Goal: Task Accomplishment & Management: Manage account settings

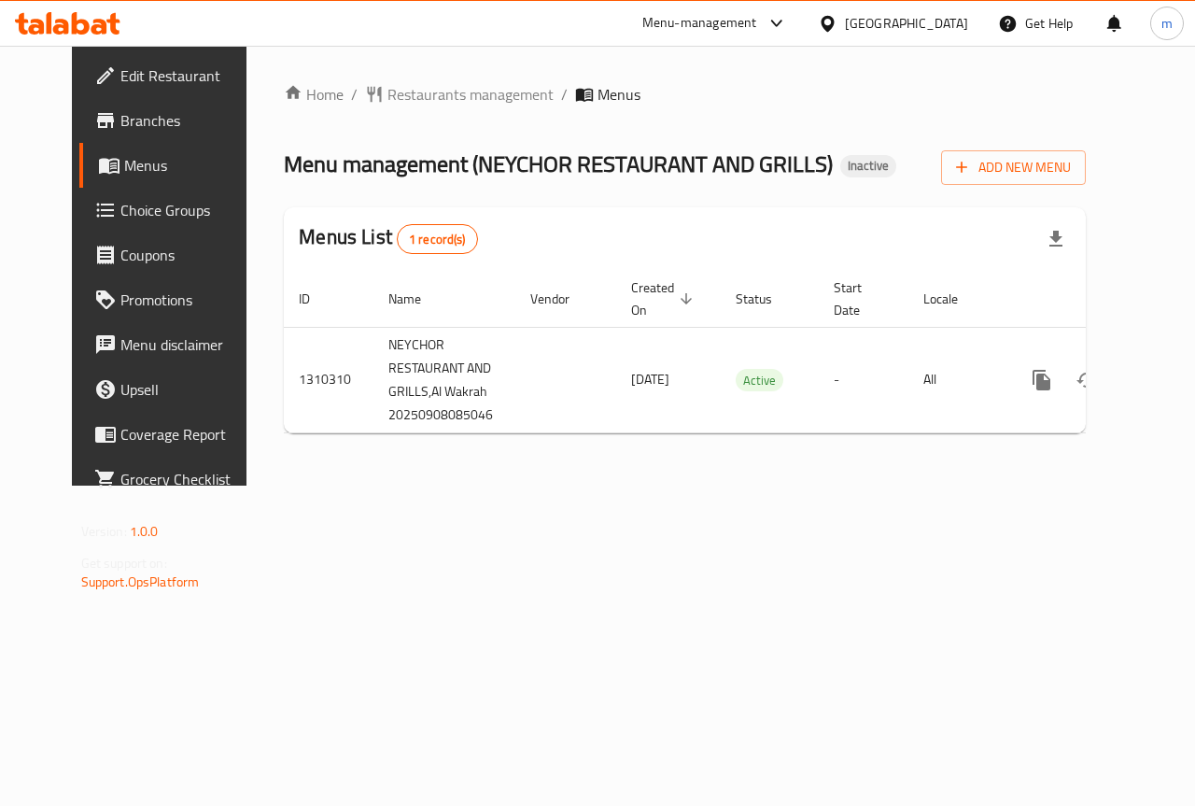
scroll to position [0, 7]
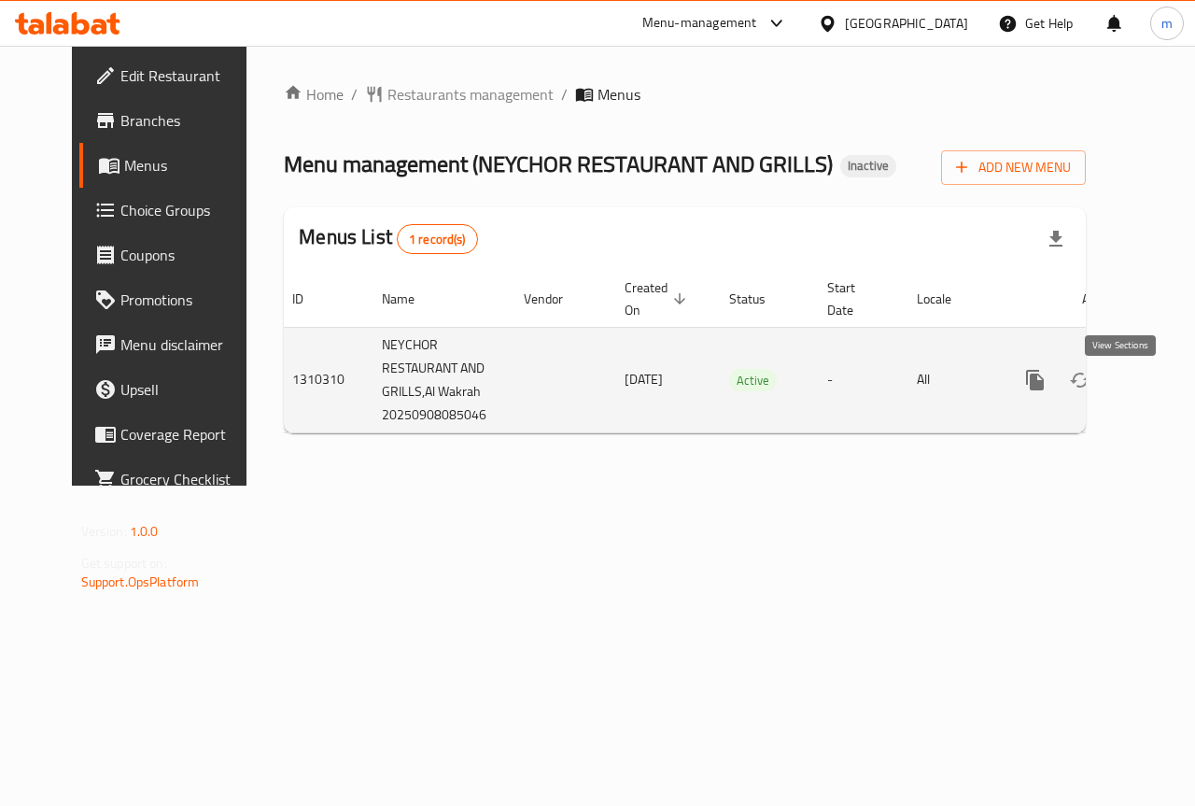
click at [1159, 391] on icon "enhanced table" at bounding box center [1170, 380] width 22 height 22
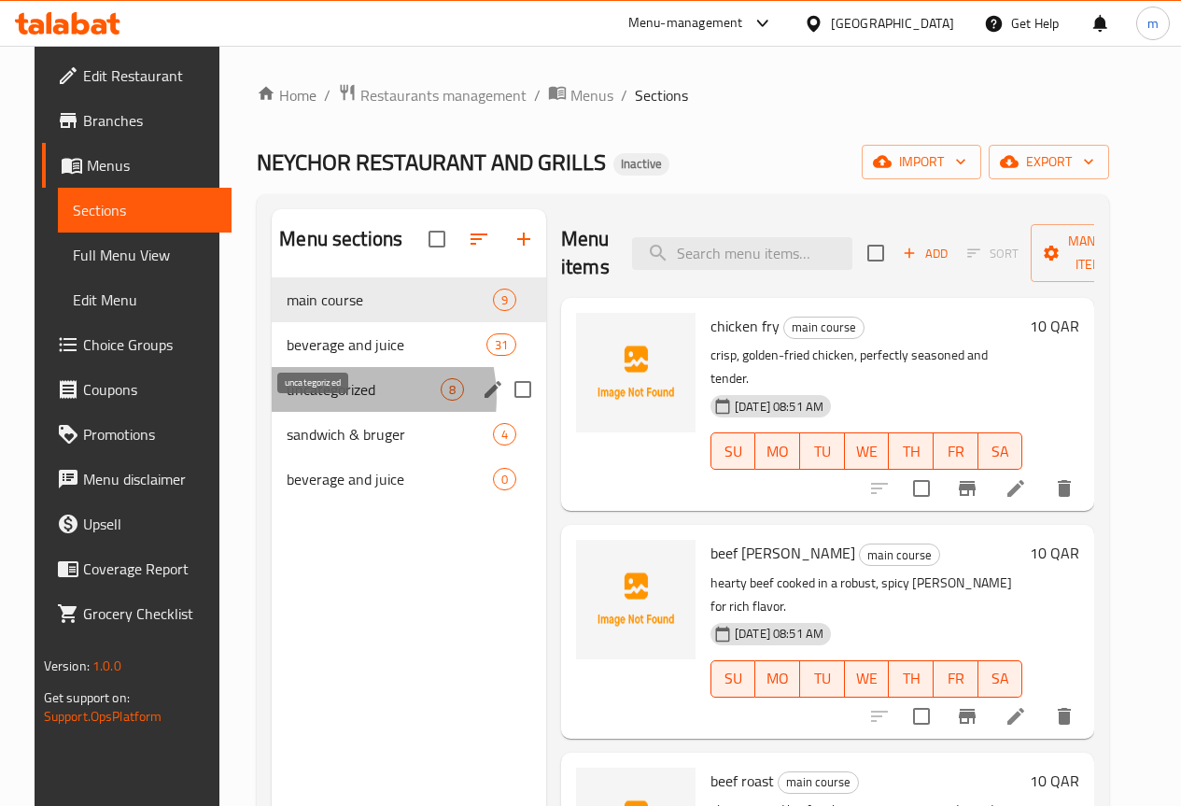
click at [317, 401] on span "uncategorized" at bounding box center [364, 389] width 154 height 22
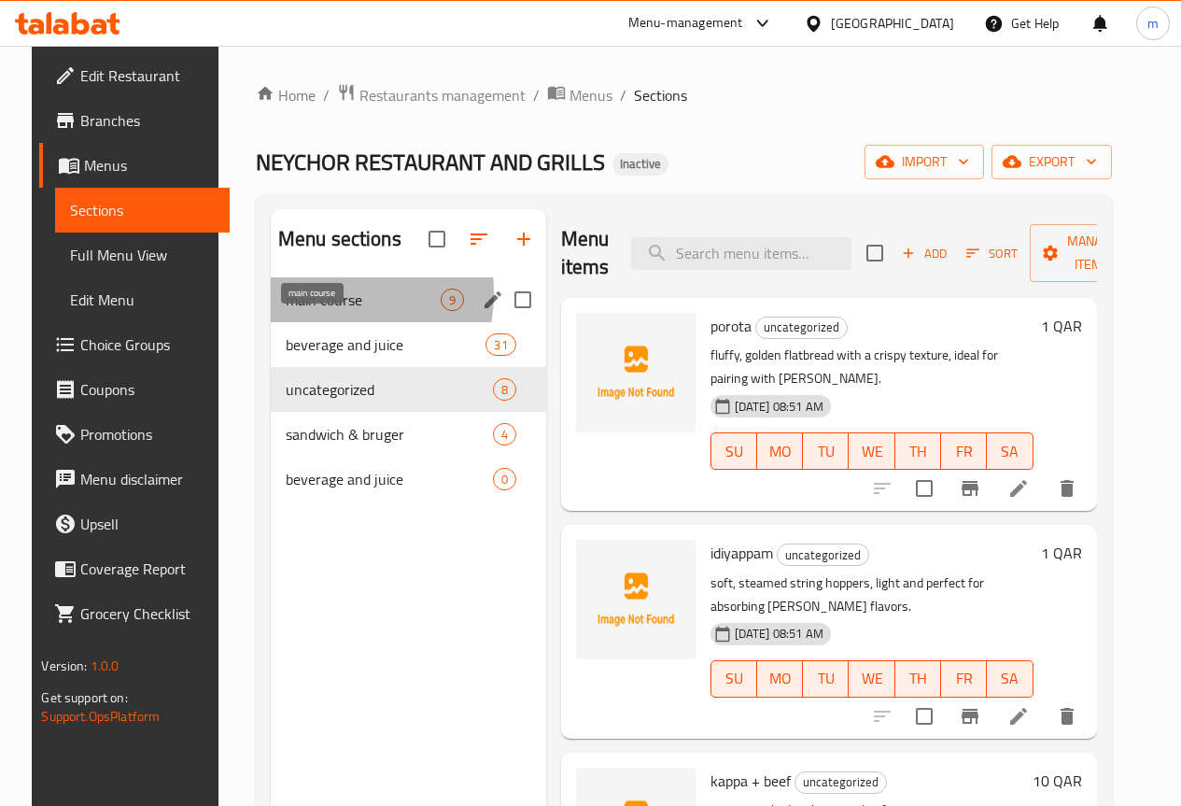
click at [295, 311] on span "main course" at bounding box center [363, 299] width 155 height 22
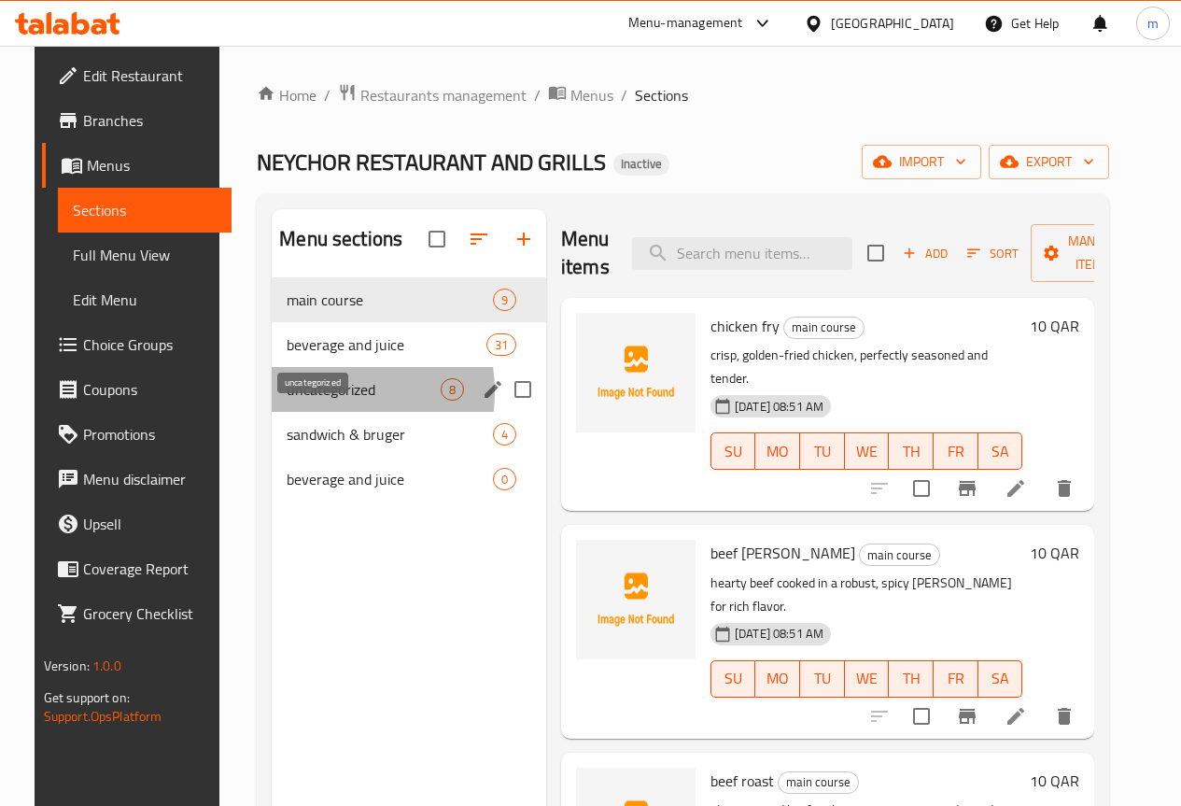
click at [301, 401] on span "uncategorized" at bounding box center [364, 389] width 154 height 22
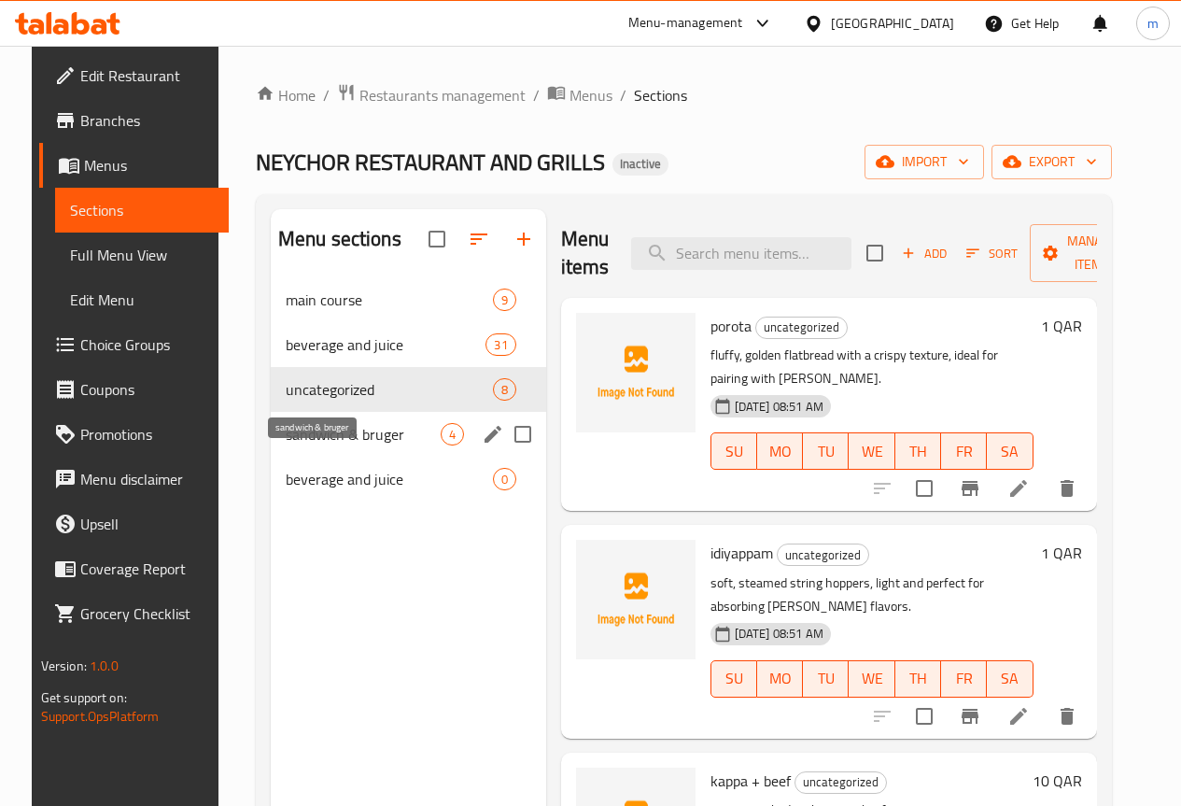
click at [318, 445] on span "sandwich & bruger" at bounding box center [363, 434] width 155 height 22
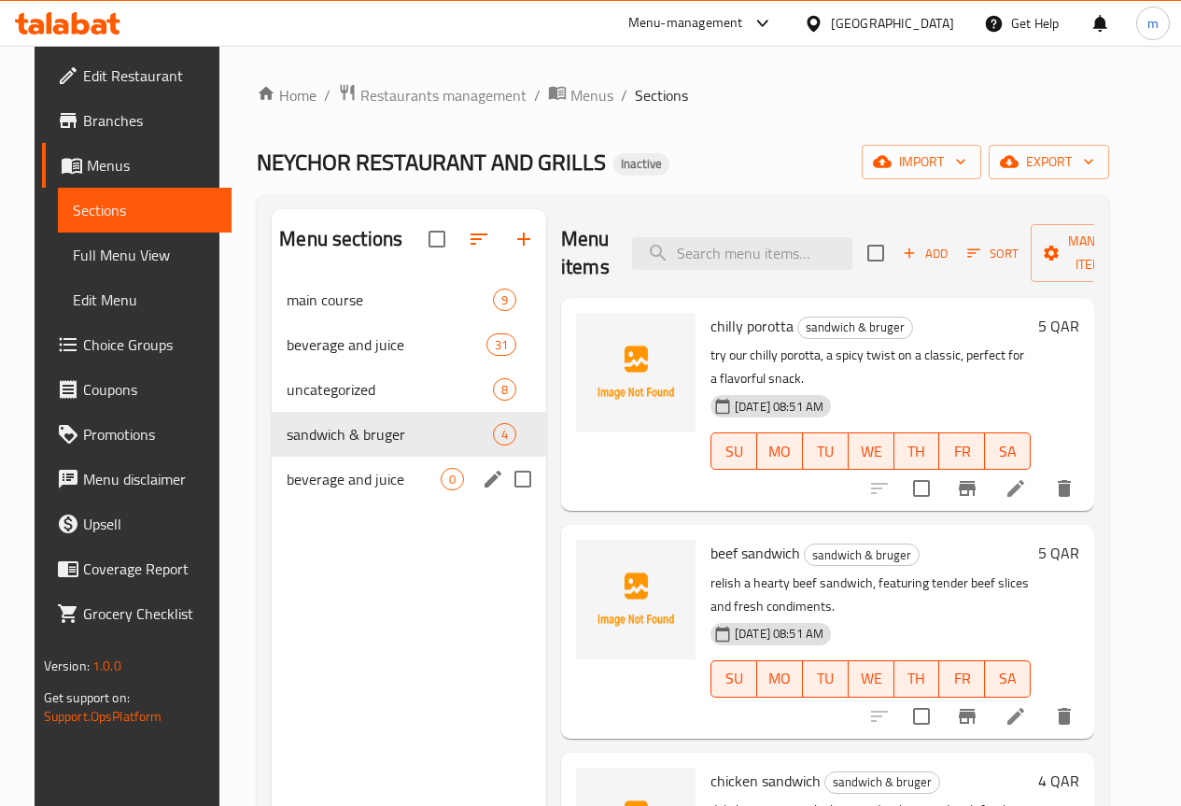
click at [325, 493] on div "beverage and juice 0" at bounding box center [409, 479] width 274 height 45
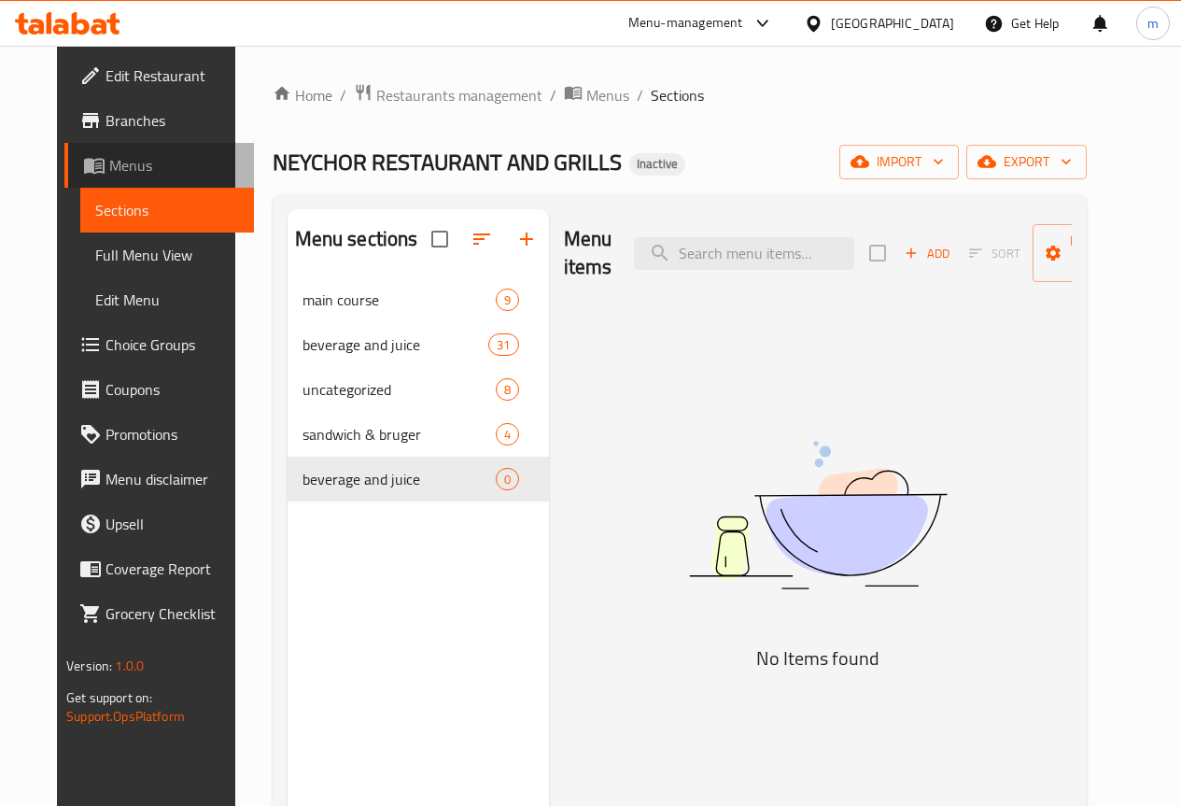
click at [109, 163] on span "Menus" at bounding box center [174, 165] width 130 height 22
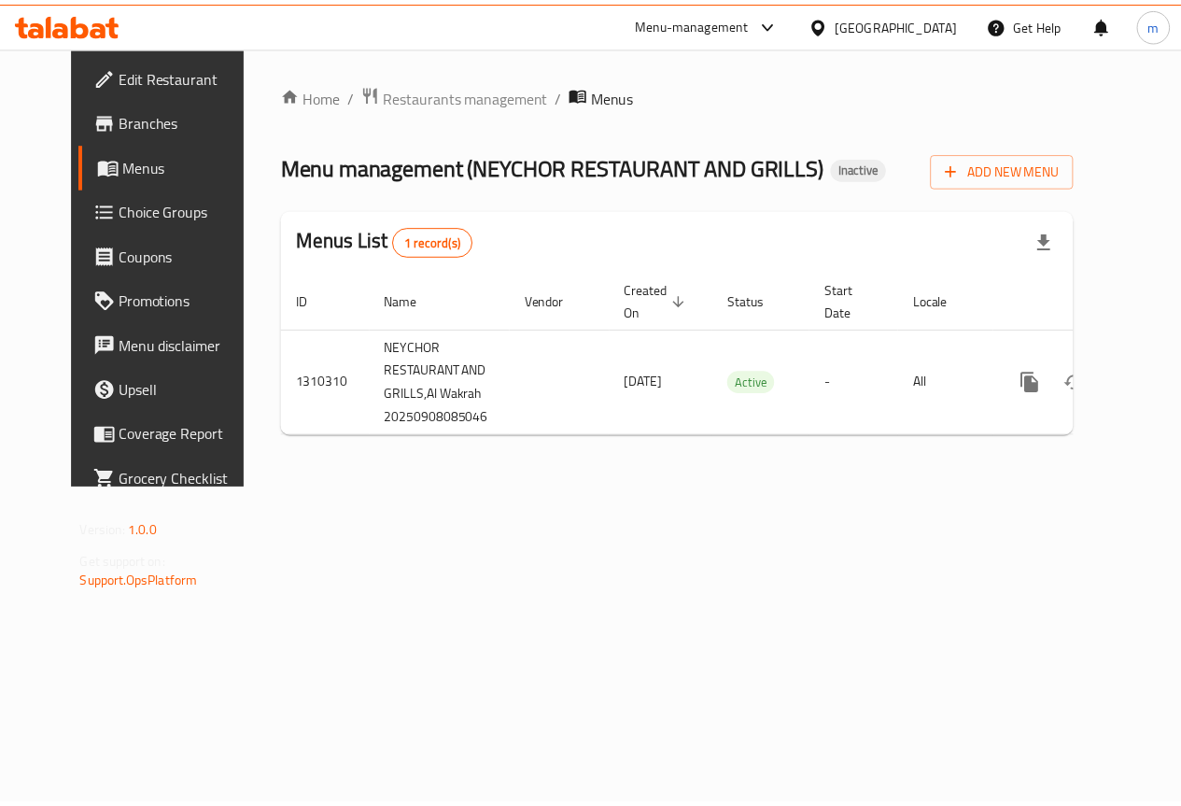
scroll to position [0, 7]
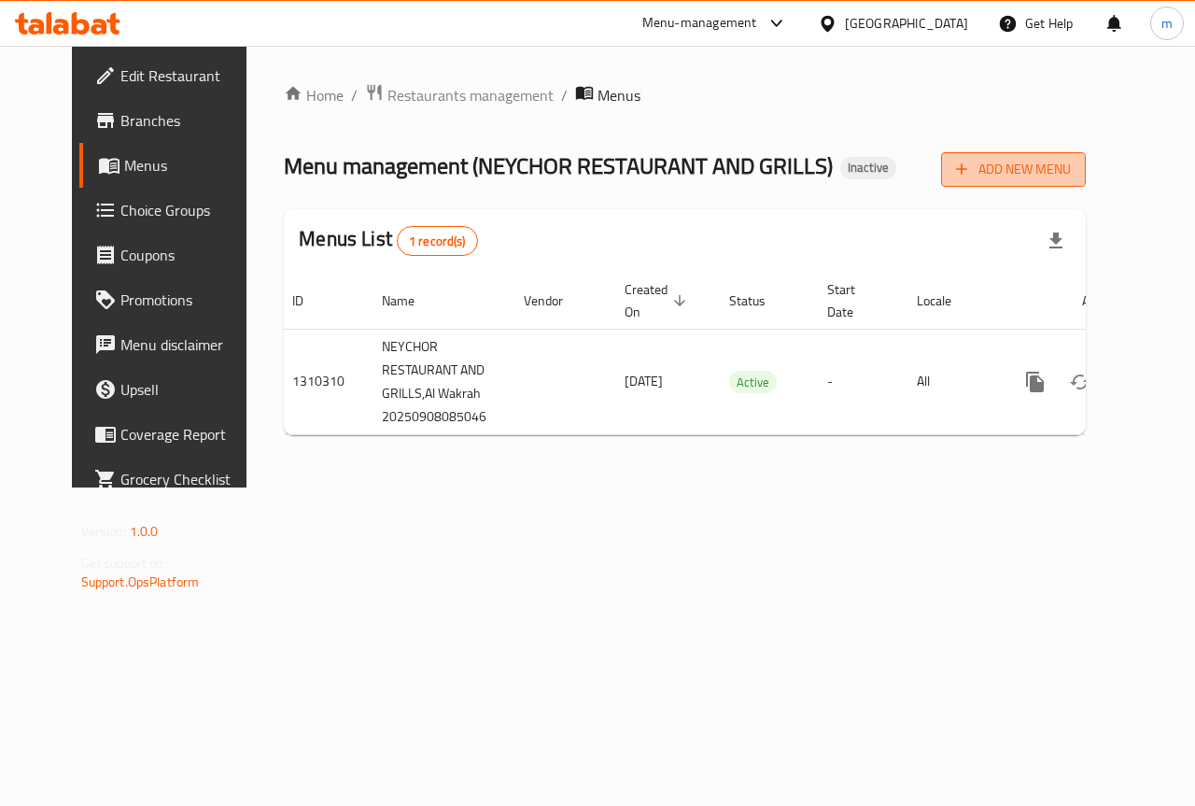
click at [1071, 166] on span "Add New Menu" at bounding box center [1013, 169] width 115 height 23
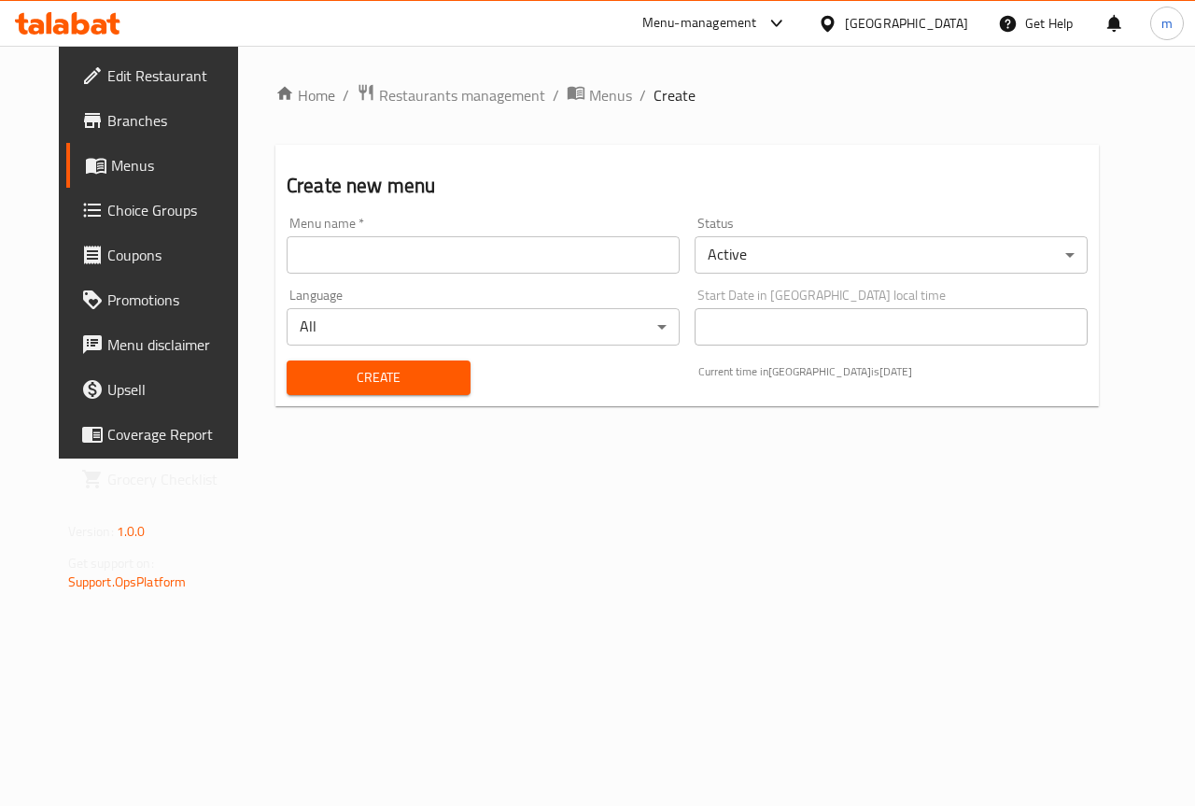
click at [577, 282] on div "Language All ​" at bounding box center [483, 317] width 408 height 72
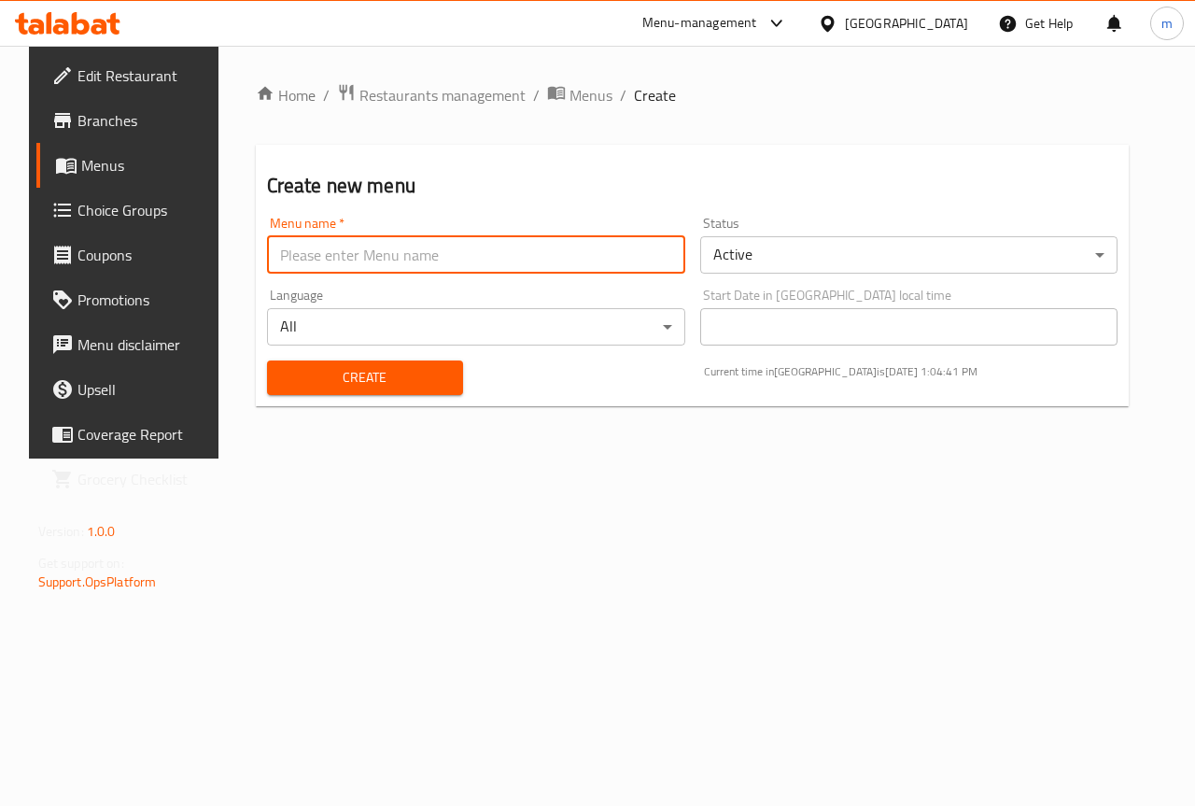
click at [597, 270] on input "text" at bounding box center [476, 254] width 418 height 37
type input "015"
drag, startPoint x: 433, startPoint y: 256, endPoint x: 401, endPoint y: 257, distance: 31.8
click at [401, 257] on input "015" at bounding box center [476, 254] width 418 height 37
drag, startPoint x: 357, startPoint y: 245, endPoint x: 211, endPoint y: 260, distance: 146.4
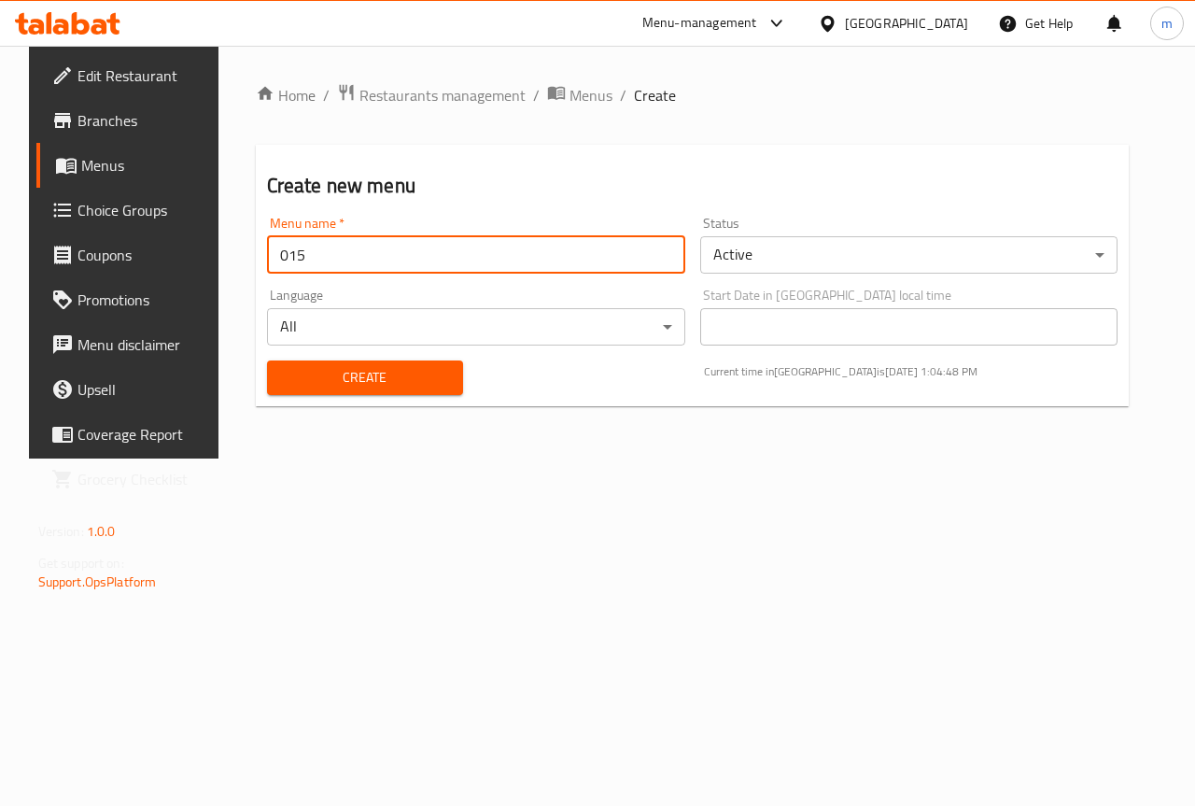
click at [218, 260] on div "Home / Restaurants management / Menus / Create Create new menu Menu name   * 01…" at bounding box center [692, 252] width 949 height 413
type input "[DATE]"
click at [267, 360] on button "Create" at bounding box center [365, 377] width 196 height 35
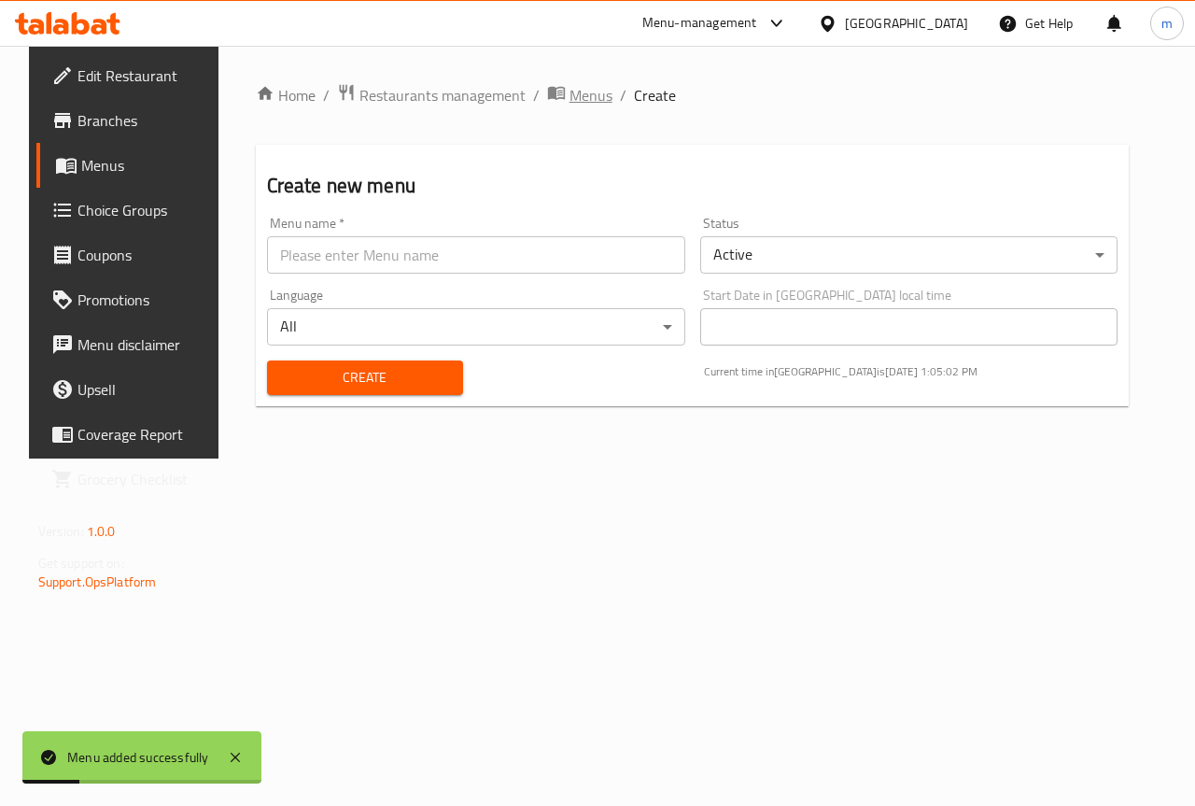
click at [570, 102] on span "Menus" at bounding box center [591, 95] width 43 height 22
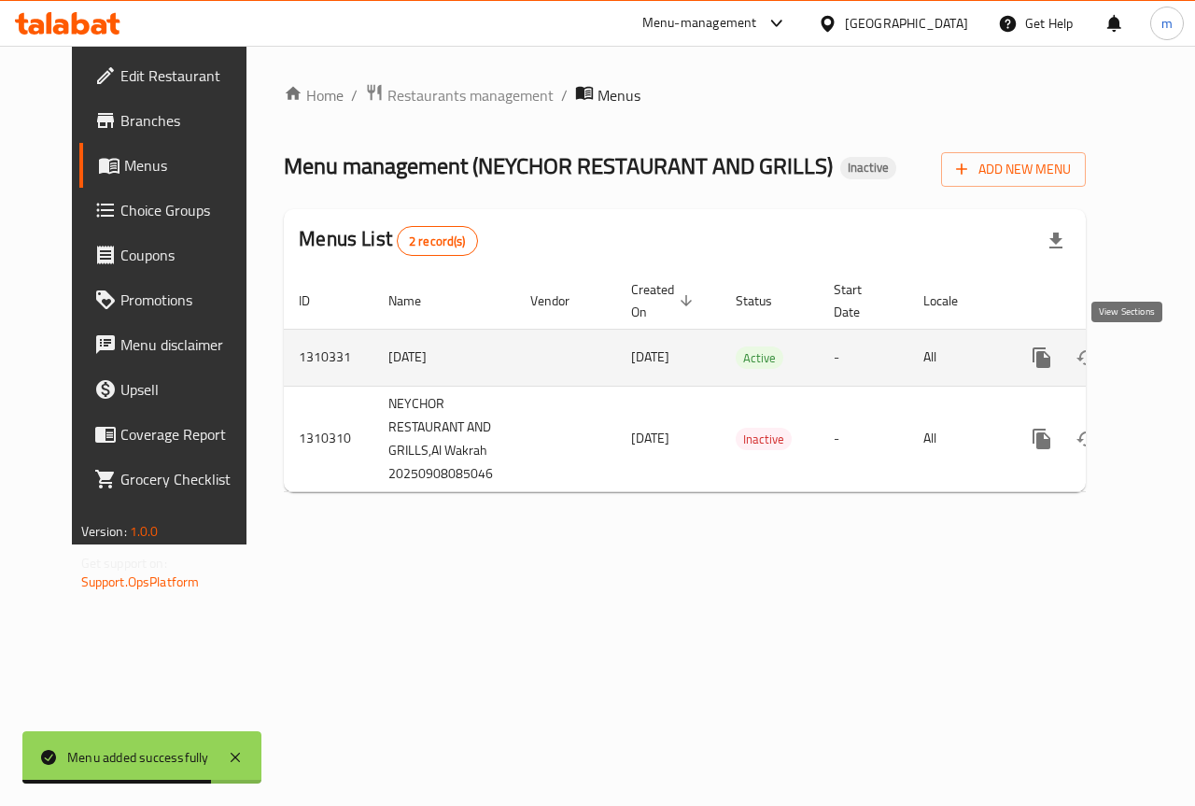
click at [1165, 358] on icon "enhanced table" at bounding box center [1176, 357] width 22 height 22
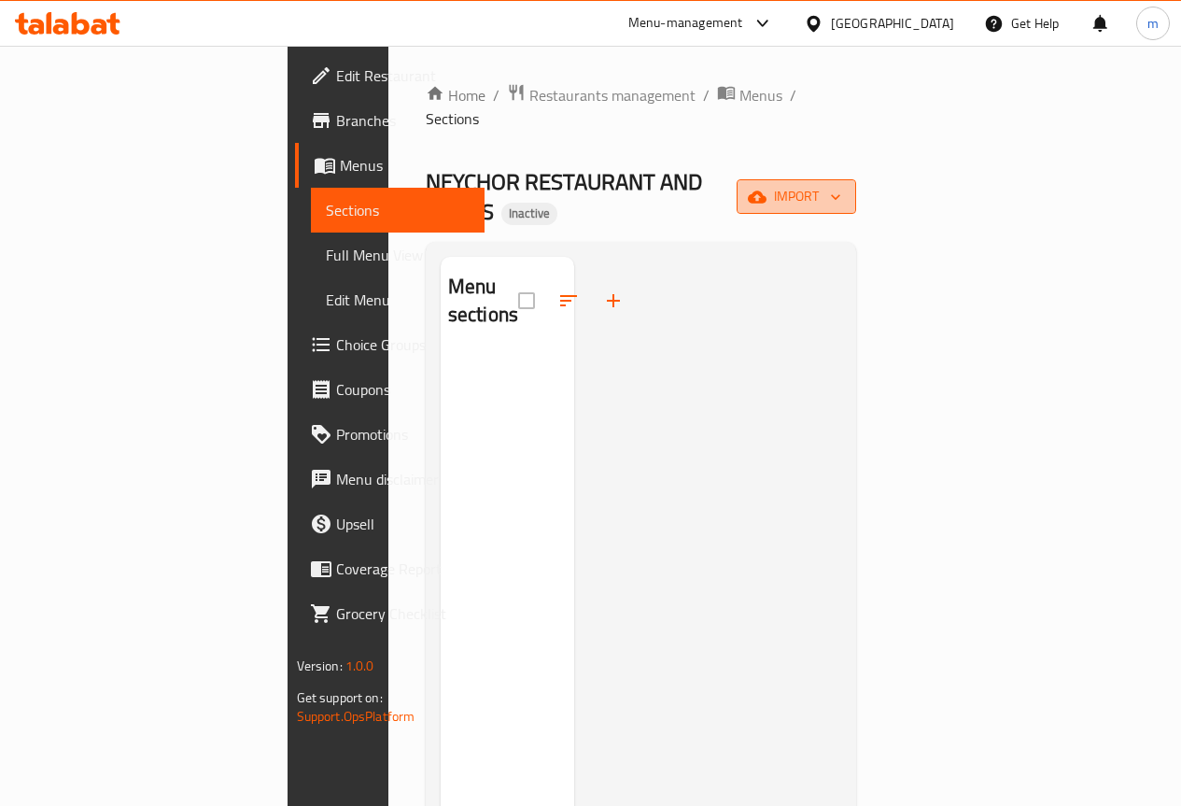
click at [841, 185] on span "import" at bounding box center [797, 196] width 90 height 23
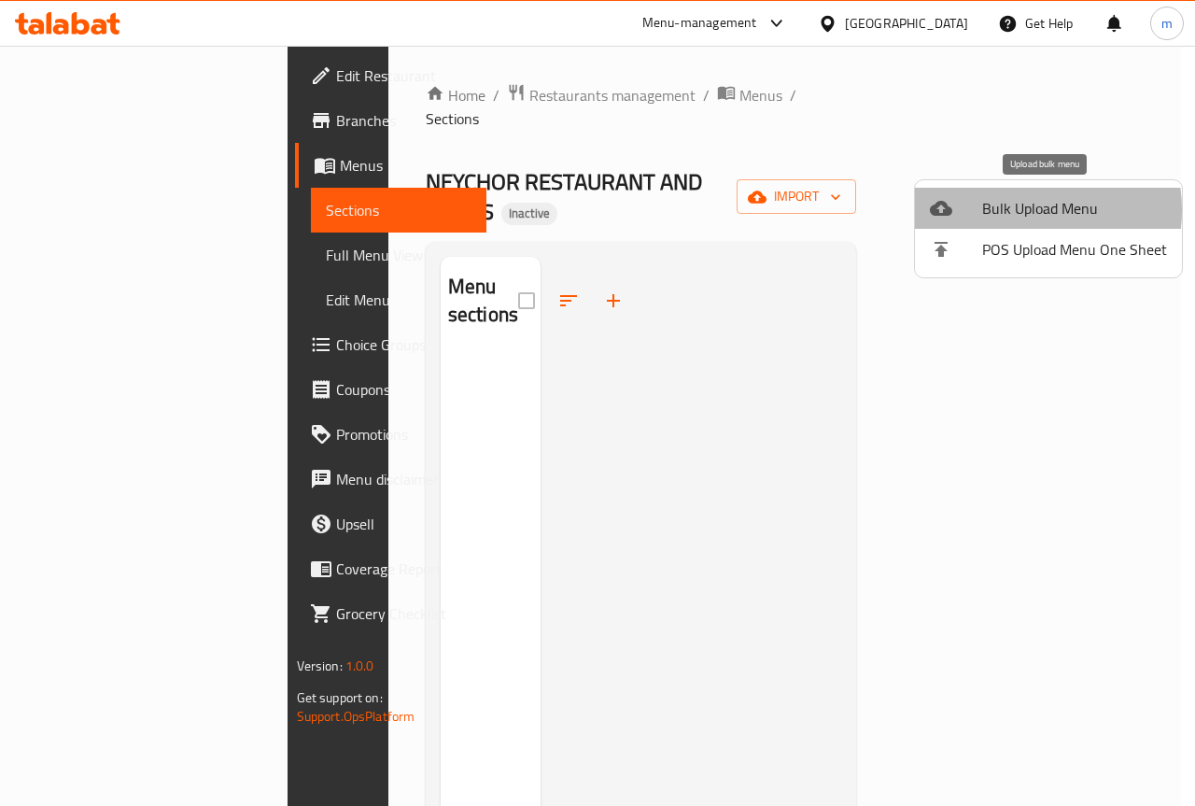
click at [1009, 210] on span "Bulk Upload Menu" at bounding box center [1074, 208] width 185 height 22
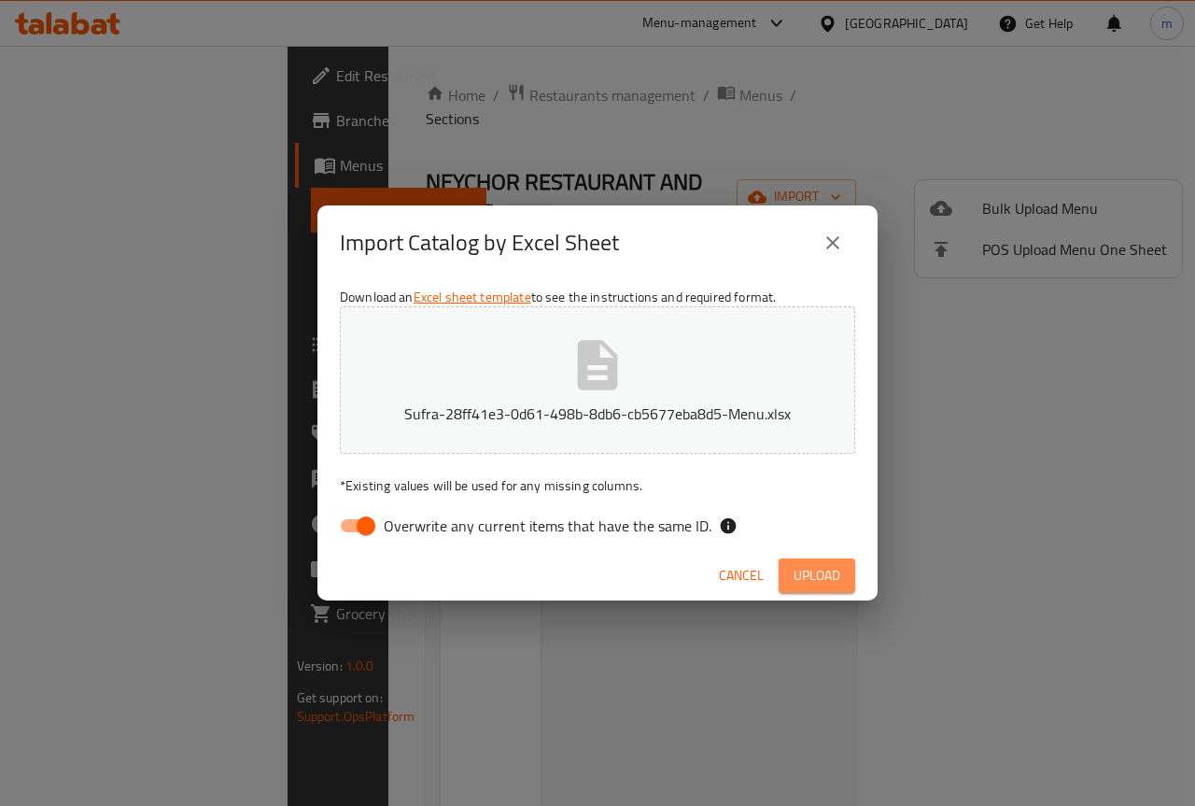
click at [804, 572] on span "Upload" at bounding box center [817, 575] width 47 height 23
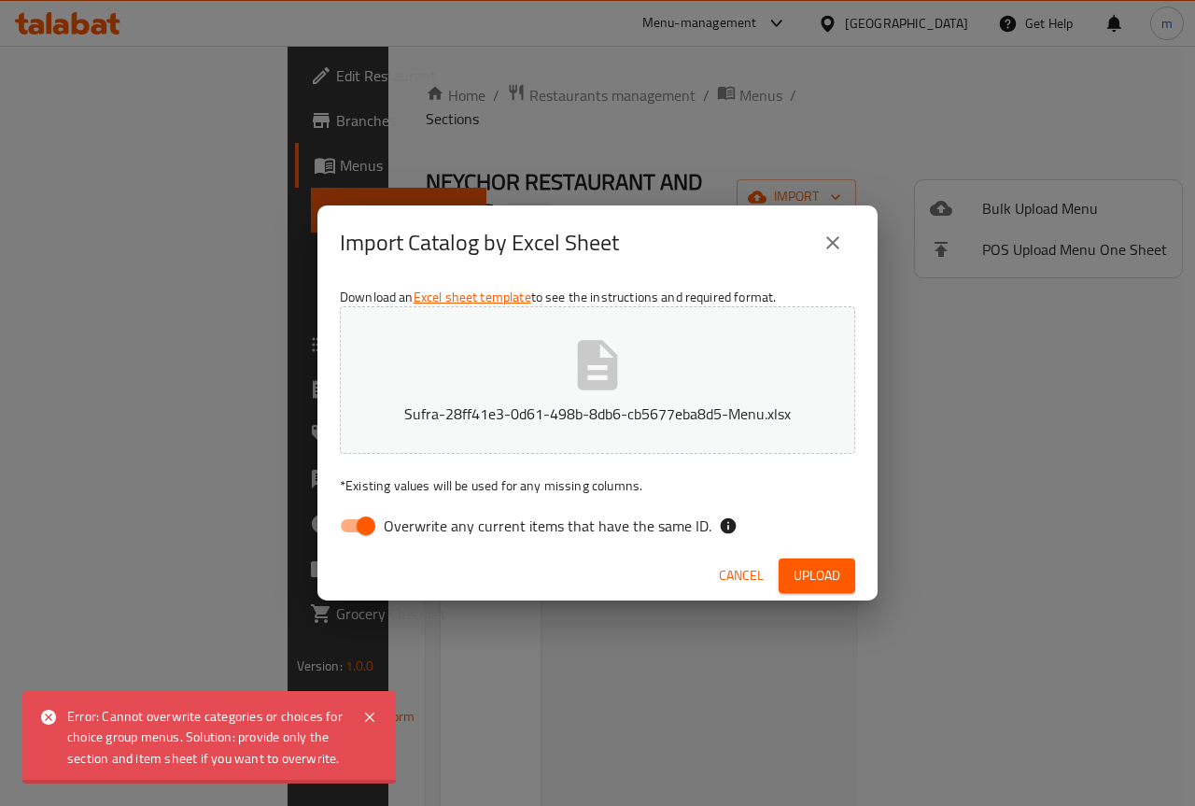
click at [809, 572] on span "Upload" at bounding box center [817, 575] width 47 height 23
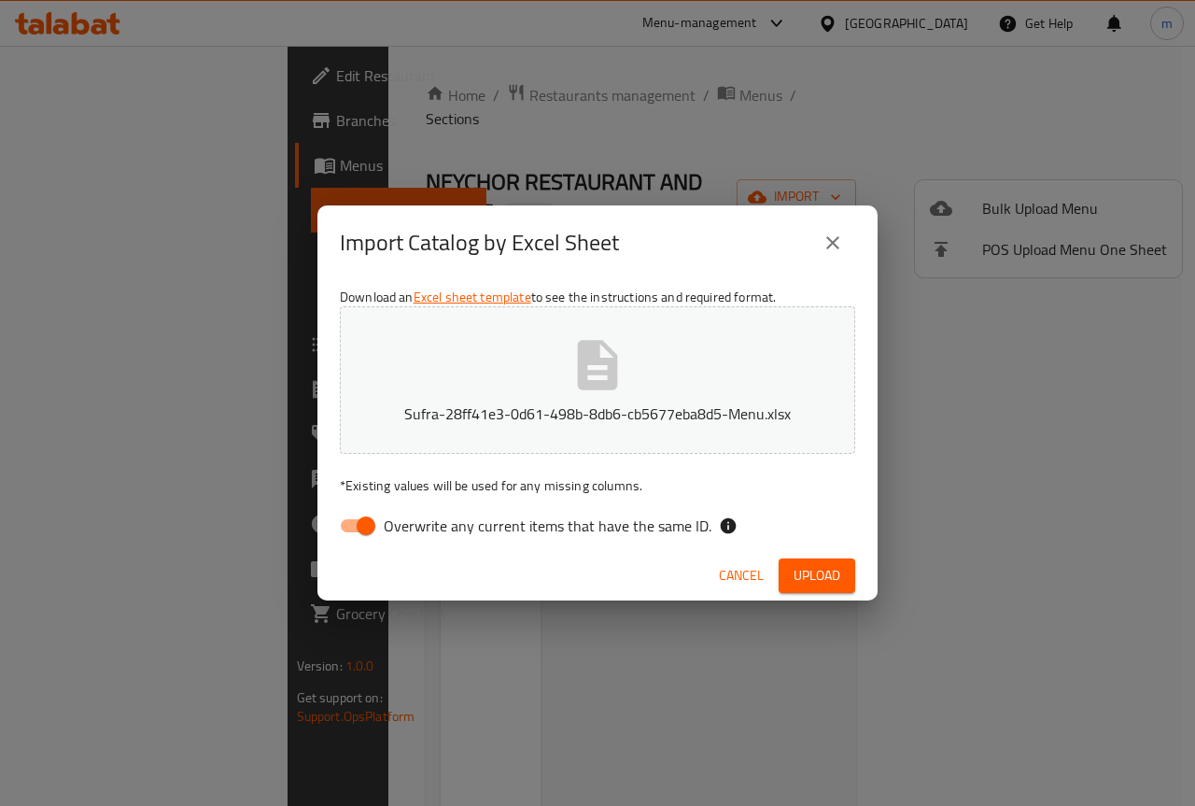
click at [375, 523] on input "Overwrite any current items that have the same ID." at bounding box center [366, 525] width 106 height 35
checkbox input "false"
click at [808, 584] on span "Upload" at bounding box center [817, 575] width 47 height 23
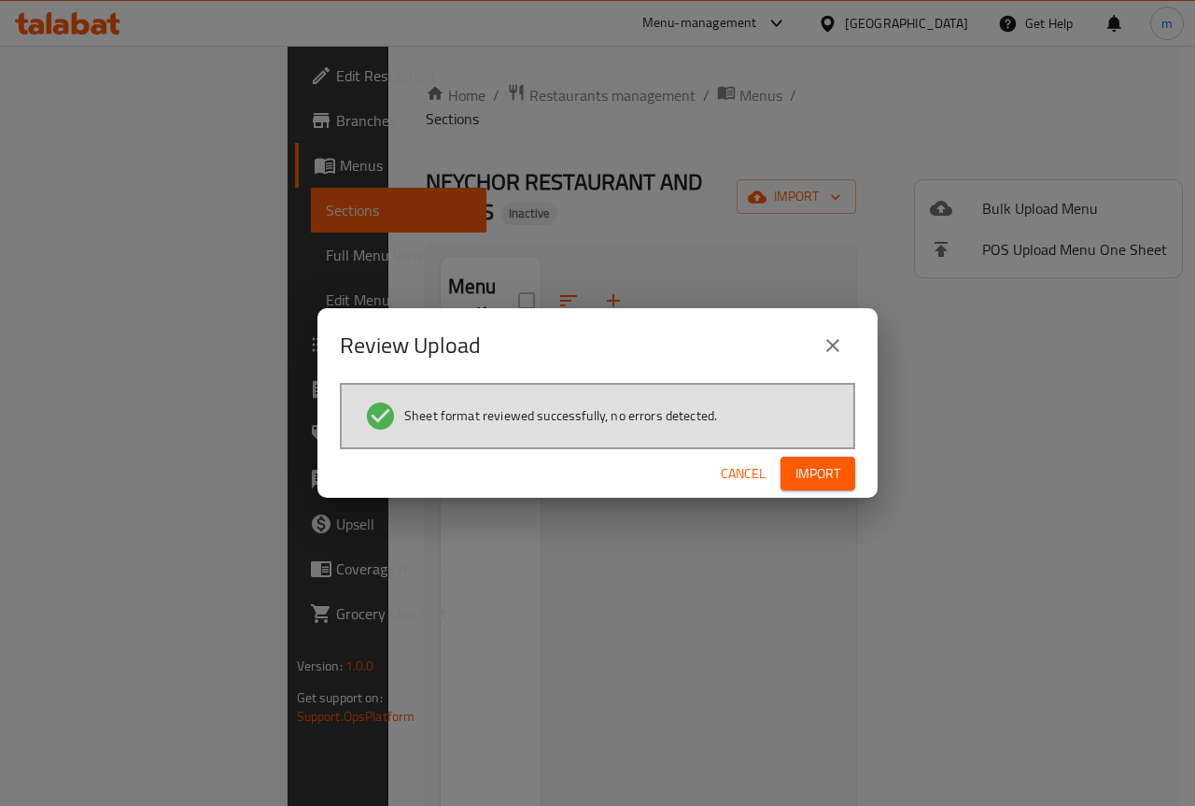
click at [825, 476] on span "Import" at bounding box center [817, 473] width 45 height 23
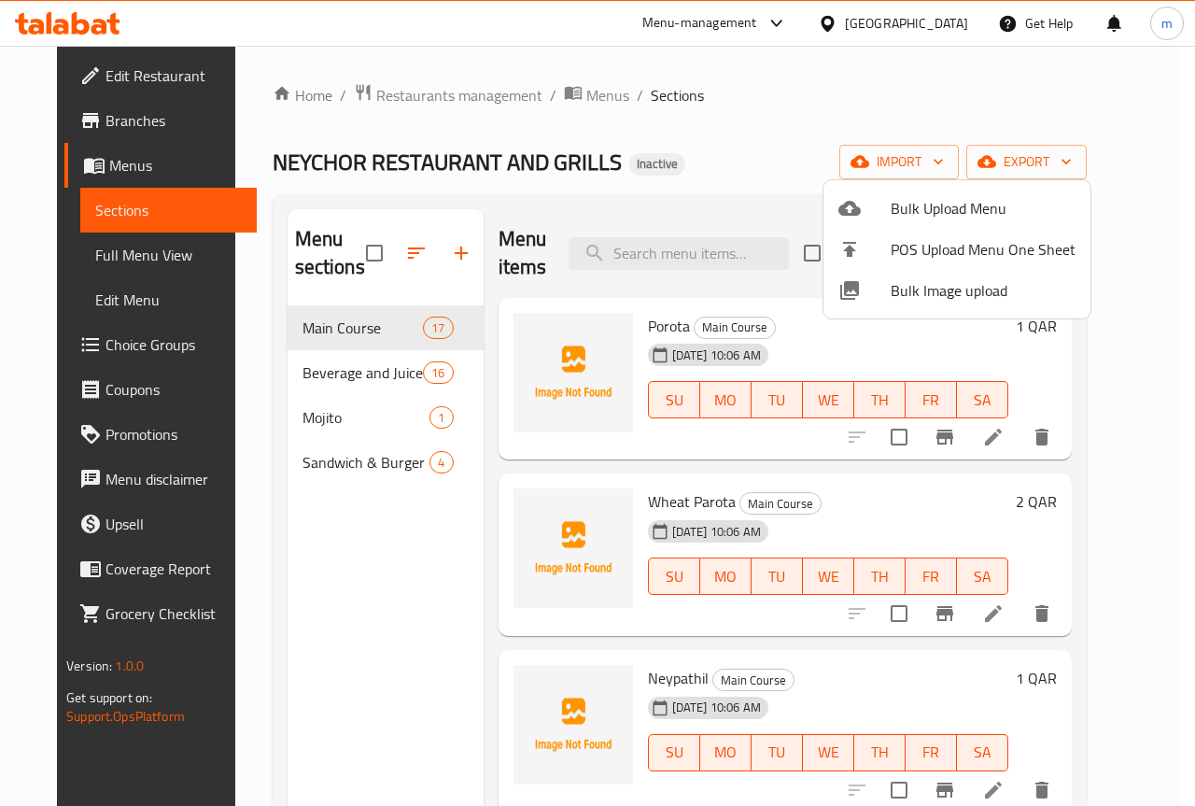
click at [1128, 204] on div at bounding box center [597, 403] width 1195 height 806
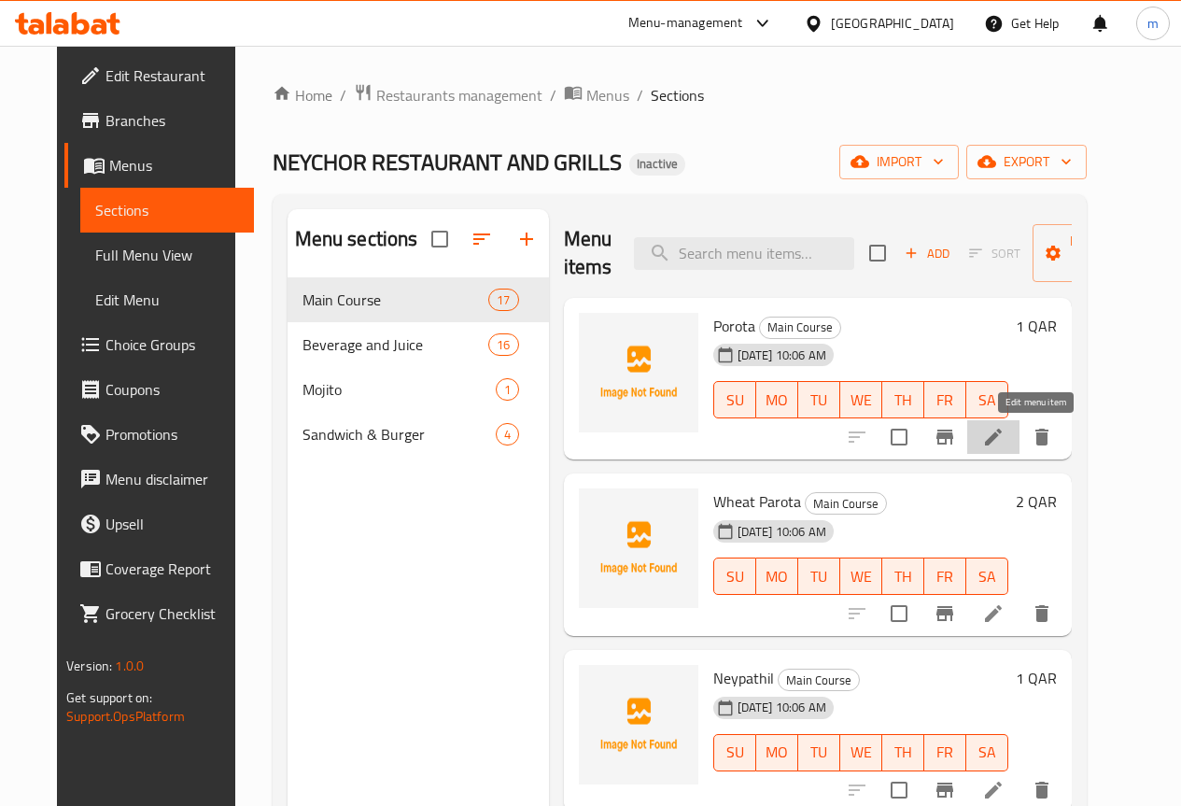
click at [1005, 446] on icon at bounding box center [993, 437] width 22 height 22
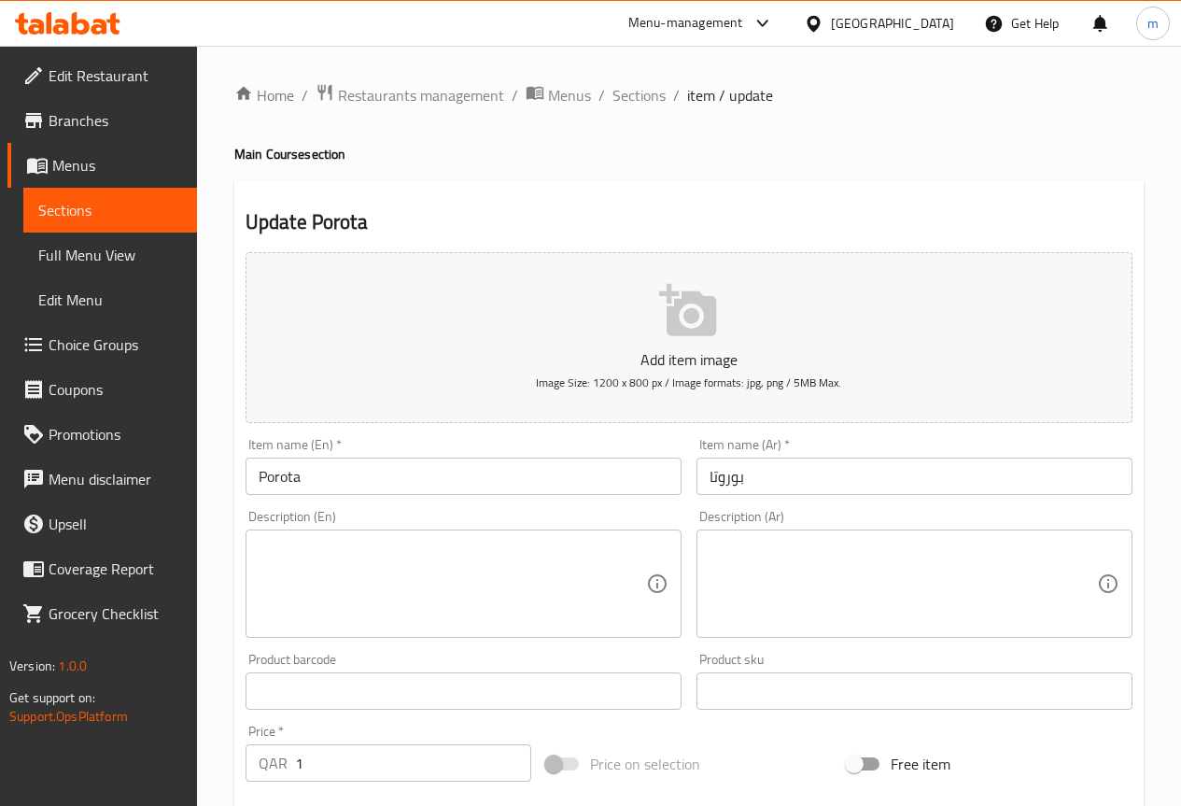
click at [308, 479] on input "Porota" at bounding box center [464, 475] width 436 height 37
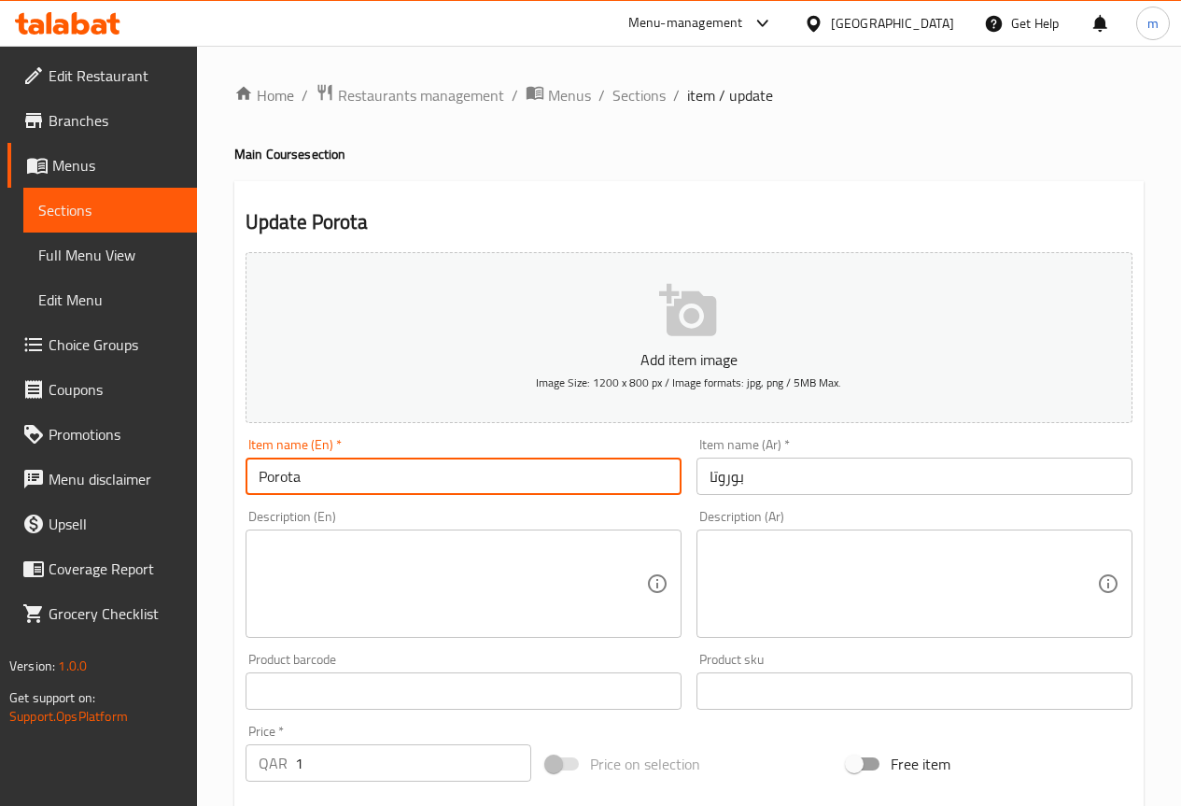
click at [308, 479] on input "Porota" at bounding box center [464, 475] width 436 height 37
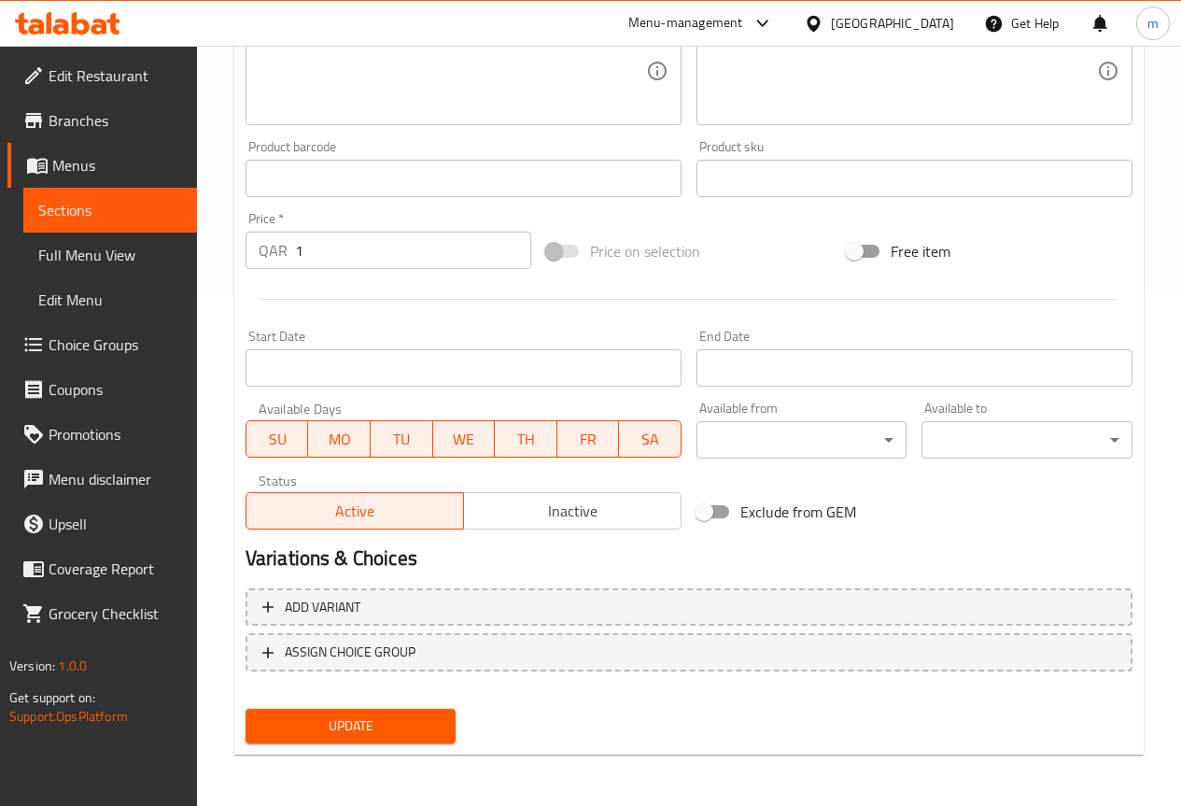
scroll to position [513, 0]
click at [390, 713] on span "Update" at bounding box center [350, 724] width 181 height 23
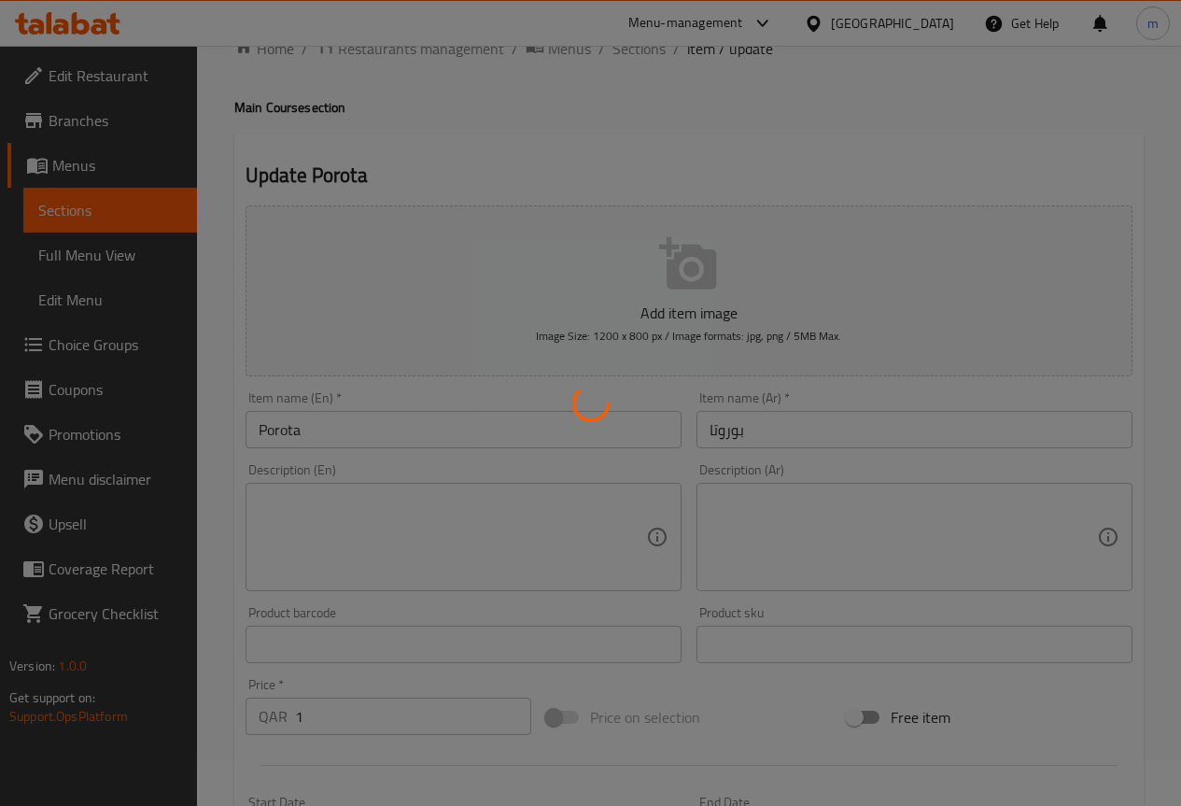
scroll to position [0, 0]
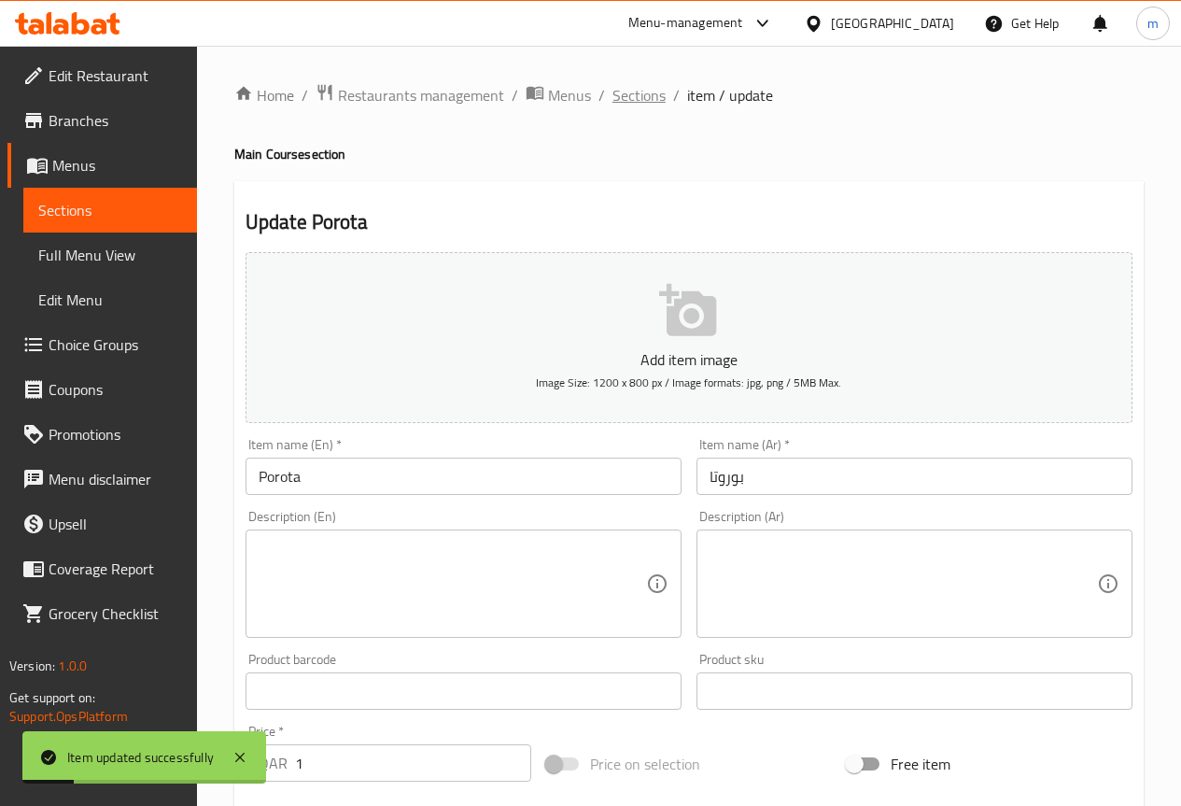
click at [649, 92] on span "Sections" at bounding box center [638, 95] width 53 height 22
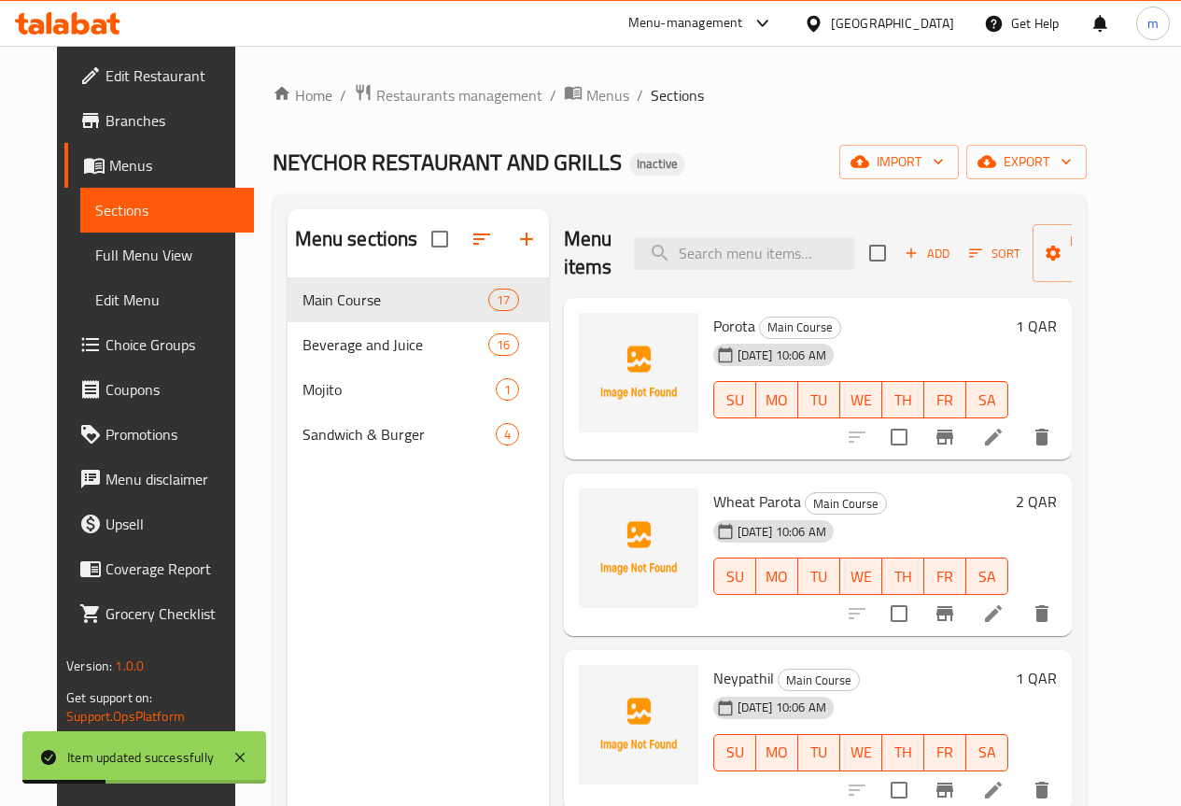
scroll to position [93, 0]
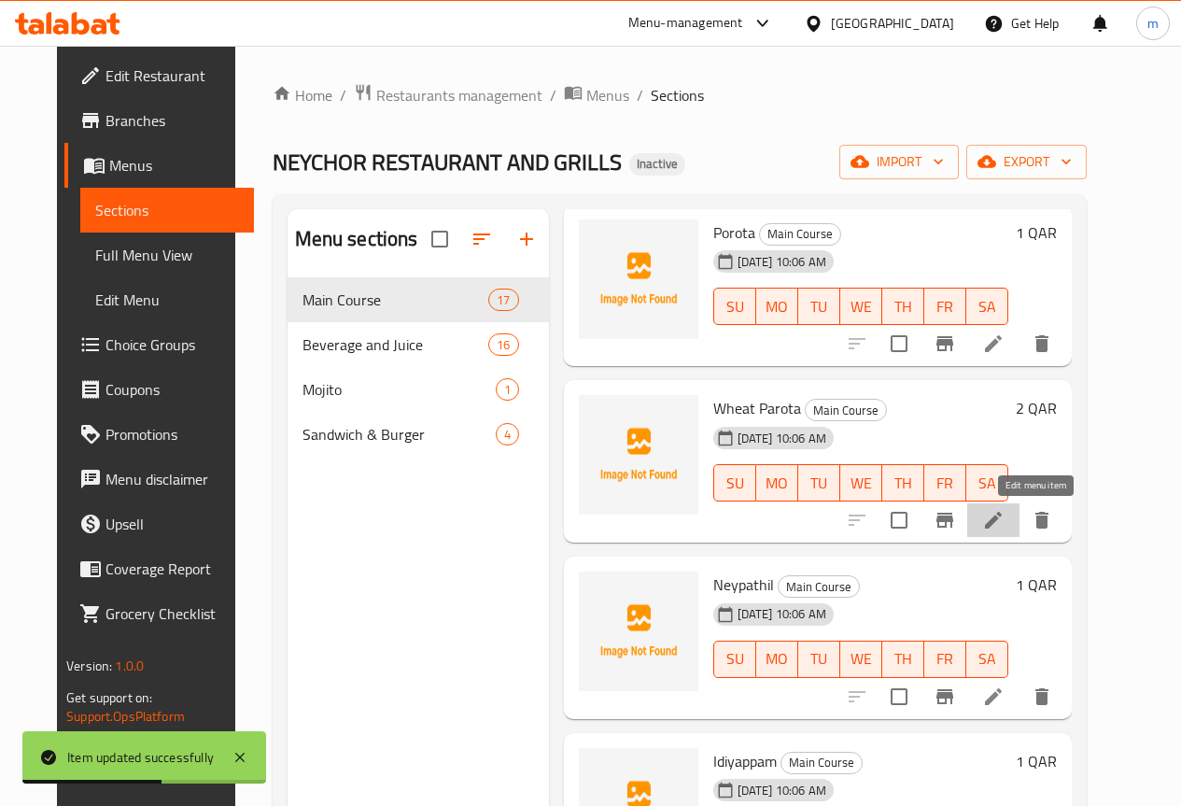
click at [1002, 521] on icon at bounding box center [993, 520] width 17 height 17
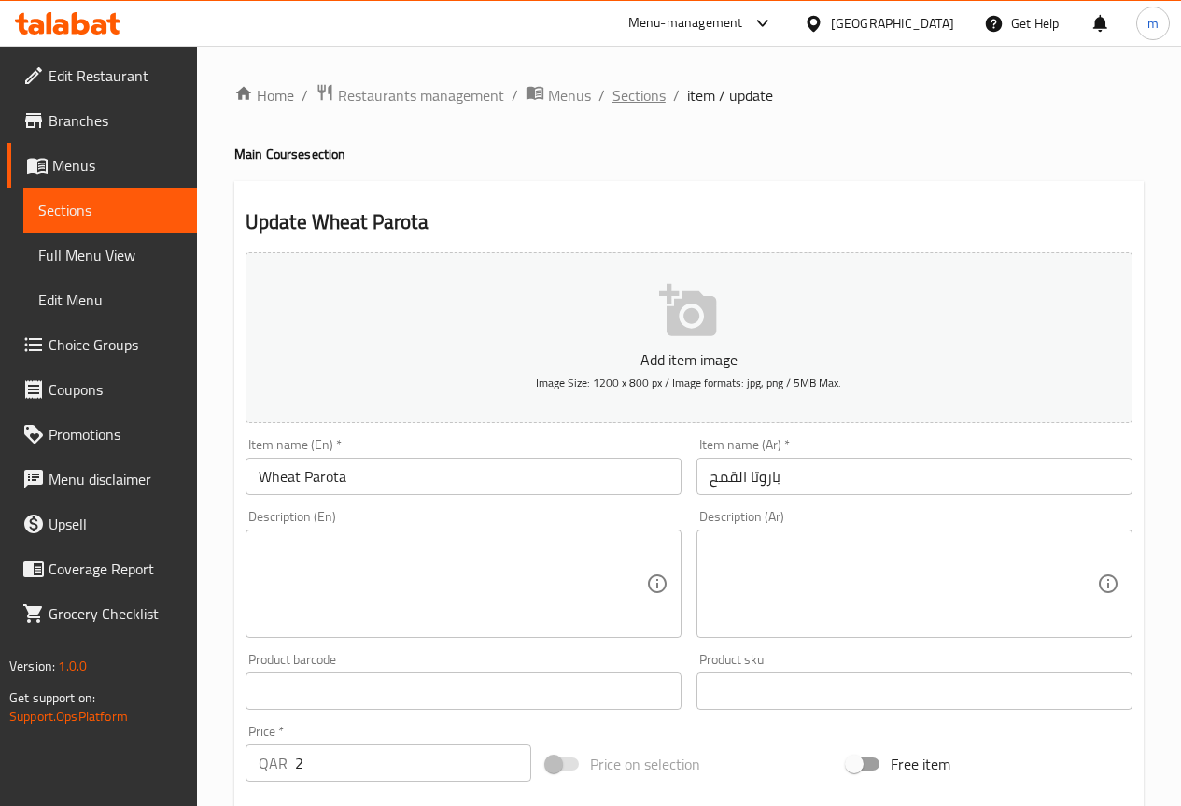
click at [637, 100] on span "Sections" at bounding box center [638, 95] width 53 height 22
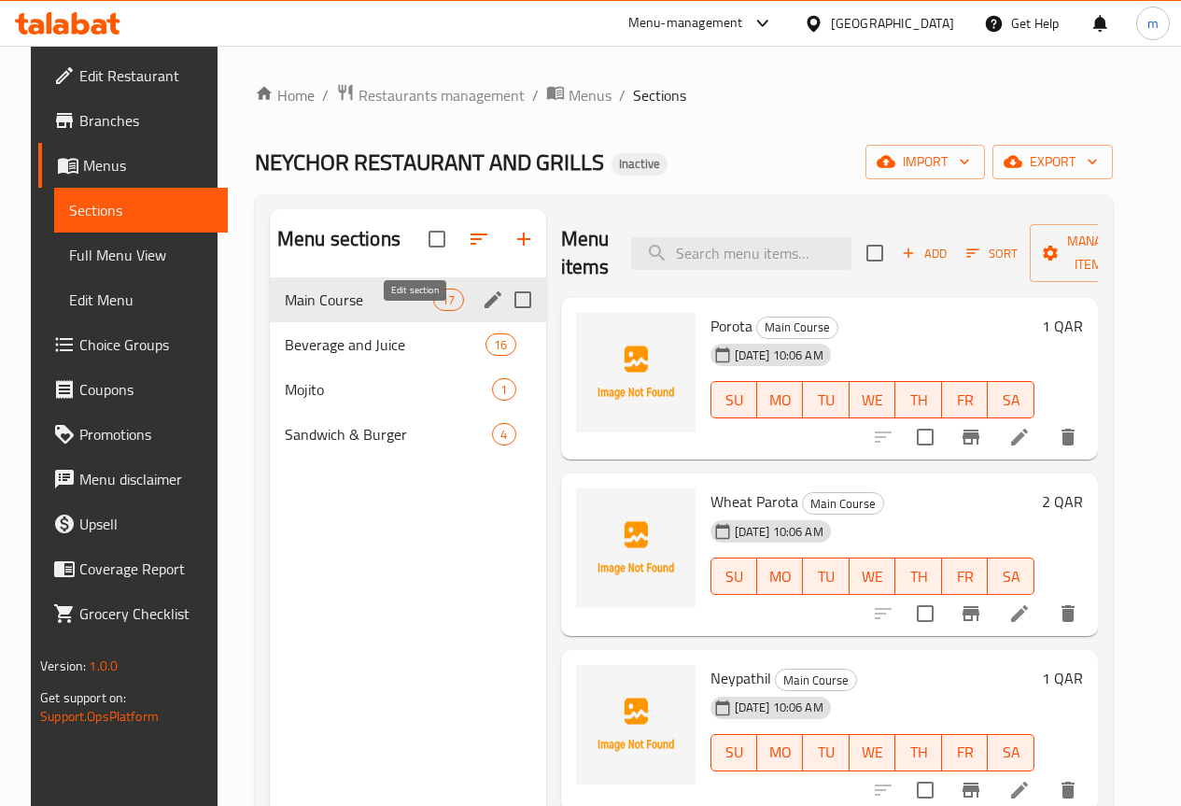
click at [482, 311] on icon "edit" at bounding box center [493, 299] width 22 height 22
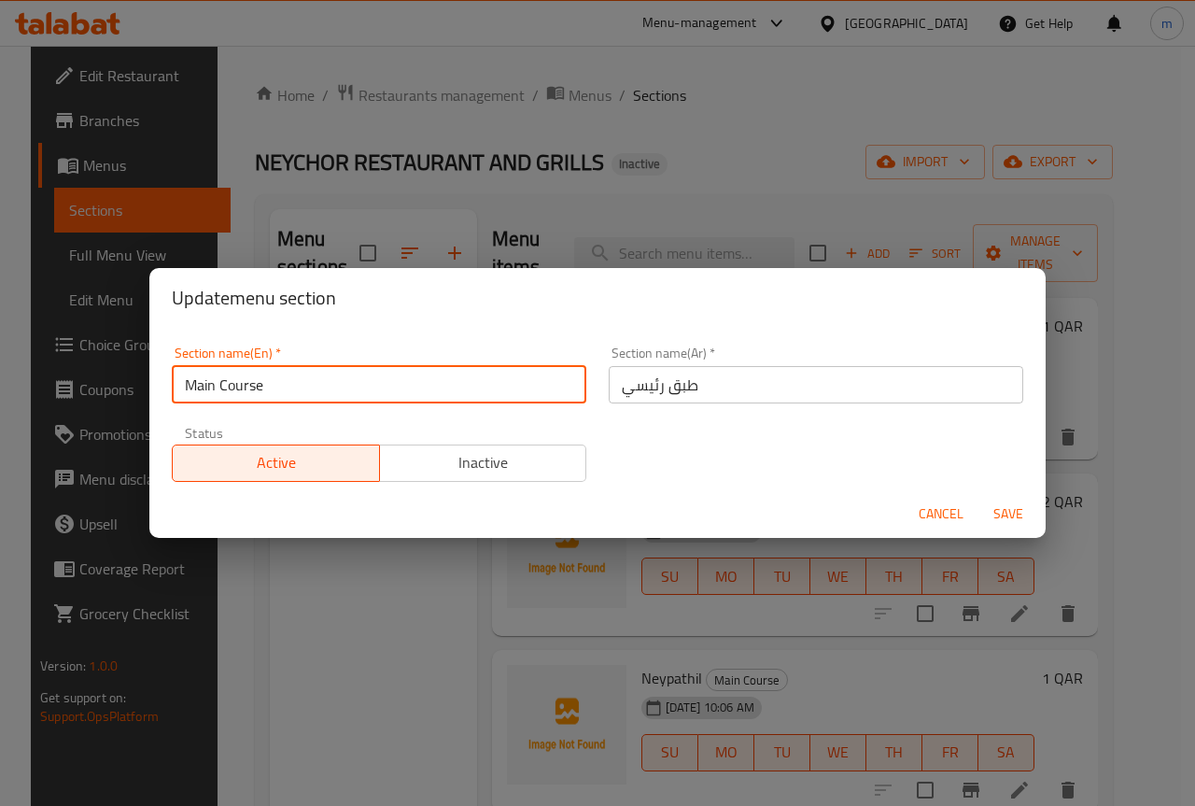
drag, startPoint x: 305, startPoint y: 392, endPoint x: 173, endPoint y: 389, distance: 132.6
click at [173, 389] on input "Main Course" at bounding box center [379, 384] width 415 height 37
paste input "Porota"
type input "Main Course"
click at [284, 394] on input "Main Course" at bounding box center [379, 384] width 415 height 37
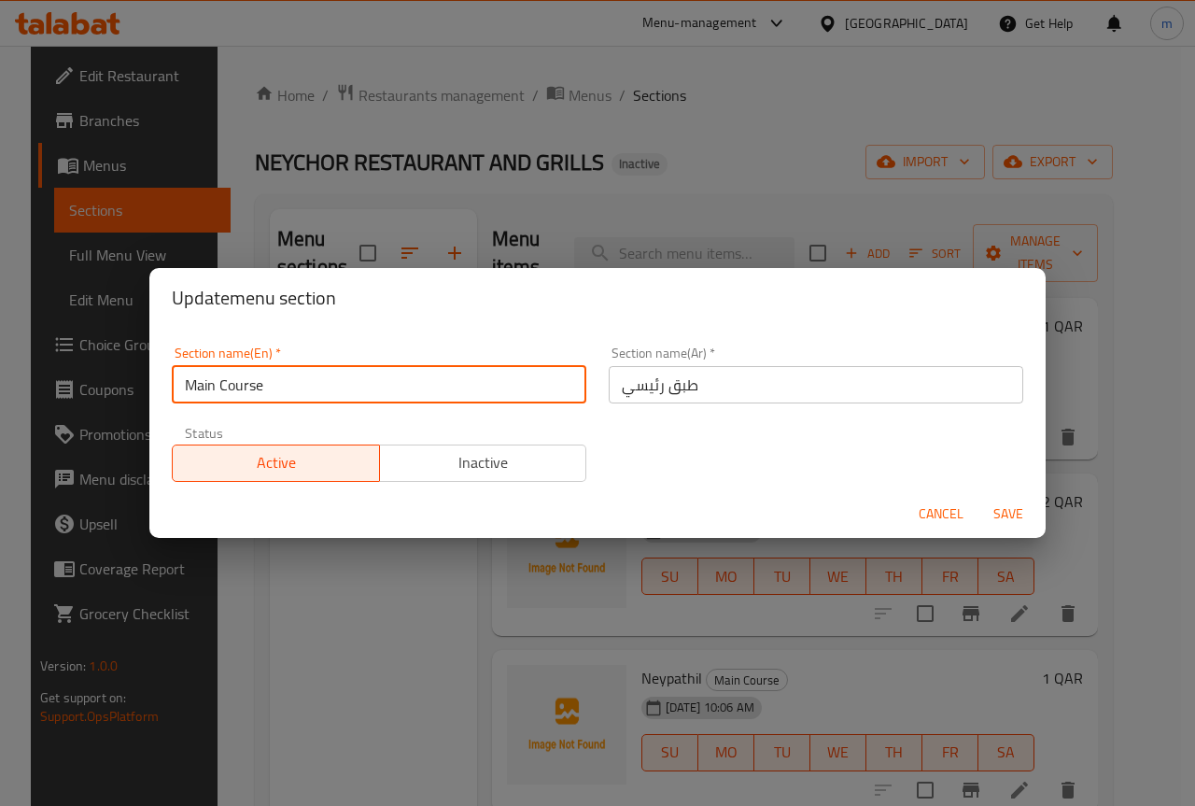
click at [284, 394] on input "Main Course" at bounding box center [379, 384] width 415 height 37
click at [283, 396] on input "Main Course" at bounding box center [379, 384] width 415 height 37
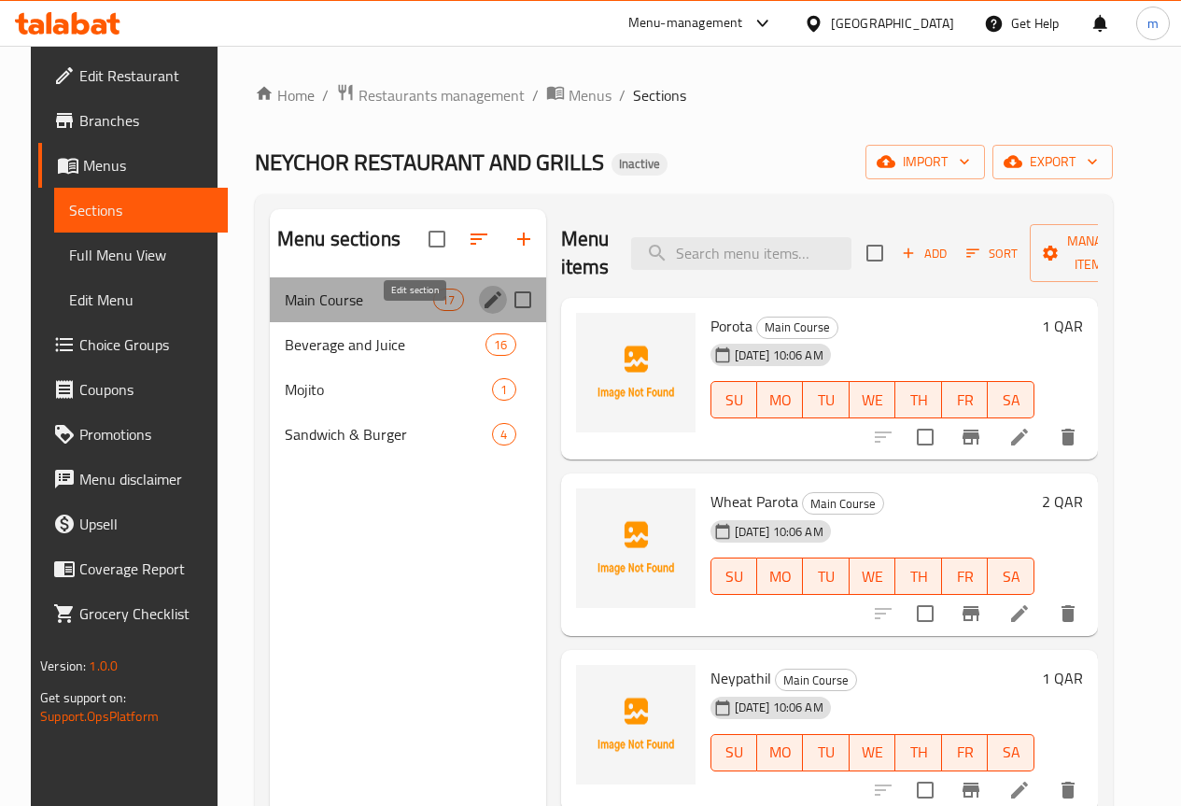
click at [482, 311] on icon "edit" at bounding box center [493, 299] width 22 height 22
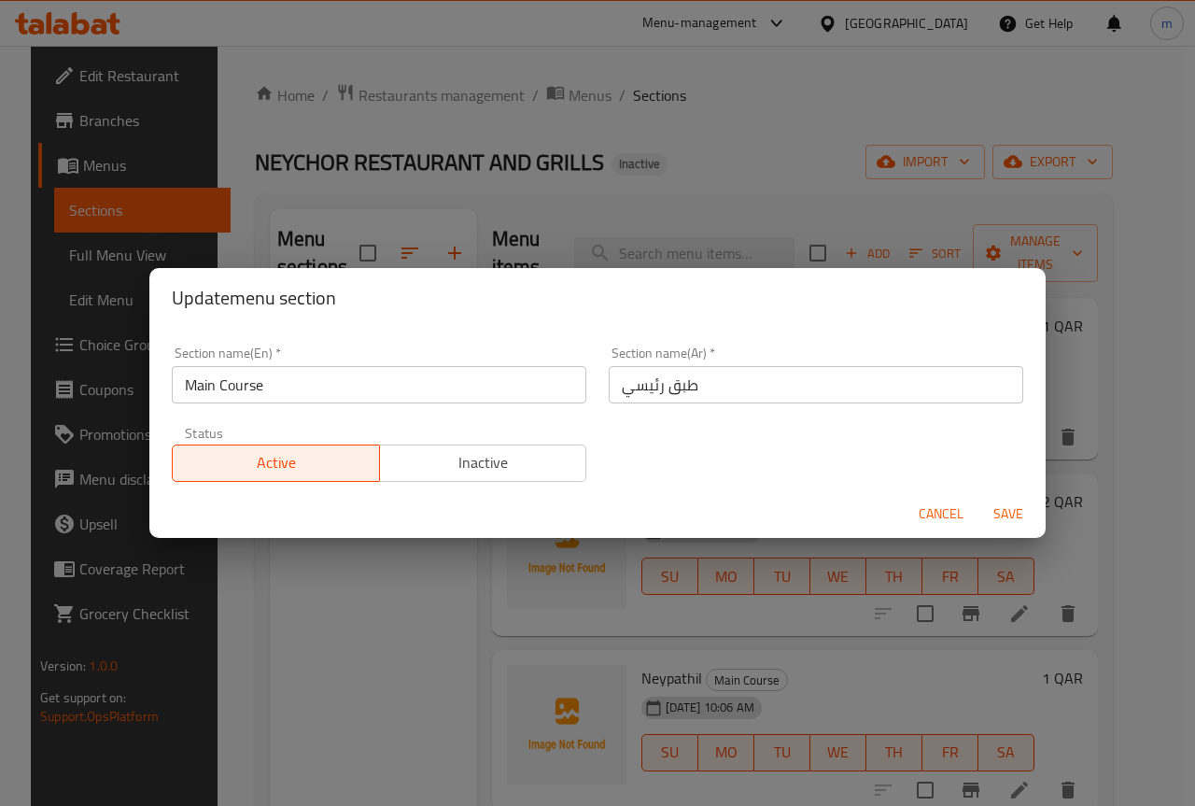
click at [311, 573] on div "Update menu section Section name(En)   * Main Course Section name(En) * Section…" at bounding box center [597, 403] width 1195 height 806
click at [948, 508] on span "Cancel" at bounding box center [941, 513] width 45 height 23
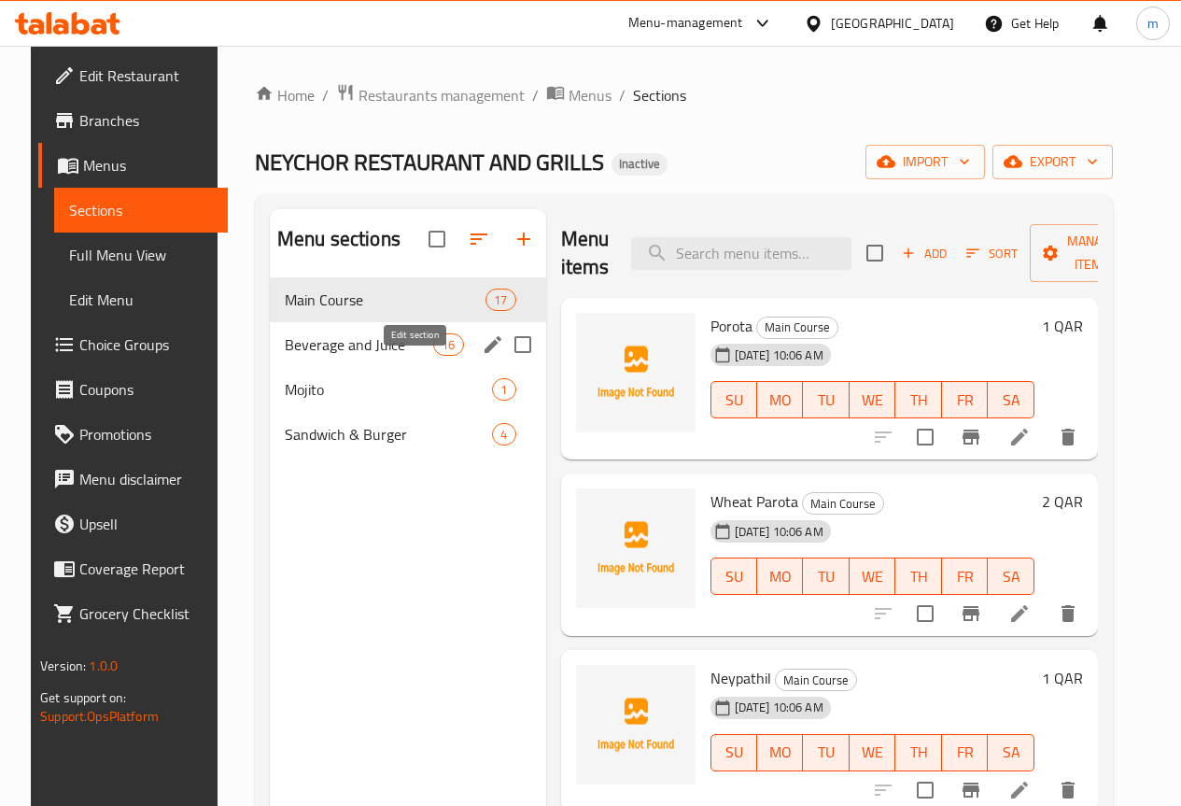
click at [485, 353] on icon "edit" at bounding box center [493, 344] width 17 height 17
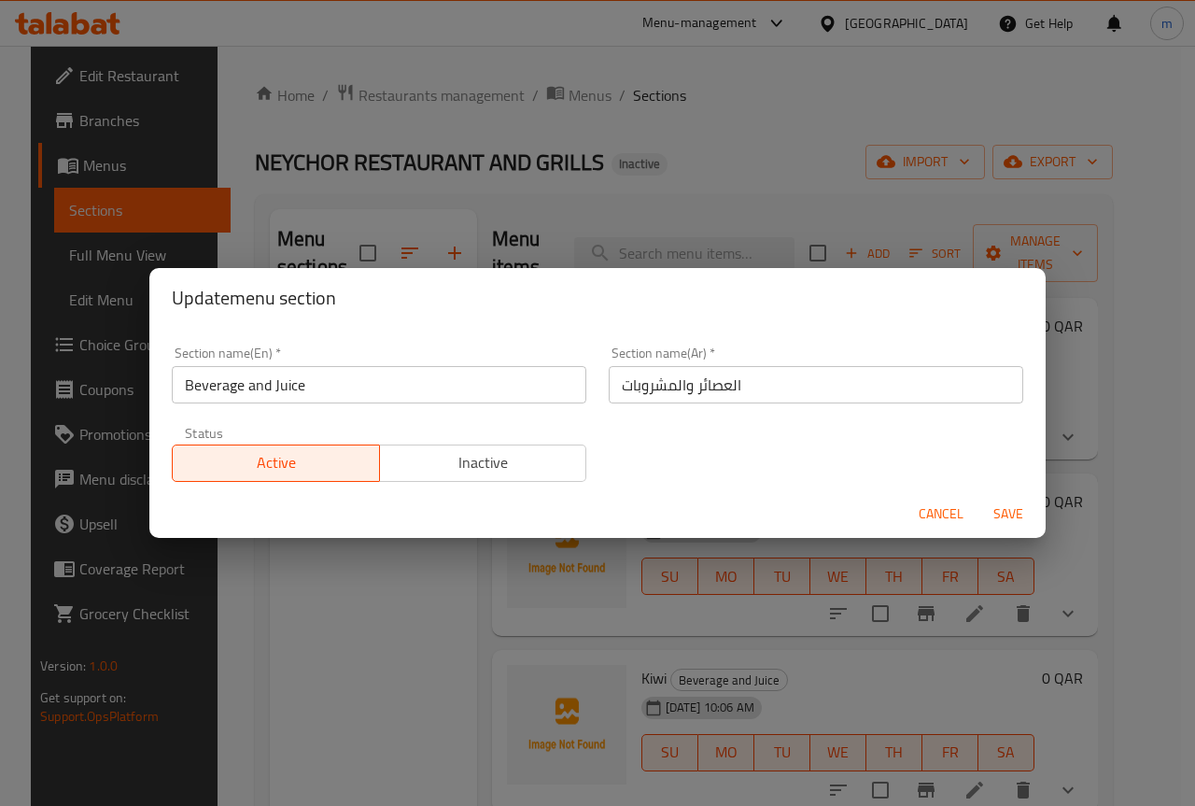
click at [424, 599] on div "Update menu section Section name(En)   * Beverage and Juice Section name(En) * …" at bounding box center [597, 403] width 1195 height 806
click at [314, 600] on div "Update menu section Section name(En)   * Beverage and Juice Section name(En) * …" at bounding box center [597, 403] width 1195 height 806
click at [941, 509] on span "Cancel" at bounding box center [941, 513] width 45 height 23
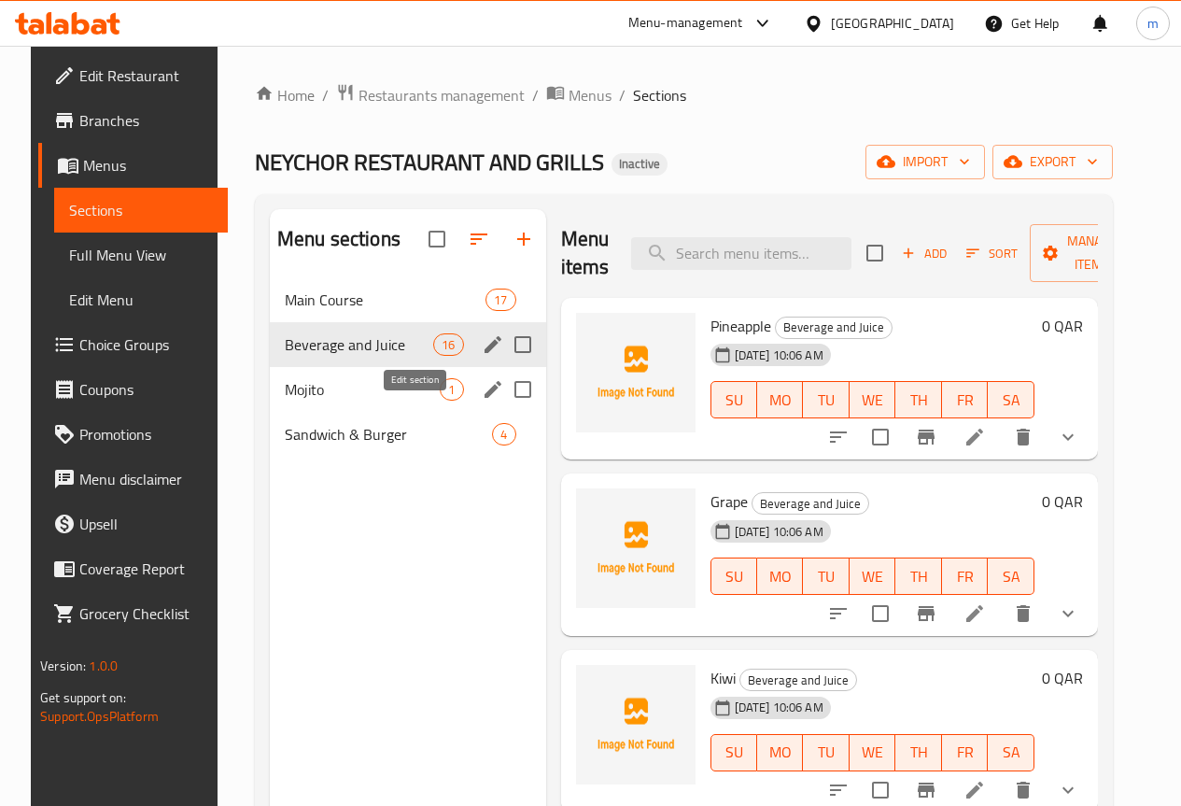
click at [482, 401] on icon "edit" at bounding box center [493, 389] width 22 height 22
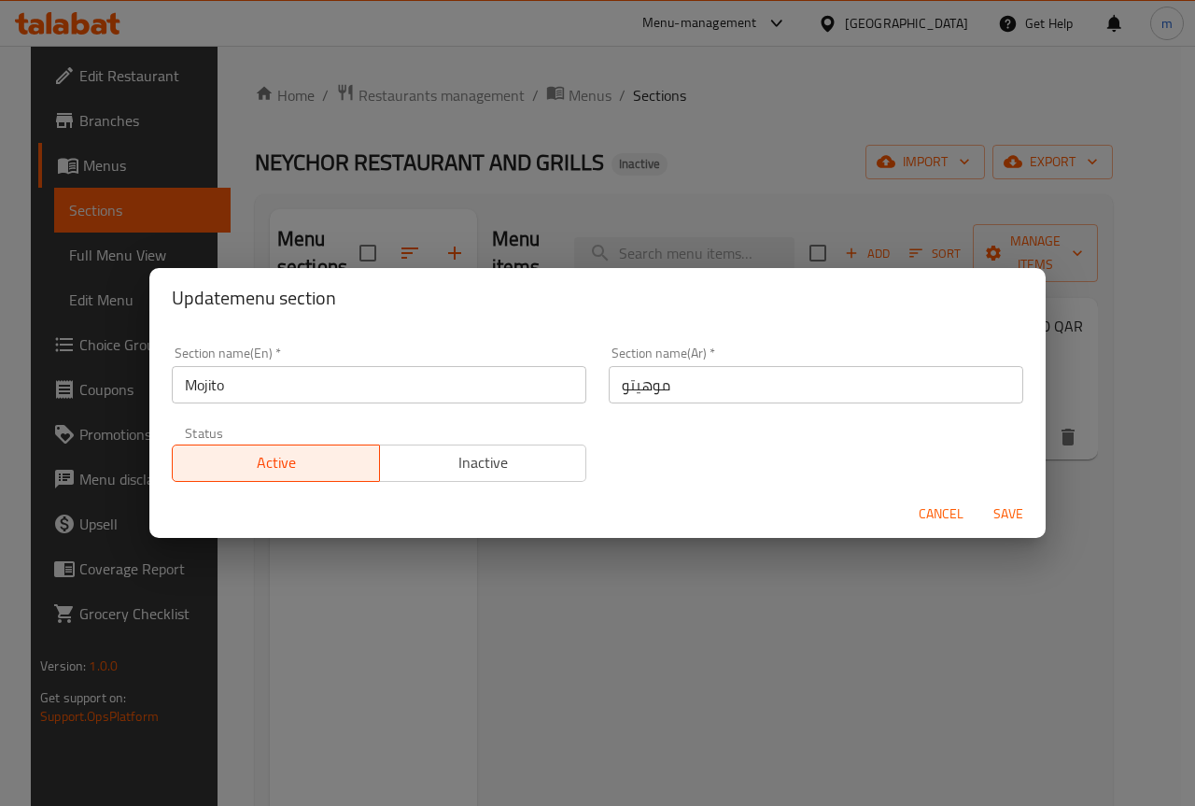
click at [963, 520] on span "Cancel" at bounding box center [941, 513] width 45 height 23
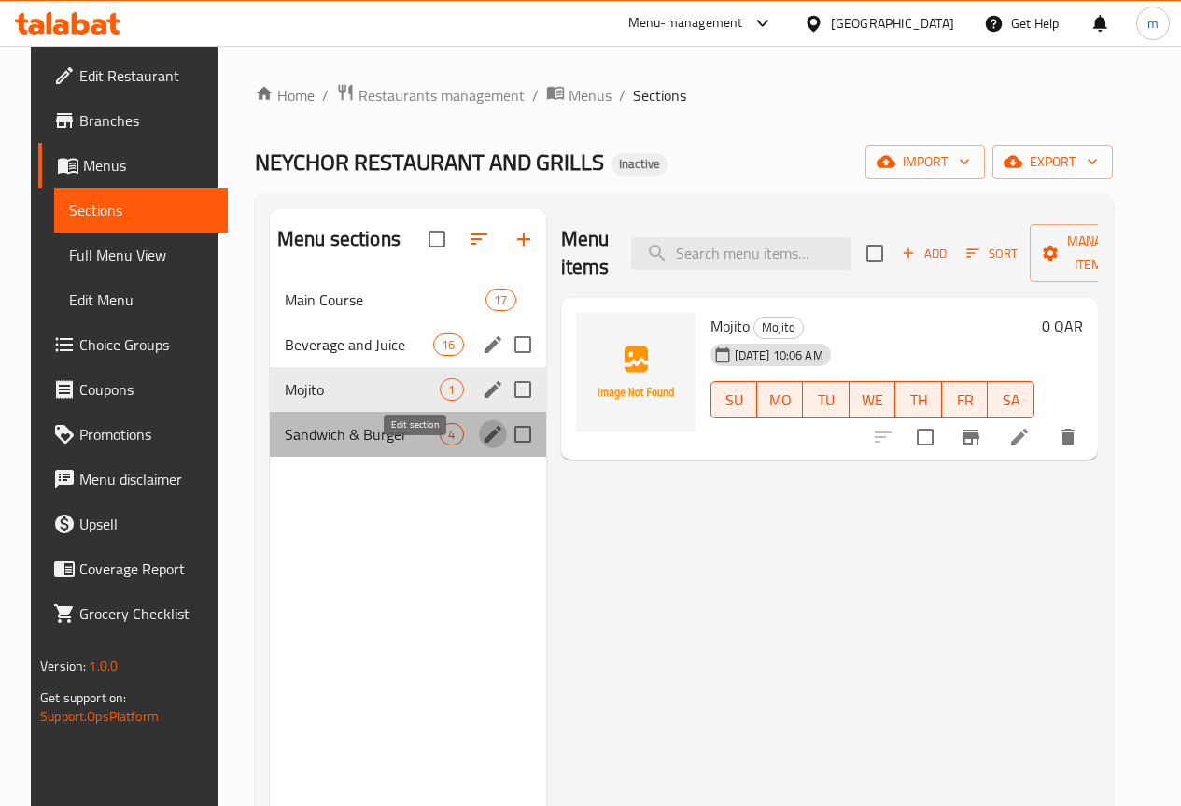
click at [482, 445] on icon "edit" at bounding box center [493, 434] width 22 height 22
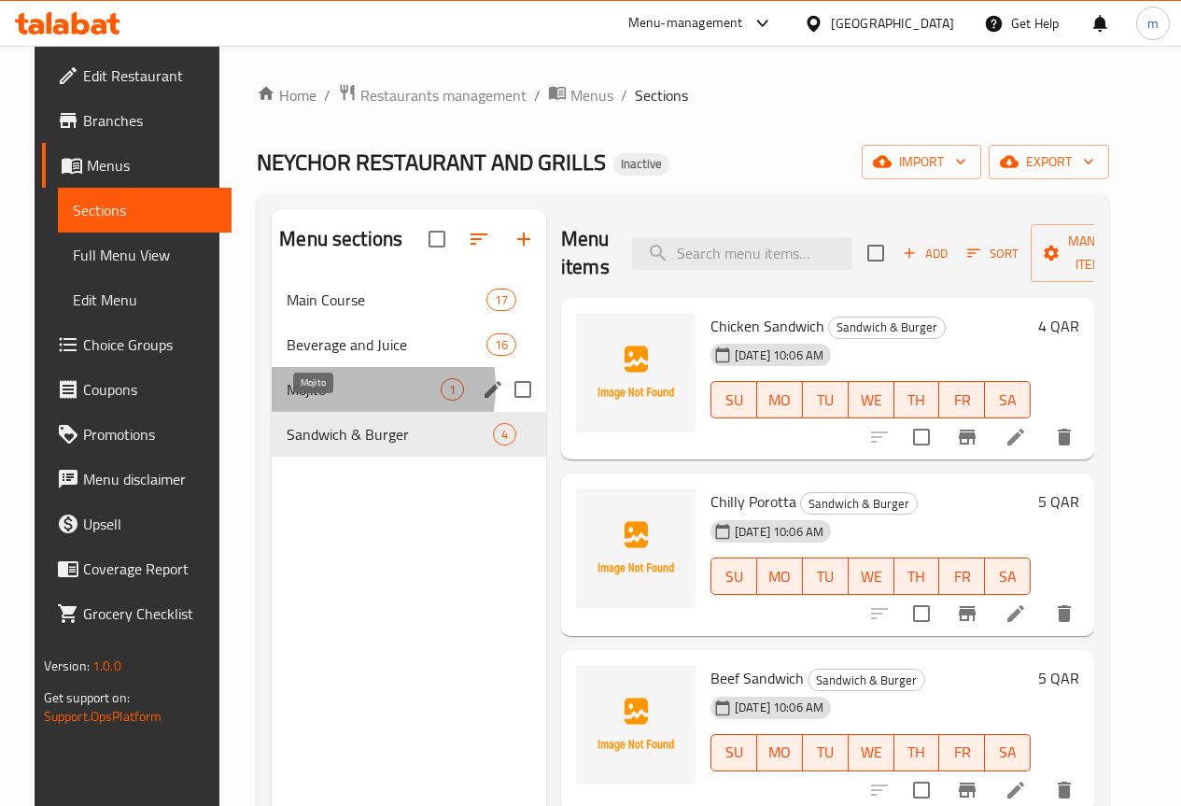
click at [329, 401] on span "Mojito" at bounding box center [364, 389] width 154 height 22
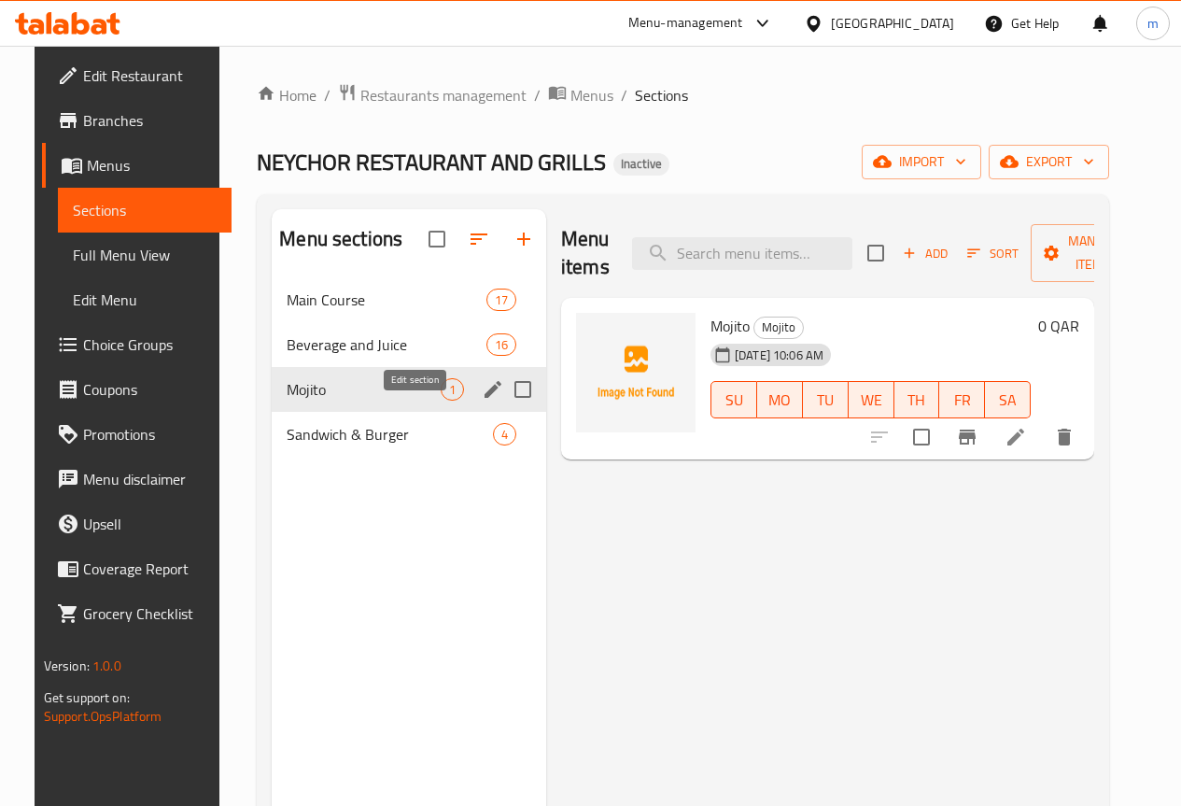
click at [485, 398] on icon "edit" at bounding box center [493, 389] width 17 height 17
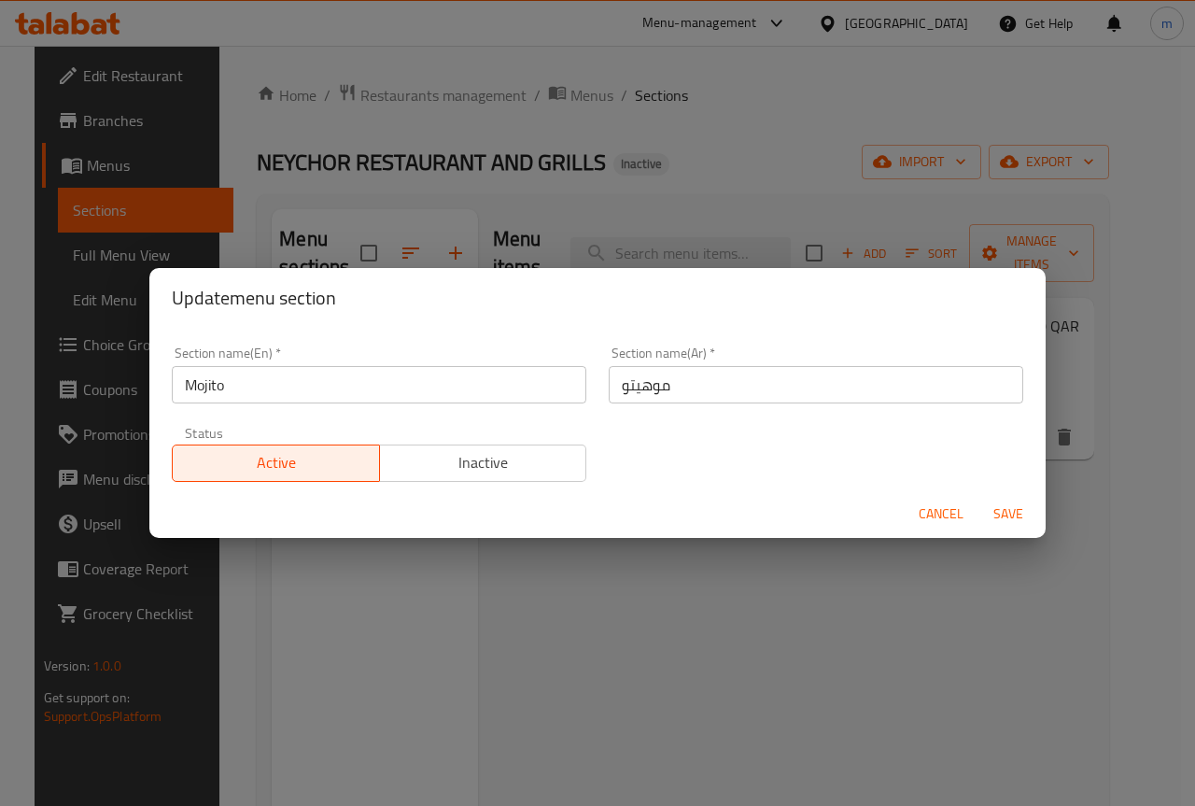
click at [326, 635] on div "Update menu section Section name(En)   * Mojito Section name(En) * Section name…" at bounding box center [597, 403] width 1195 height 806
click at [944, 514] on span "Cancel" at bounding box center [941, 513] width 45 height 23
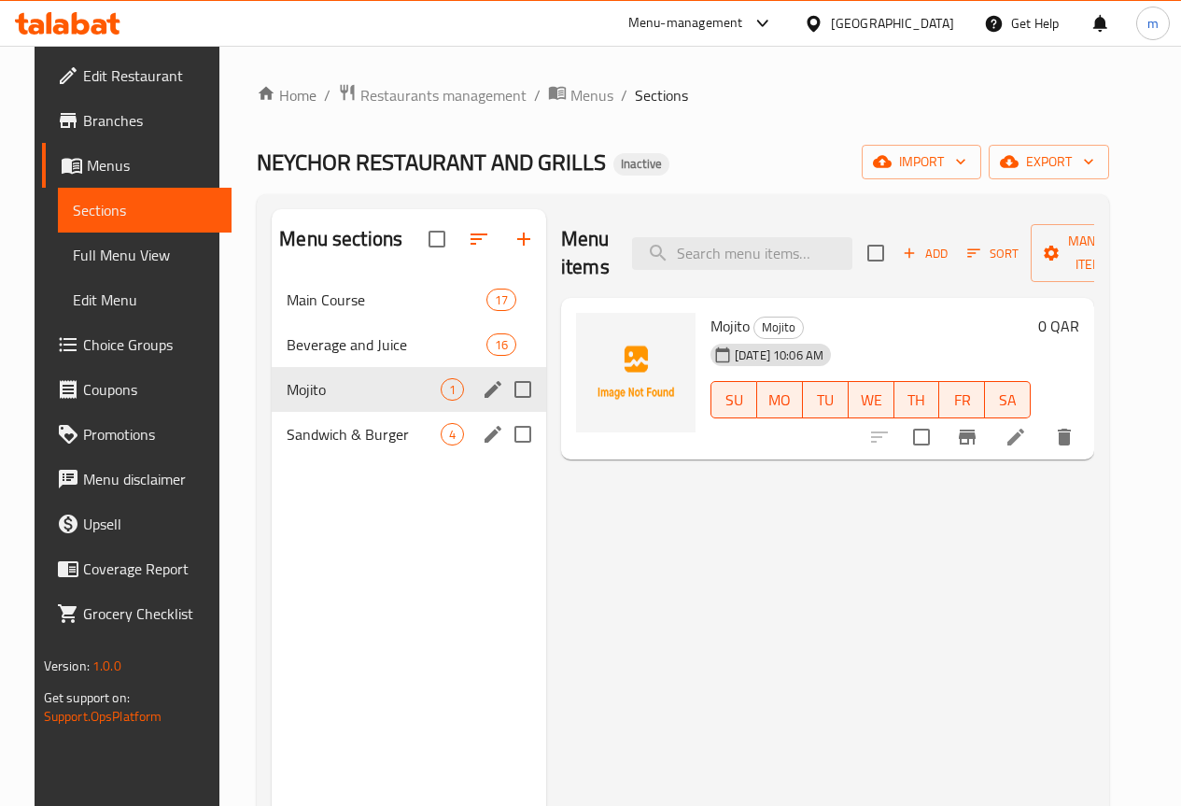
click at [485, 443] on icon "edit" at bounding box center [493, 434] width 17 height 17
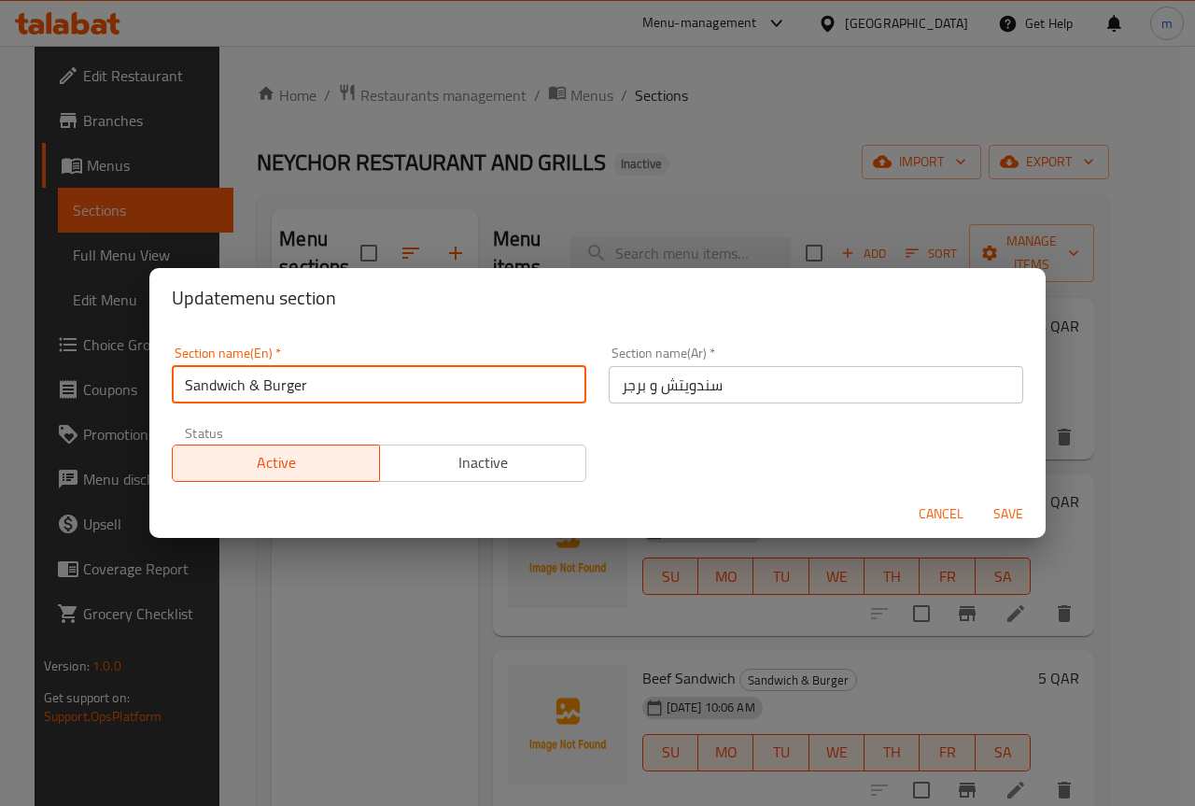
drag, startPoint x: 244, startPoint y: 383, endPoint x: 165, endPoint y: 389, distance: 78.7
click at [165, 389] on div "Section name(En)   * Sandwich & Burger Section name(En) *" at bounding box center [379, 374] width 437 height 79
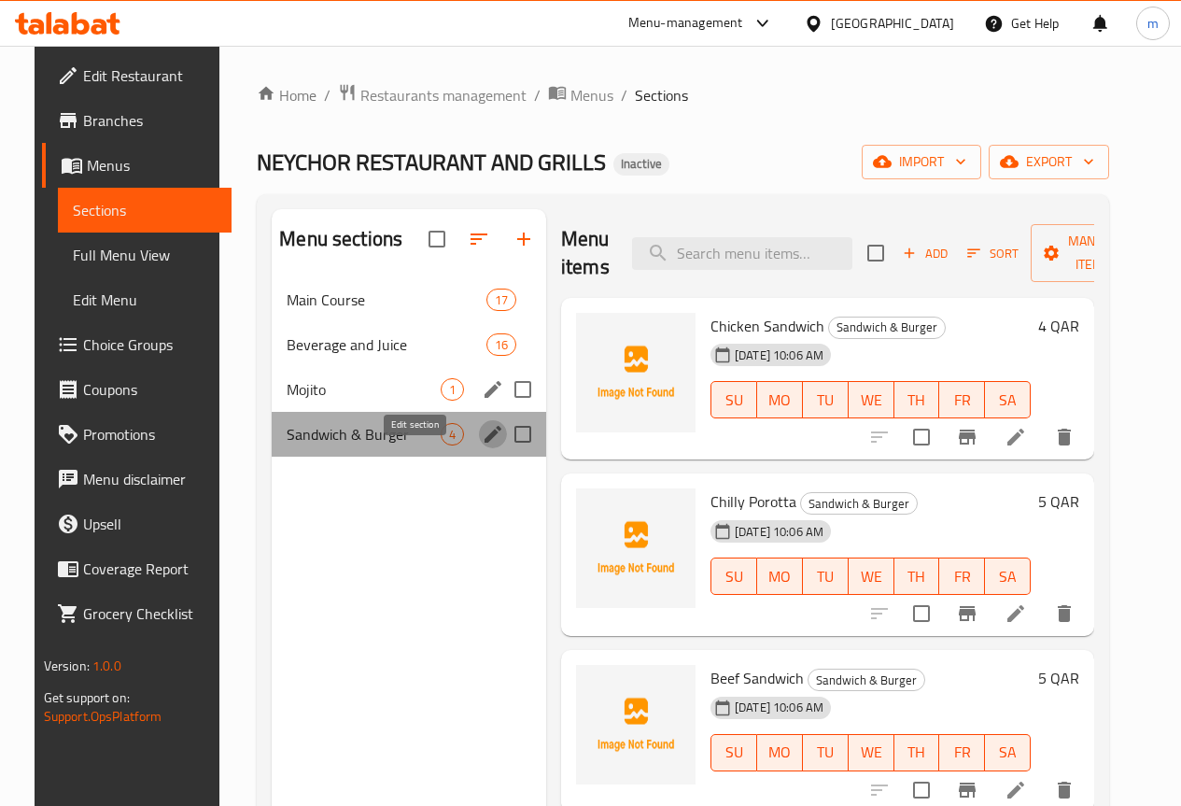
click at [479, 448] on button "edit" at bounding box center [493, 434] width 28 height 28
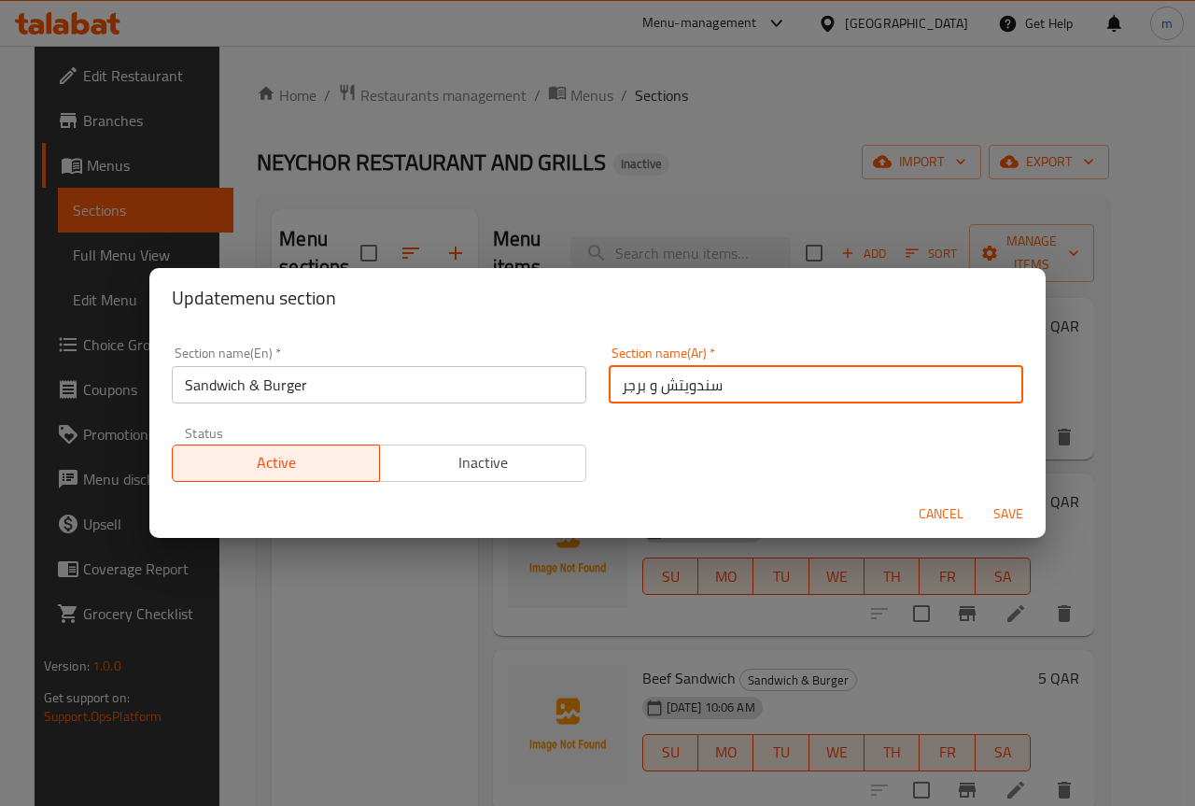
drag, startPoint x: 657, startPoint y: 385, endPoint x: 777, endPoint y: 382, distance: 119.5
click at [777, 382] on input "سندويتش و برجر" at bounding box center [816, 384] width 415 height 37
paste input "text"
type input "سندويتش و برجر"
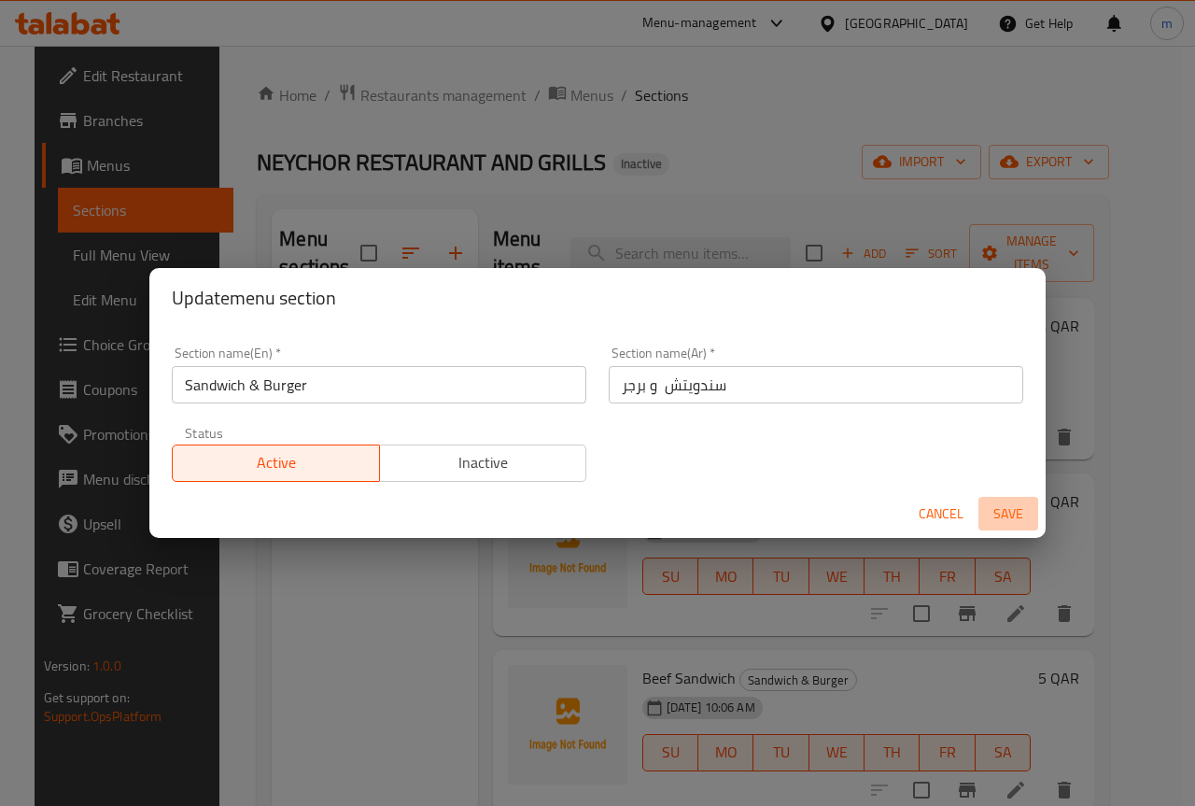
click at [1008, 506] on span "Save" at bounding box center [1008, 513] width 45 height 23
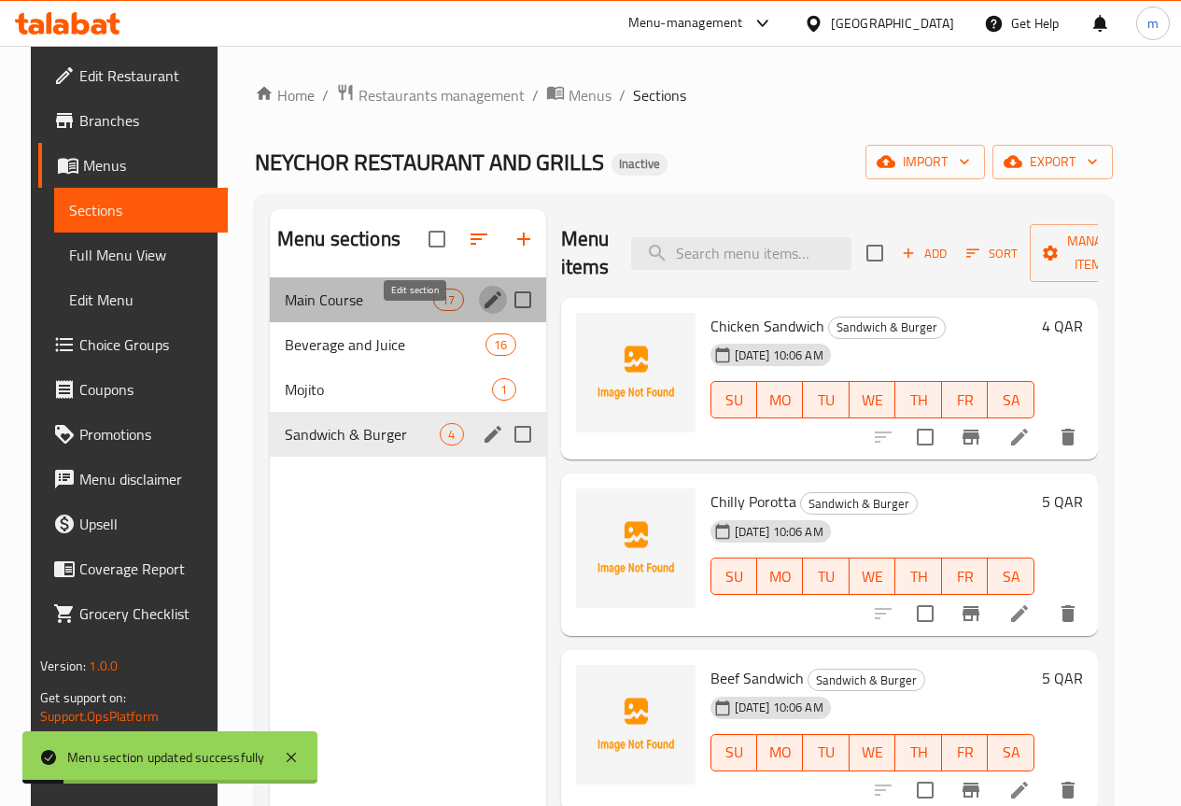
click at [485, 308] on icon "edit" at bounding box center [493, 299] width 17 height 17
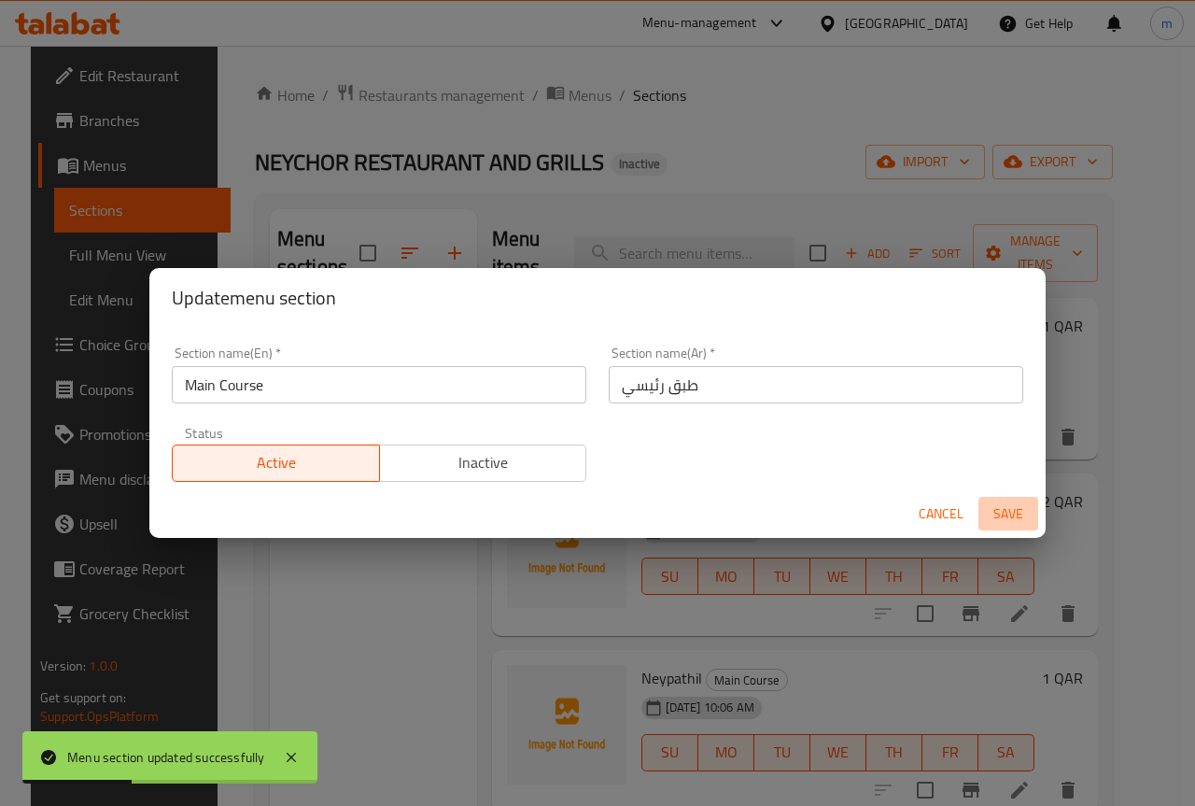
click at [1001, 512] on span "Save" at bounding box center [1008, 513] width 45 height 23
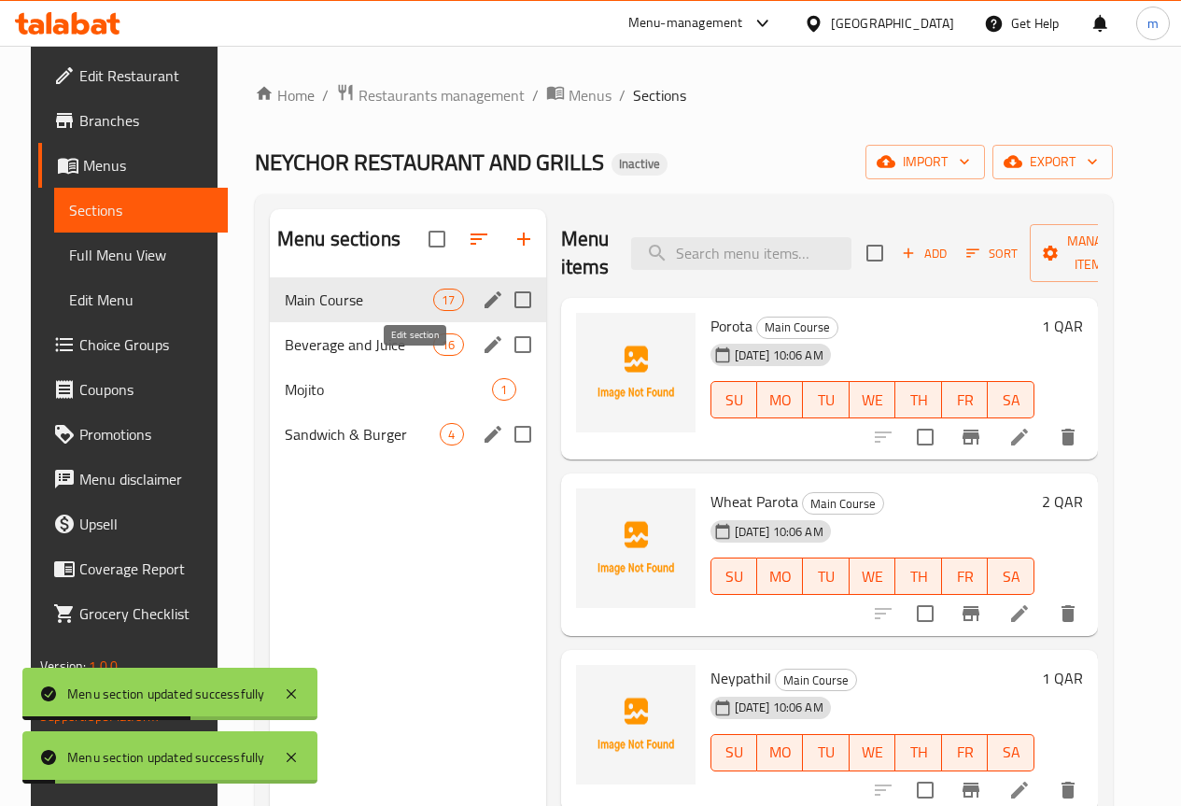
click at [482, 356] on icon "edit" at bounding box center [493, 344] width 22 height 22
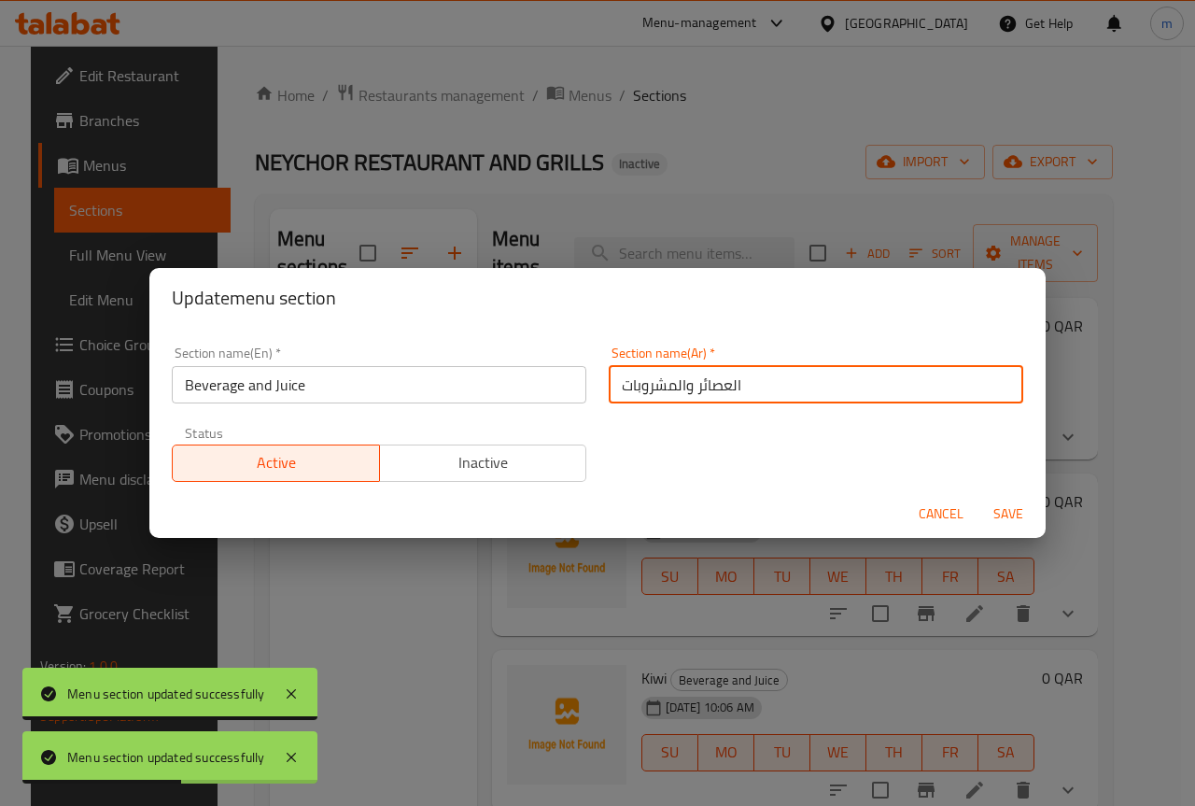
drag, startPoint x: 694, startPoint y: 386, endPoint x: 707, endPoint y: 384, distance: 13.2
click at [707, 384] on input "العصائر والمشروبات" at bounding box center [816, 384] width 415 height 37
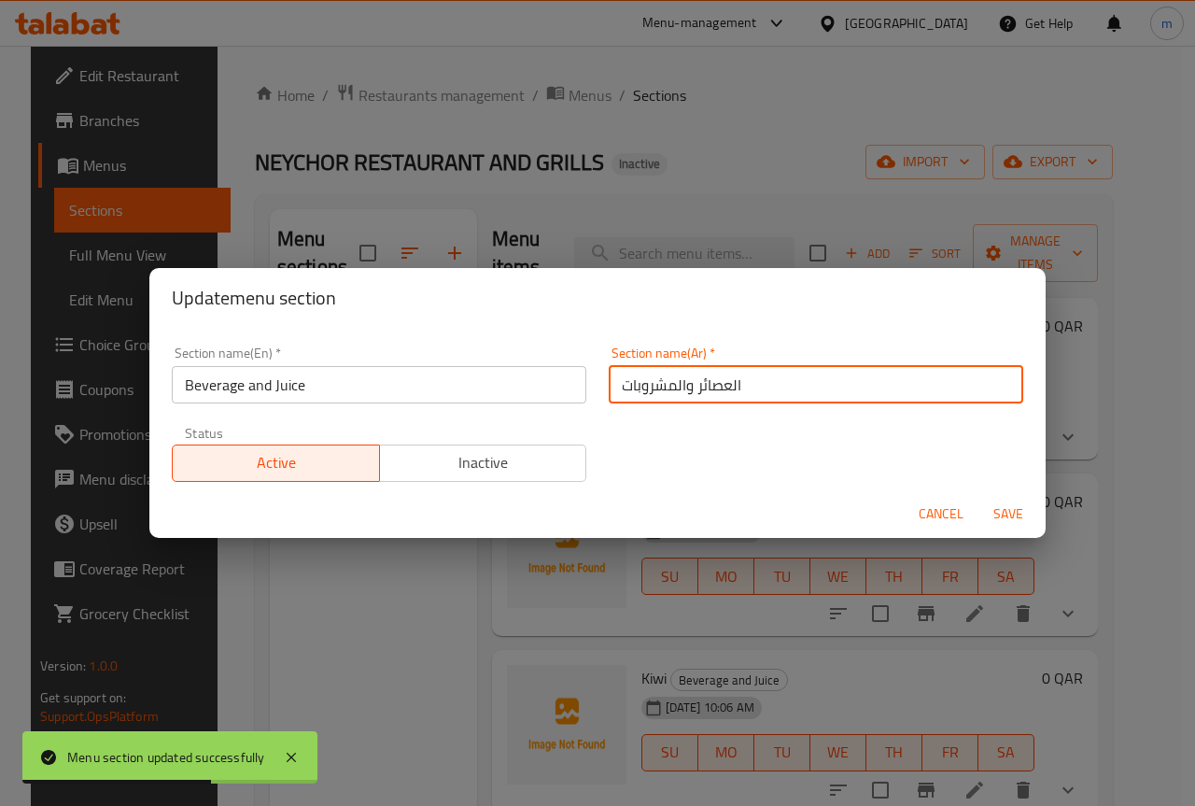
click at [690, 384] on input "العصائر والمشروبات" at bounding box center [816, 384] width 415 height 37
drag, startPoint x: 690, startPoint y: 384, endPoint x: 708, endPoint y: 383, distance: 17.8
click at [708, 383] on input "العصائر والمشروبات" at bounding box center [816, 384] width 415 height 37
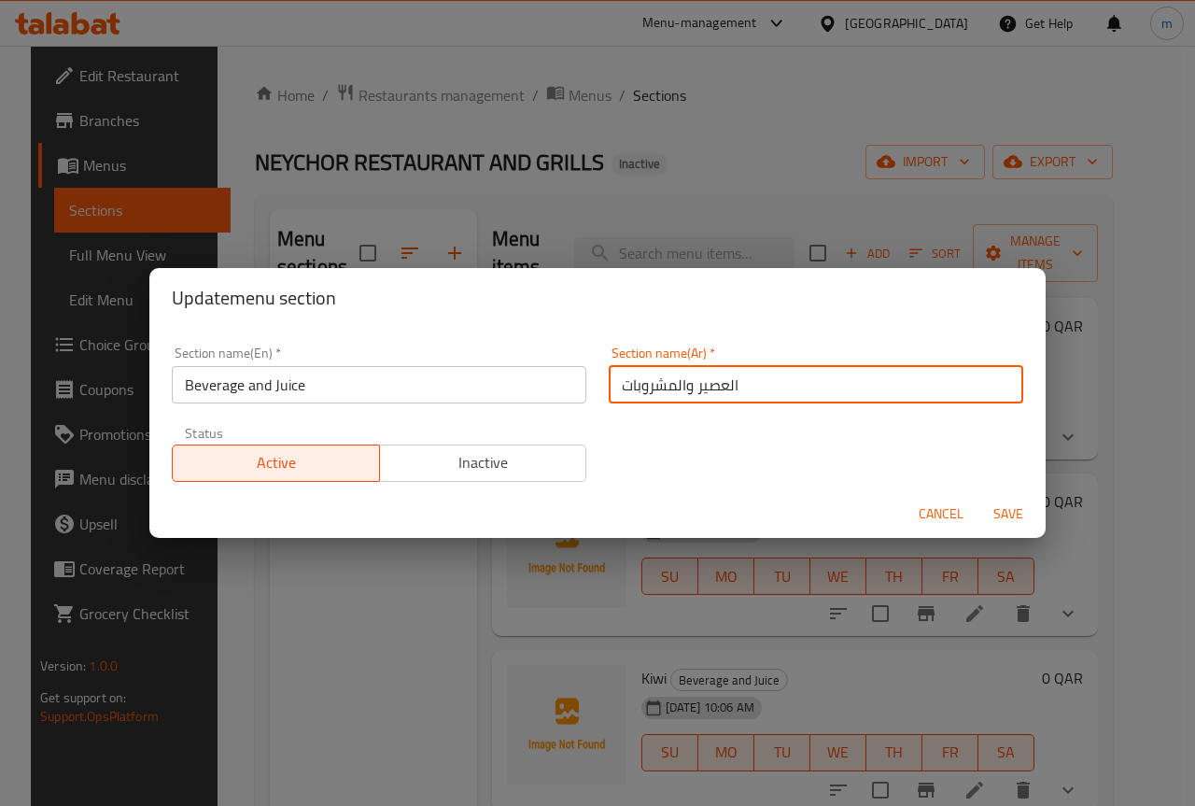
click at [614, 384] on input "العصير والمشروبات" at bounding box center [816, 384] width 415 height 37
drag, startPoint x: 618, startPoint y: 386, endPoint x: 632, endPoint y: 384, distance: 14.1
click at [632, 384] on input "العصير والمشروبات" at bounding box center [816, 384] width 415 height 37
type input "العصير والمشروب"
click at [978, 497] on button "Save" at bounding box center [1008, 514] width 60 height 35
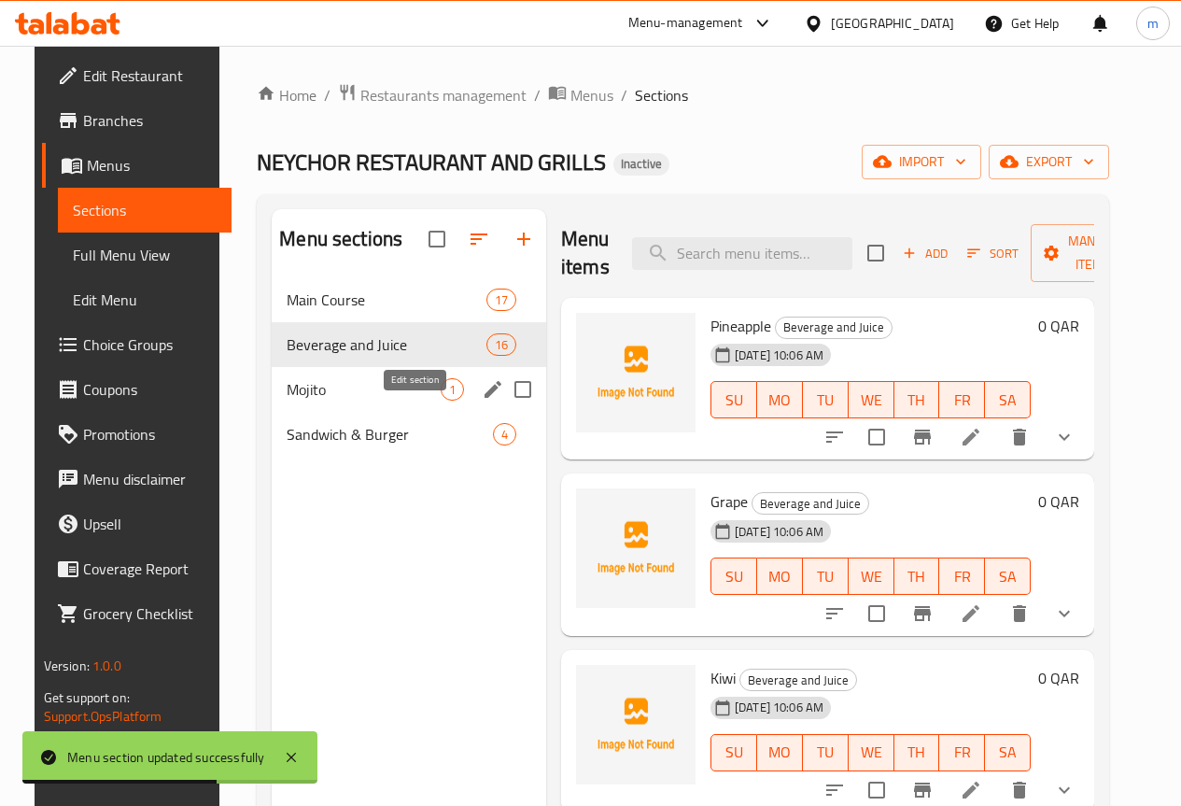
click at [482, 401] on icon "edit" at bounding box center [493, 389] width 22 height 22
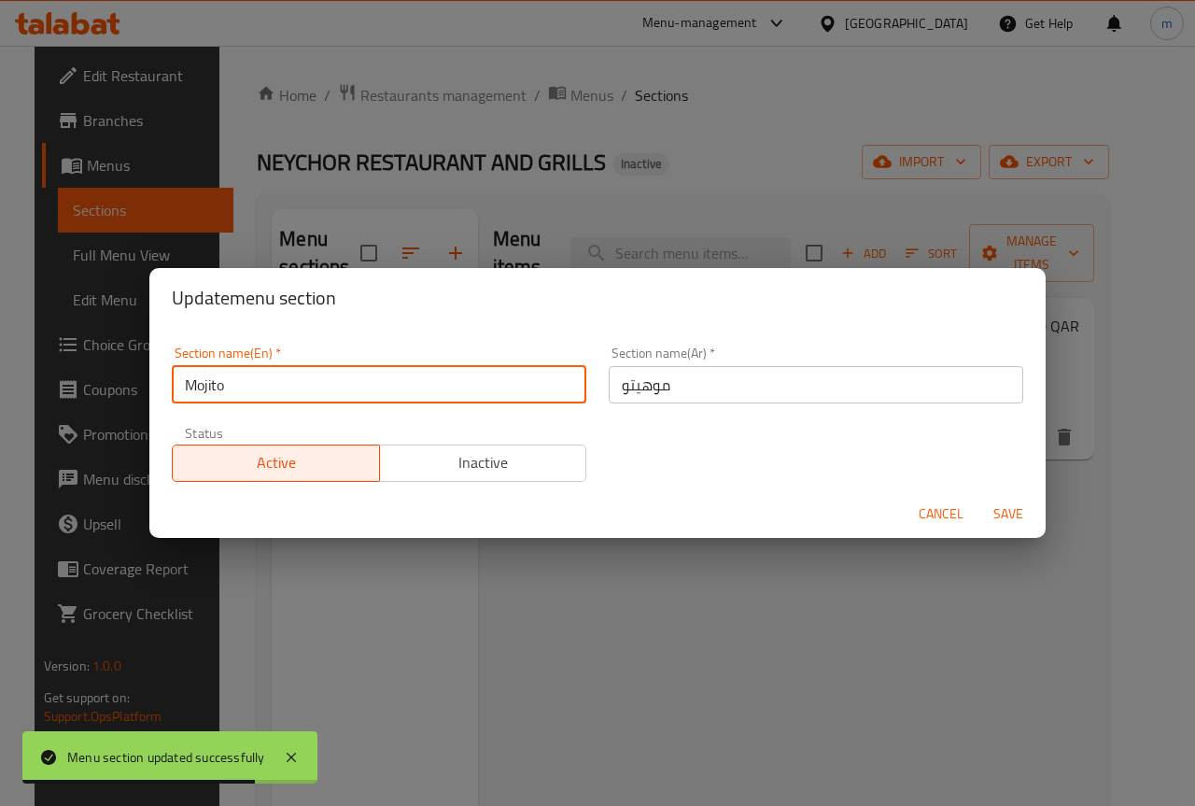
drag, startPoint x: 449, startPoint y: 387, endPoint x: 68, endPoint y: 405, distance: 381.4
click at [66, 405] on div "Update menu section Section name(En)   * Mojito Section name(En) * Section name…" at bounding box center [597, 403] width 1195 height 806
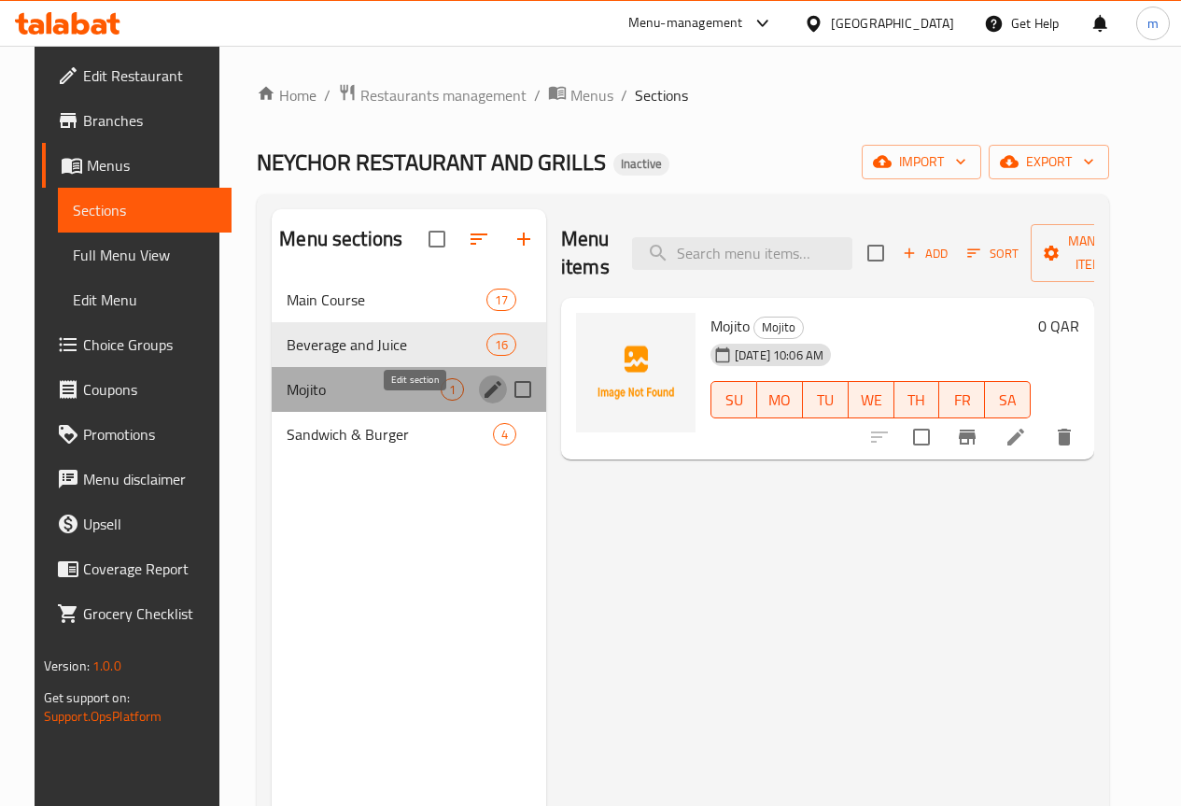
click at [482, 401] on icon "edit" at bounding box center [493, 389] width 22 height 22
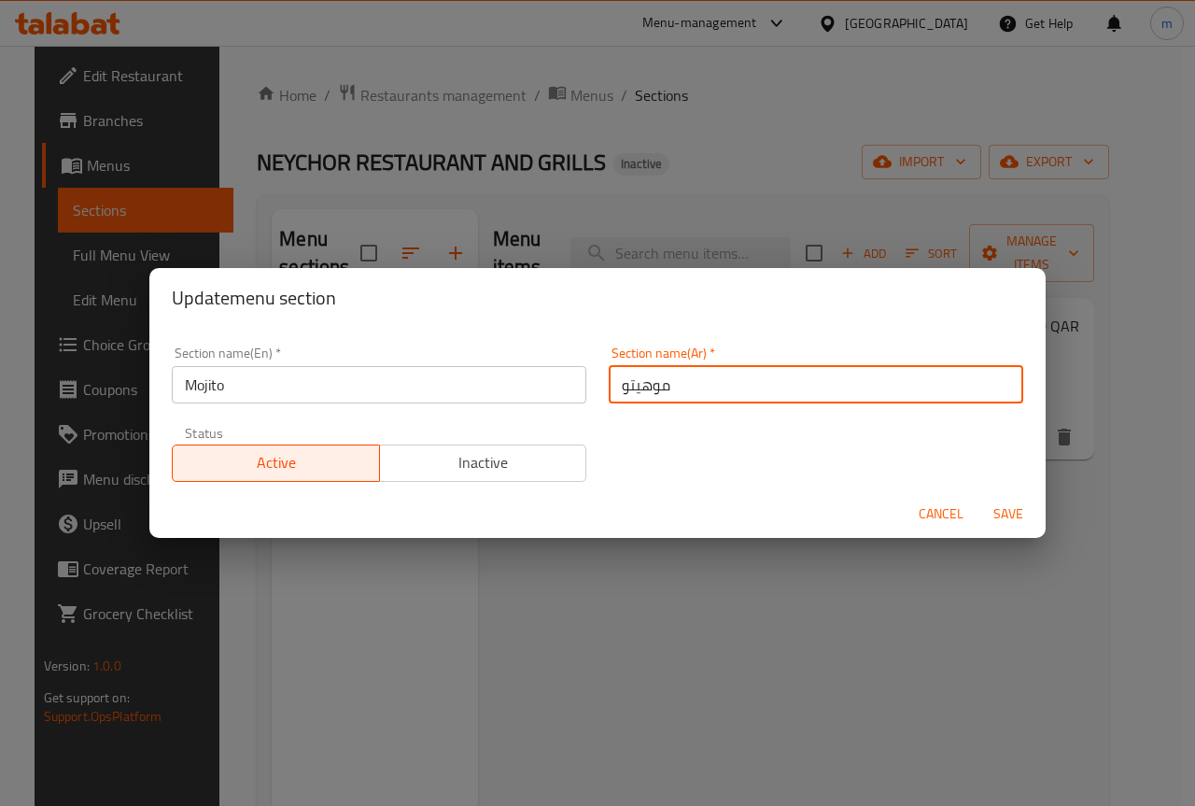
drag, startPoint x: 613, startPoint y: 386, endPoint x: 720, endPoint y: 372, distance: 107.4
click at [719, 372] on input "موهيتو" at bounding box center [816, 384] width 415 height 37
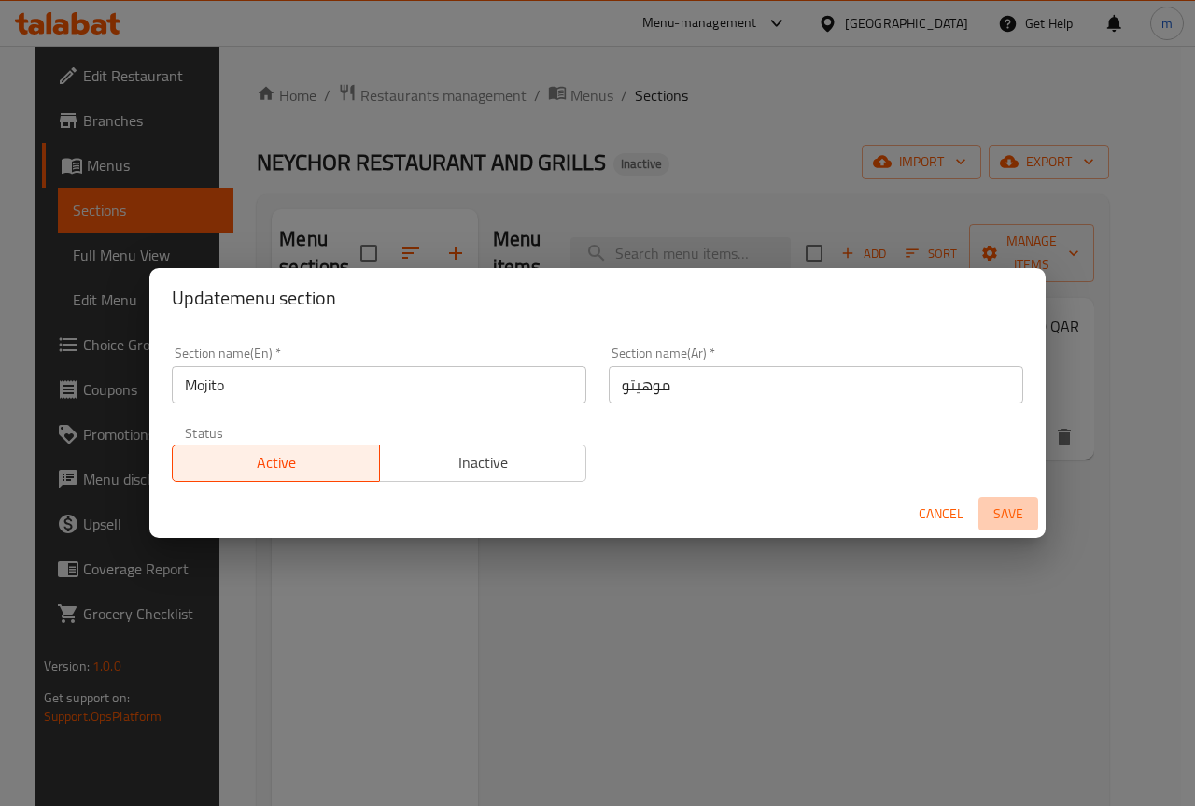
click at [1020, 513] on span "Save" at bounding box center [1008, 513] width 45 height 23
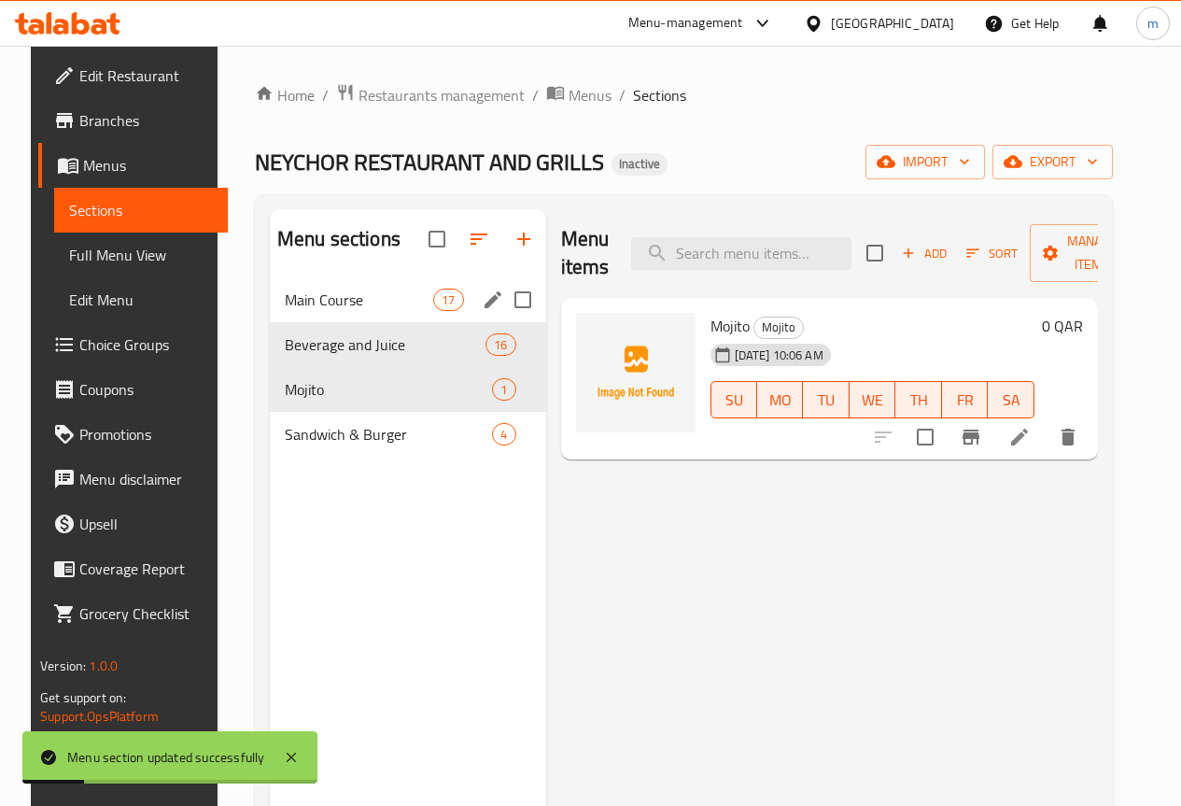
click at [296, 311] on span "Main Course" at bounding box center [359, 299] width 148 height 22
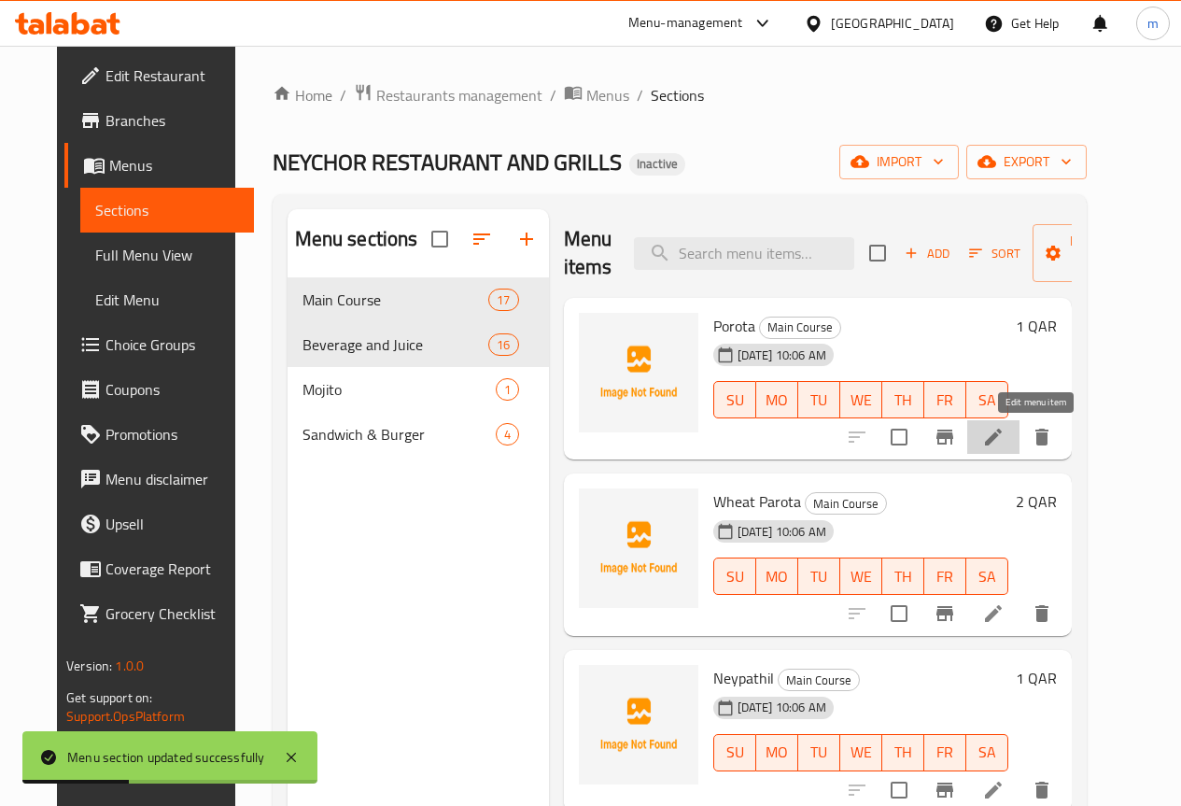
click at [1002, 431] on icon at bounding box center [993, 437] width 17 height 17
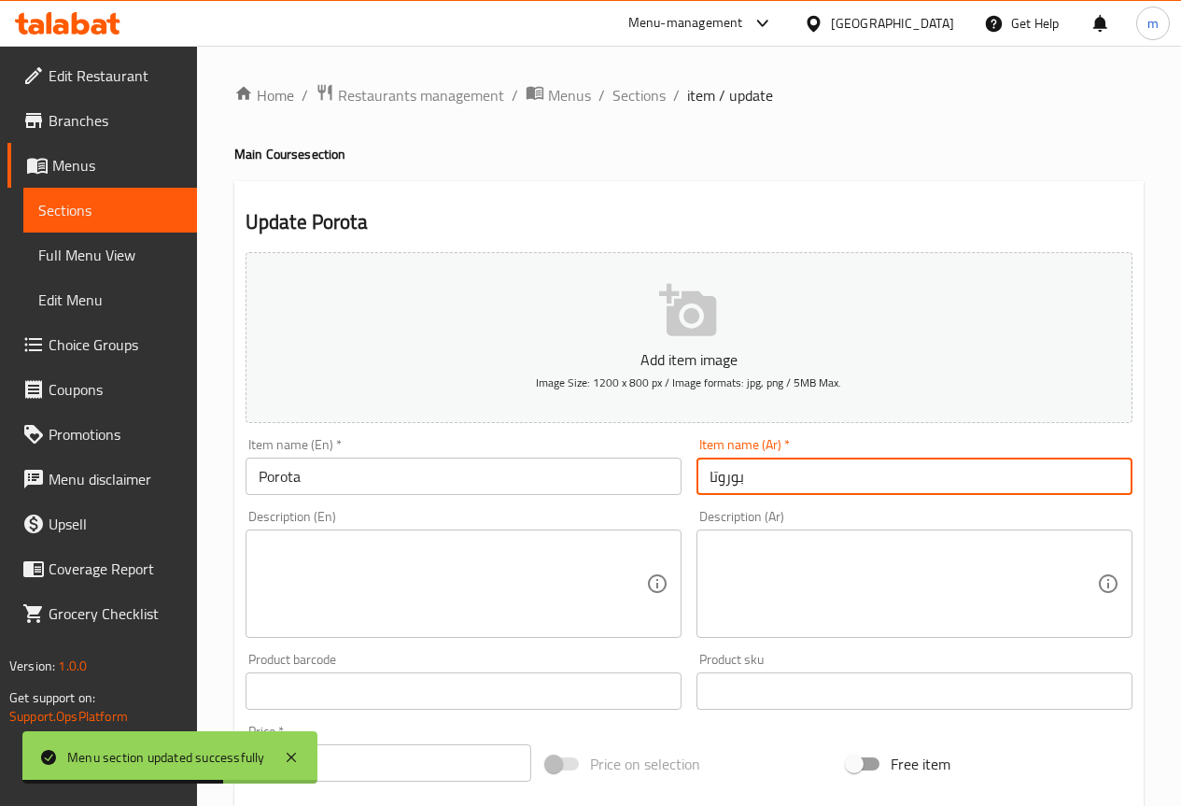
drag, startPoint x: 707, startPoint y: 478, endPoint x: 804, endPoint y: 471, distance: 97.3
click at [804, 471] on input "بوروتا" at bounding box center [914, 475] width 436 height 37
click at [621, 93] on span "Sections" at bounding box center [638, 95] width 53 height 22
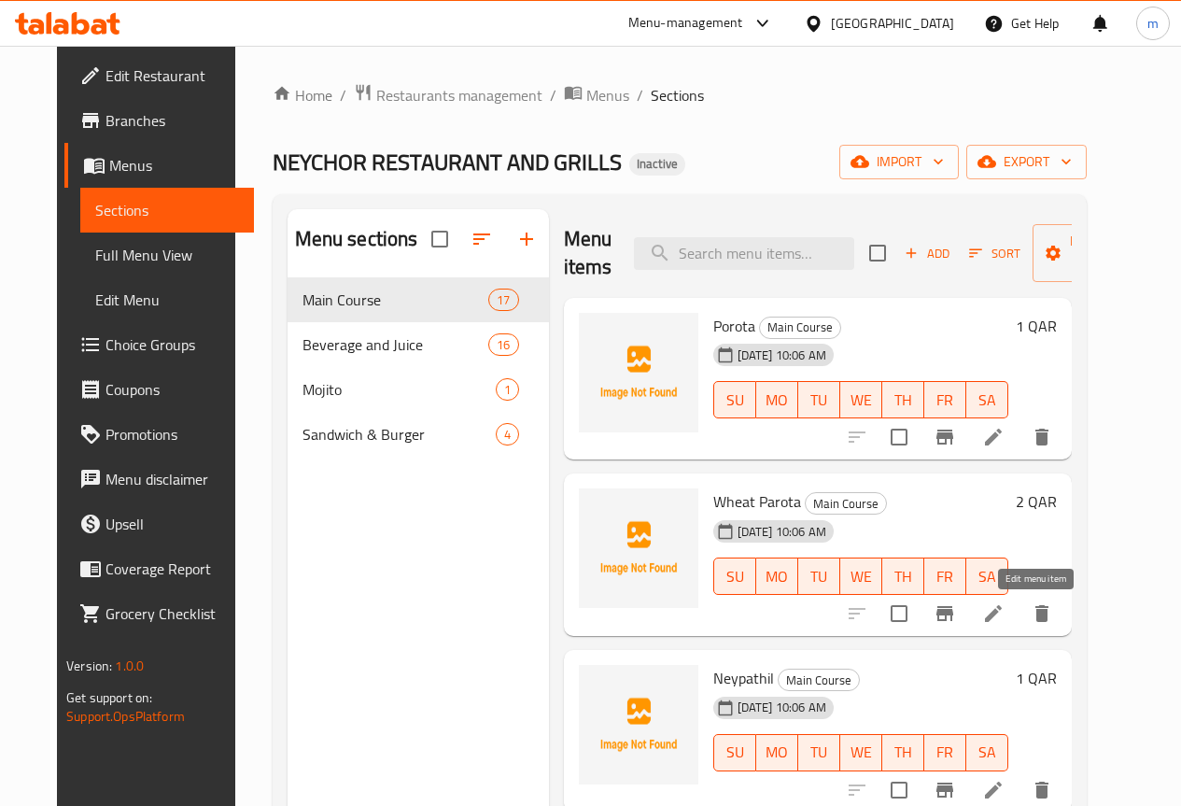
click at [1002, 619] on icon at bounding box center [993, 613] width 17 height 17
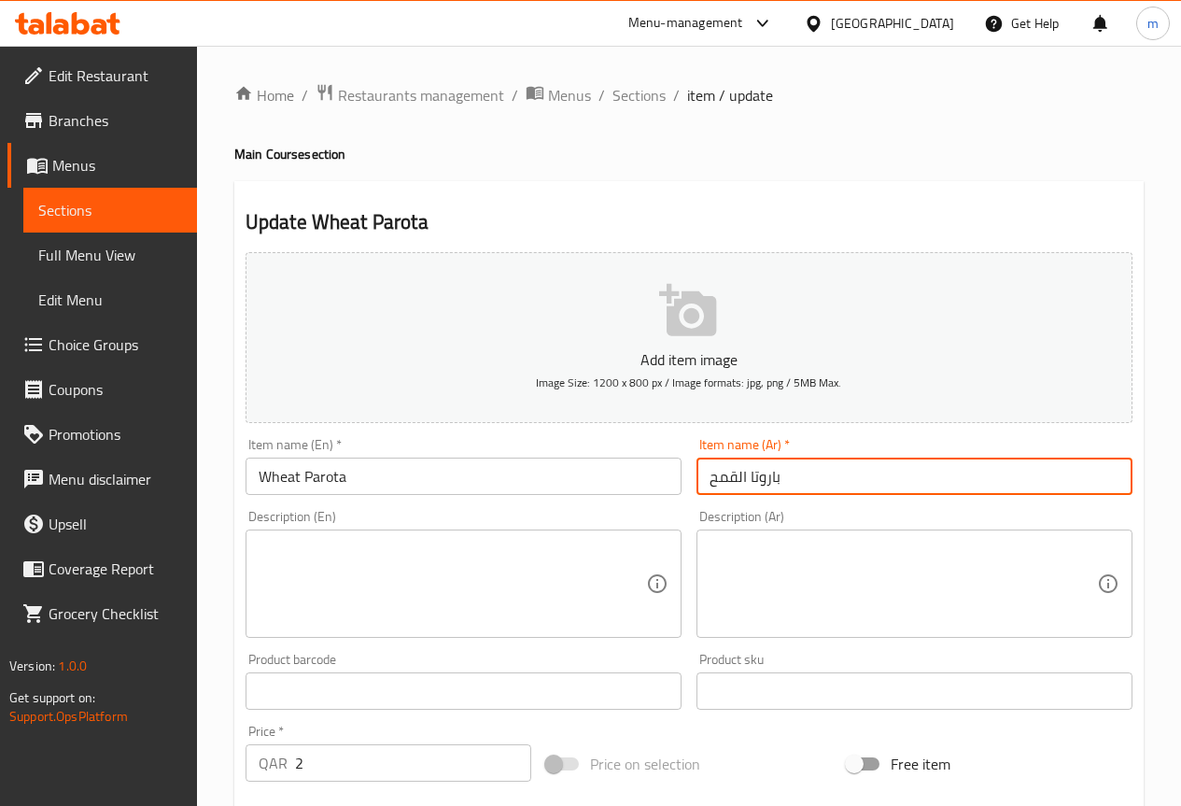
drag, startPoint x: 751, startPoint y: 478, endPoint x: 797, endPoint y: 465, distance: 48.5
click at [797, 465] on input "باروتا القمح" at bounding box center [914, 475] width 436 height 37
paste input "و"
click at [851, 480] on input "بوروتا القمح" at bounding box center [914, 475] width 436 height 37
type input "بوروتا القمح"
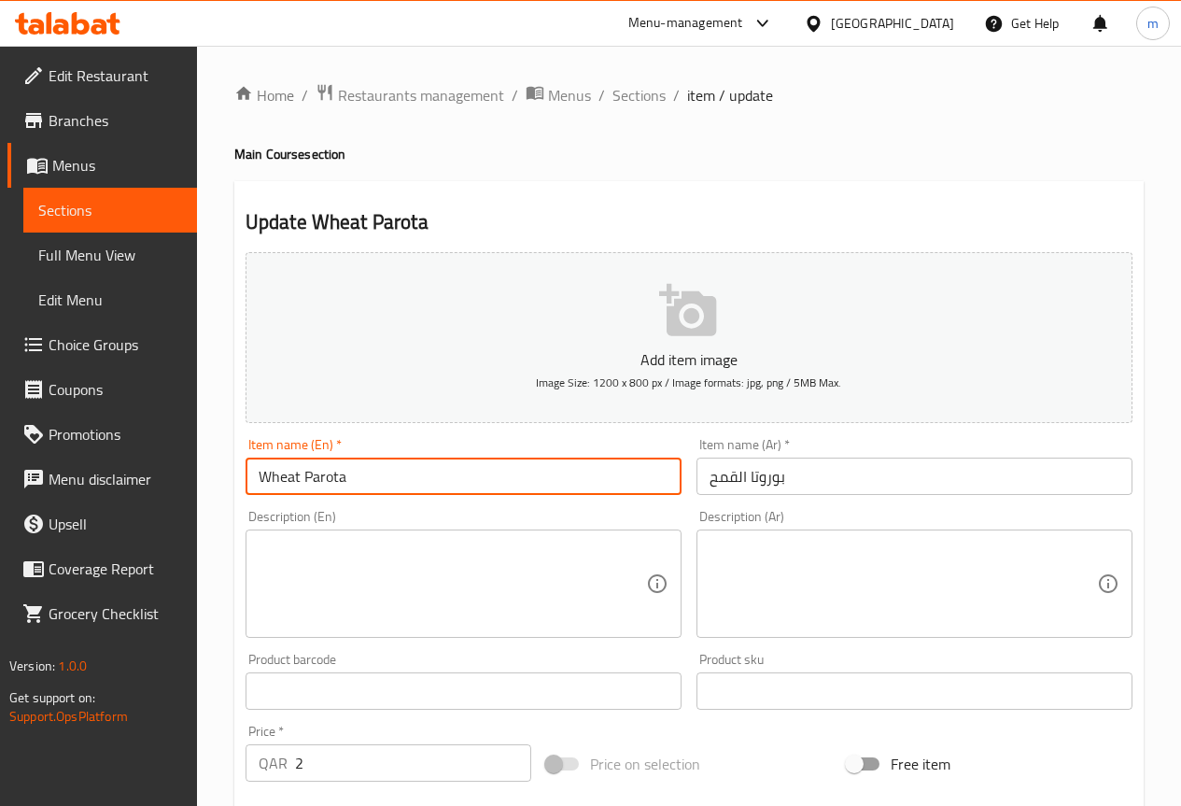
drag, startPoint x: 300, startPoint y: 476, endPoint x: 211, endPoint y: 464, distance: 89.5
click at [211, 464] on div "Home / Restaurants management / Menus / Sections / item / update Main Course se…" at bounding box center [689, 682] width 984 height 1273
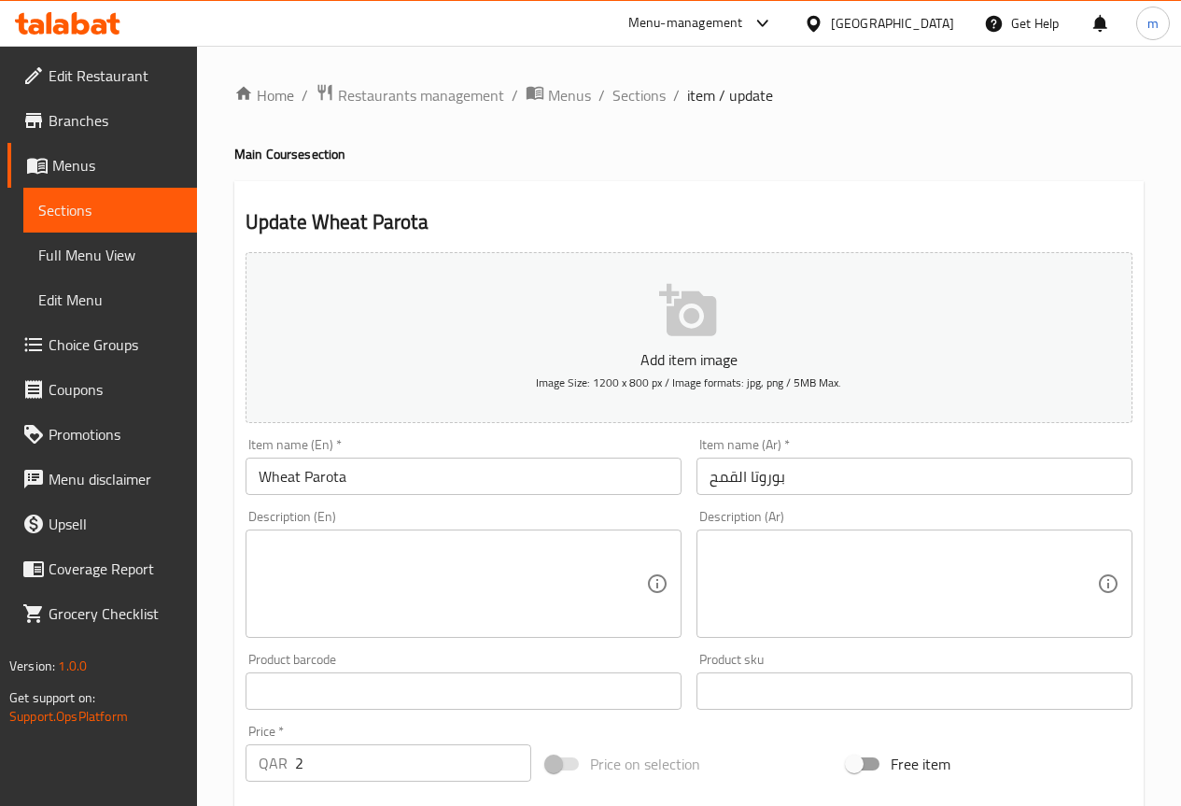
click at [968, 146] on h4 "Main Course section" at bounding box center [688, 154] width 909 height 19
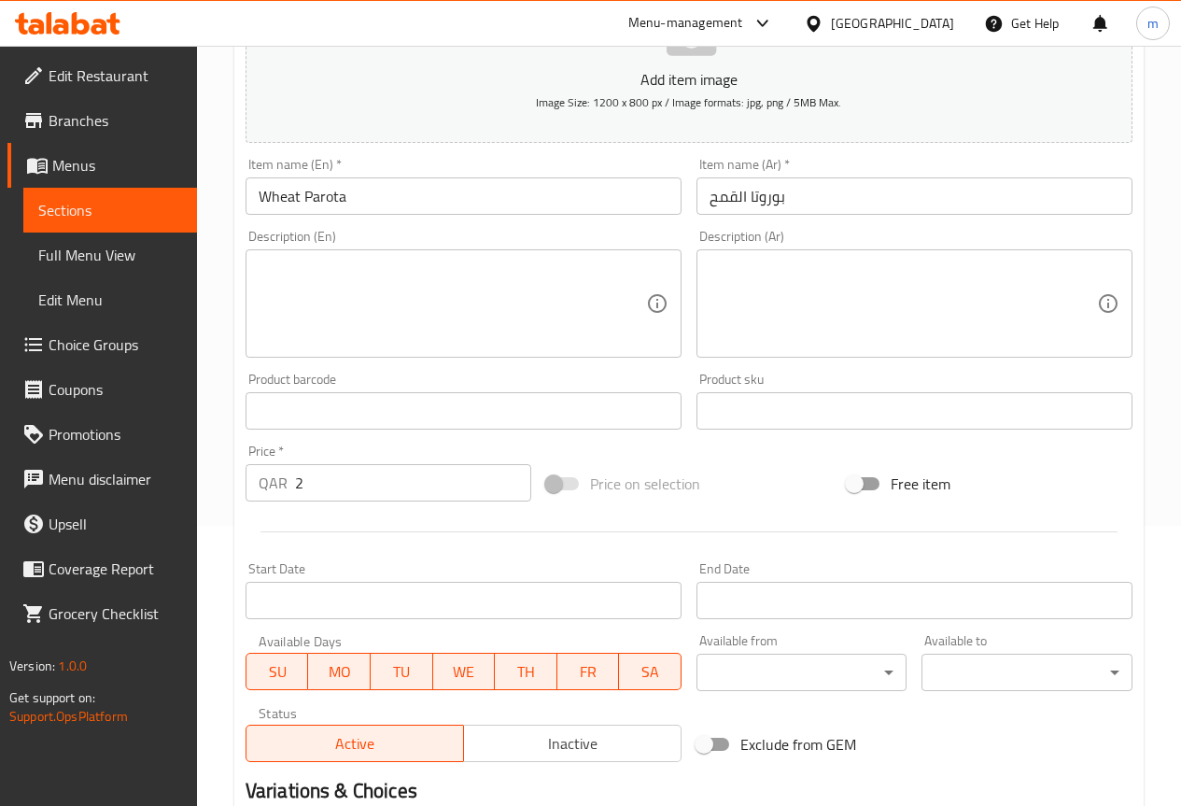
scroll to position [513, 0]
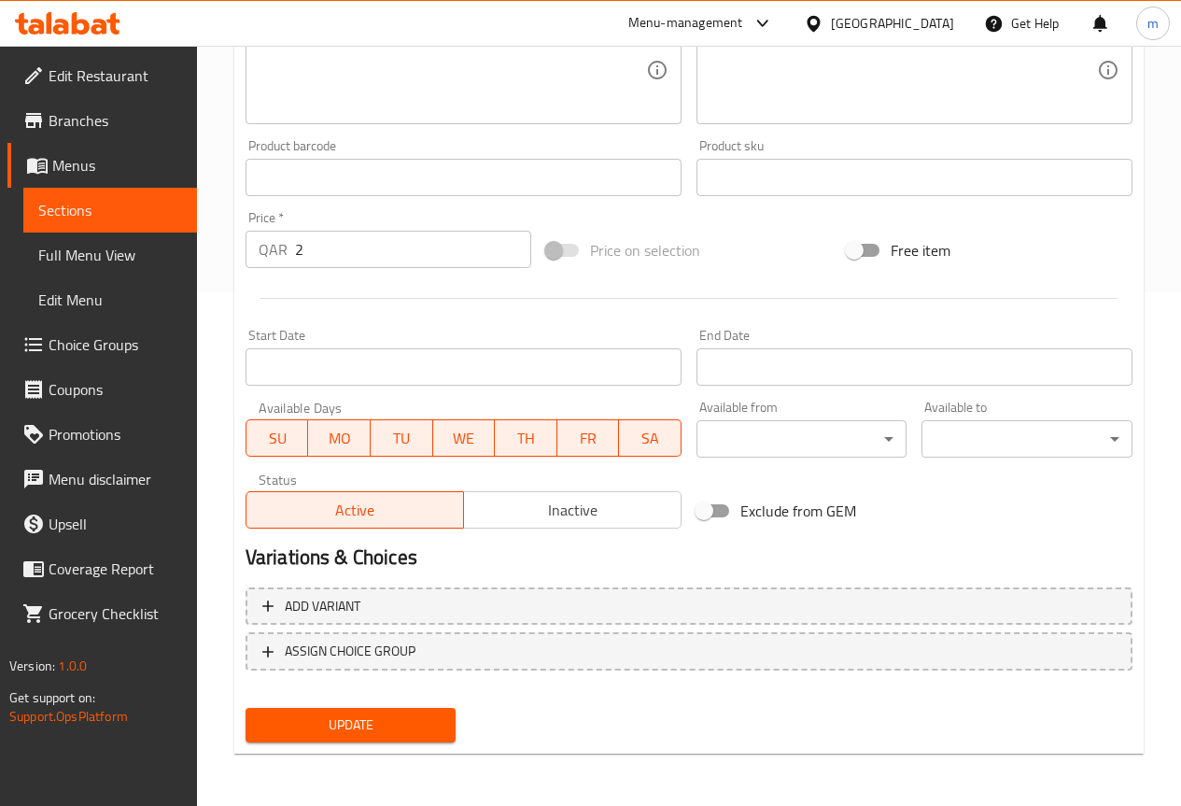
click at [380, 710] on button "Update" at bounding box center [351, 725] width 211 height 35
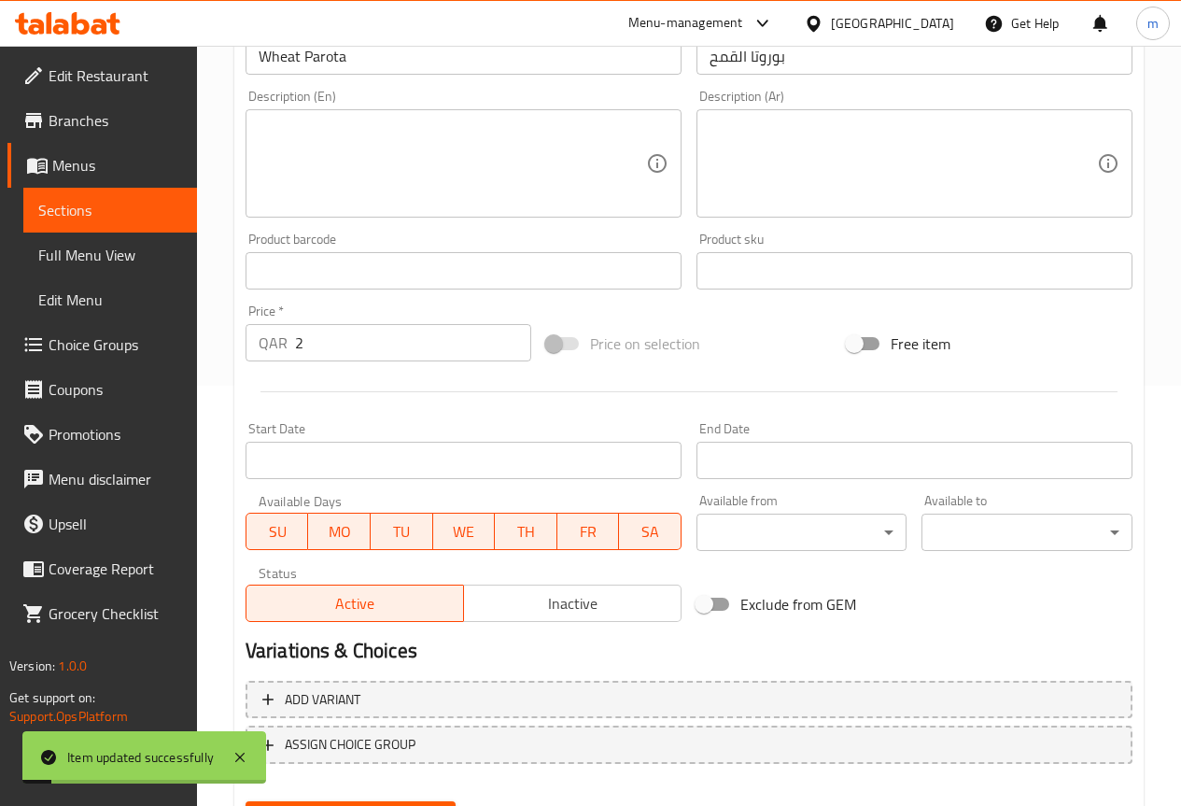
scroll to position [0, 0]
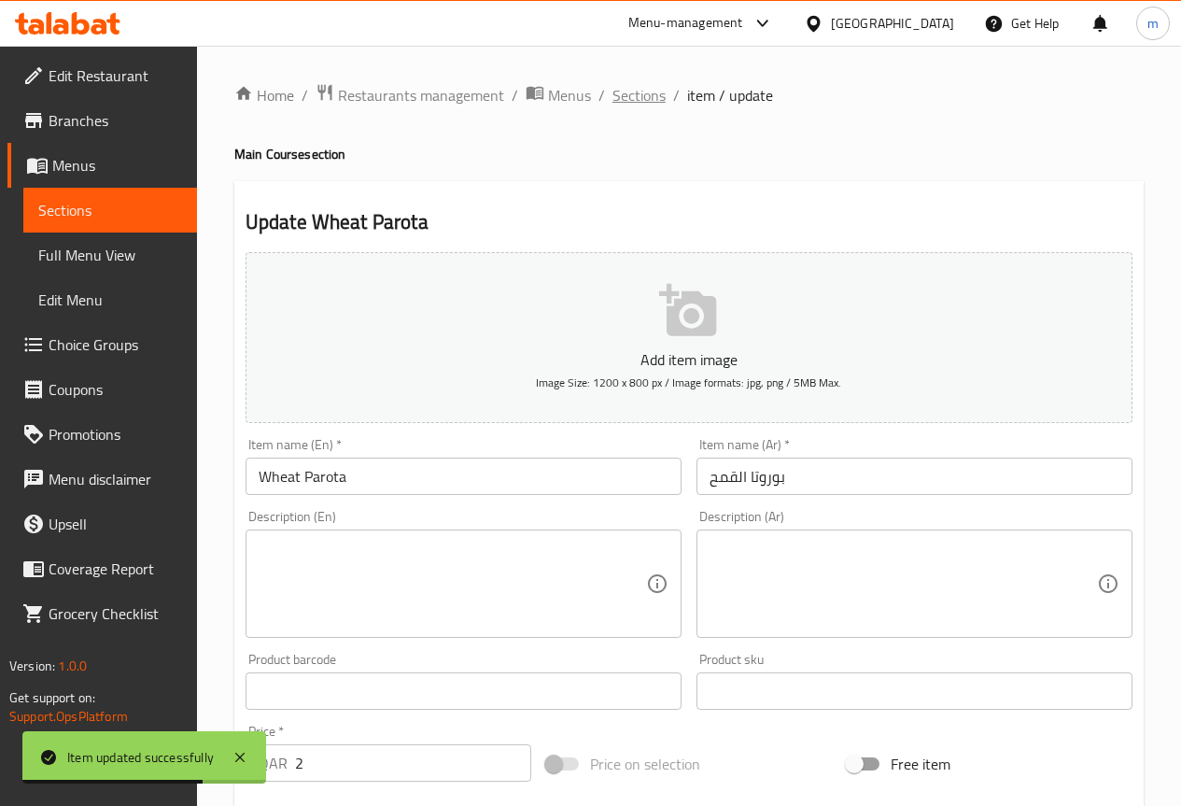
click at [647, 93] on span "Sections" at bounding box center [638, 95] width 53 height 22
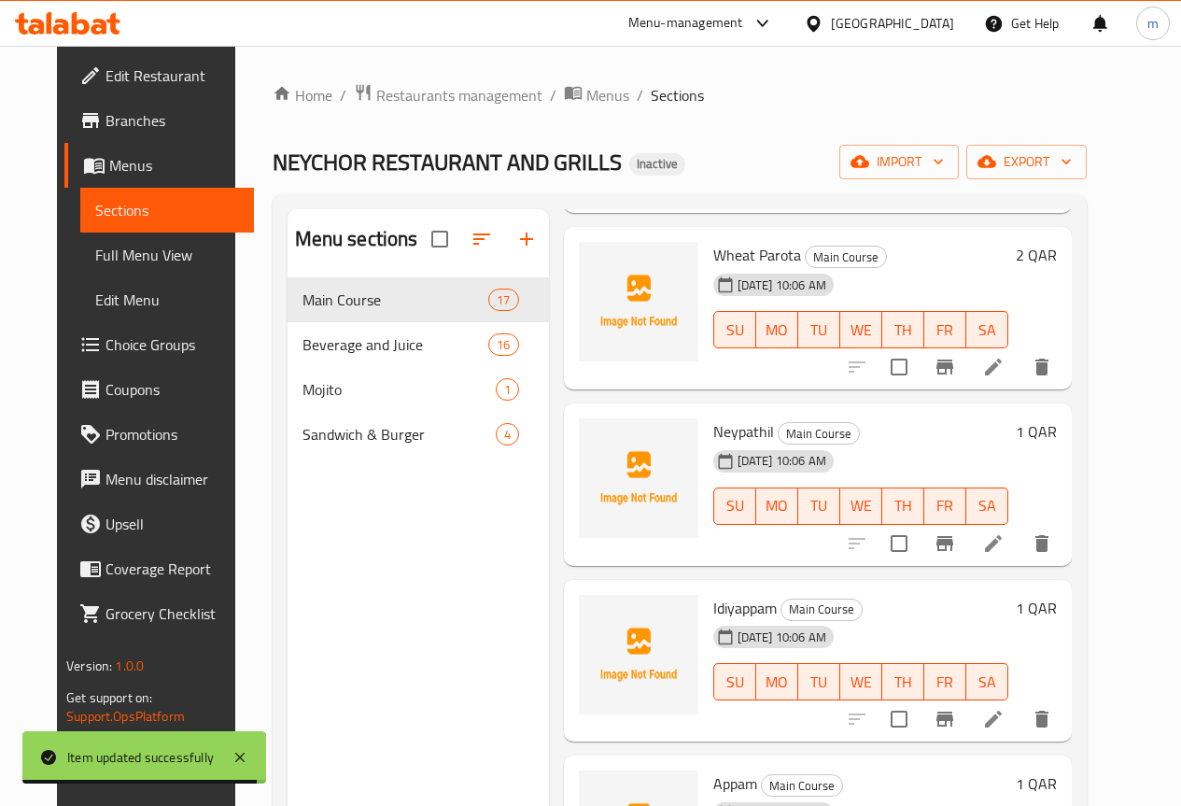
scroll to position [280, 0]
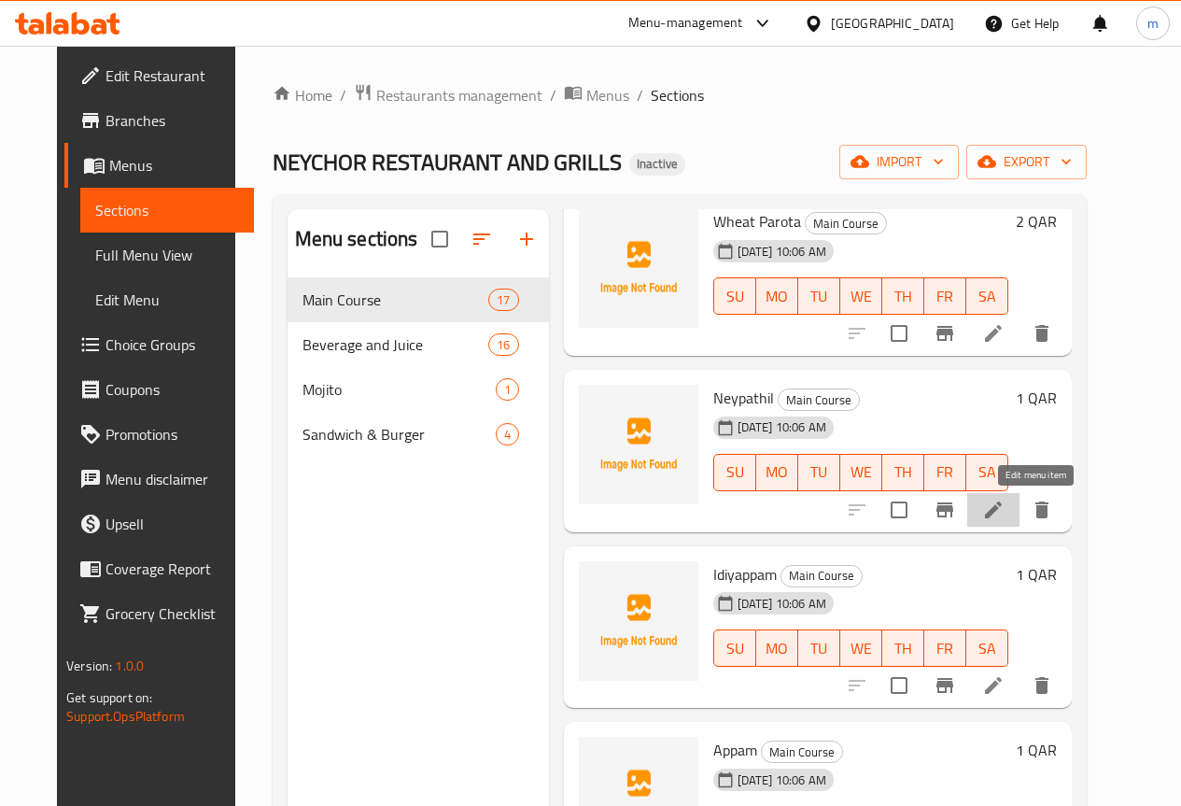
click at [1005, 515] on icon at bounding box center [993, 510] width 22 height 22
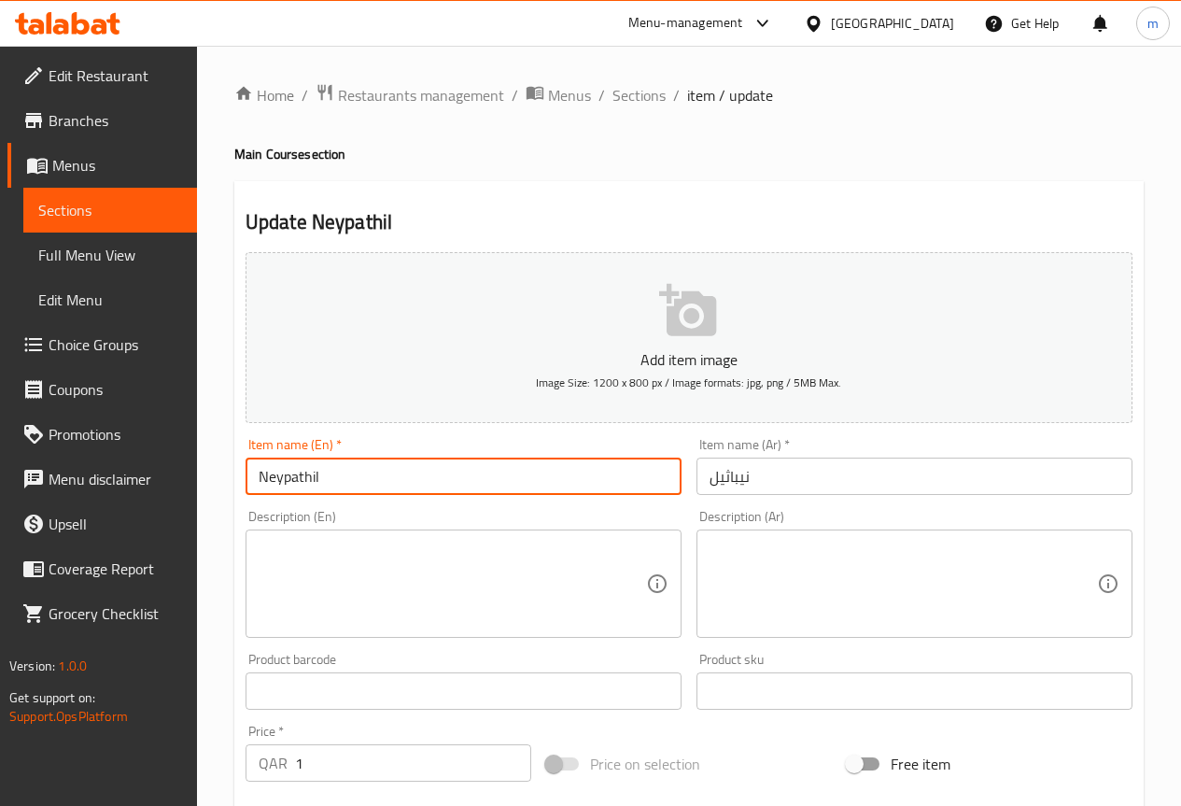
drag, startPoint x: 349, startPoint y: 474, endPoint x: 235, endPoint y: 494, distance: 115.6
click at [236, 494] on div "Update Neypathil Add item image Image Size: 1200 x 800 px / Image formats: jpg,…" at bounding box center [688, 724] width 909 height 1087
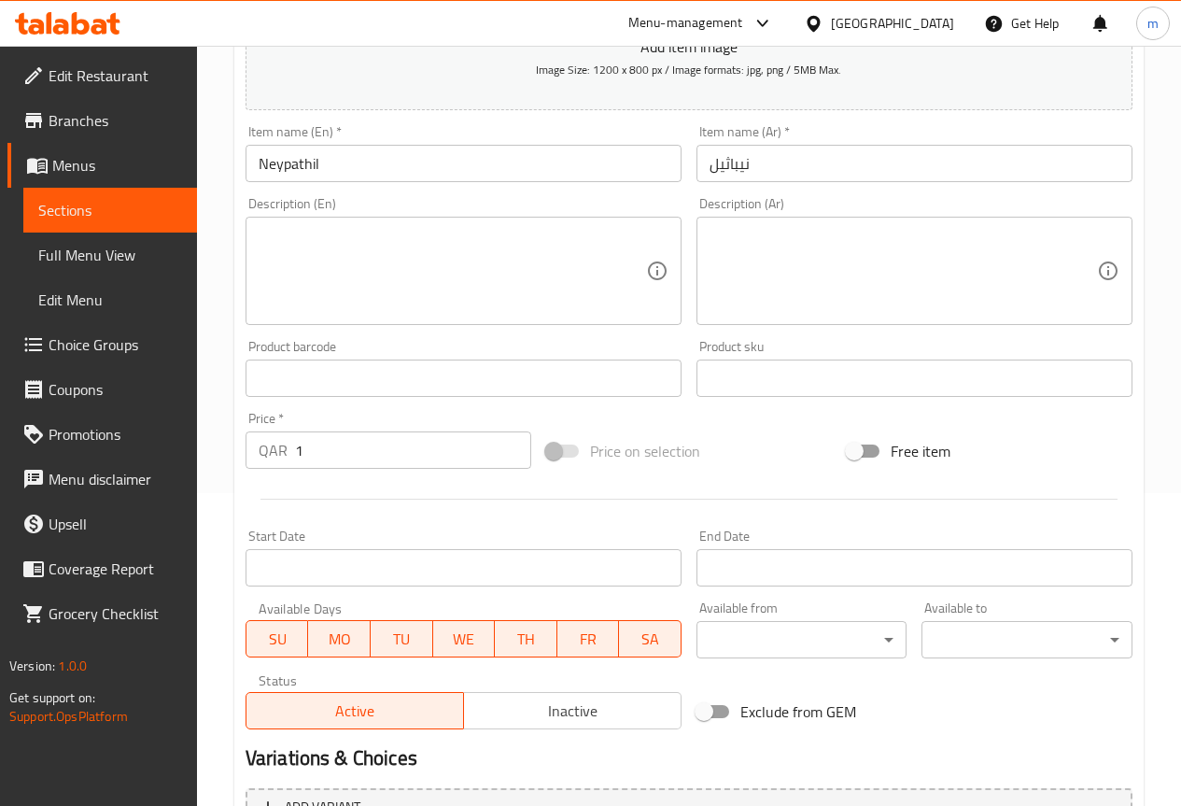
scroll to position [513, 0]
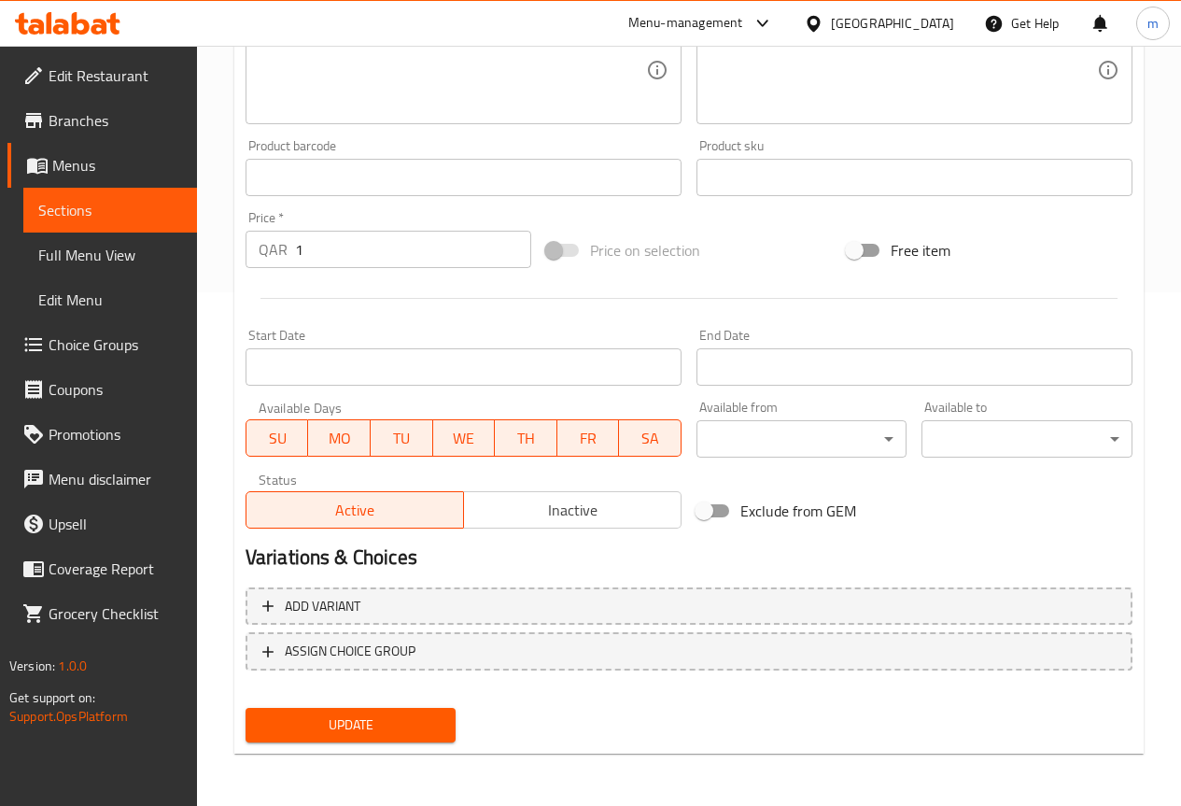
click at [328, 719] on span "Update" at bounding box center [350, 724] width 181 height 23
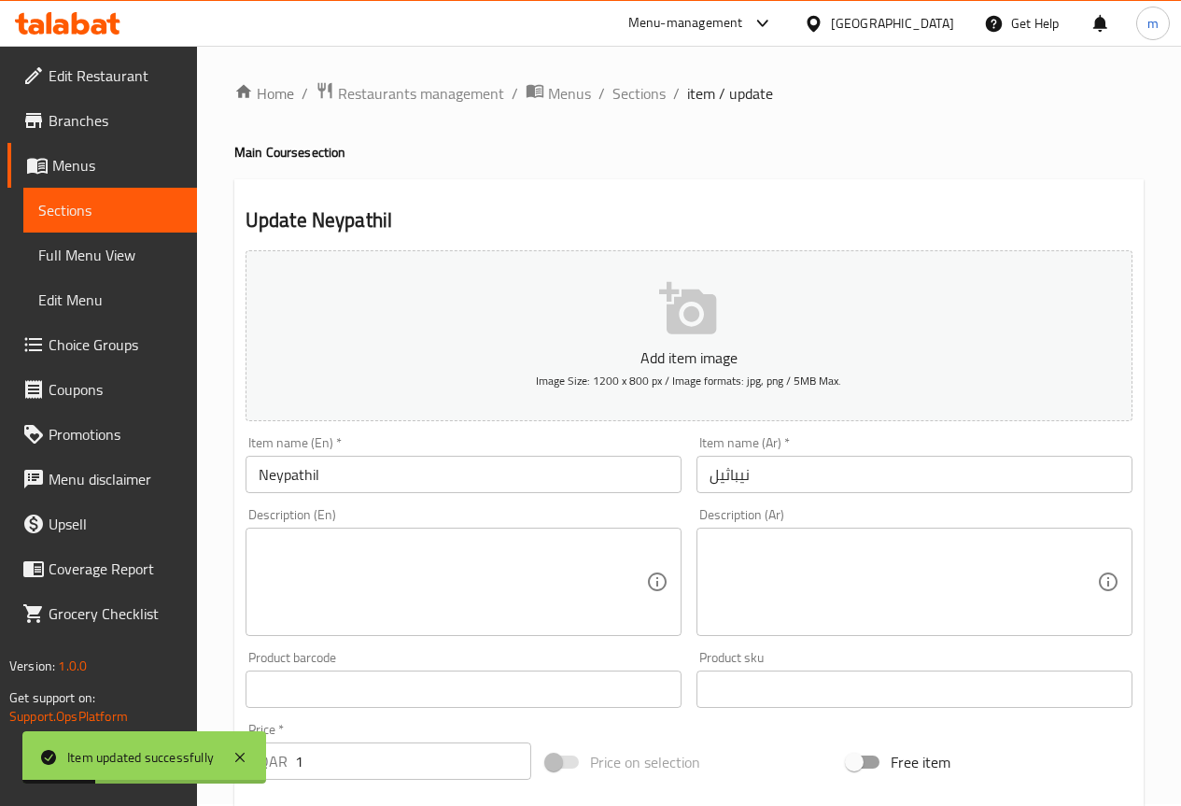
scroll to position [0, 0]
click at [645, 92] on span "Sections" at bounding box center [638, 95] width 53 height 22
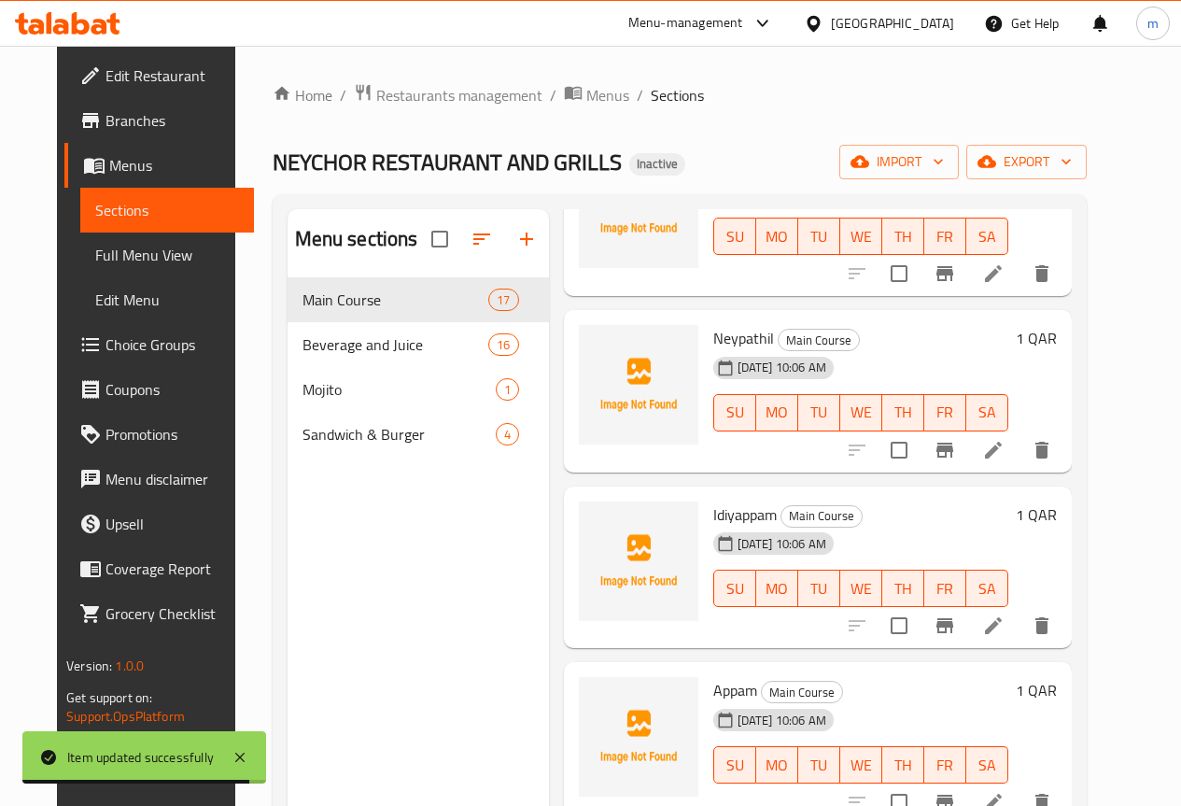
scroll to position [373, 0]
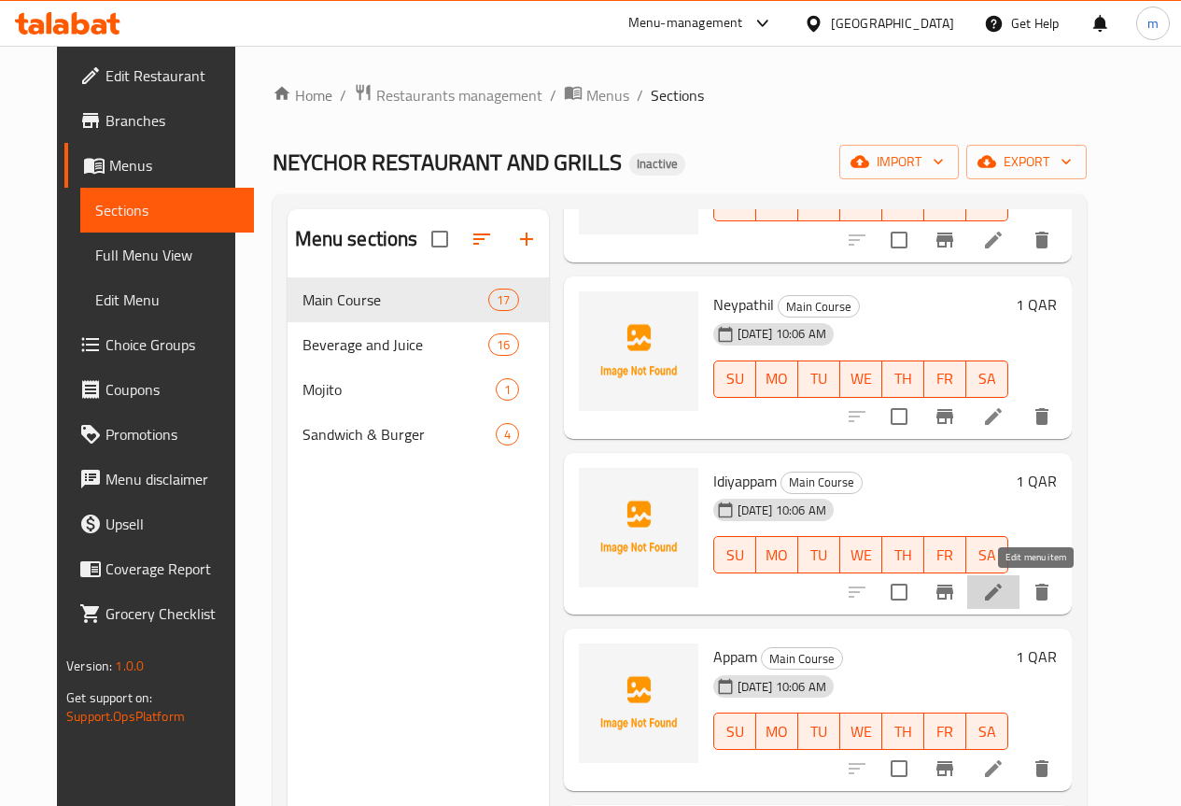
click at [1005, 597] on icon at bounding box center [993, 592] width 22 height 22
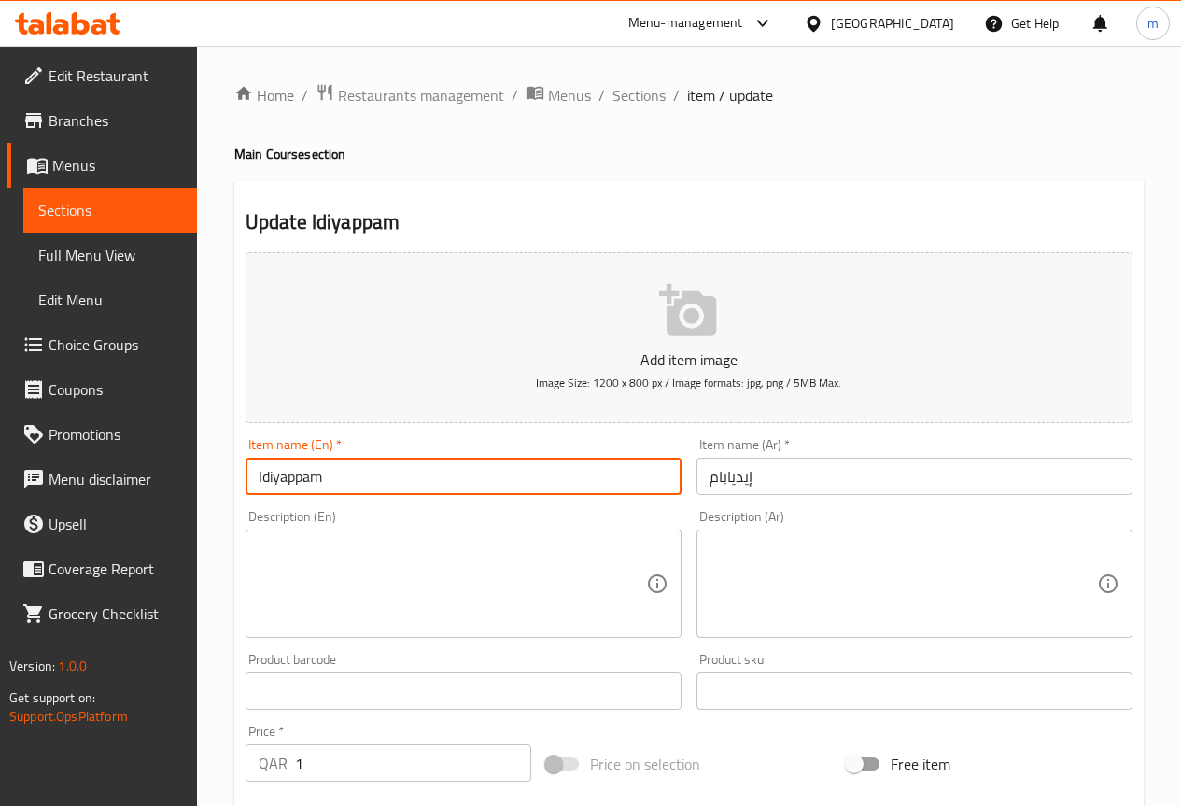
drag, startPoint x: 337, startPoint y: 478, endPoint x: 237, endPoint y: 482, distance: 100.0
click at [238, 482] on div "Item name (En)   * Idiyappam Item name (En) *" at bounding box center [463, 466] width 451 height 72
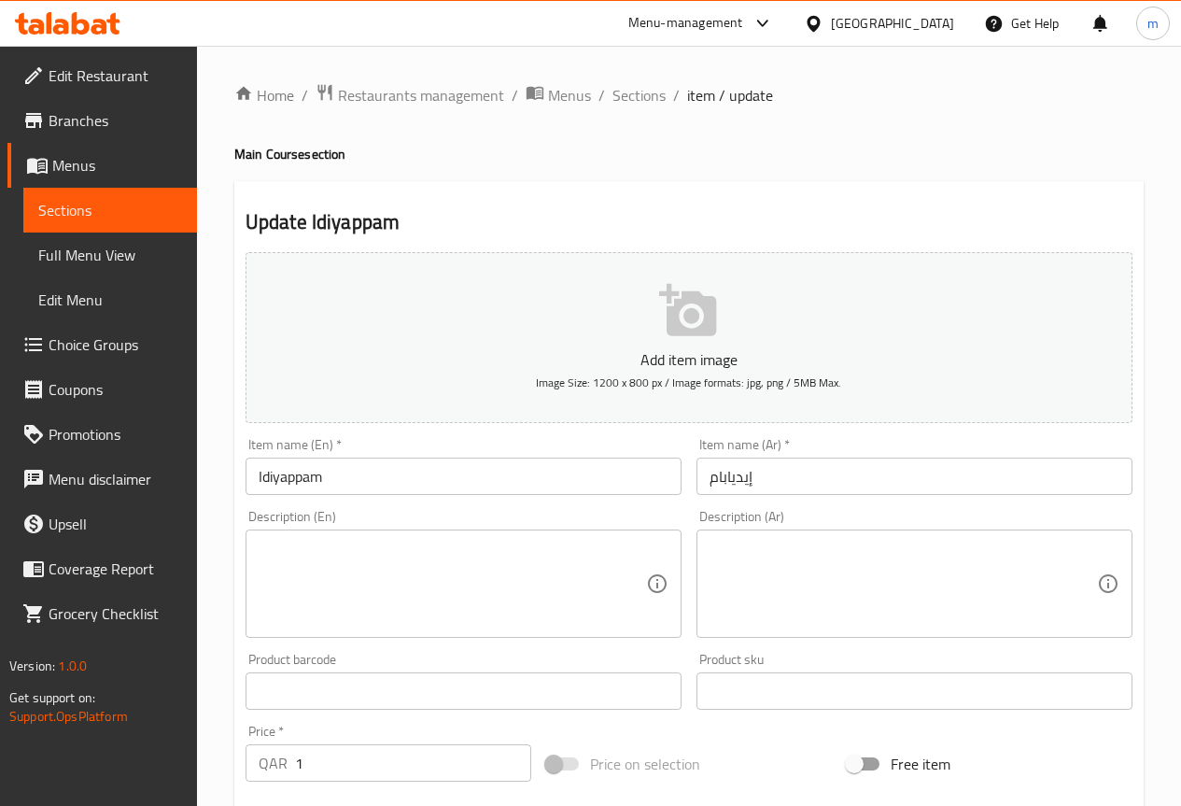
click at [776, 469] on input "إيديابام" at bounding box center [914, 475] width 436 height 37
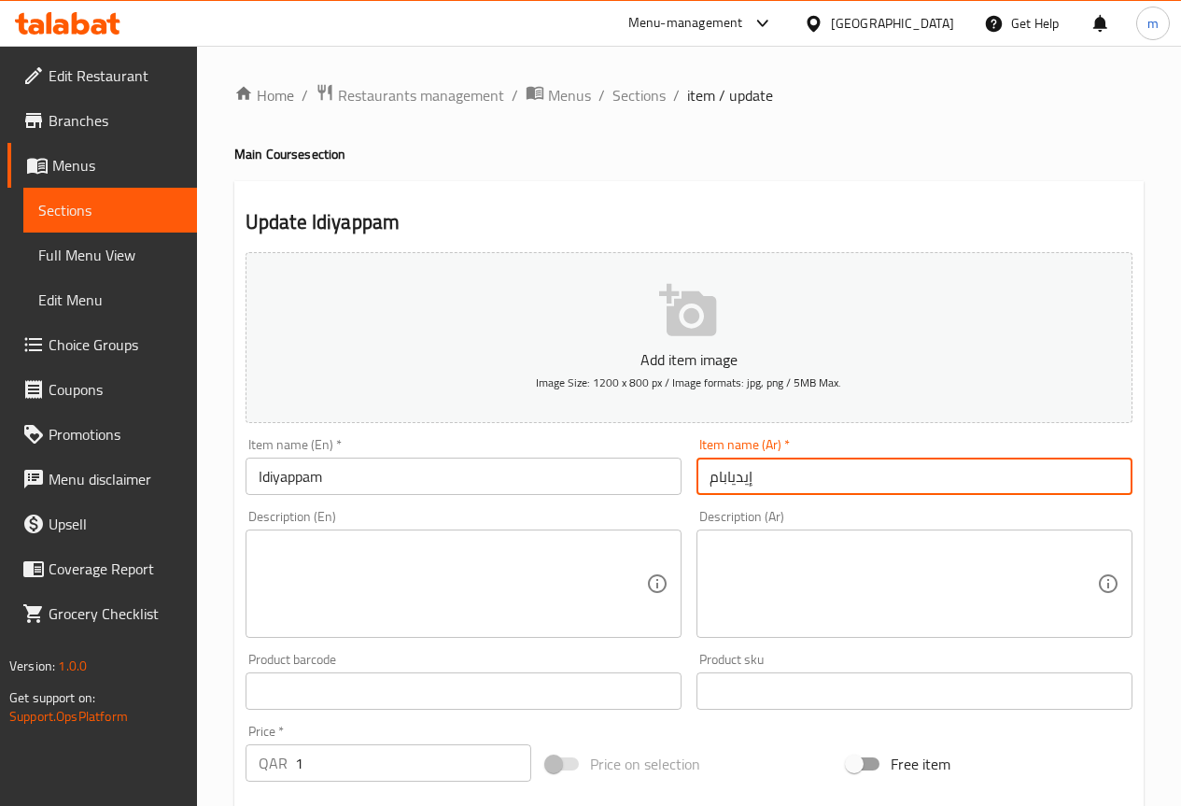
click at [776, 469] on input "إيديابام" at bounding box center [914, 475] width 436 height 37
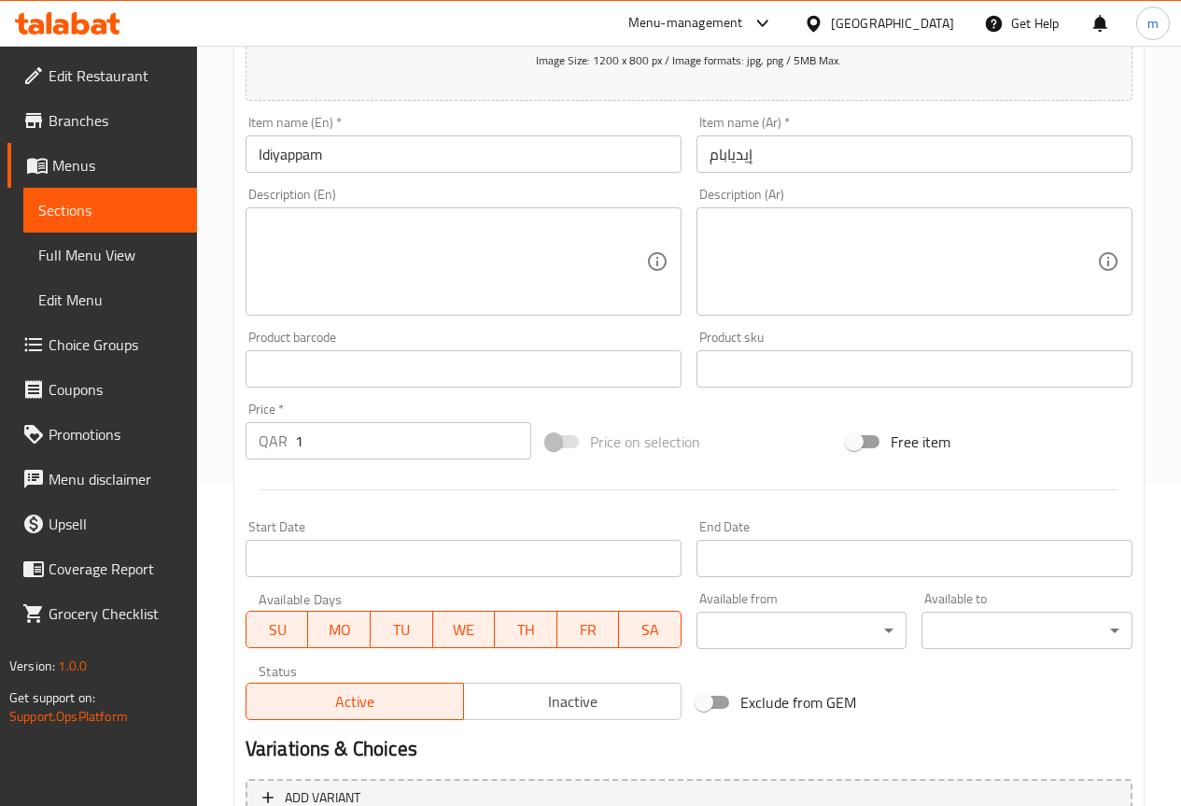
scroll to position [513, 0]
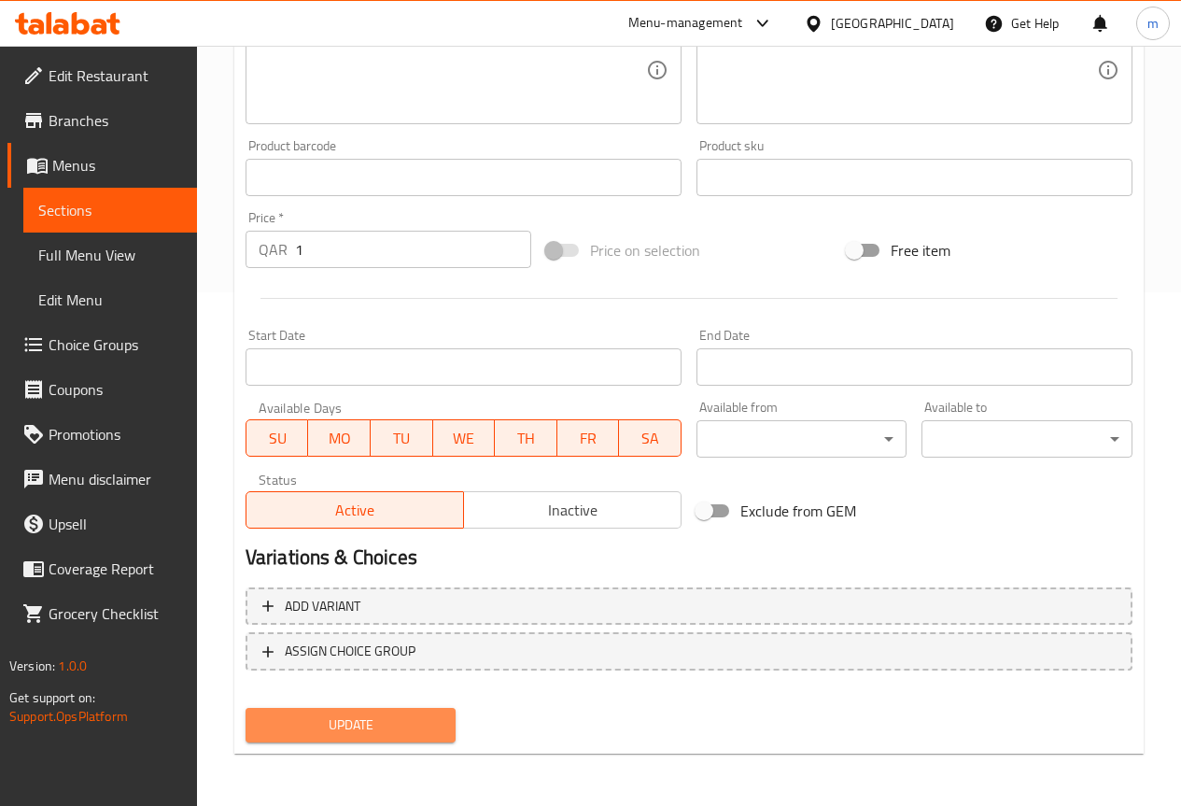
click at [312, 716] on span "Update" at bounding box center [350, 724] width 181 height 23
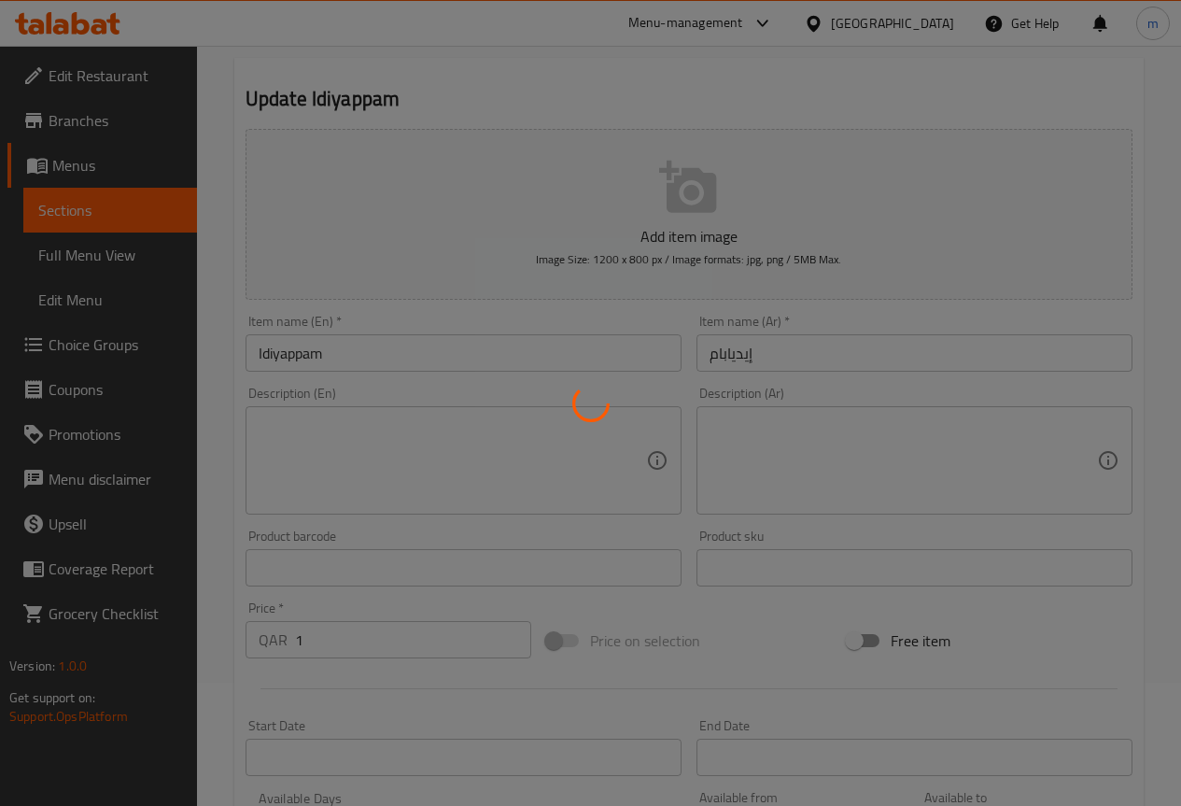
scroll to position [0, 0]
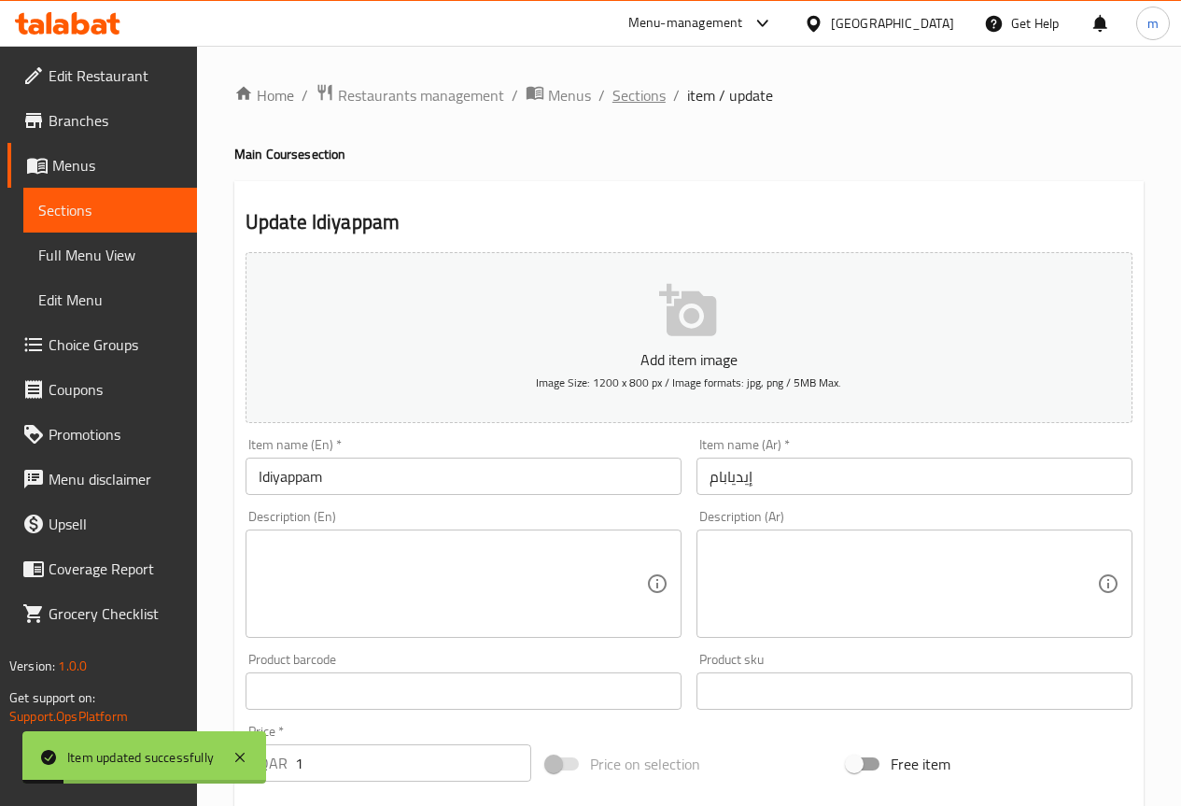
click at [625, 95] on span "Sections" at bounding box center [638, 95] width 53 height 22
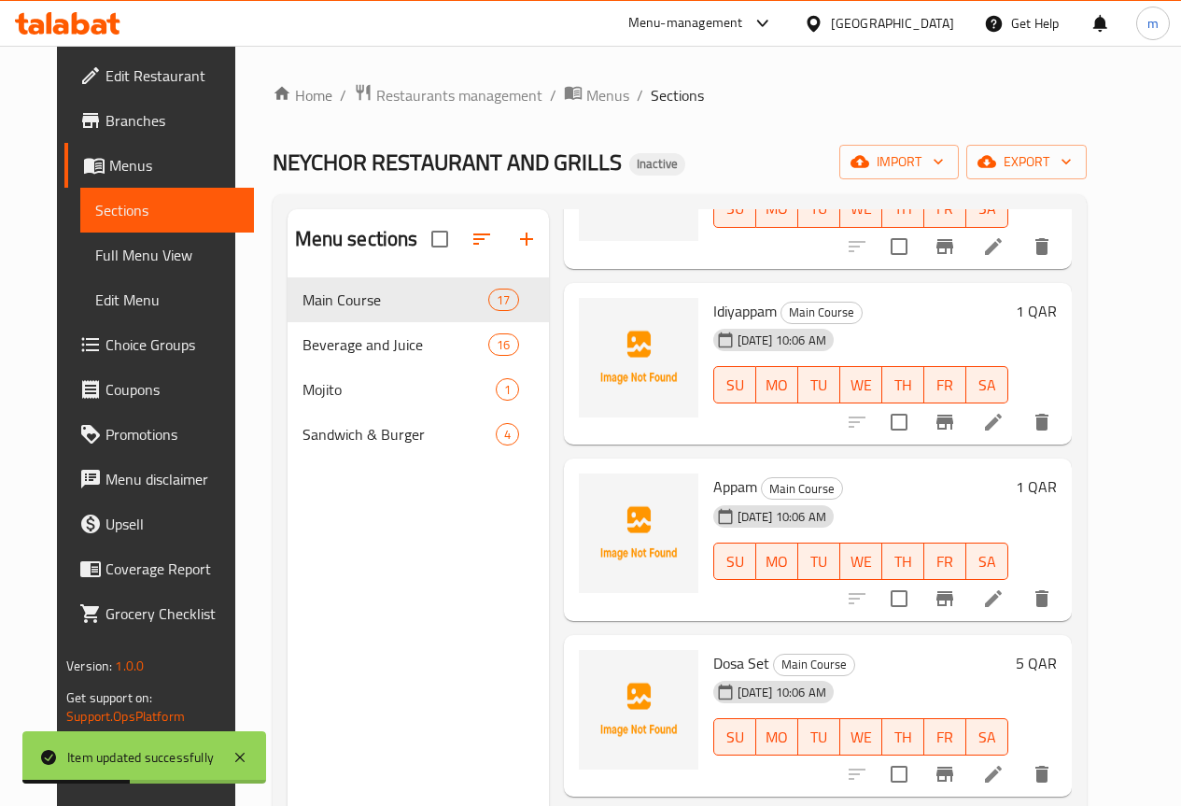
scroll to position [560, 0]
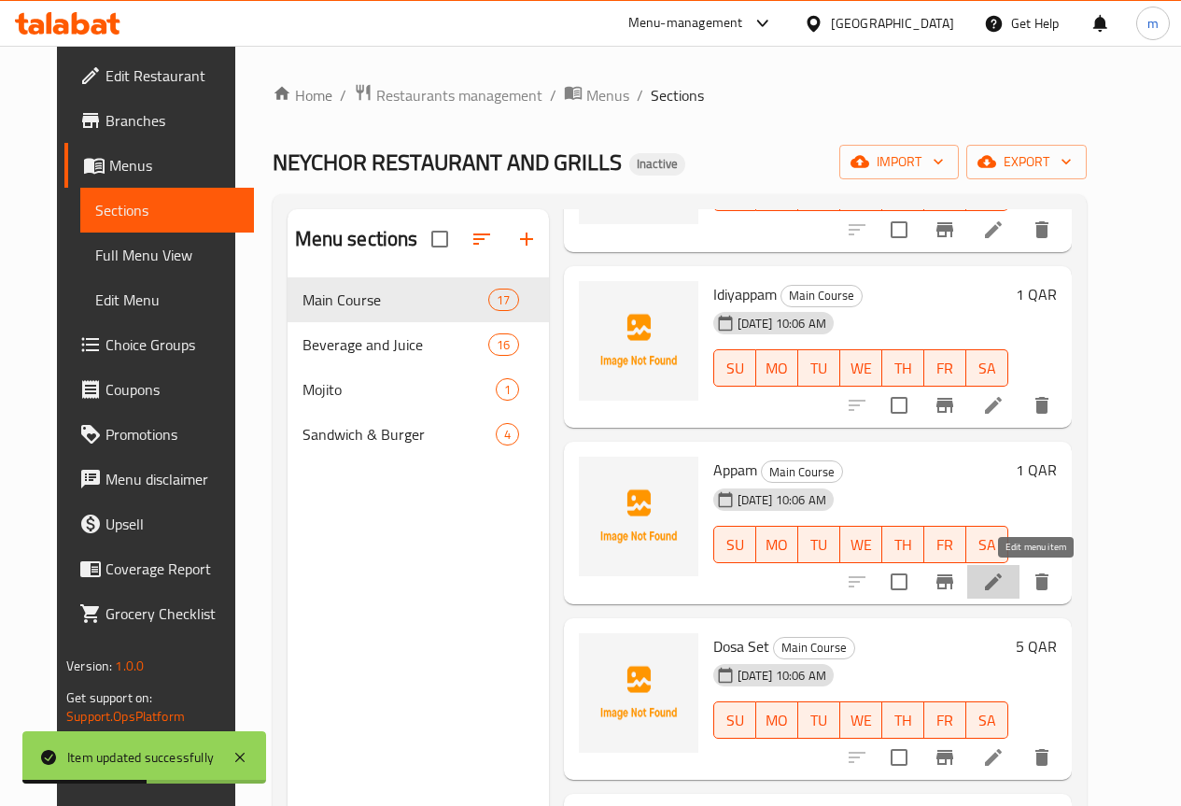
click at [1005, 574] on icon at bounding box center [993, 581] width 22 height 22
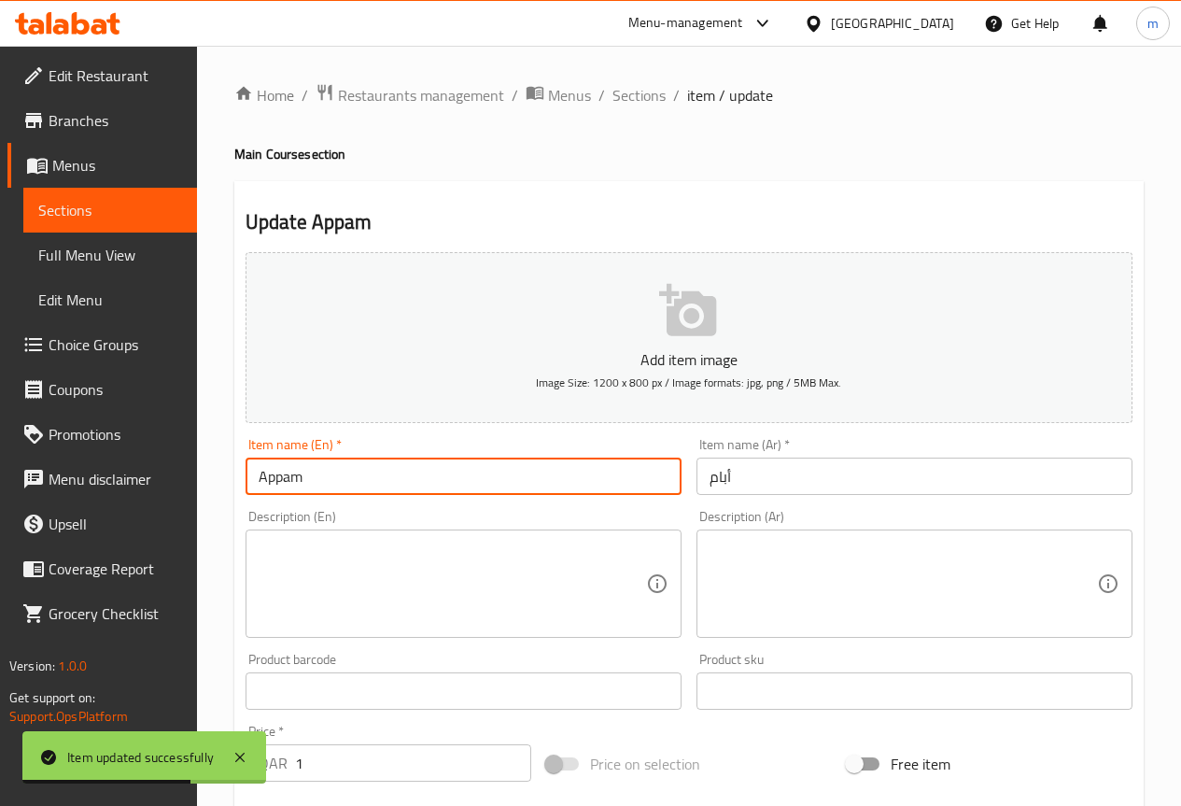
drag, startPoint x: 320, startPoint y: 480, endPoint x: 233, endPoint y: 491, distance: 87.5
click at [234, 491] on div "Update Appam Add item image Image Size: 1200 x 800 px / Image formats: jpg, png…" at bounding box center [688, 724] width 909 height 1087
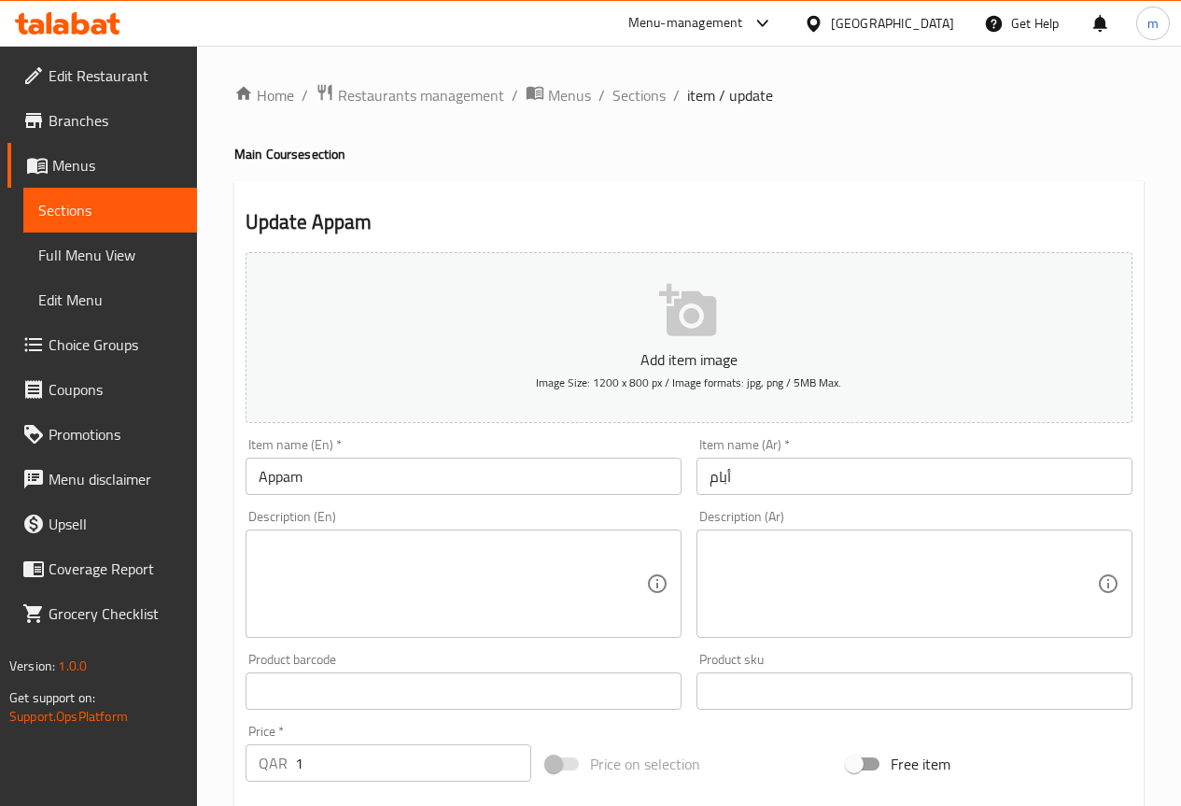
click at [742, 465] on input "أبام" at bounding box center [914, 475] width 436 height 37
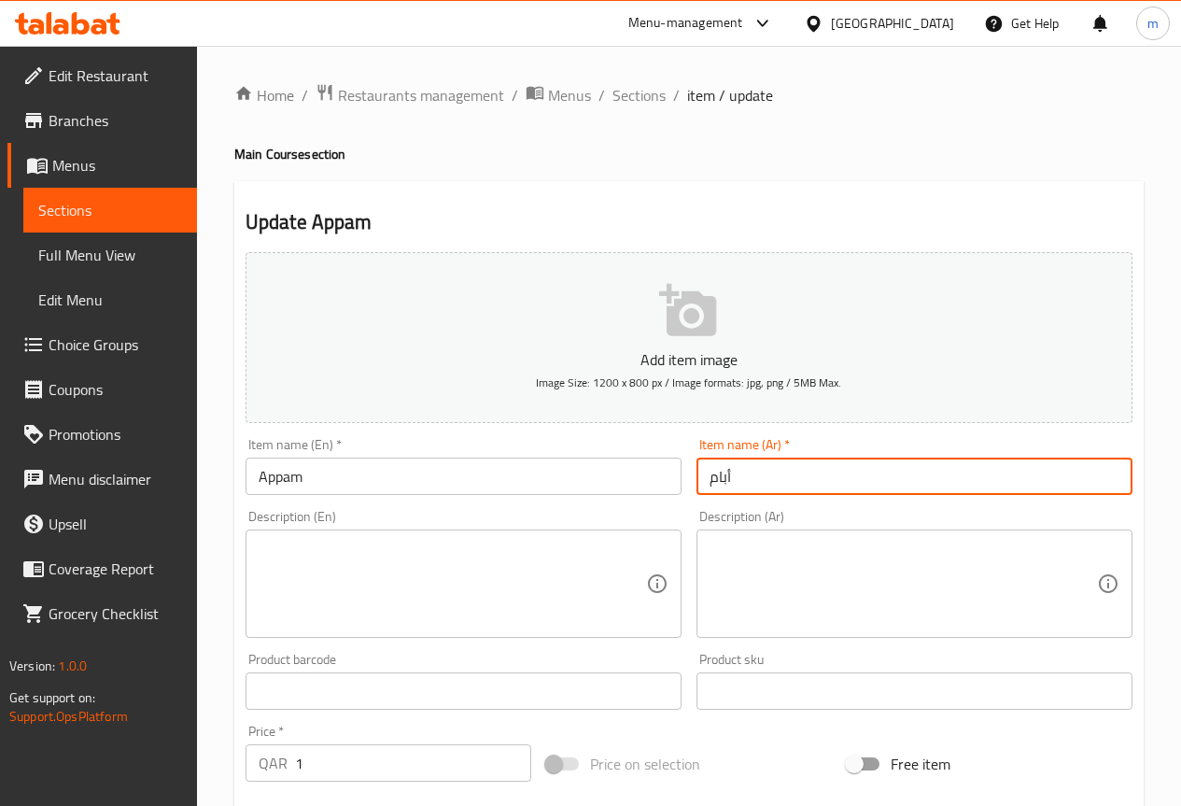
click at [742, 465] on input "أبام" at bounding box center [914, 475] width 436 height 37
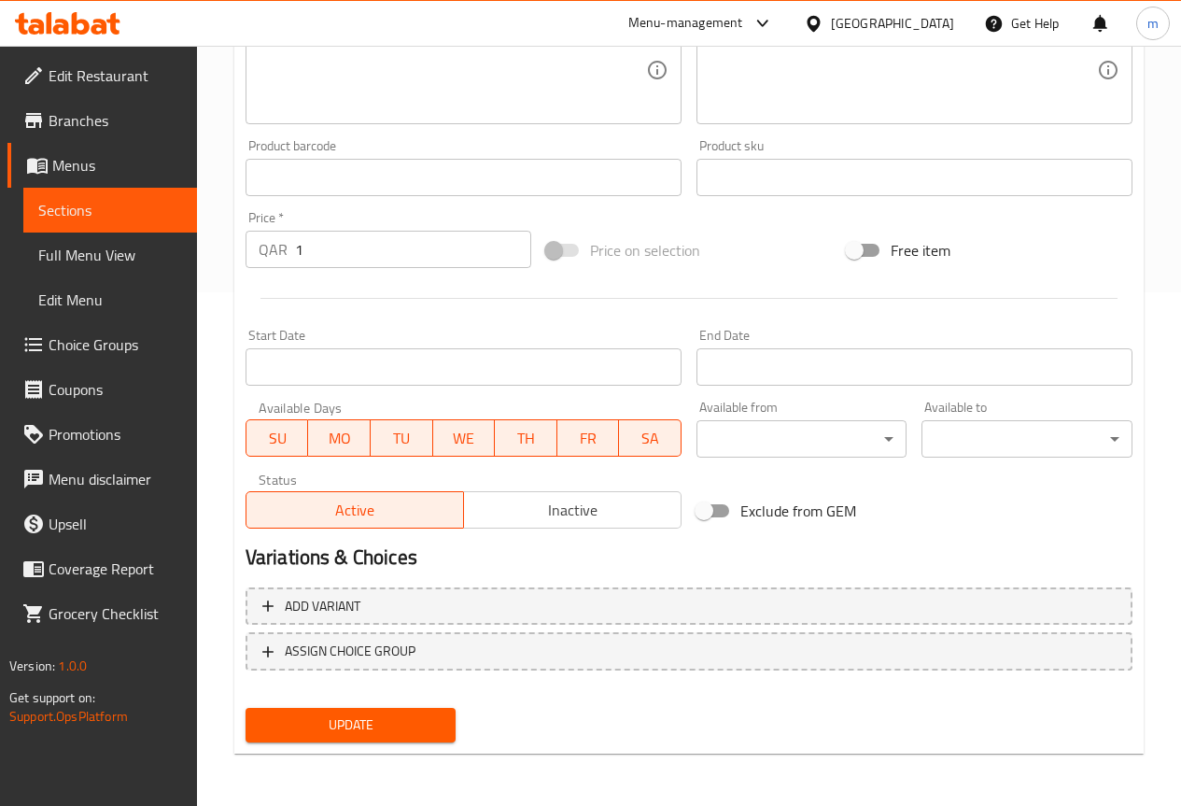
click at [324, 719] on span "Update" at bounding box center [350, 724] width 181 height 23
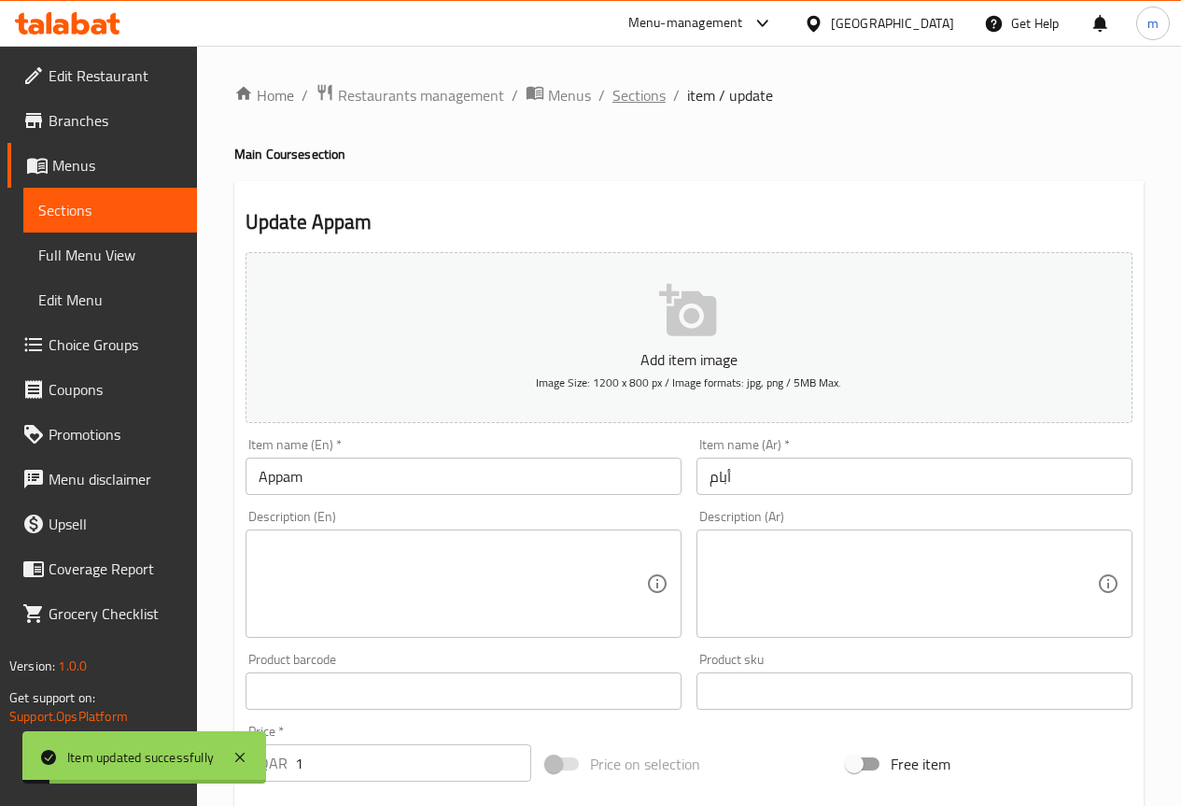
click at [631, 94] on span "Sections" at bounding box center [638, 95] width 53 height 22
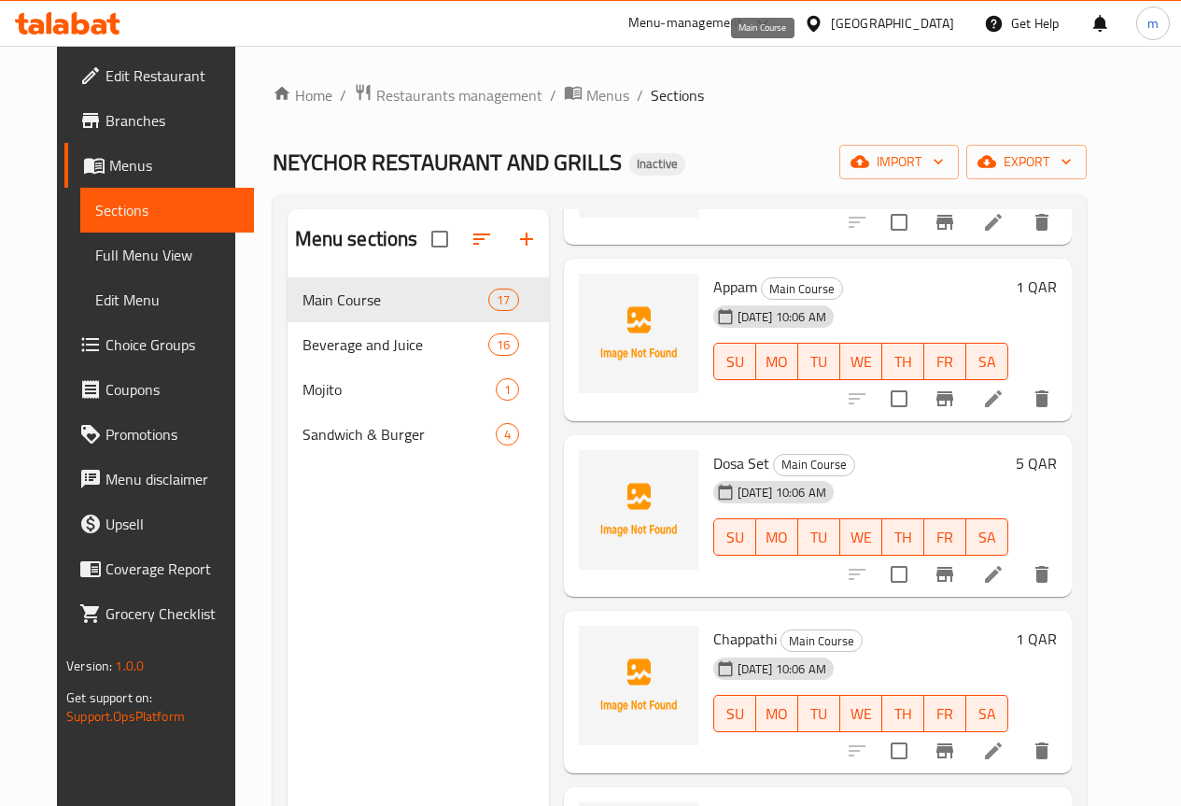
scroll to position [747, 0]
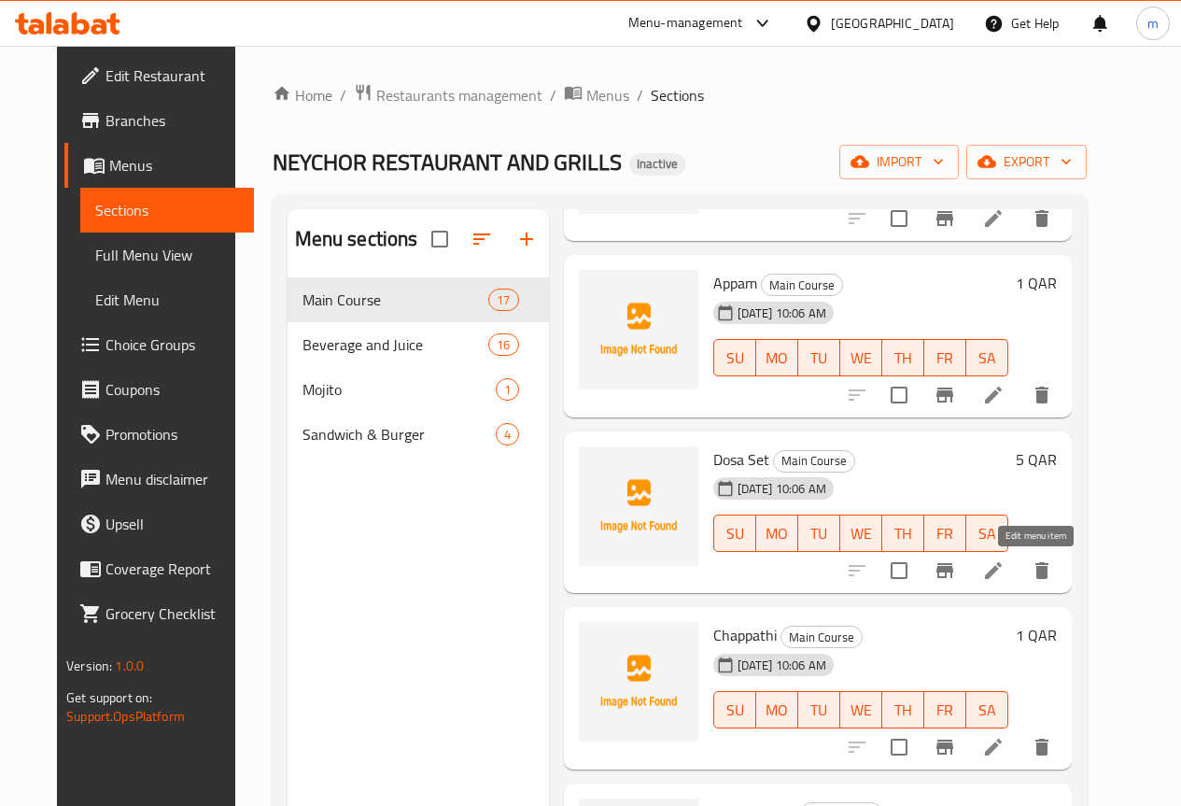
click at [1002, 574] on icon at bounding box center [993, 570] width 17 height 17
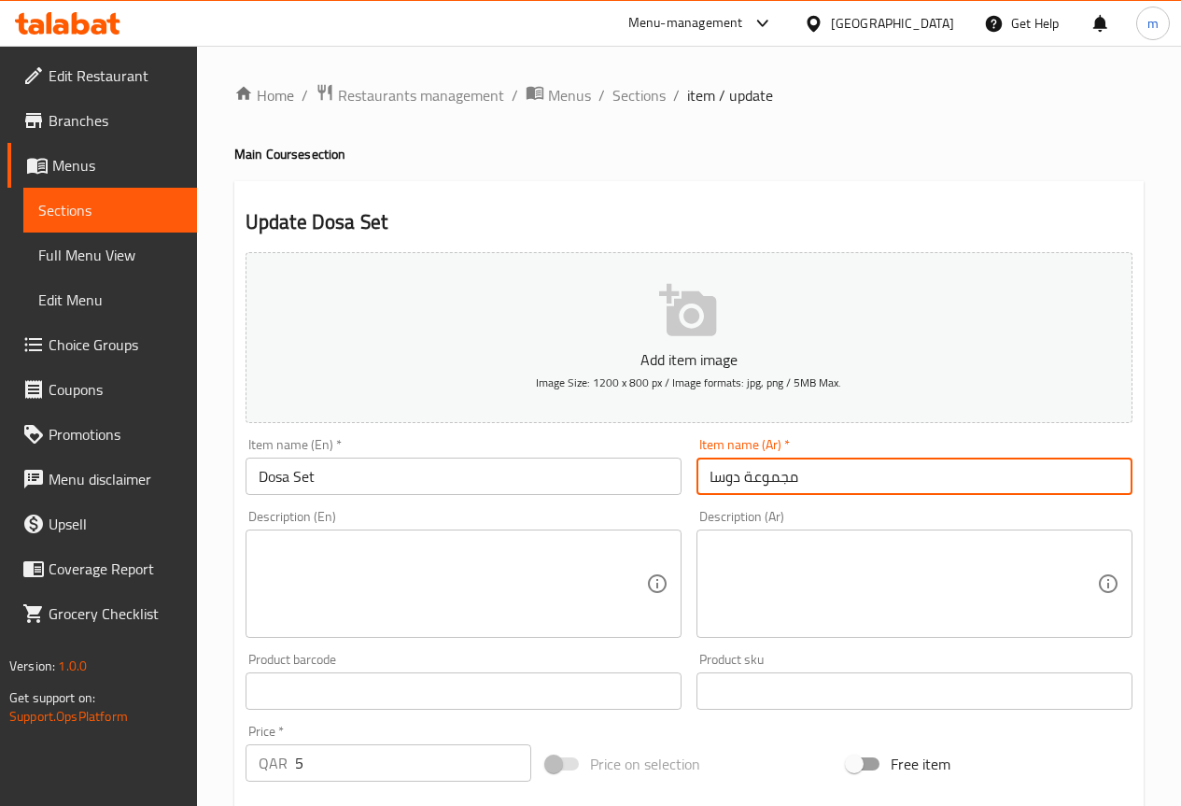
drag, startPoint x: 820, startPoint y: 471, endPoint x: 681, endPoint y: 505, distance: 143.3
click at [681, 505] on div "Add item image Image Size: 1200 x 800 px / Image formats: jpg, png / 5MB Max. I…" at bounding box center [689, 647] width 902 height 805
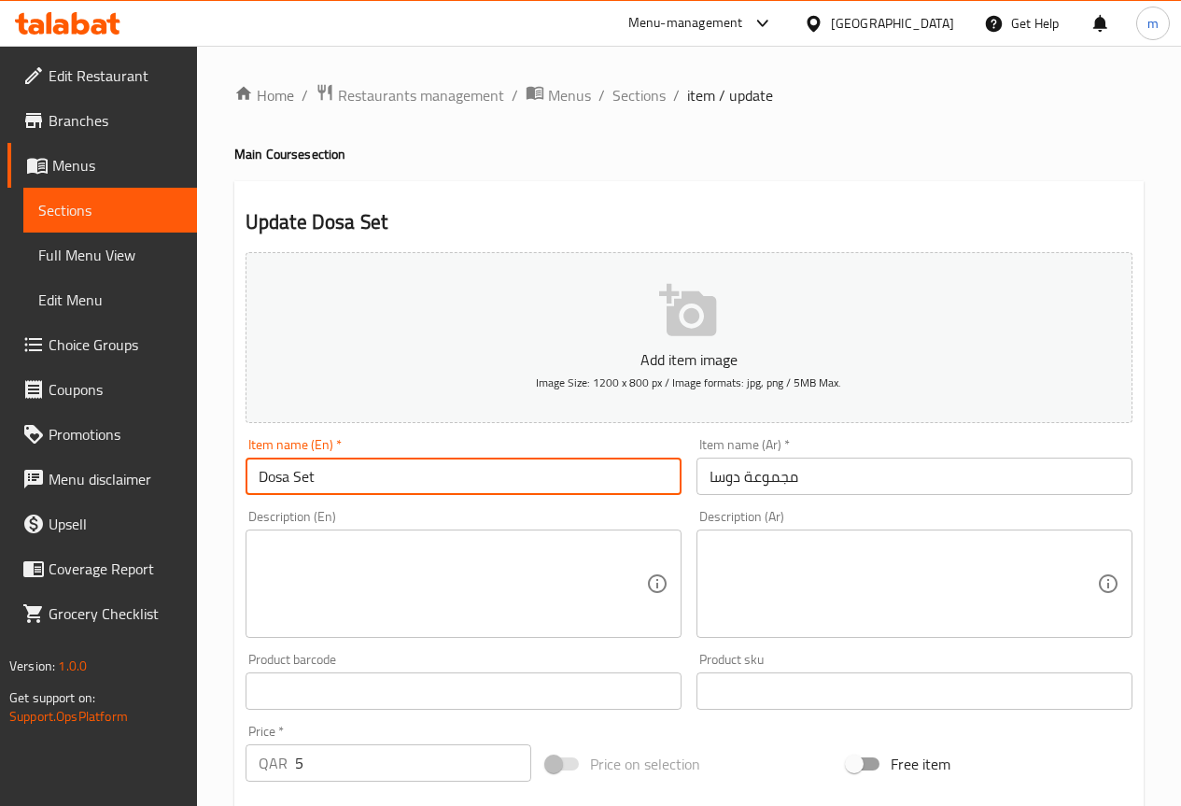
drag, startPoint x: 380, startPoint y: 479, endPoint x: 167, endPoint y: 499, distance: 213.9
click at [167, 499] on div "Edit Restaurant Branches Menus Sections Full Menu View Edit Menu Choice Groups …" at bounding box center [590, 682] width 1181 height 1273
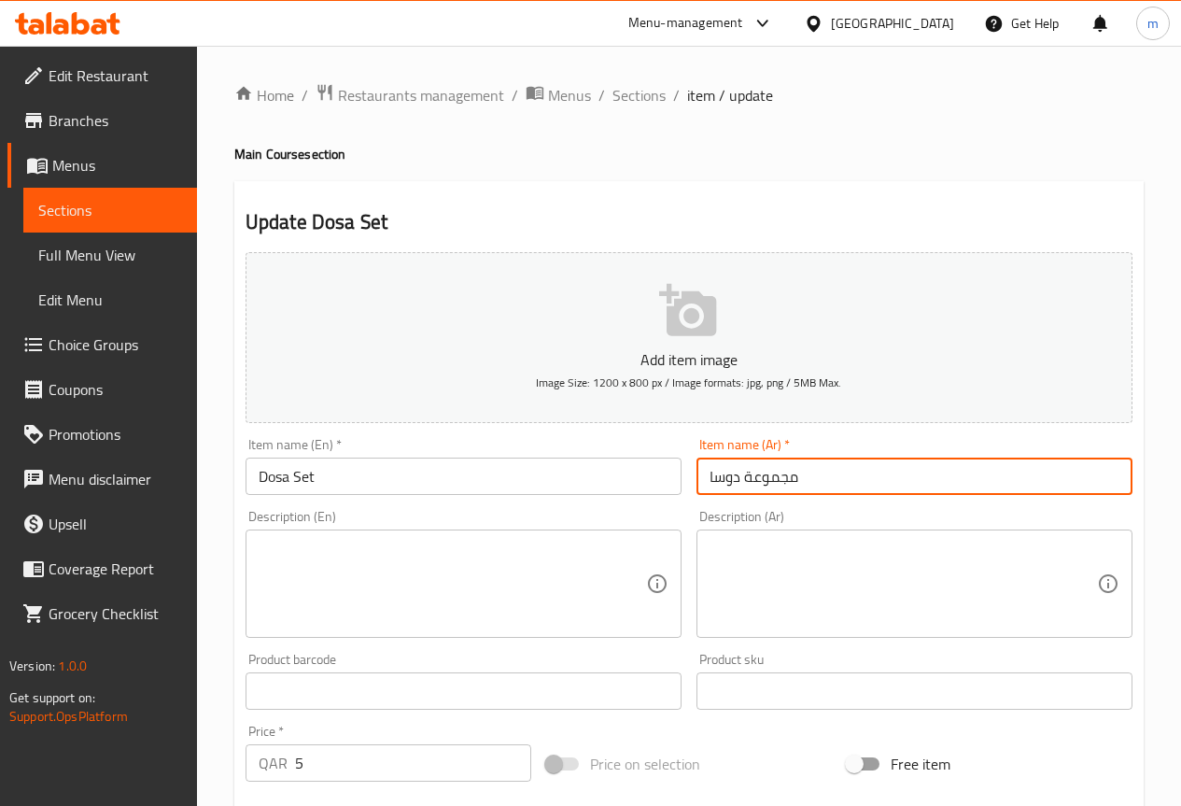
drag, startPoint x: 745, startPoint y: 474, endPoint x: 828, endPoint y: 462, distance: 84.0
click at [828, 462] on input "مجموعة دوسا" at bounding box center [914, 475] width 436 height 37
click at [882, 477] on input "دوسا" at bounding box center [914, 475] width 436 height 37
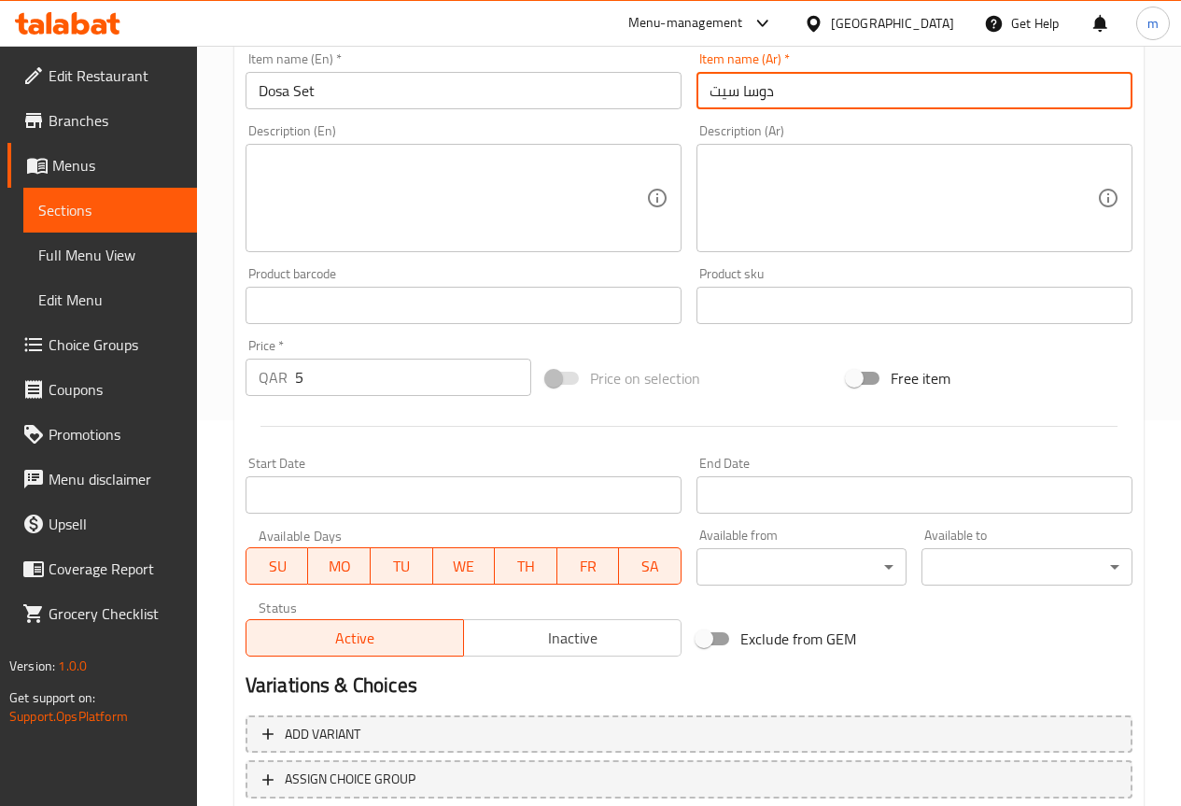
scroll to position [513, 0]
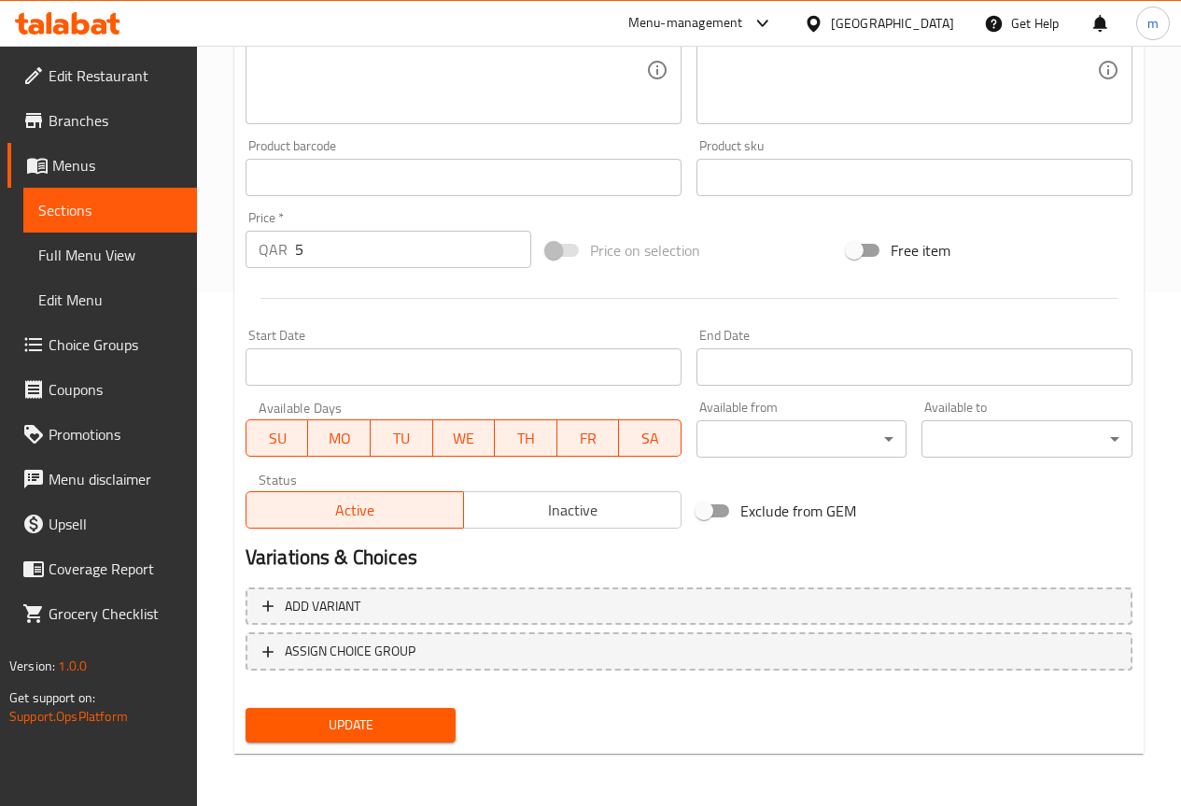
type input "دوسا سيت"
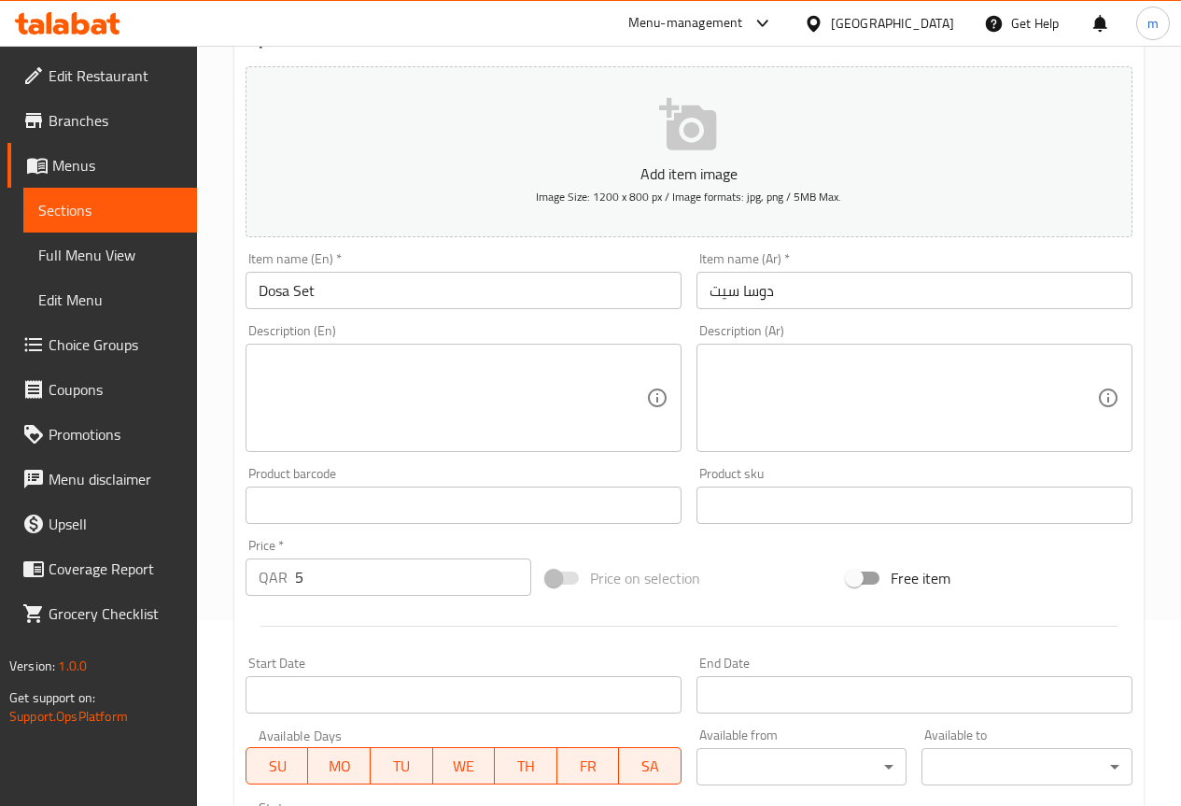
scroll to position [467, 0]
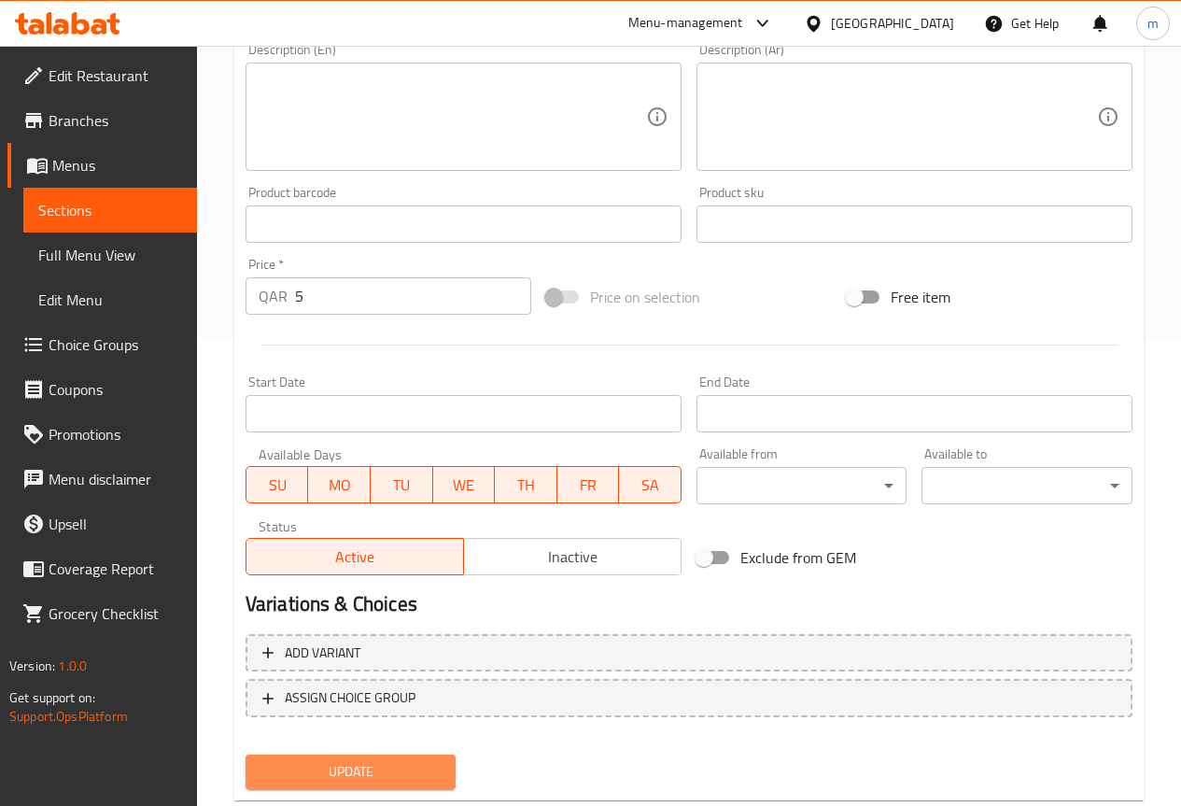
click at [349, 758] on button "Update" at bounding box center [351, 771] width 211 height 35
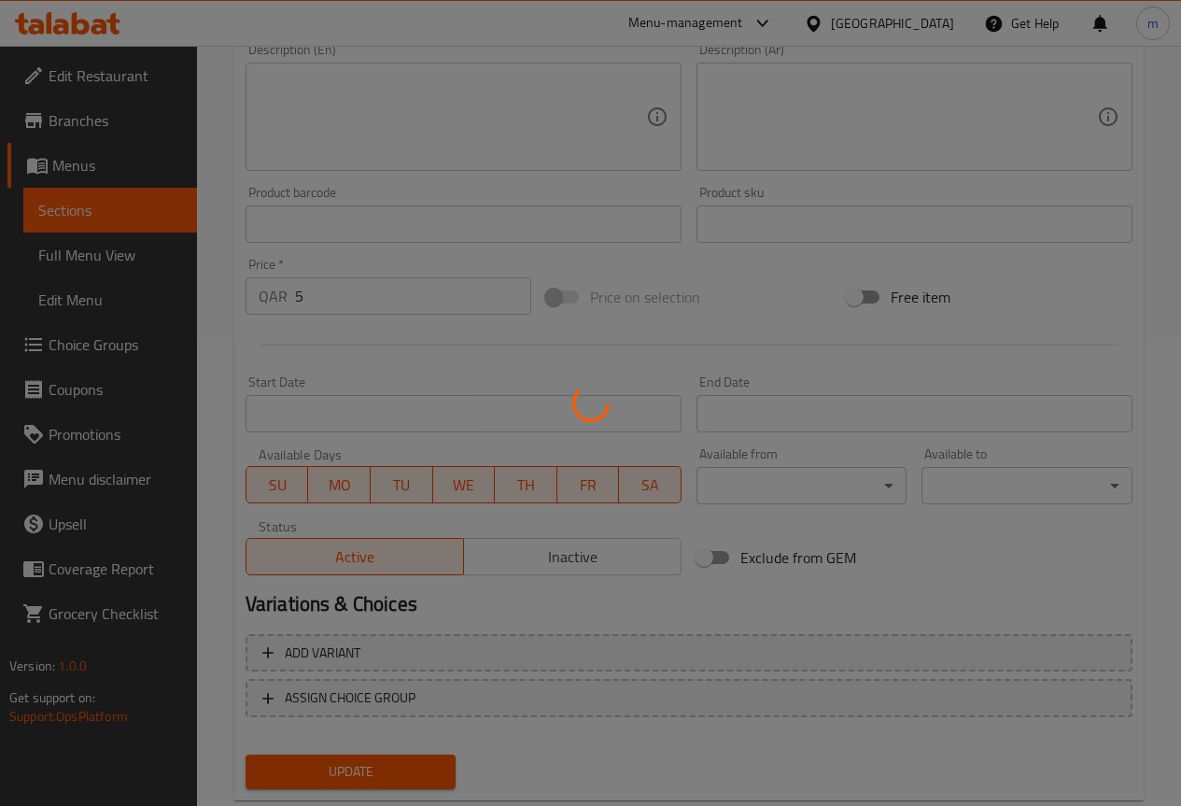
scroll to position [0, 0]
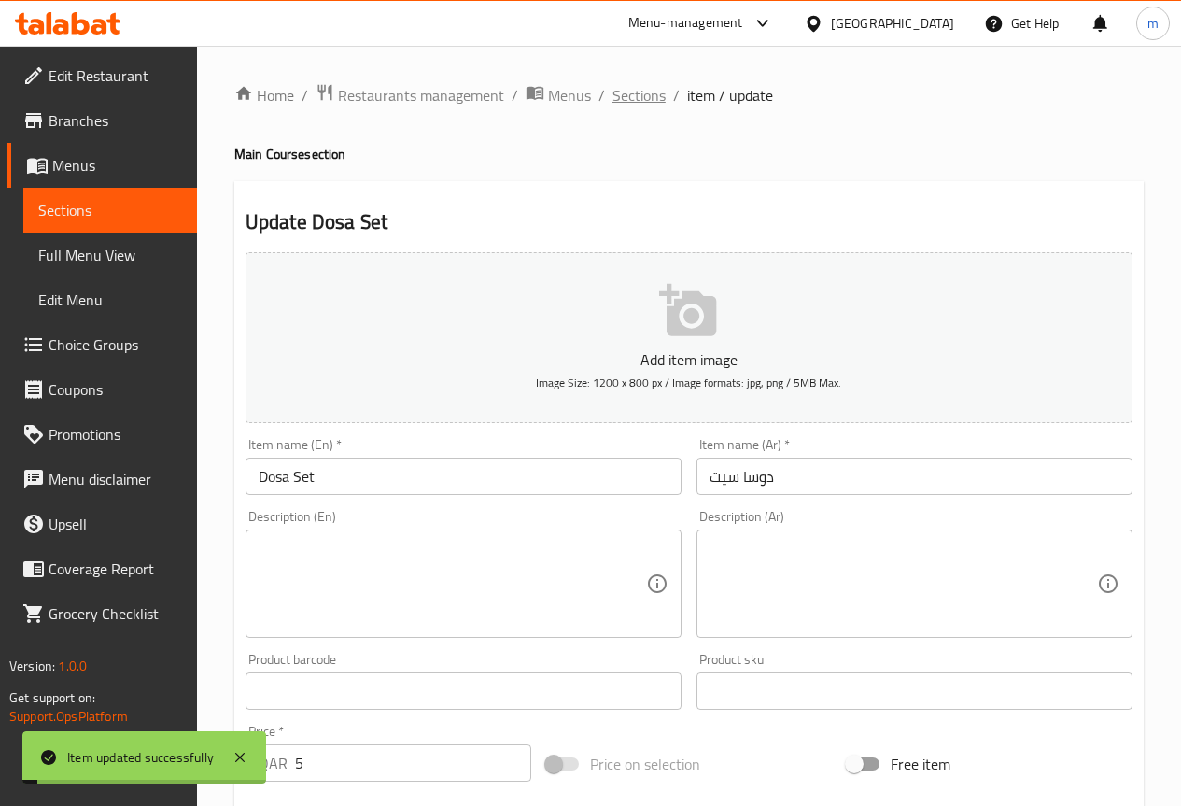
click at [649, 92] on span "Sections" at bounding box center [638, 95] width 53 height 22
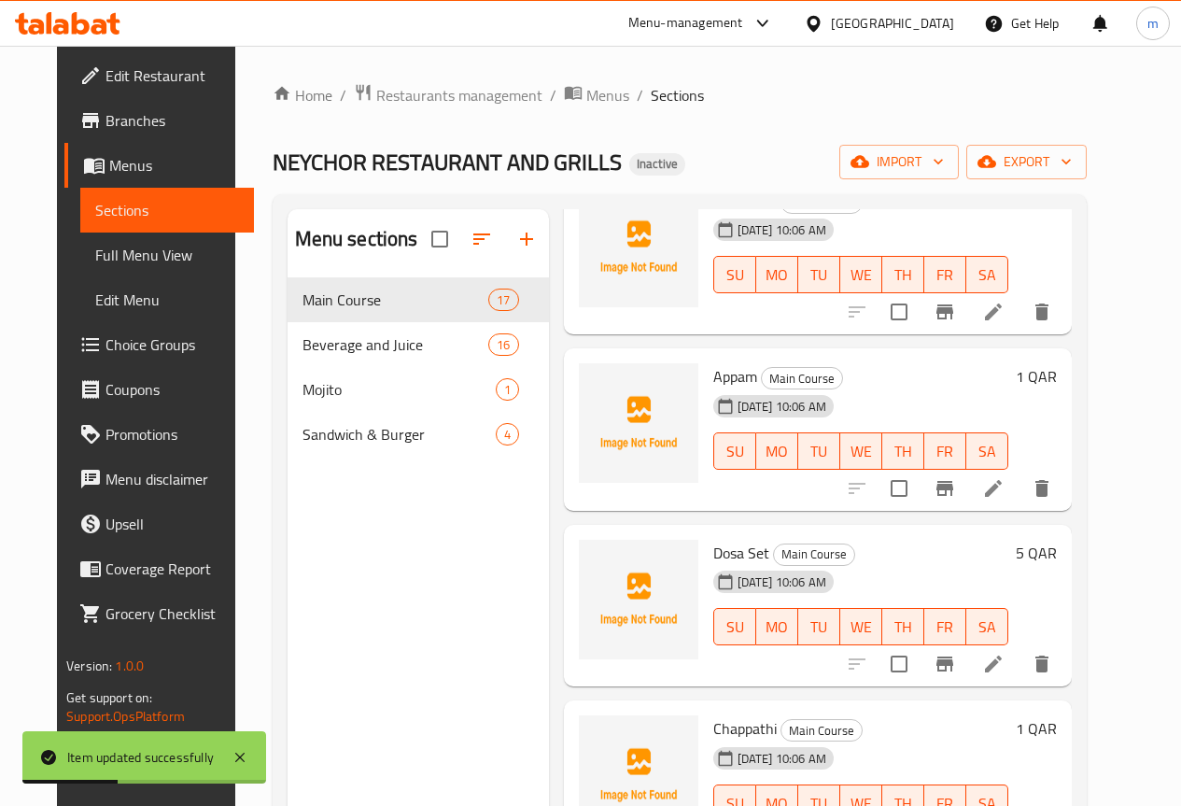
scroll to position [840, 0]
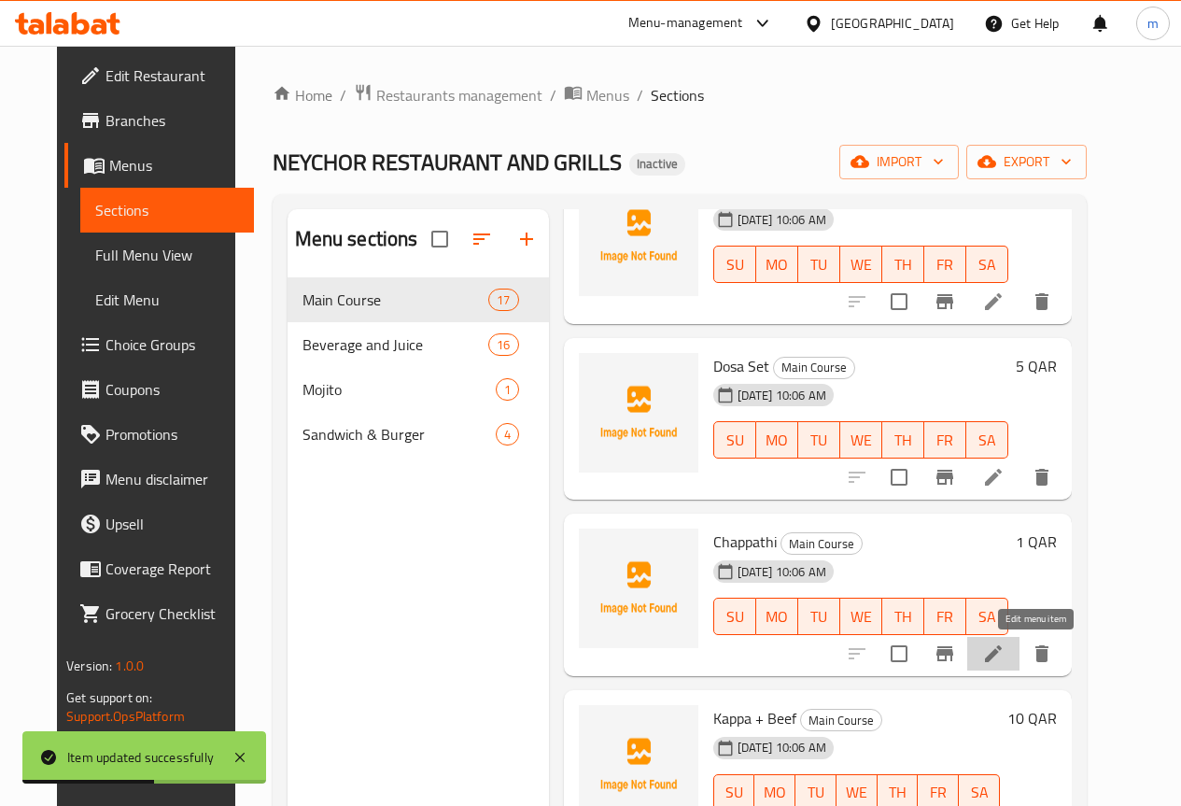
click at [1005, 653] on icon at bounding box center [993, 653] width 22 height 22
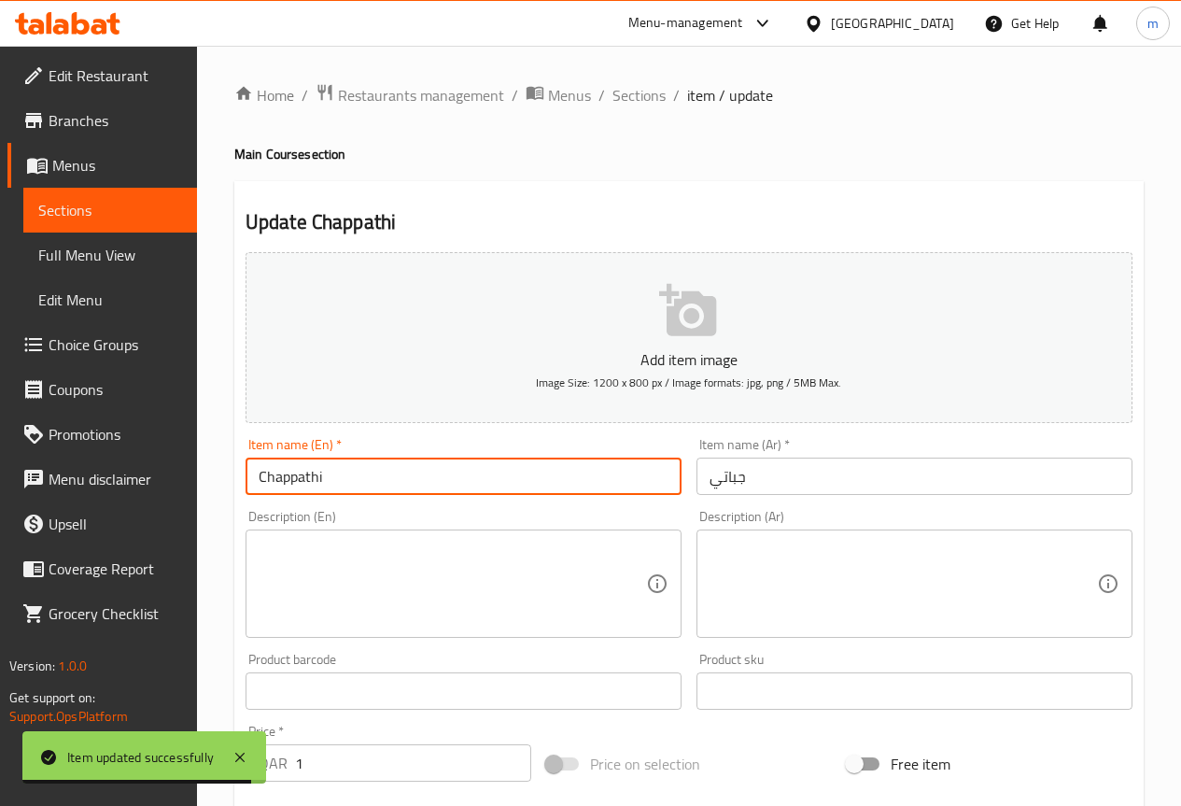
drag, startPoint x: 347, startPoint y: 485, endPoint x: 137, endPoint y: 490, distance: 210.1
click at [137, 490] on div "Edit Restaurant Branches Menus Sections Full Menu View Edit Menu Choice Groups …" at bounding box center [590, 682] width 1181 height 1273
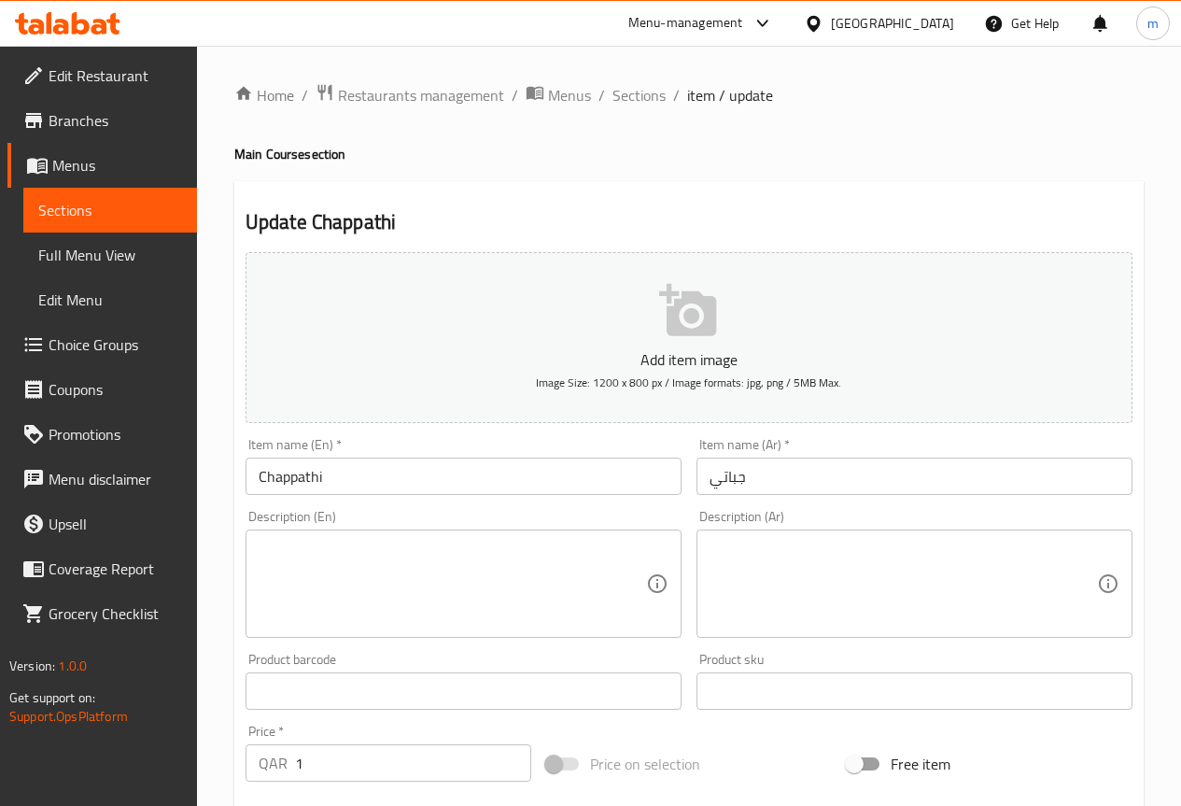
click at [768, 487] on input "جباتي" at bounding box center [914, 475] width 436 height 37
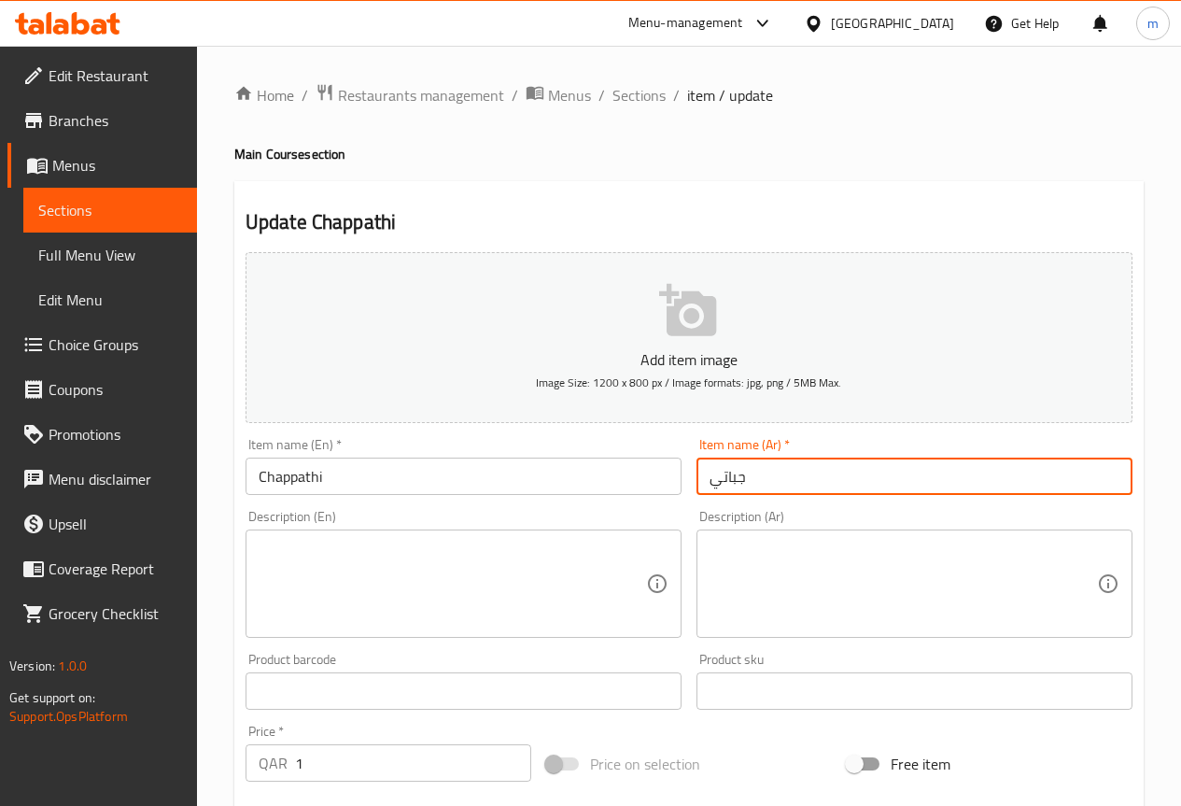
click at [768, 487] on input "جباتي" at bounding box center [914, 475] width 436 height 37
paste input "شاباث"
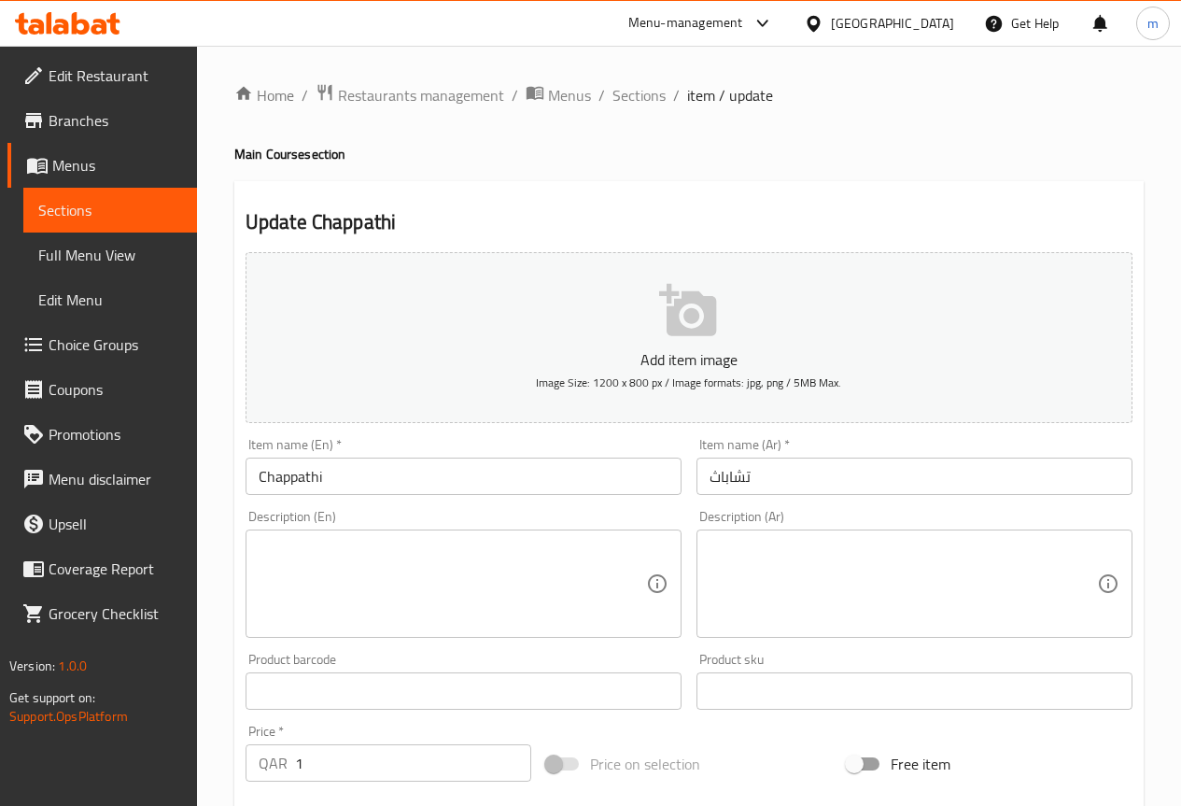
click at [767, 475] on input "تشاباث" at bounding box center [914, 475] width 436 height 37
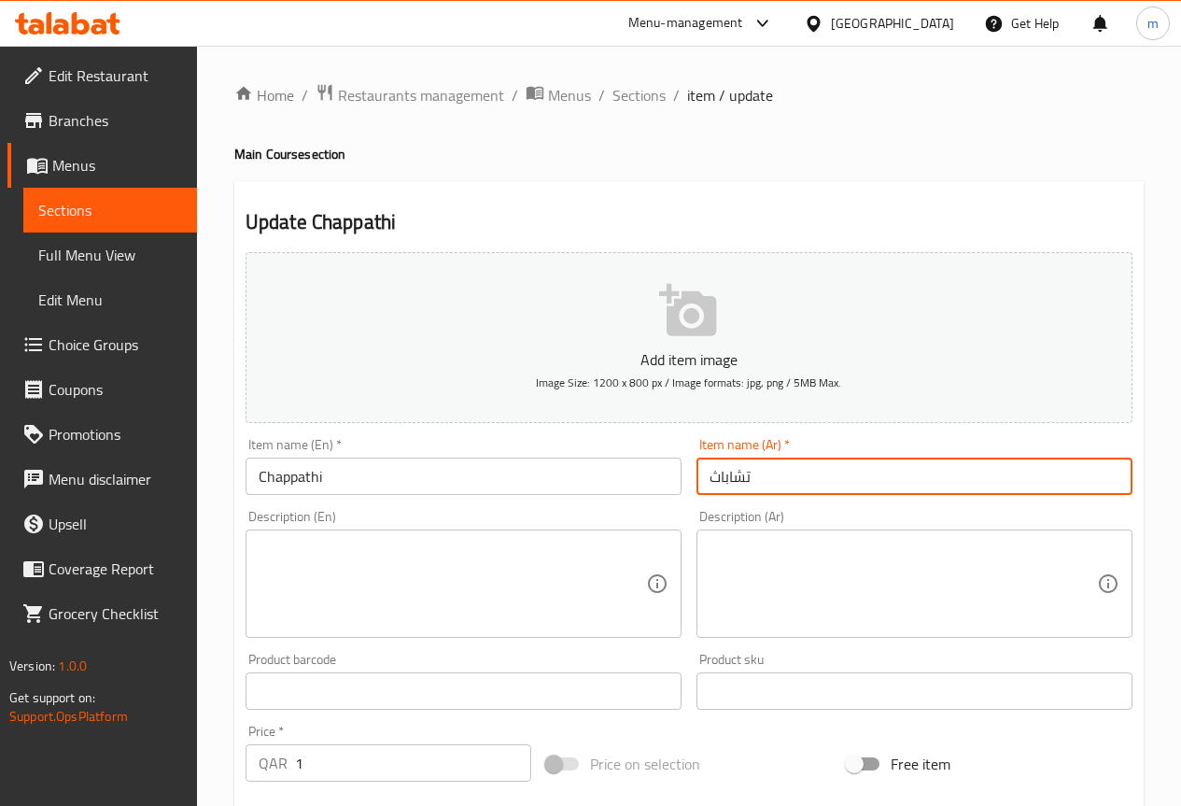
click at [767, 475] on input "تشاباث" at bounding box center [914, 475] width 436 height 37
paste input "ي"
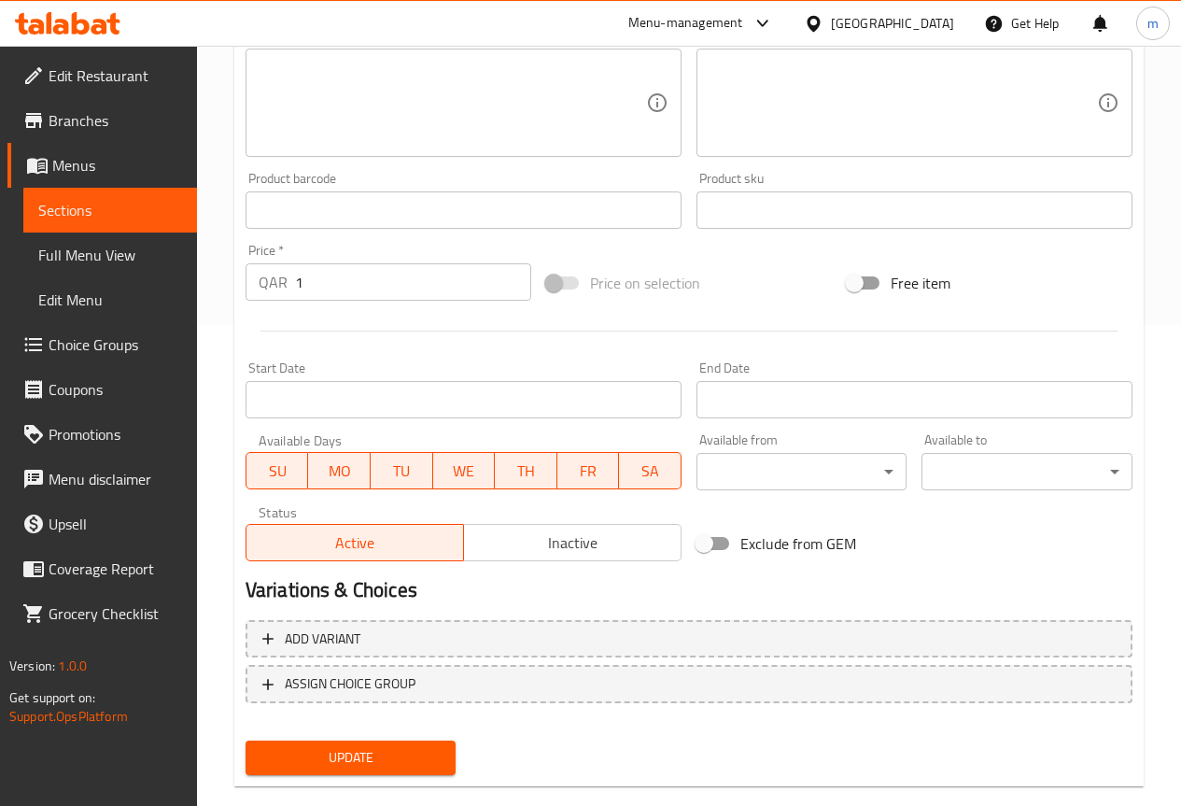
scroll to position [513, 0]
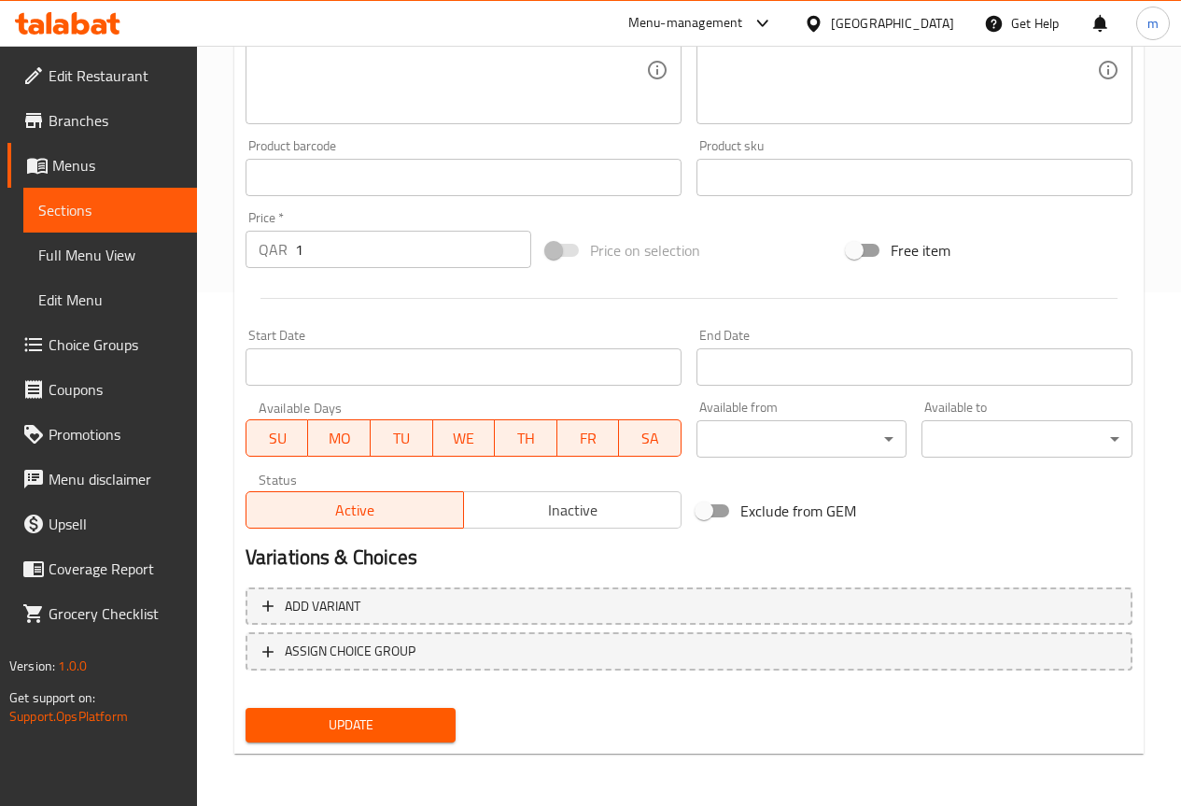
type input "تشاباثي"
click at [348, 718] on span "Update" at bounding box center [350, 724] width 181 height 23
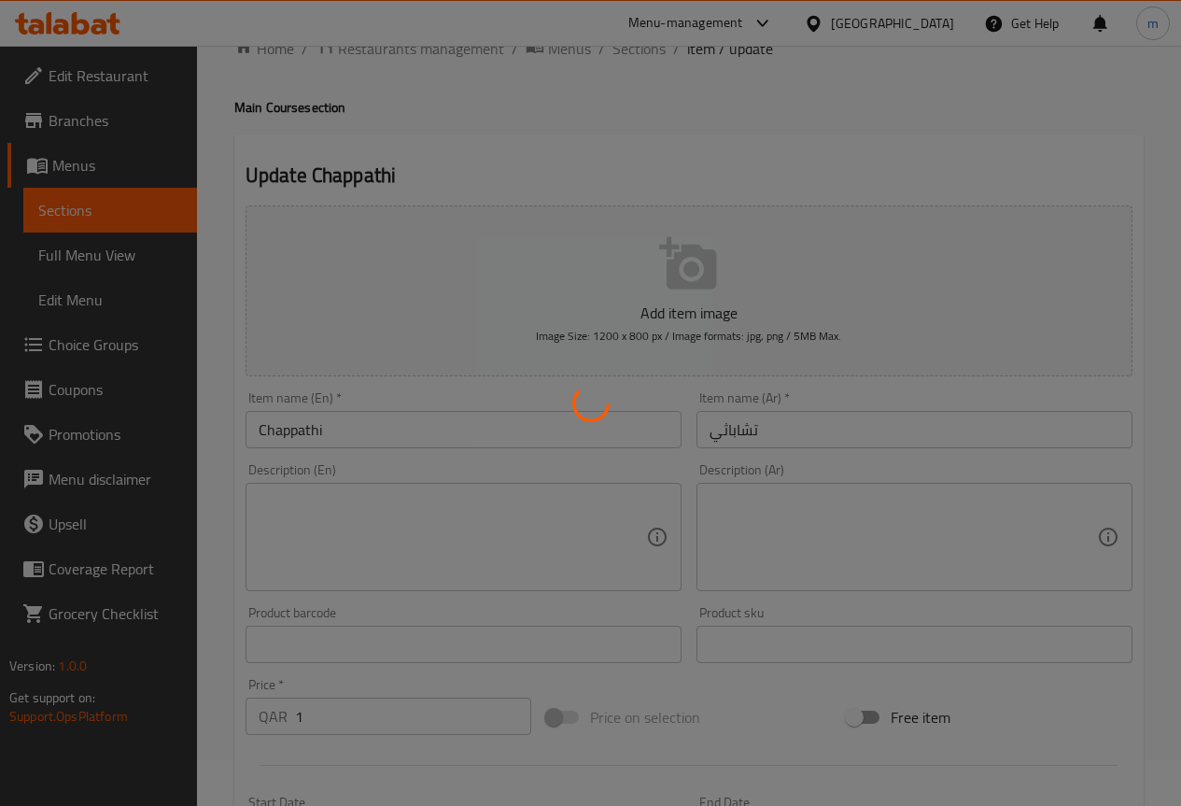
scroll to position [0, 0]
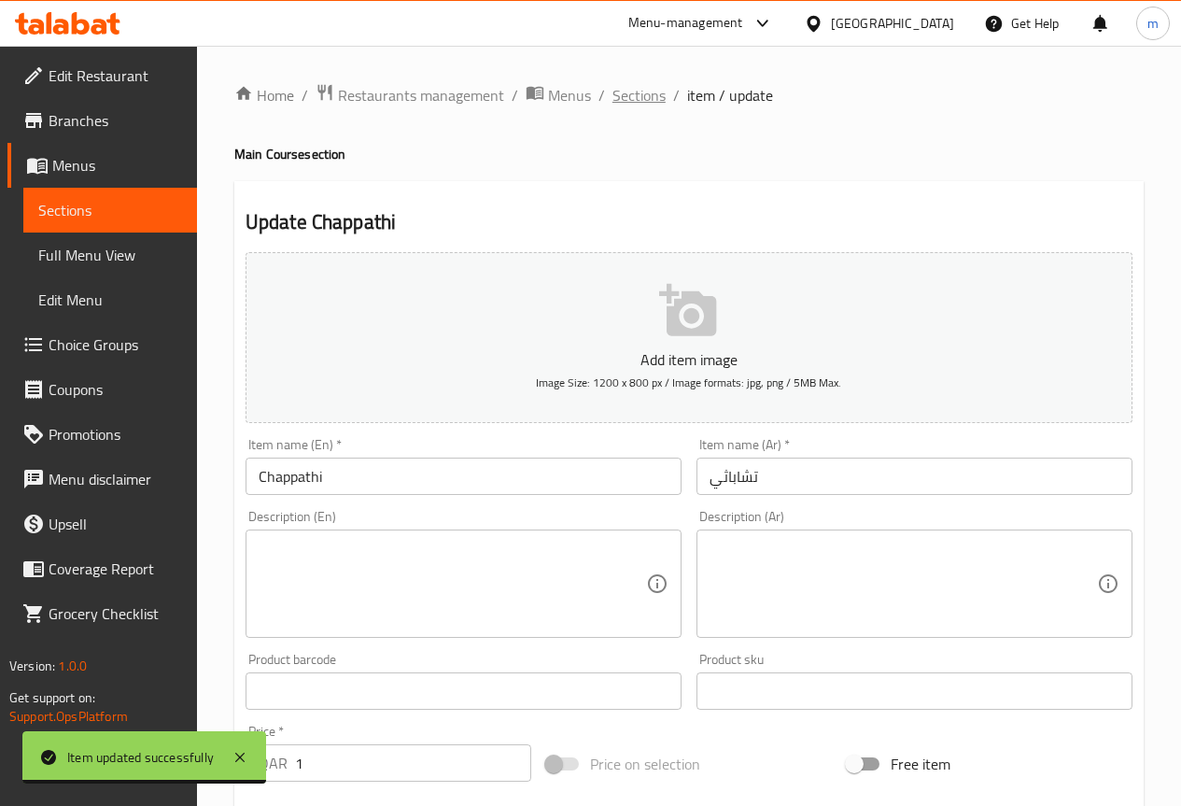
click at [653, 102] on span "Sections" at bounding box center [638, 95] width 53 height 22
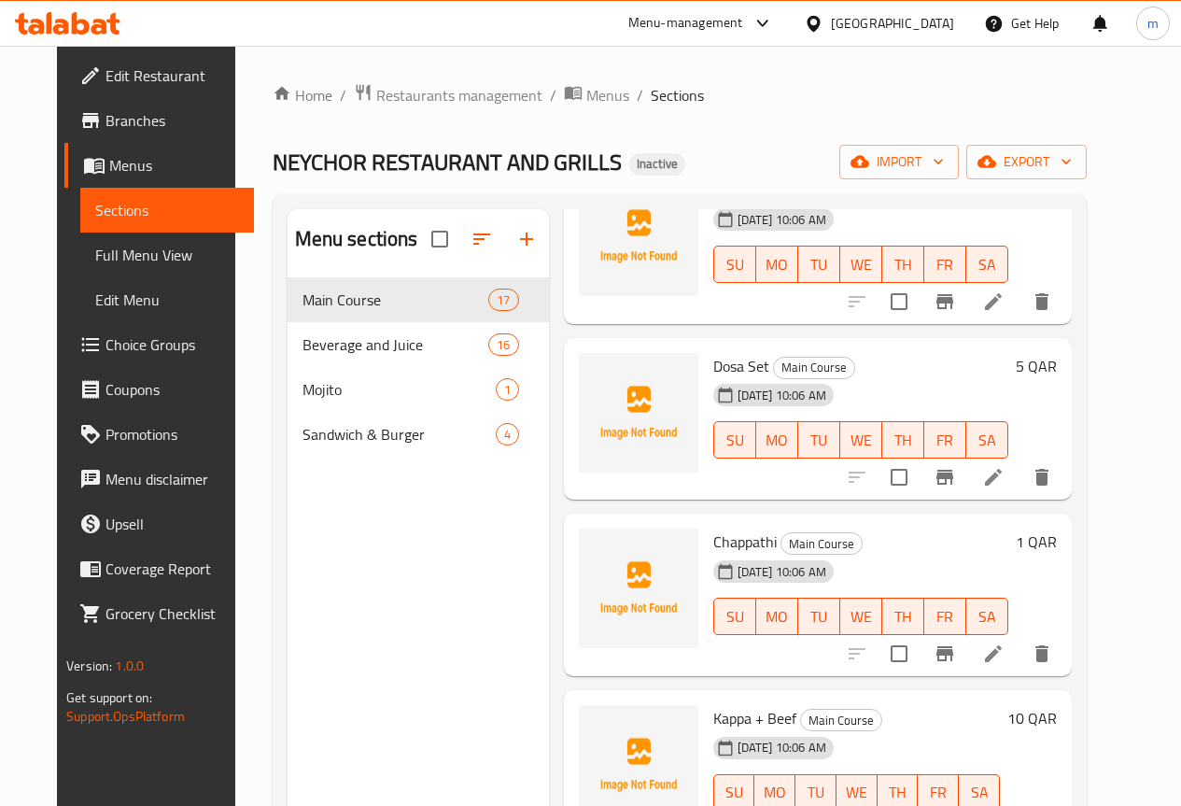
scroll to position [934, 0]
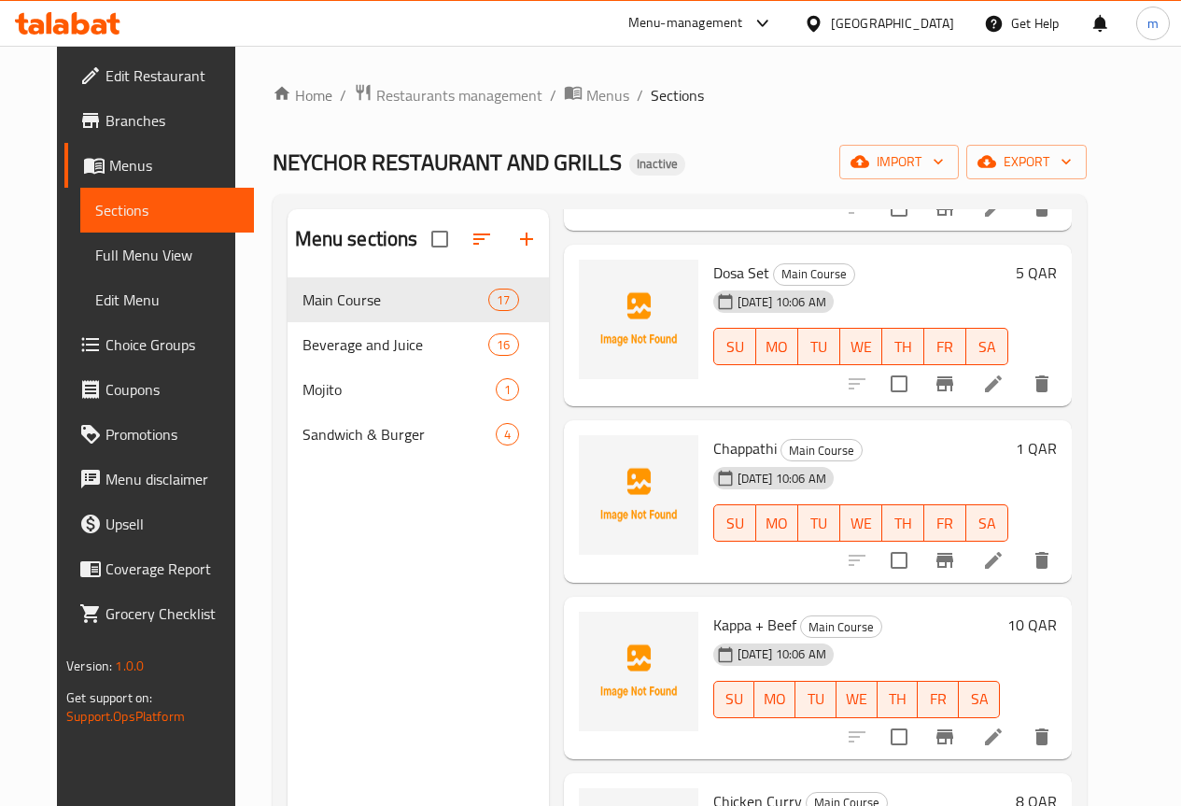
click at [1005, 740] on icon at bounding box center [993, 736] width 22 height 22
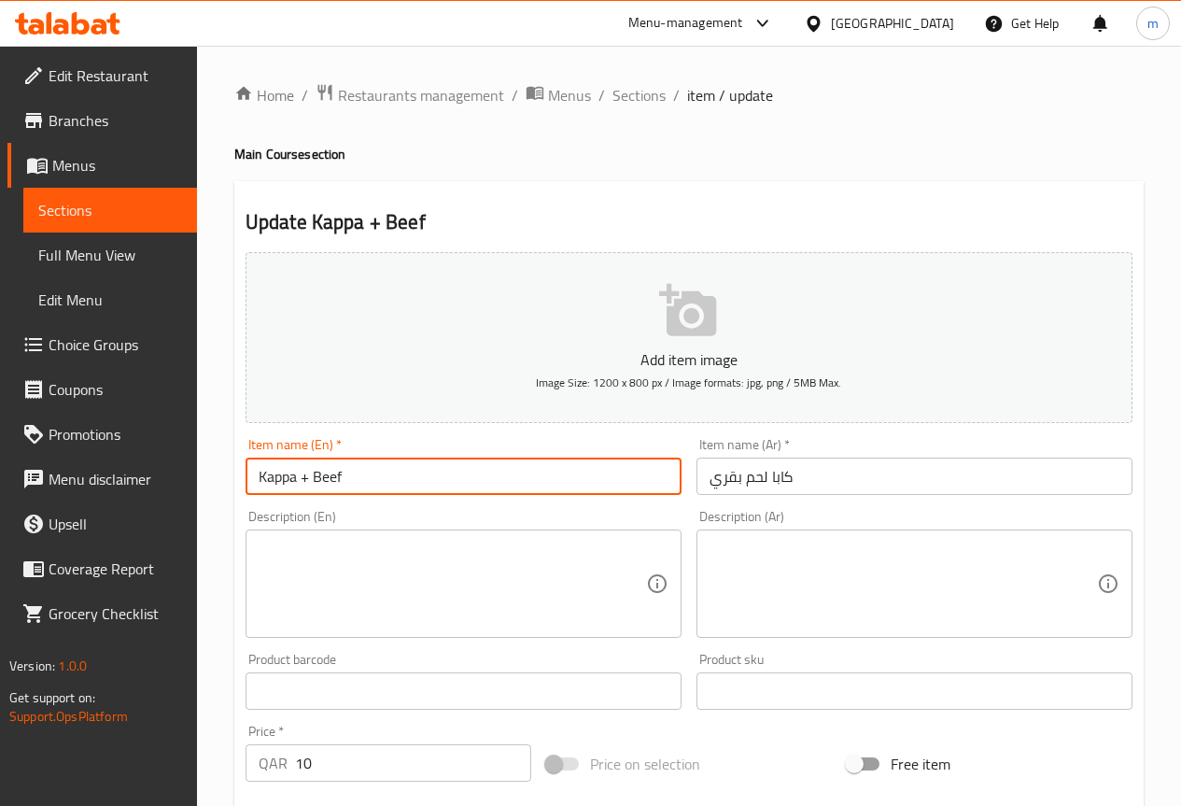
drag, startPoint x: 297, startPoint y: 481, endPoint x: 230, endPoint y: 499, distance: 69.8
click at [230, 499] on div "Home / Restaurants management / Menus / Sections / item / update Main Course se…" at bounding box center [689, 682] width 984 height 1273
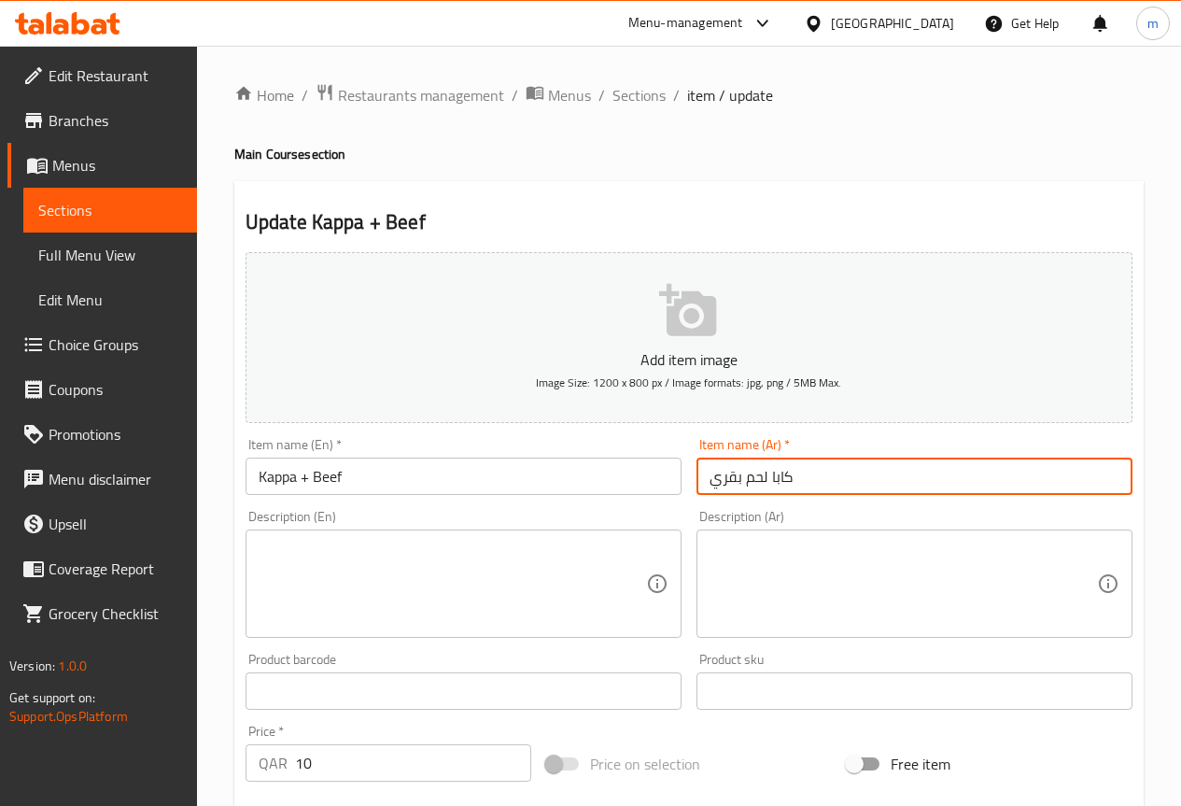
drag, startPoint x: 773, startPoint y: 475, endPoint x: 808, endPoint y: 470, distance: 35.0
click at [808, 470] on input "كابا لحم بقري" at bounding box center [914, 475] width 436 height 37
paste input "text"
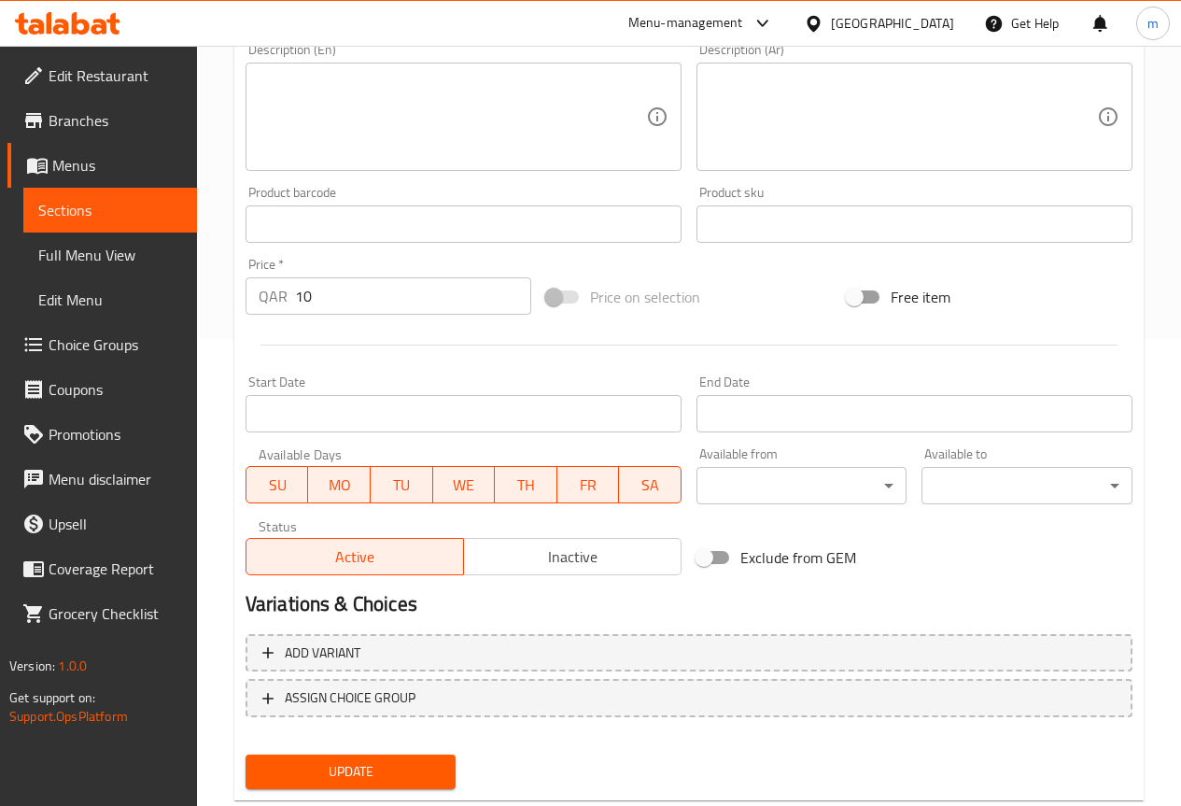
scroll to position [513, 0]
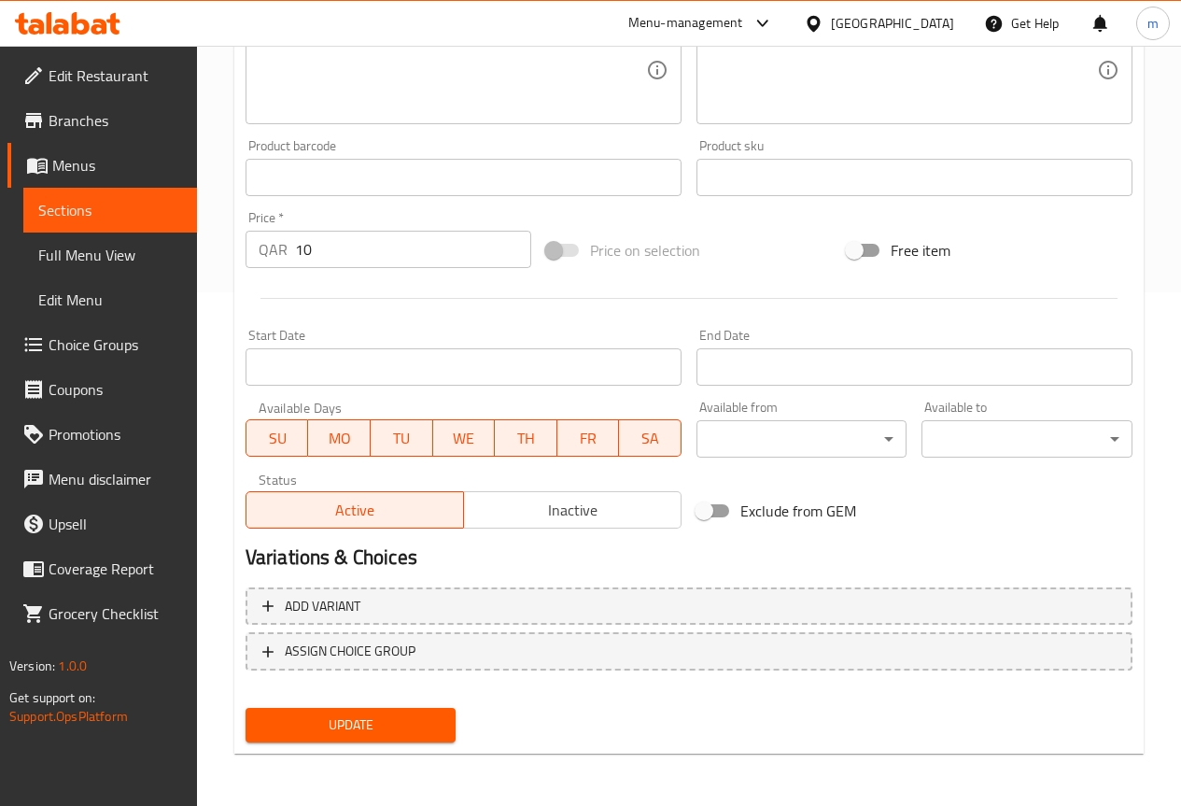
type input "كابا + لحم بقري"
click at [383, 713] on span "Update" at bounding box center [350, 724] width 181 height 23
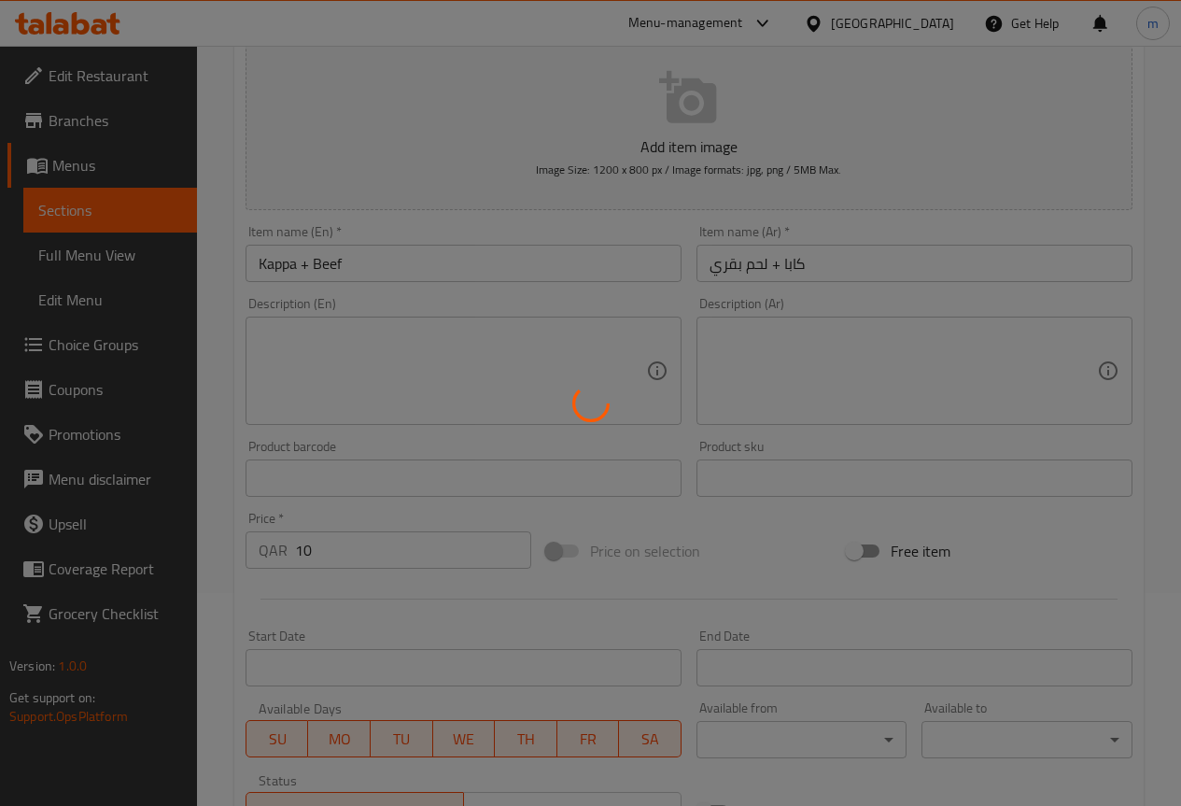
scroll to position [0, 0]
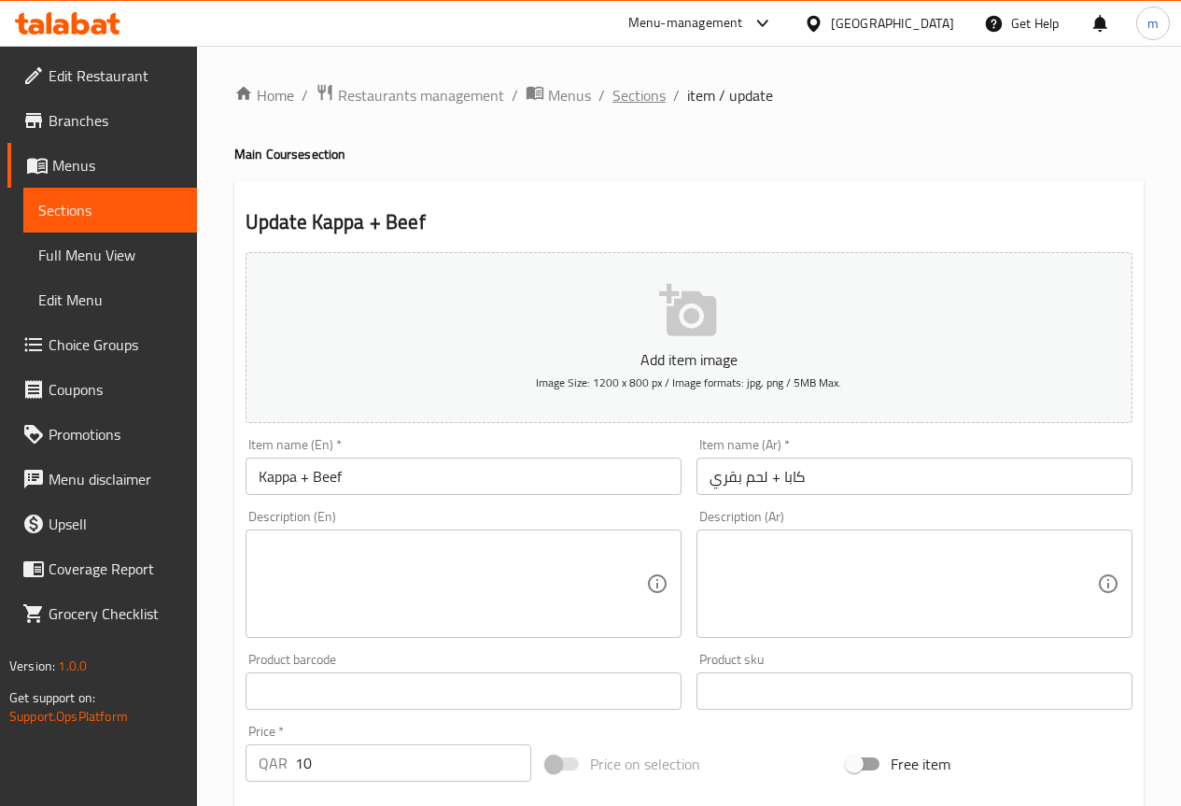
click at [627, 99] on span "Sections" at bounding box center [638, 95] width 53 height 22
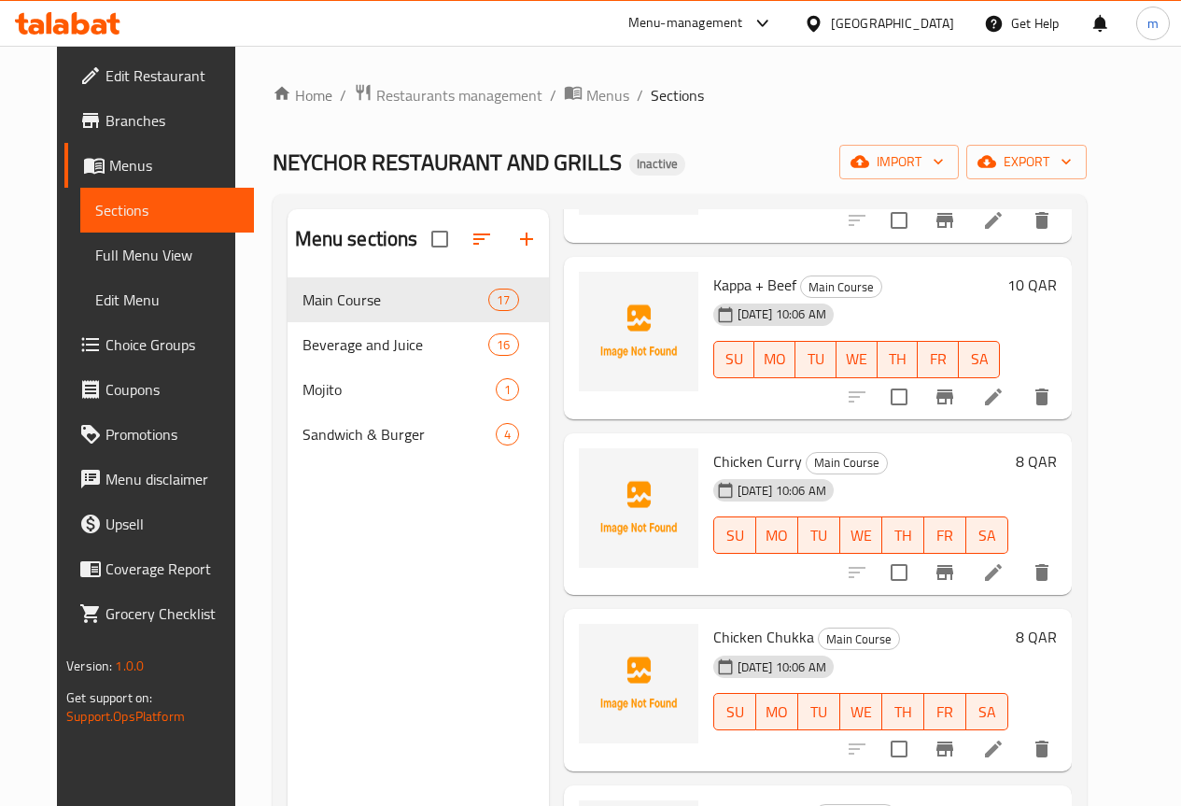
scroll to position [1307, 0]
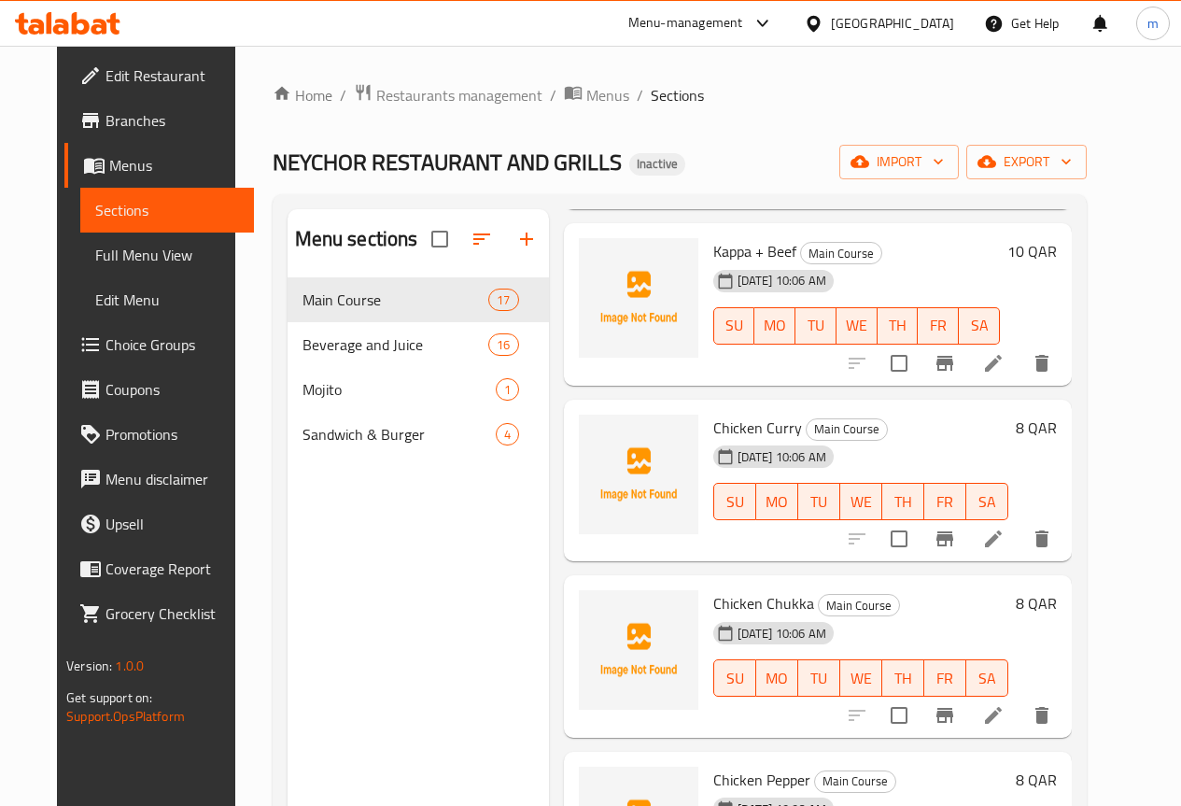
click at [1005, 534] on icon at bounding box center [993, 539] width 22 height 22
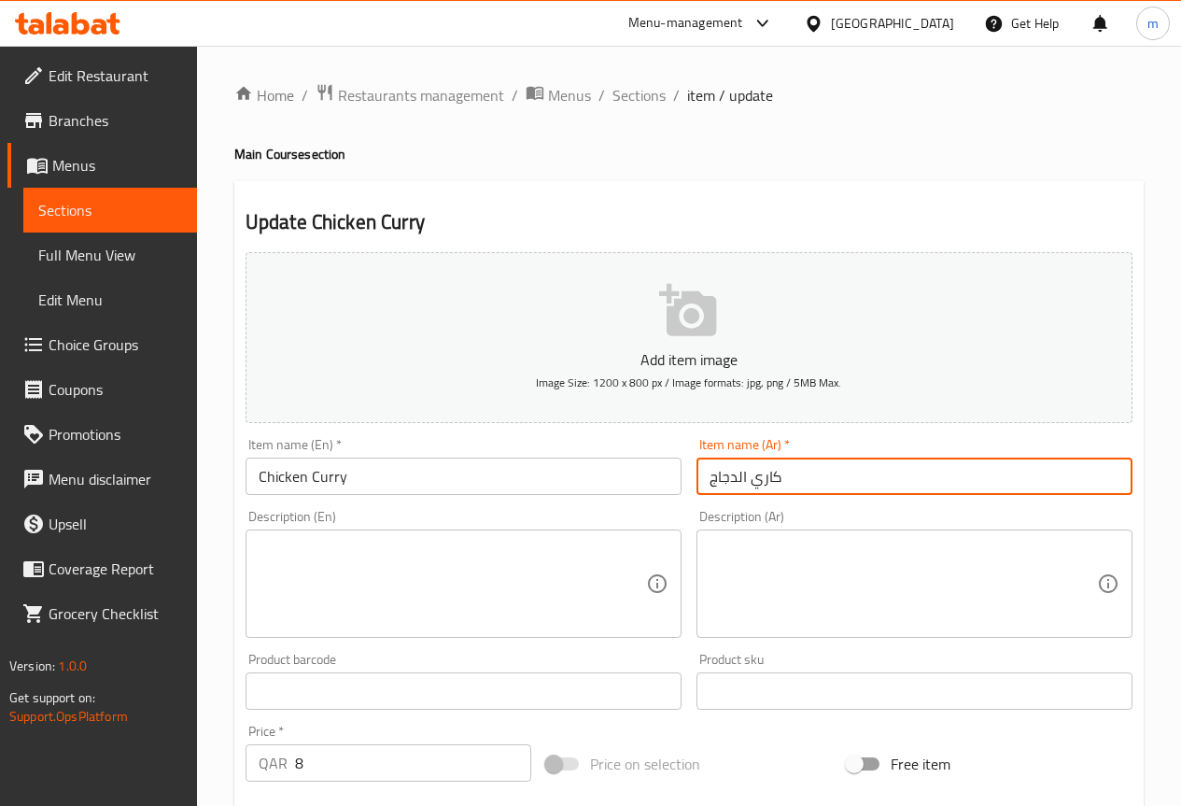
click at [802, 471] on input "كاري الدجاج" at bounding box center [914, 475] width 436 height 37
drag, startPoint x: 713, startPoint y: 472, endPoint x: 744, endPoint y: 471, distance: 30.9
click at [744, 471] on input "كاري الدجاج" at bounding box center [914, 475] width 436 height 37
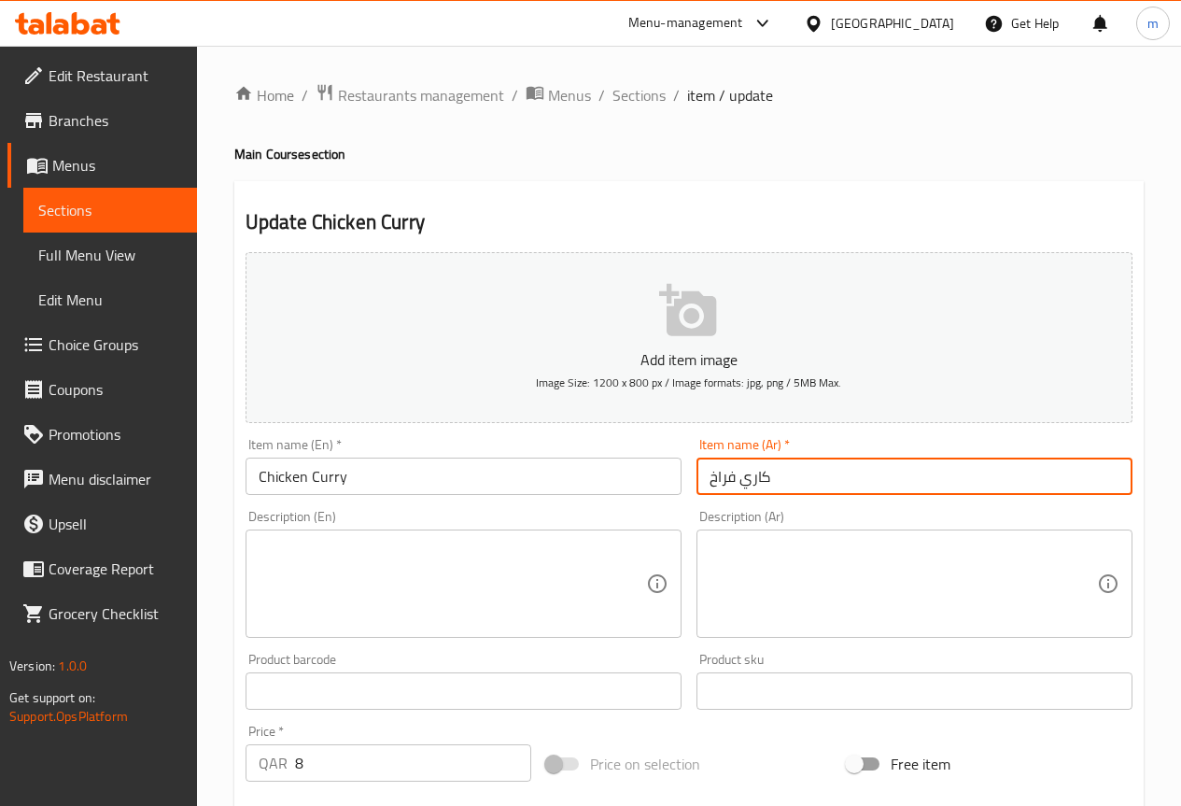
drag, startPoint x: 740, startPoint y: 485, endPoint x: 843, endPoint y: 468, distance: 104.1
click at [843, 468] on input "كاري فراخ" at bounding box center [914, 475] width 436 height 37
click at [795, 478] on input "فراخ" at bounding box center [914, 475] width 436 height 37
paste input "بالكاري"
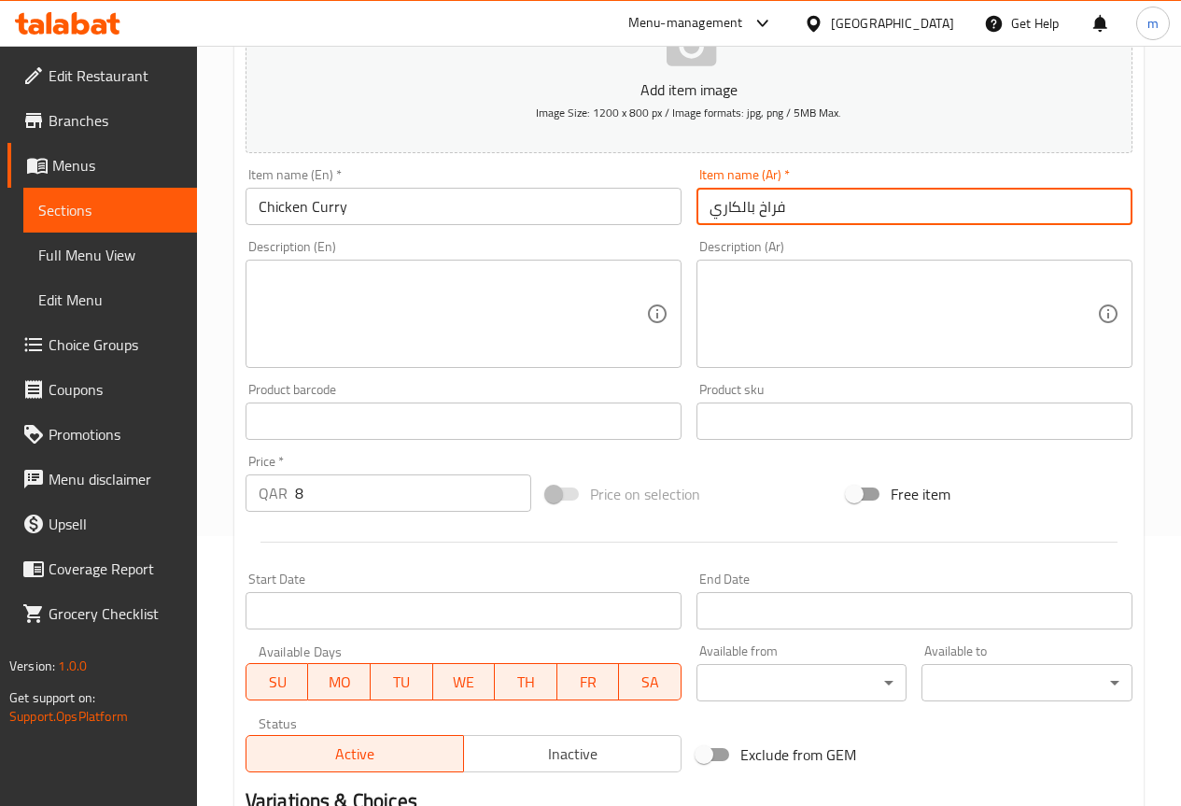
scroll to position [467, 0]
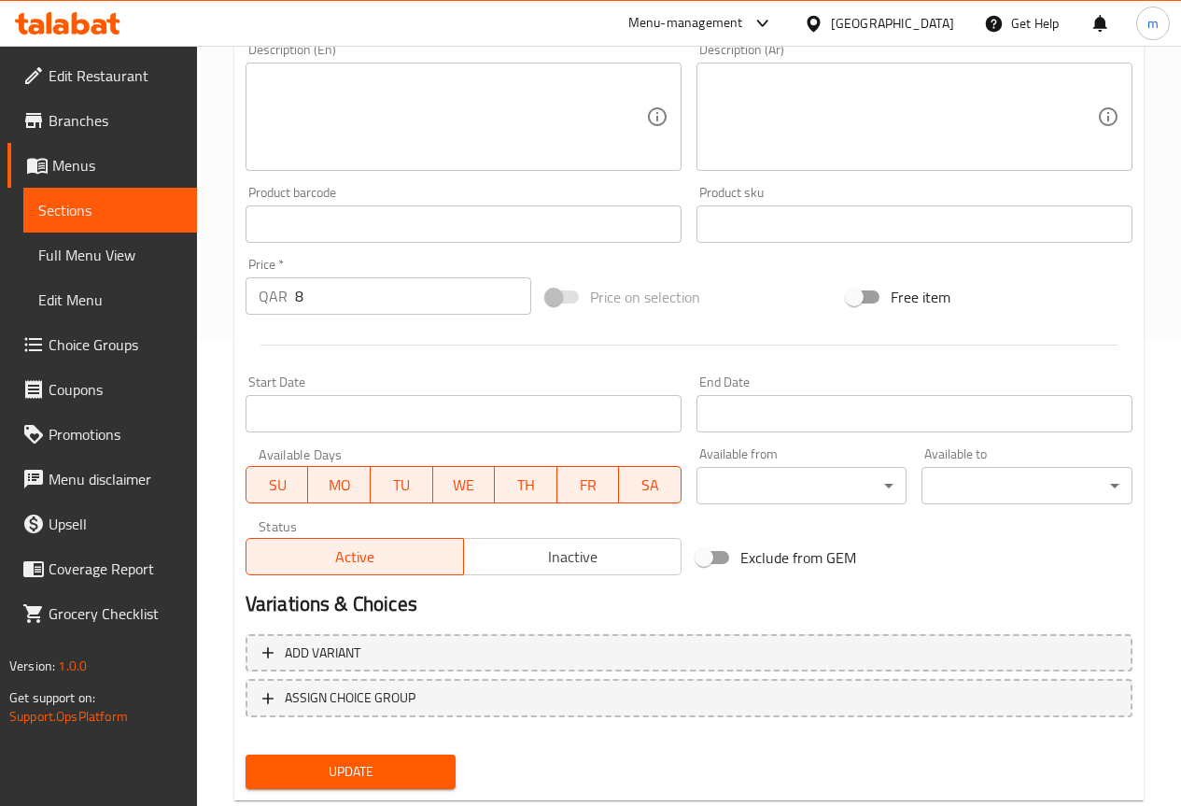
type input "فراخ بالكاري"
click at [370, 767] on span "Update" at bounding box center [350, 771] width 181 height 23
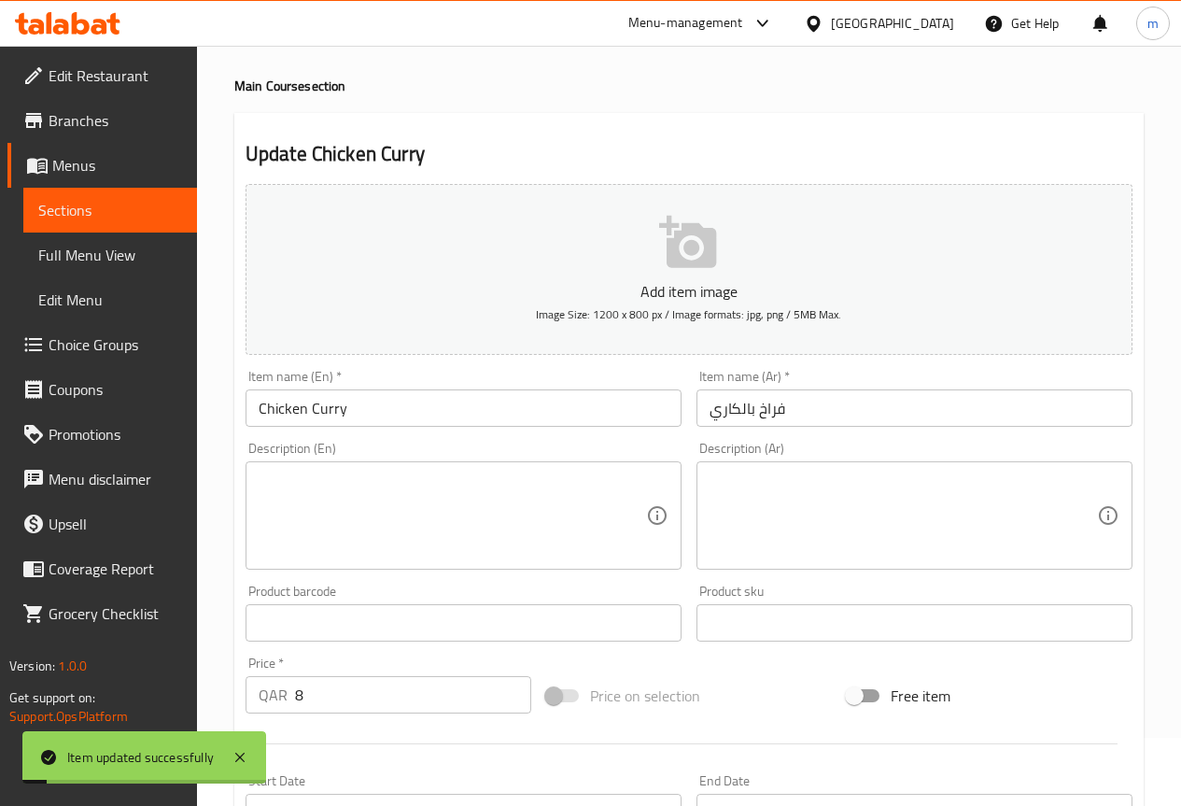
scroll to position [0, 0]
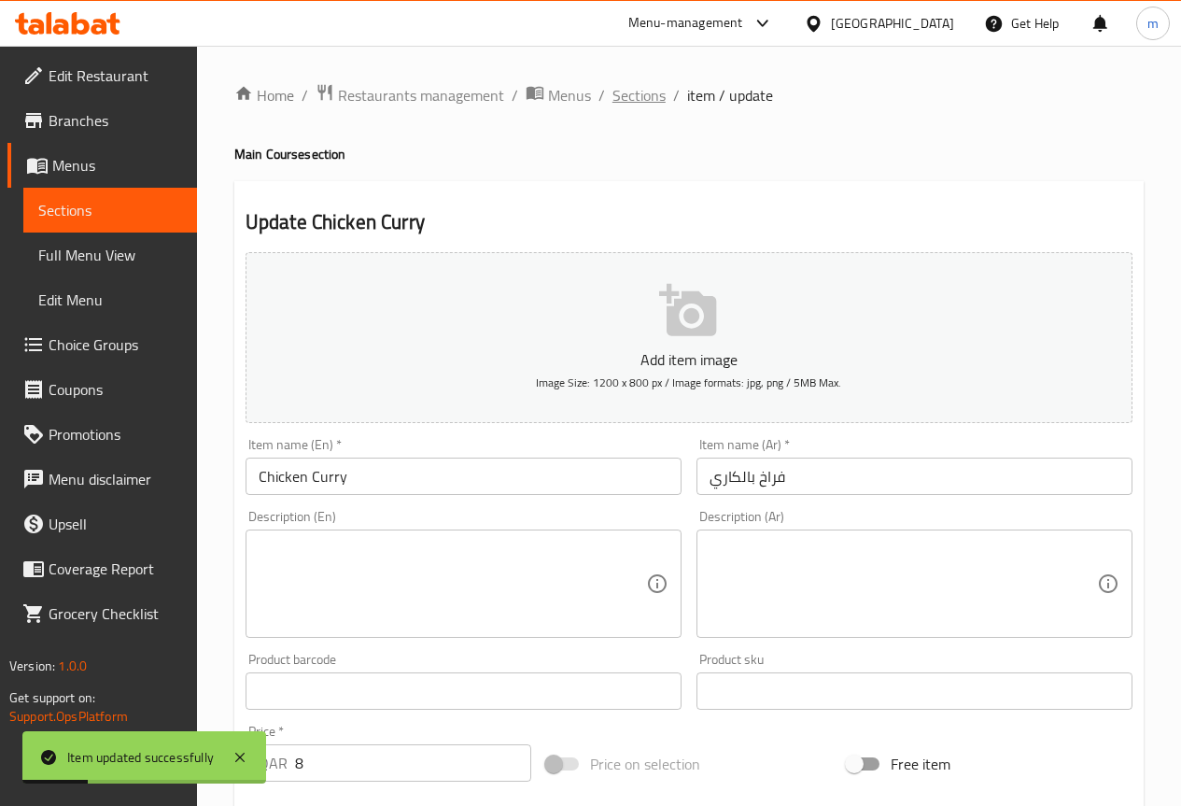
click at [651, 98] on span "Sections" at bounding box center [638, 95] width 53 height 22
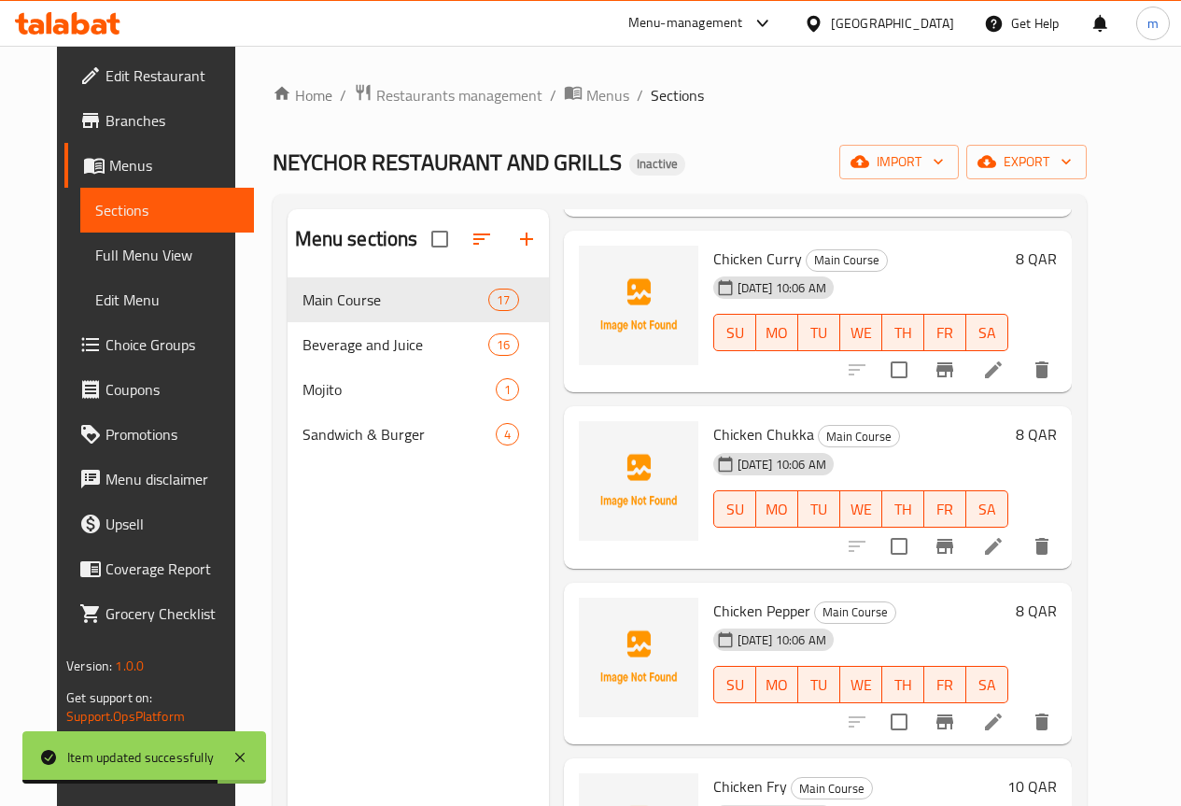
scroll to position [1494, 0]
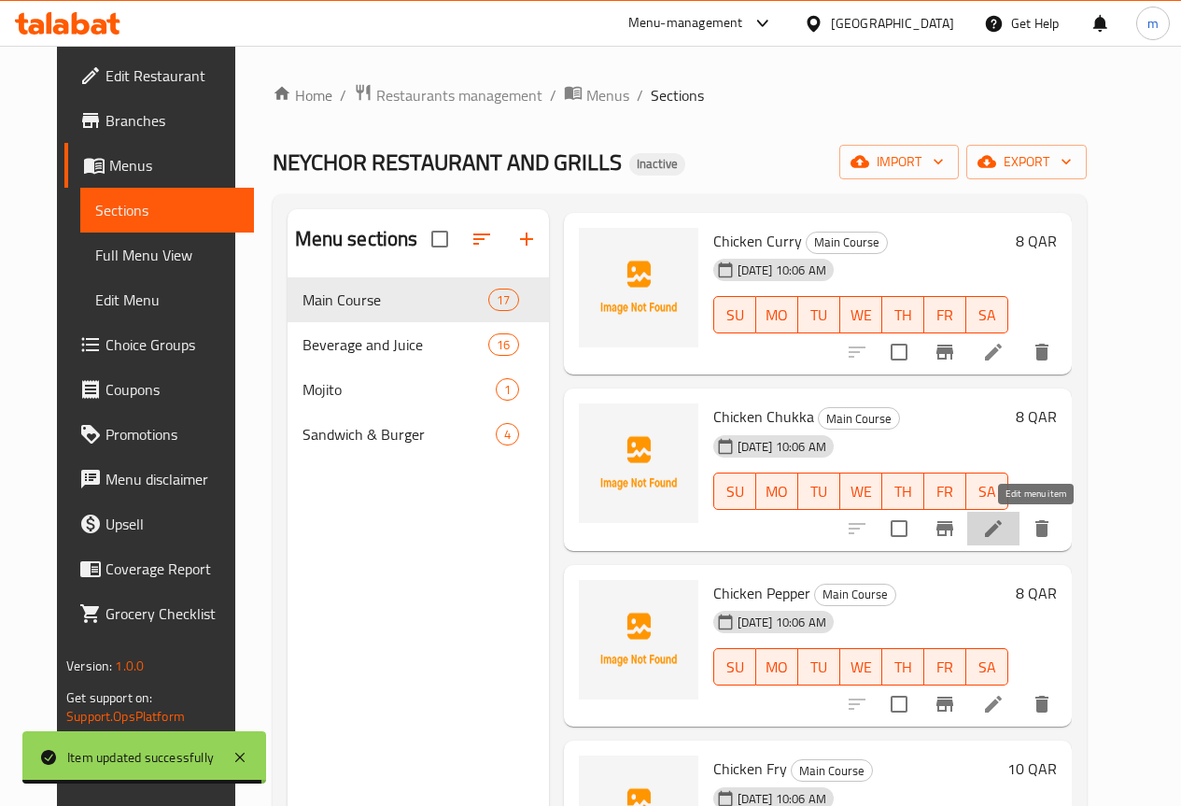
click at [1005, 533] on icon at bounding box center [993, 528] width 22 height 22
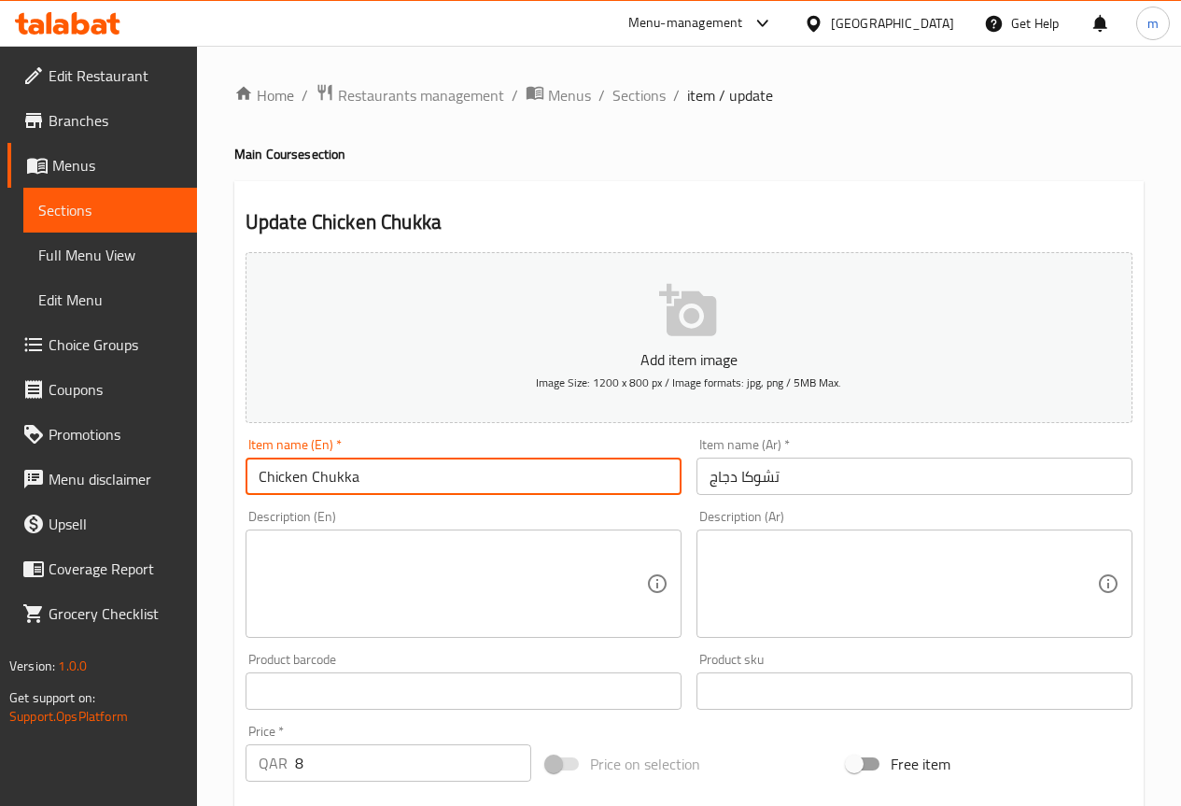
drag, startPoint x: 389, startPoint y: 476, endPoint x: 225, endPoint y: 514, distance: 168.7
click at [105, 497] on div "Edit Restaurant Branches Menus Sections Full Menu View Edit Menu Choice Groups …" at bounding box center [590, 682] width 1181 height 1273
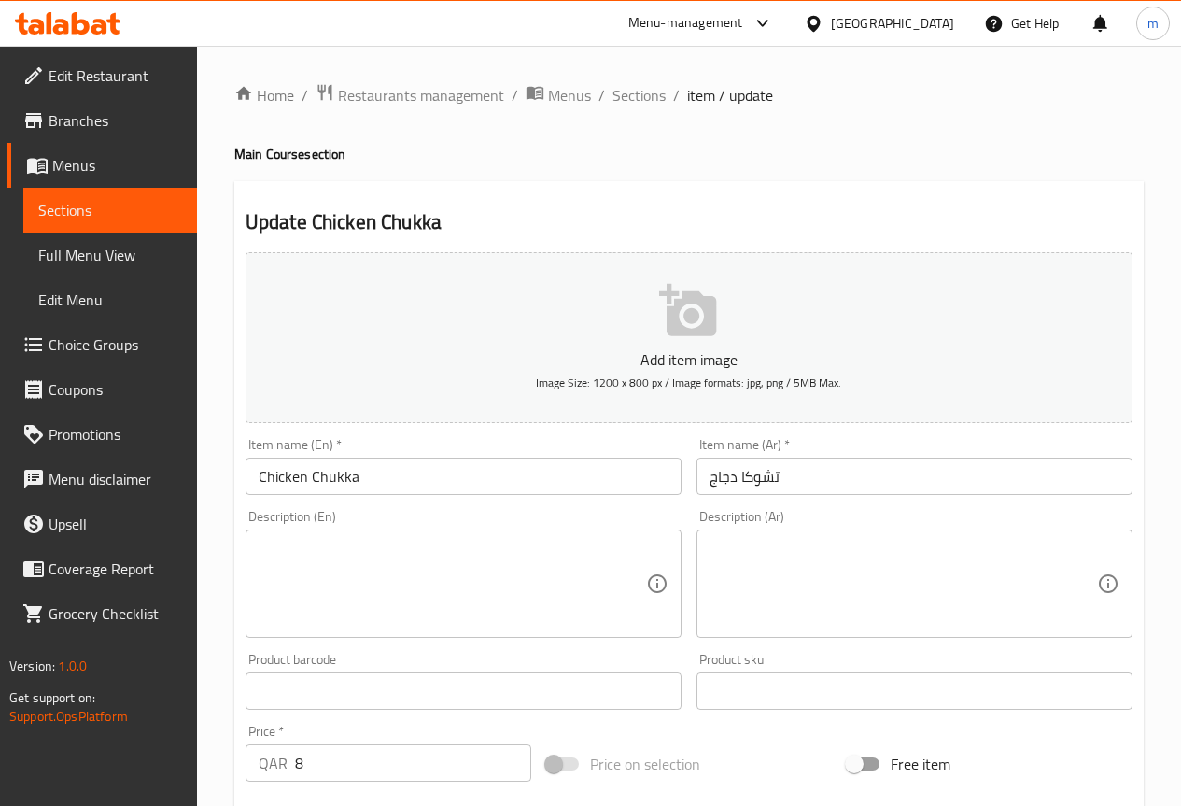
click at [788, 472] on input "تشوكا دجاج" at bounding box center [914, 475] width 436 height 37
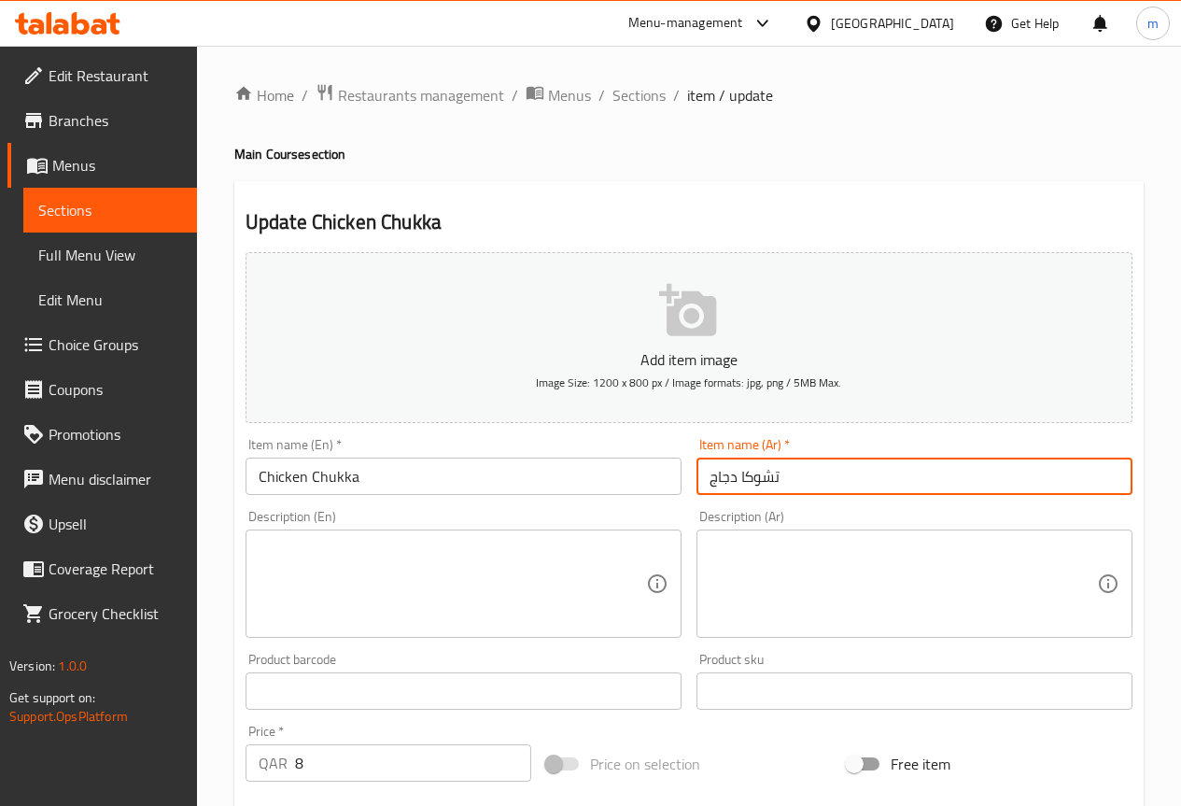
click at [788, 472] on input "تشوكا دجاج" at bounding box center [914, 475] width 436 height 37
paste input "جاج تشوكا"
drag, startPoint x: 754, startPoint y: 485, endPoint x: 785, endPoint y: 483, distance: 30.9
click at [785, 483] on input "دجاج تشوكا" at bounding box center [914, 475] width 436 height 37
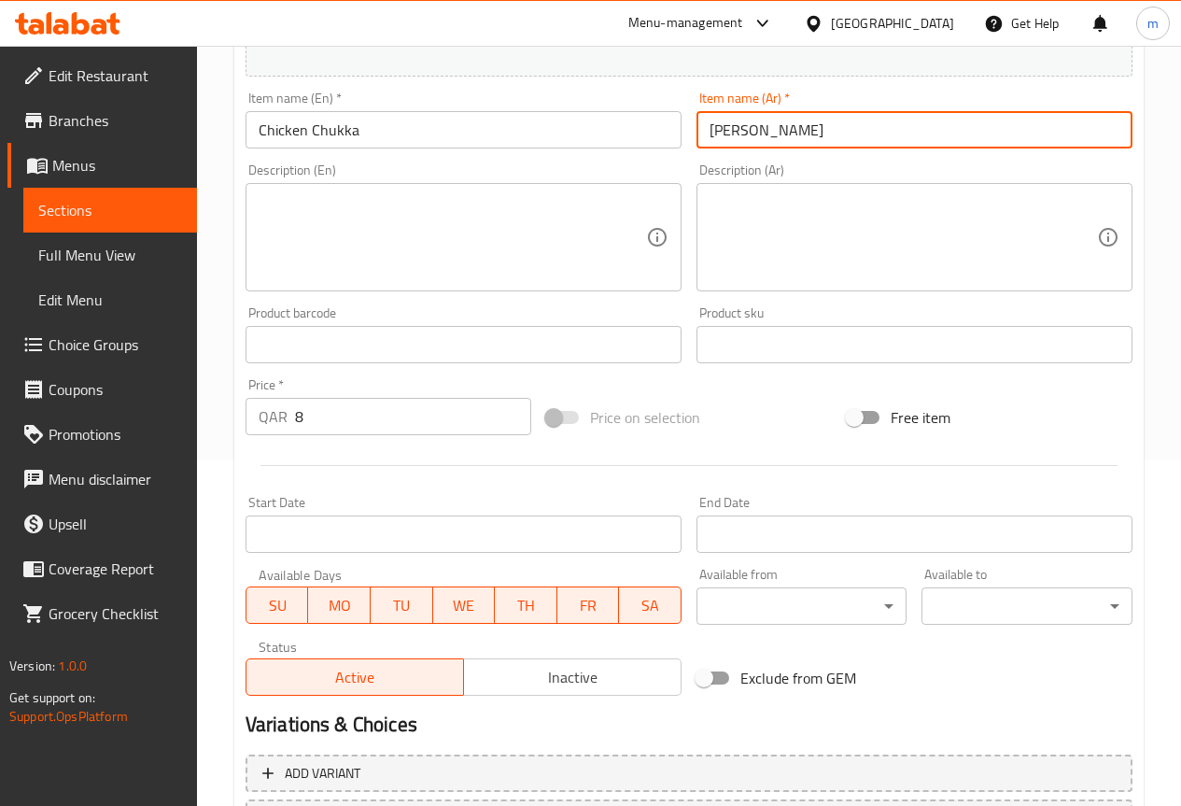
scroll to position [513, 0]
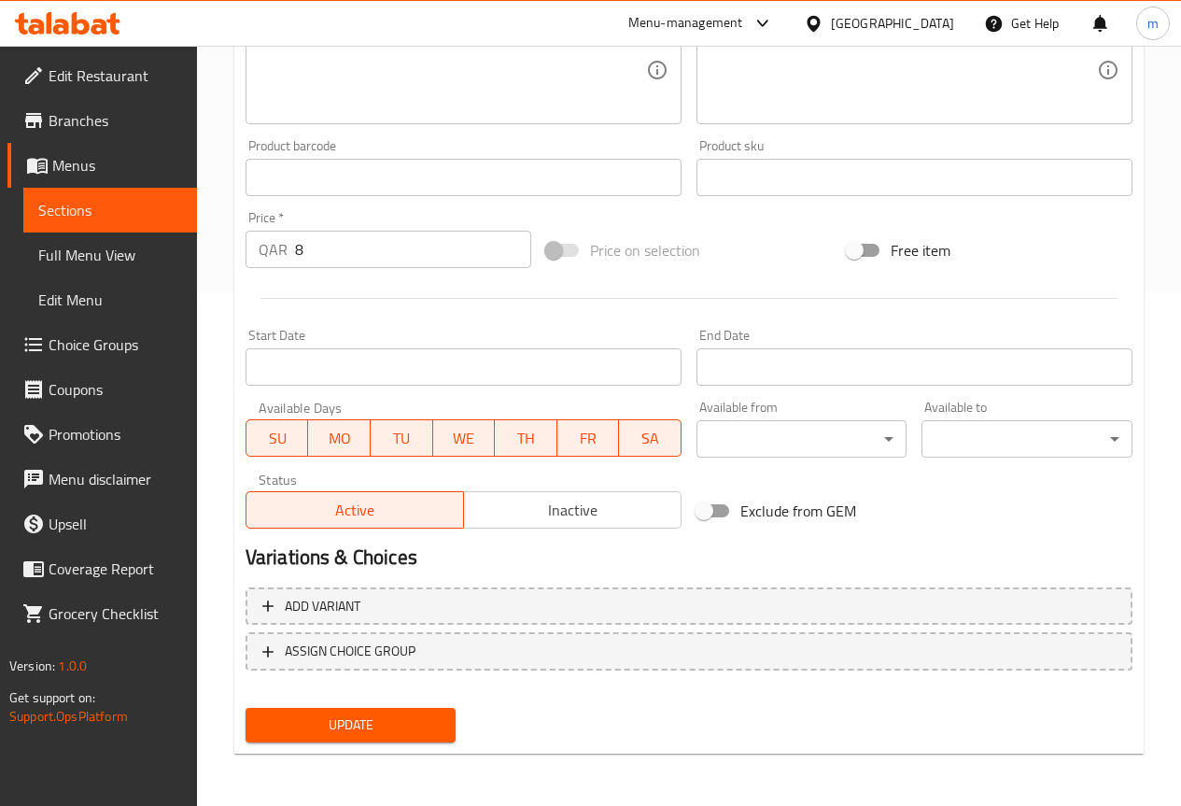
type input "[PERSON_NAME]"
click at [419, 731] on span "Update" at bounding box center [350, 724] width 181 height 23
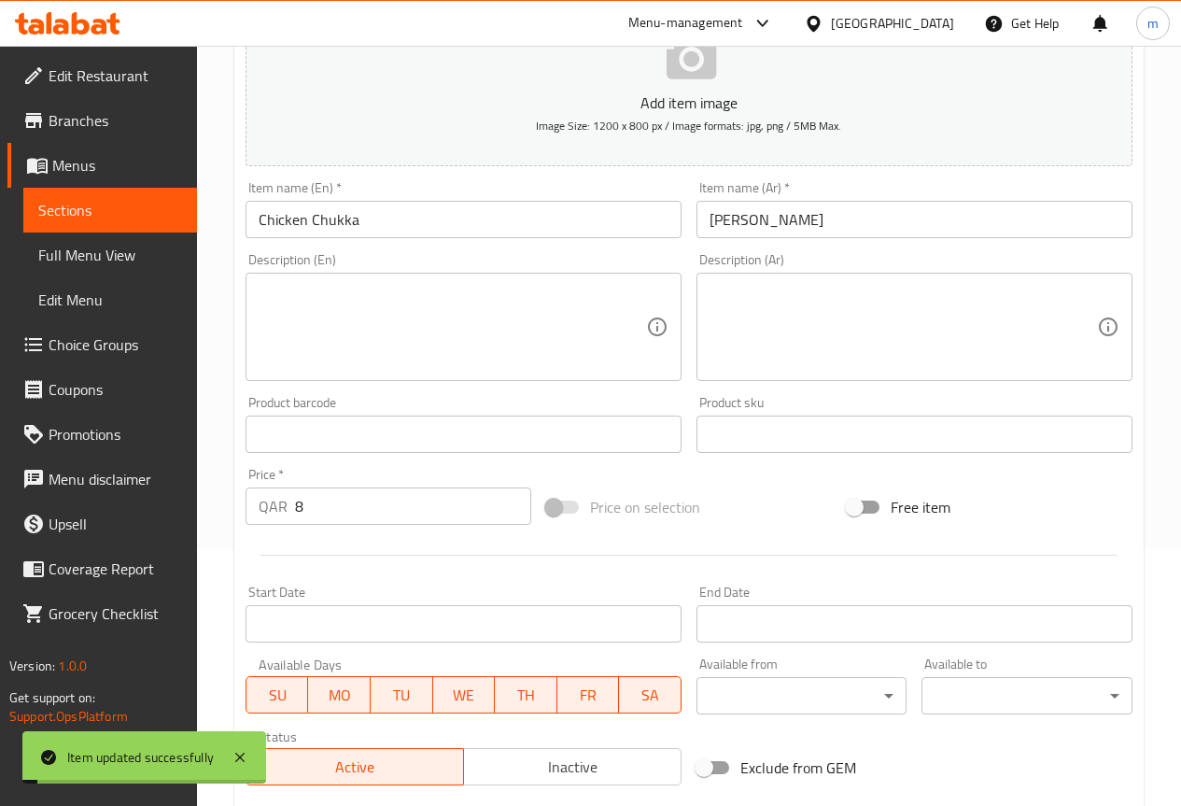
scroll to position [0, 0]
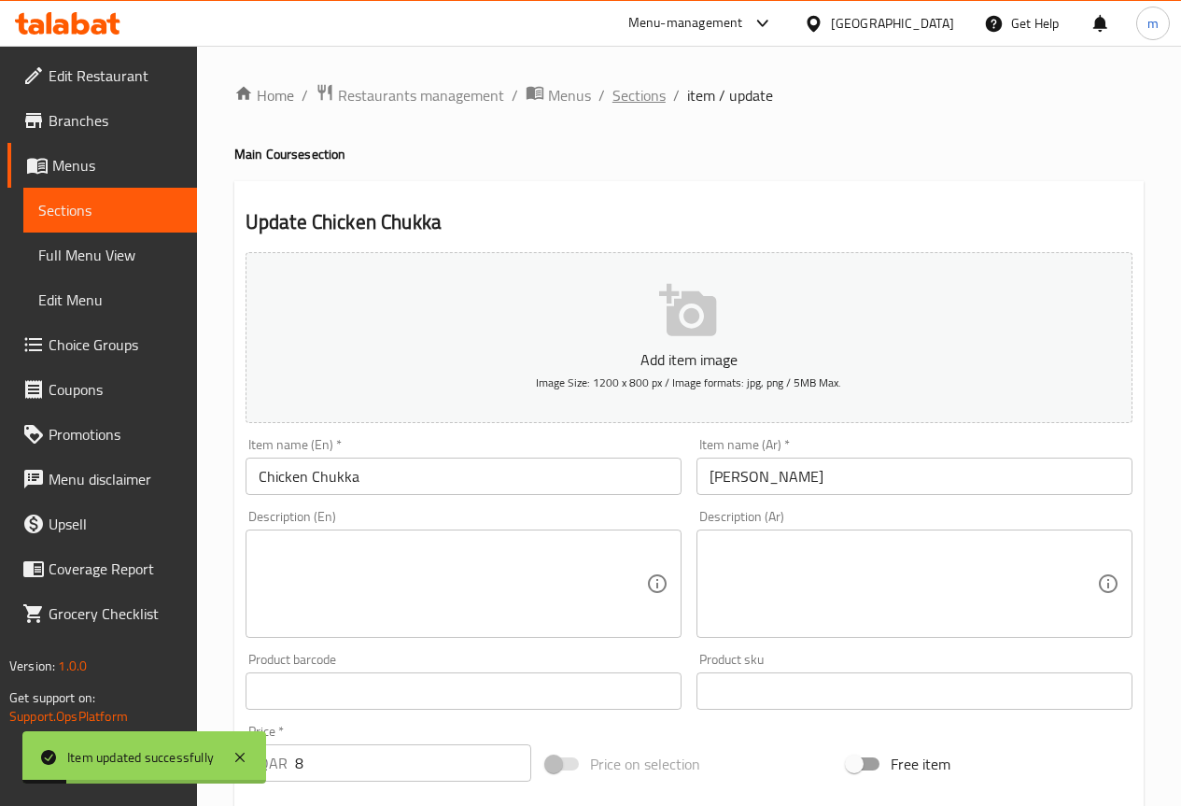
click at [641, 91] on span "Sections" at bounding box center [638, 95] width 53 height 22
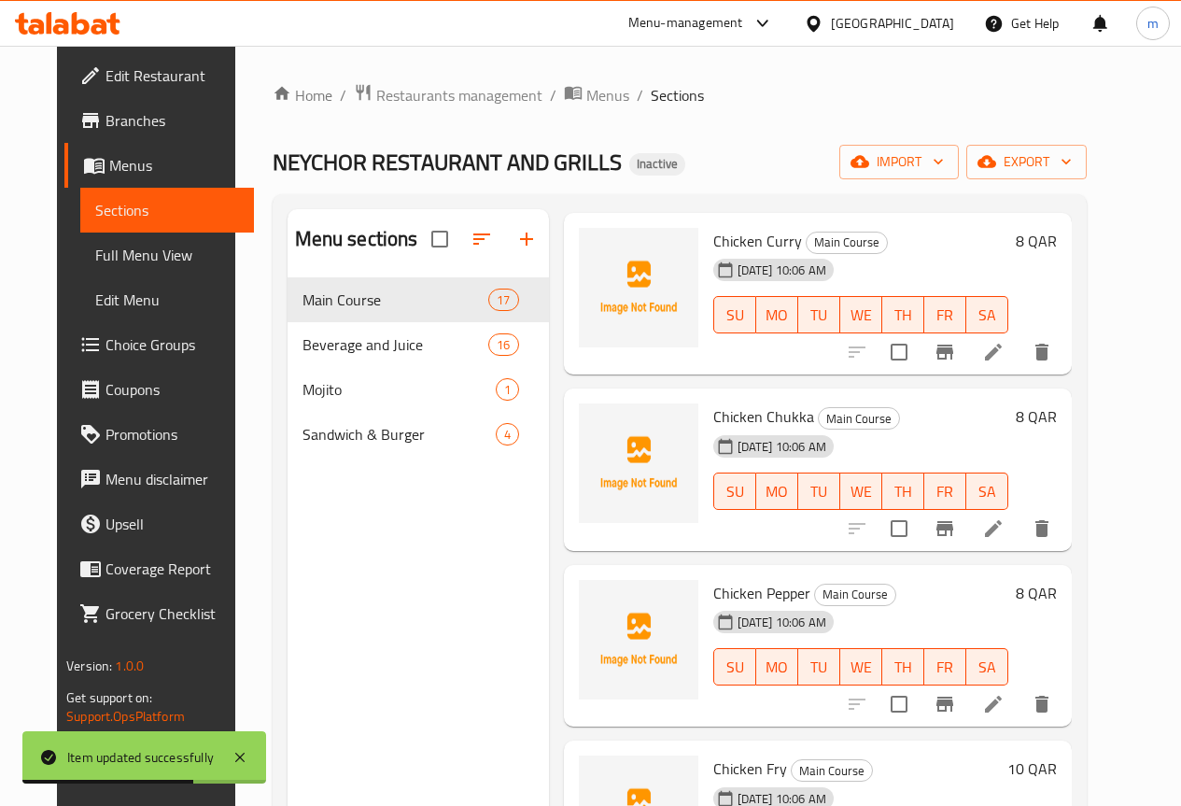
scroll to position [1587, 0]
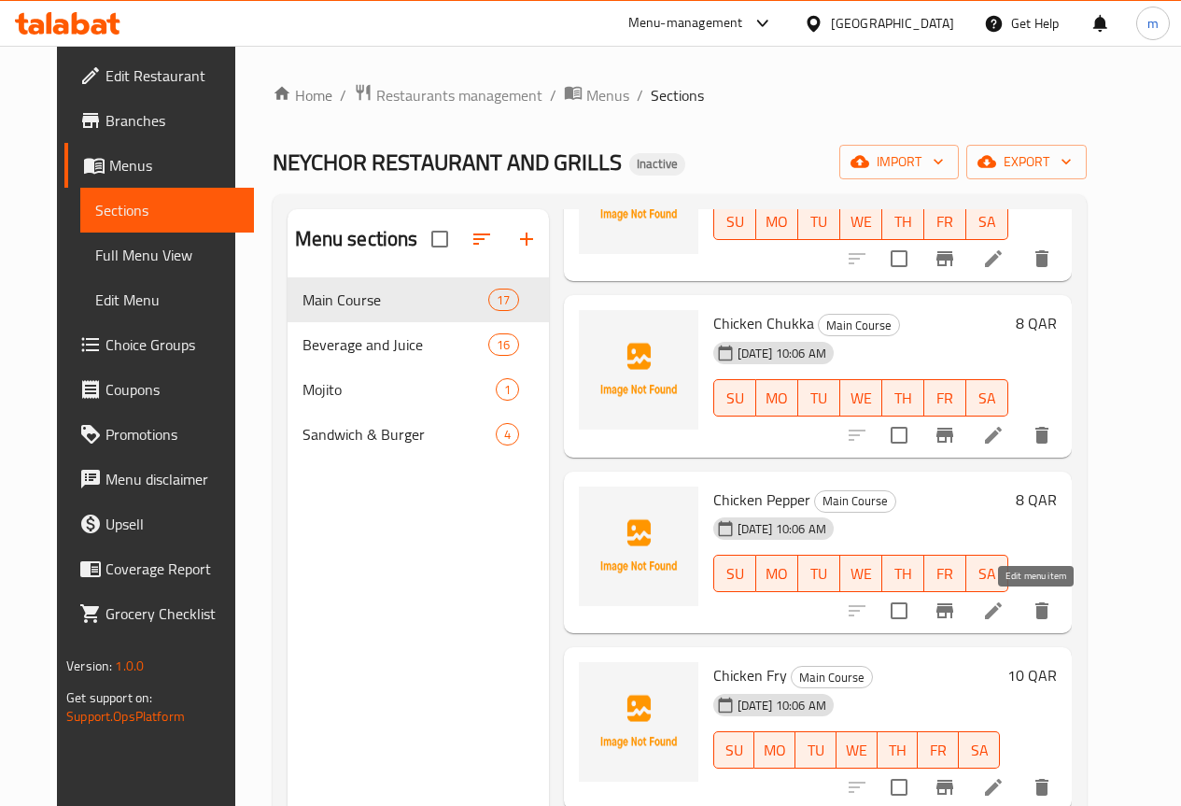
click at [1005, 603] on icon at bounding box center [993, 610] width 22 height 22
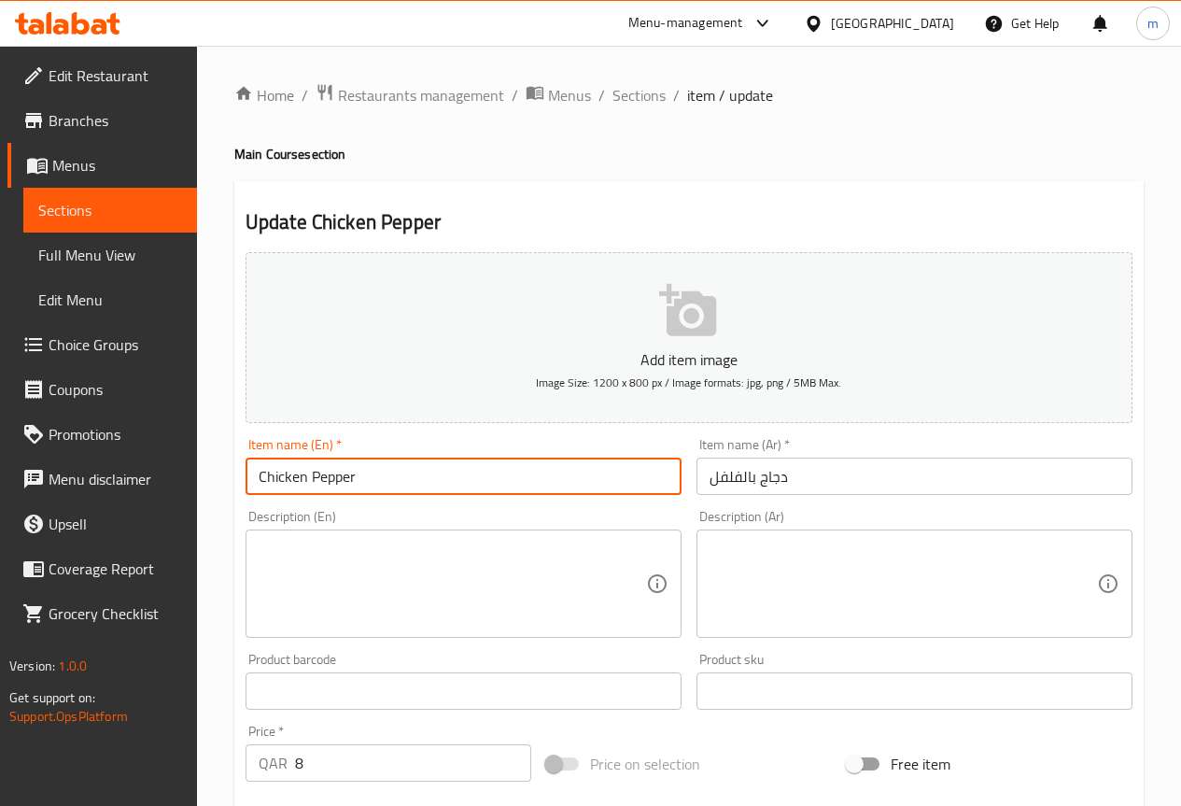
drag, startPoint x: 408, startPoint y: 470, endPoint x: 64, endPoint y: 528, distance: 348.6
click at [5, 498] on div "Edit Restaurant Branches Menus Sections Full Menu View Edit Menu Choice Groups …" at bounding box center [590, 682] width 1181 height 1273
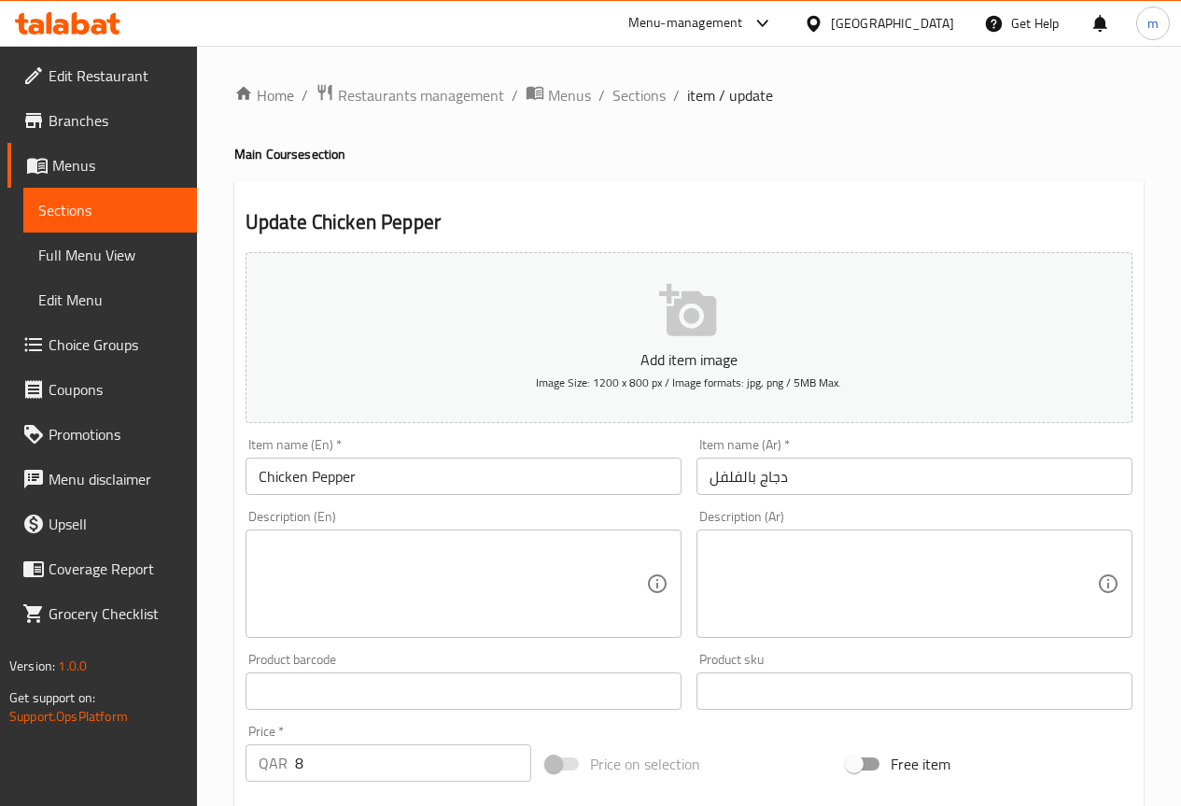
click at [805, 474] on input "دجاج بالفلفل" at bounding box center [914, 475] width 436 height 37
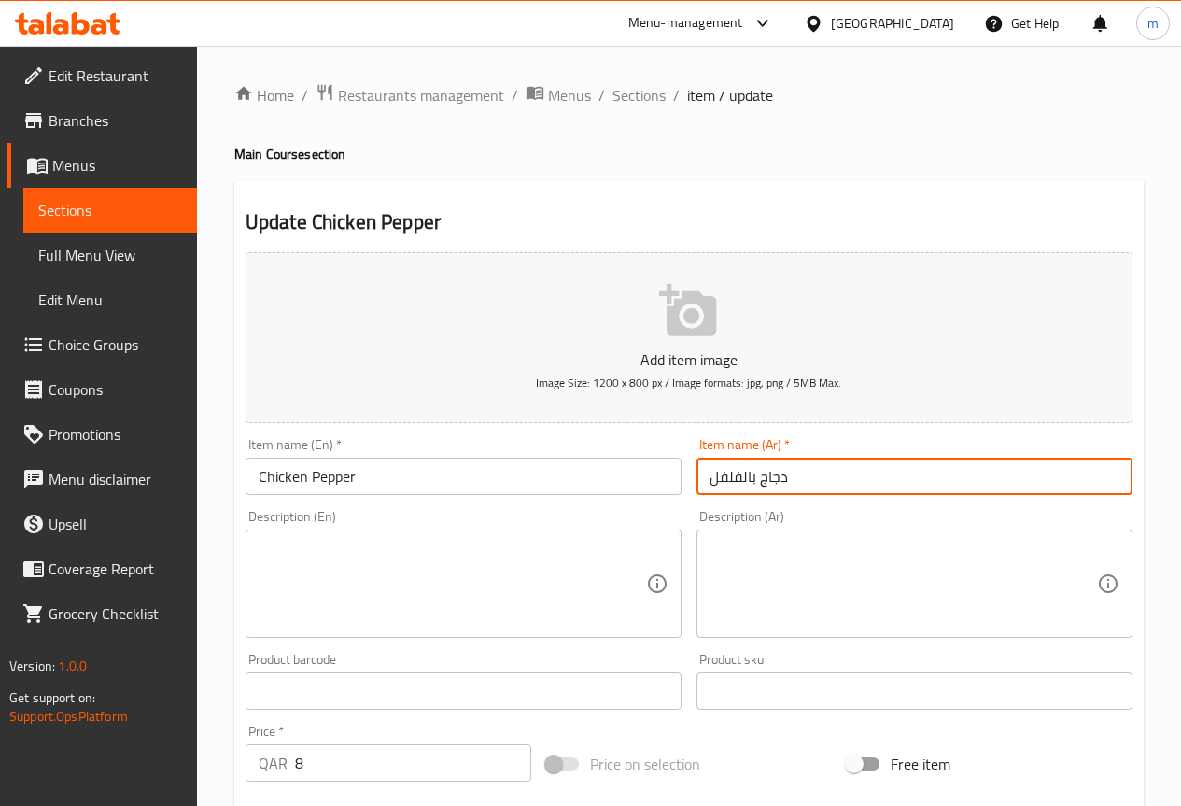
click at [805, 474] on input "دجاج بالفلفل" at bounding box center [914, 475] width 436 height 37
drag, startPoint x: 759, startPoint y: 479, endPoint x: 860, endPoint y: 468, distance: 101.5
click at [856, 471] on input "دجاج بالفلفل" at bounding box center [914, 475] width 436 height 37
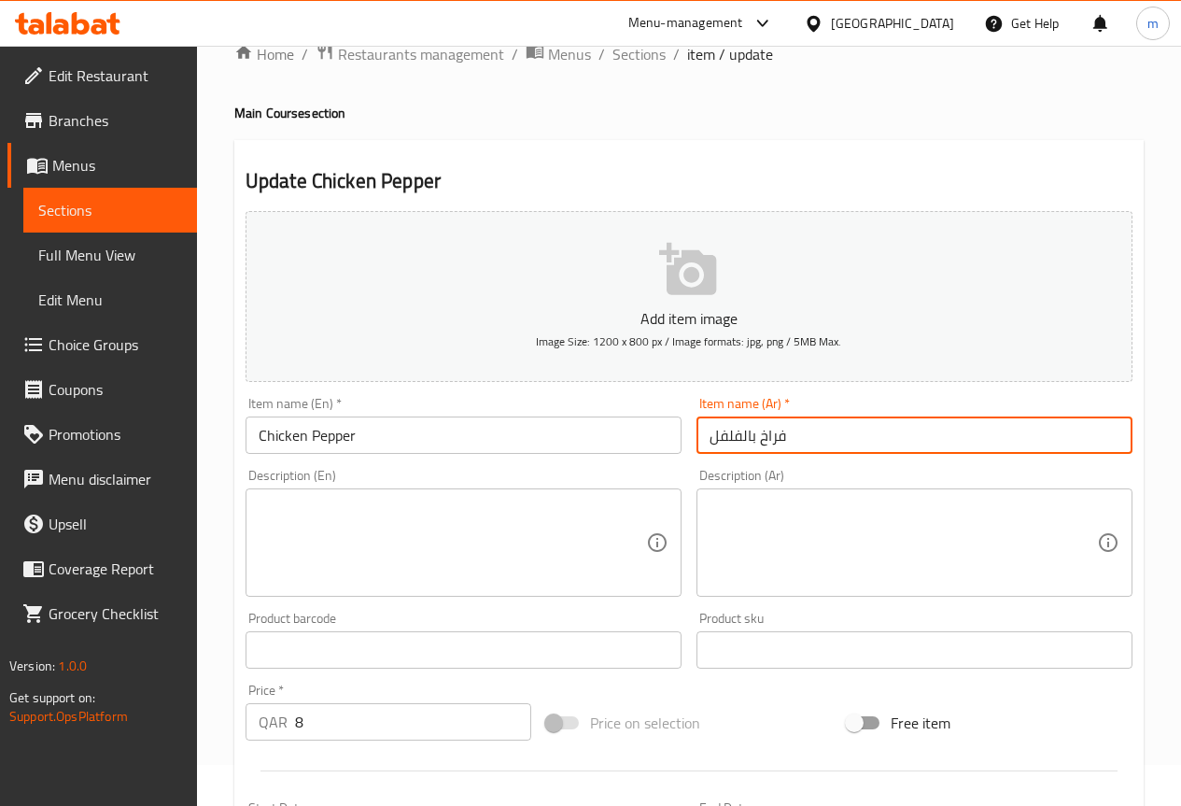
scroll to position [513, 0]
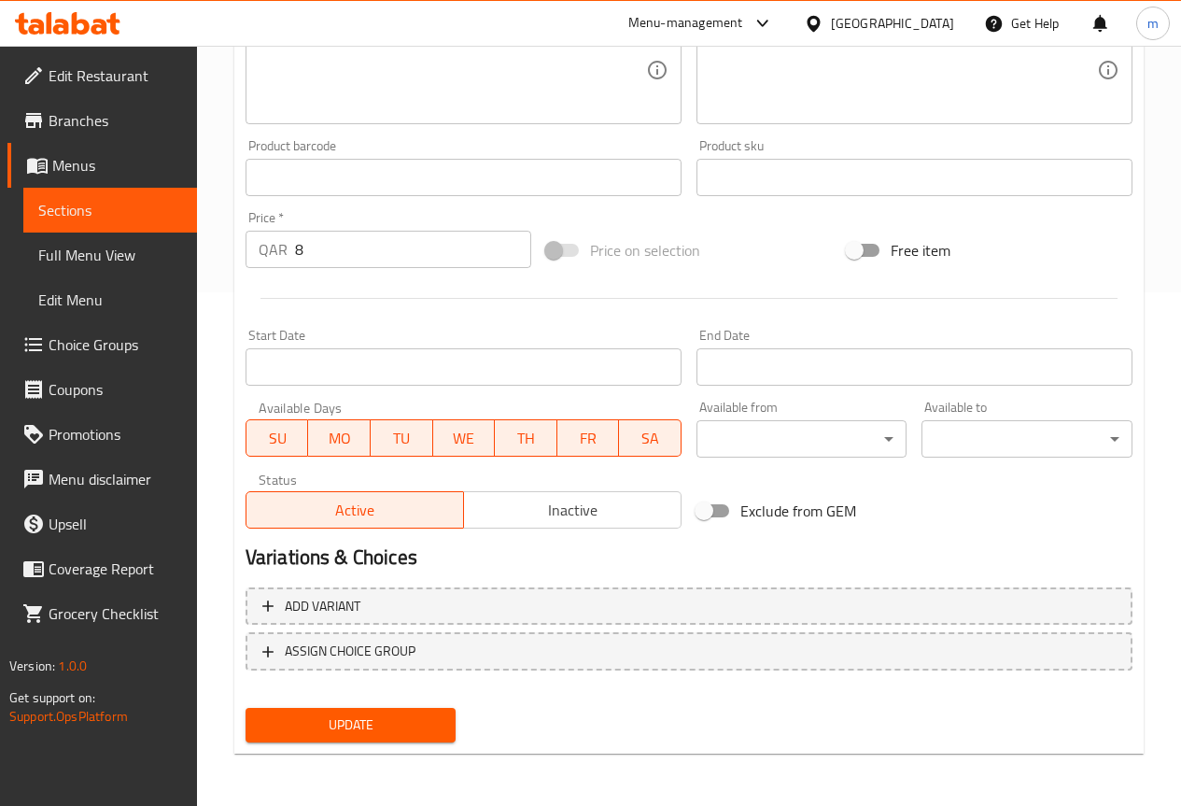
type input "فراخ بالفلفل"
click at [389, 737] on span "Update" at bounding box center [350, 724] width 181 height 23
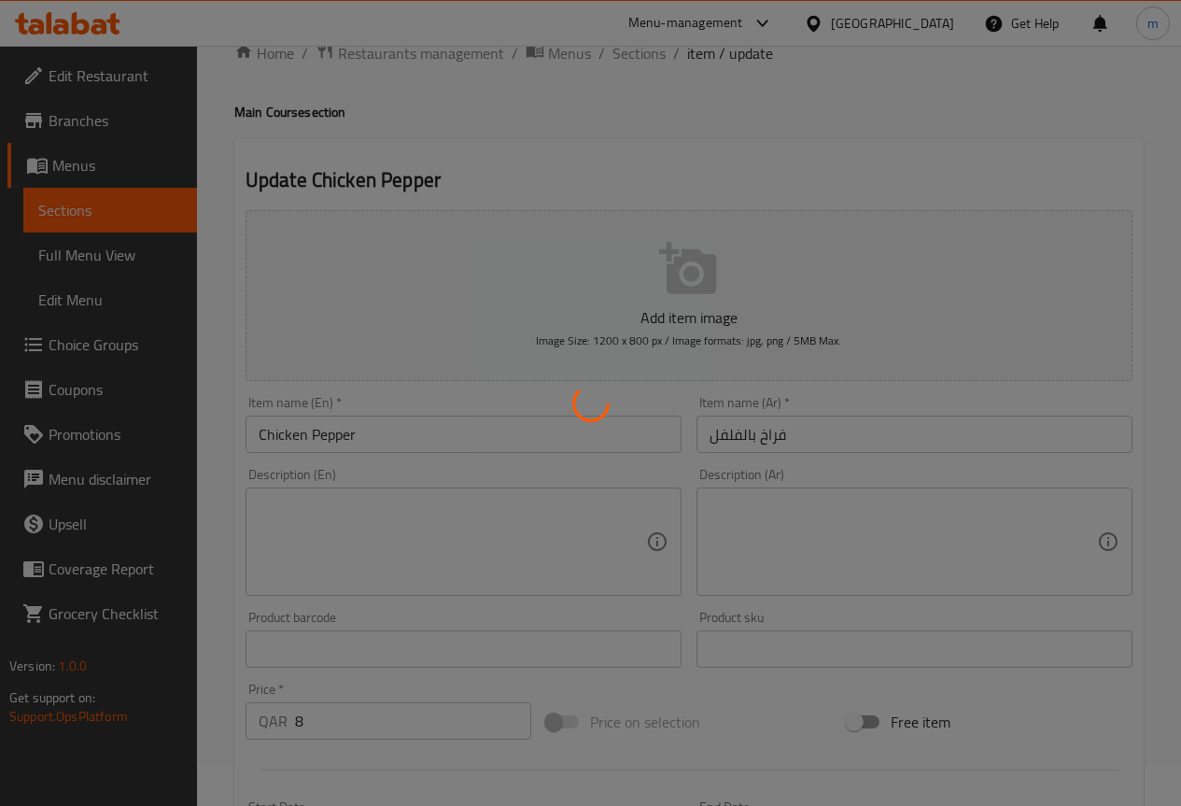
scroll to position [0, 0]
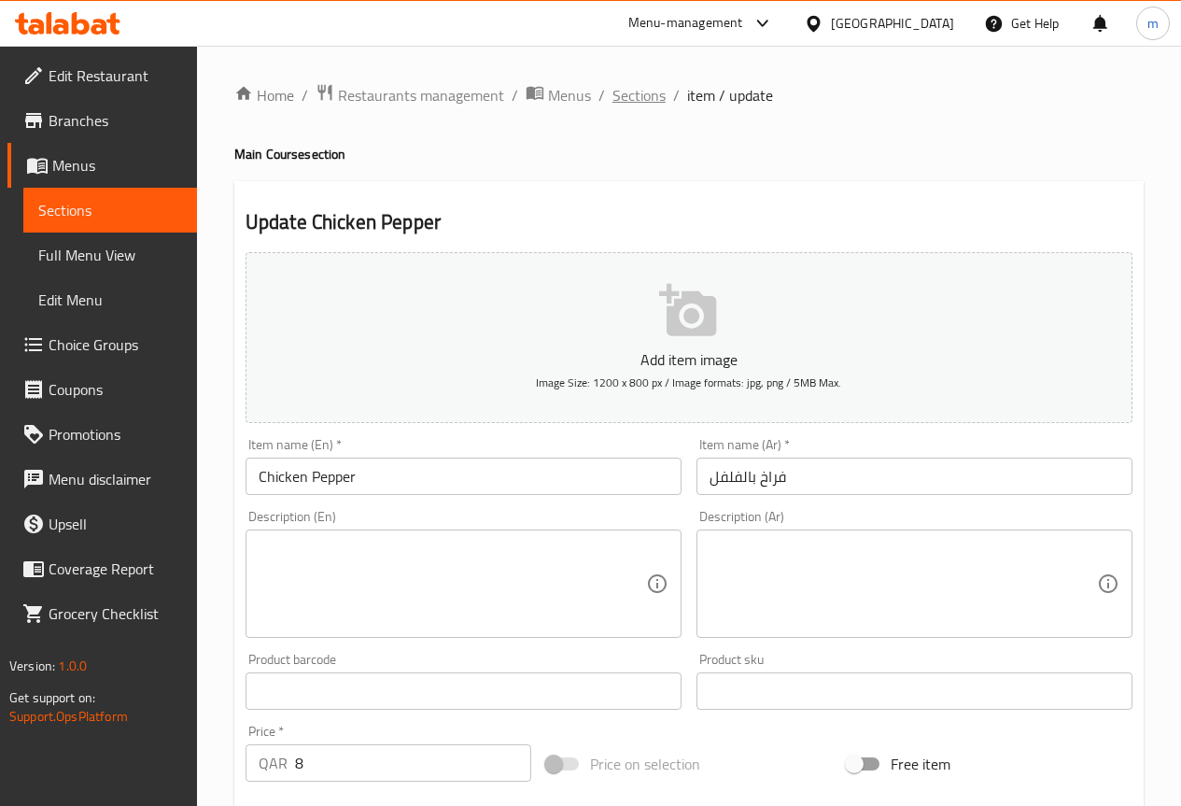
click at [642, 91] on span "Sections" at bounding box center [638, 95] width 53 height 22
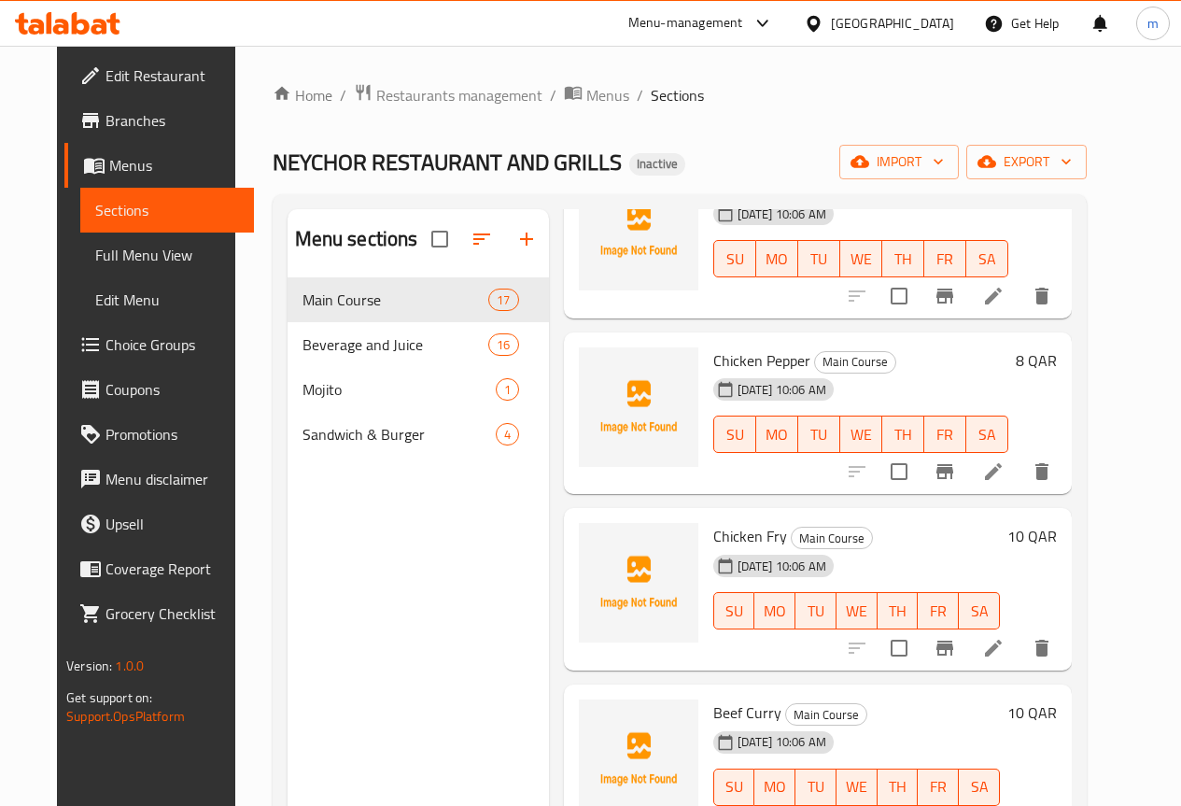
scroll to position [1774, 0]
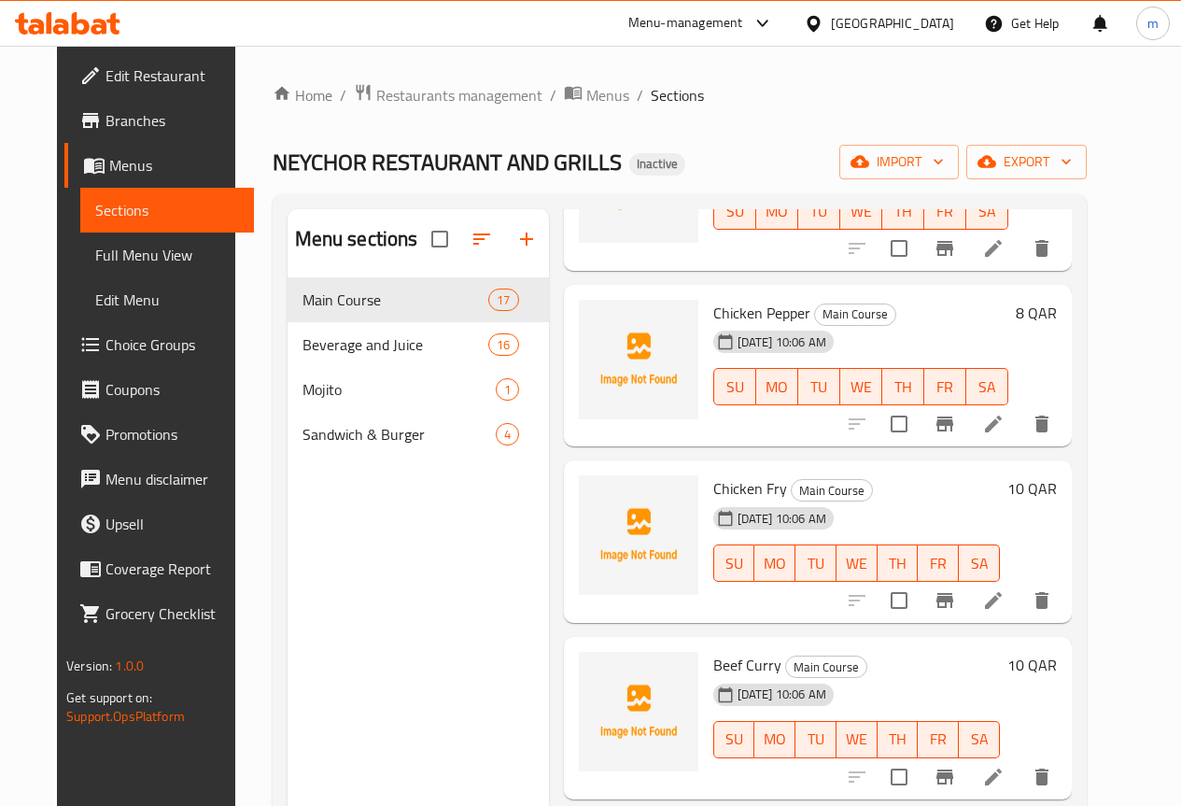
click at [1005, 603] on icon at bounding box center [993, 600] width 22 height 22
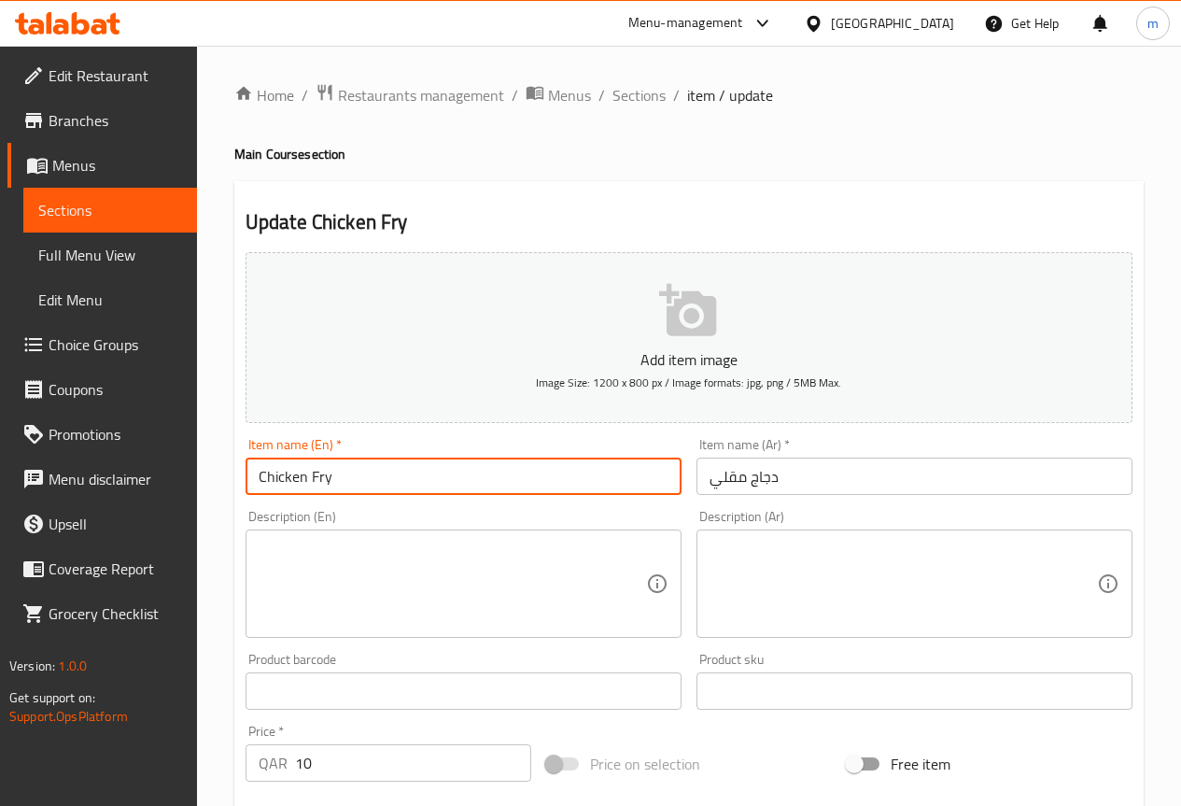
drag, startPoint x: 343, startPoint y: 474, endPoint x: 184, endPoint y: 499, distance: 160.7
click at [184, 499] on div "Edit Restaurant Branches Menus Sections Full Menu View Edit Menu Choice Groups …" at bounding box center [590, 682] width 1181 height 1273
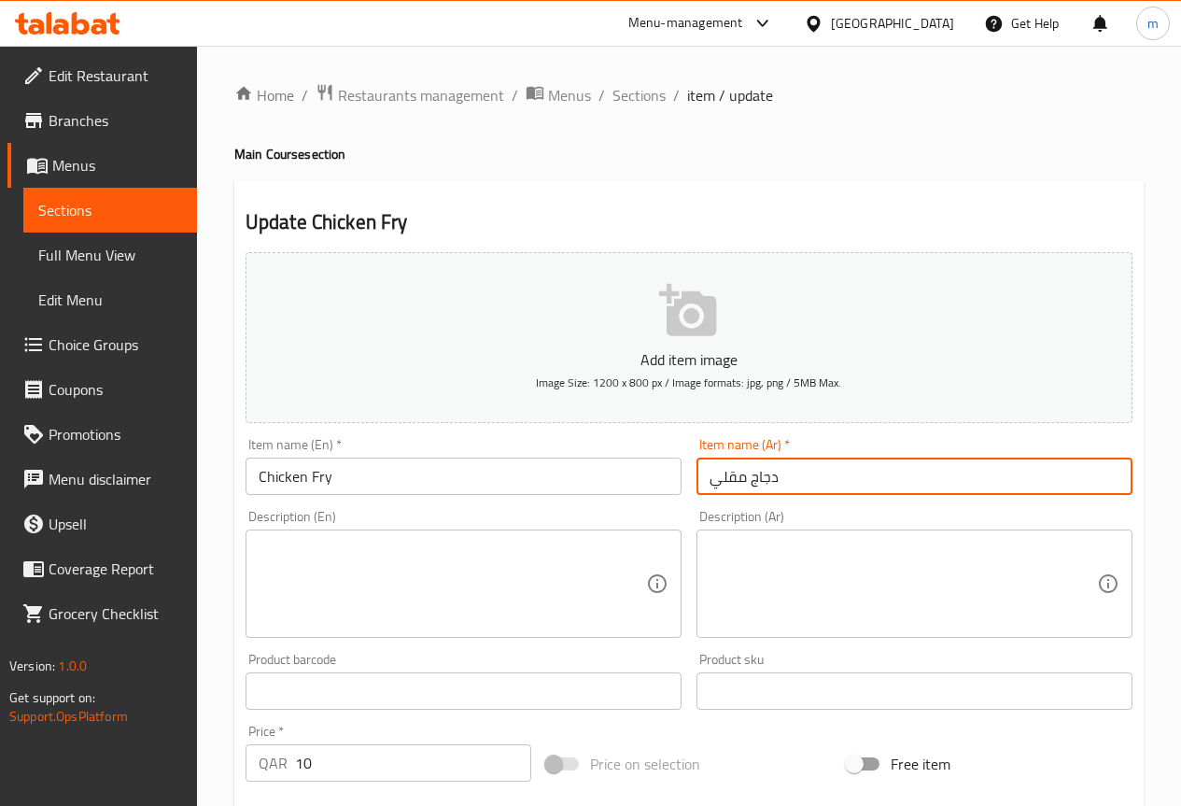
drag, startPoint x: 754, startPoint y: 473, endPoint x: 799, endPoint y: 481, distance: 45.4
click at [799, 481] on input "دجاج مقلي" at bounding box center [914, 475] width 436 height 37
drag, startPoint x: 752, startPoint y: 479, endPoint x: 803, endPoint y: 473, distance: 51.7
click at [803, 473] on input "دجاج مقلي" at bounding box center [914, 475] width 436 height 37
click at [711, 478] on input "فراخ مقلي" at bounding box center [914, 475] width 436 height 37
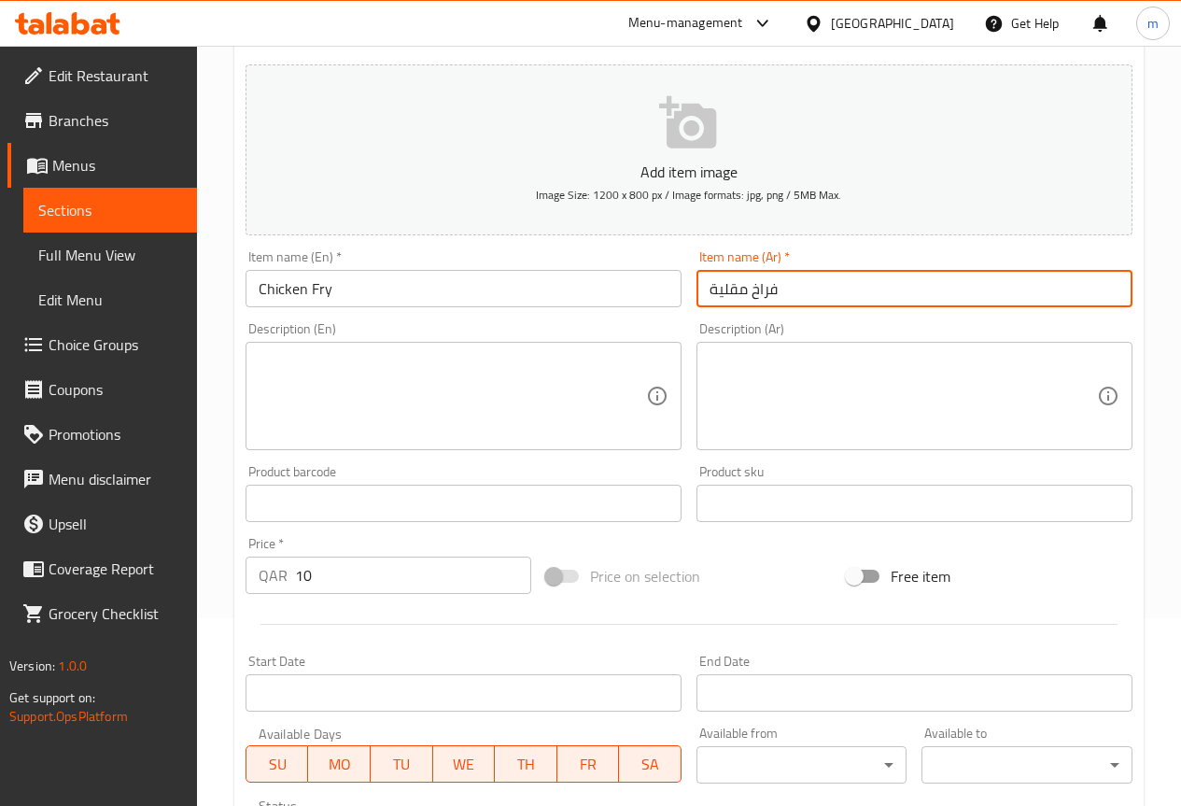
scroll to position [467, 0]
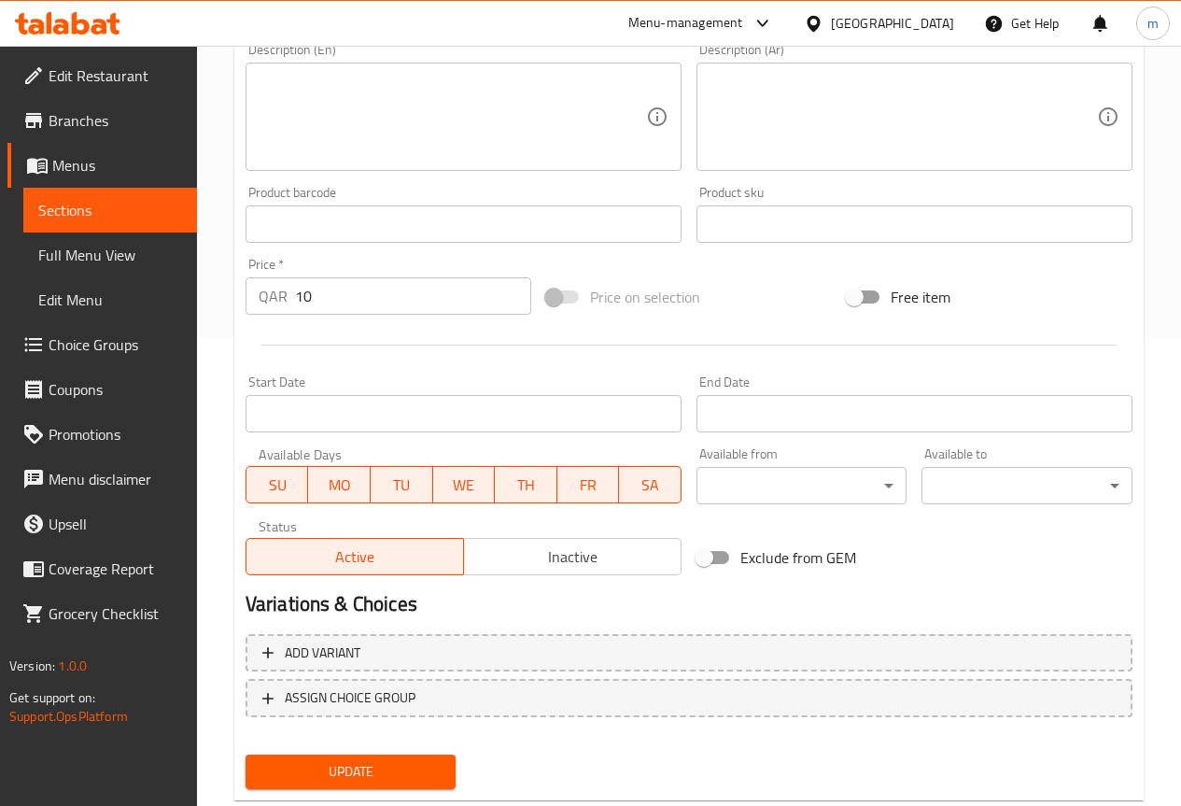
type input "فراخ مقلية"
click at [404, 767] on span "Update" at bounding box center [350, 771] width 181 height 23
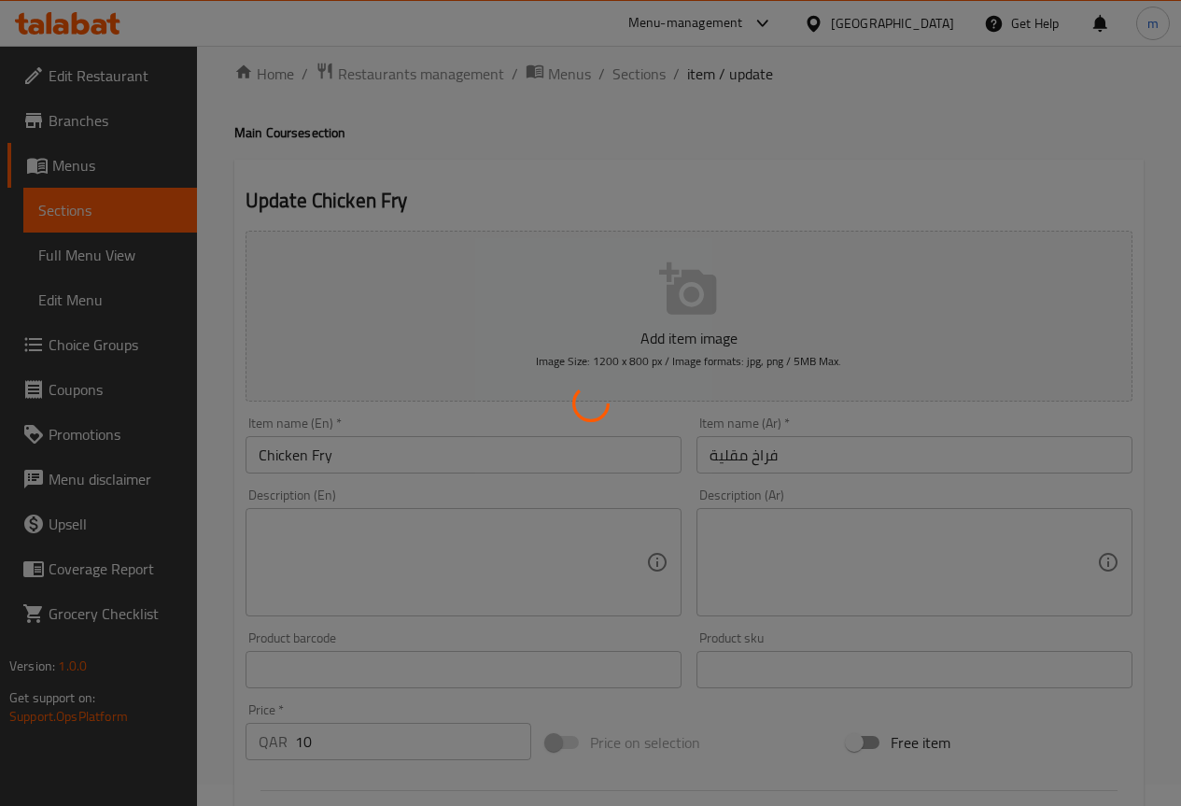
scroll to position [0, 0]
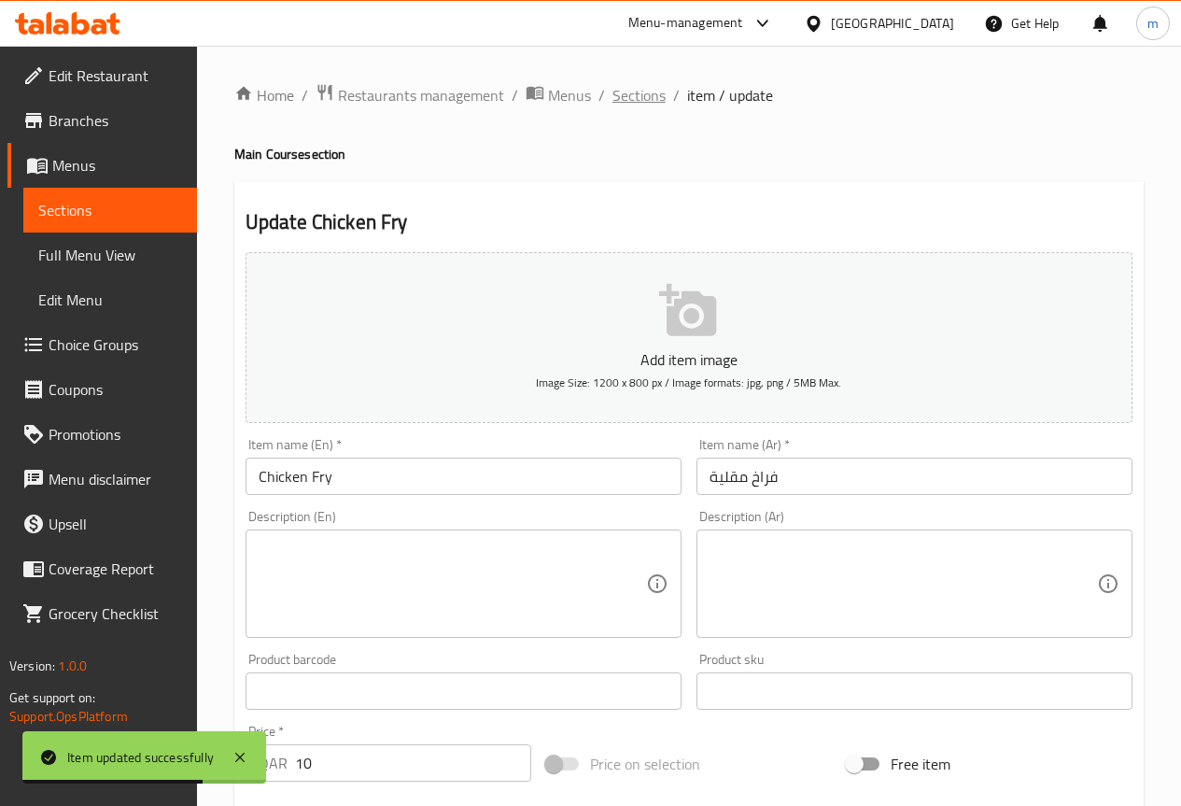
click at [641, 94] on span "Sections" at bounding box center [638, 95] width 53 height 22
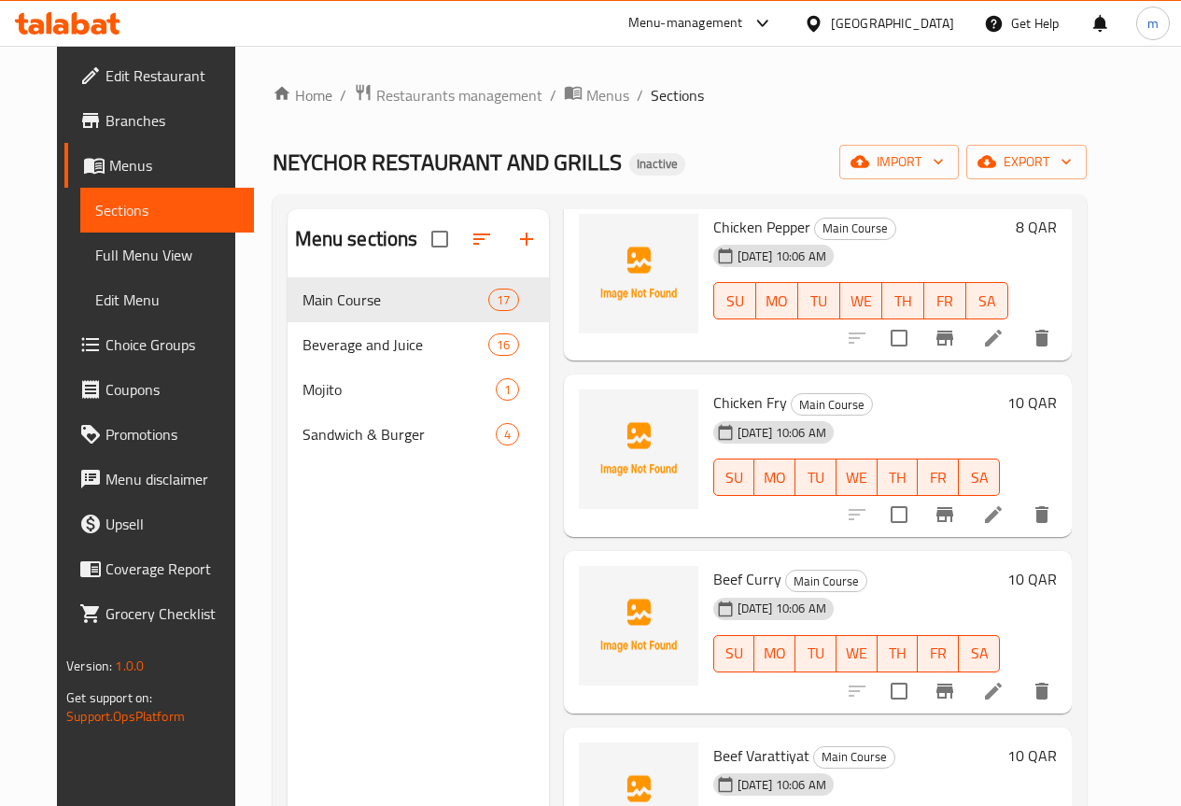
scroll to position [1867, 0]
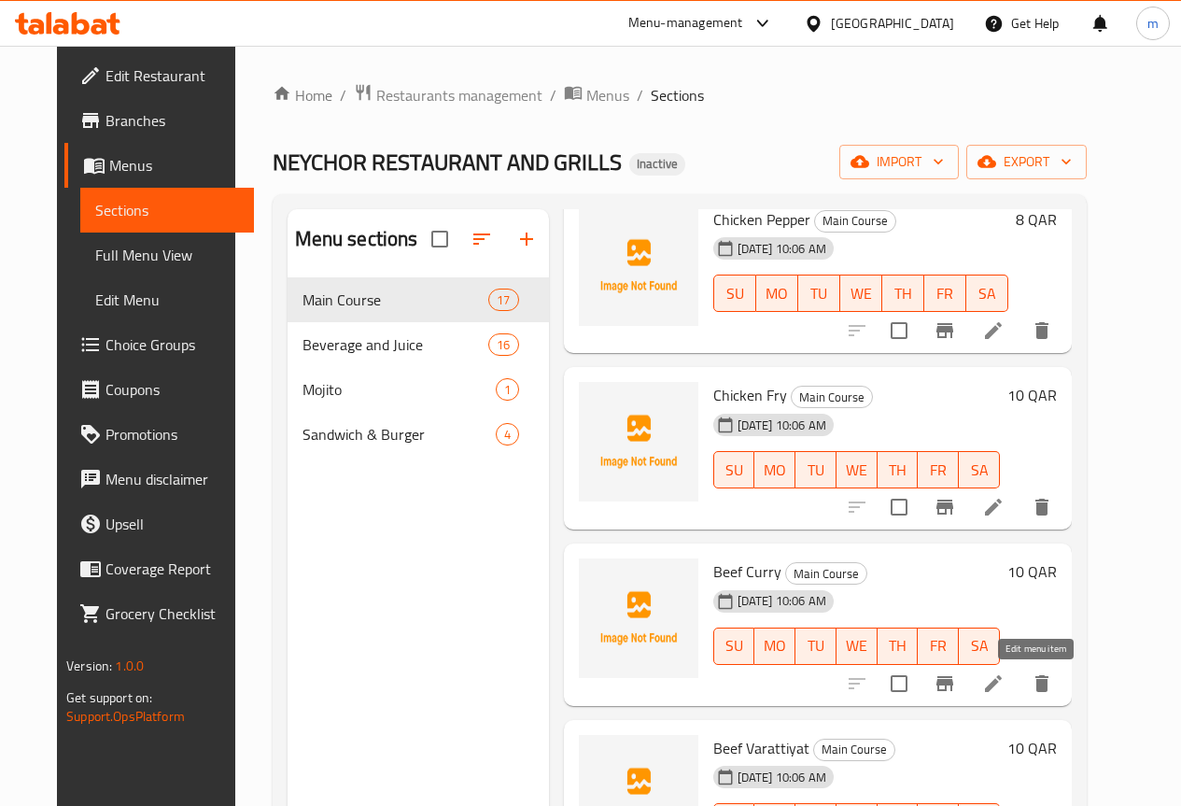
click at [1002, 686] on icon at bounding box center [993, 683] width 17 height 17
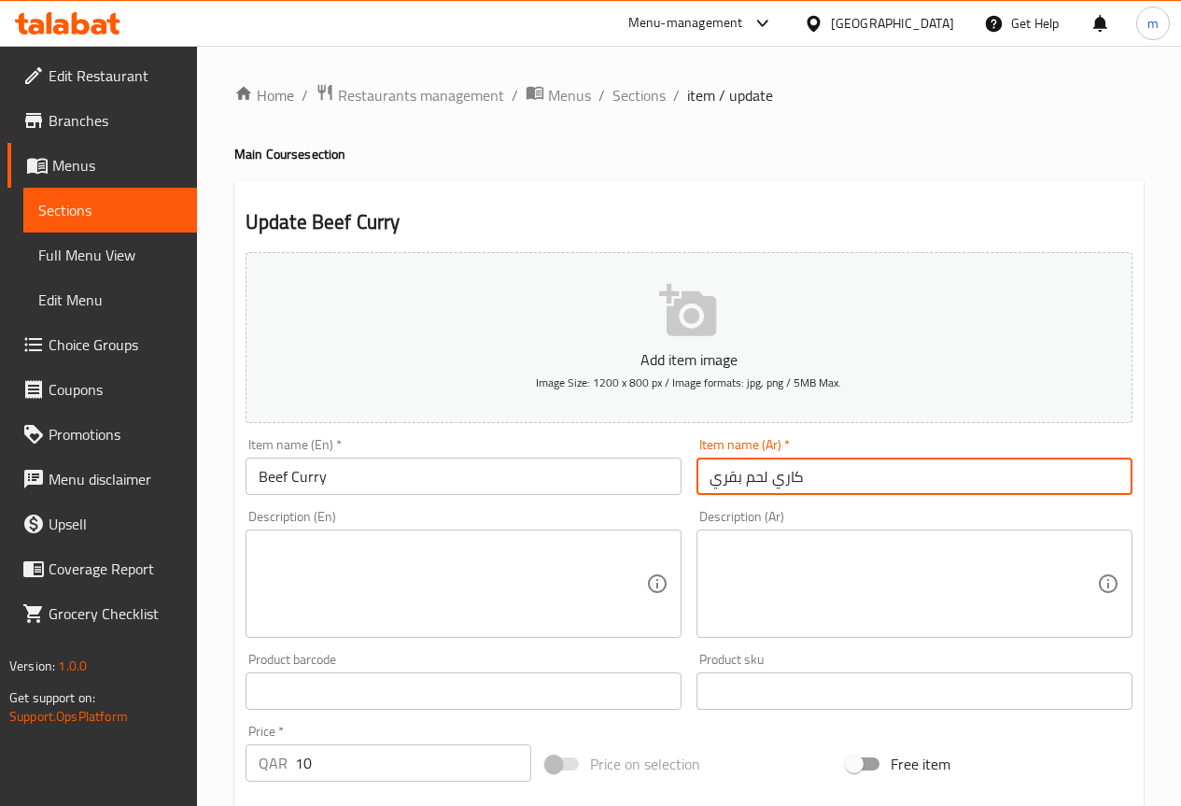
drag, startPoint x: 776, startPoint y: 475, endPoint x: 868, endPoint y: 478, distance: 92.5
click at [868, 478] on input "كاري لحم بقري" at bounding box center [914, 475] width 436 height 37
click at [743, 480] on input "لحم بقريكاري" at bounding box center [914, 475] width 436 height 37
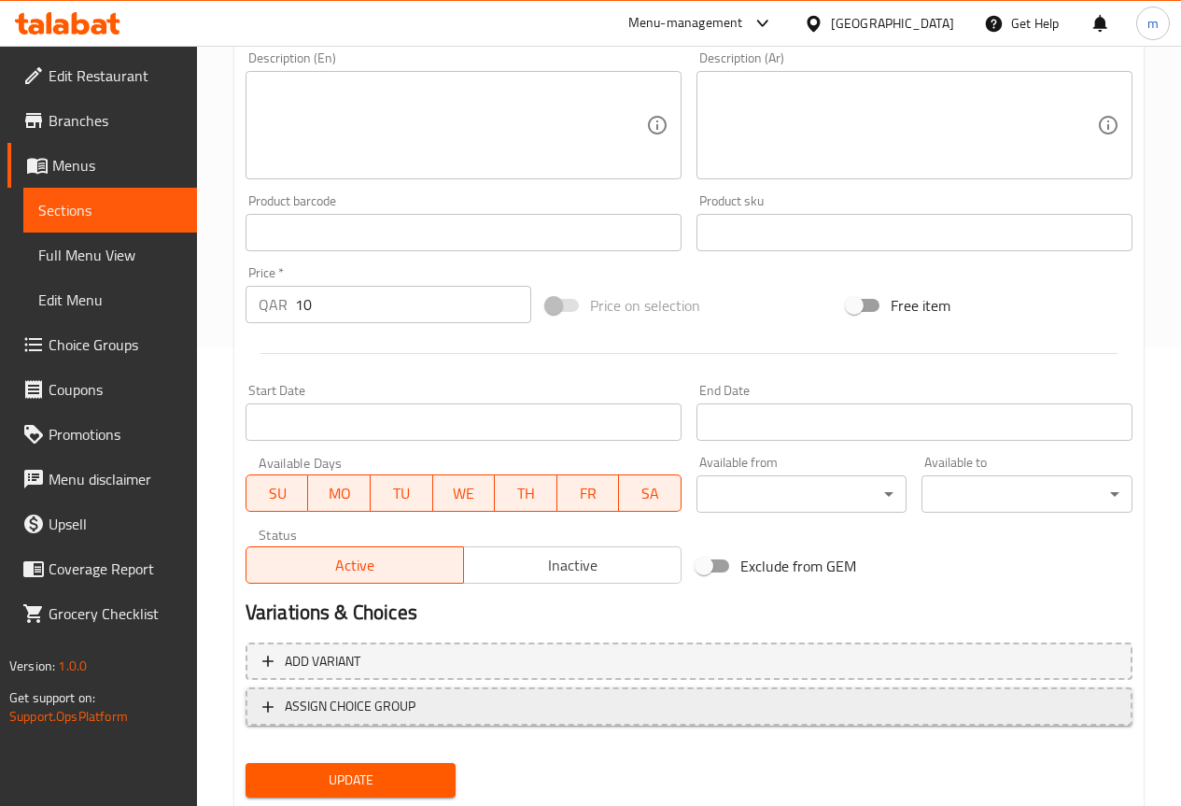
scroll to position [513, 0]
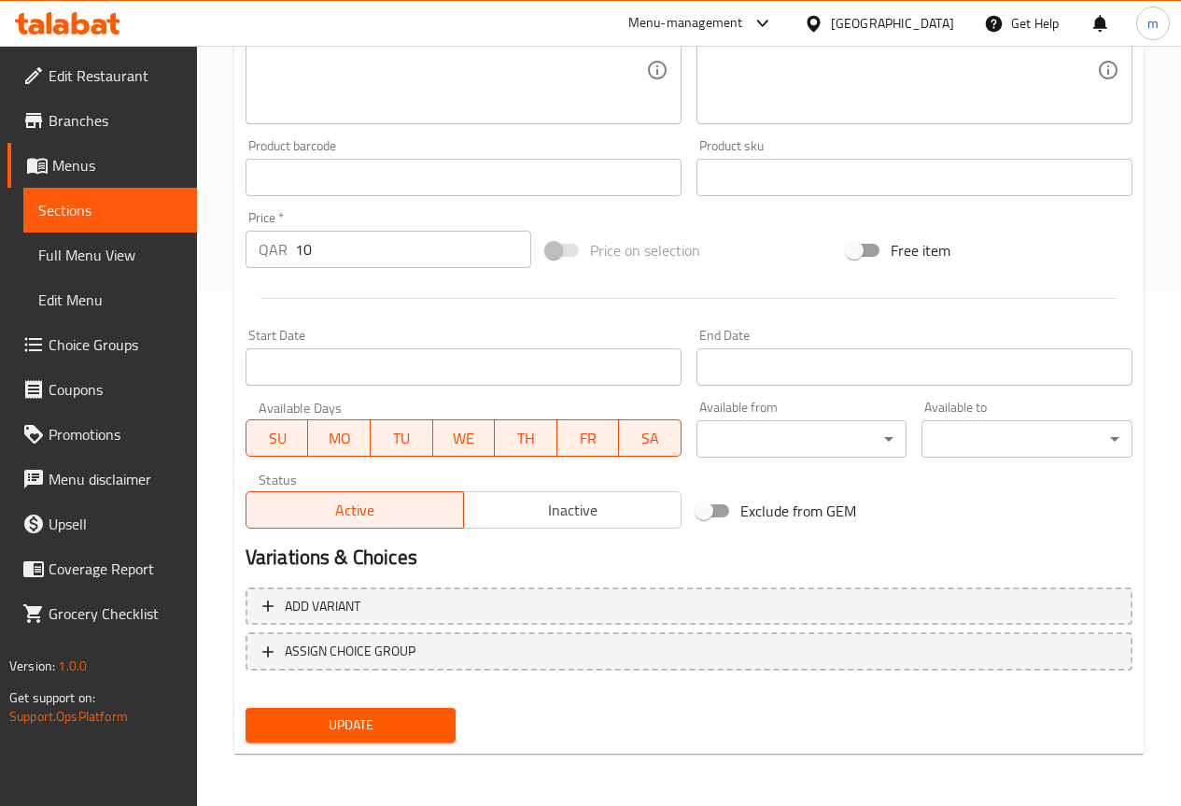
type input "لحم بقري بالكاري"
click at [402, 711] on button "Update" at bounding box center [351, 725] width 211 height 35
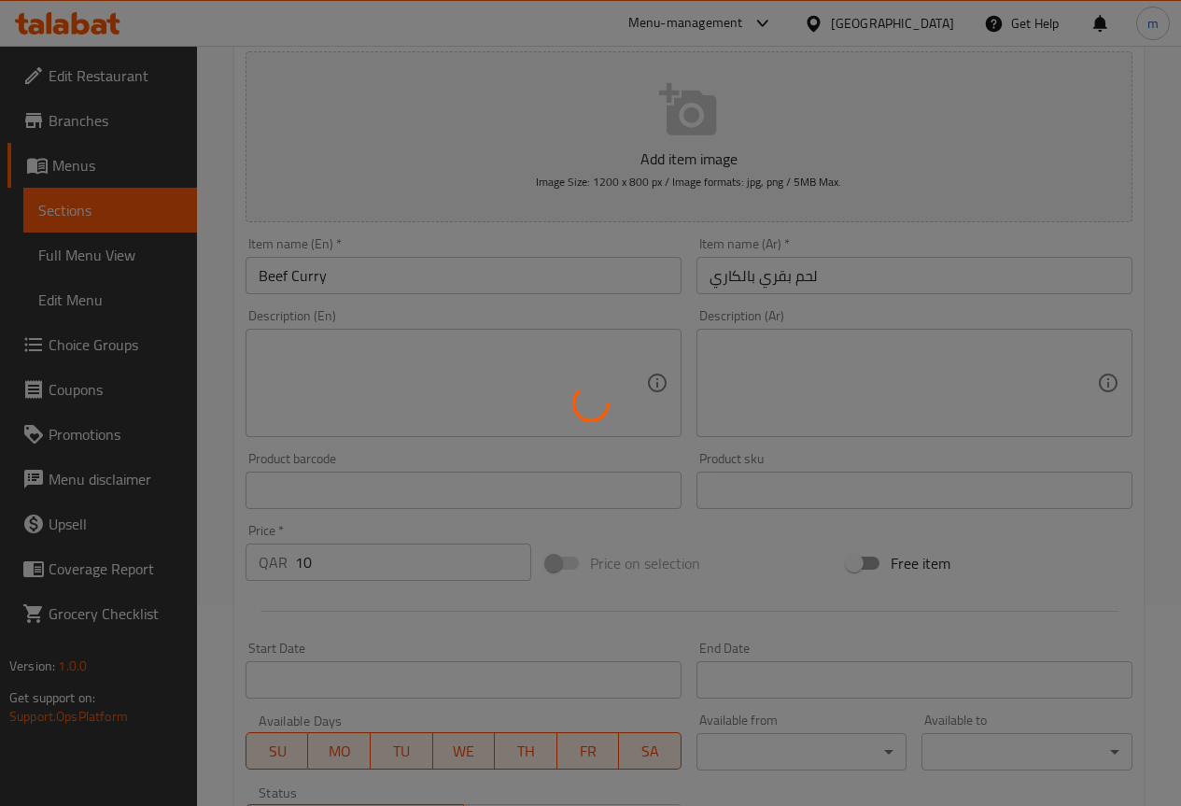
scroll to position [0, 0]
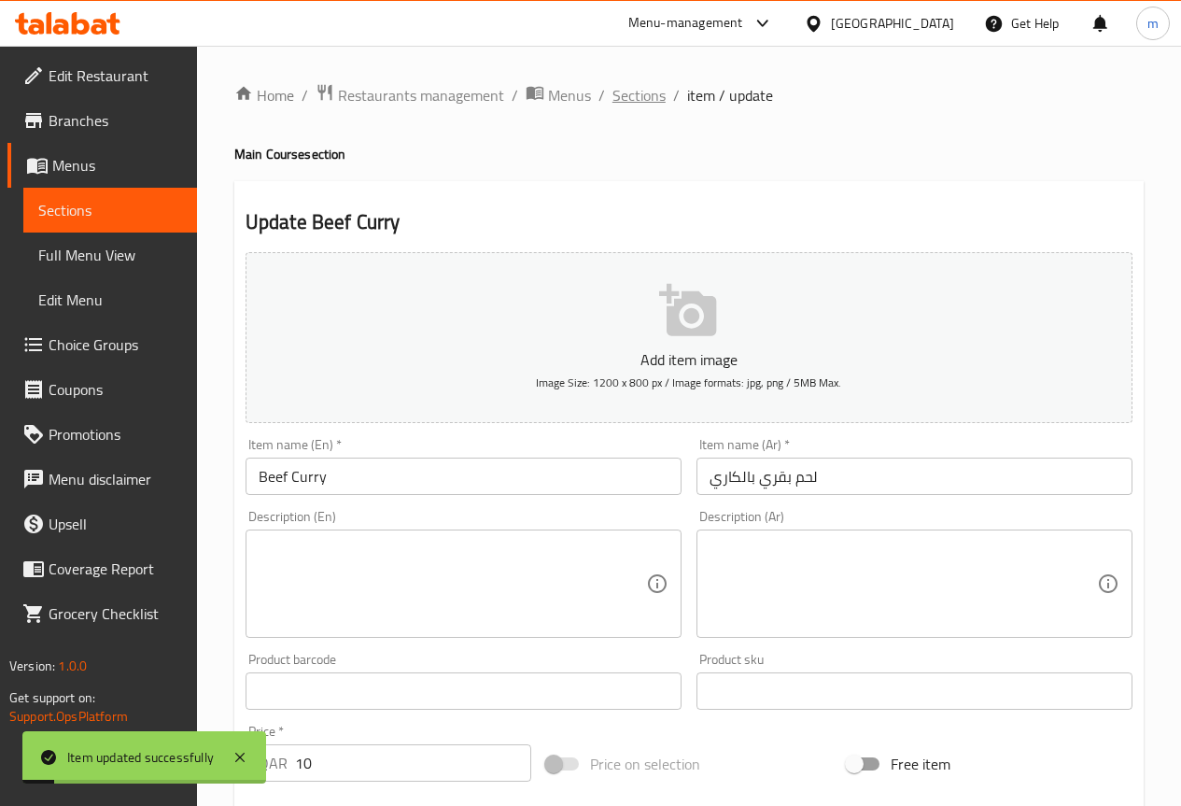
click at [648, 91] on span "Sections" at bounding box center [638, 95] width 53 height 22
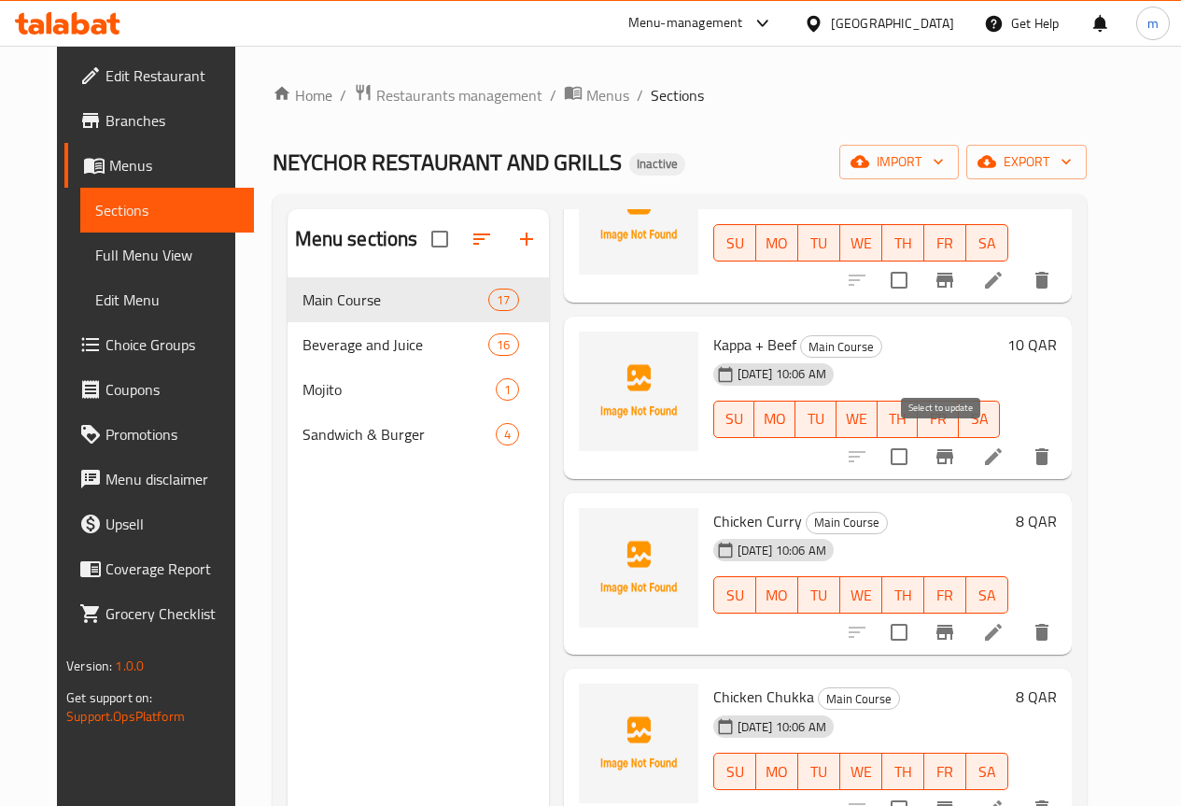
scroll to position [1307, 0]
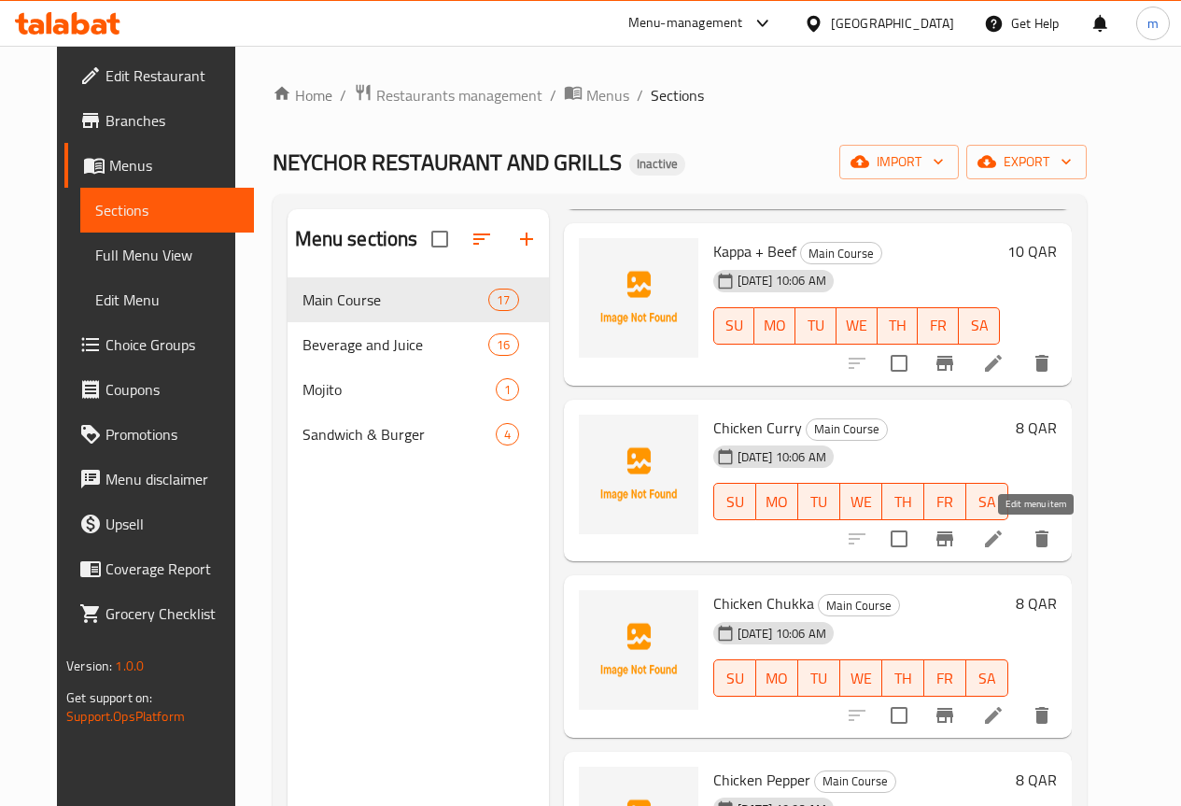
click at [1005, 542] on icon at bounding box center [993, 539] width 22 height 22
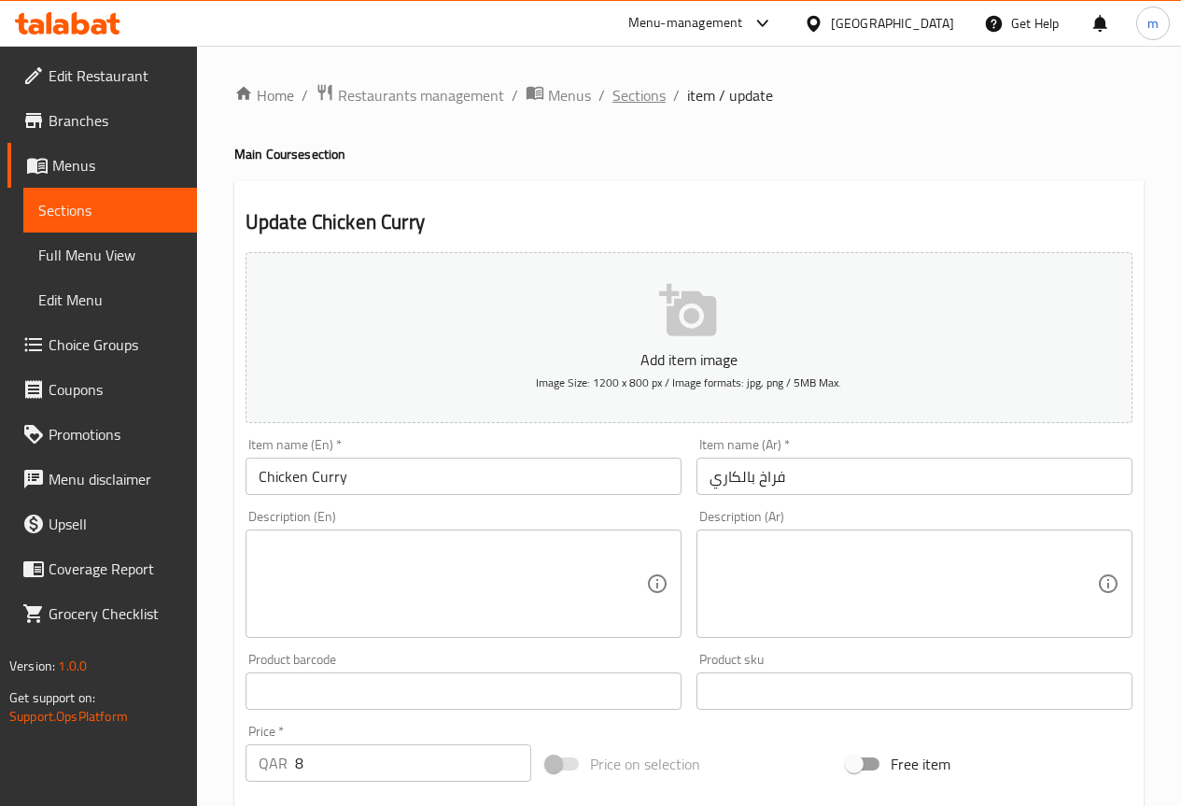
click at [619, 98] on span "Sections" at bounding box center [638, 95] width 53 height 22
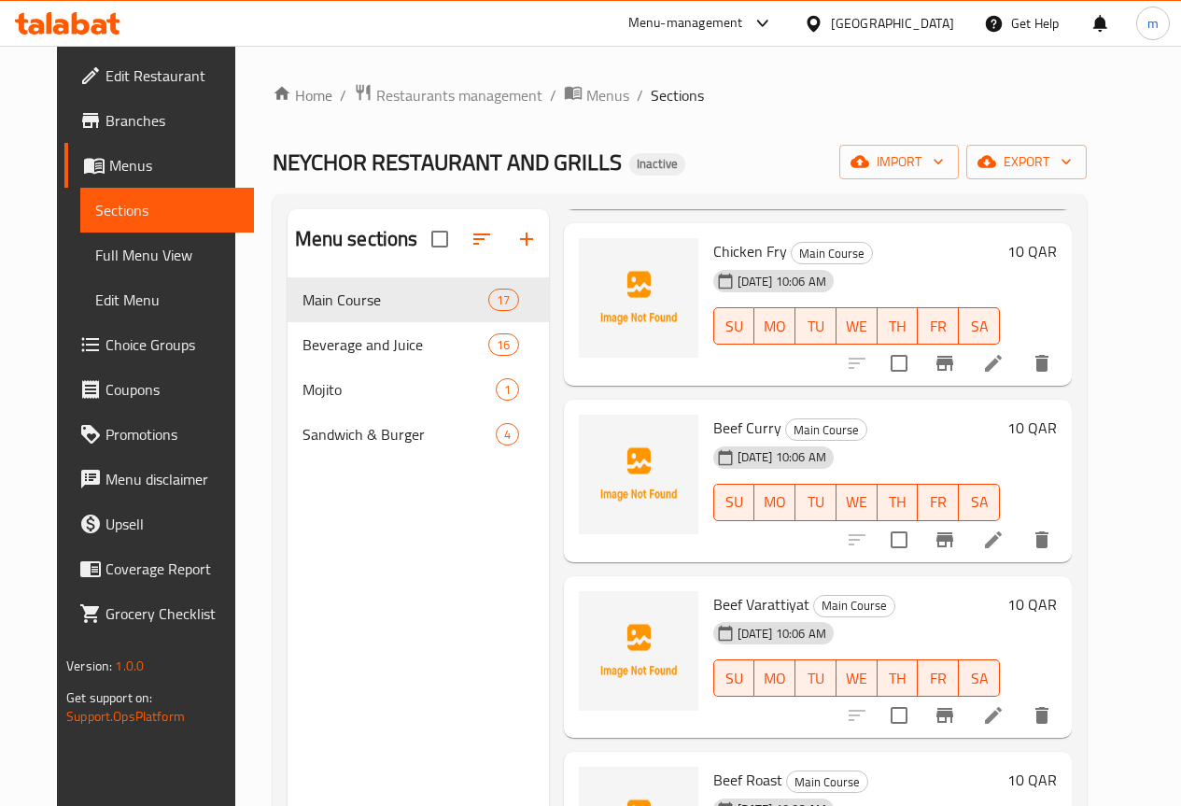
scroll to position [2054, 0]
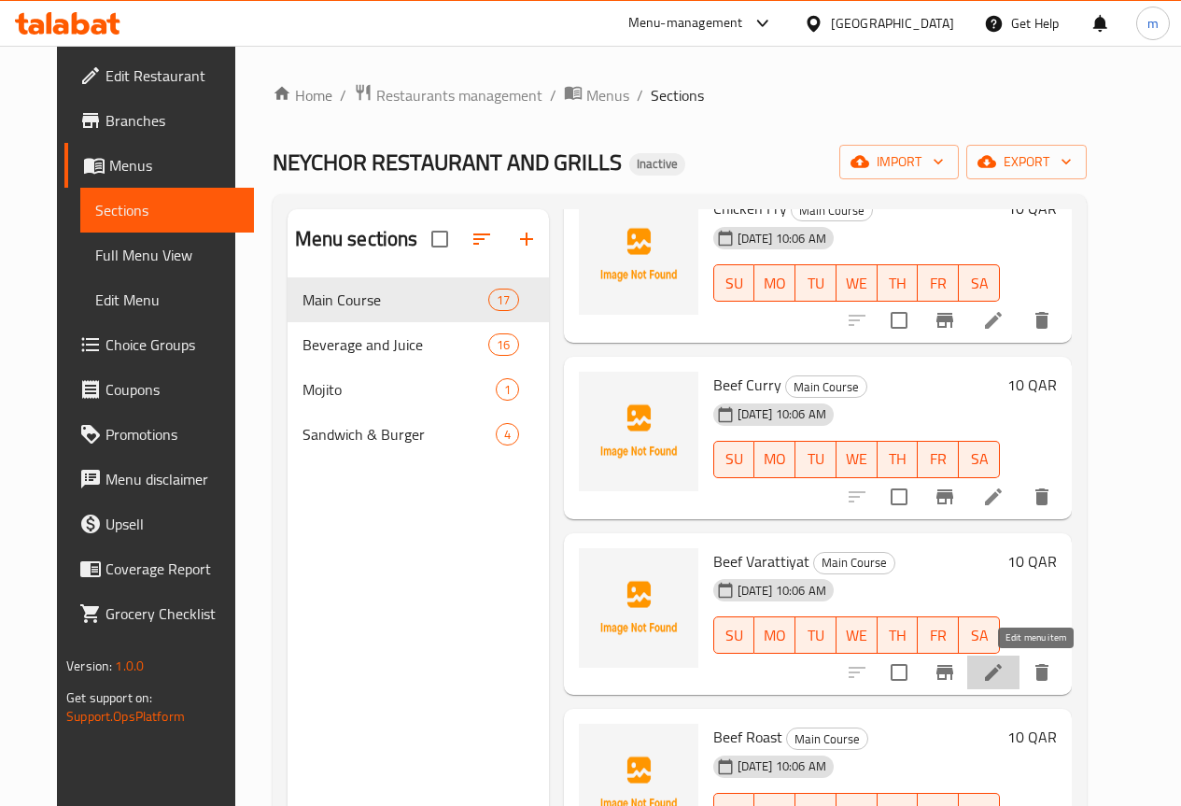
click at [1005, 670] on icon at bounding box center [993, 672] width 22 height 22
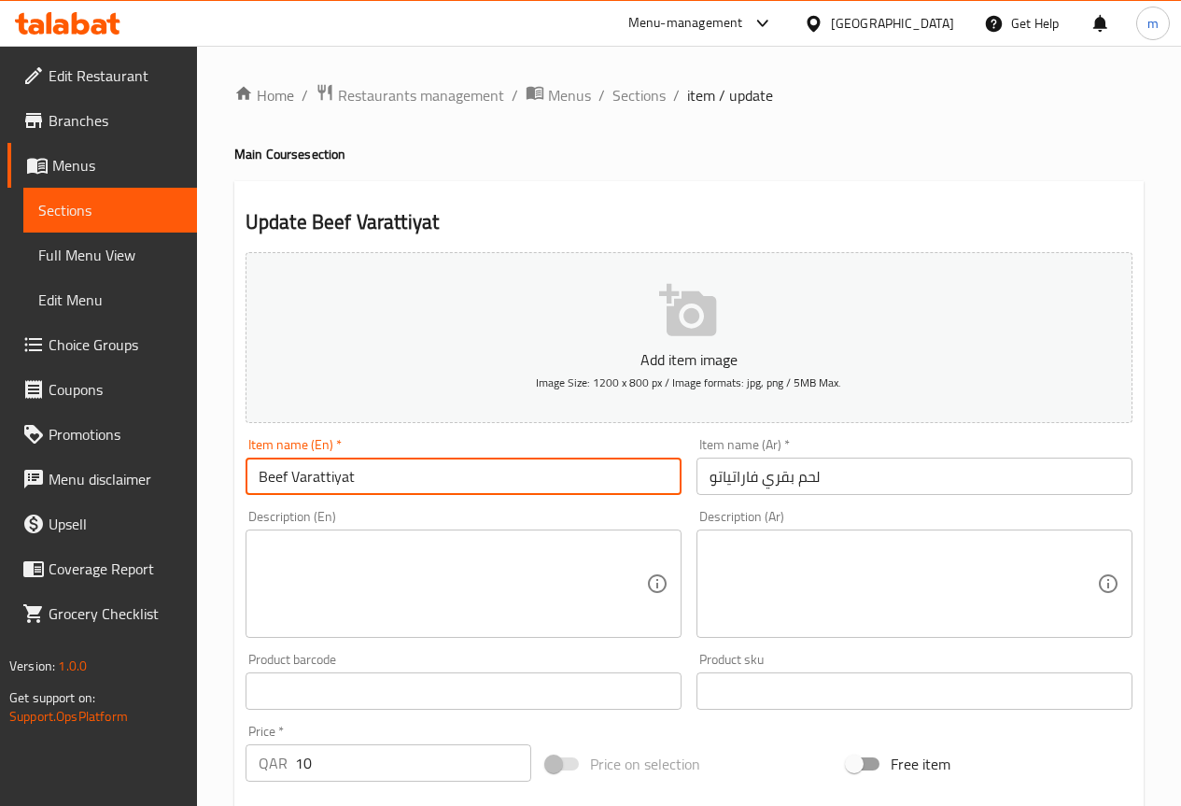
drag, startPoint x: 358, startPoint y: 480, endPoint x: 201, endPoint y: 503, distance: 158.6
click at [201, 503] on div "Home / Restaurants management / Menus / Sections / item / update Main Course se…" at bounding box center [689, 682] width 984 height 1273
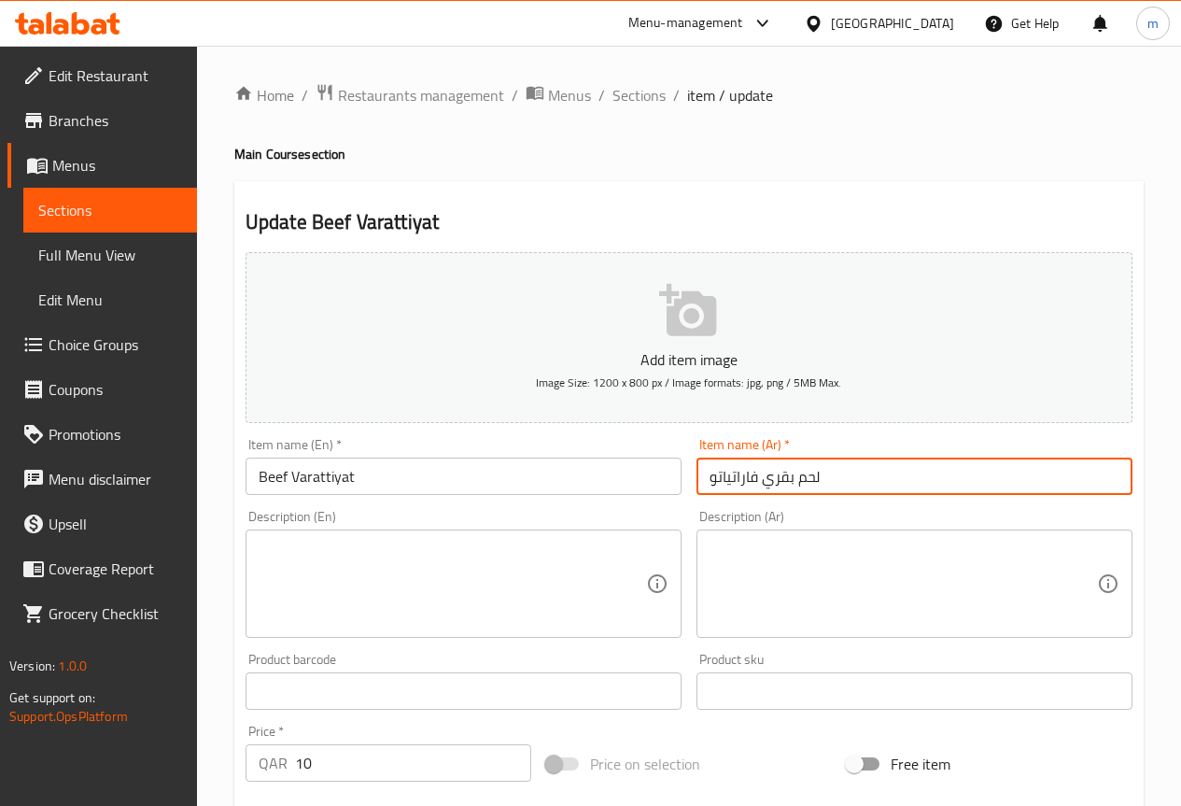
drag, startPoint x: 707, startPoint y: 477, endPoint x: 997, endPoint y: 486, distance: 290.5
click at [995, 486] on input "لحم بقري فاراتياتو" at bounding box center [914, 475] width 436 height 37
paste input "لبقر فاراتي"
click at [754, 481] on input "لحم البقر فاراتي" at bounding box center [914, 475] width 436 height 37
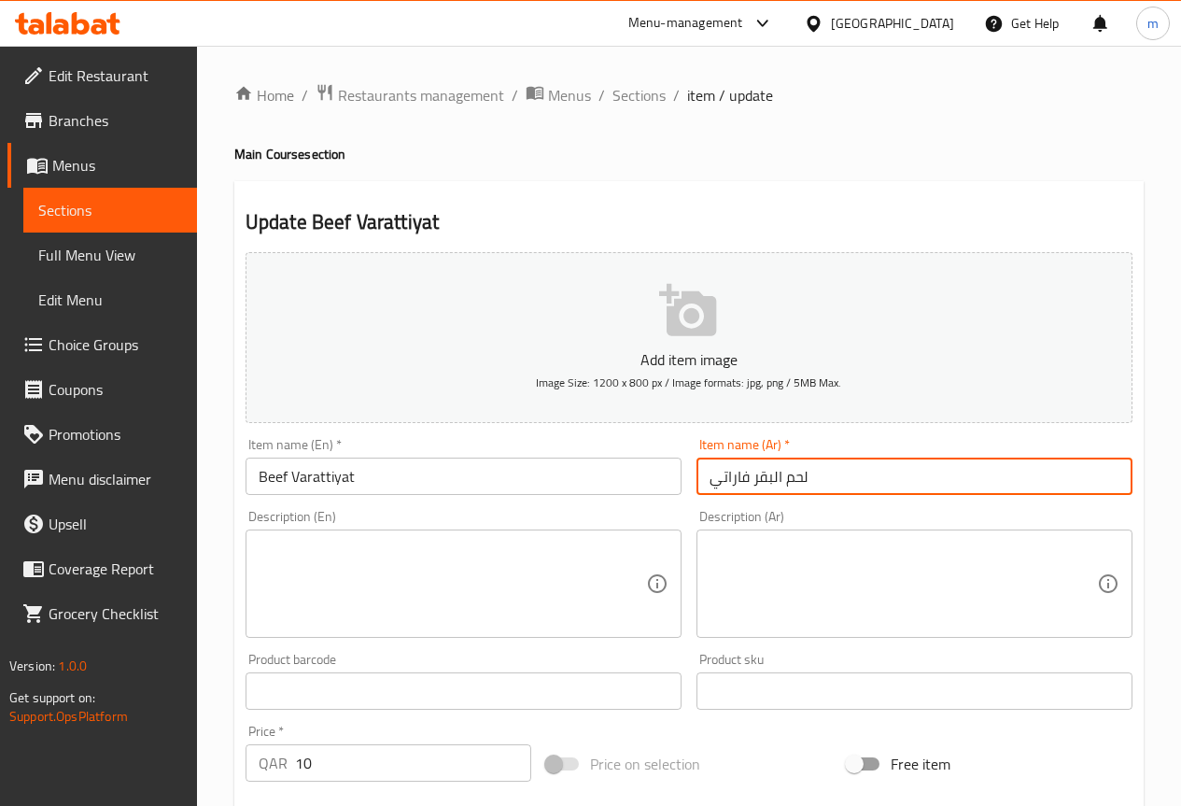
click at [754, 481] on input "لحم البقر فاراتي" at bounding box center [914, 475] width 436 height 37
paste input "ات"
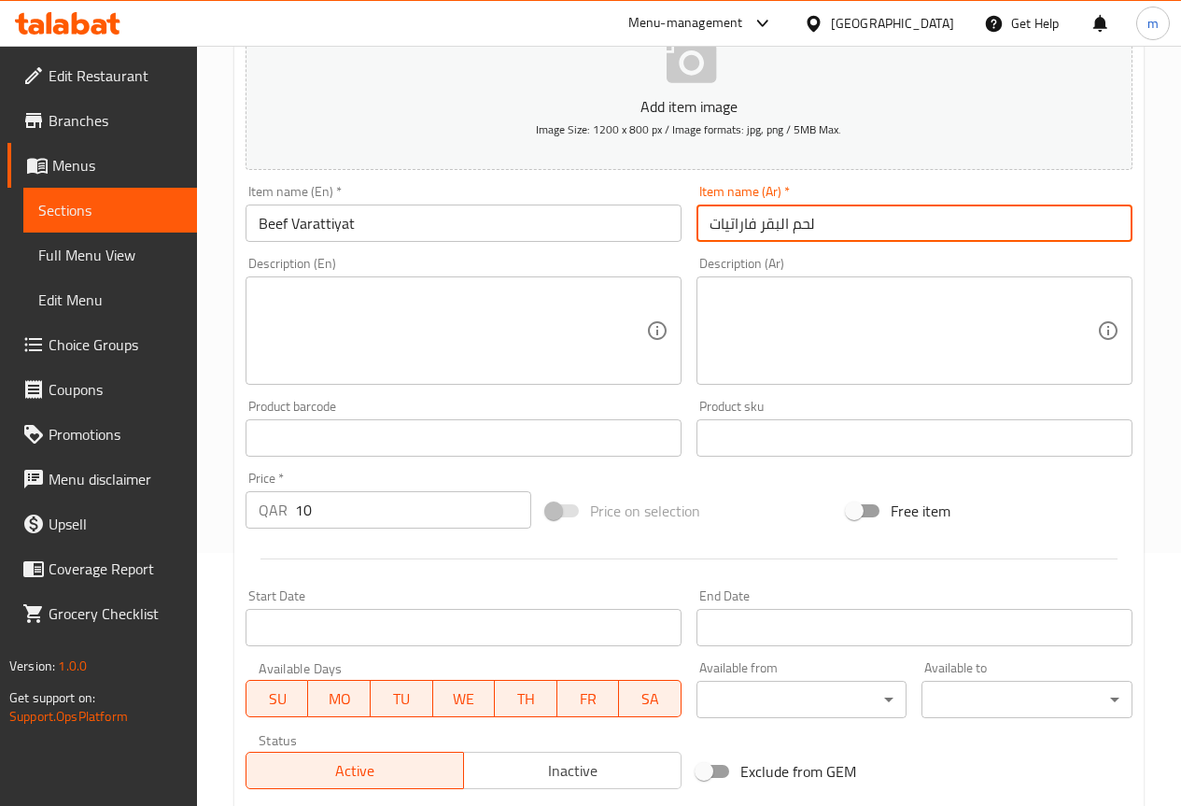
scroll to position [280, 0]
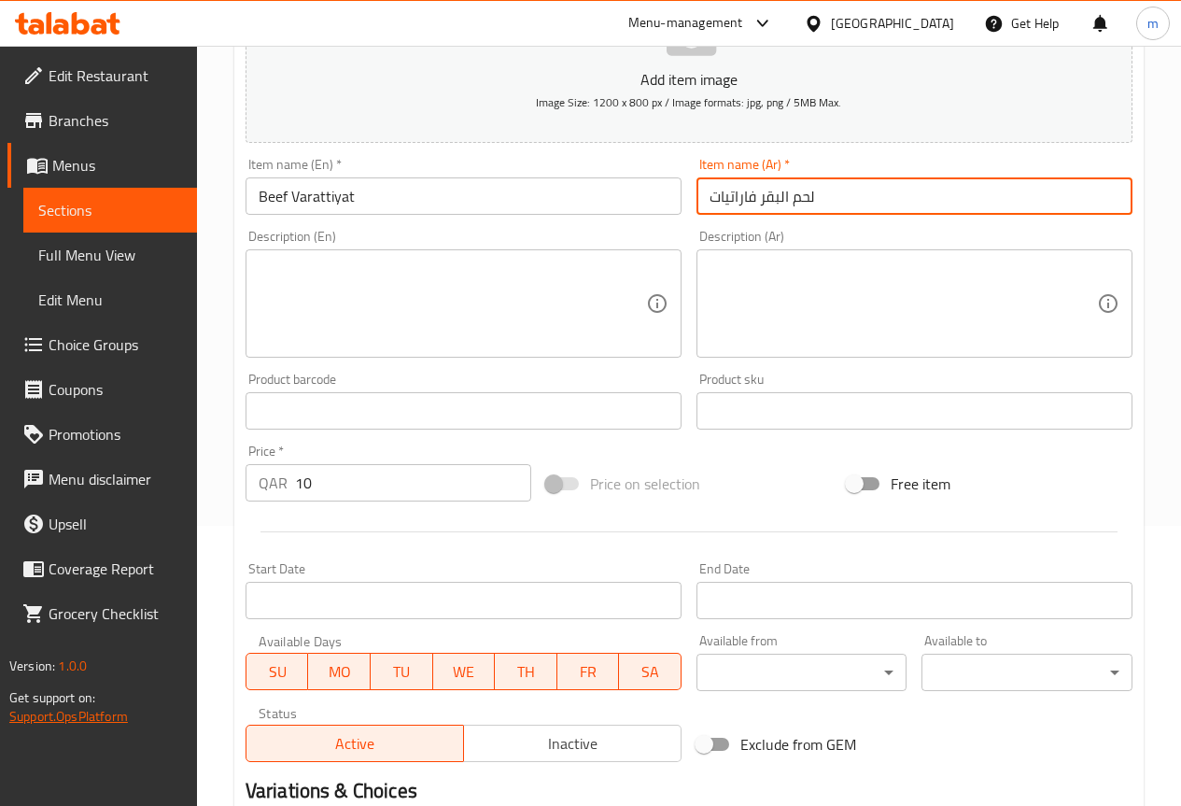
type input "لحم البقر فاراتيات"
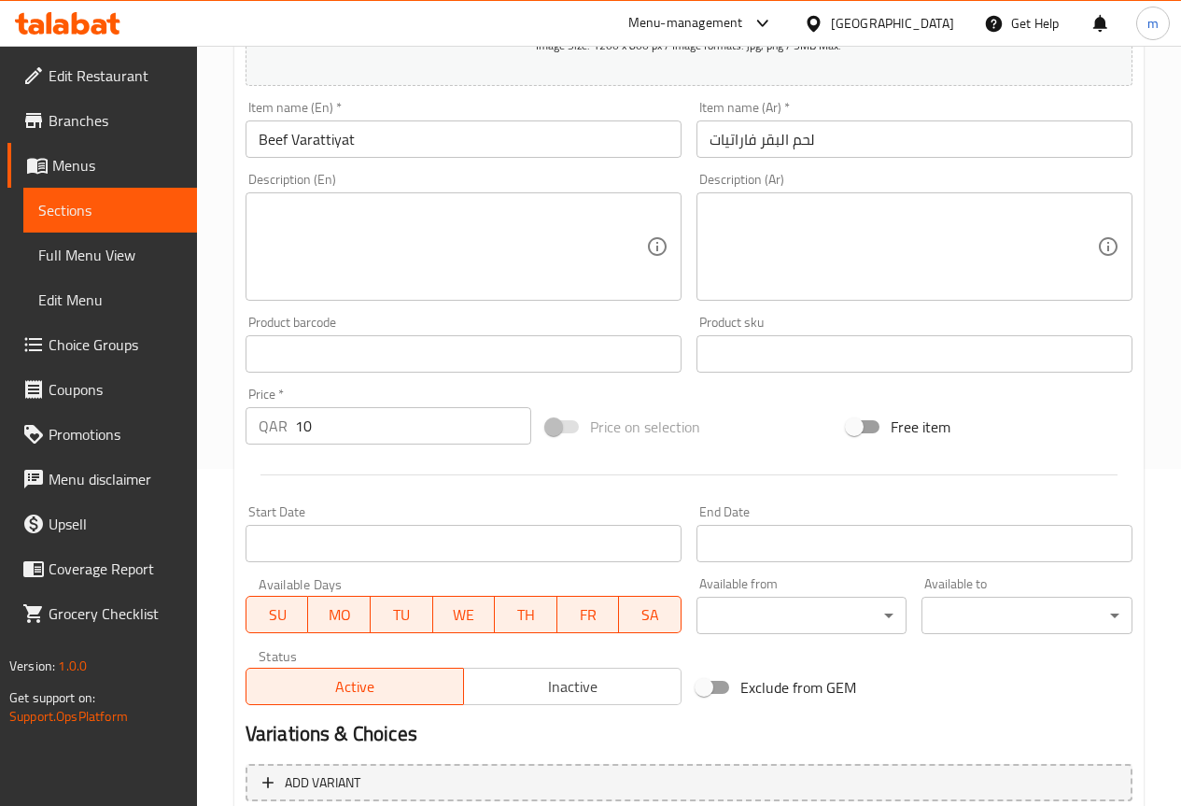
scroll to position [513, 0]
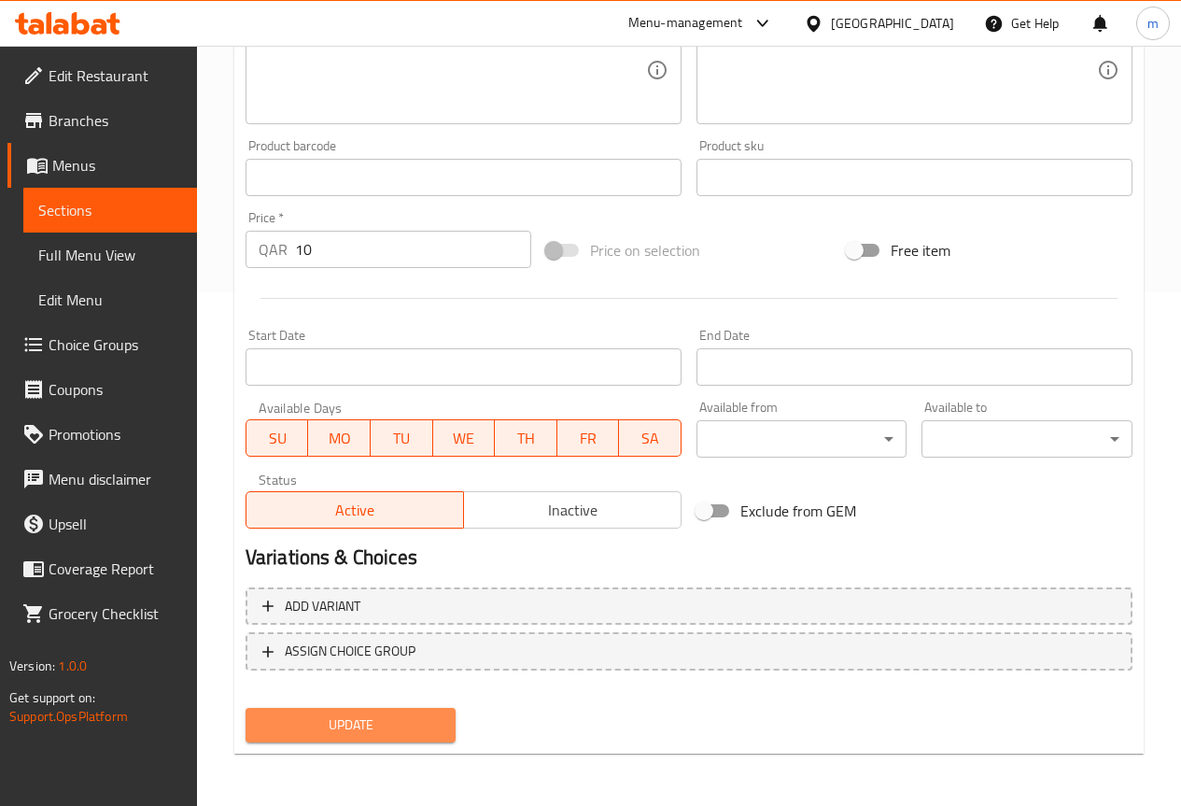
click at [422, 725] on span "Update" at bounding box center [350, 724] width 181 height 23
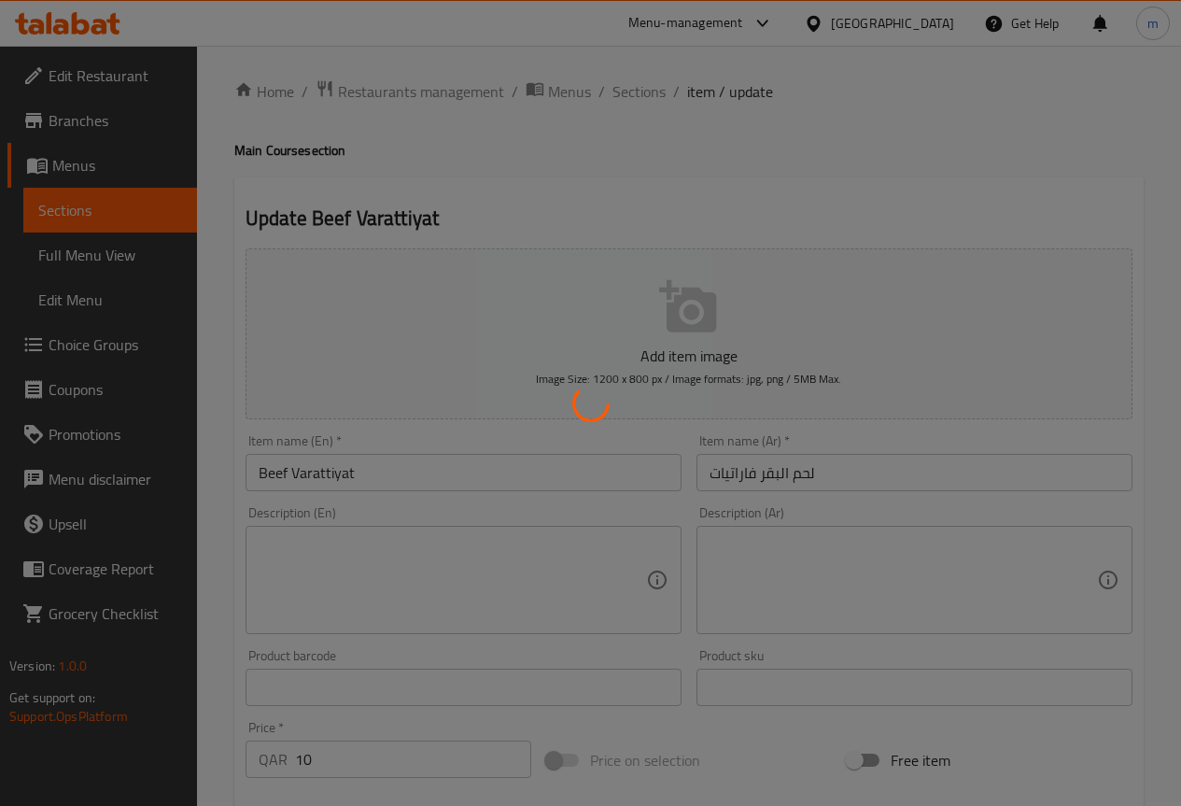
scroll to position [0, 0]
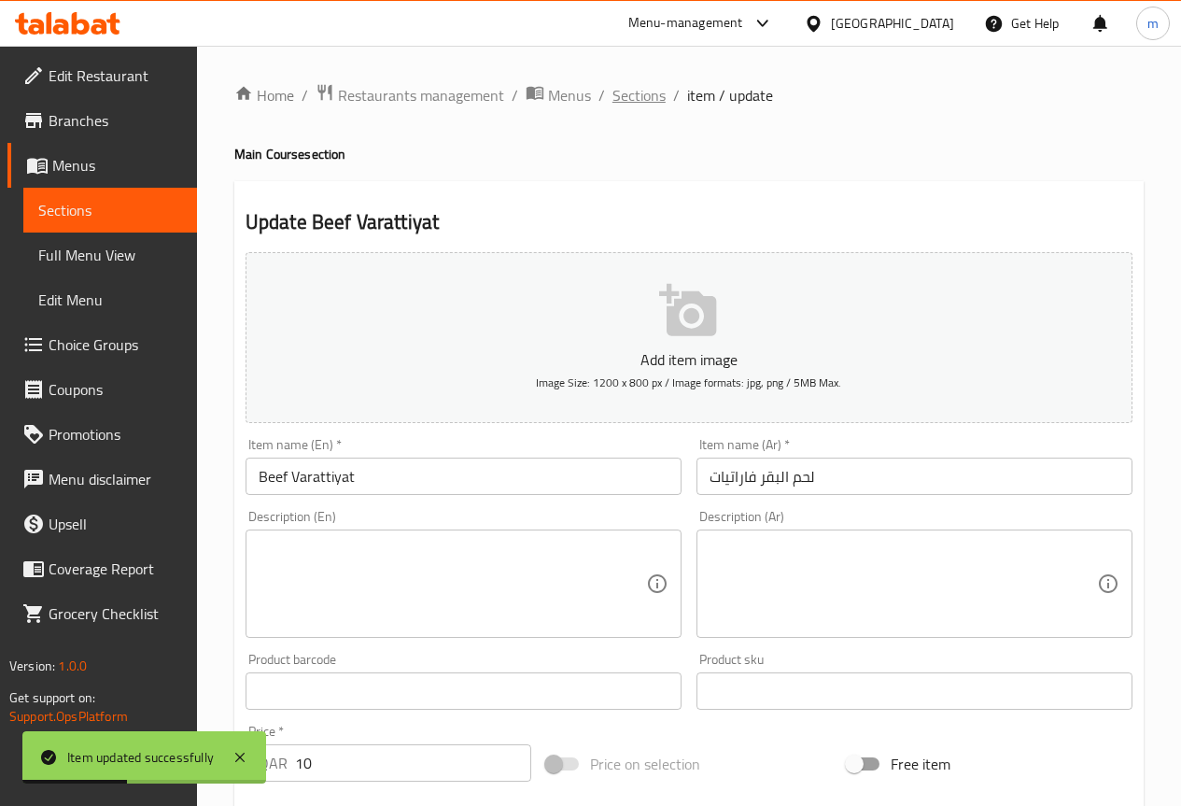
click at [645, 94] on span "Sections" at bounding box center [638, 95] width 53 height 22
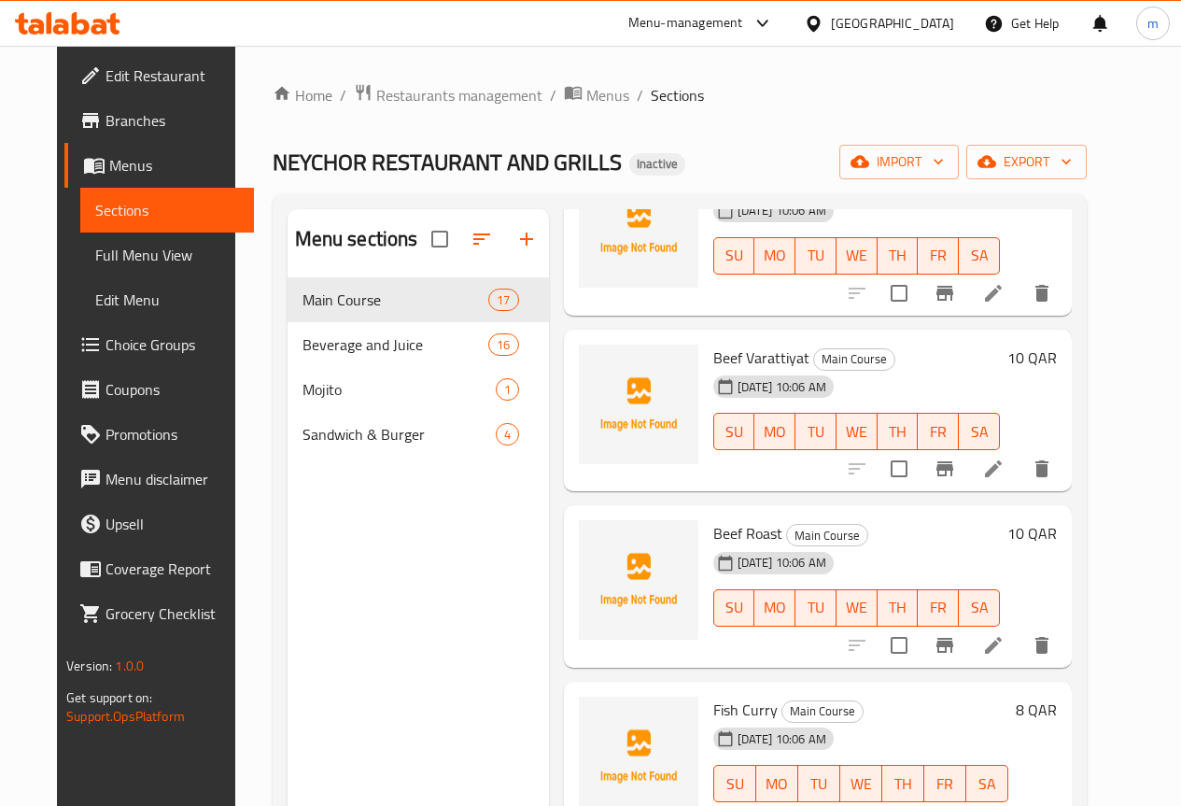
scroll to position [2262, 0]
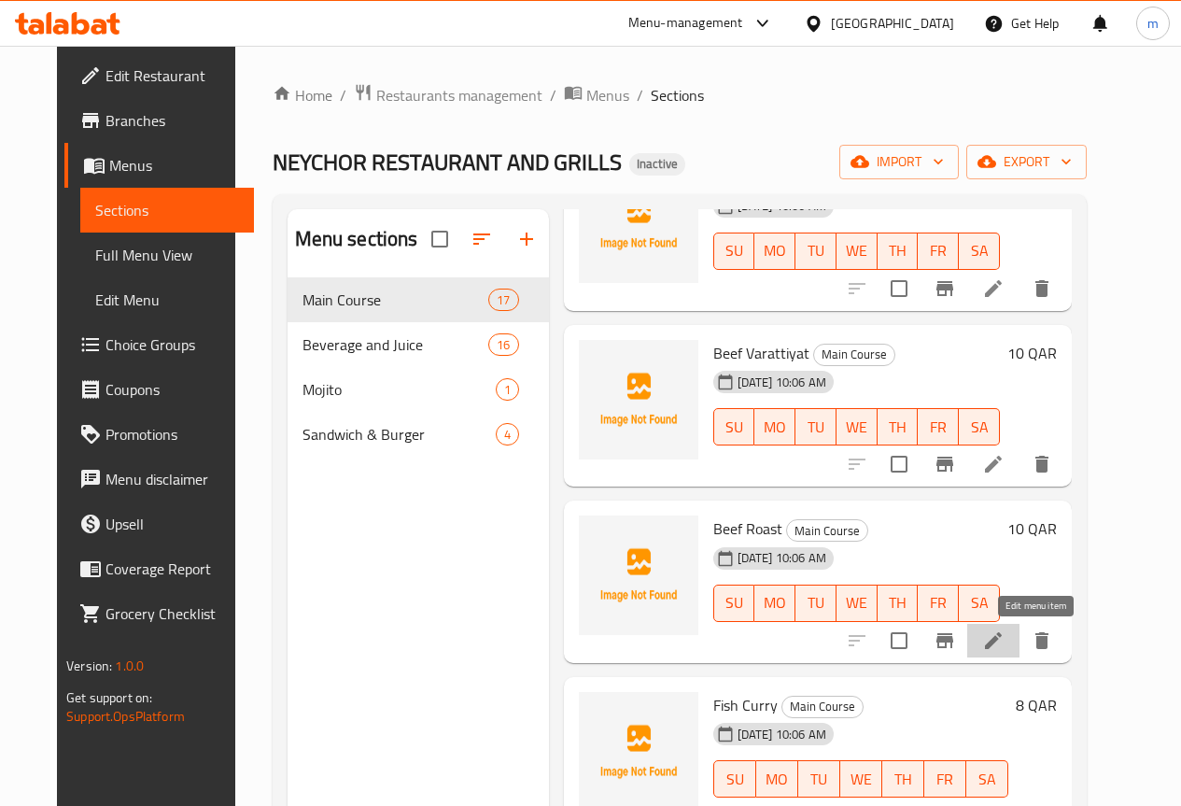
click at [1005, 651] on icon at bounding box center [993, 640] width 22 height 22
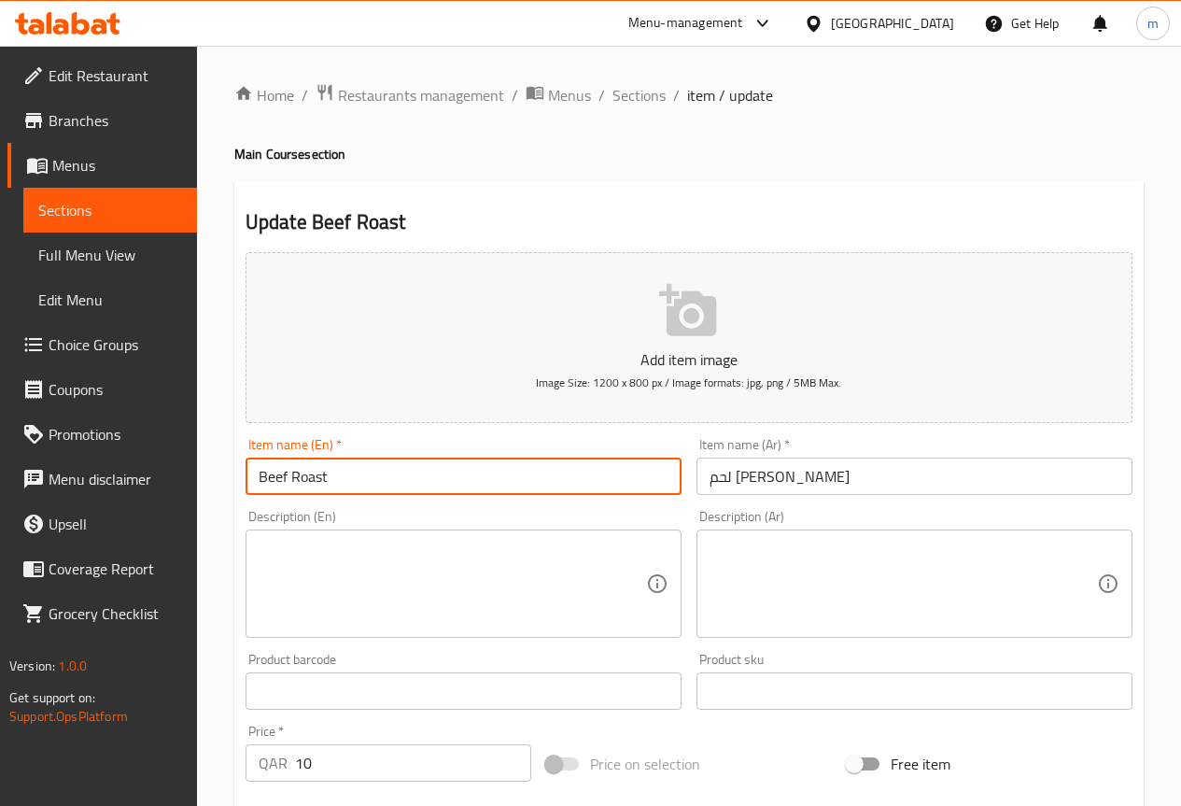
drag, startPoint x: 338, startPoint y: 477, endPoint x: 214, endPoint y: 471, distance: 124.3
click at [214, 471] on div "Home / Restaurants management / Menus / Sections / item / update Main Course se…" at bounding box center [689, 682] width 984 height 1273
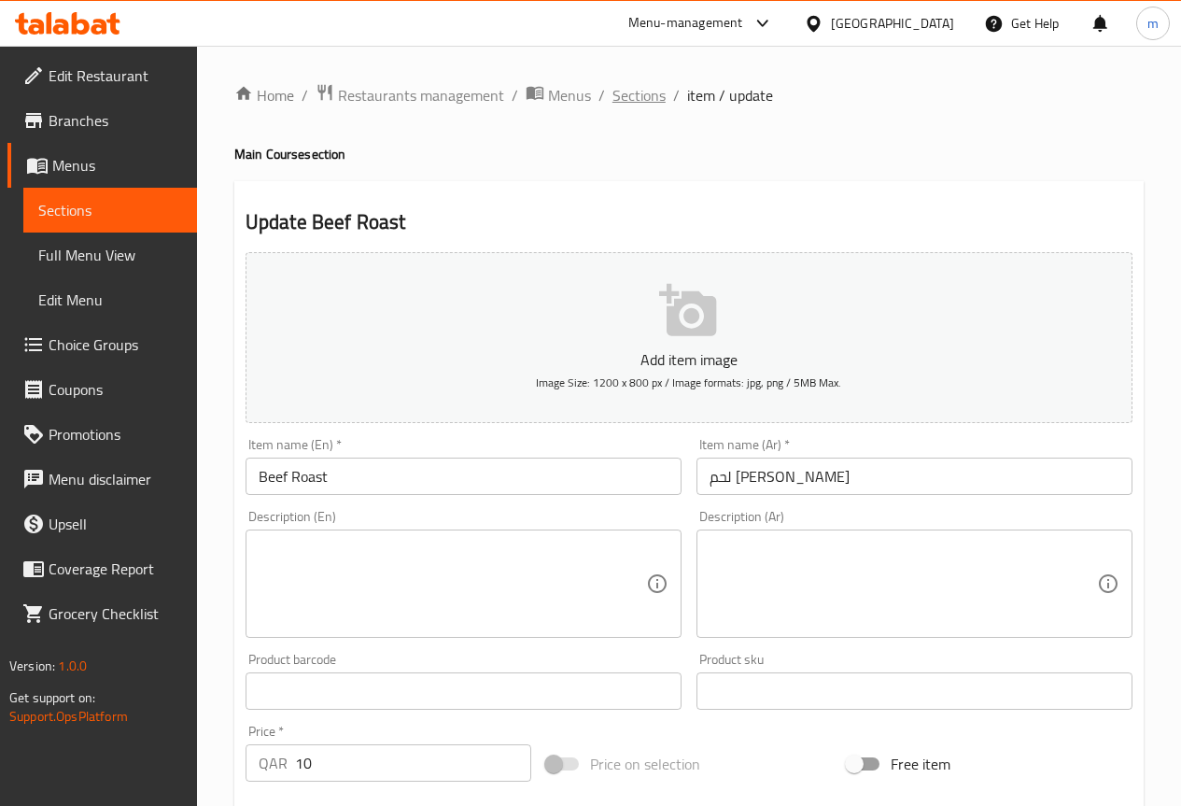
click at [641, 100] on span "Sections" at bounding box center [638, 95] width 53 height 22
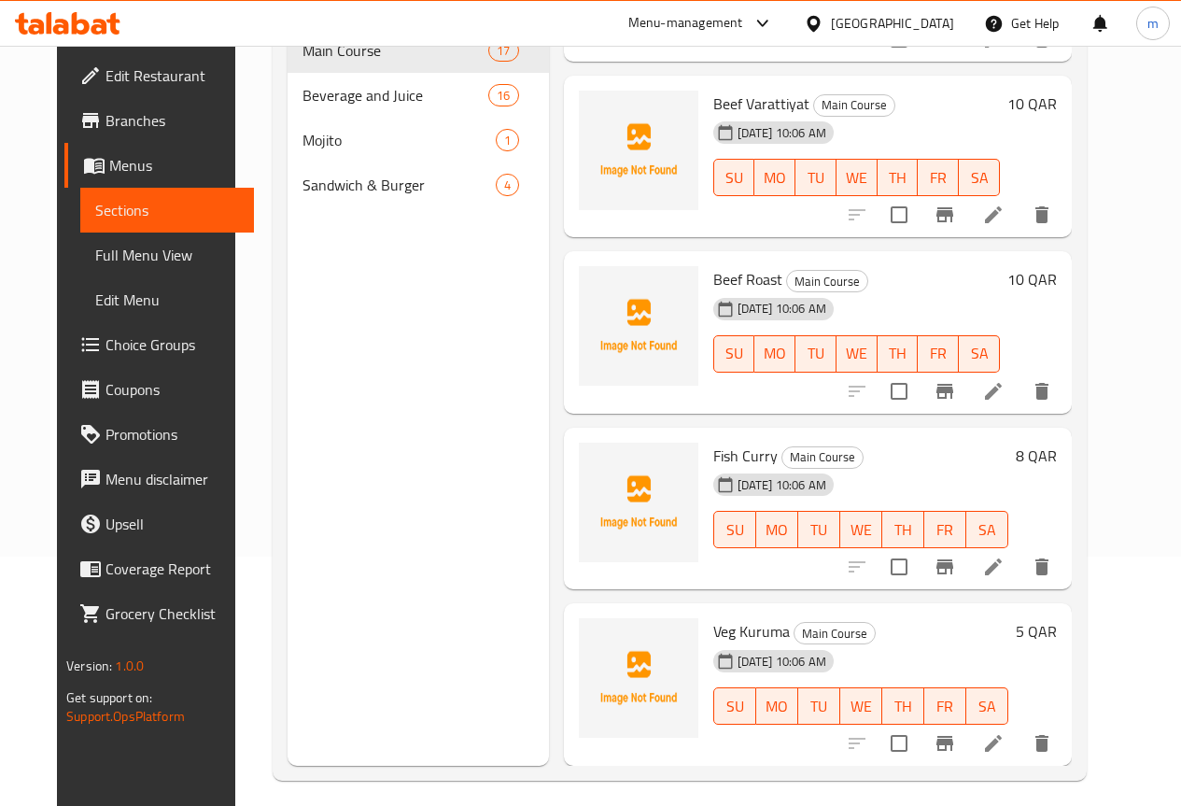
scroll to position [261, 0]
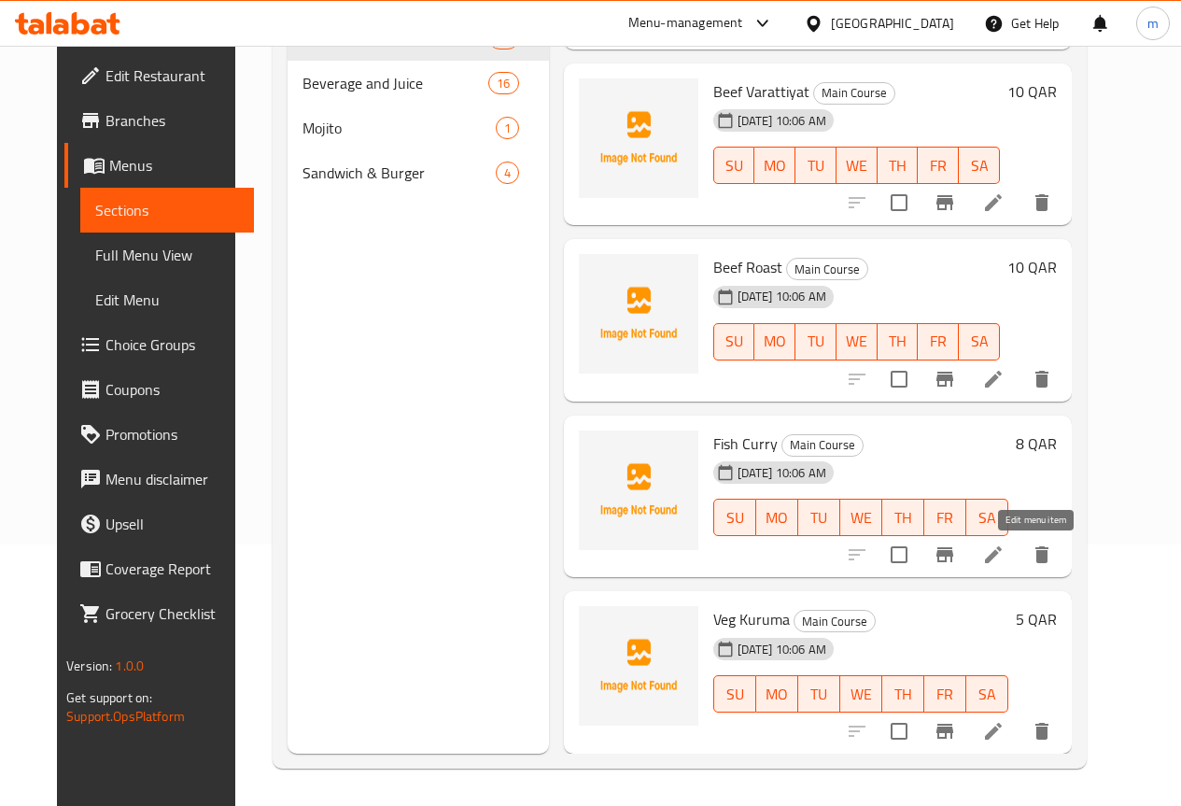
click at [1005, 556] on icon at bounding box center [993, 554] width 22 height 22
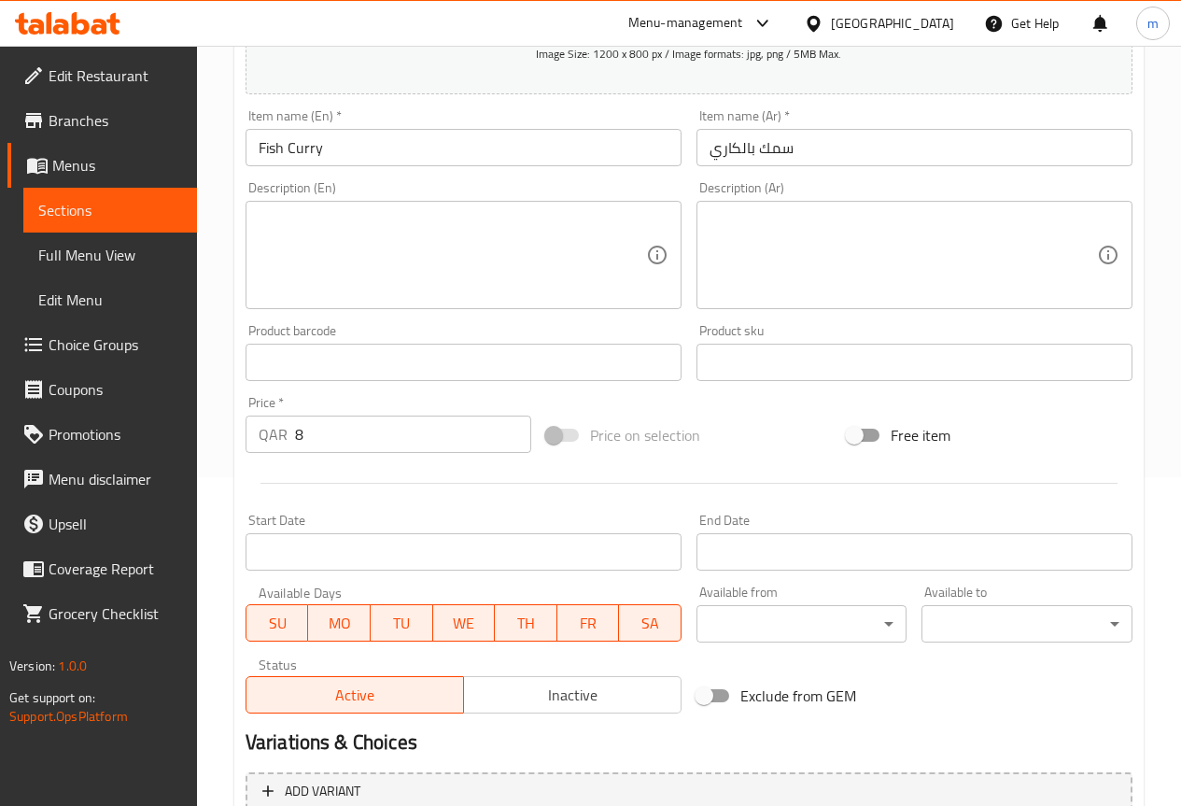
scroll to position [513, 0]
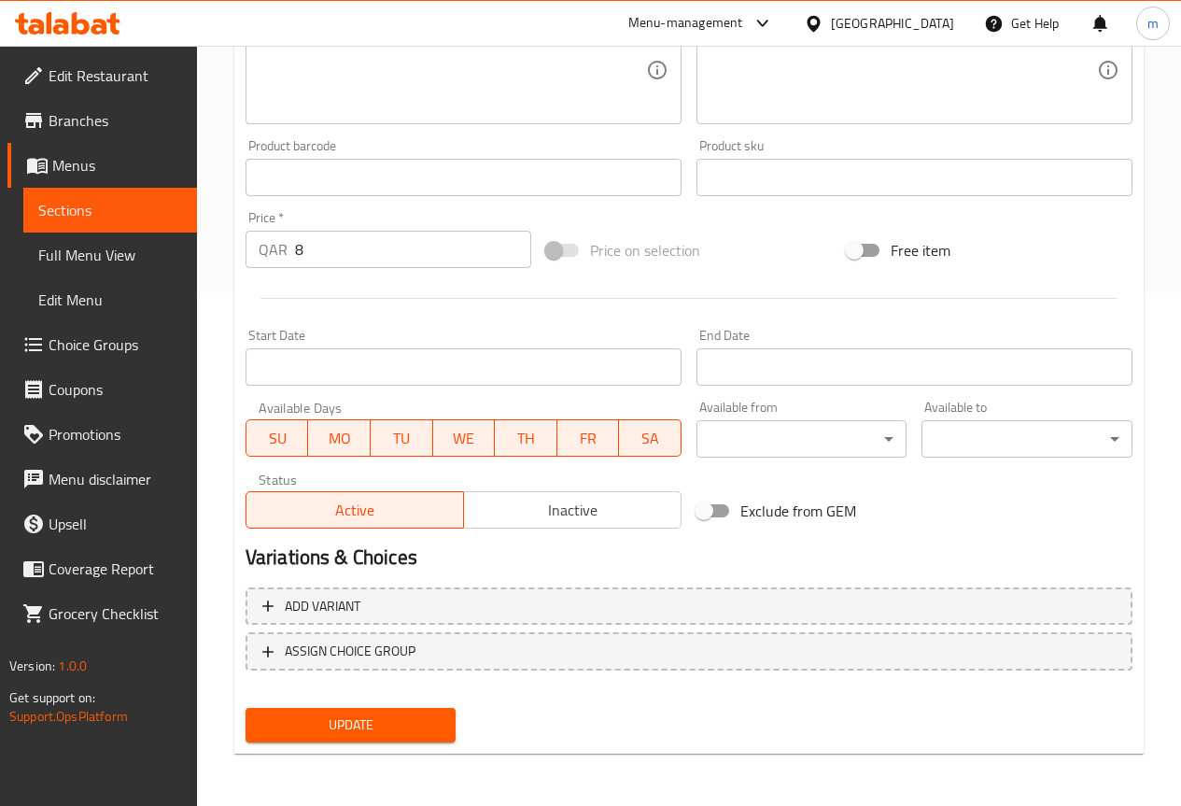
click at [334, 727] on span "Update" at bounding box center [350, 724] width 181 height 23
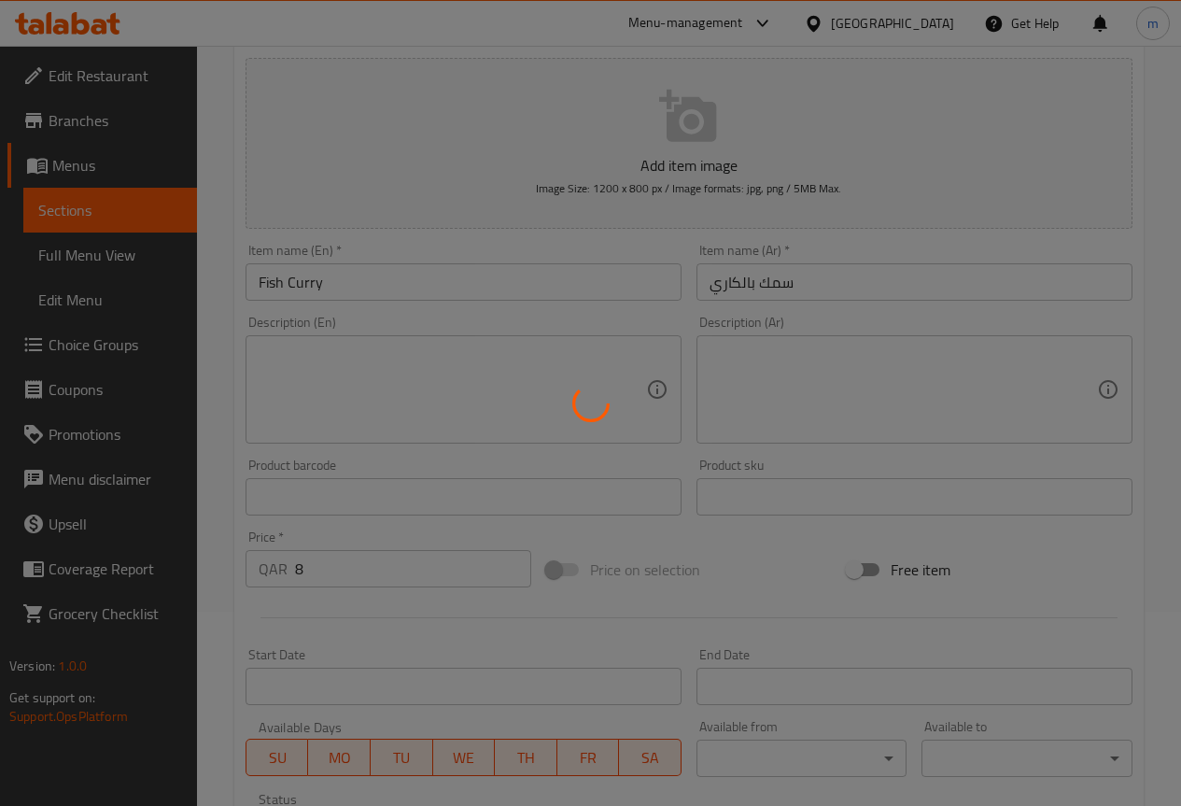
scroll to position [0, 0]
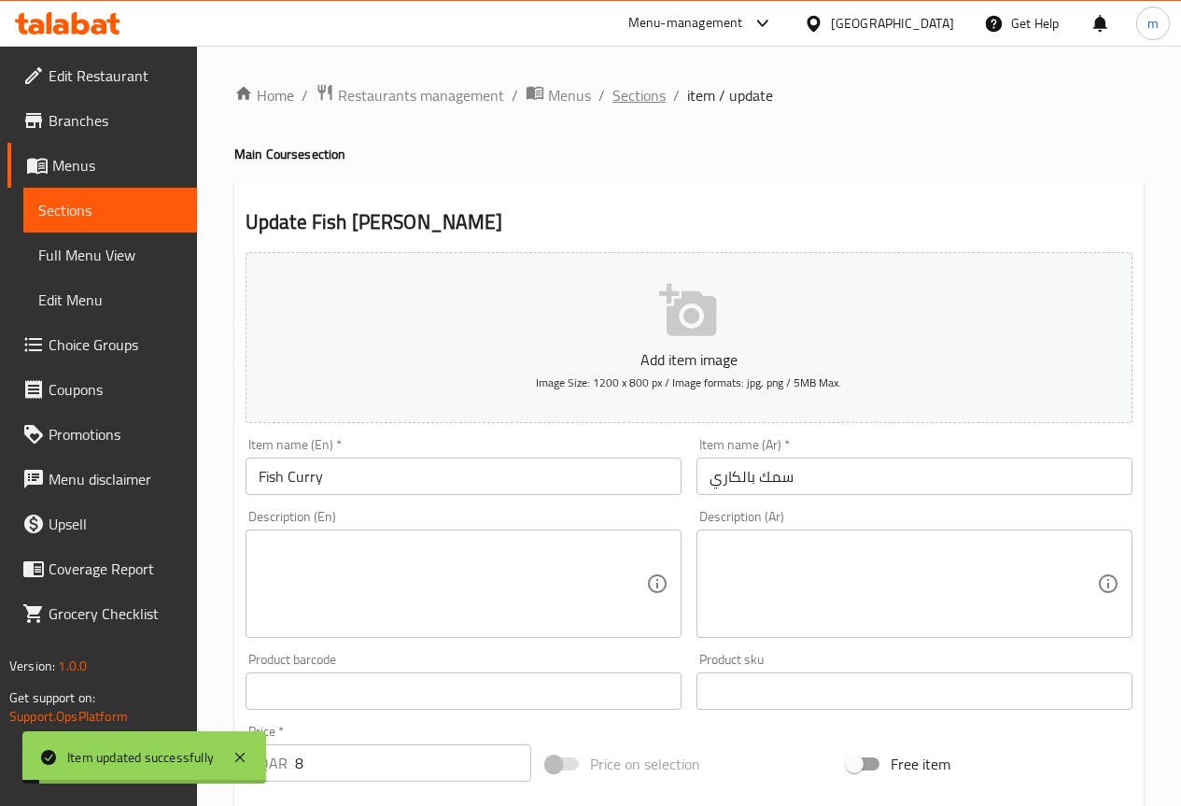
click at [640, 91] on span "Sections" at bounding box center [638, 95] width 53 height 22
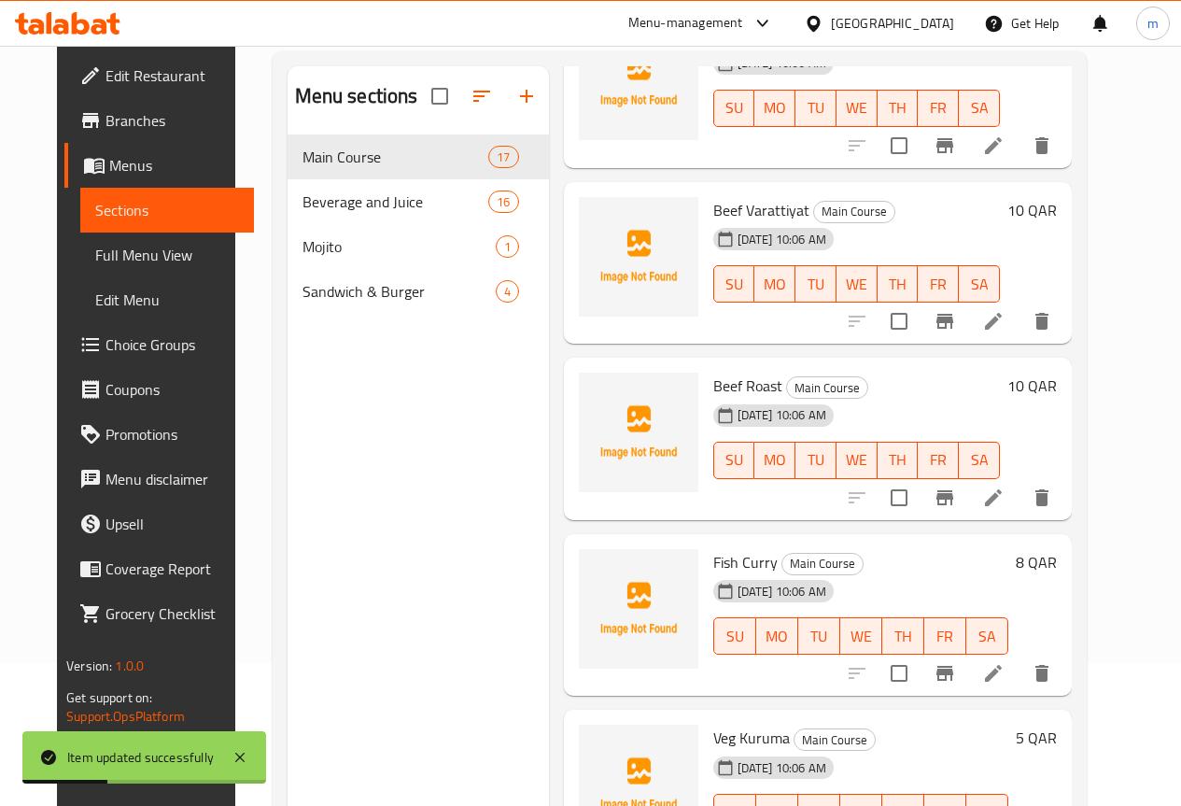
scroll to position [261, 0]
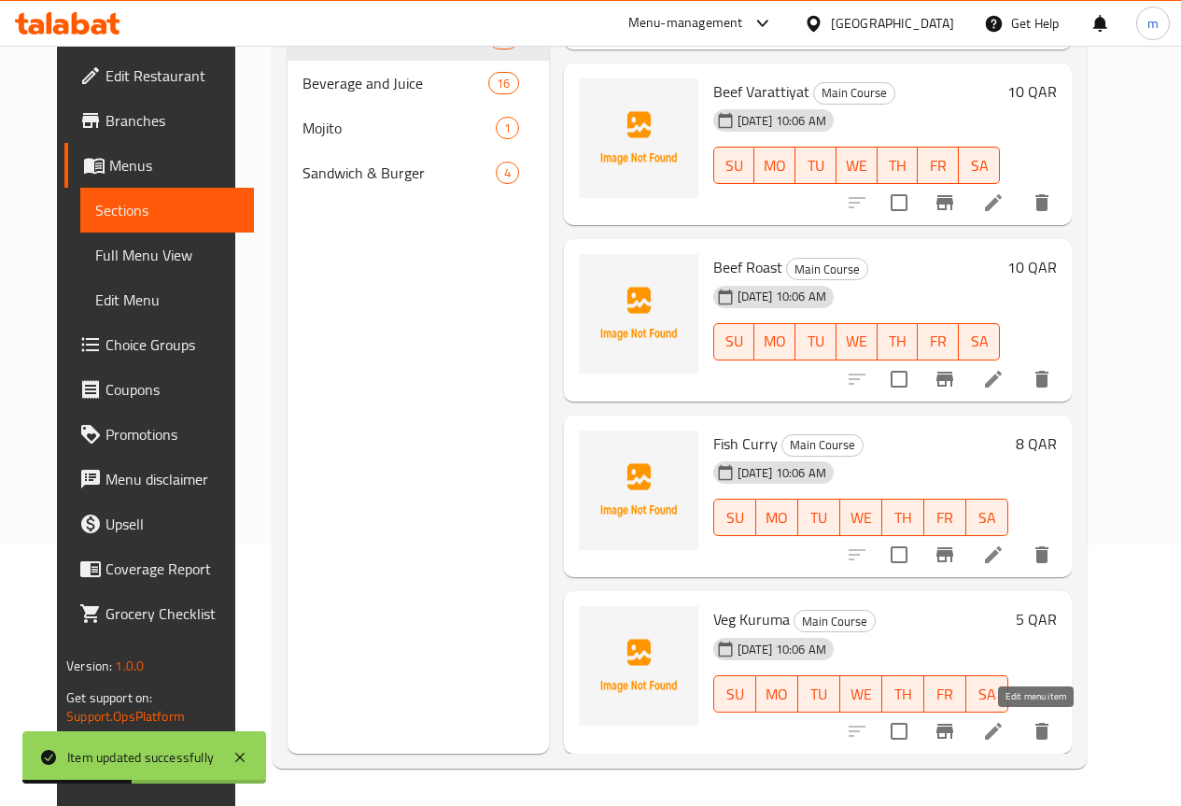
click at [1002, 725] on icon at bounding box center [993, 731] width 17 height 17
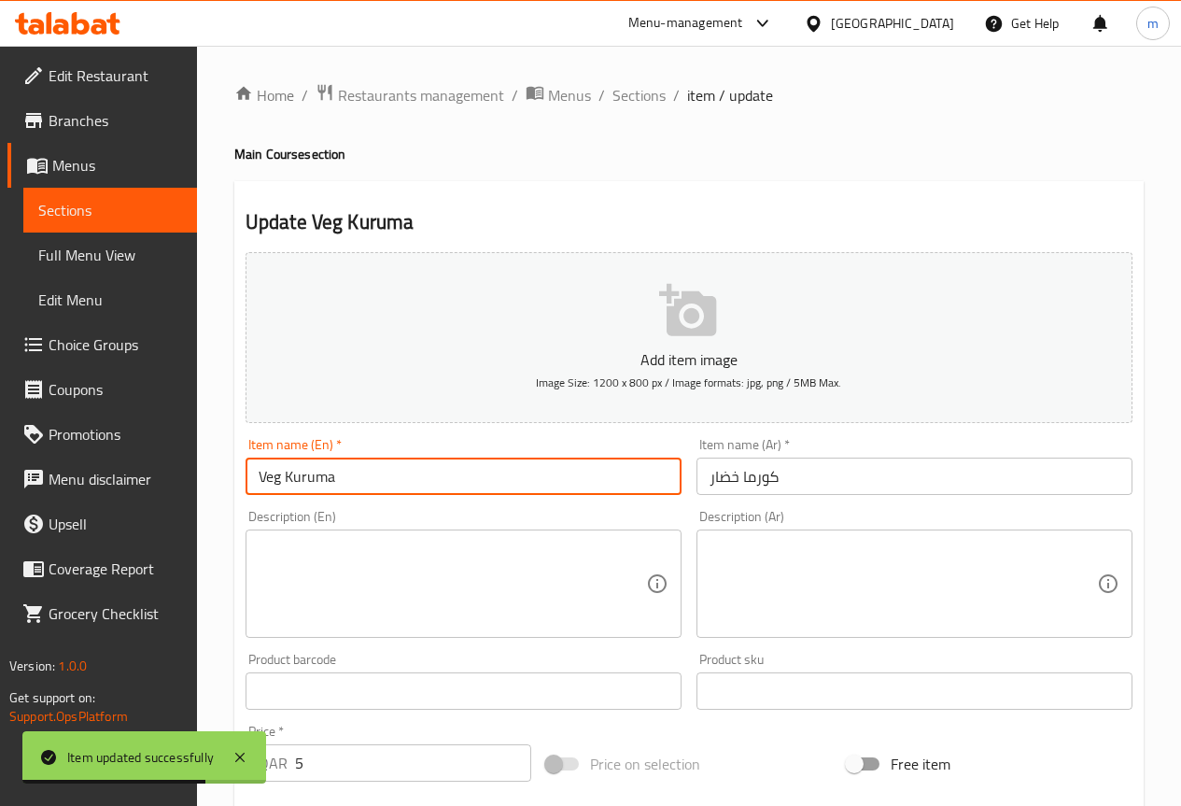
drag, startPoint x: 371, startPoint y: 476, endPoint x: 186, endPoint y: 470, distance: 185.0
click at [186, 470] on div "Edit Restaurant Branches Menus Sections Full Menu View Edit Menu Choice Groups …" at bounding box center [590, 682] width 1181 height 1273
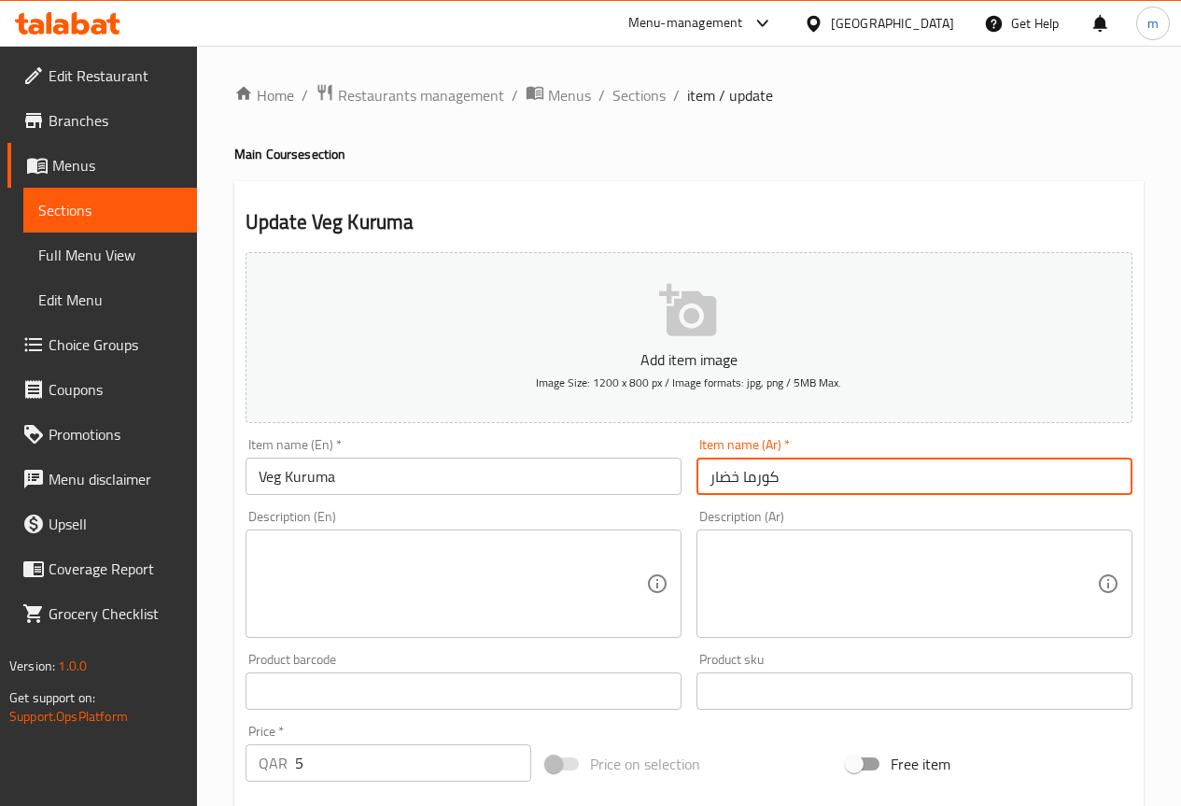
drag, startPoint x: 741, startPoint y: 475, endPoint x: 797, endPoint y: 479, distance: 56.1
click at [797, 479] on input "كورما خضار" at bounding box center [914, 475] width 436 height 37
paste input "text"
drag, startPoint x: 709, startPoint y: 480, endPoint x: 742, endPoint y: 472, distance: 34.4
click at [742, 472] on input "كوروما خضار" at bounding box center [914, 475] width 436 height 37
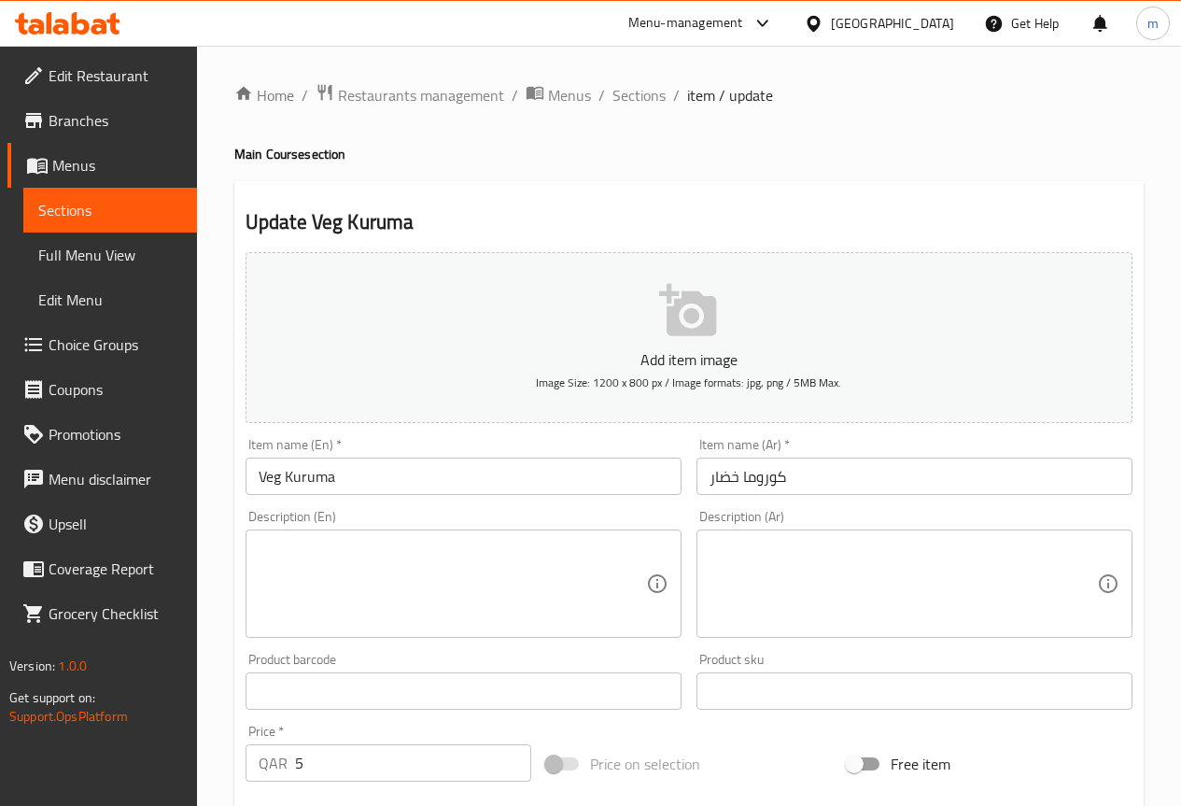
click at [396, 429] on div "Add item image Image Size: 1200 x 800 px / Image formats: jpg, png / 5MB Max." at bounding box center [689, 338] width 902 height 186
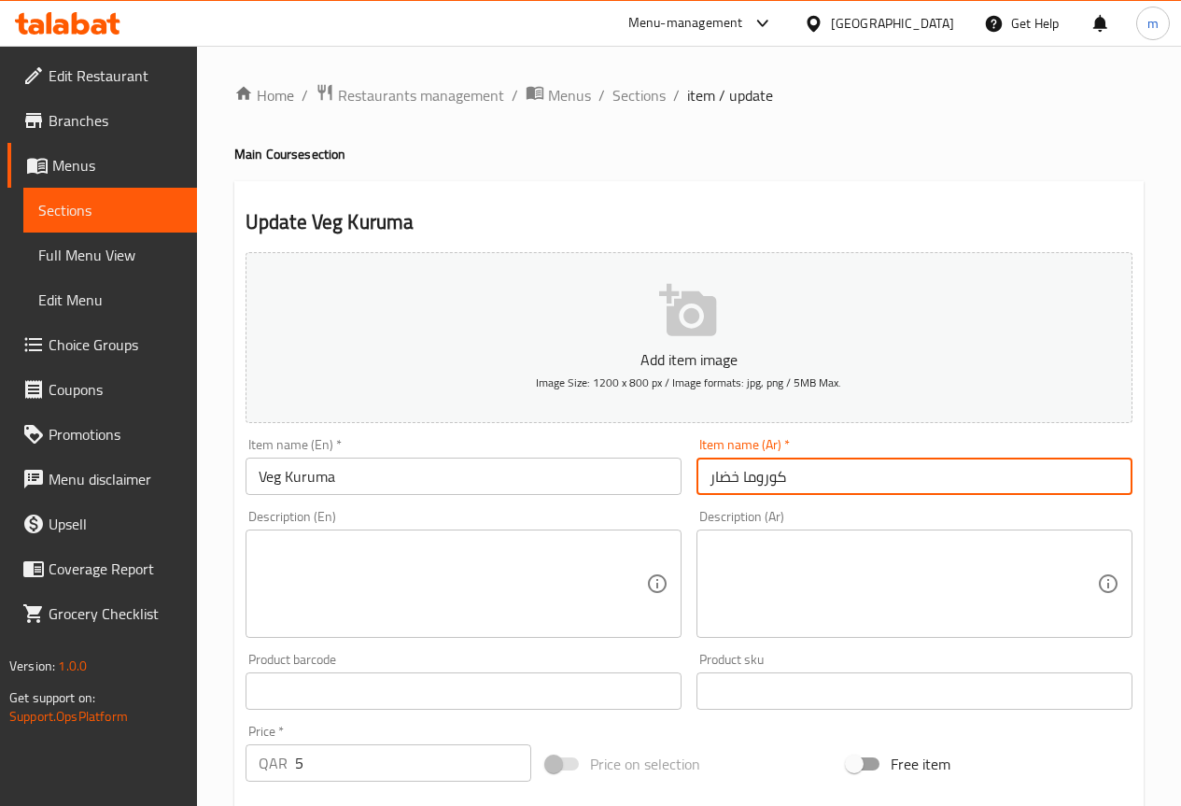
drag, startPoint x: 712, startPoint y: 480, endPoint x: 740, endPoint y: 481, distance: 28.0
click at [740, 481] on input "كوروما خضار" at bounding box center [914, 475] width 436 height 37
click at [708, 482] on input "كوروما خضار" at bounding box center [914, 475] width 436 height 37
drag, startPoint x: 708, startPoint y: 482, endPoint x: 739, endPoint y: 483, distance: 31.8
click at [739, 483] on input "كوروما خضار" at bounding box center [914, 475] width 436 height 37
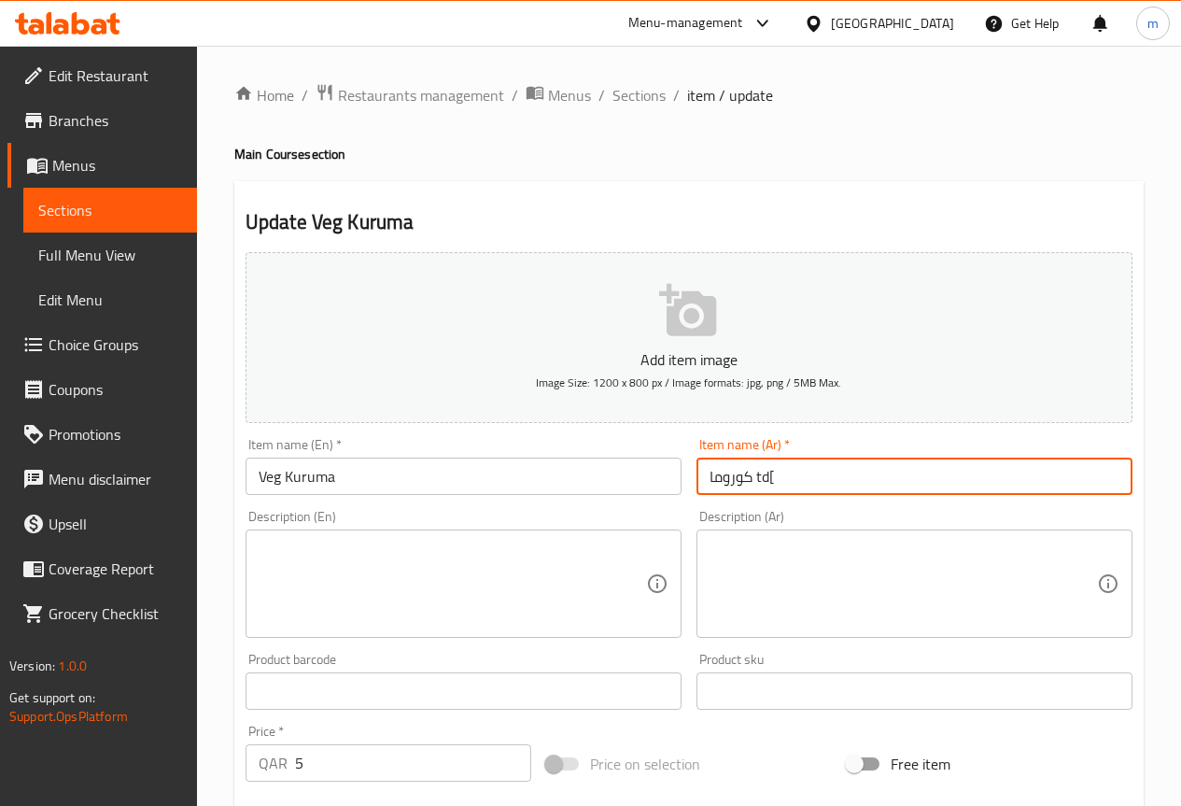
click at [782, 477] on input "كوروما td[" at bounding box center [914, 475] width 436 height 37
click at [792, 476] on input "كوروما td[" at bounding box center [914, 475] width 436 height 37
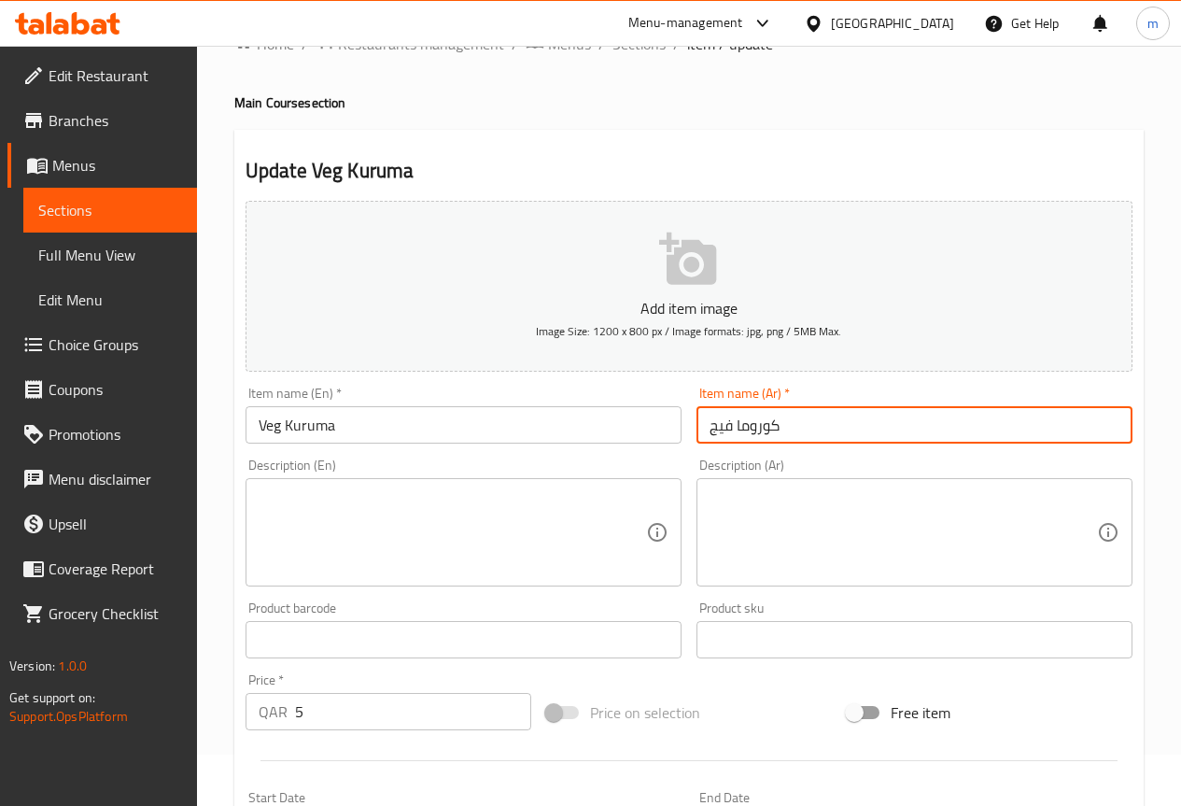
scroll to position [93, 0]
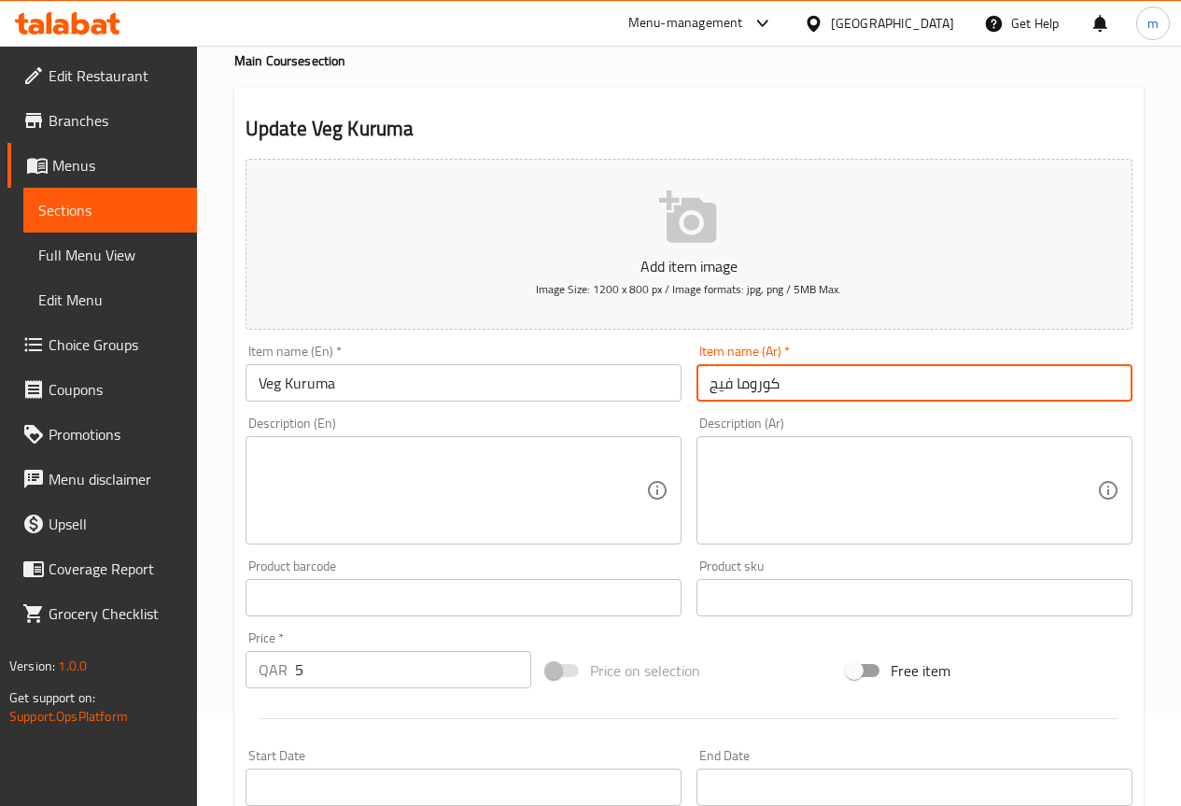
type input "[PERSON_NAME] فيج"
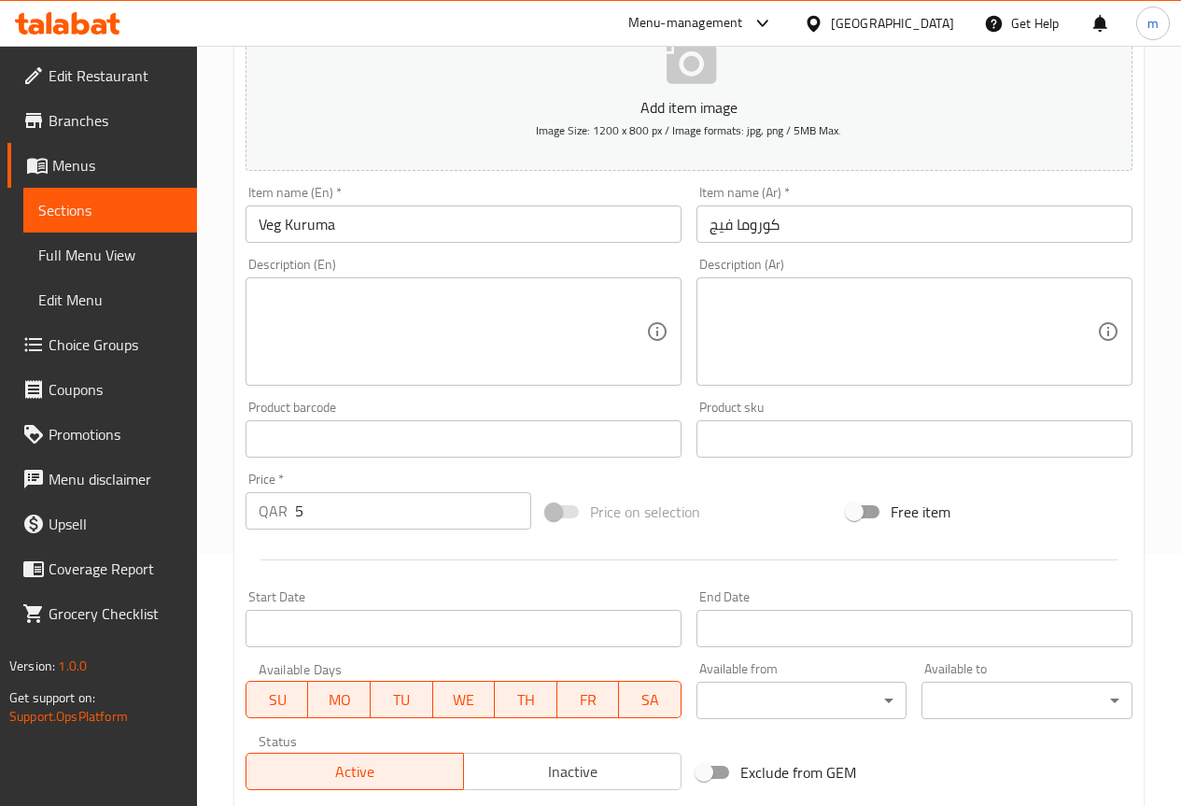
scroll to position [513, 0]
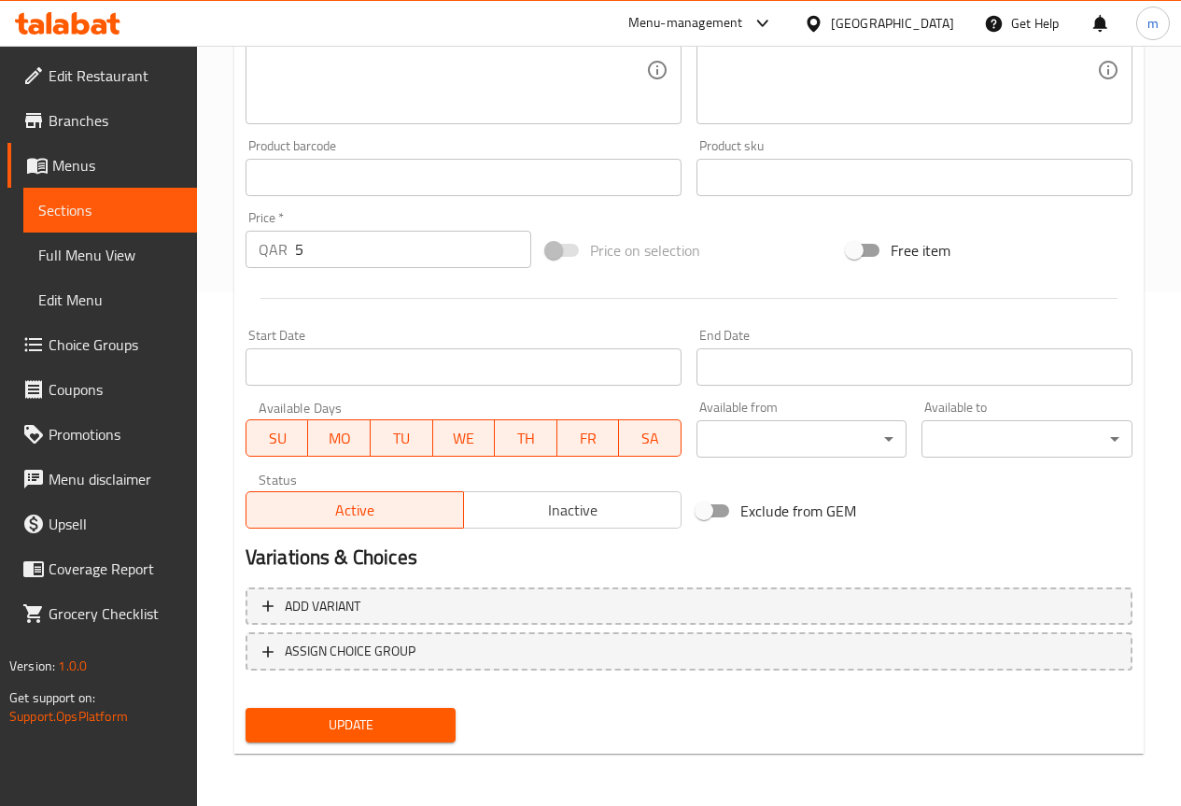
click at [405, 723] on span "Update" at bounding box center [350, 724] width 181 height 23
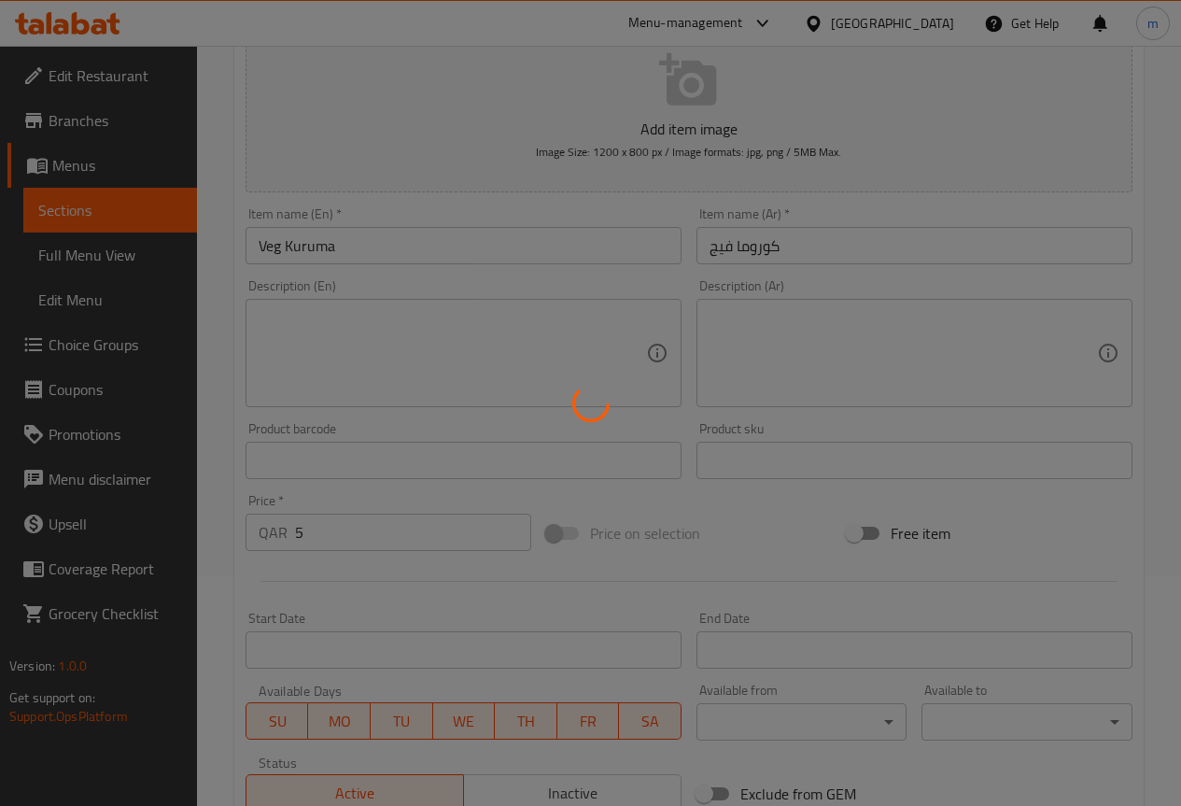
scroll to position [0, 0]
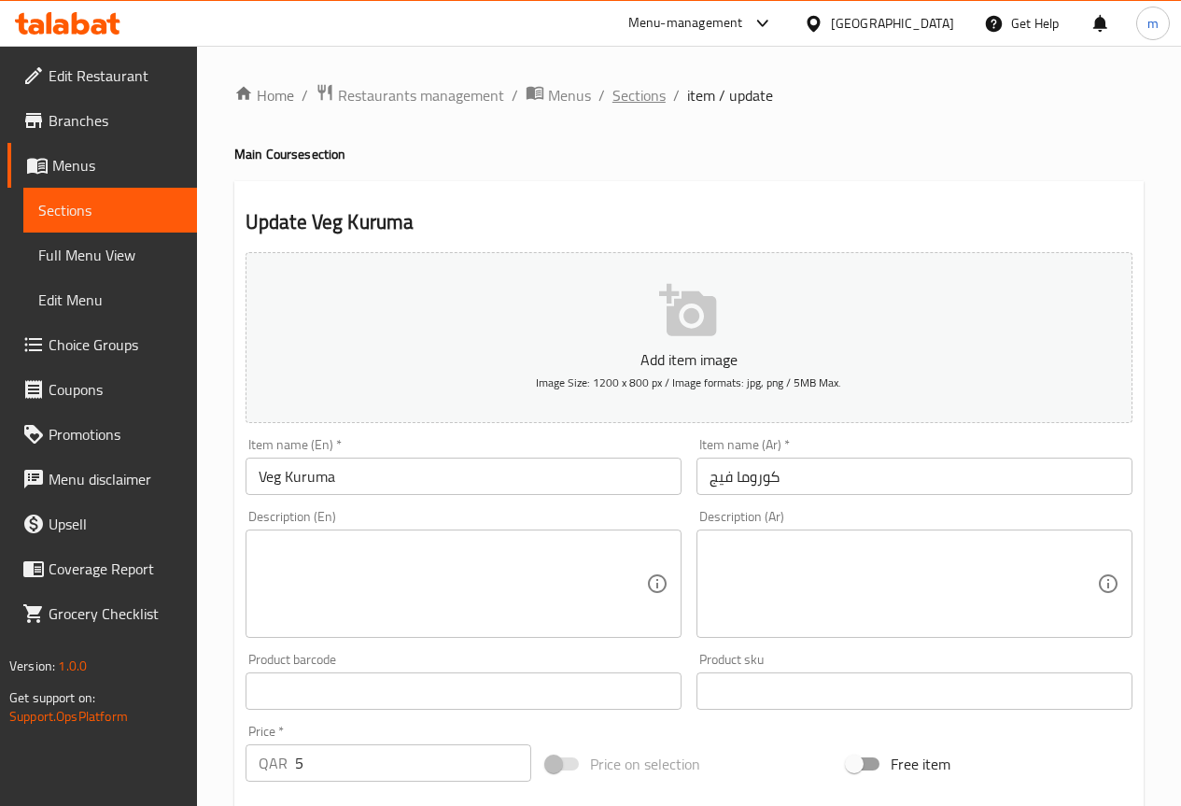
click at [661, 101] on span "Sections" at bounding box center [638, 95] width 53 height 22
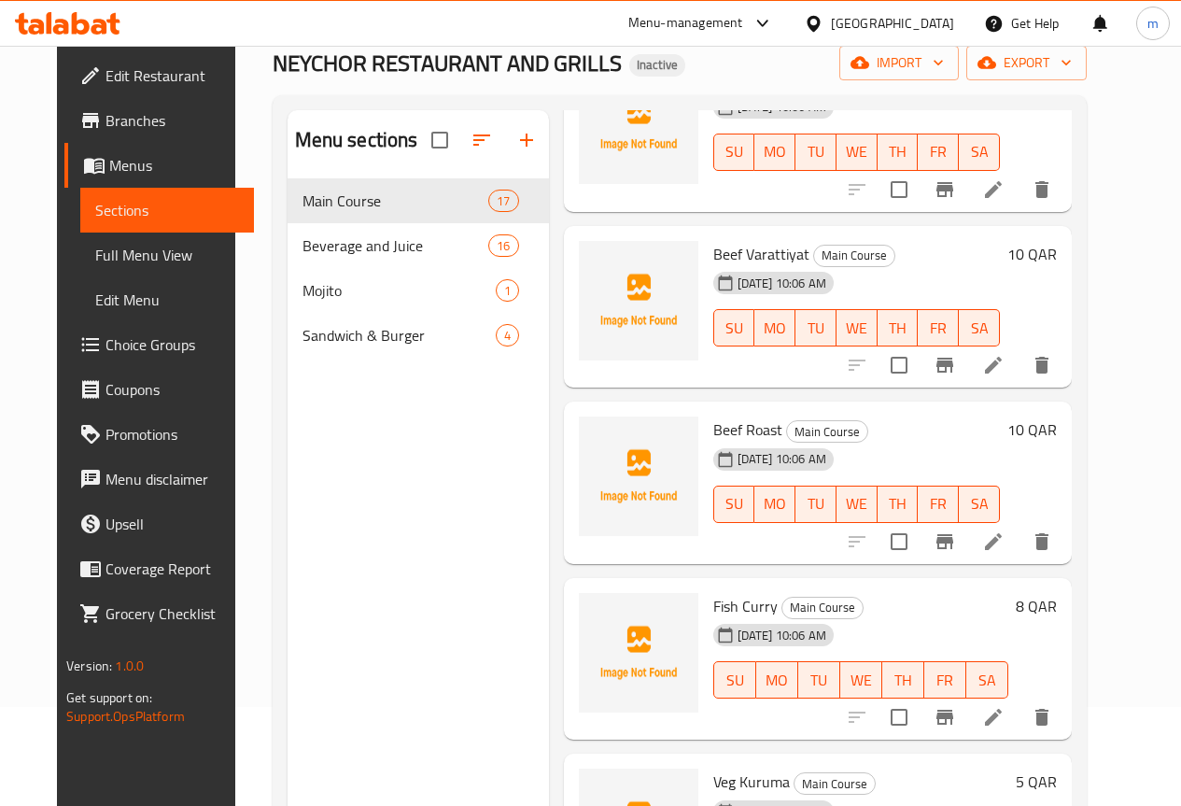
scroll to position [75, 0]
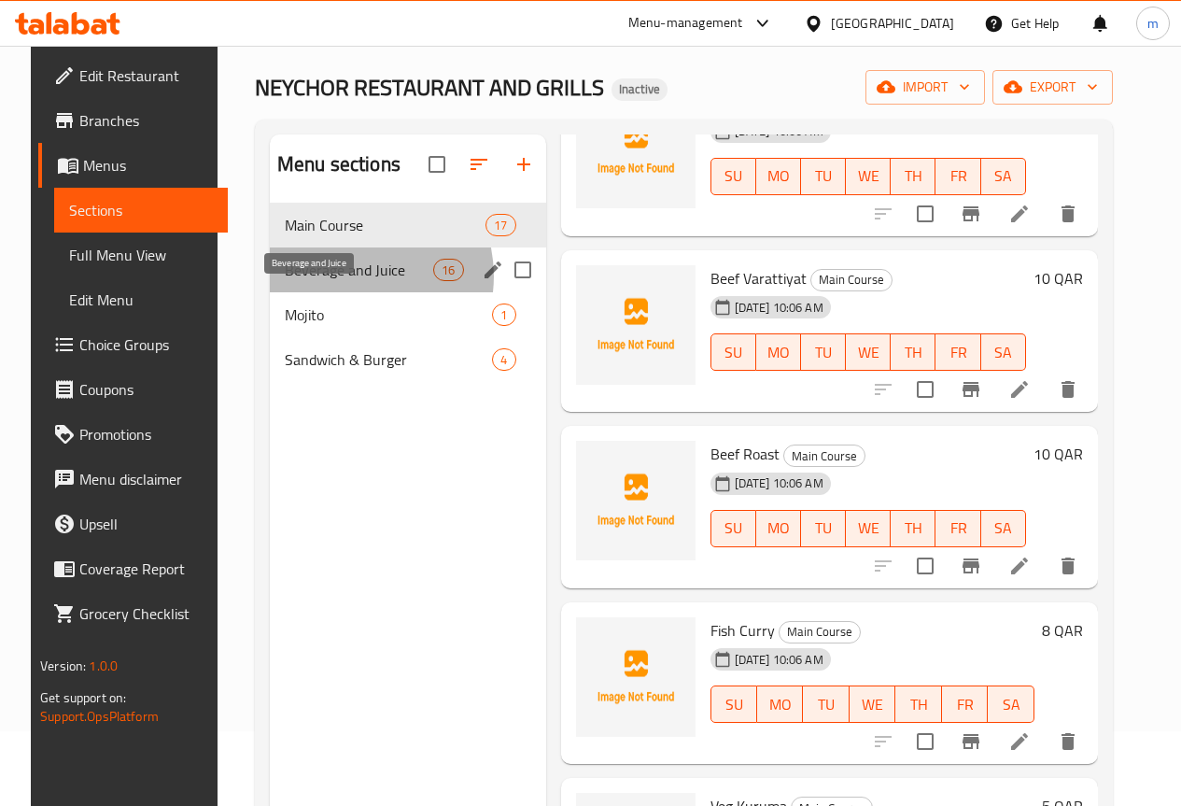
click at [337, 281] on span "Beverage and Juice" at bounding box center [359, 270] width 148 height 22
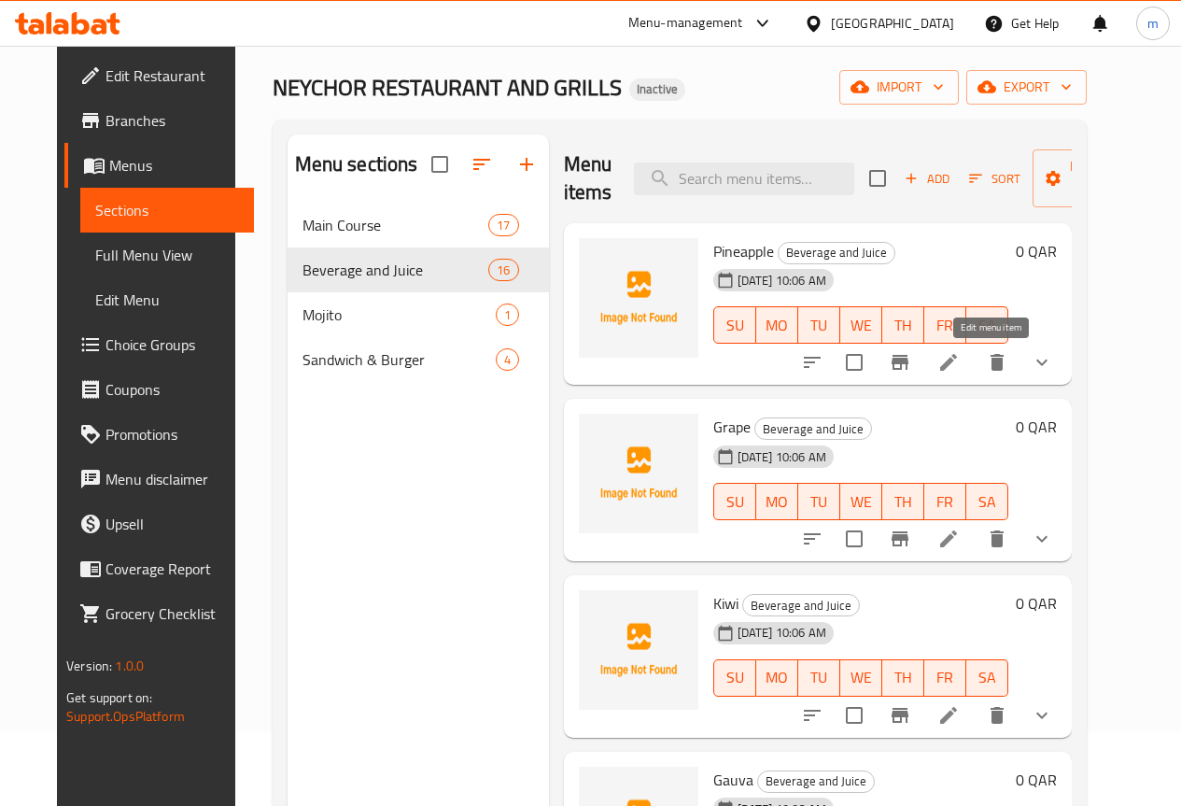
click at [957, 362] on icon at bounding box center [948, 362] width 17 height 17
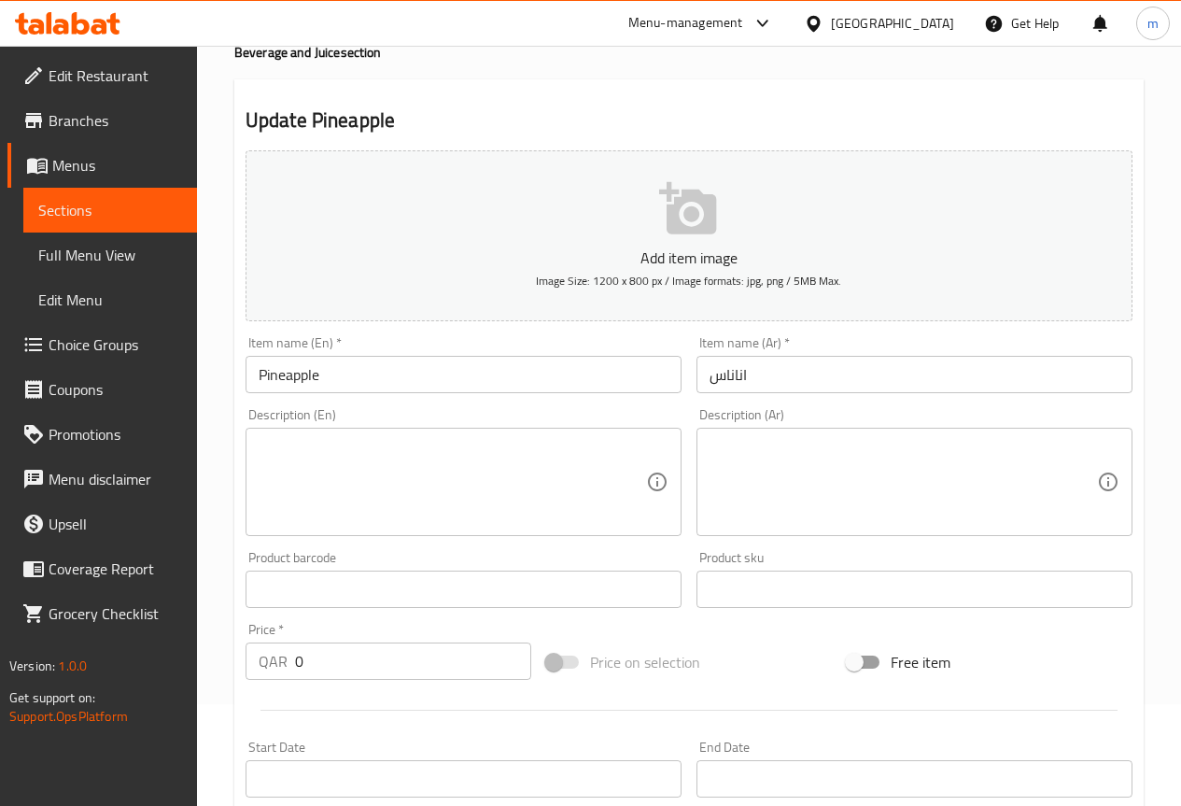
scroll to position [556, 0]
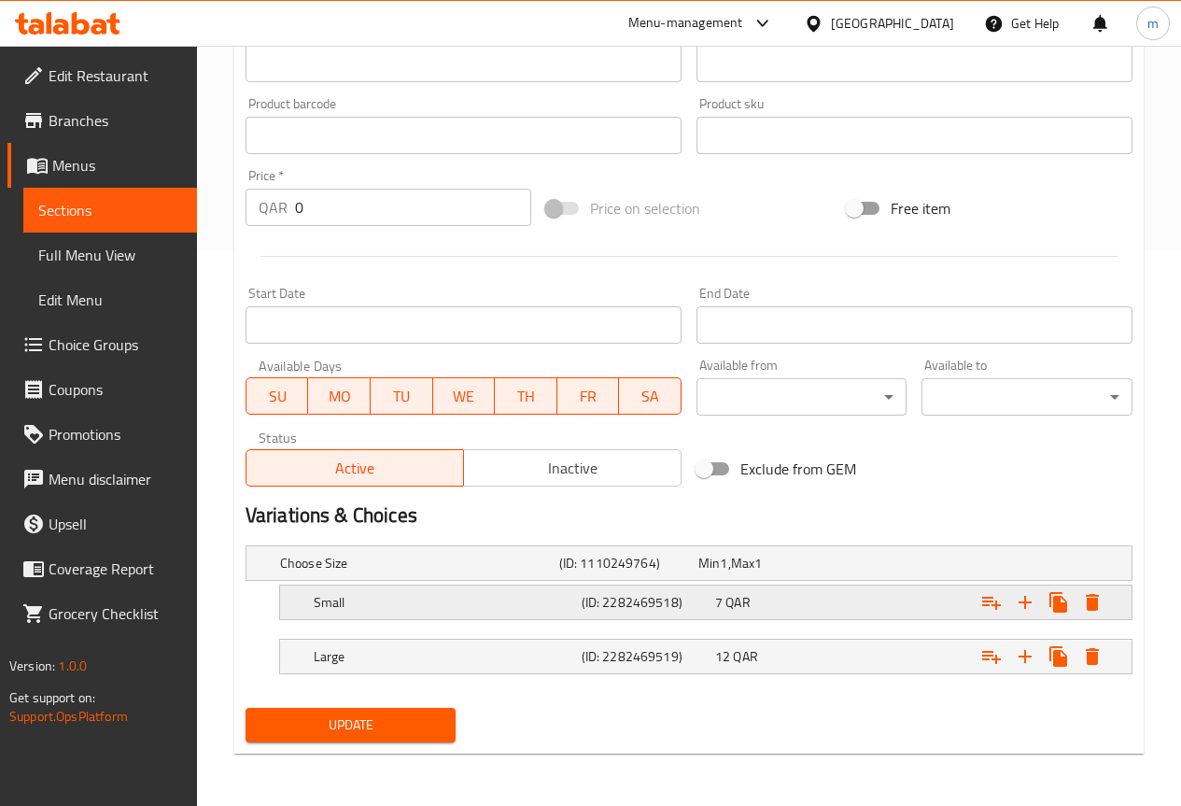
click at [664, 594] on h5 "(ID: 2282469518)" at bounding box center [645, 602] width 126 height 19
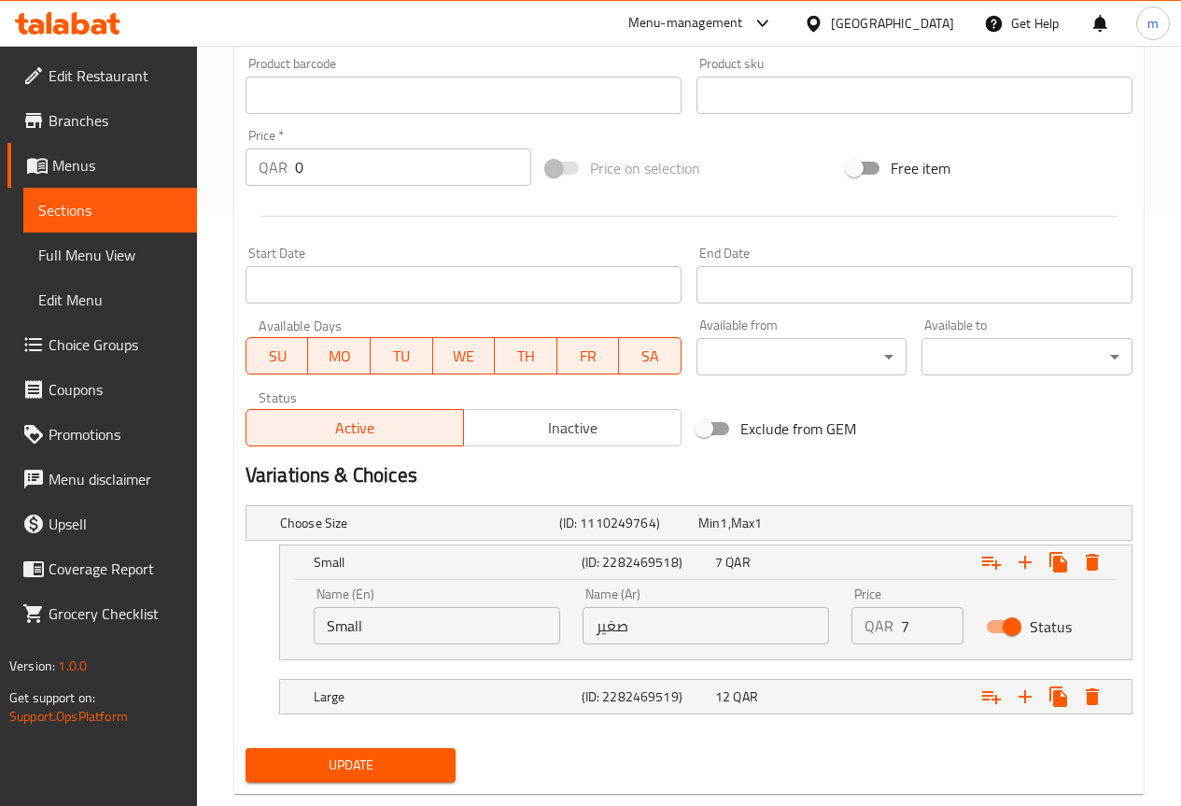
scroll to position [636, 0]
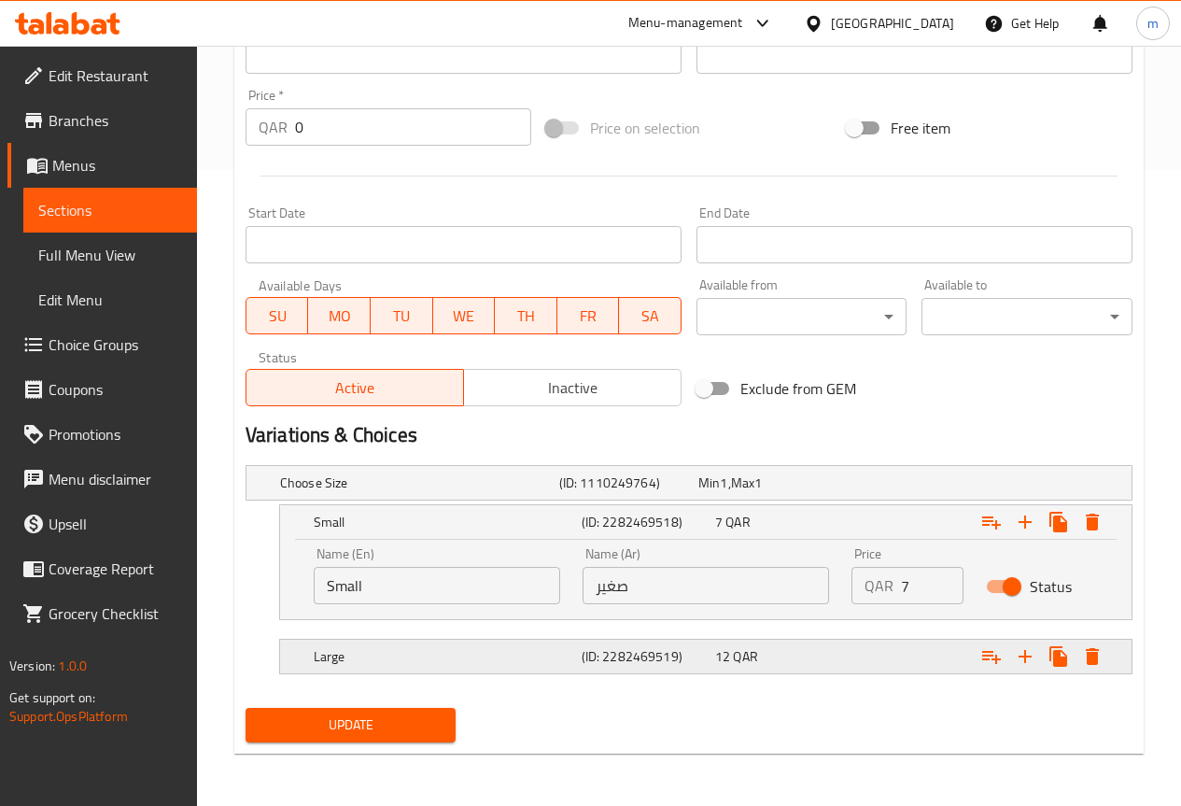
click at [560, 656] on h5 "Large" at bounding box center [444, 656] width 260 height 19
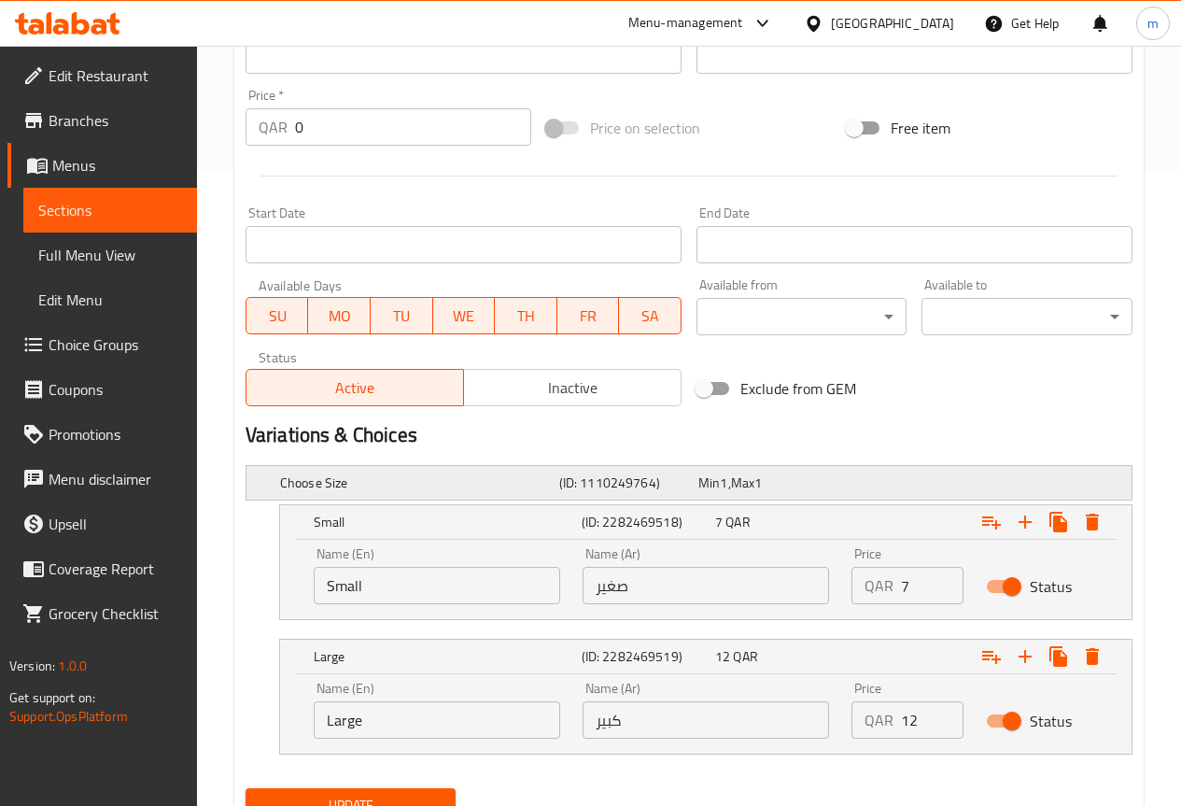
click at [417, 485] on h5 "Choose Size" at bounding box center [416, 482] width 272 height 19
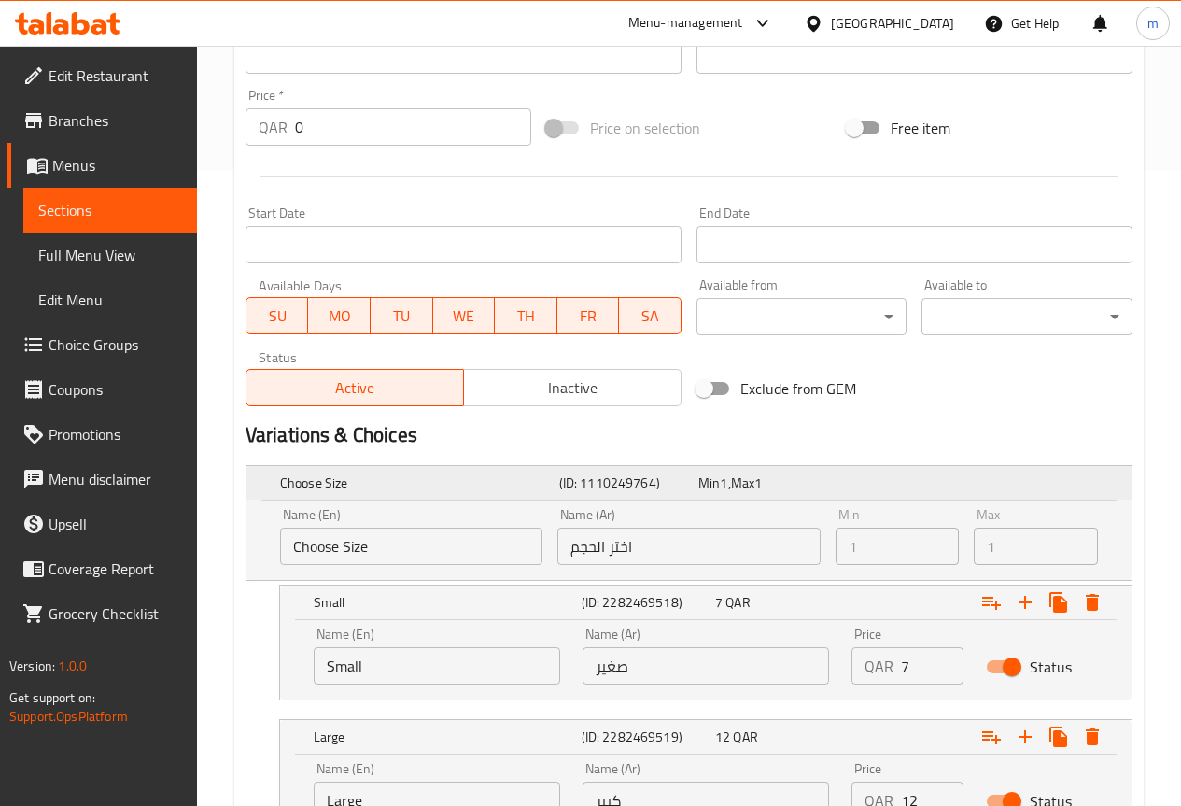
click at [448, 493] on div "Choose Size" at bounding box center [415, 483] width 279 height 26
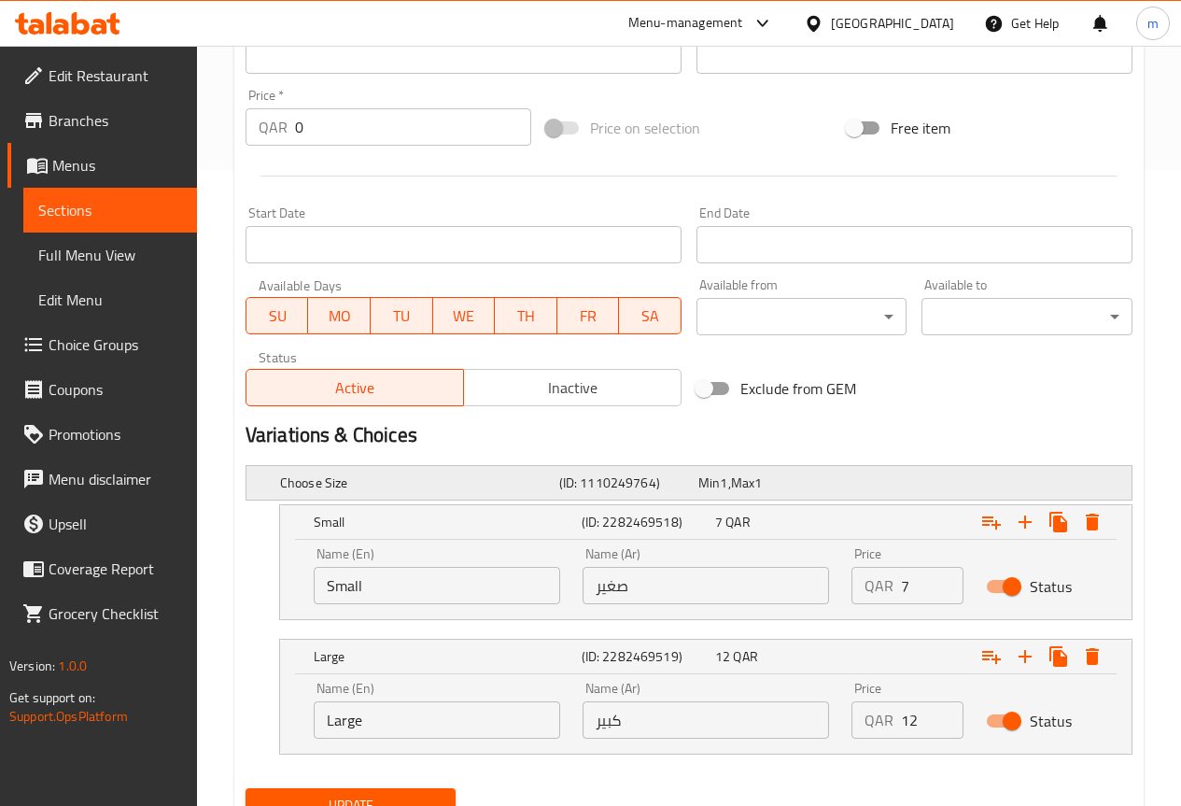
click at [448, 493] on div "Choose Size" at bounding box center [415, 483] width 279 height 26
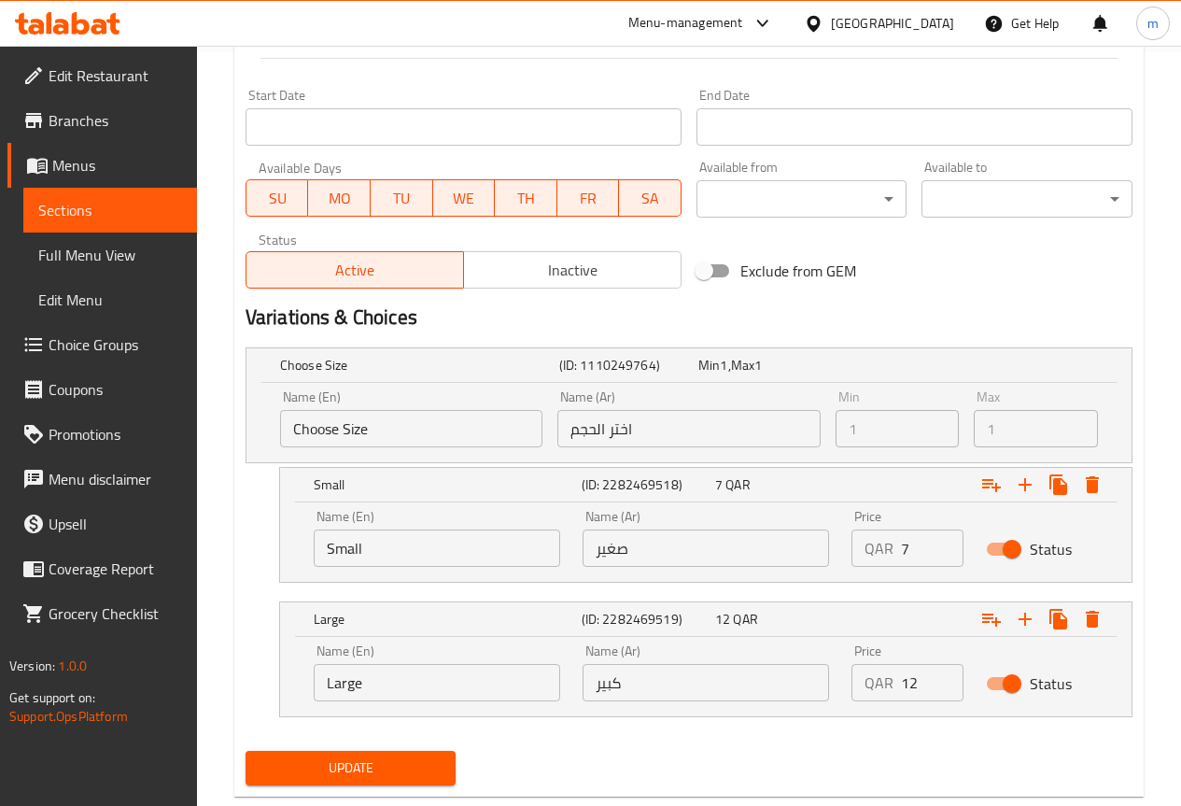
scroll to position [796, 0]
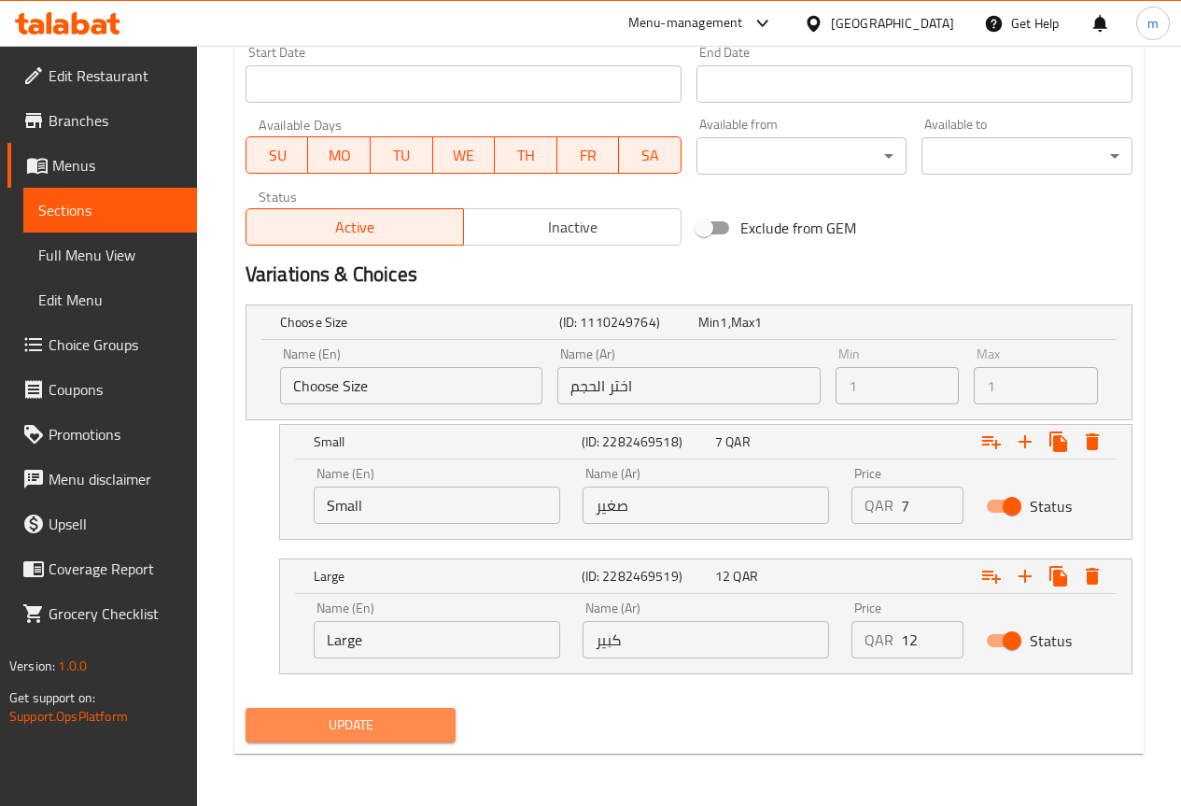
click at [310, 718] on span "Update" at bounding box center [350, 724] width 181 height 23
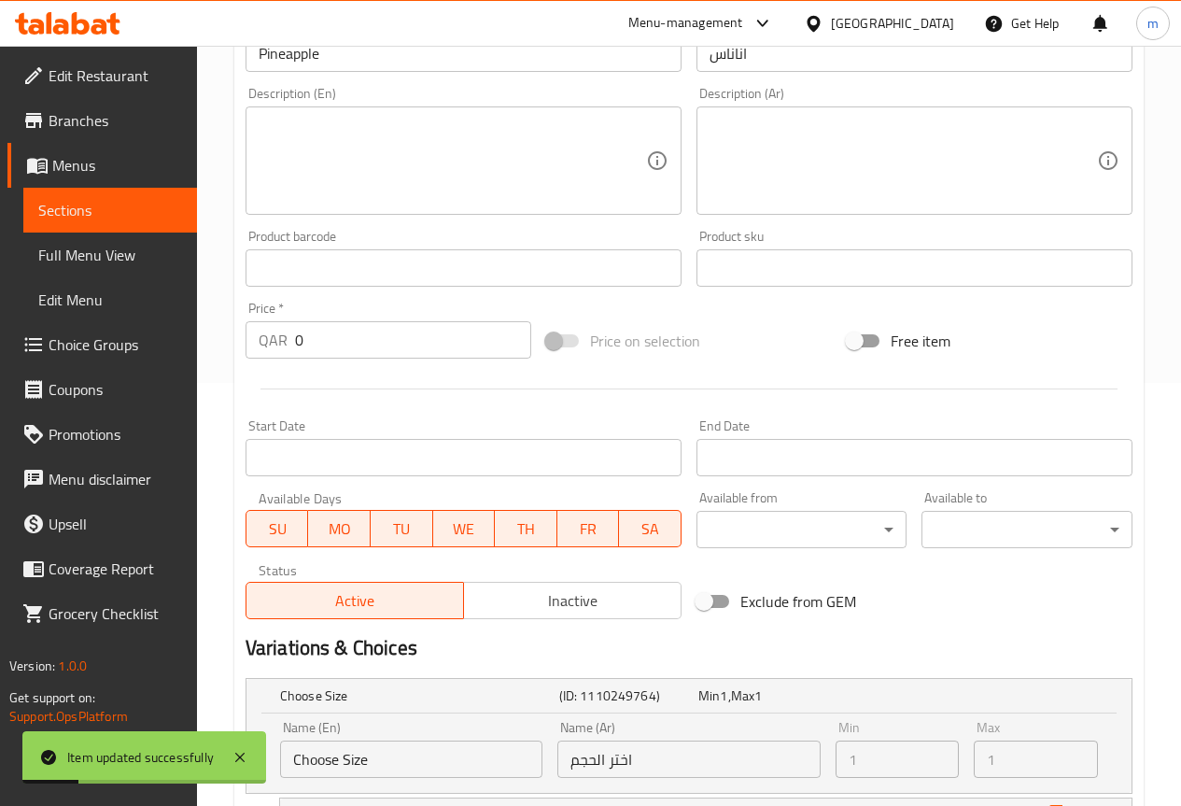
scroll to position [0, 0]
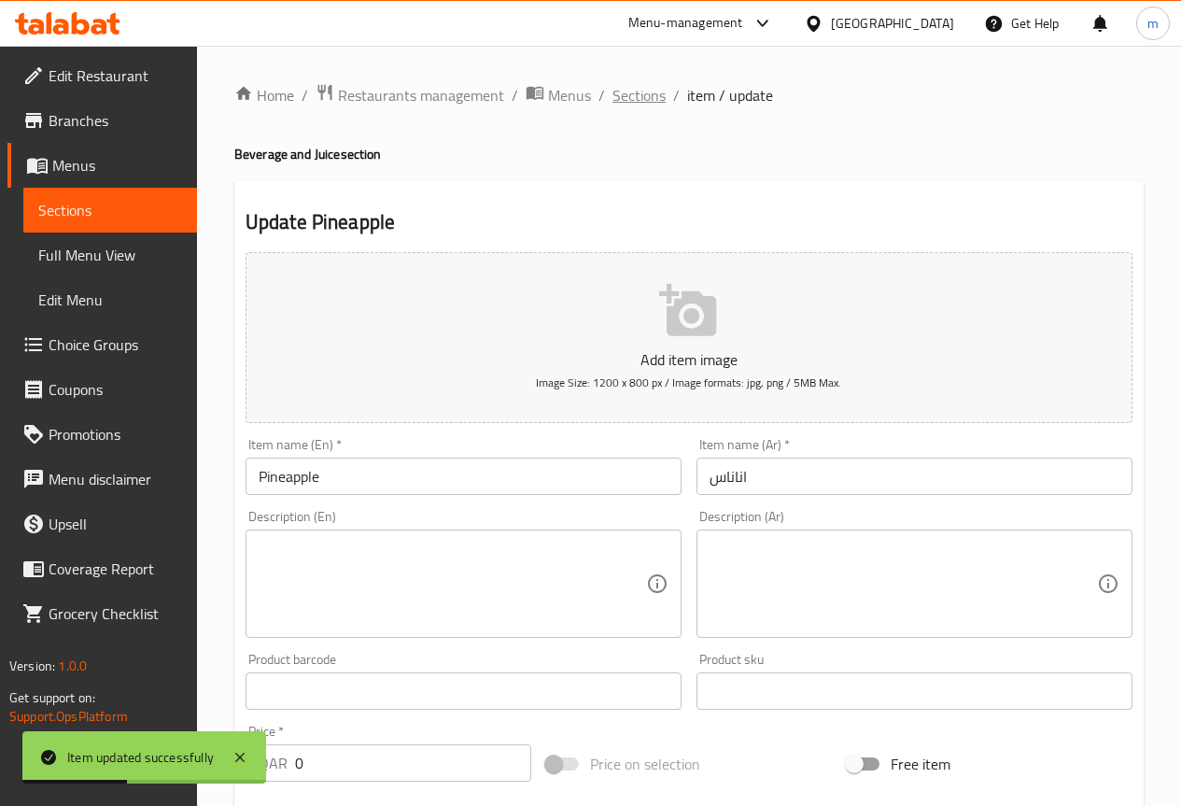
click at [631, 97] on span "Sections" at bounding box center [638, 95] width 53 height 22
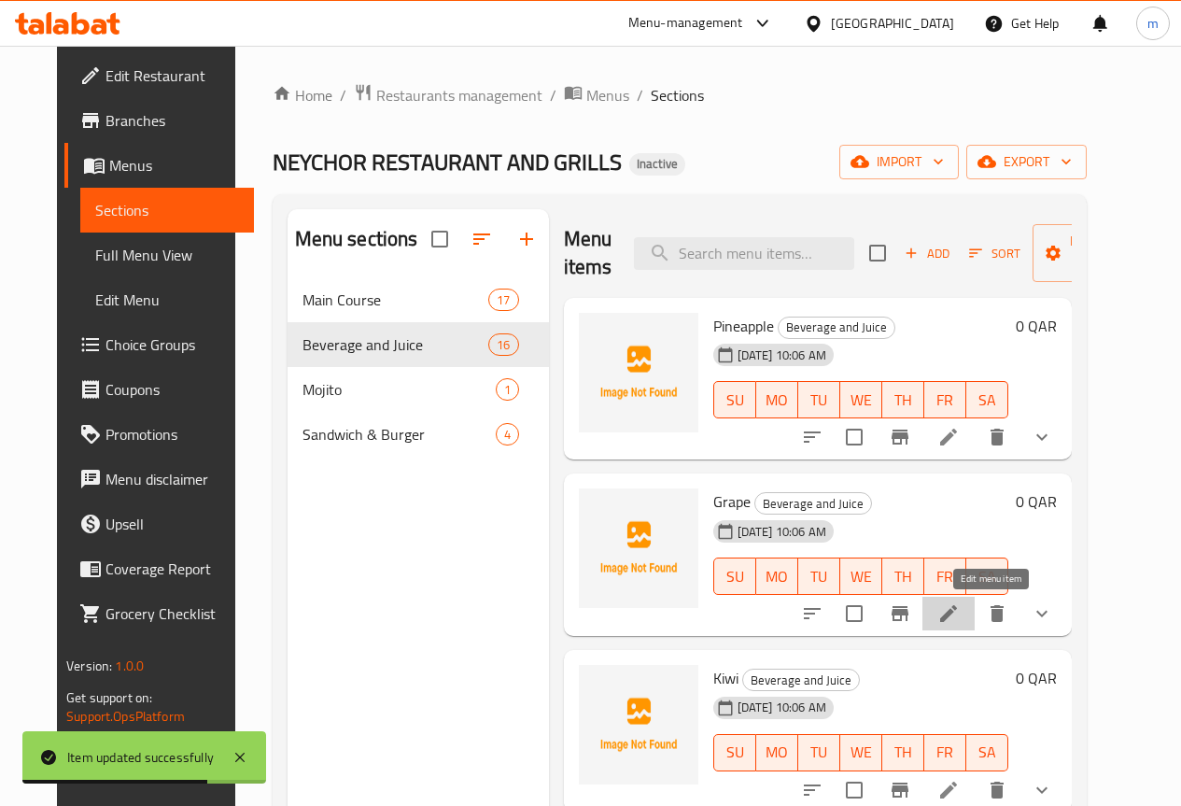
click at [957, 612] on icon at bounding box center [948, 613] width 17 height 17
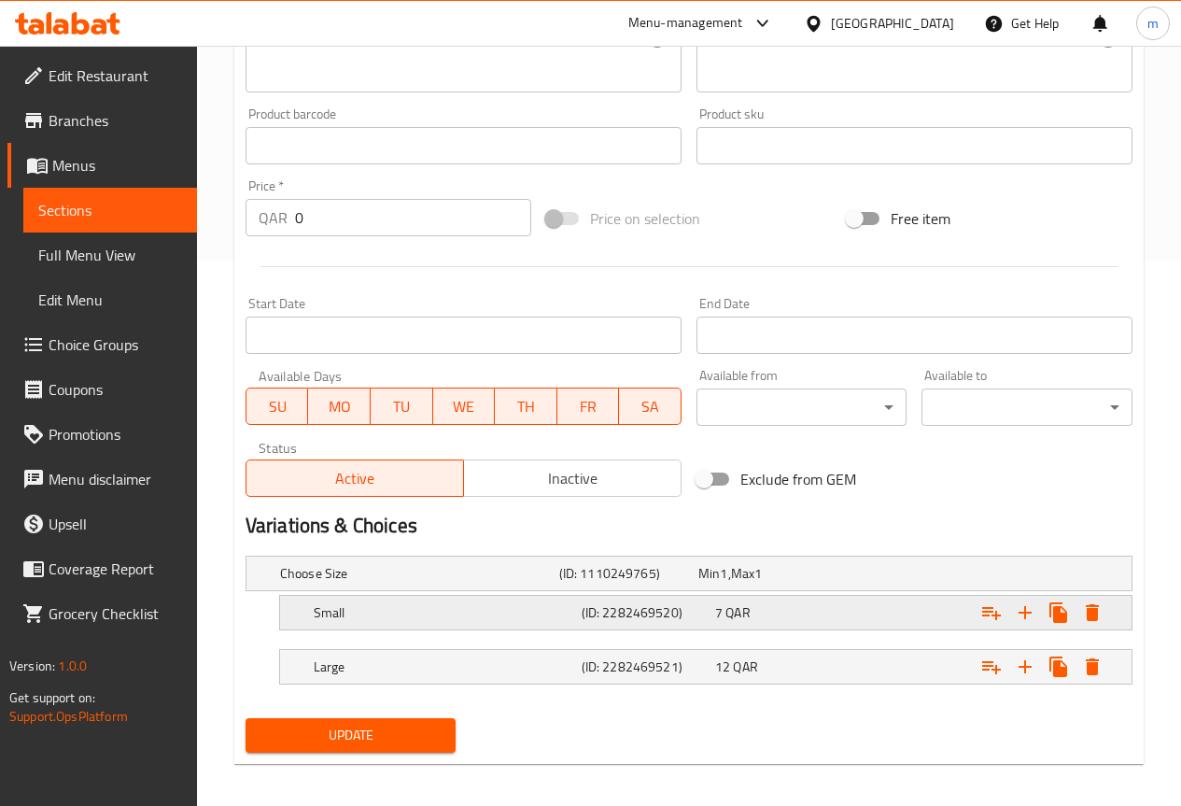
scroll to position [556, 0]
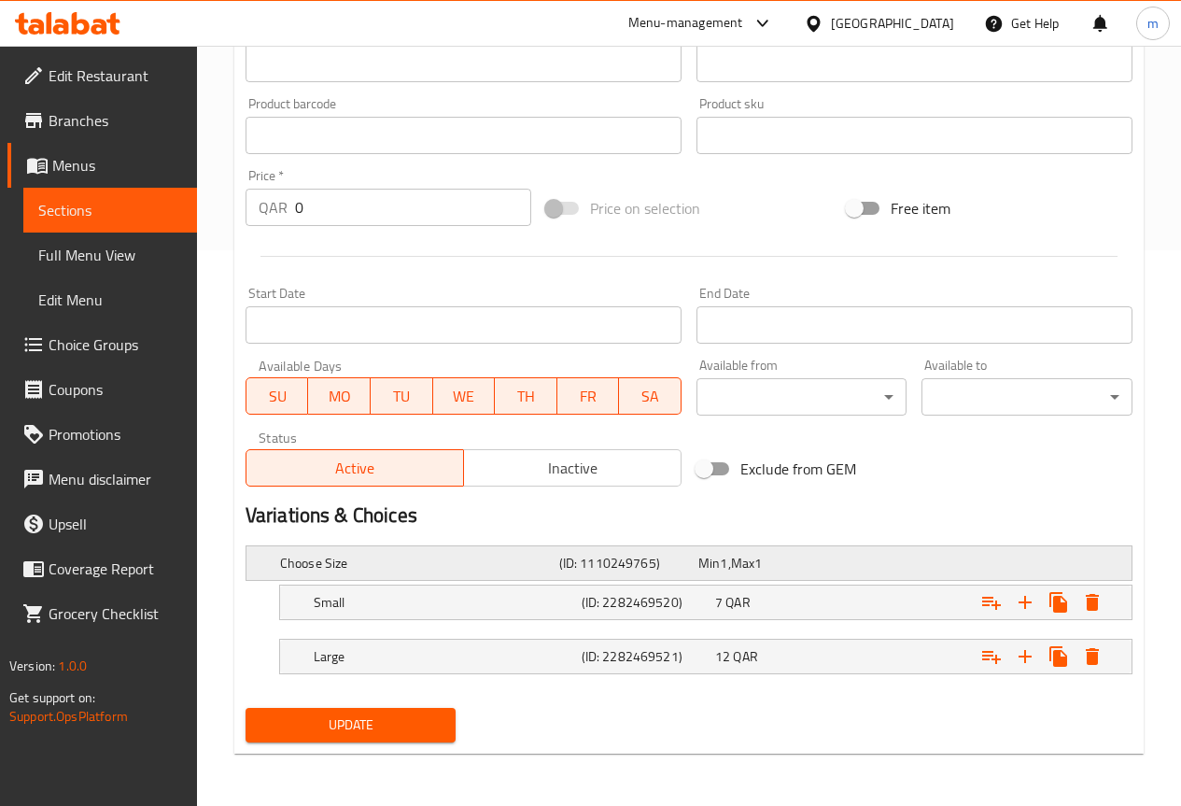
click at [799, 569] on div "Min 1 , Max 1" at bounding box center [764, 563] width 132 height 19
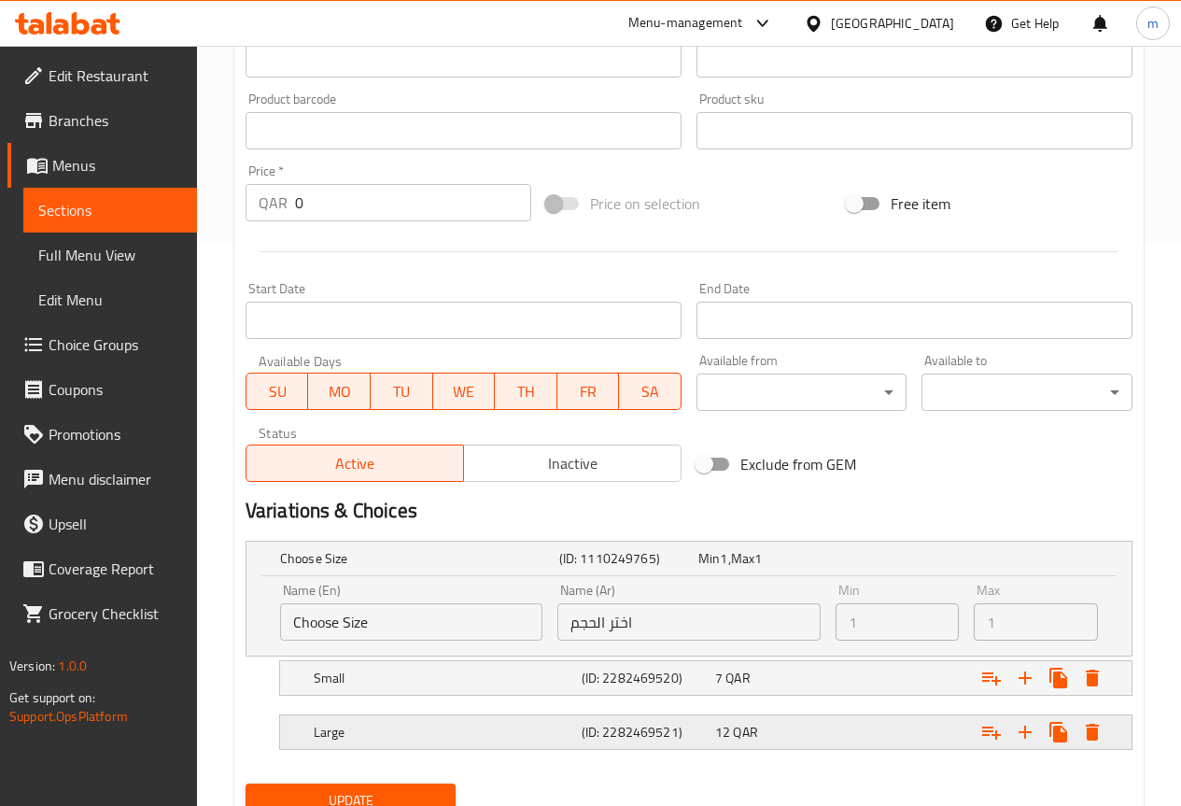
scroll to position [636, 0]
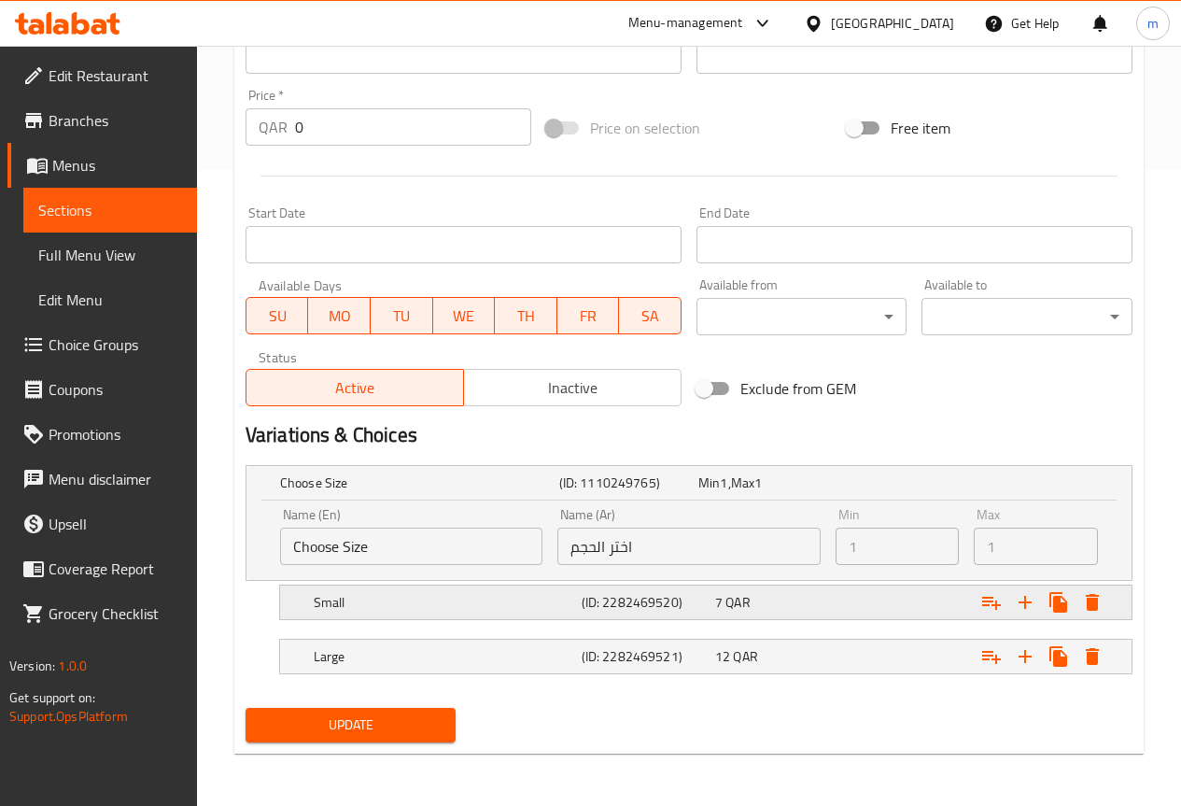
click at [689, 604] on h5 "(ID: 2282469520)" at bounding box center [645, 602] width 126 height 19
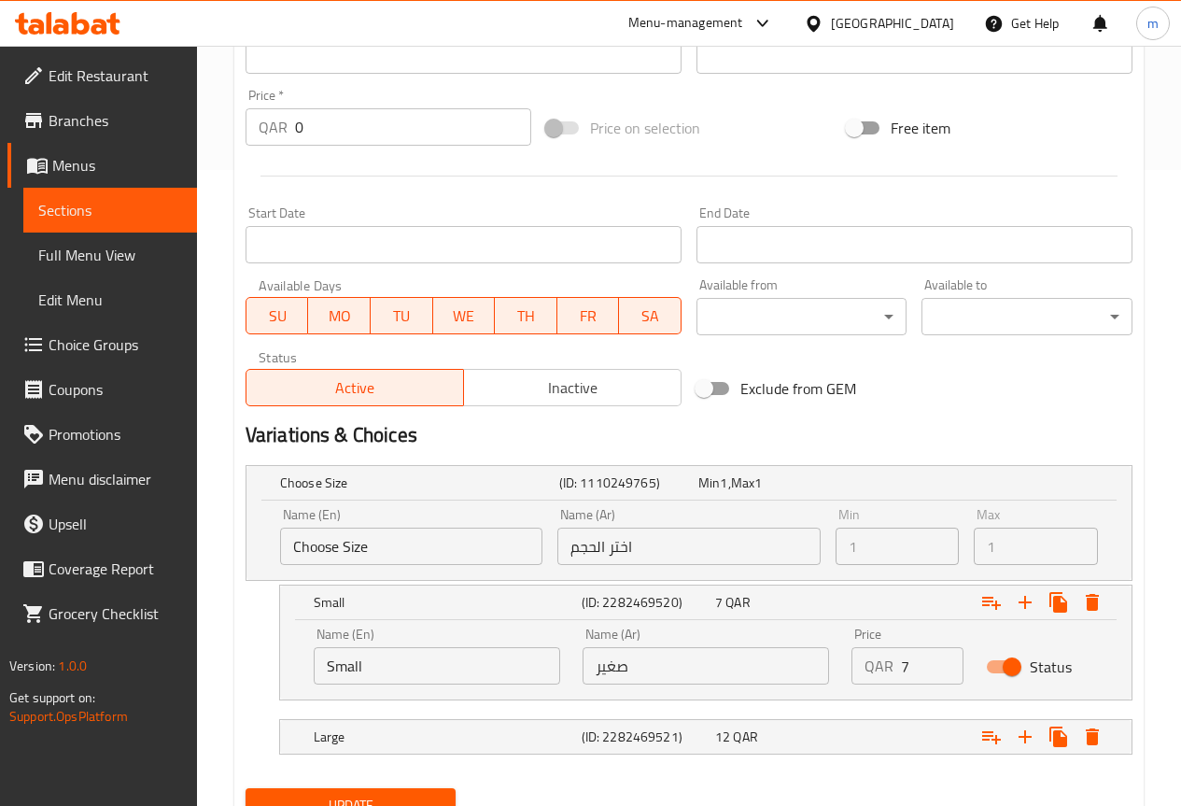
scroll to position [716, 0]
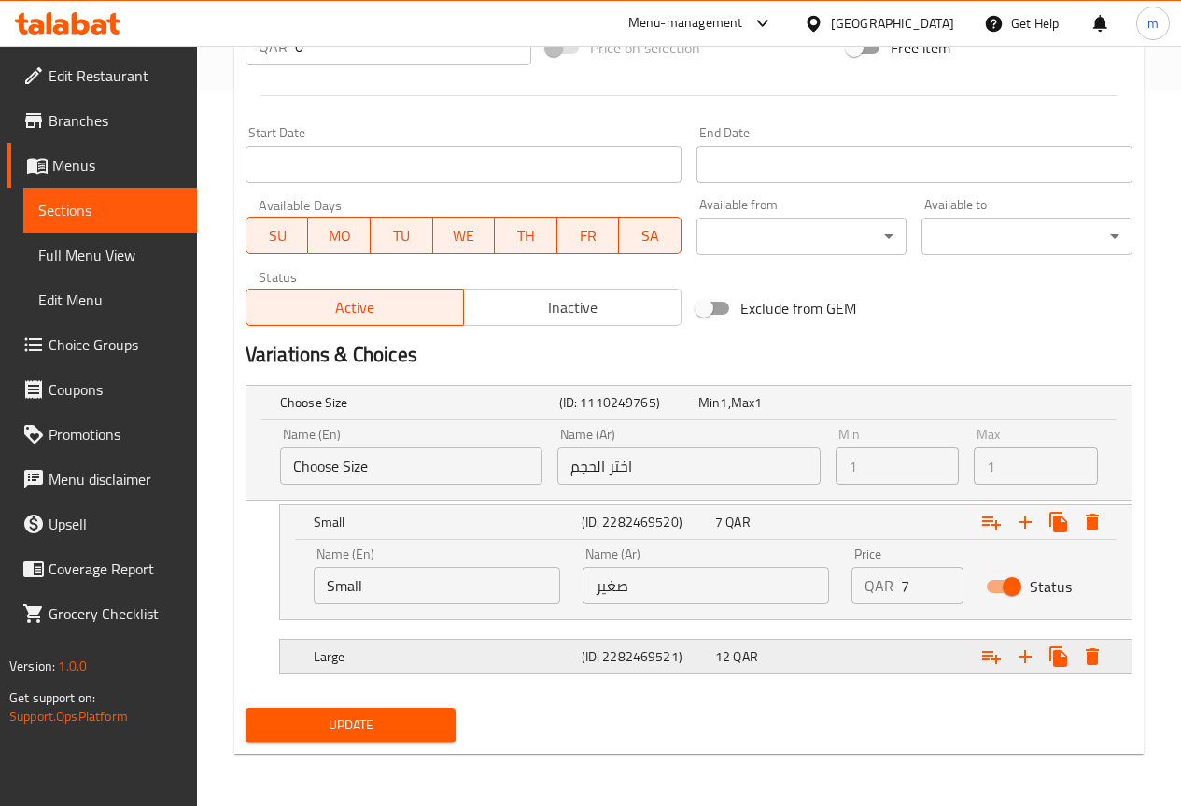
click at [672, 651] on h5 "(ID: 2282469521)" at bounding box center [645, 656] width 126 height 19
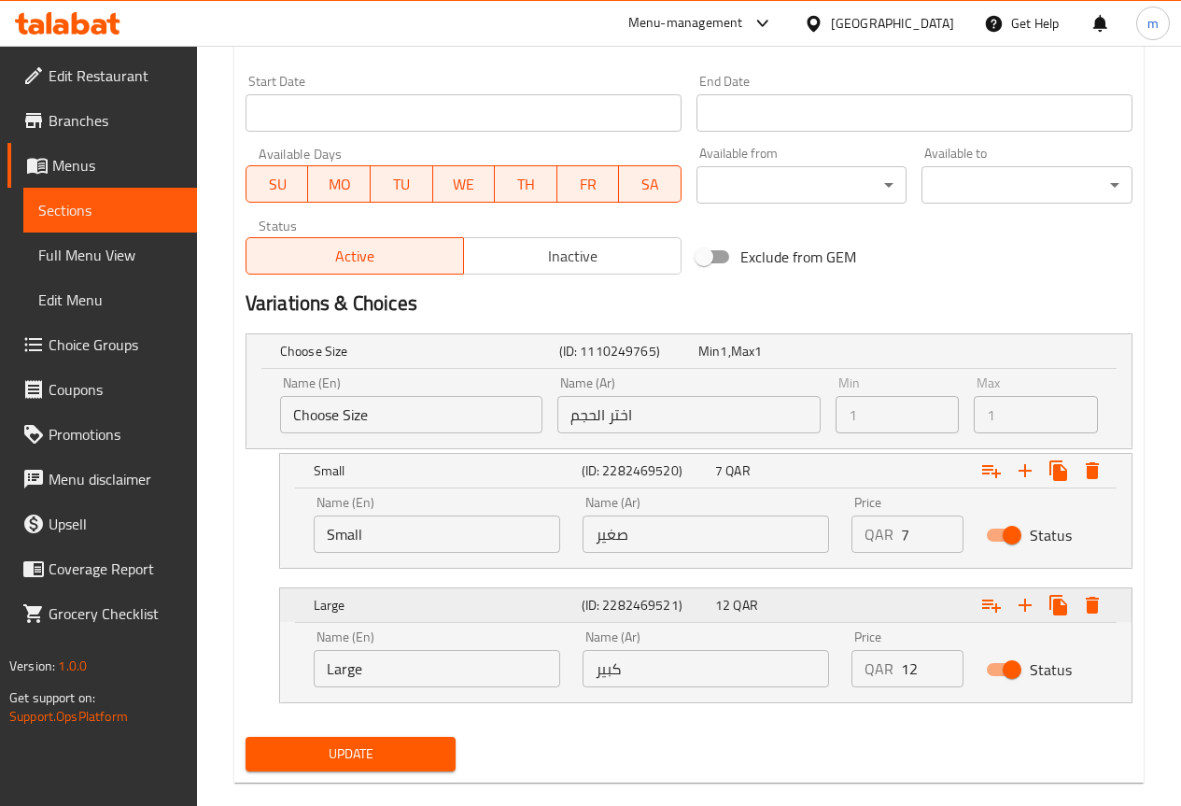
scroll to position [796, 0]
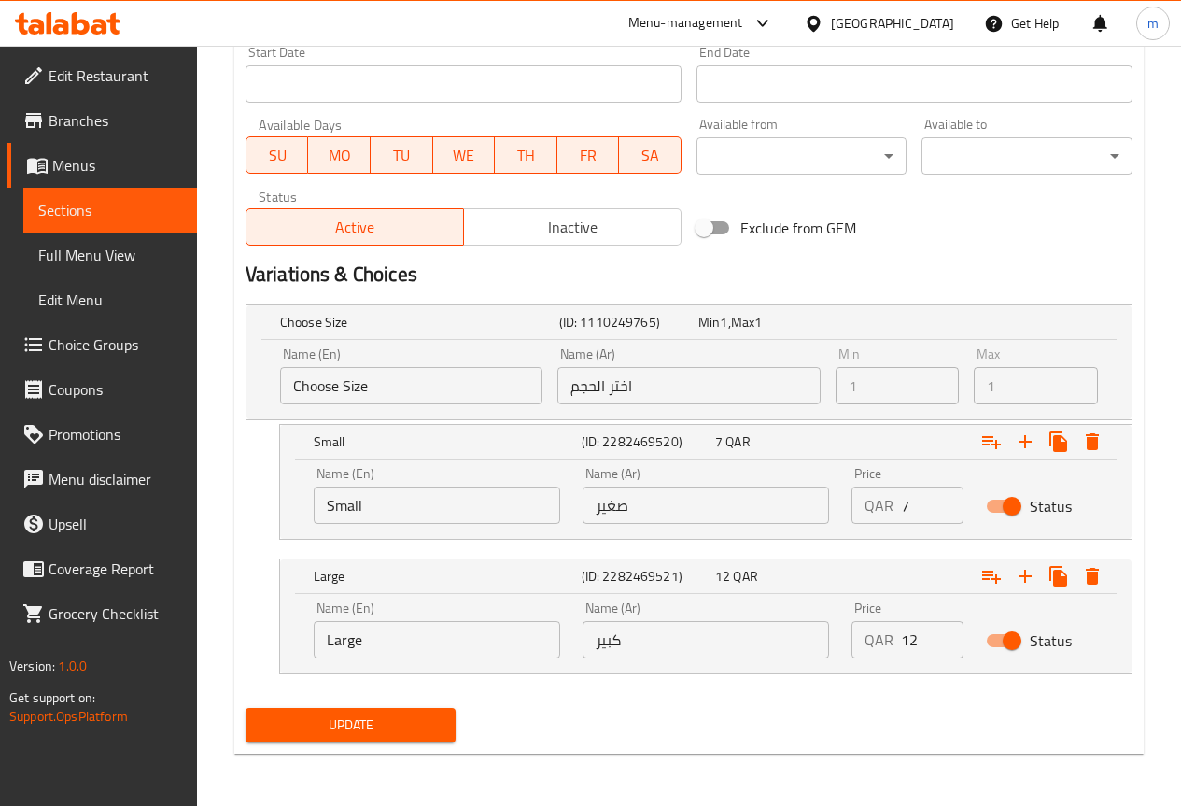
click at [413, 736] on span "Update" at bounding box center [350, 724] width 181 height 23
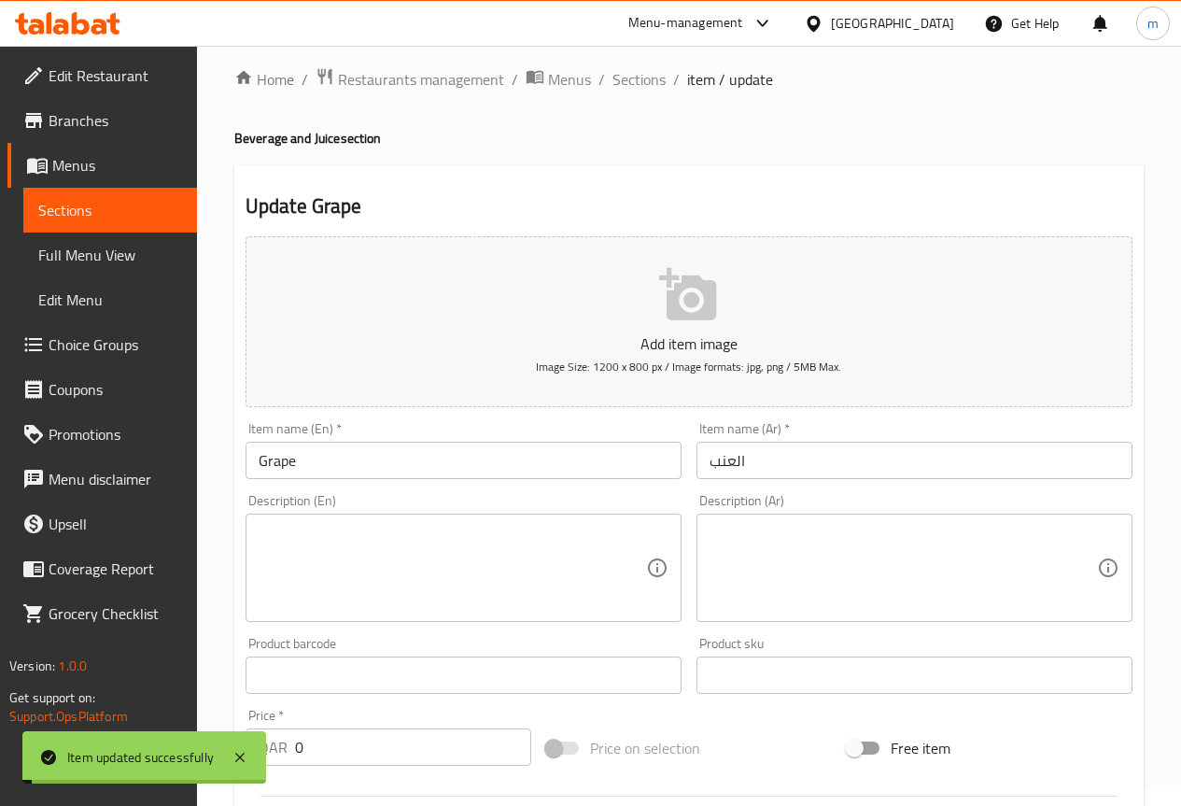
scroll to position [0, 0]
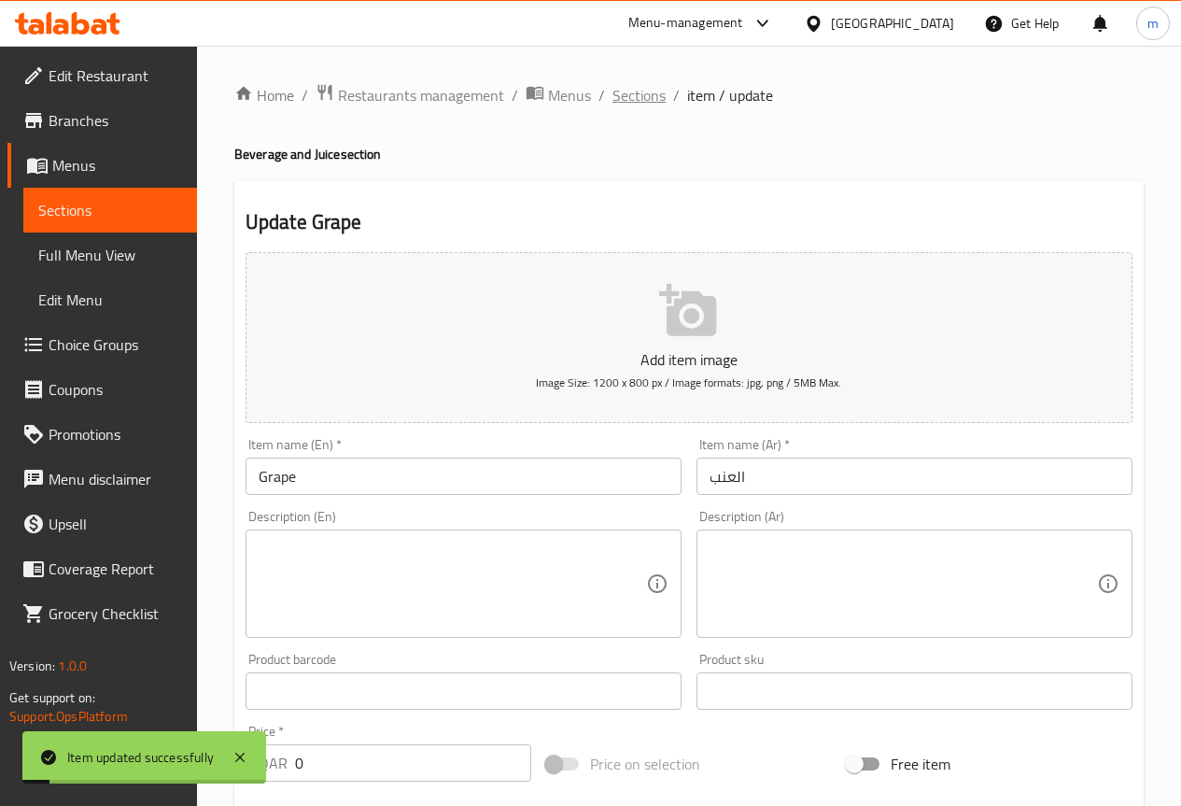
click at [639, 88] on span "Sections" at bounding box center [638, 95] width 53 height 22
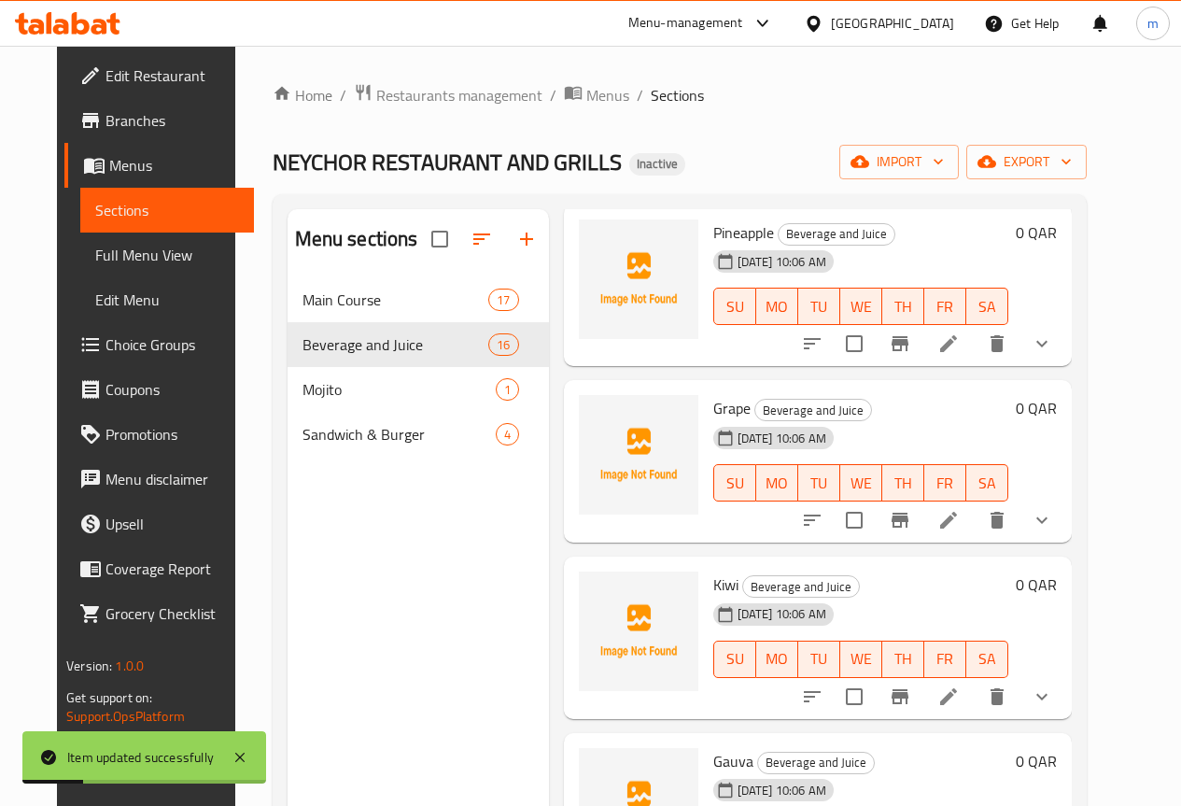
scroll to position [187, 0]
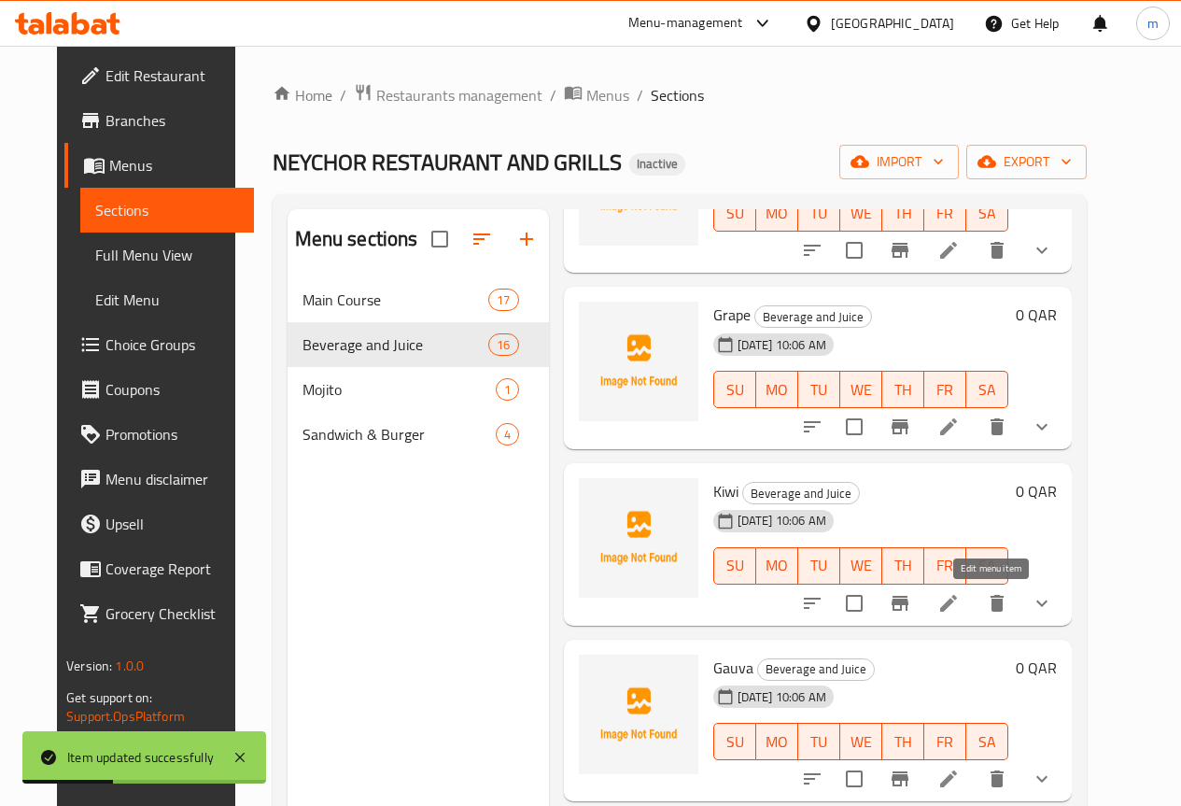
click at [960, 600] on icon at bounding box center [948, 603] width 22 height 22
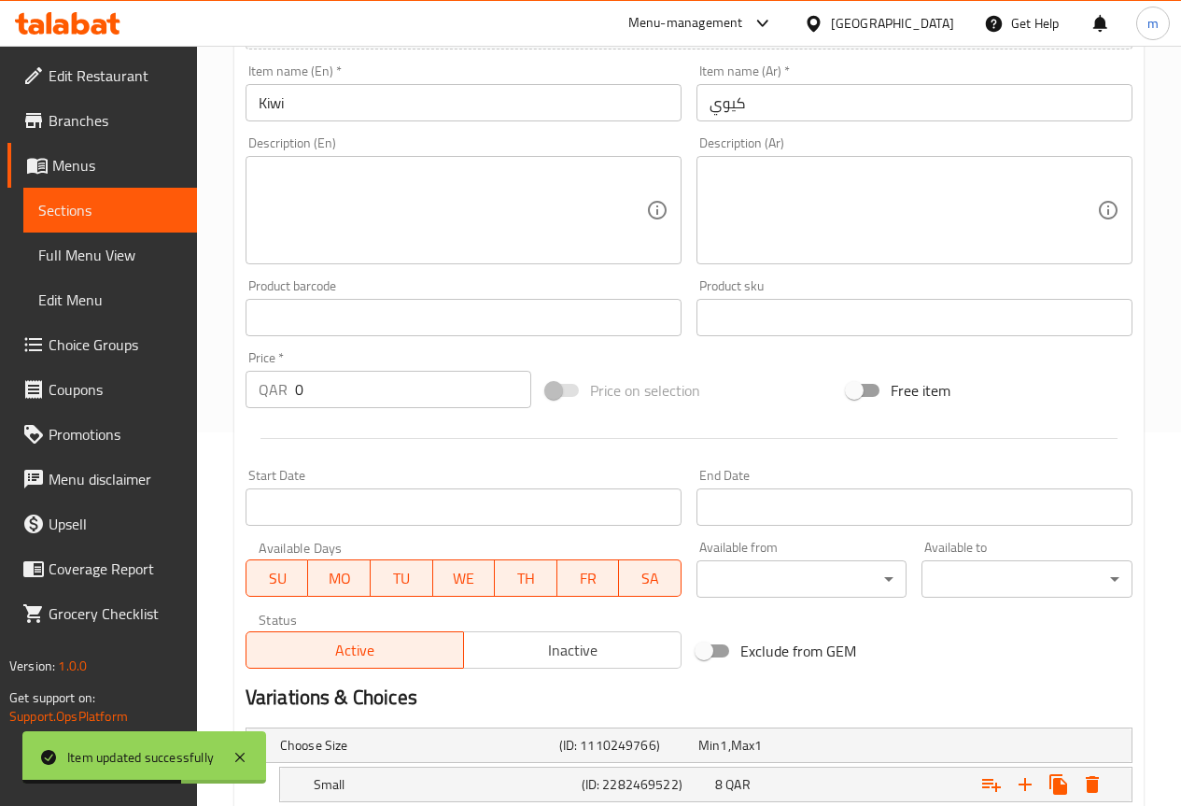
scroll to position [556, 0]
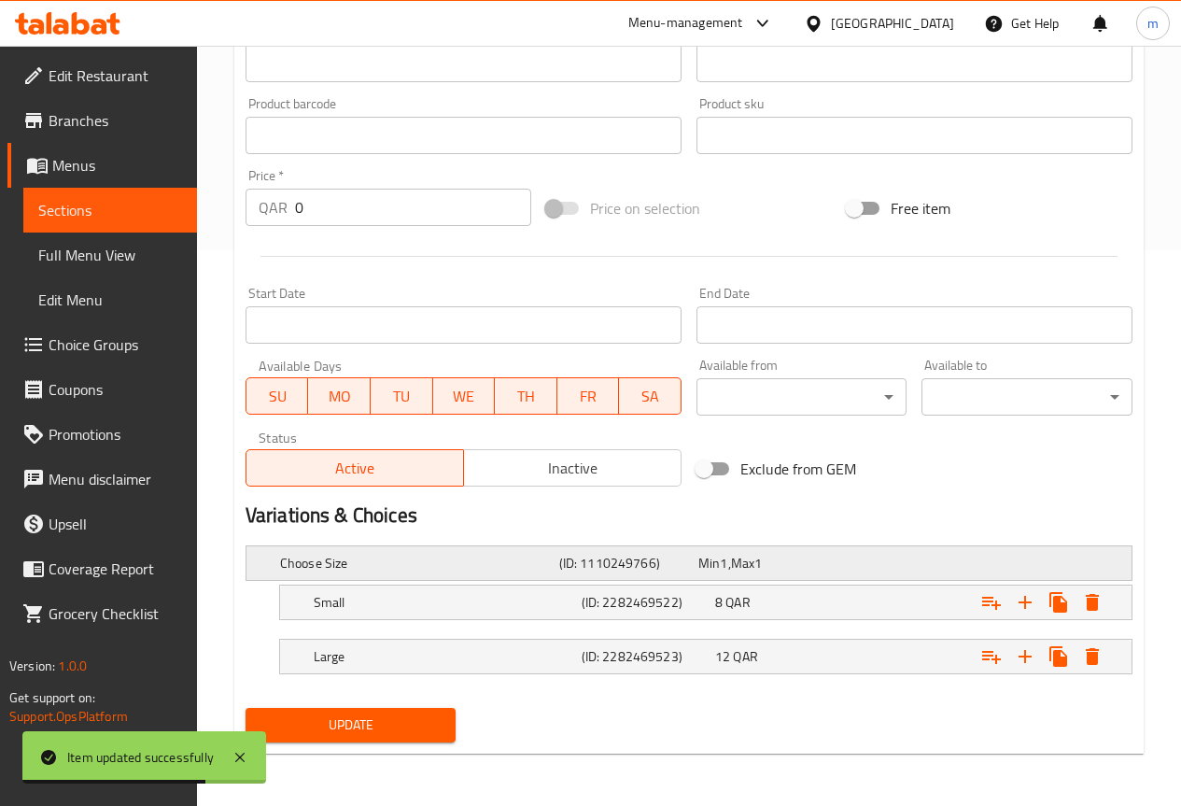
click at [582, 561] on h5 "(ID: 1110249766)" at bounding box center [625, 563] width 132 height 19
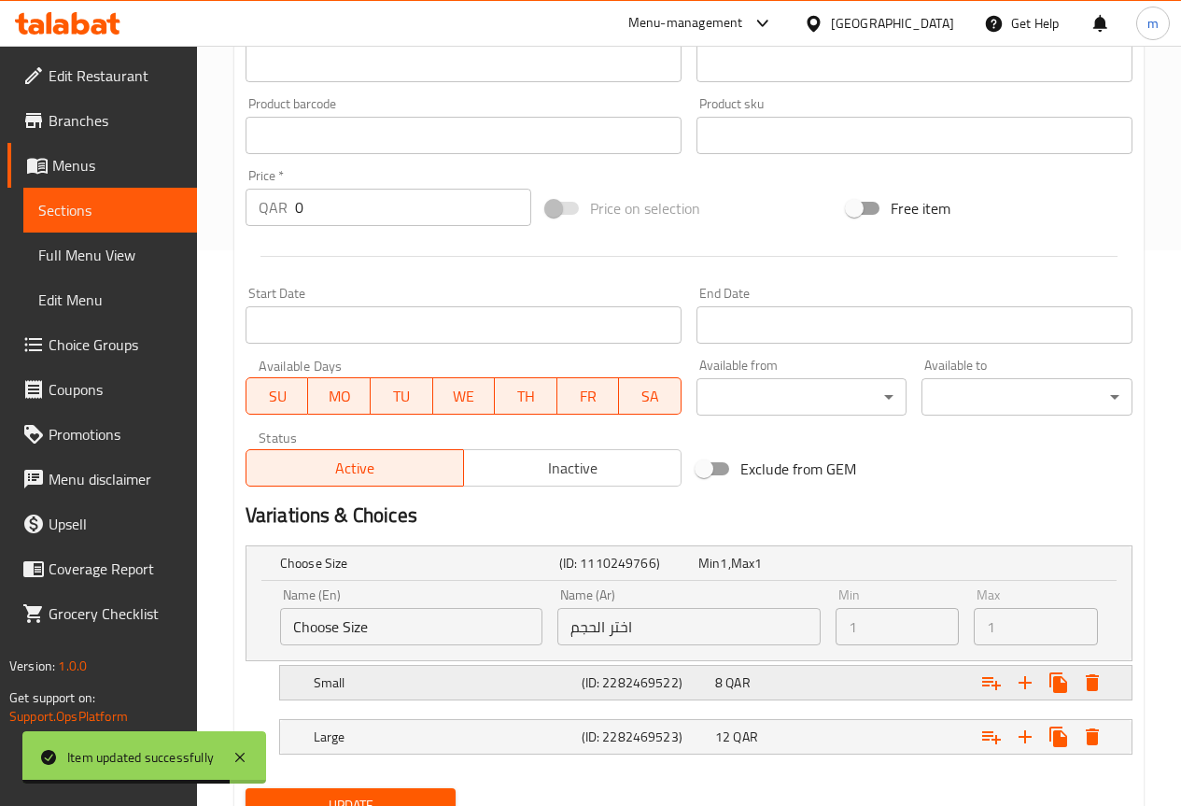
click at [525, 683] on h5 "Small" at bounding box center [444, 682] width 260 height 19
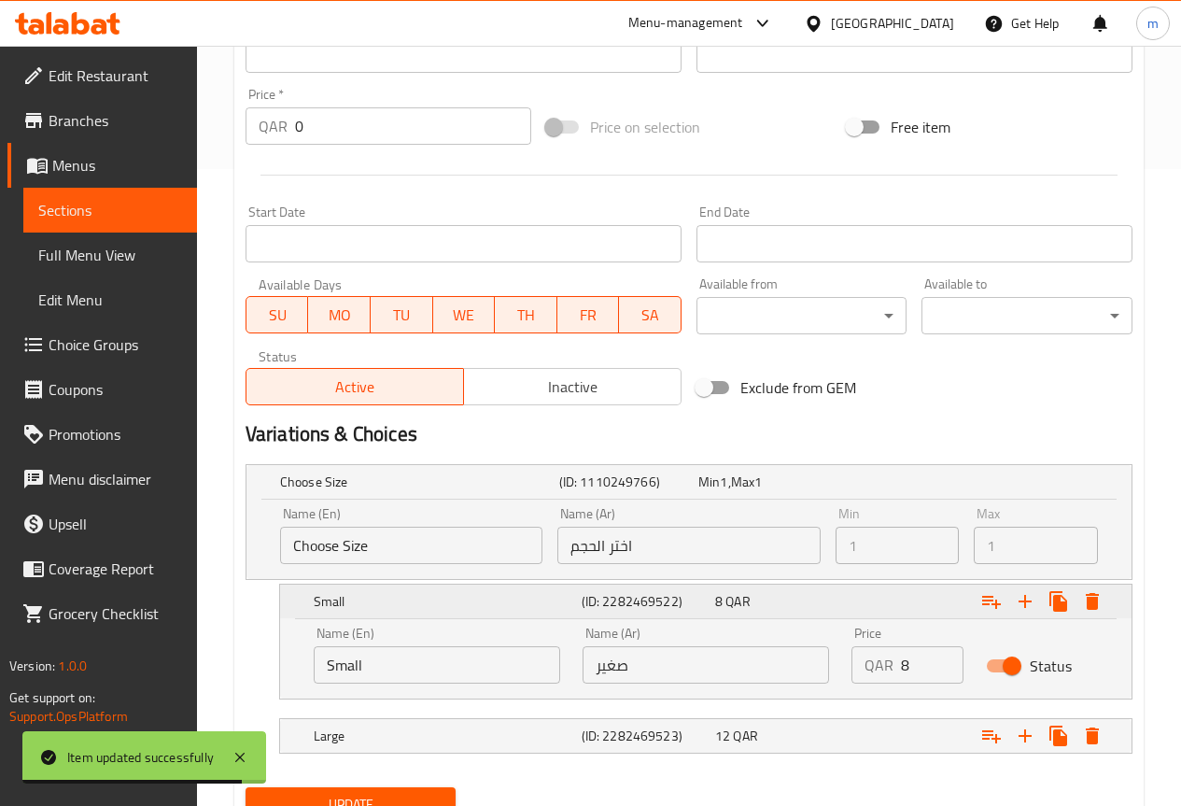
scroll to position [716, 0]
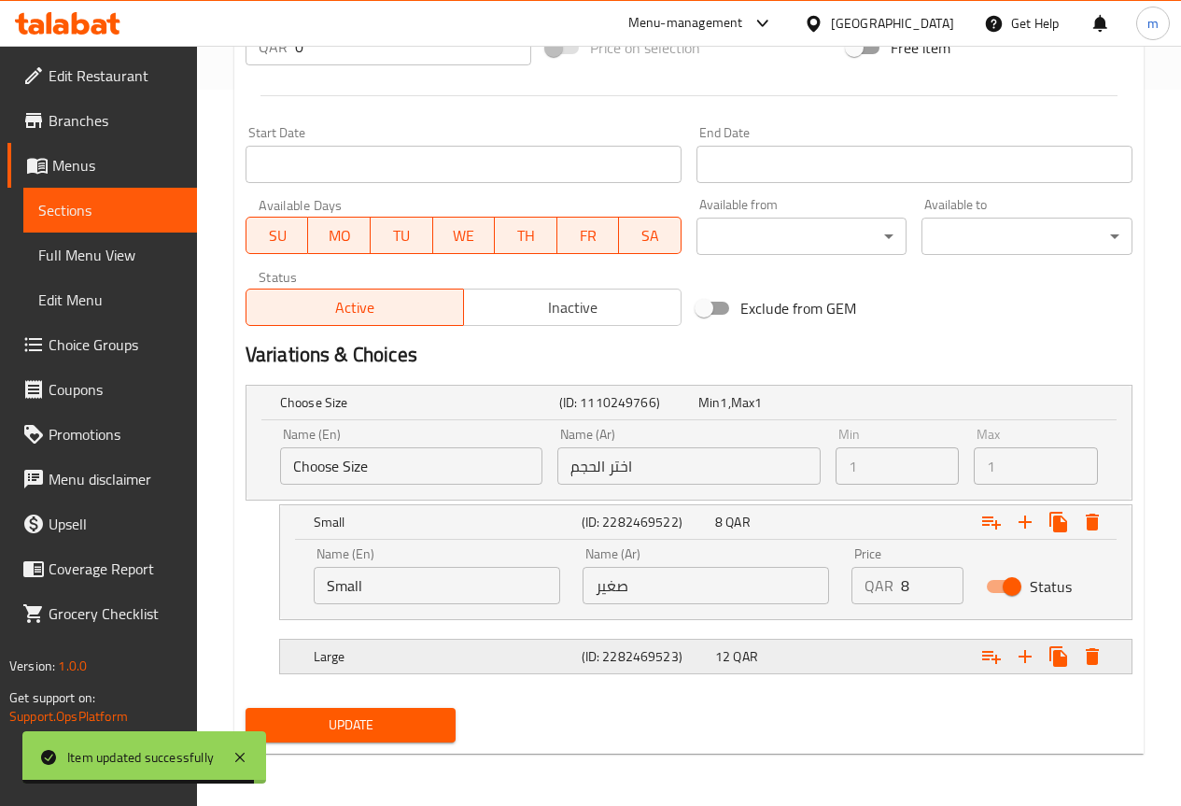
click at [548, 654] on h5 "Large" at bounding box center [444, 656] width 260 height 19
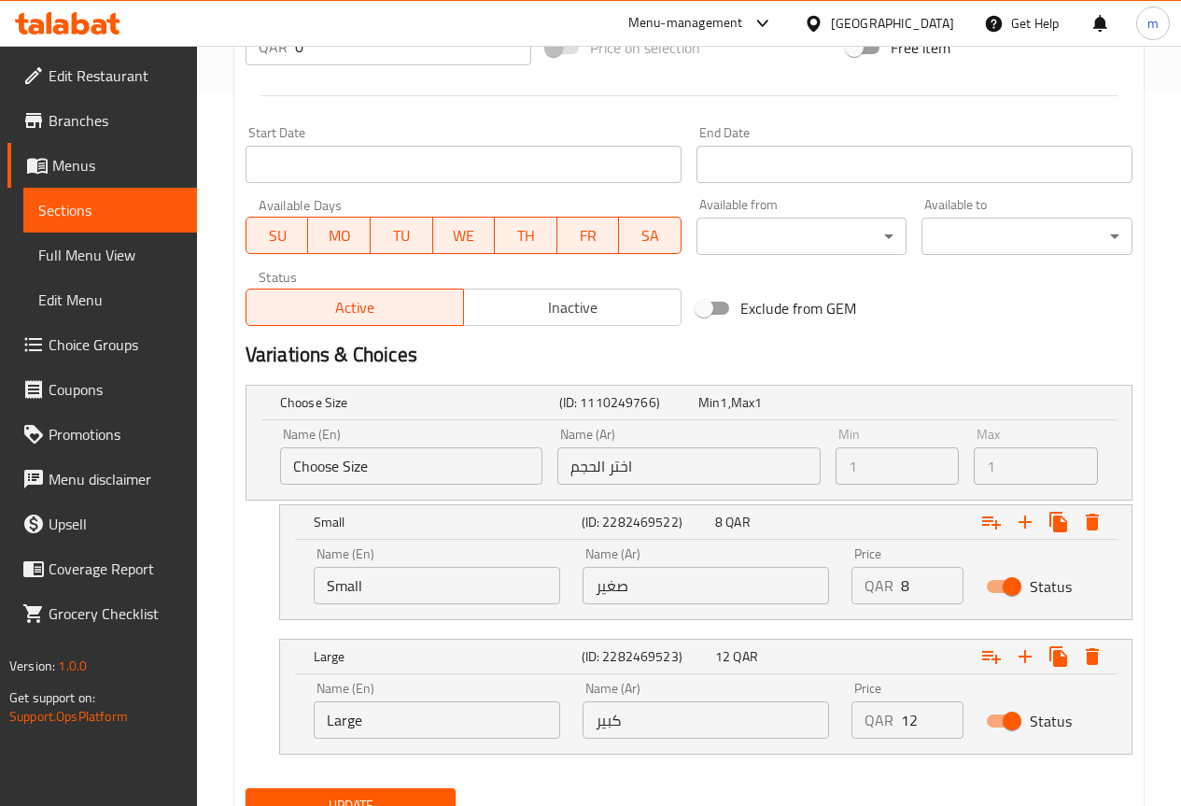
scroll to position [796, 0]
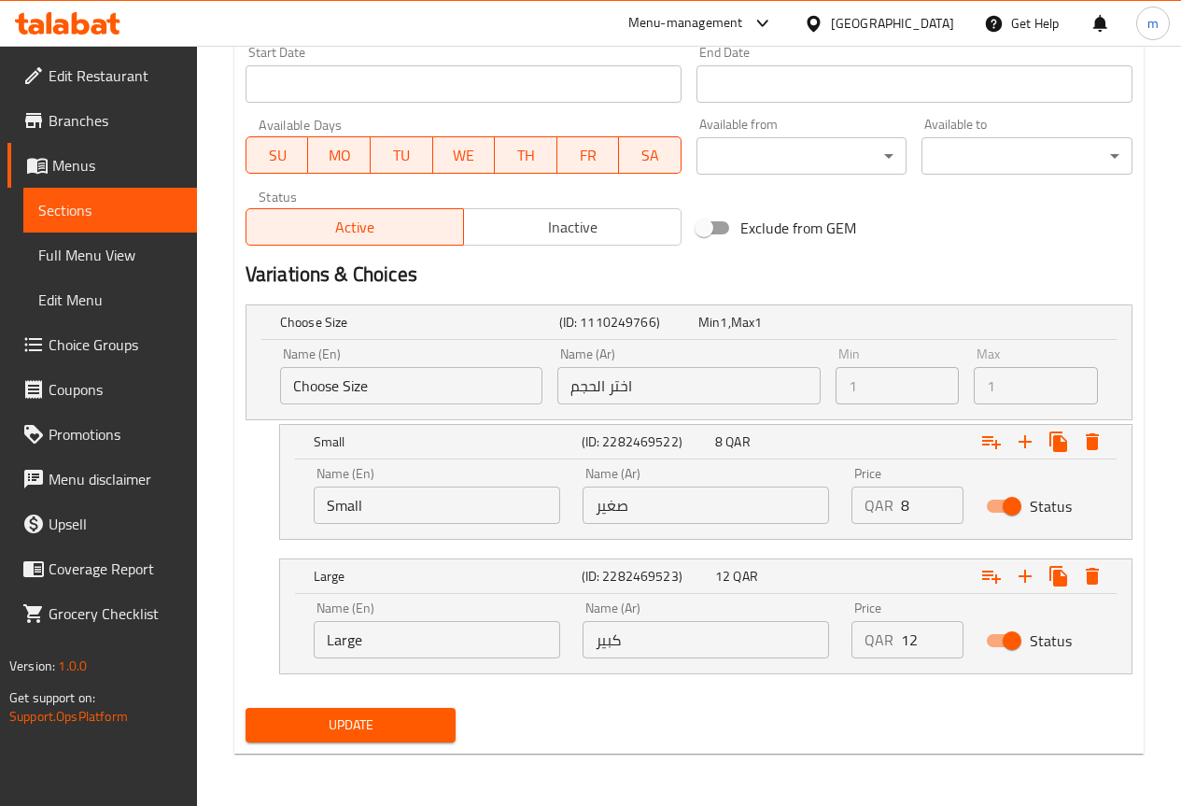
click at [351, 721] on span "Update" at bounding box center [350, 724] width 181 height 23
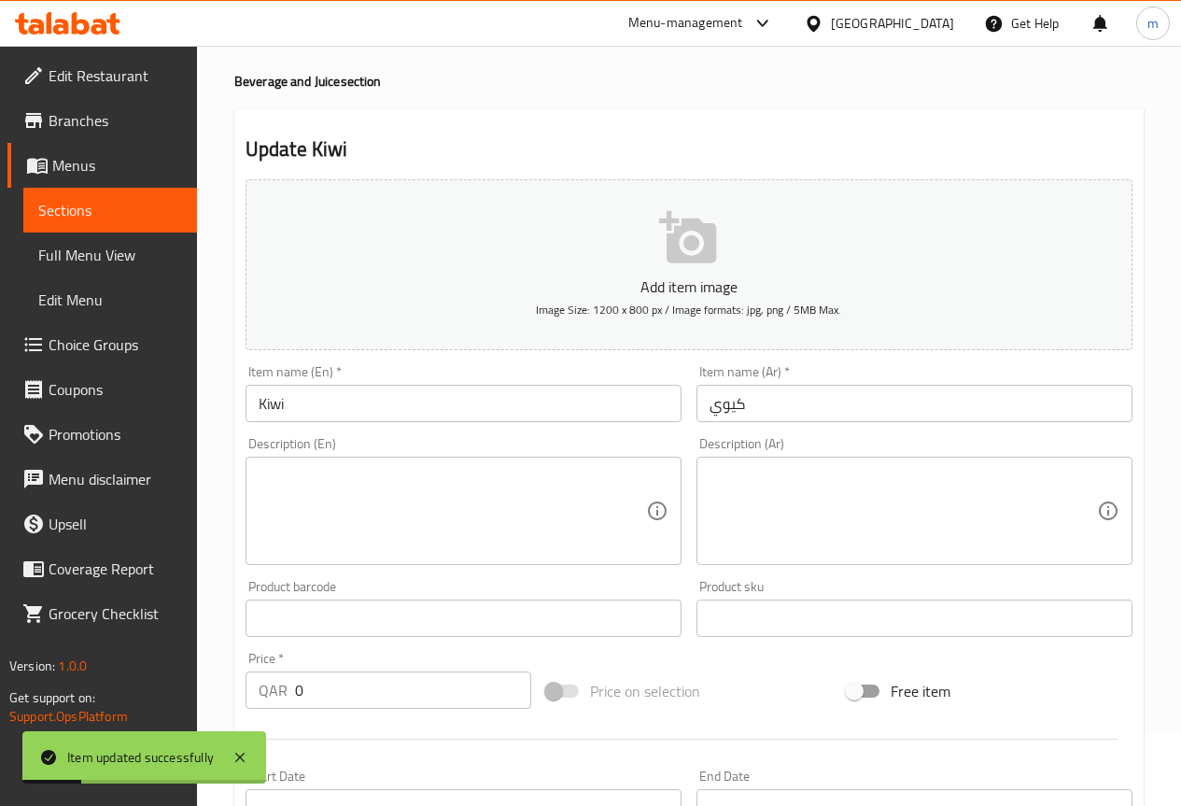
scroll to position [0, 0]
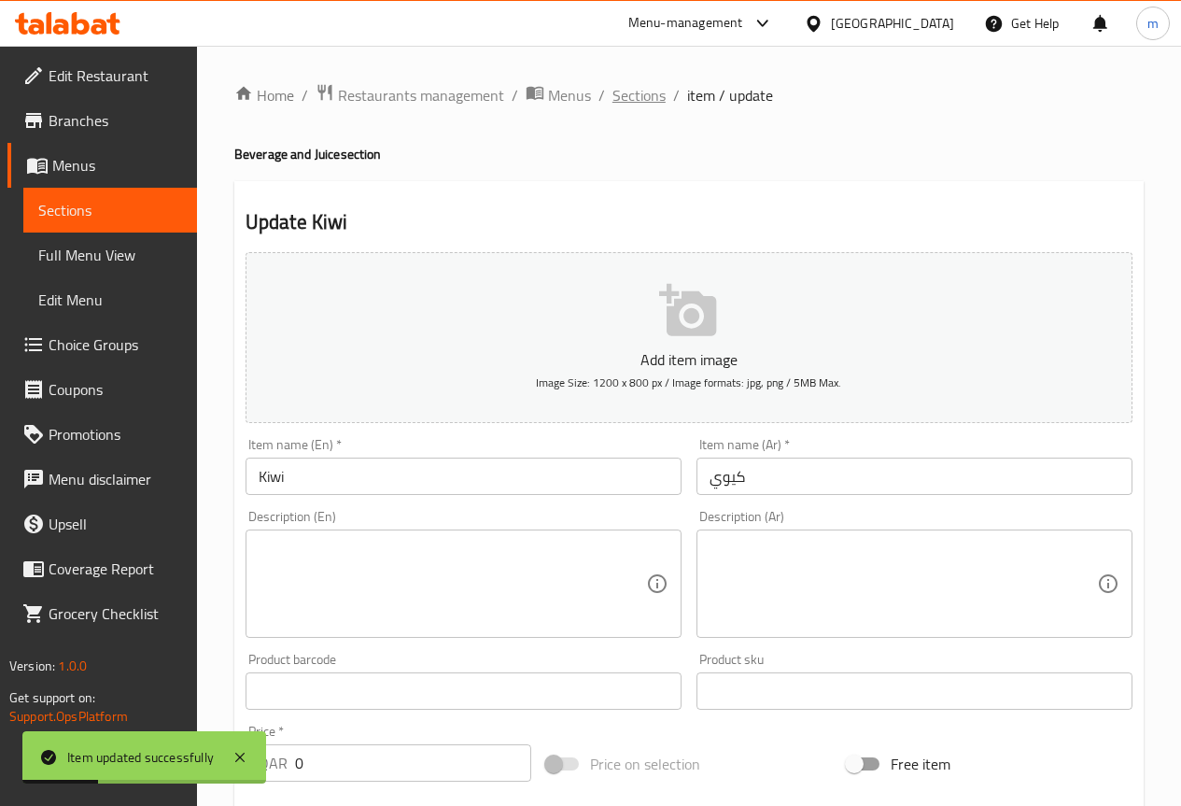
click at [649, 98] on span "Sections" at bounding box center [638, 95] width 53 height 22
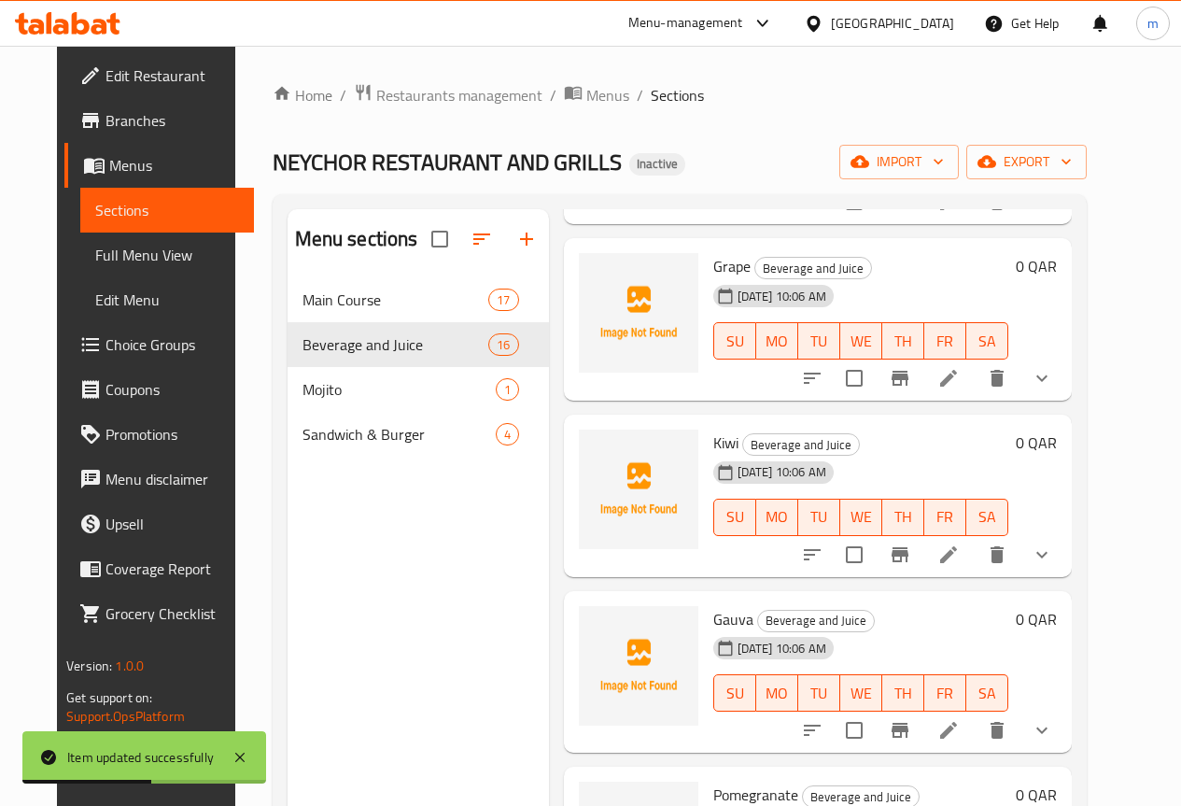
scroll to position [373, 0]
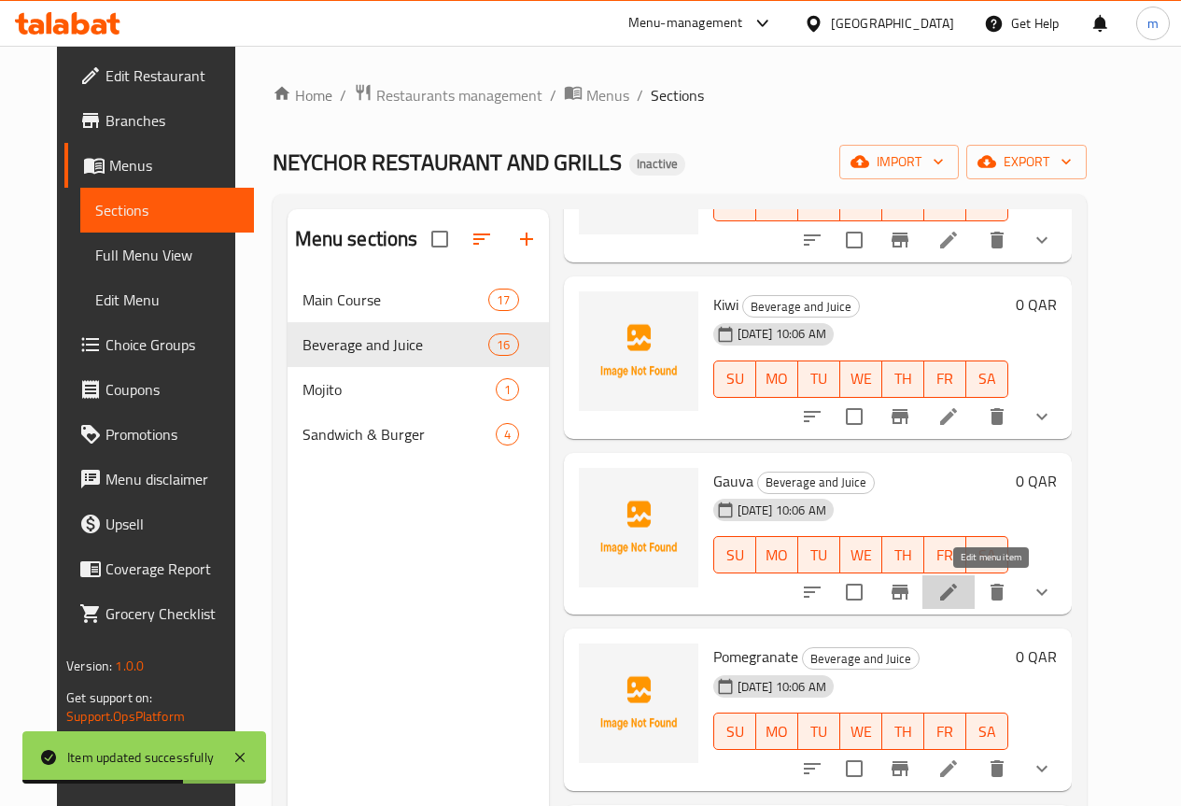
click at [957, 594] on icon at bounding box center [948, 592] width 17 height 17
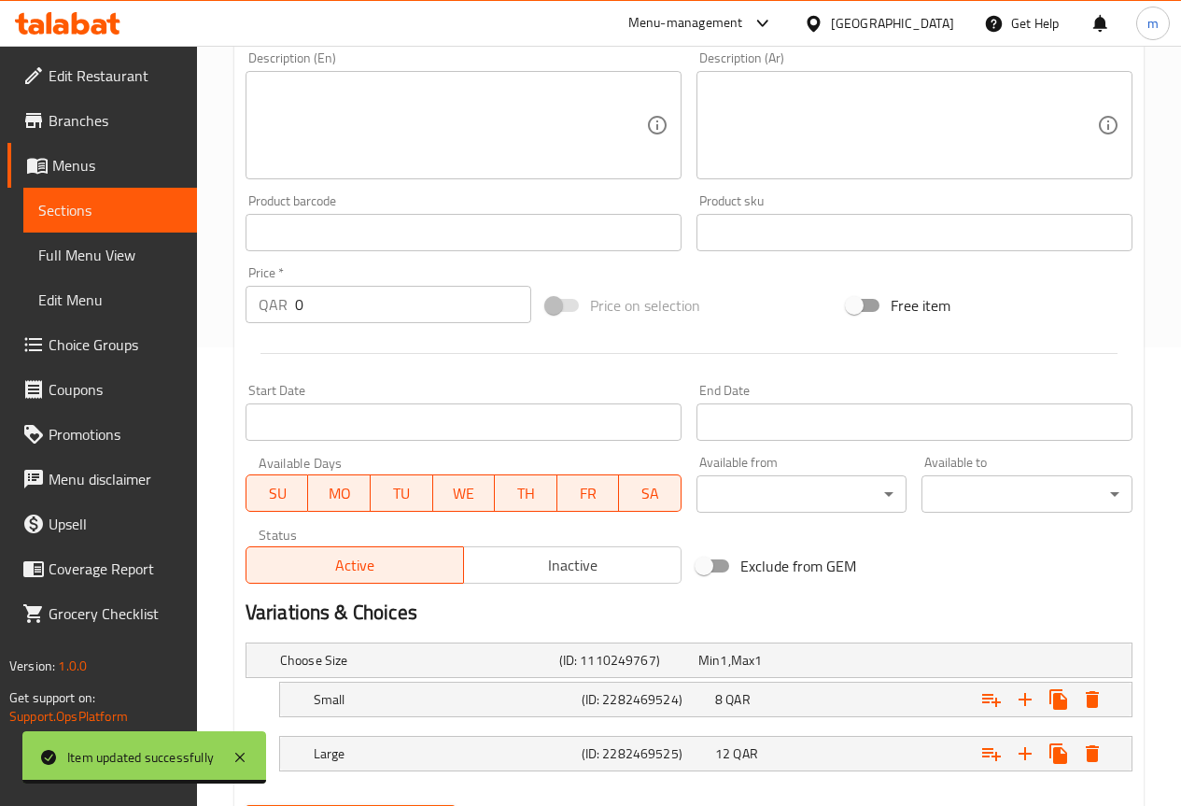
scroll to position [556, 0]
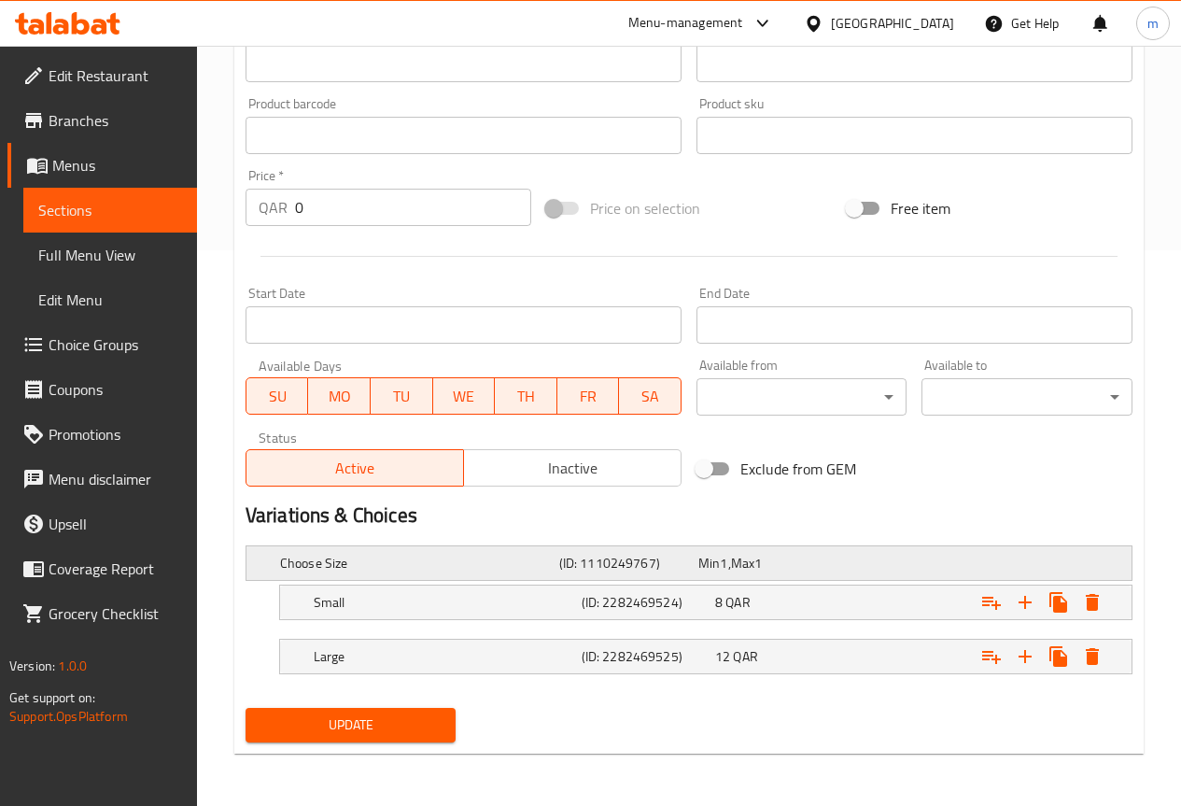
click at [569, 557] on h5 "(ID: 1110249767)" at bounding box center [625, 563] width 132 height 19
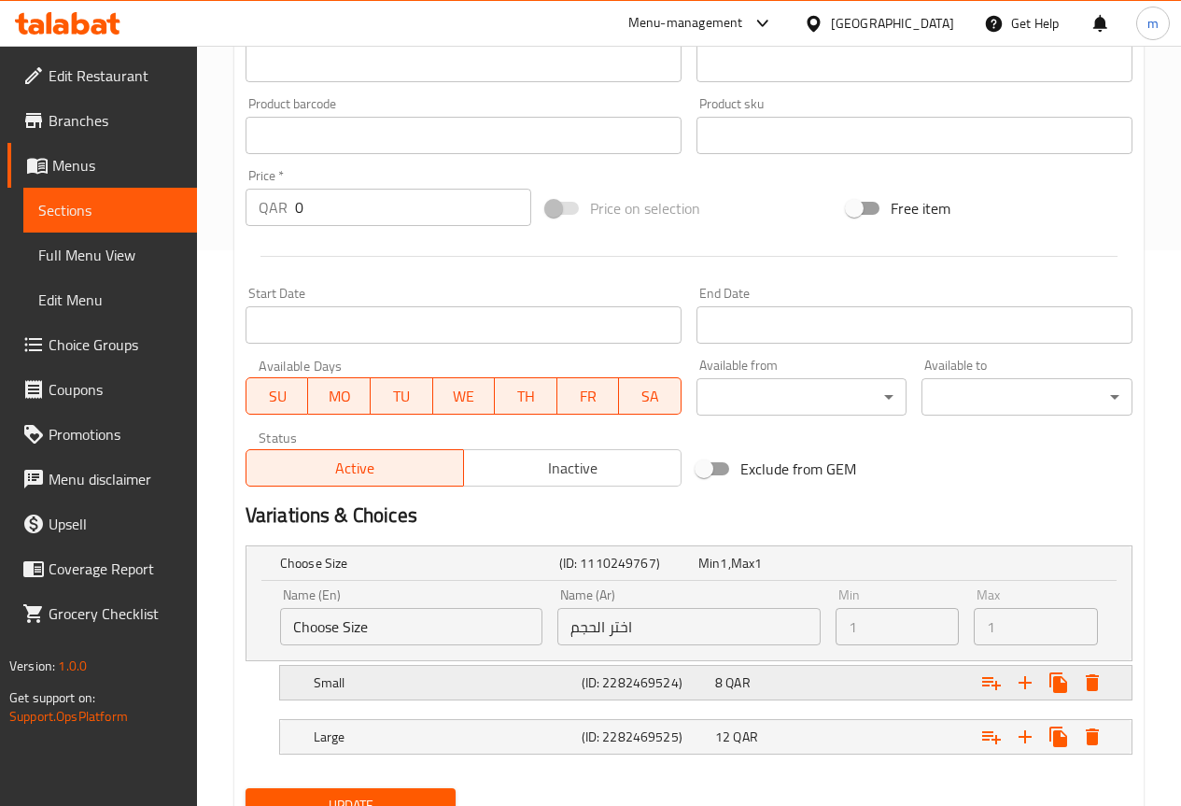
click at [491, 678] on h5 "Small" at bounding box center [444, 682] width 260 height 19
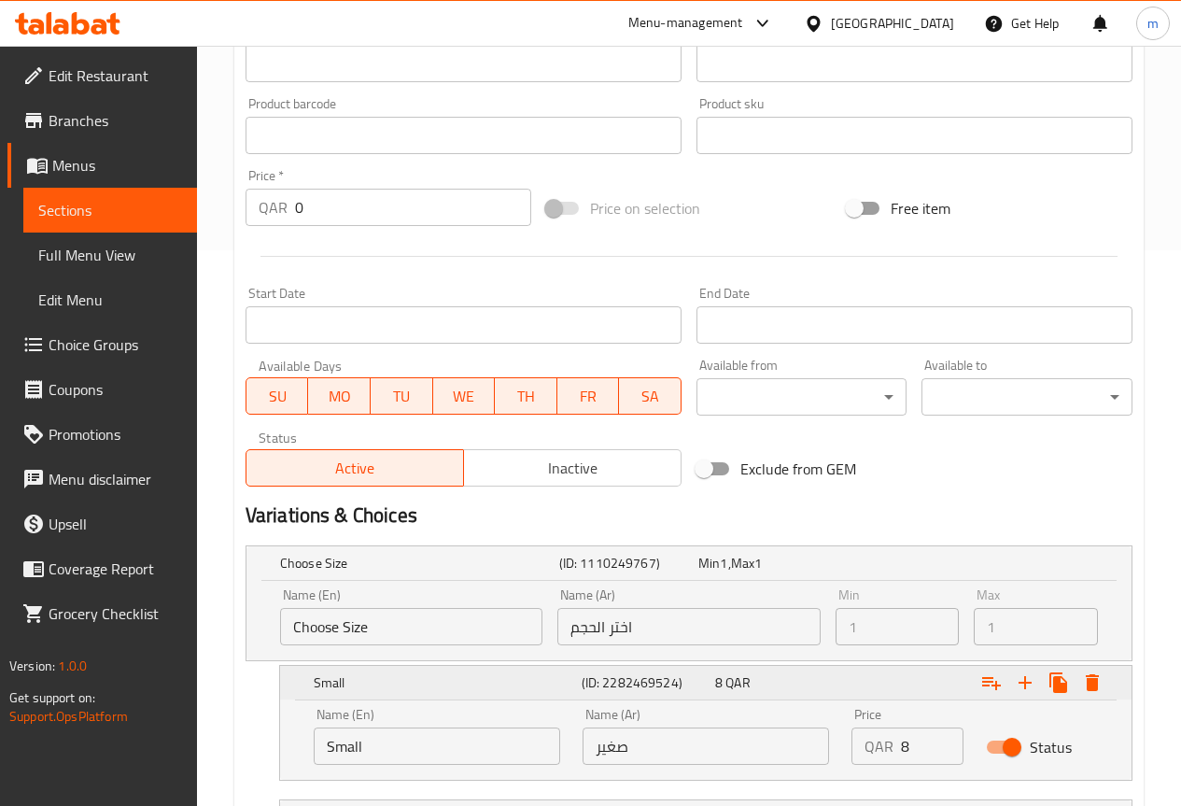
scroll to position [716, 0]
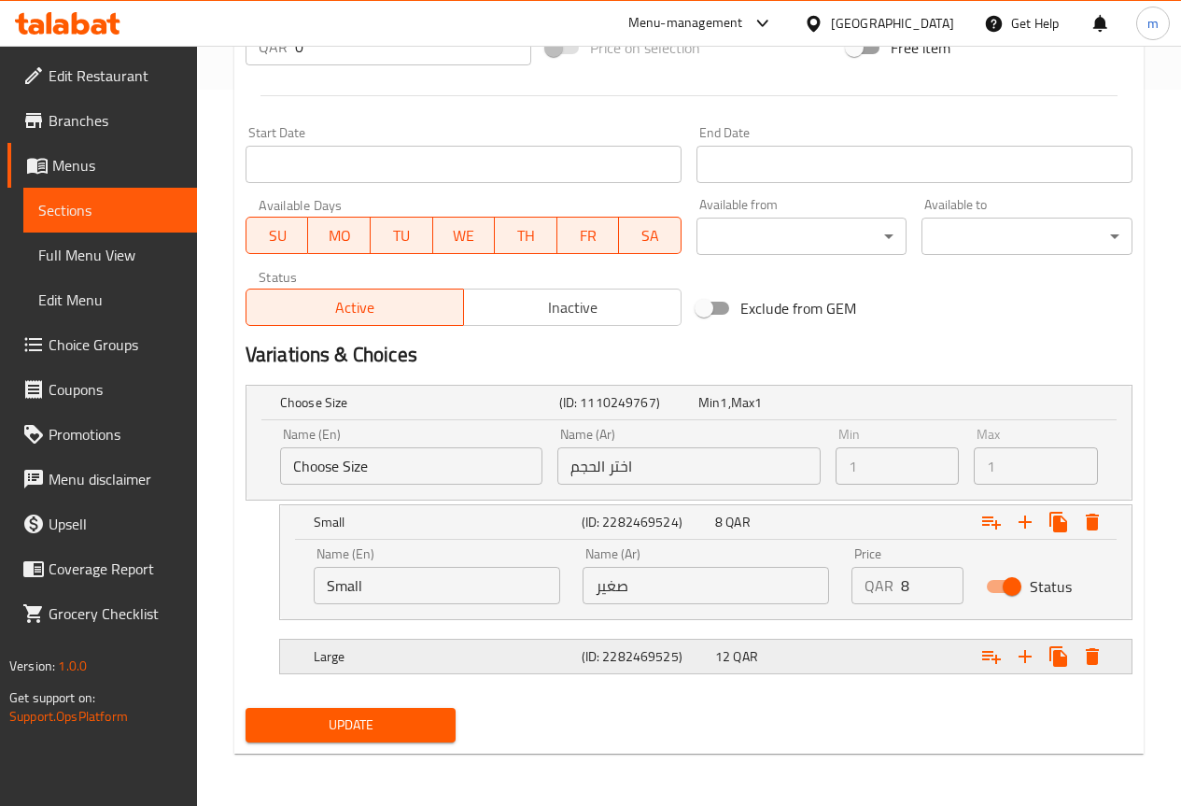
click at [565, 662] on h5 "Large" at bounding box center [444, 656] width 260 height 19
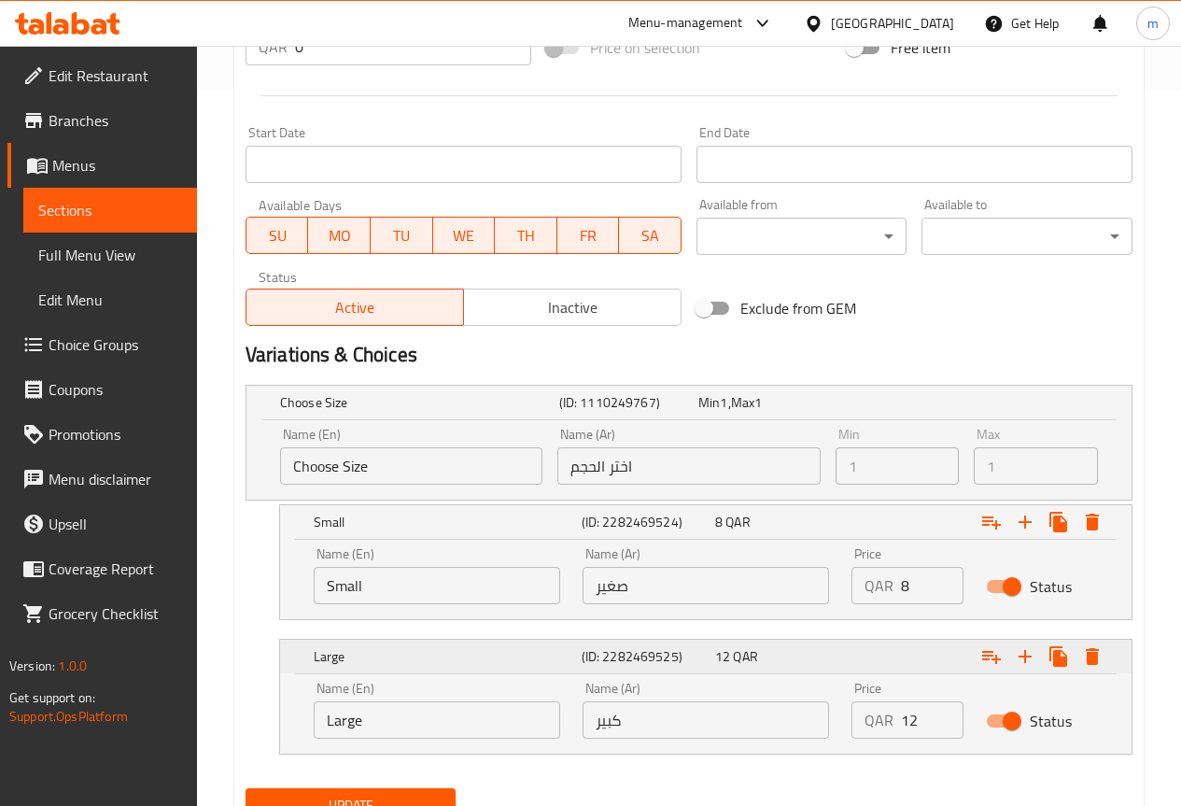
scroll to position [796, 0]
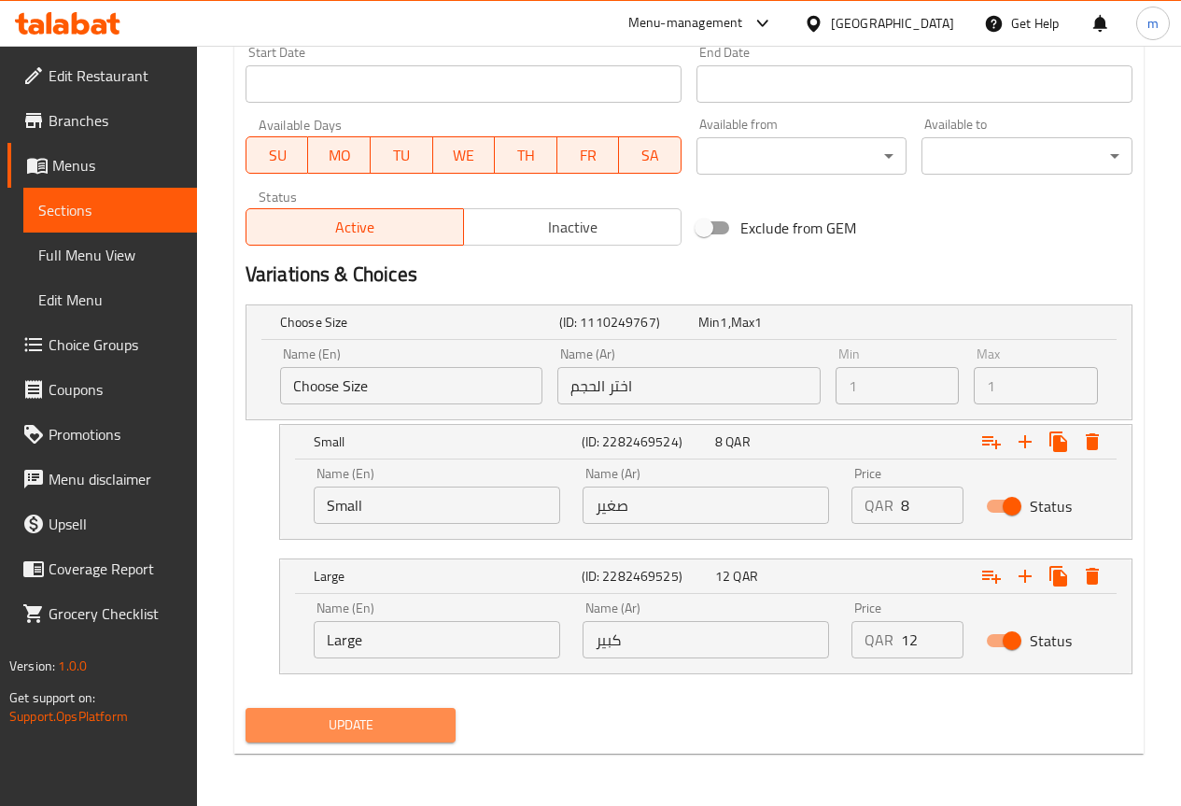
click at [415, 718] on span "Update" at bounding box center [350, 724] width 181 height 23
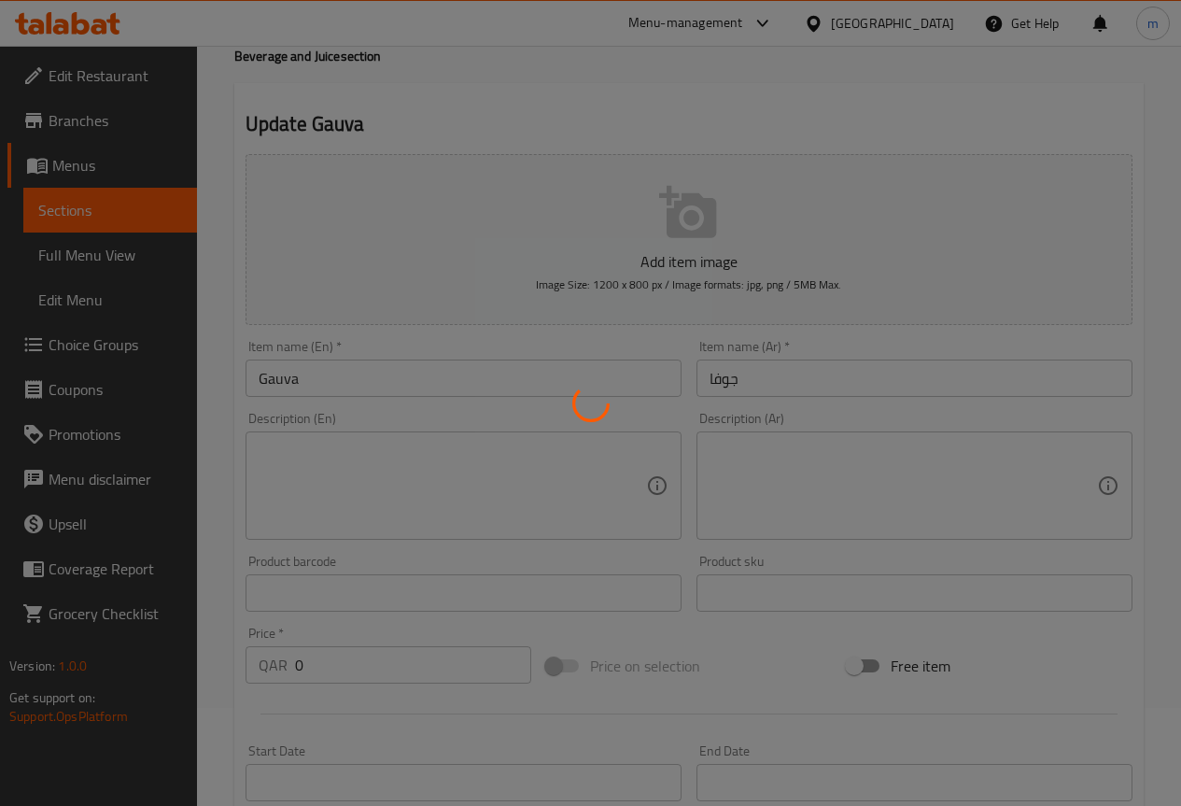
scroll to position [0, 0]
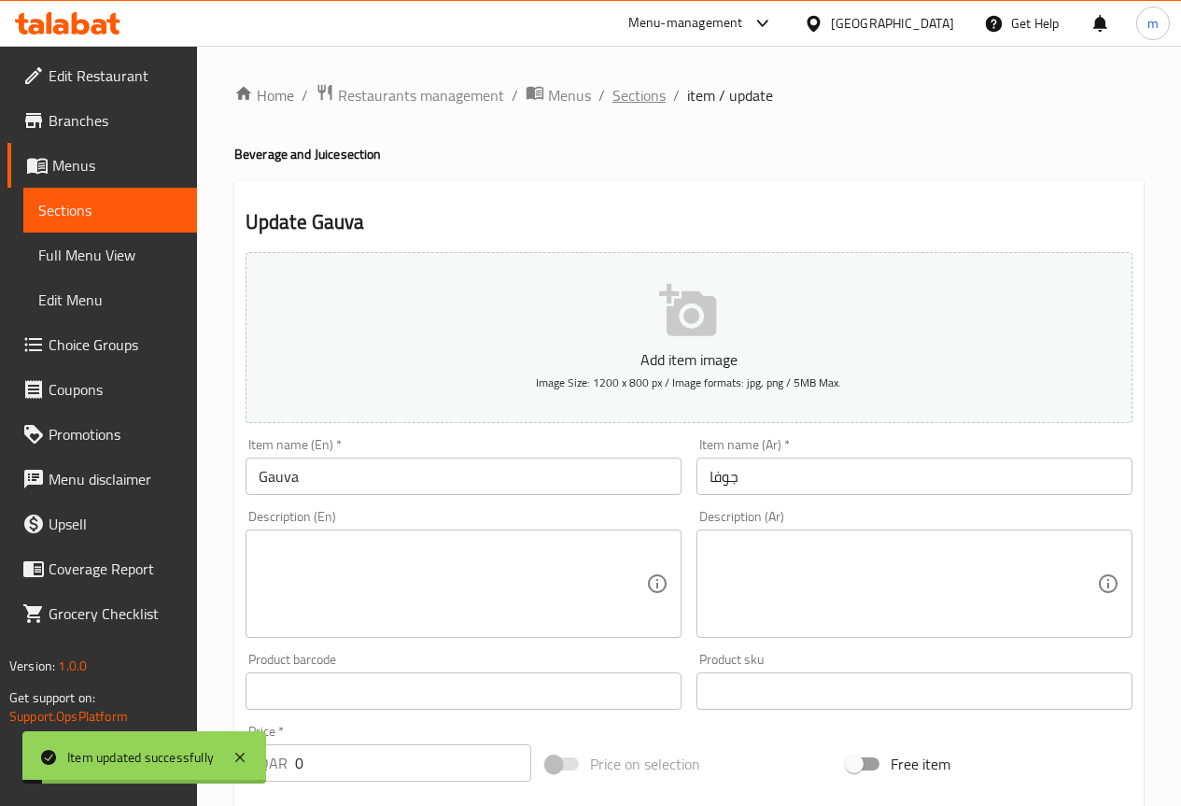
click at [635, 101] on span "Sections" at bounding box center [638, 95] width 53 height 22
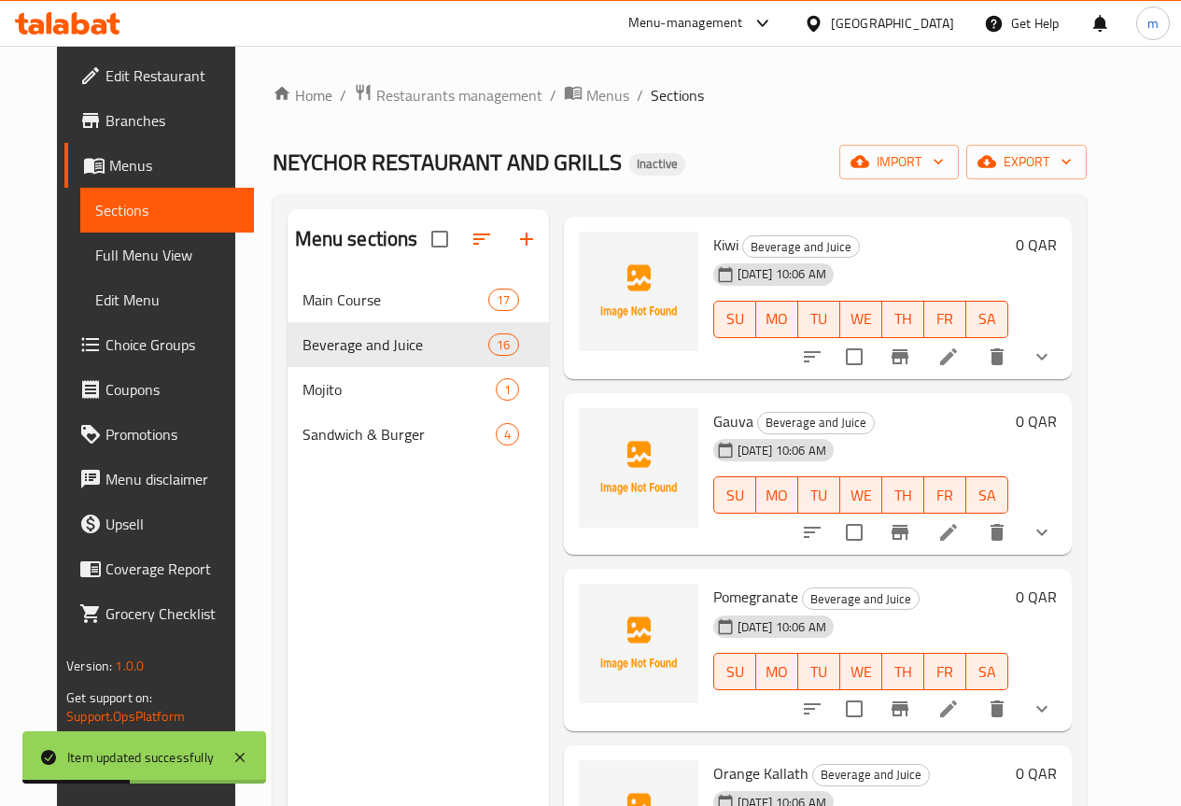
scroll to position [467, 0]
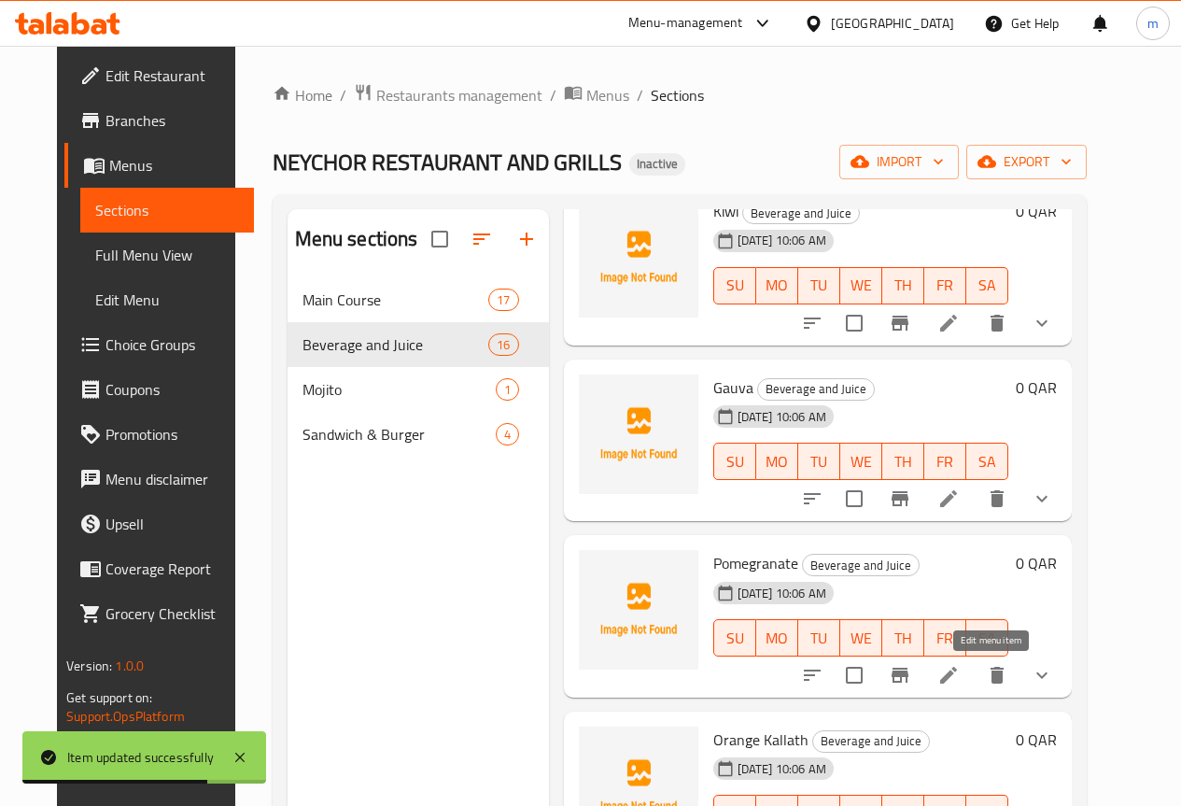
click at [960, 676] on icon at bounding box center [948, 675] width 22 height 22
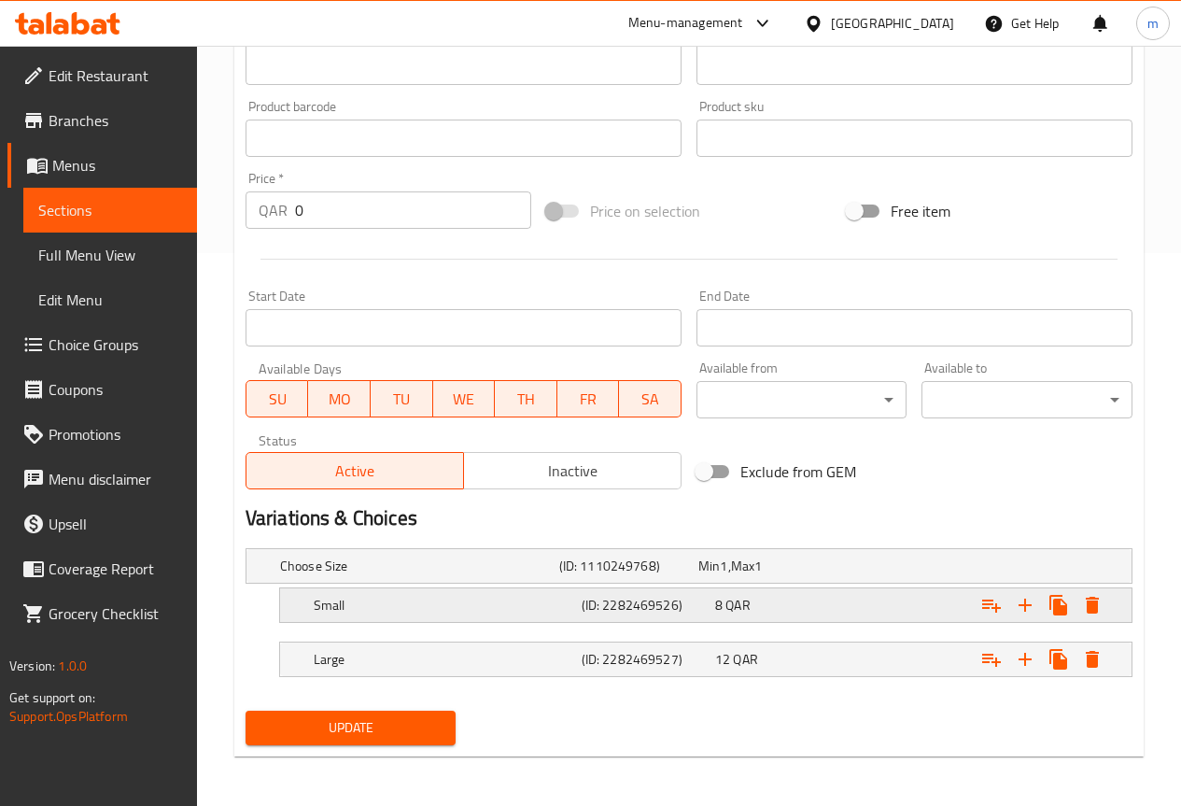
scroll to position [556, 0]
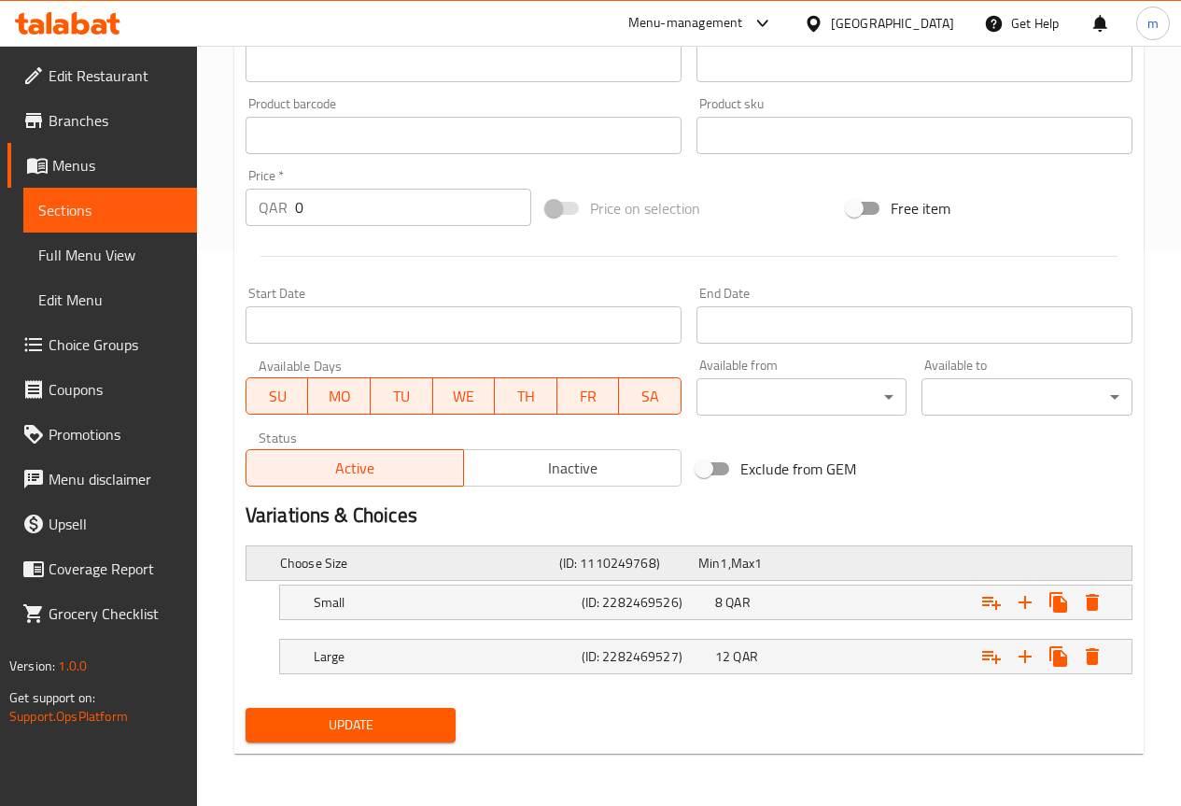
click at [556, 566] on div "(ID: 1110249768)" at bounding box center [625, 563] width 139 height 26
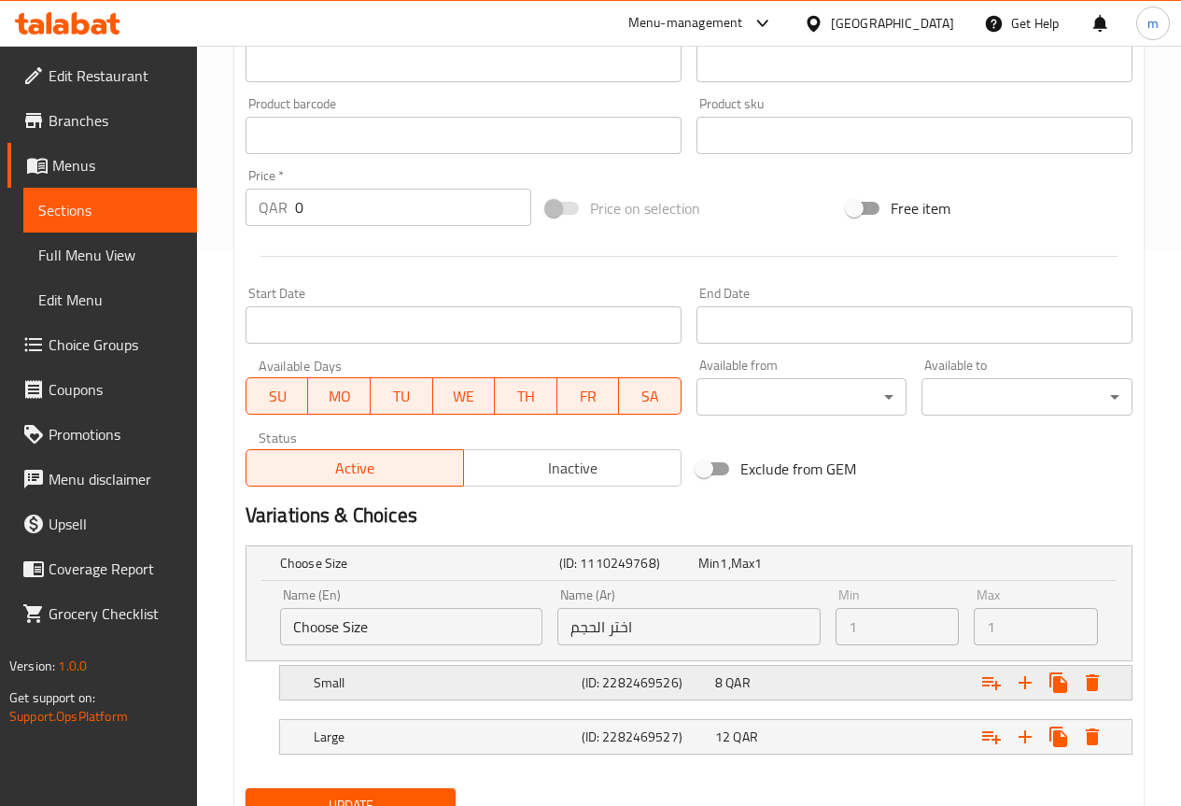
click at [516, 677] on h5 "Small" at bounding box center [444, 682] width 260 height 19
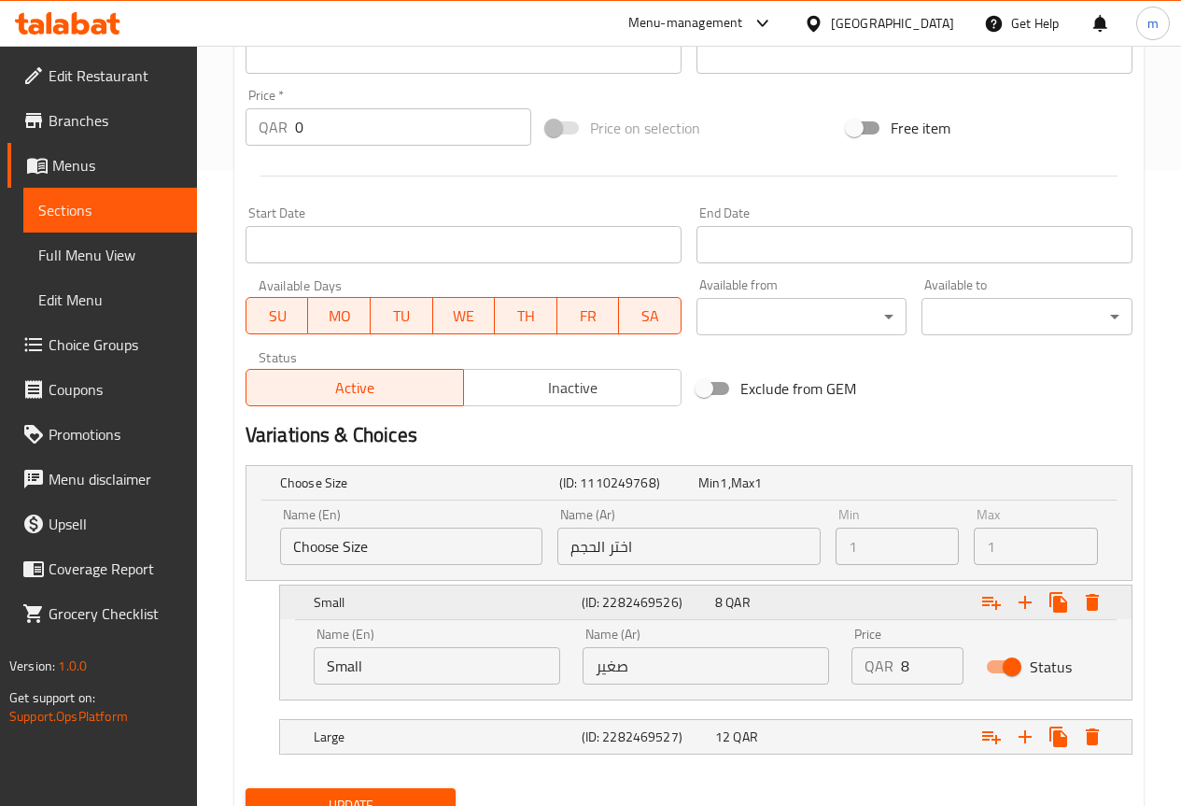
scroll to position [716, 0]
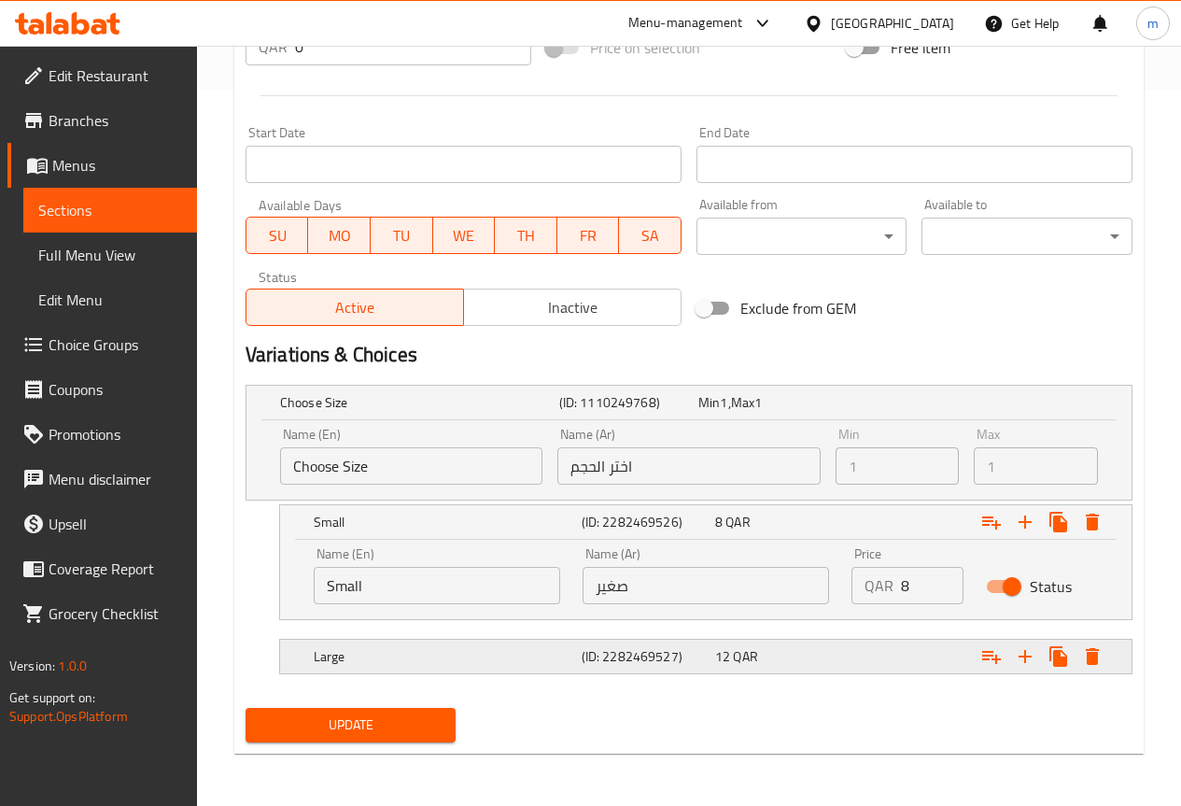
click at [541, 647] on h5 "Large" at bounding box center [444, 656] width 260 height 19
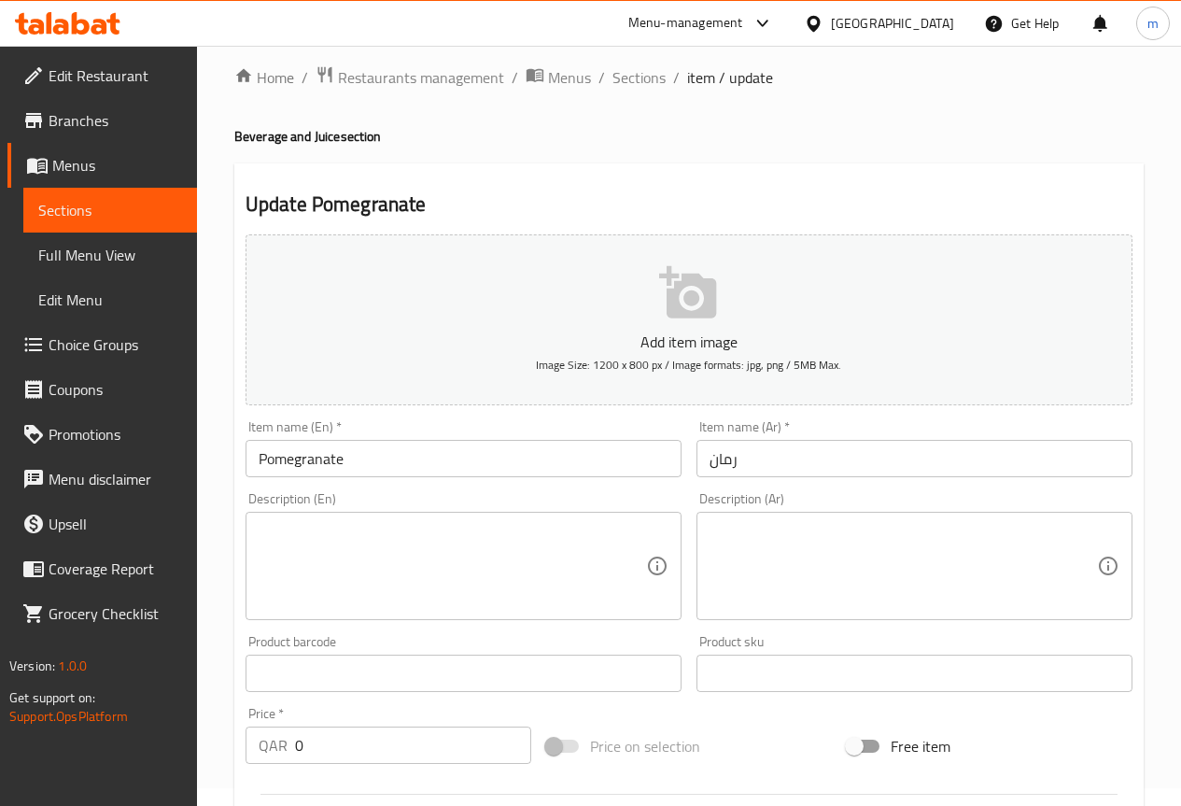
scroll to position [0, 0]
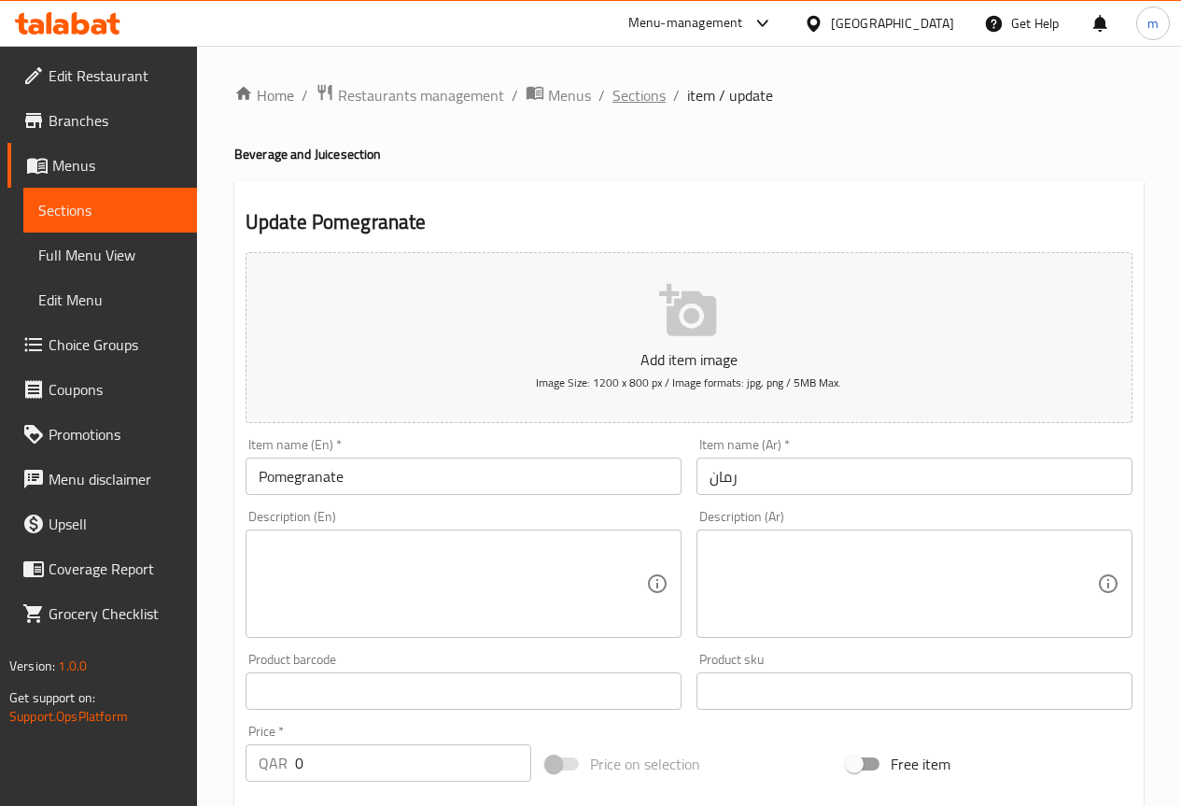
click at [640, 97] on span "Sections" at bounding box center [638, 95] width 53 height 22
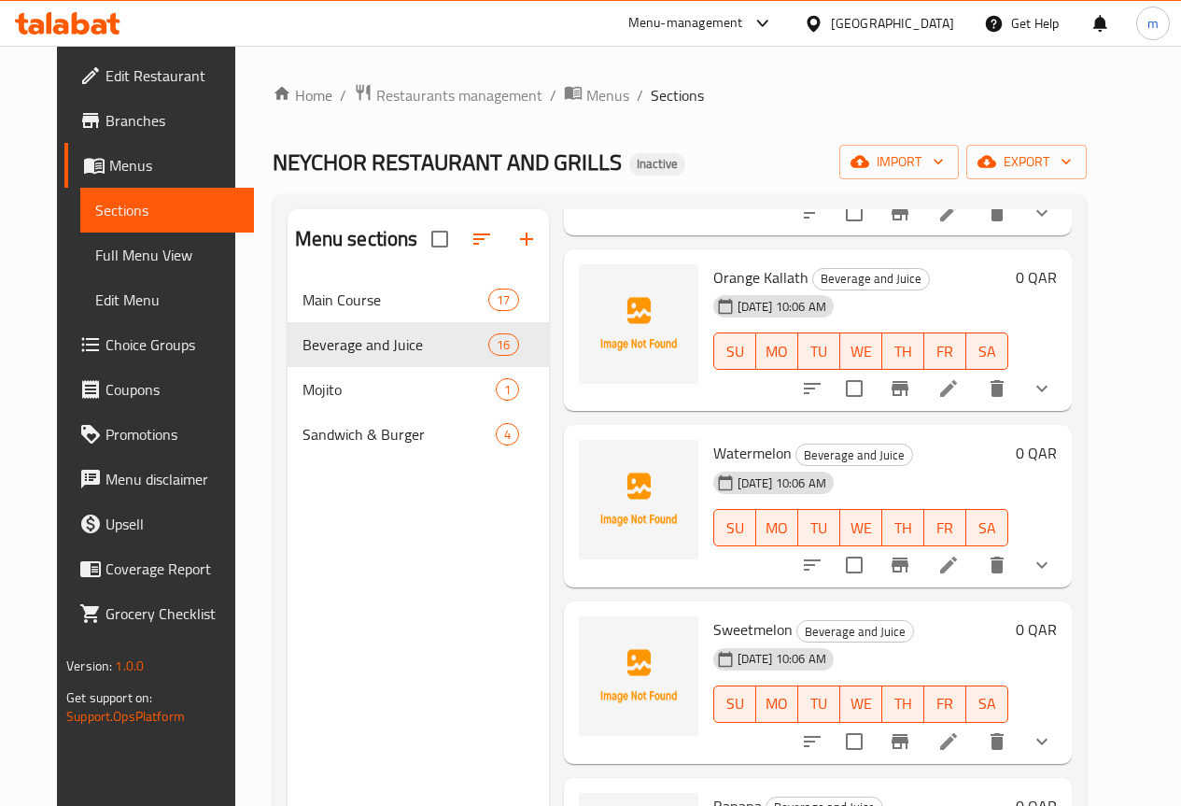
scroll to position [934, 0]
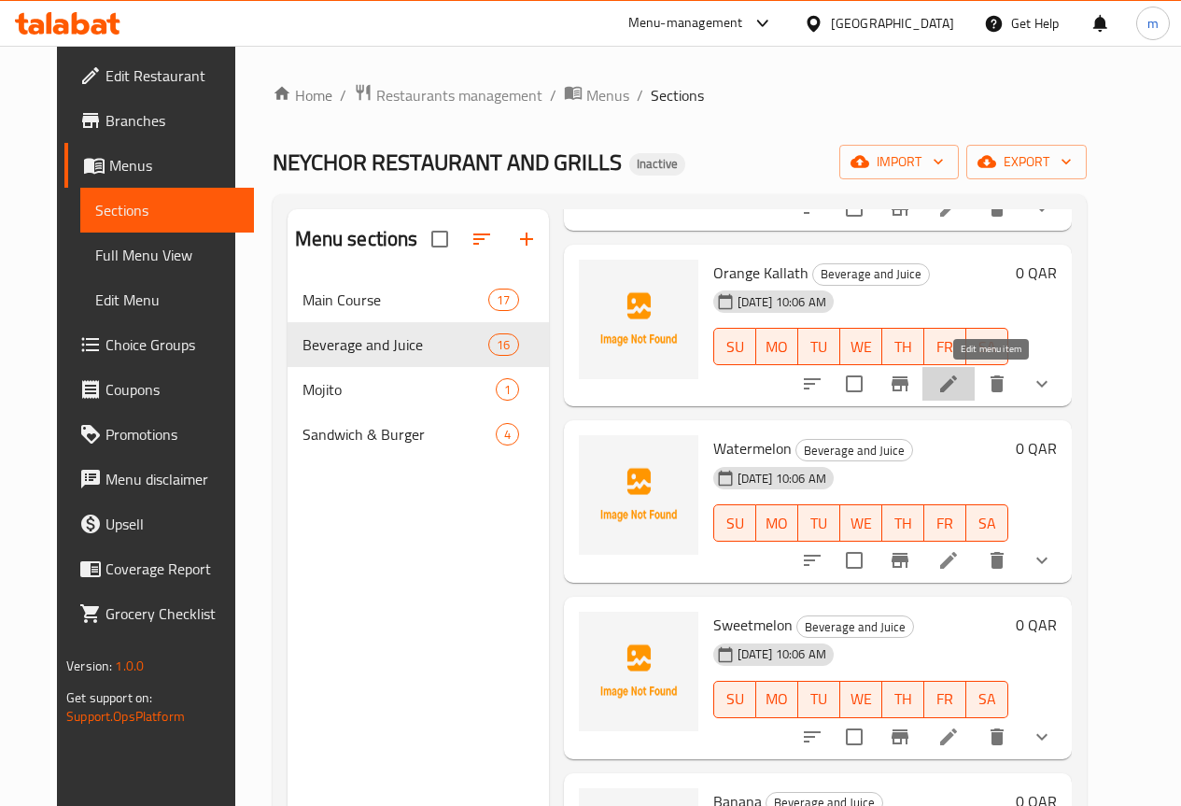
click at [960, 379] on icon at bounding box center [948, 384] width 22 height 22
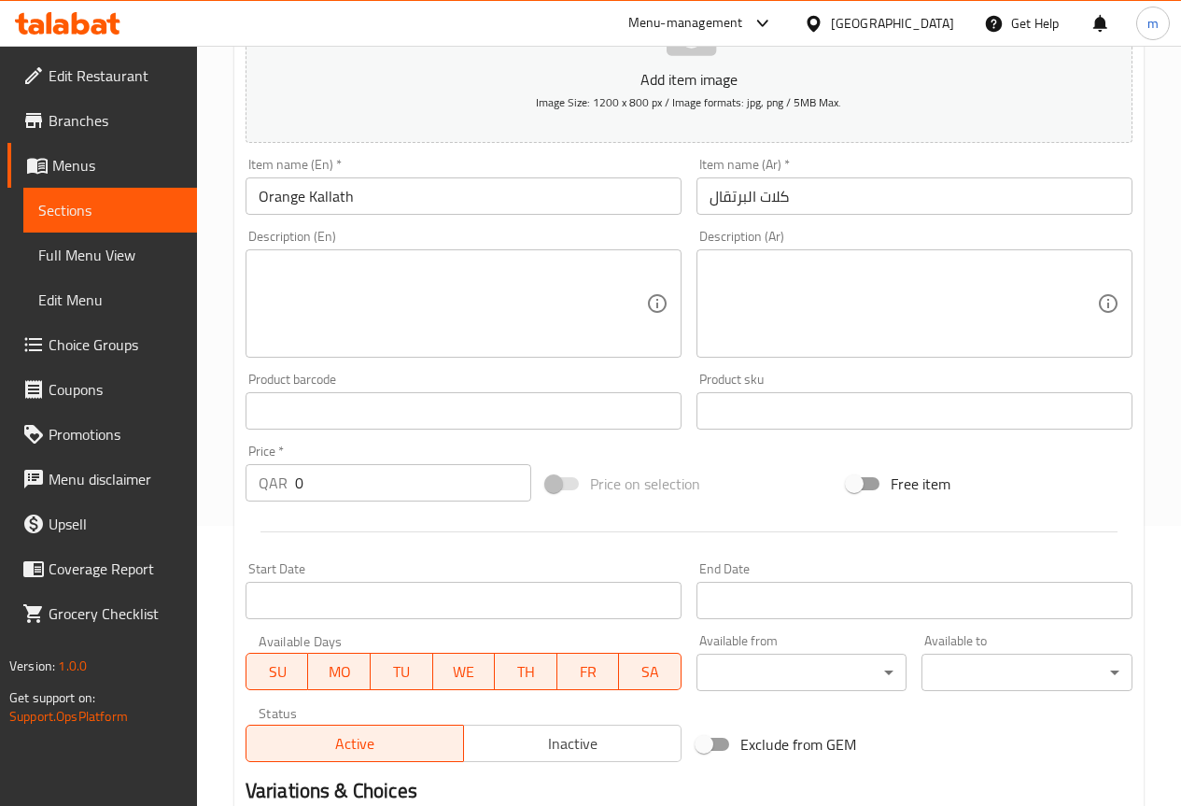
scroll to position [556, 0]
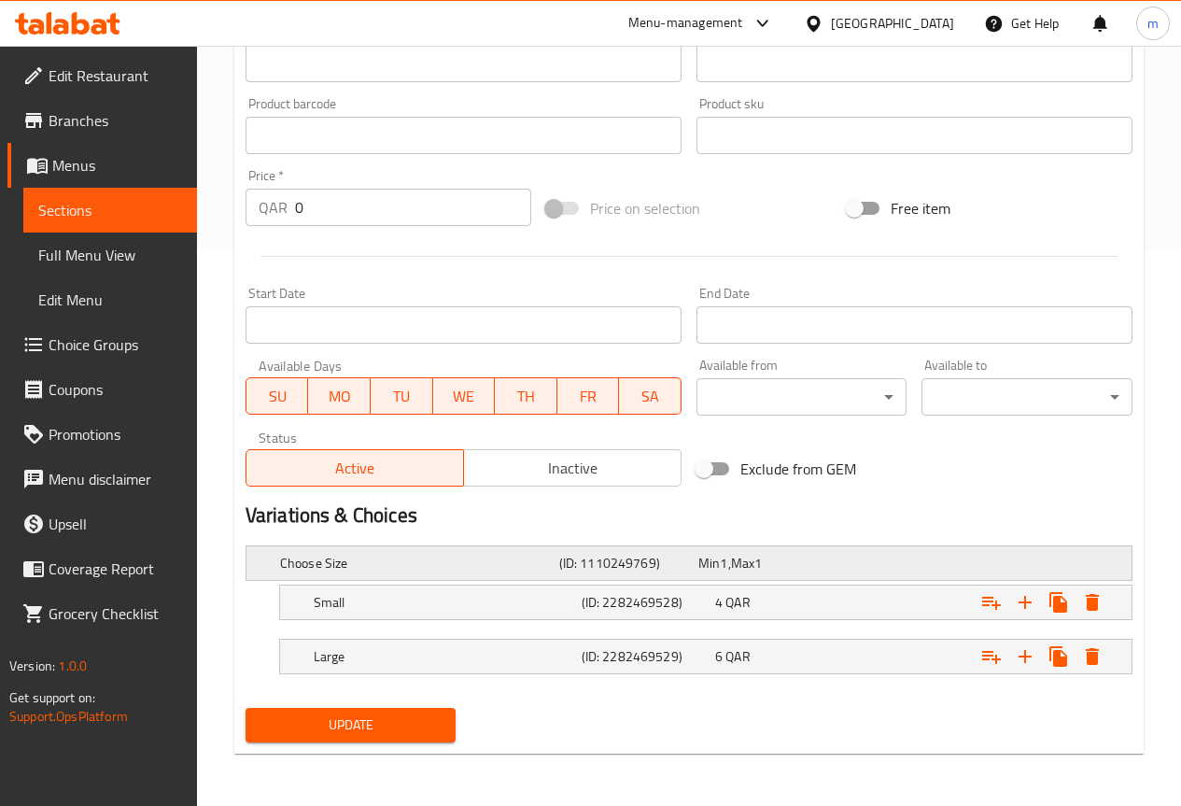
click at [465, 569] on h5 "Choose Size" at bounding box center [416, 563] width 272 height 19
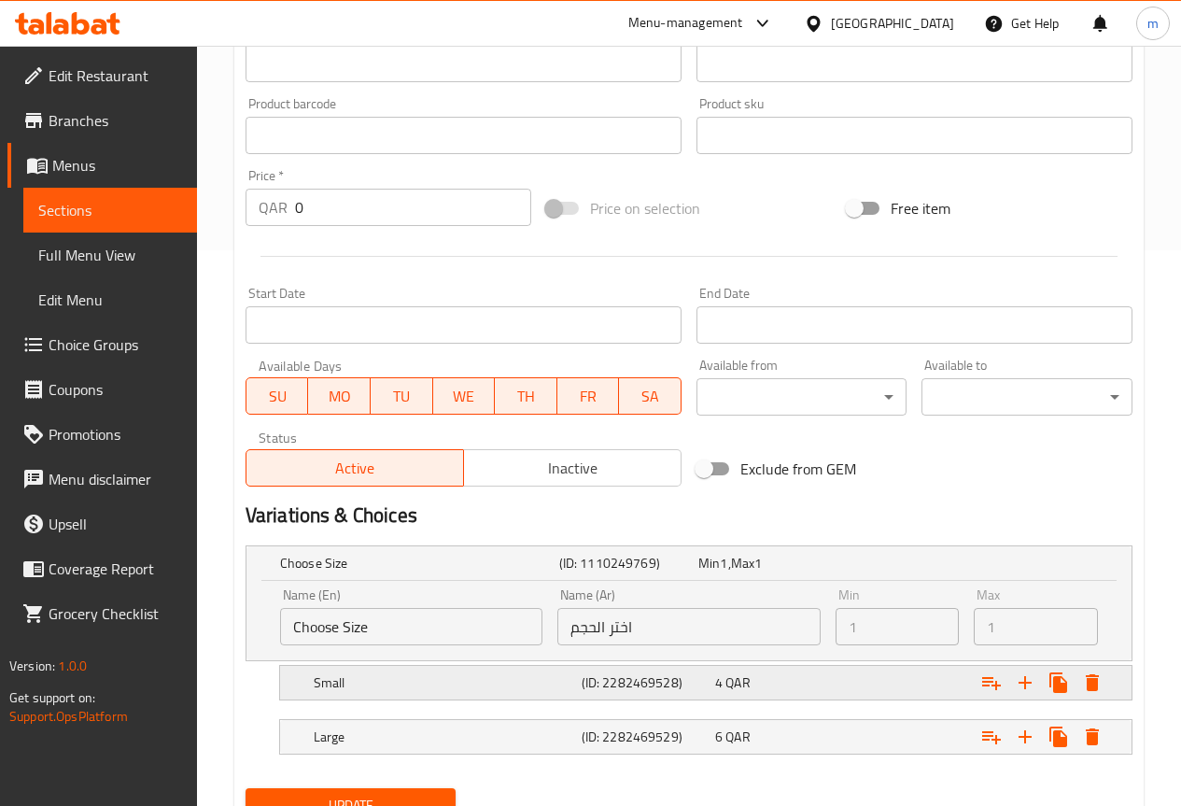
click at [571, 682] on h5 "Small" at bounding box center [444, 682] width 260 height 19
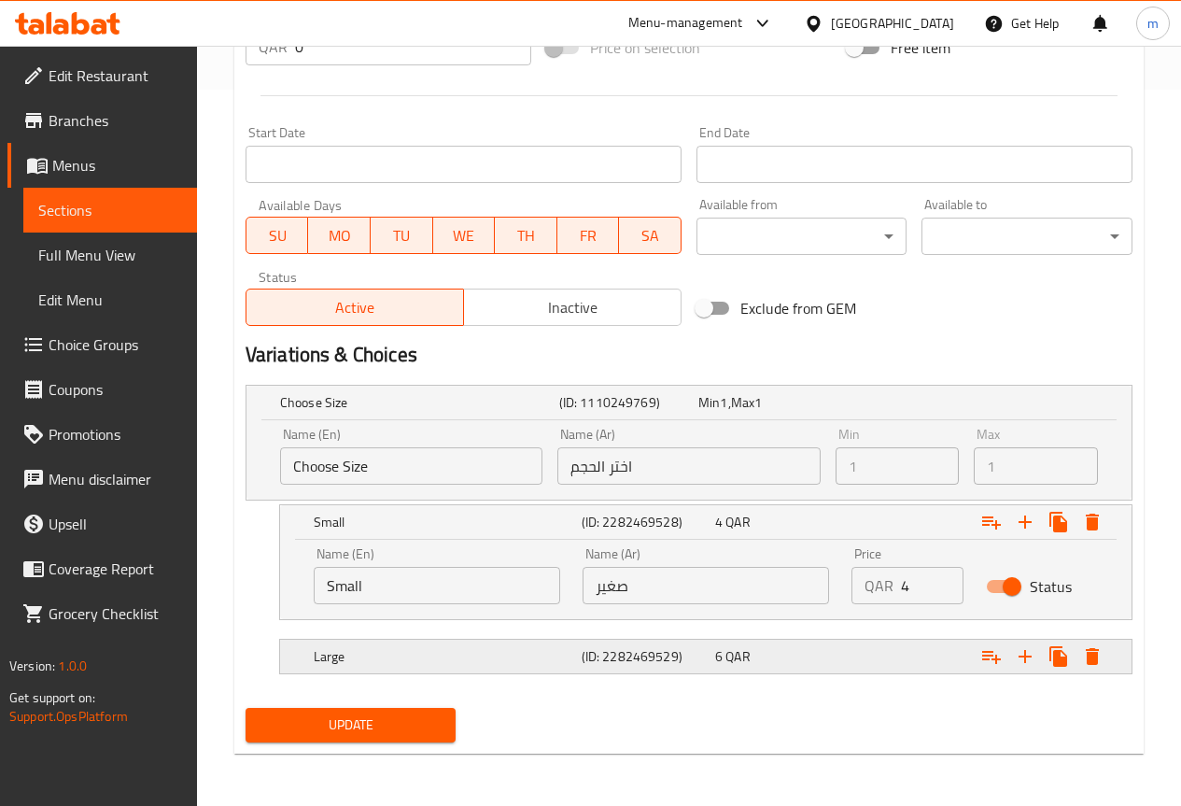
click at [540, 647] on h5 "Large" at bounding box center [444, 656] width 260 height 19
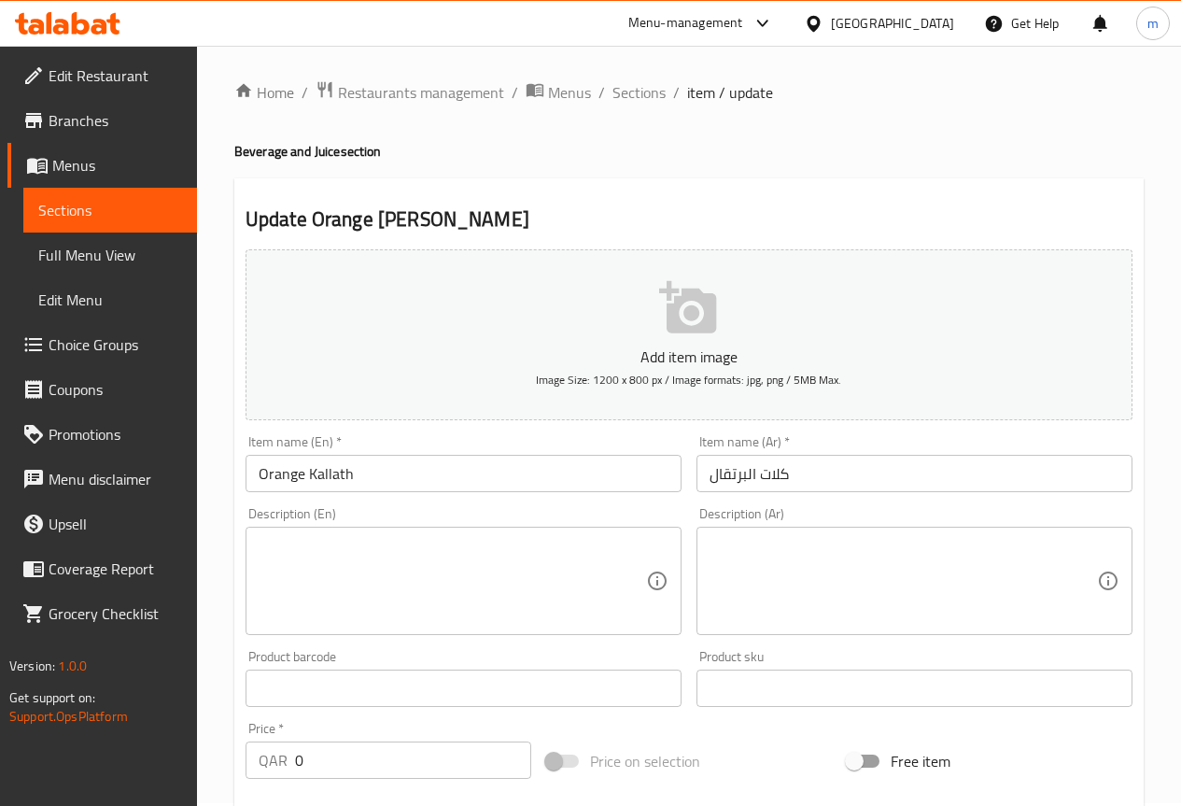
scroll to position [0, 0]
click at [657, 106] on span "Sections" at bounding box center [638, 95] width 53 height 22
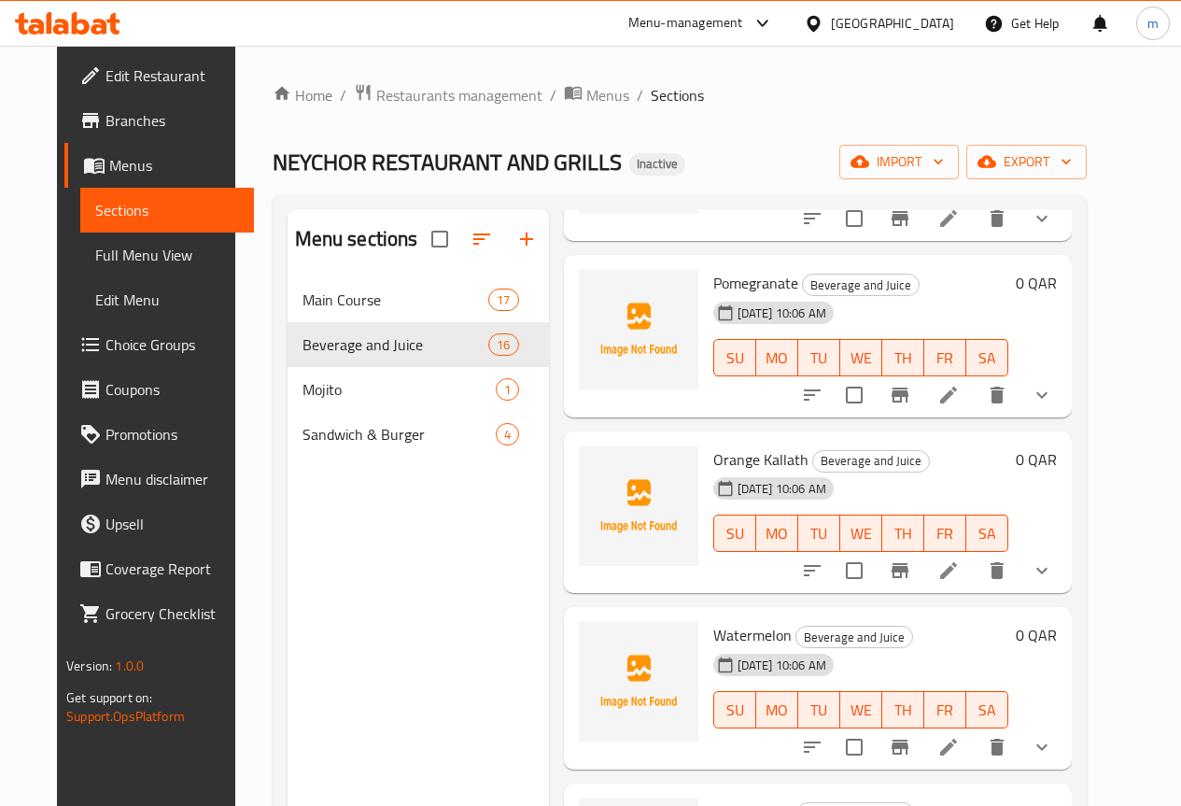
scroll to position [840, 0]
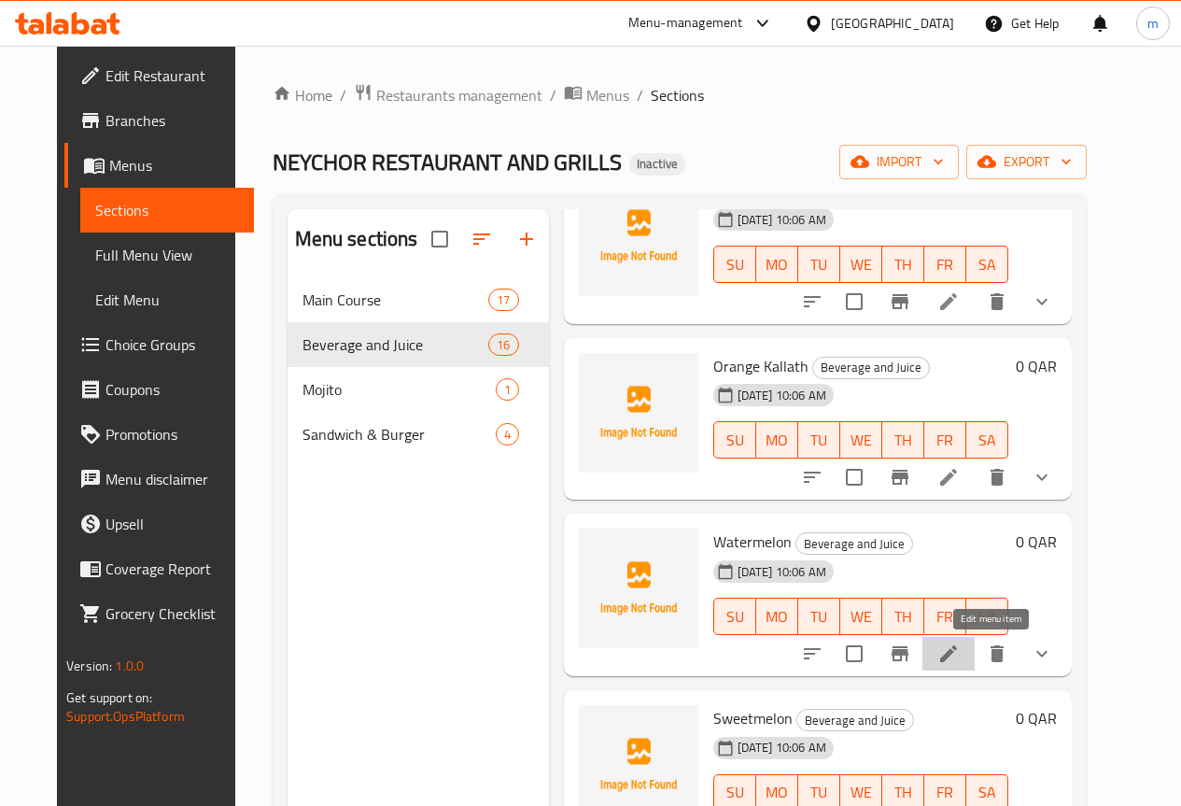
click at [957, 655] on icon at bounding box center [948, 653] width 17 height 17
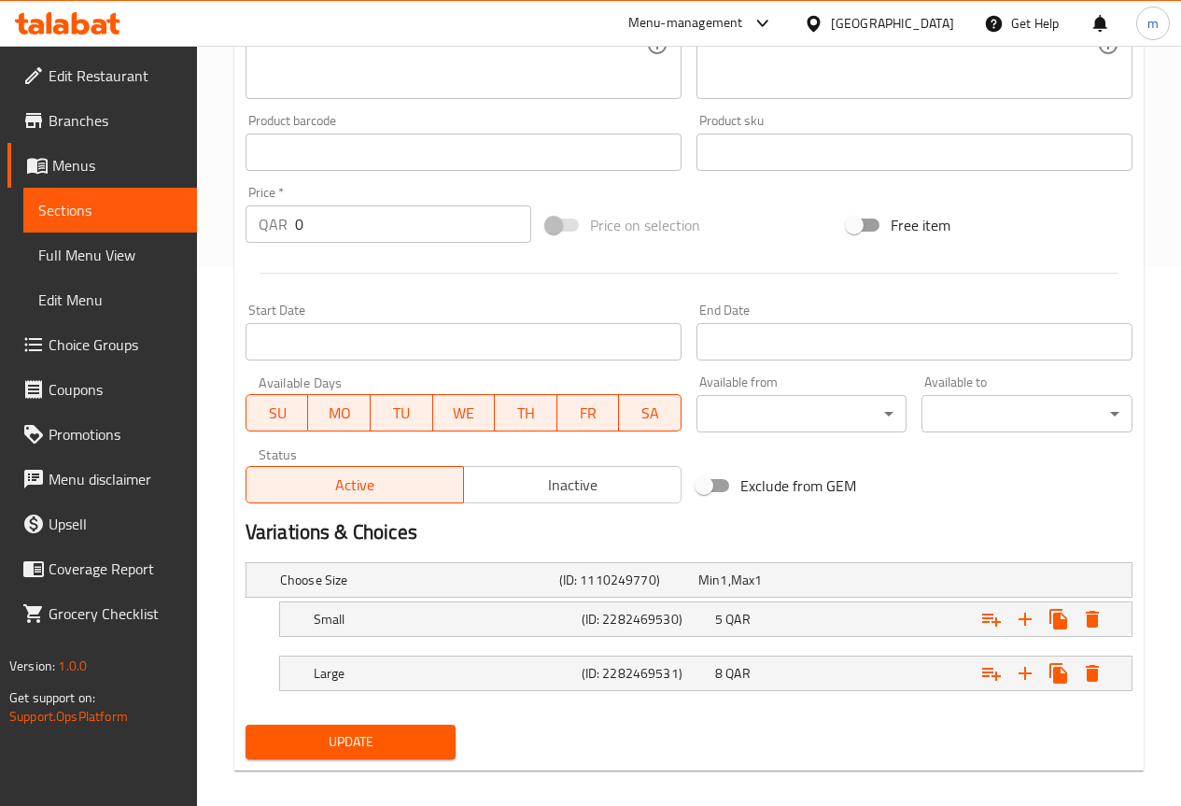
scroll to position [556, 0]
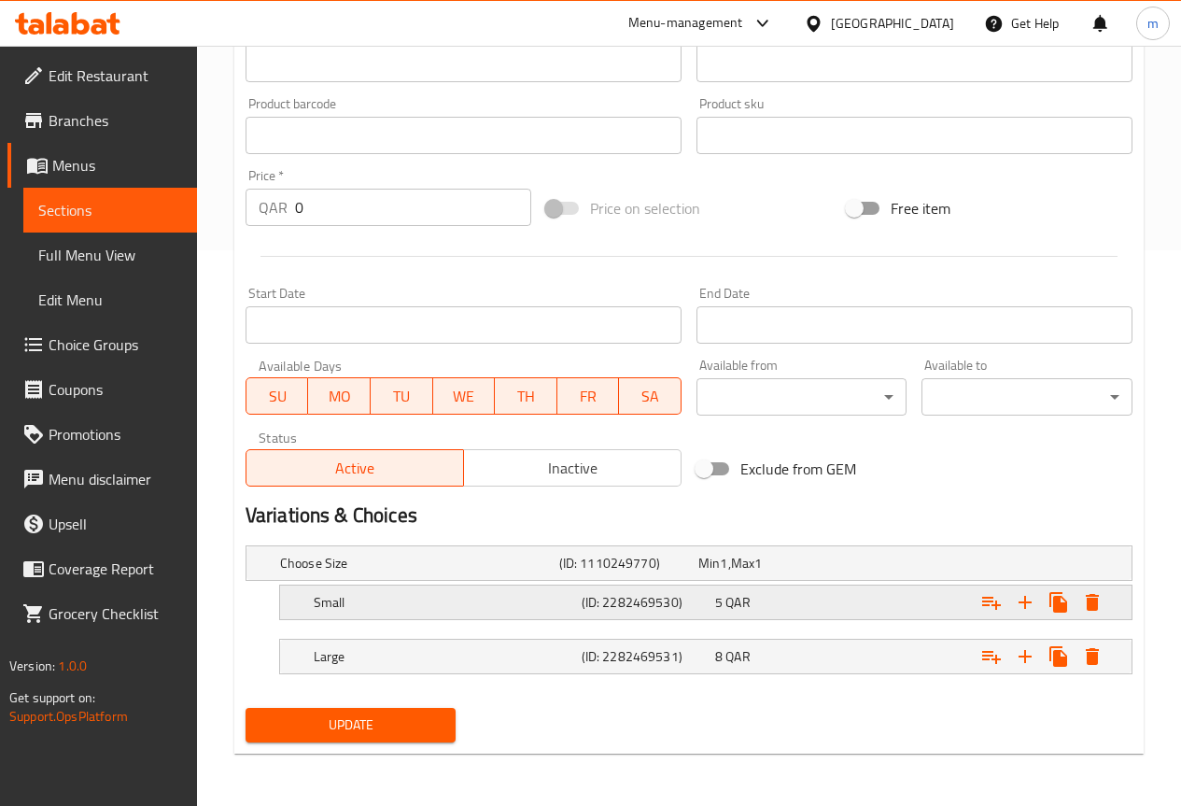
click at [510, 608] on h5 "Small" at bounding box center [444, 602] width 260 height 19
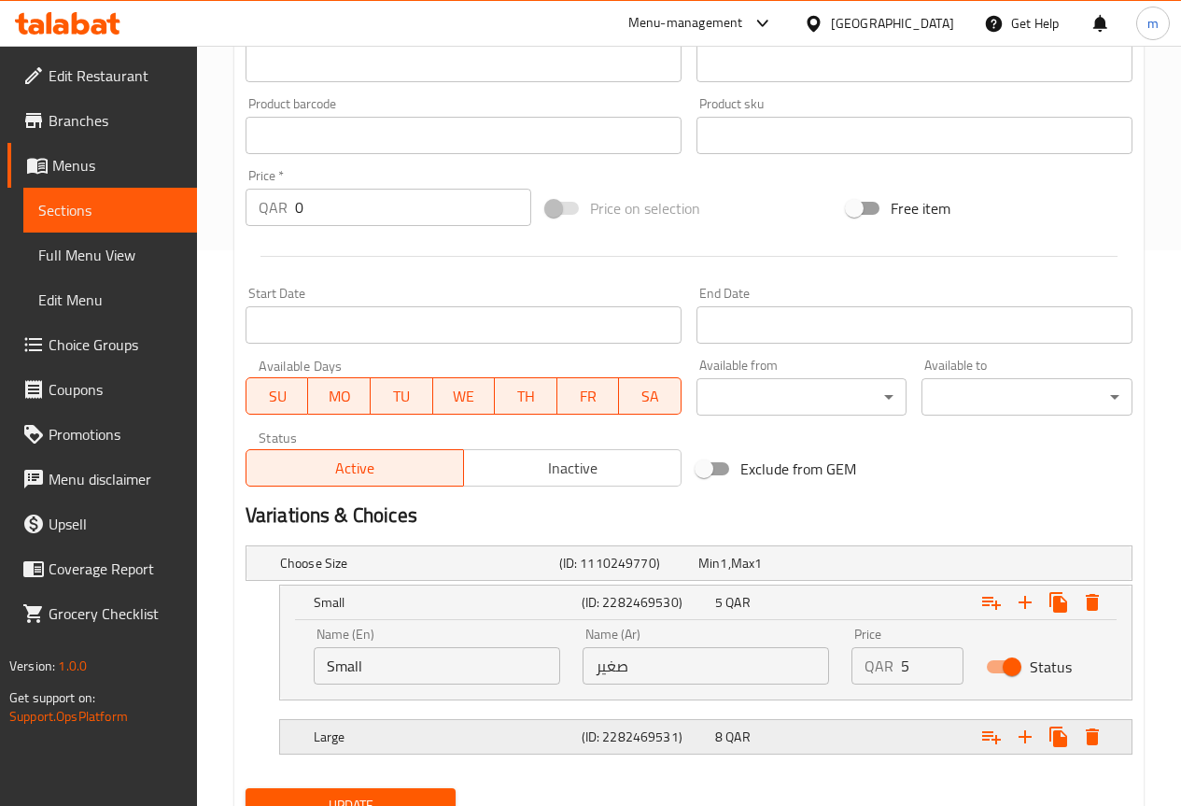
click at [509, 734] on h5 "Large" at bounding box center [444, 736] width 260 height 19
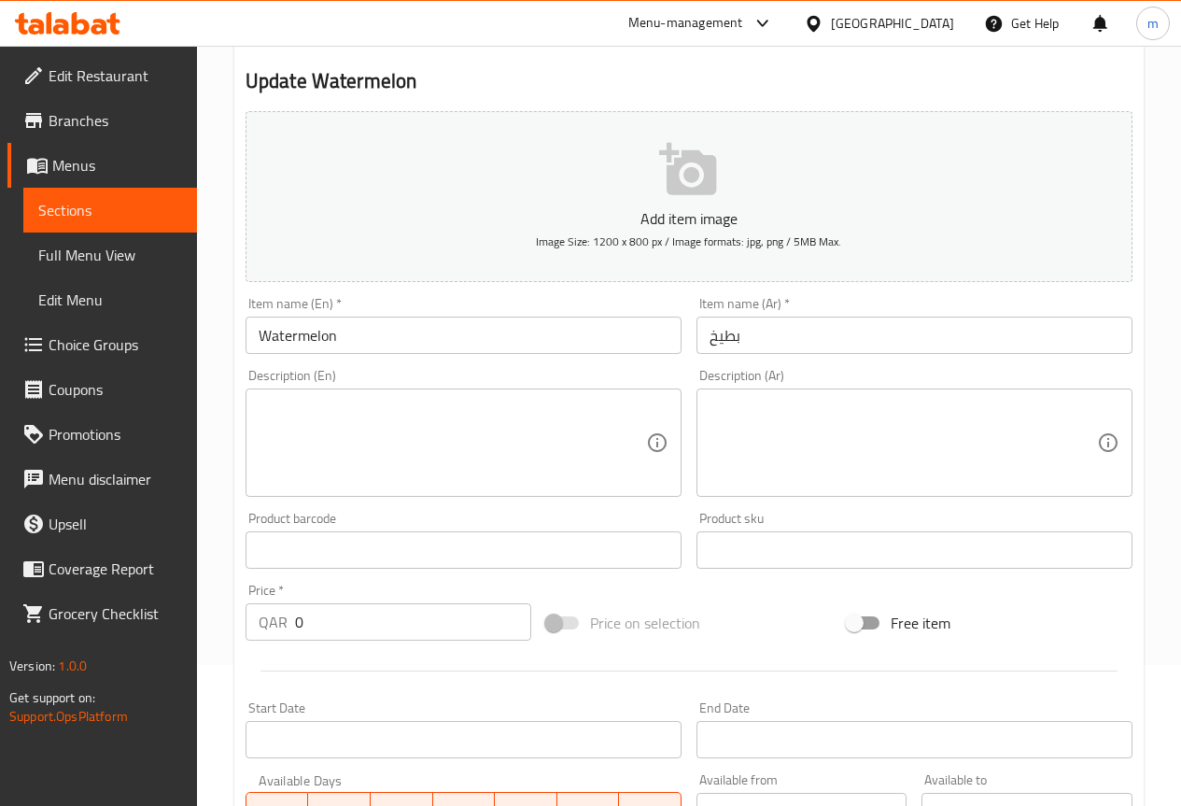
scroll to position [0, 0]
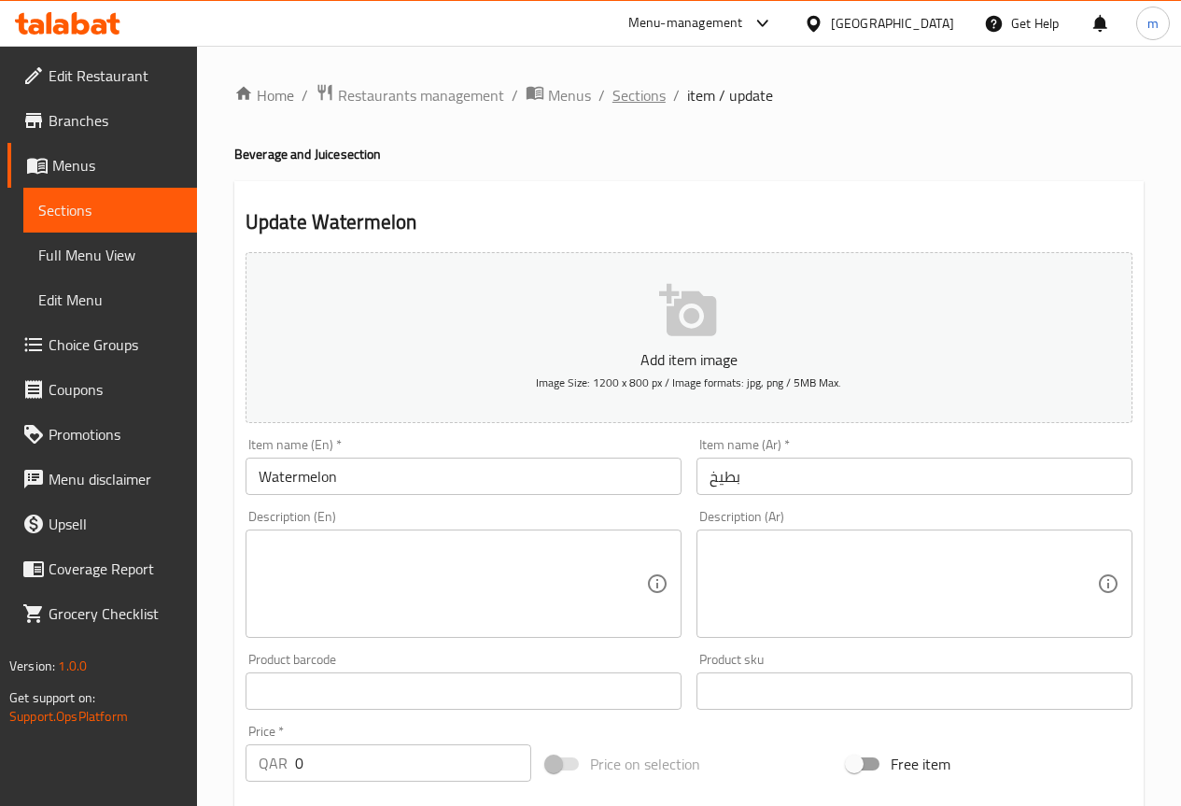
click at [633, 95] on span "Sections" at bounding box center [638, 95] width 53 height 22
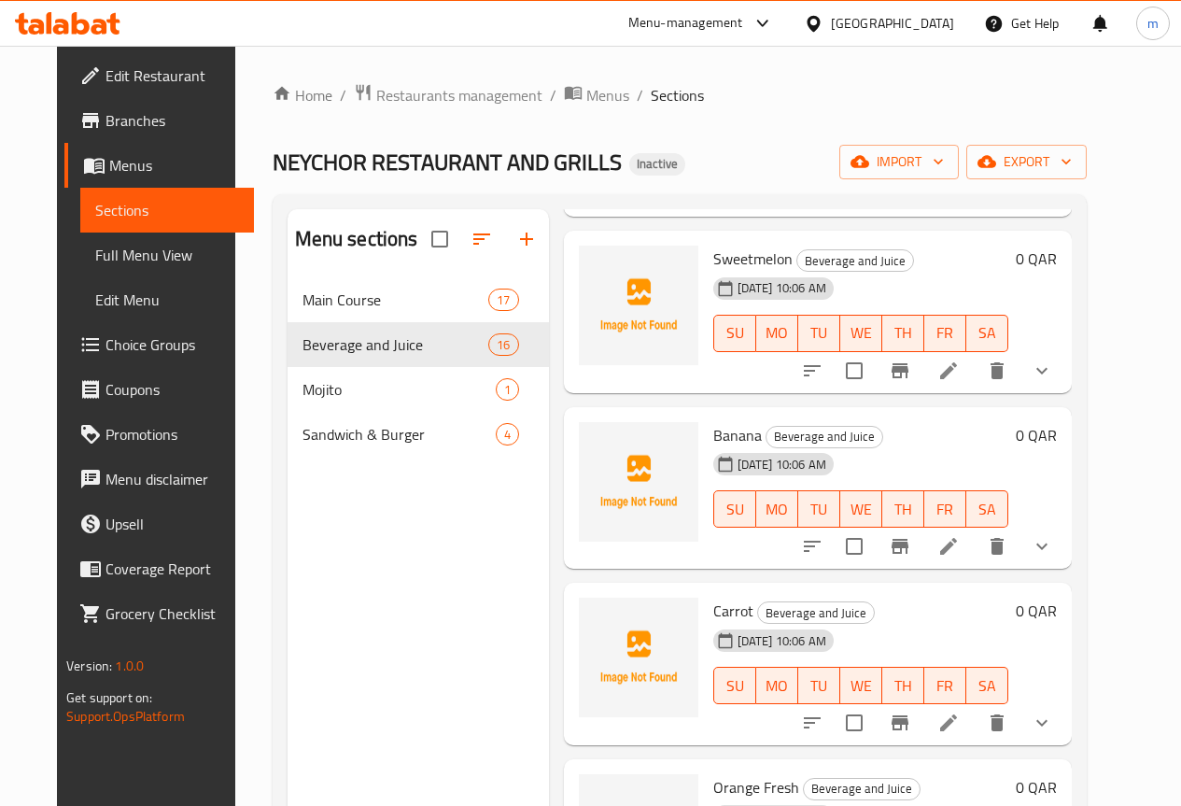
scroll to position [1307, 0]
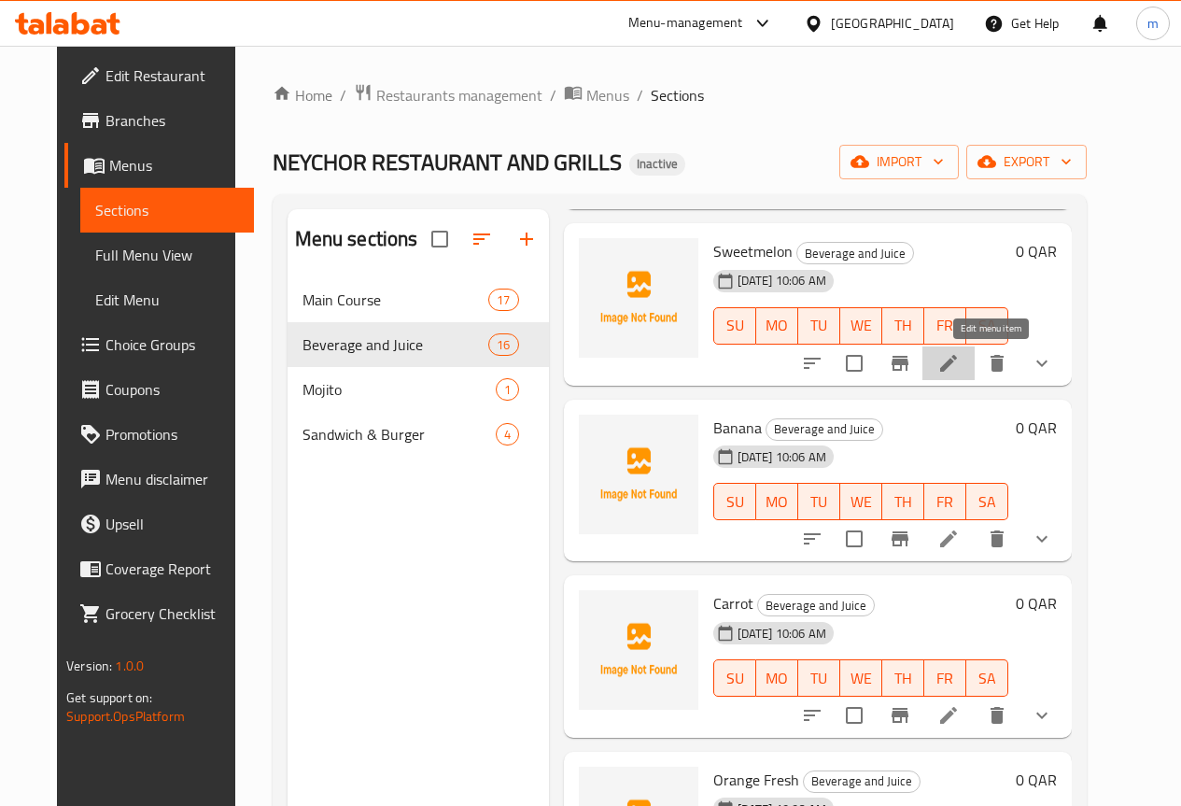
click at [960, 373] on icon at bounding box center [948, 363] width 22 height 22
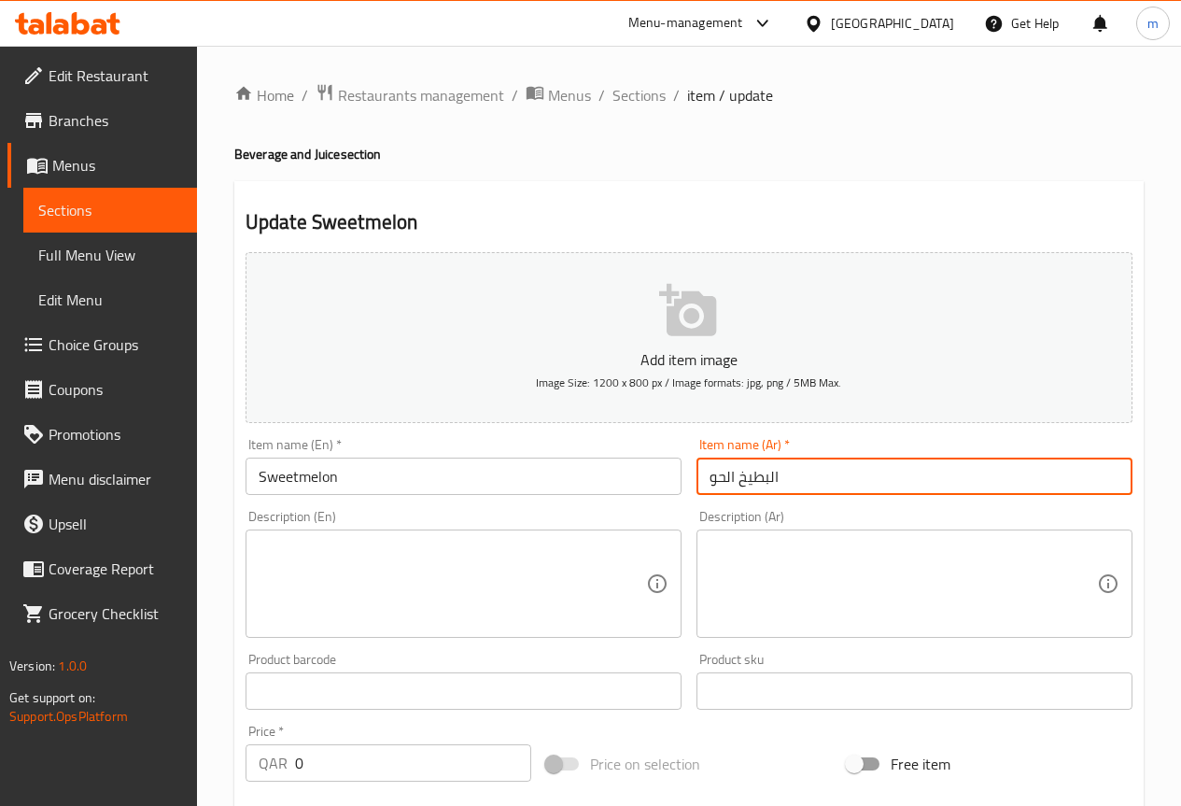
drag, startPoint x: 707, startPoint y: 479, endPoint x: 736, endPoint y: 482, distance: 29.1
click at [736, 482] on input "البطيخ الحو" at bounding box center [914, 475] width 436 height 37
drag, startPoint x: 739, startPoint y: 474, endPoint x: 766, endPoint y: 473, distance: 26.2
click at [766, 473] on input "البطيخ" at bounding box center [914, 475] width 436 height 37
click at [741, 476] on input "البطيخ" at bounding box center [914, 475] width 436 height 37
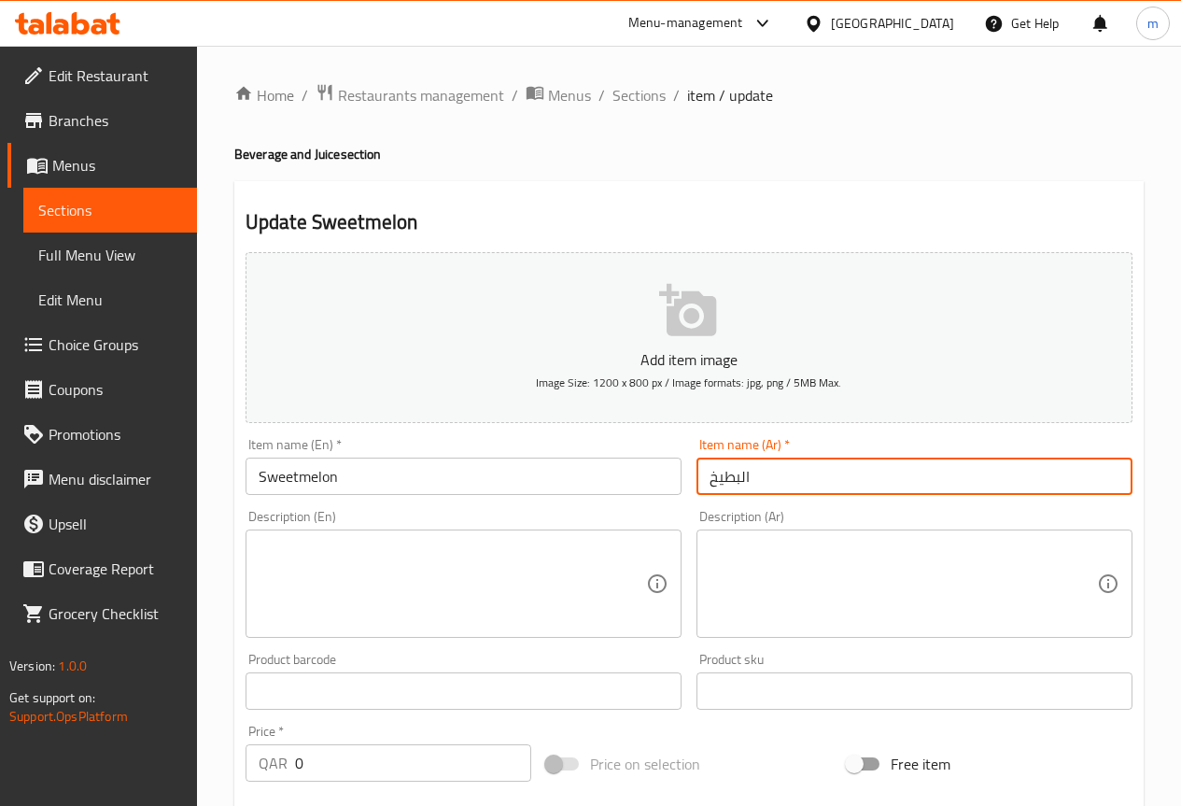
click at [740, 477] on input "البطيخ" at bounding box center [914, 475] width 436 height 37
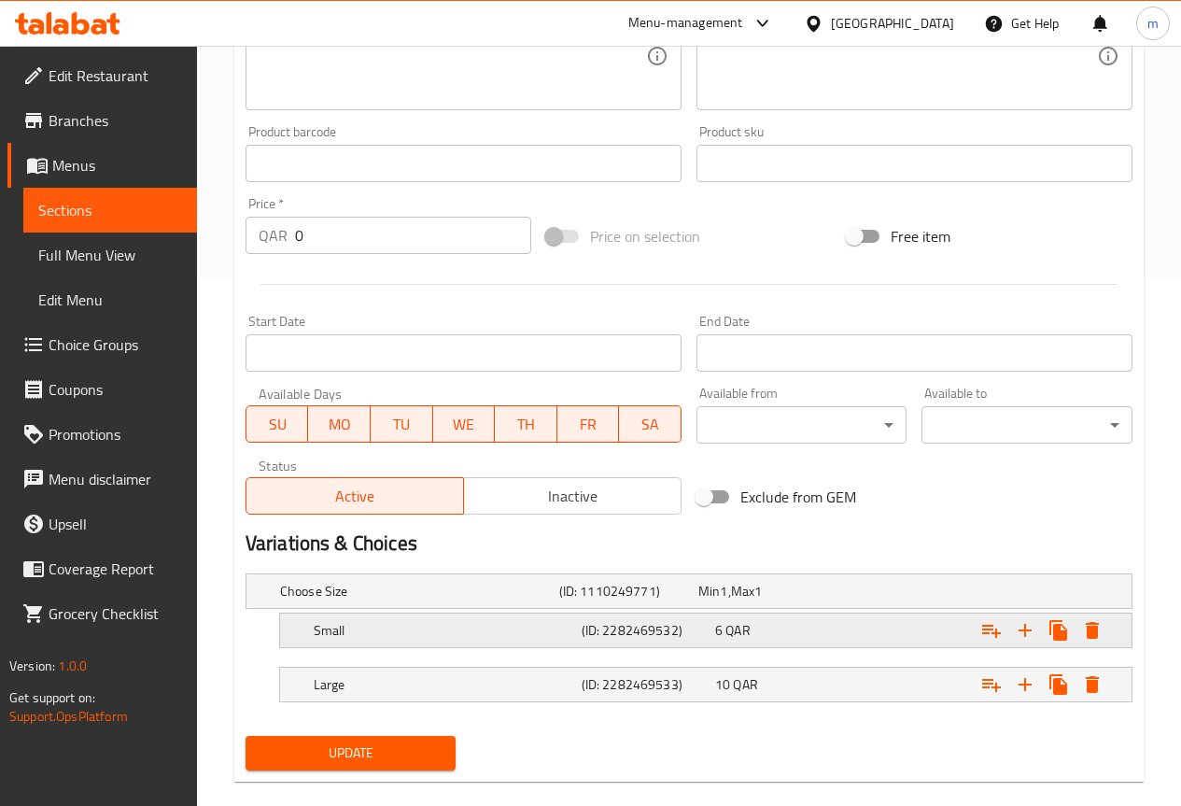
scroll to position [556, 0]
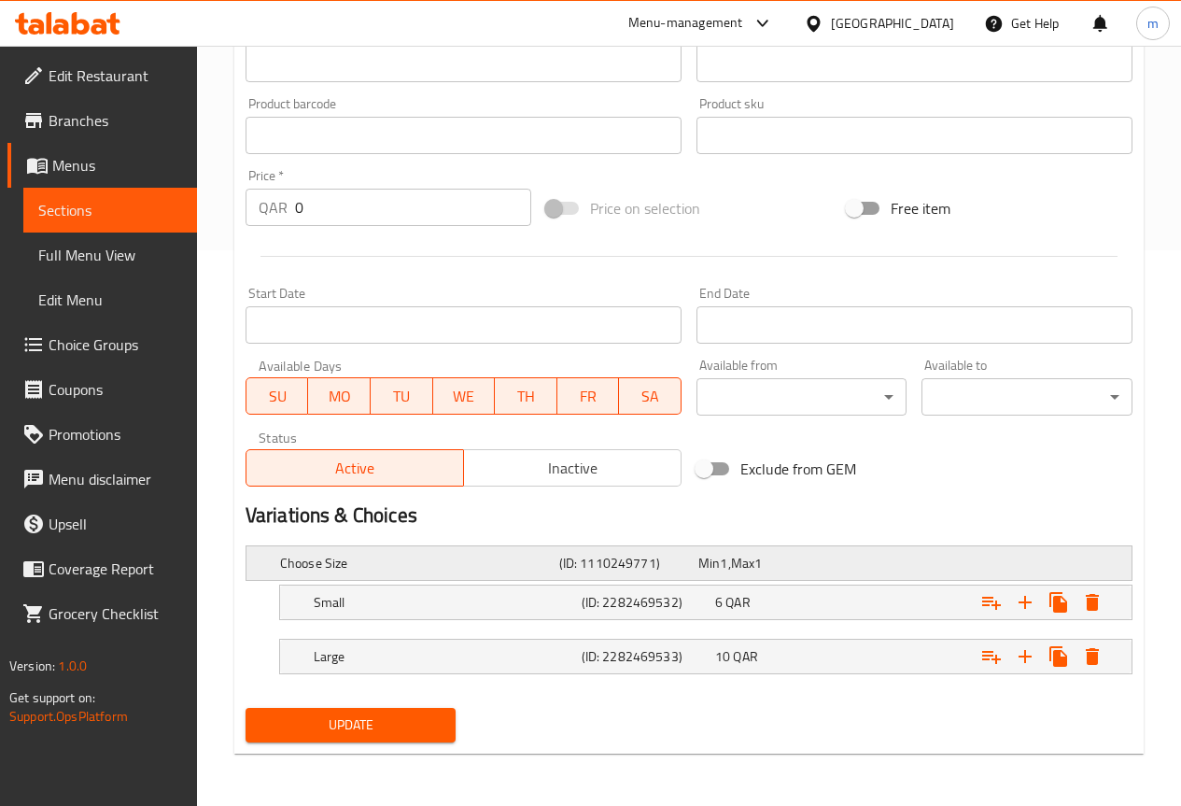
type input "بطيخ"
click at [513, 576] on div "Choose Size (ID: 1110249771) Min 1 , Max 1" at bounding box center [694, 562] width 837 height 41
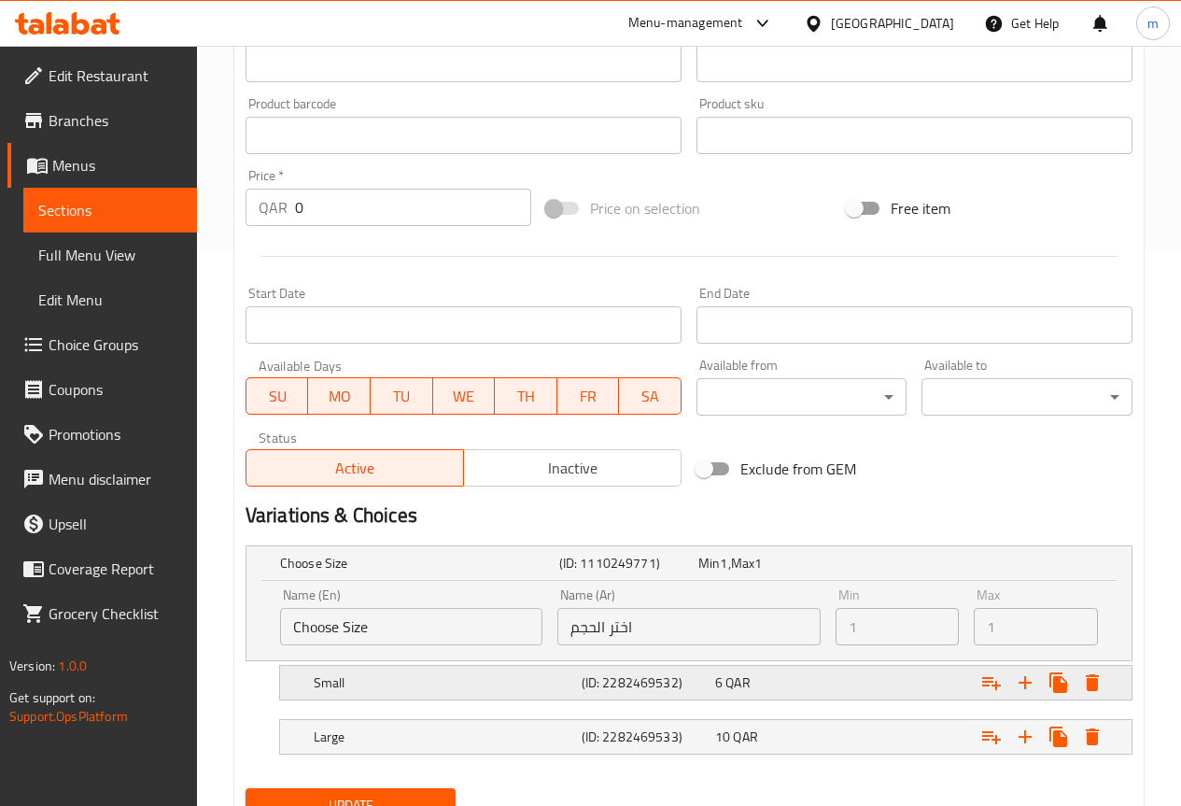
click at [708, 685] on div "(ID: 2282469532)" at bounding box center [645, 682] width 134 height 26
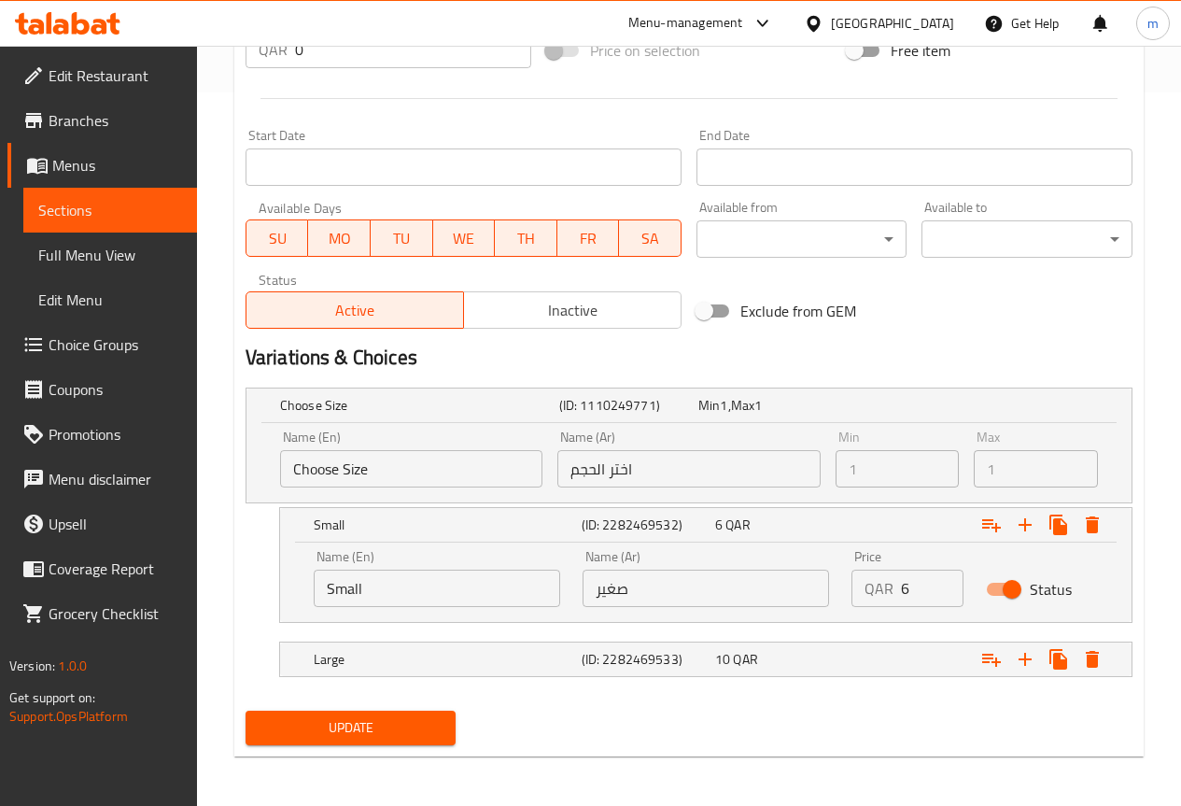
scroll to position [716, 0]
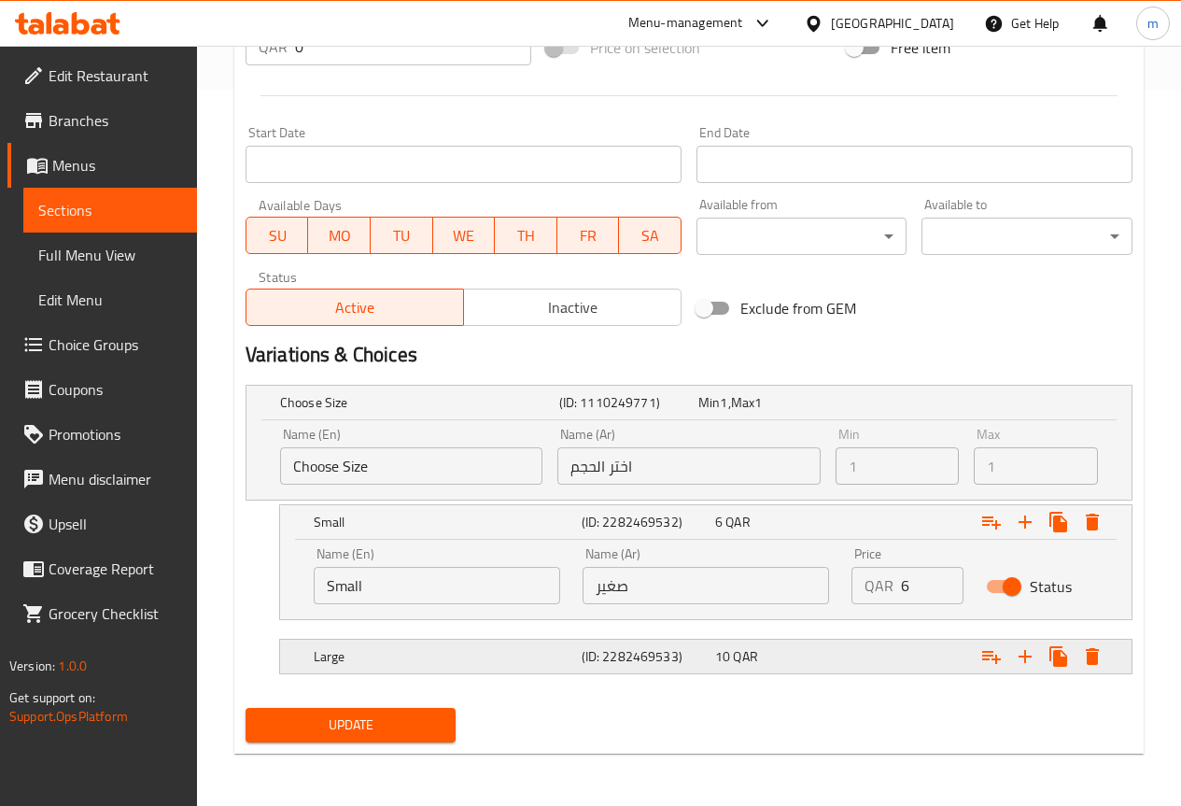
click at [697, 652] on h5 "(ID: 2282469533)" at bounding box center [645, 656] width 126 height 19
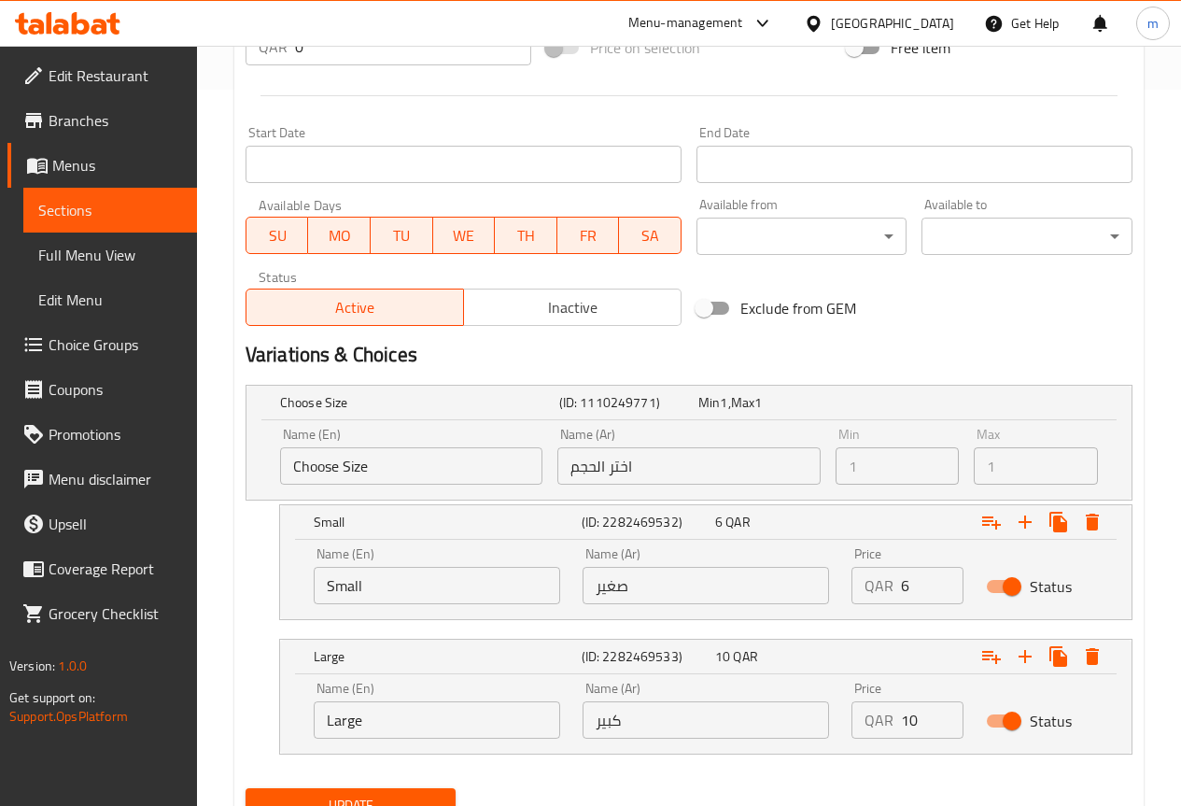
click at [908, 575] on input "6" at bounding box center [932, 585] width 63 height 37
click at [908, 577] on input "6" at bounding box center [932, 585] width 63 height 37
type input "5"
click at [926, 717] on input "10" at bounding box center [932, 719] width 63 height 37
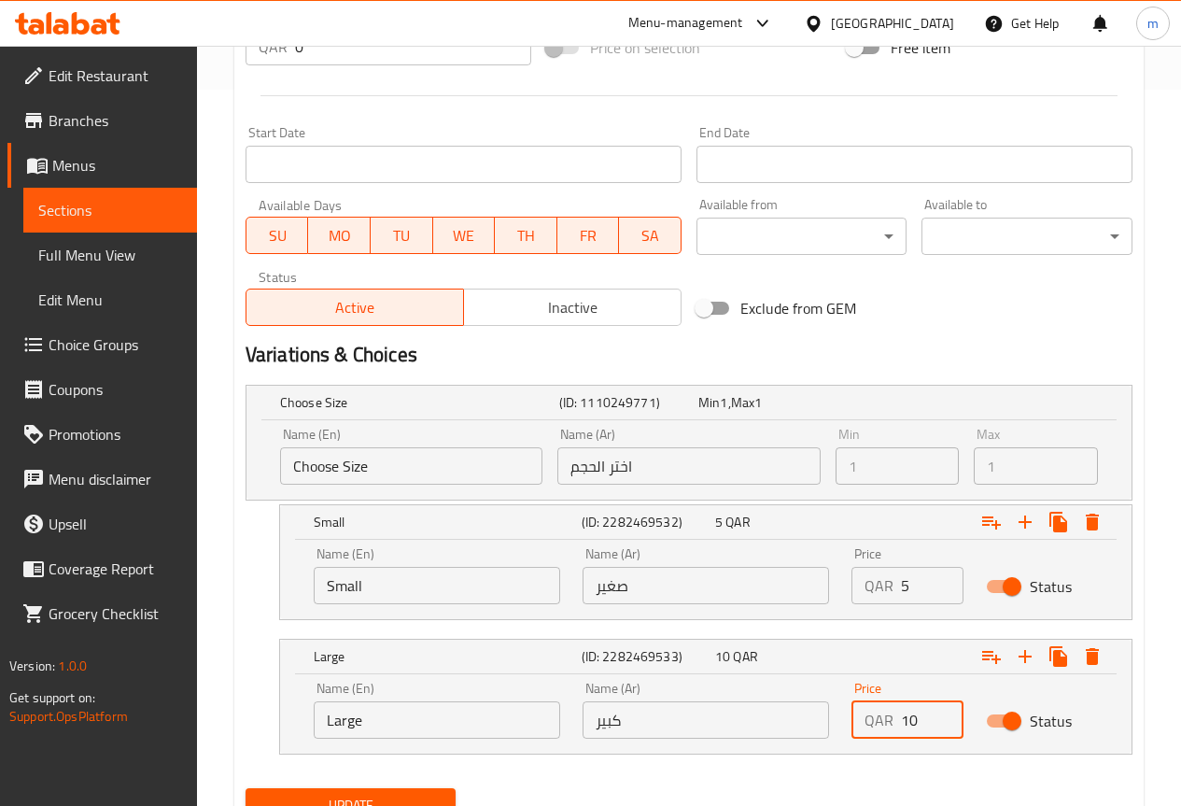
type input "1"
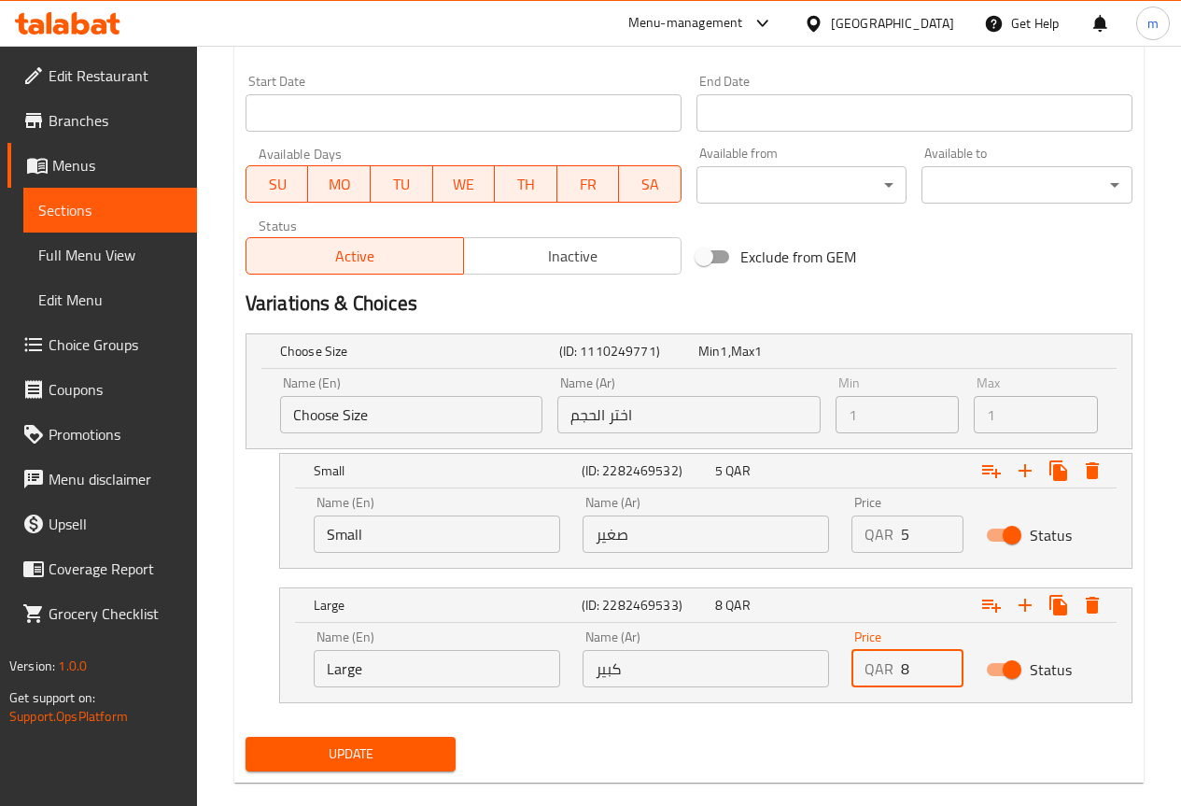
scroll to position [796, 0]
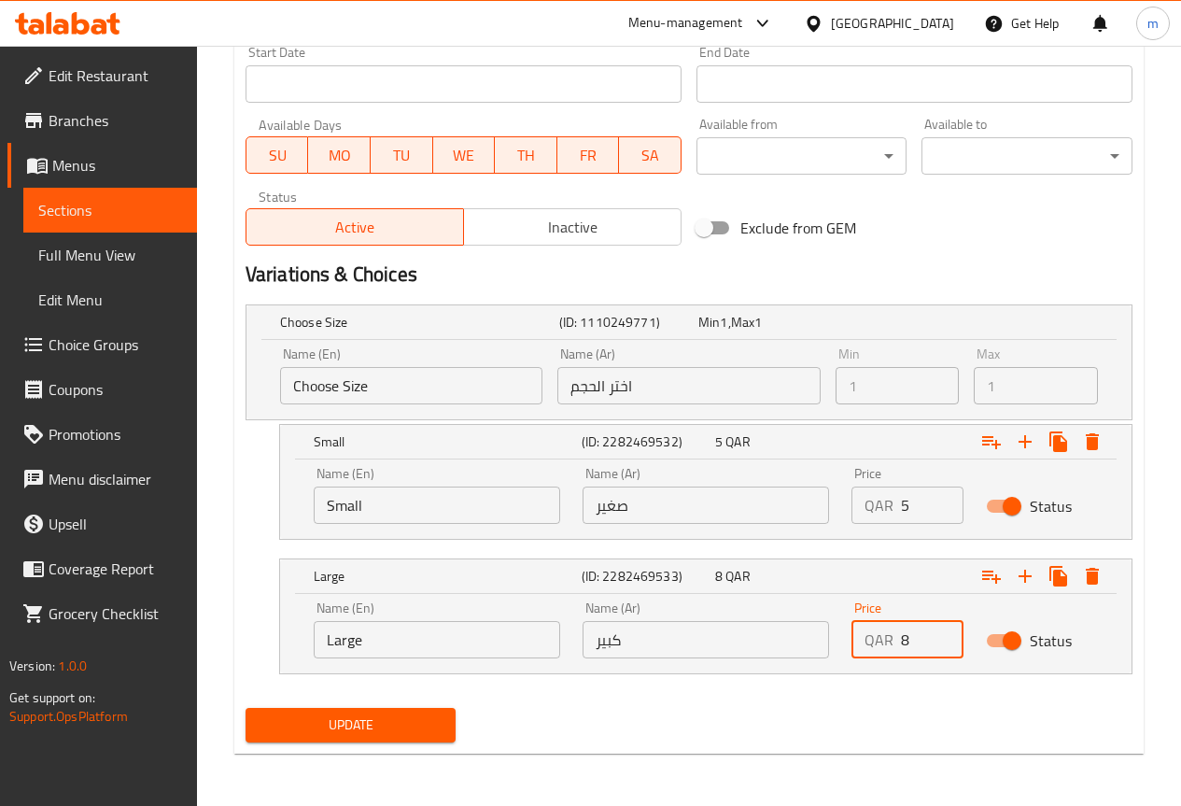
type input "8"
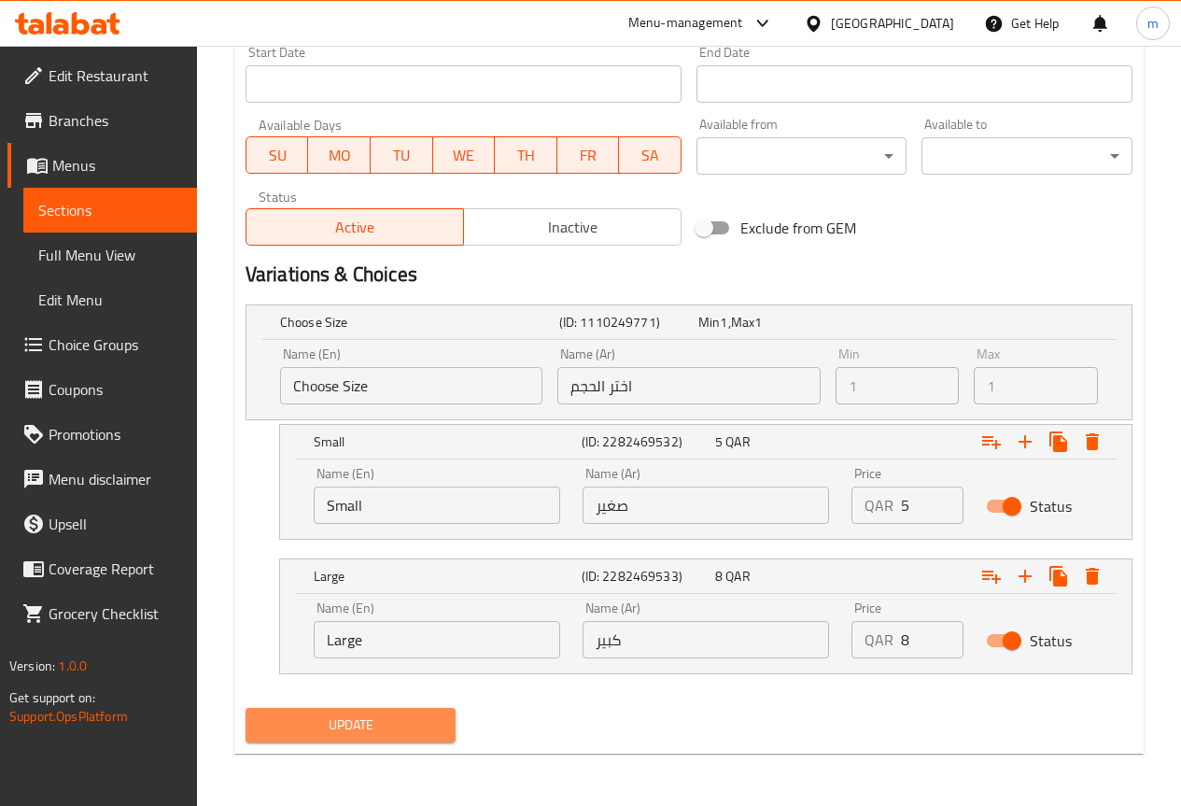
click at [389, 714] on span "Update" at bounding box center [350, 724] width 181 height 23
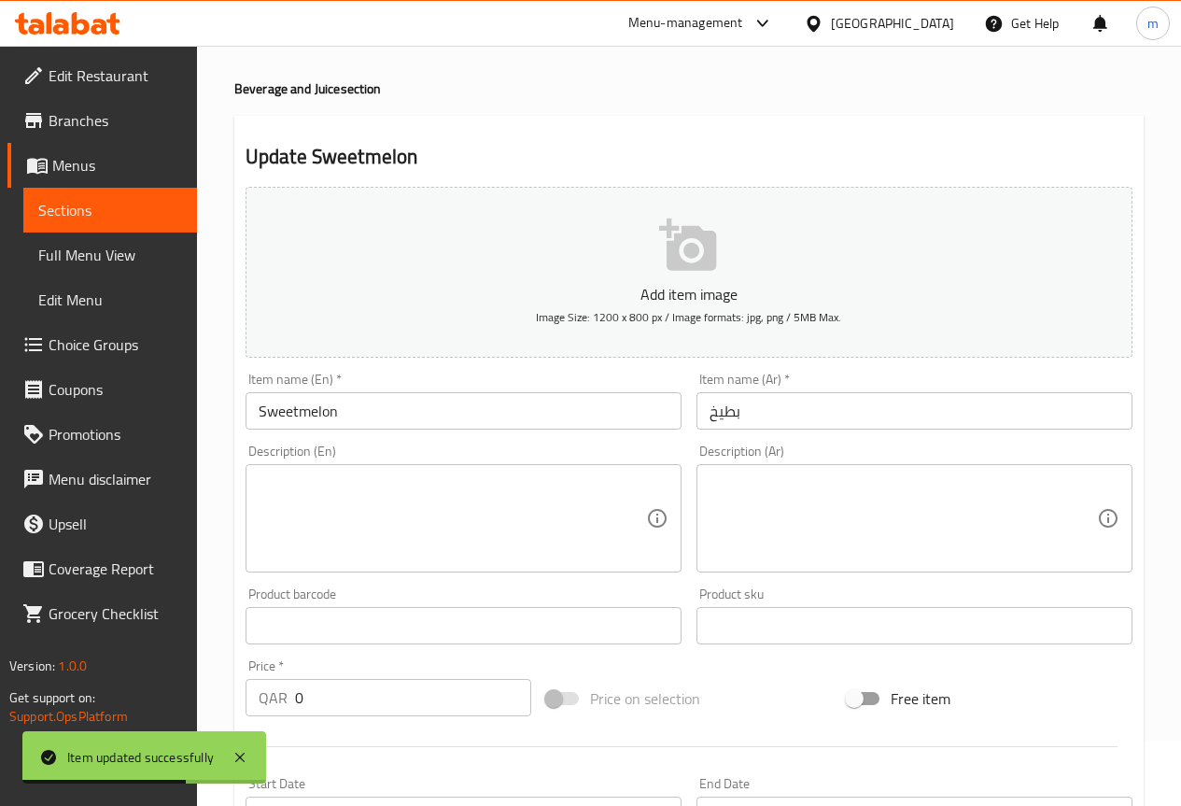
scroll to position [0, 0]
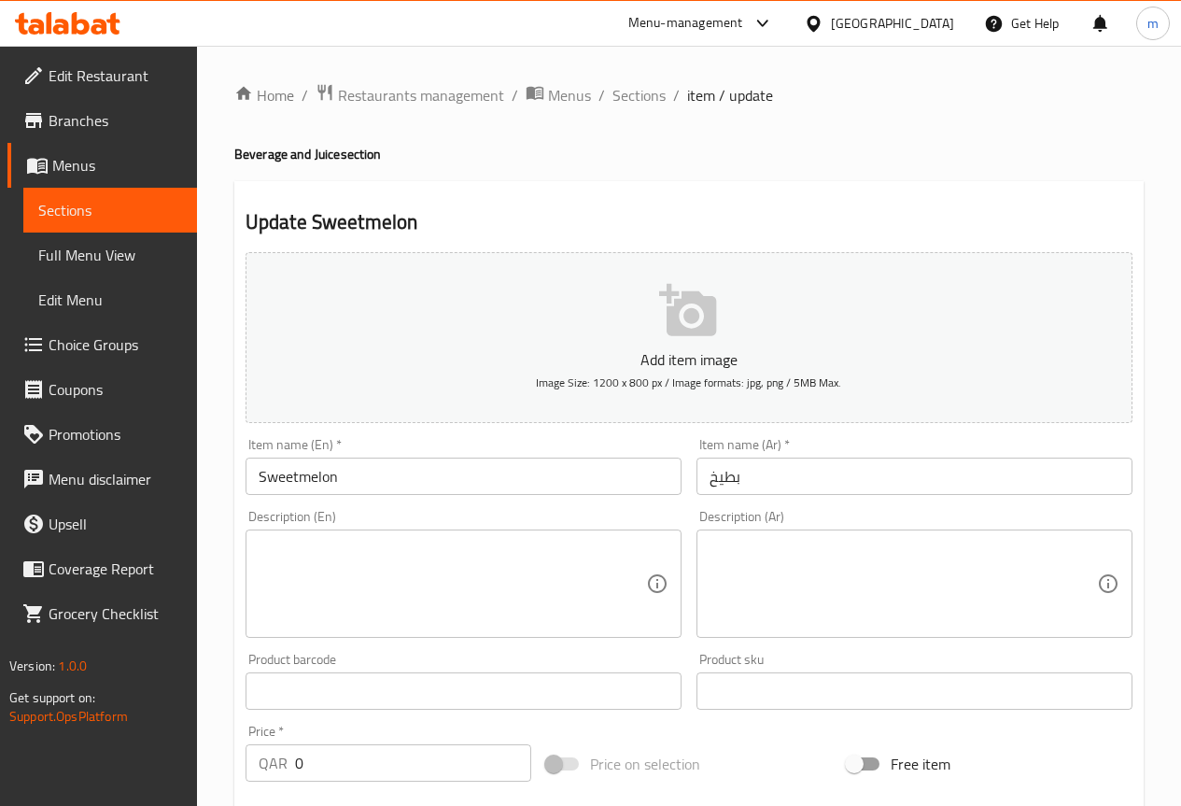
click at [767, 482] on input "بطيخ" at bounding box center [914, 475] width 436 height 37
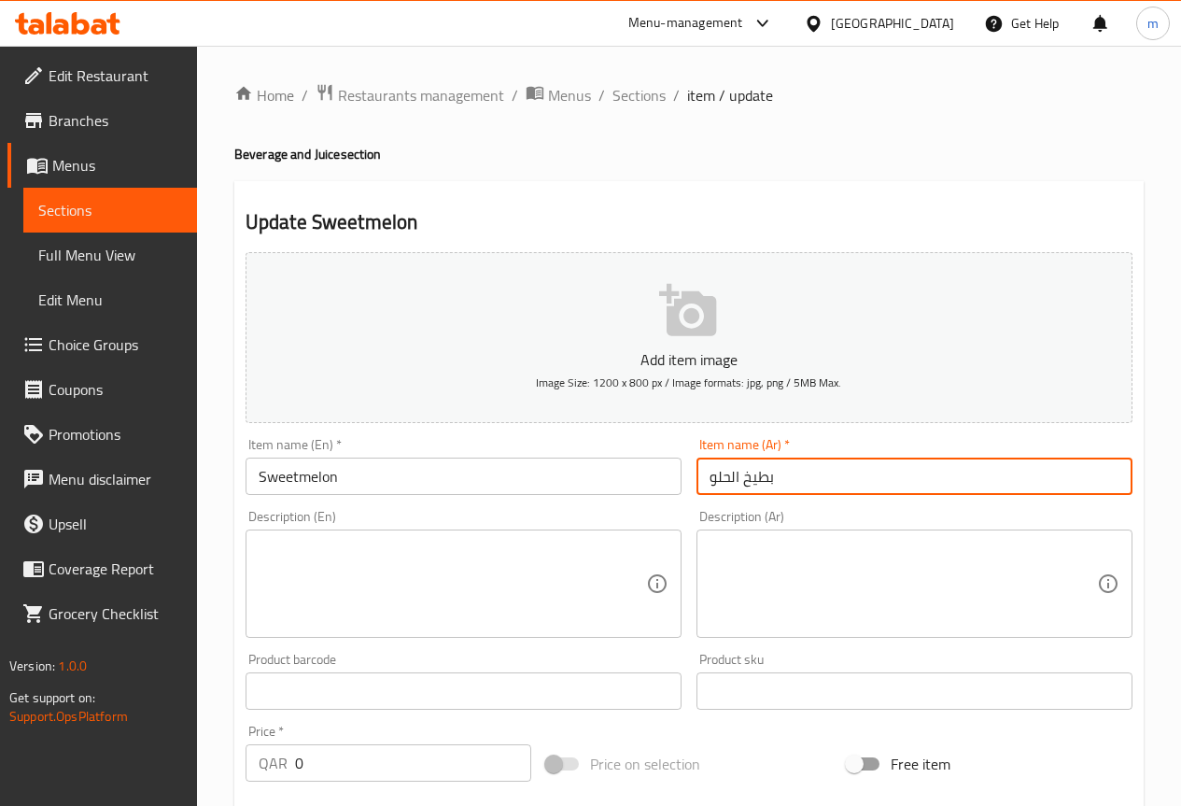
click at [773, 473] on input "بطيخ الحلو" at bounding box center [914, 475] width 436 height 37
click at [704, 480] on input "بطيخ الحلو" at bounding box center [914, 475] width 436 height 37
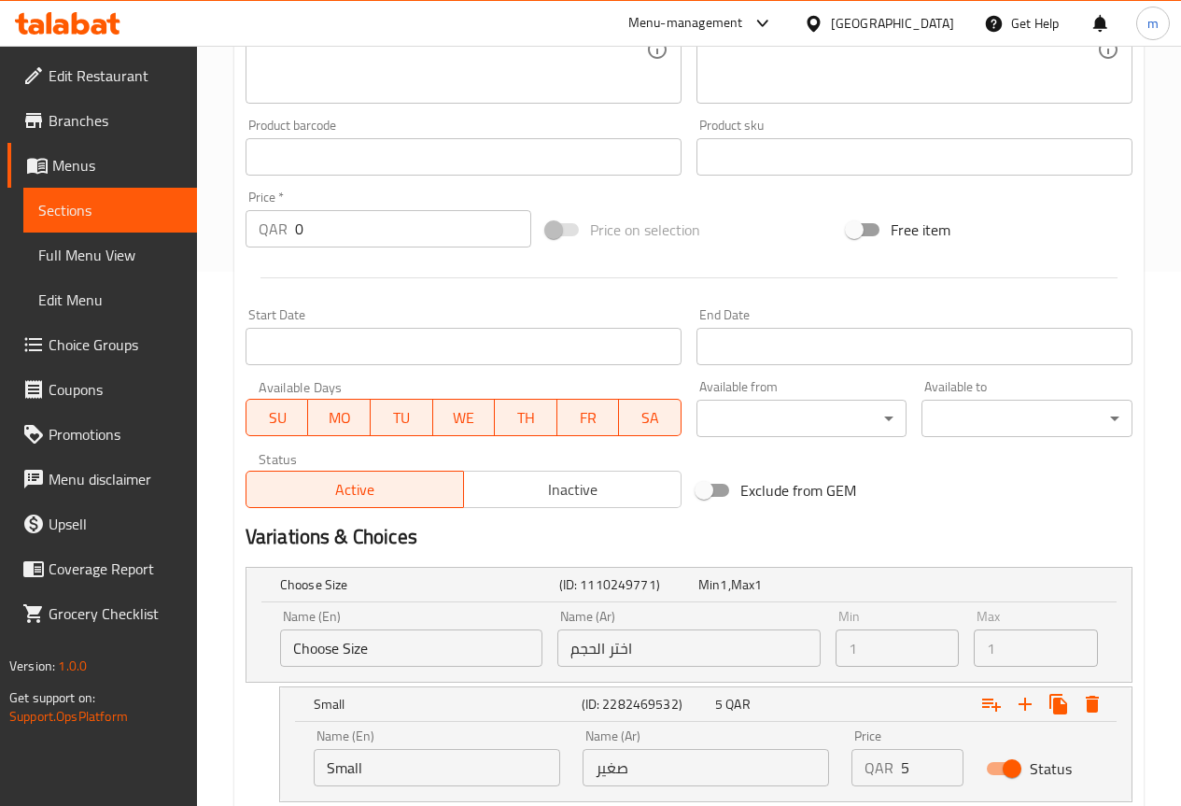
scroll to position [747, 0]
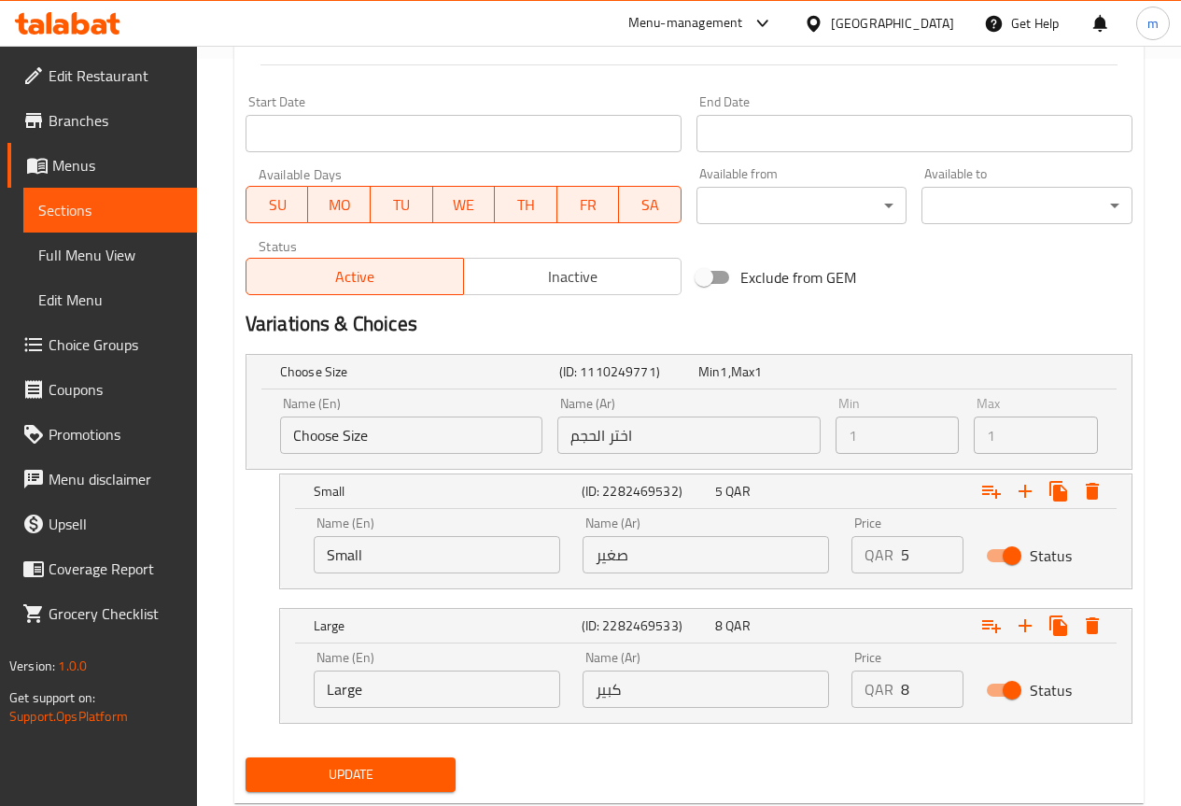
type input "البطيخ الحلو"
drag, startPoint x: 910, startPoint y: 550, endPoint x: 887, endPoint y: 557, distance: 24.5
click at [887, 557] on div "QAR 5 Price" at bounding box center [907, 554] width 112 height 37
type input "6"
drag, startPoint x: 921, startPoint y: 691, endPoint x: 811, endPoint y: 703, distance: 110.8
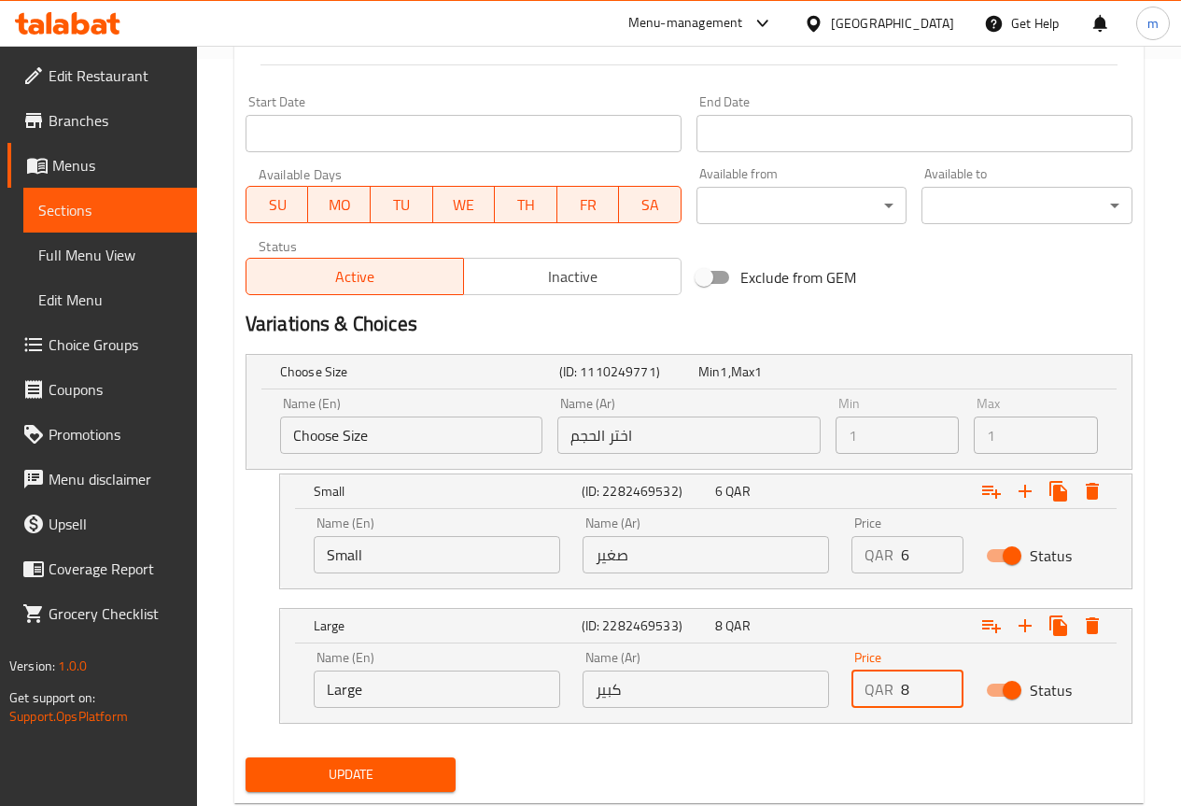
click at [811, 703] on div "Name (En) Large Name (En) Name (Ar) كبير Name (Ar) Price QAR 8 Price Status" at bounding box center [705, 679] width 807 height 79
type input "10"
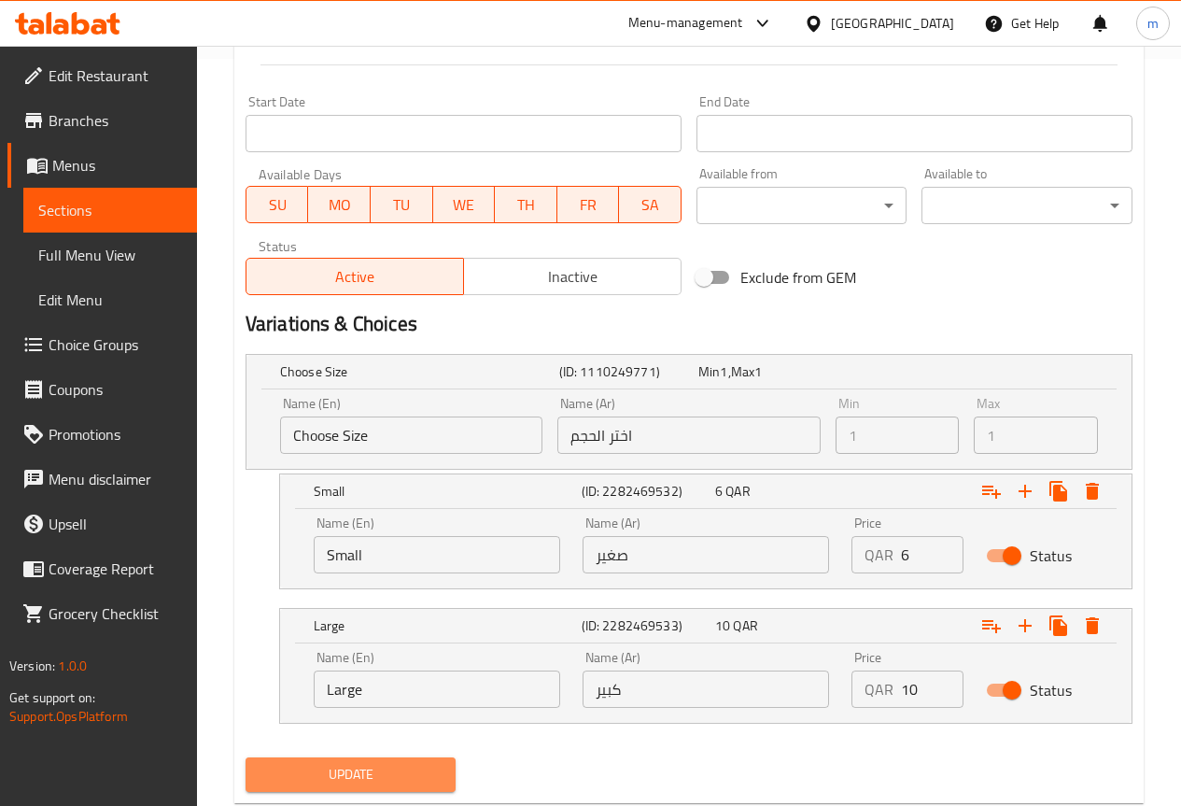
click at [333, 763] on span "Update" at bounding box center [350, 774] width 181 height 23
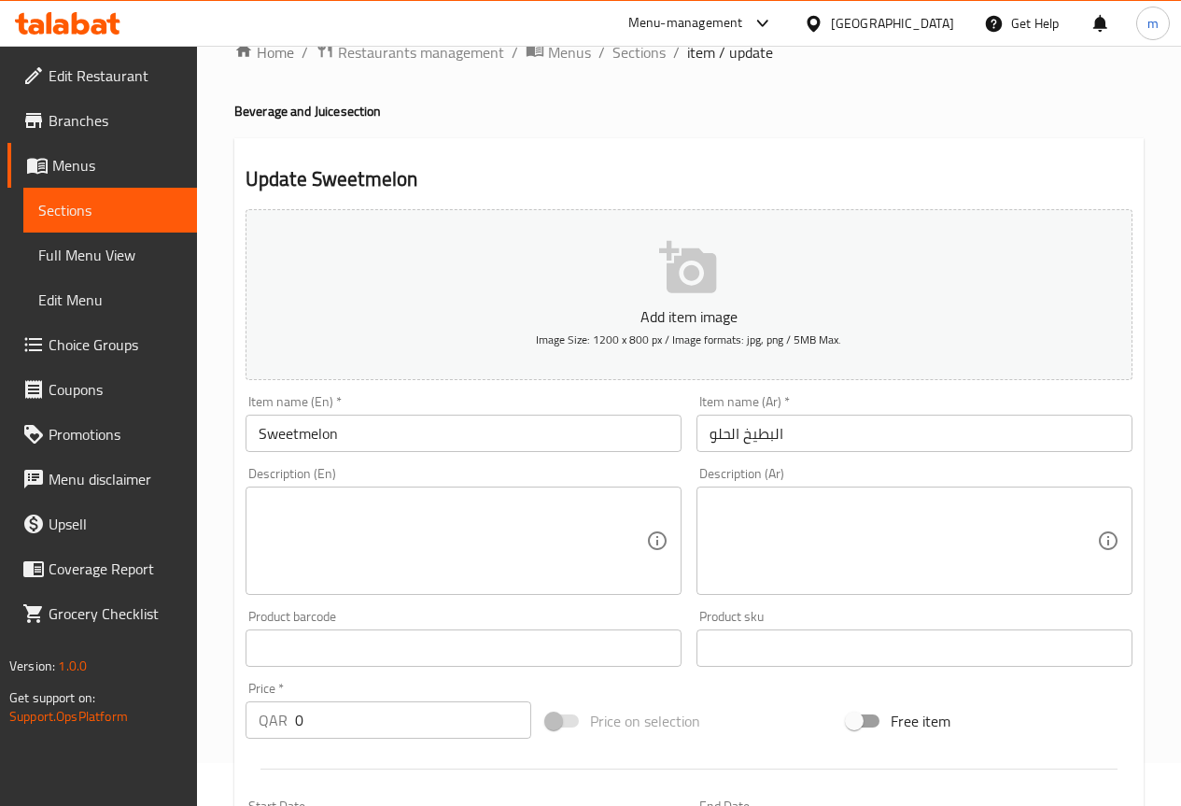
scroll to position [0, 0]
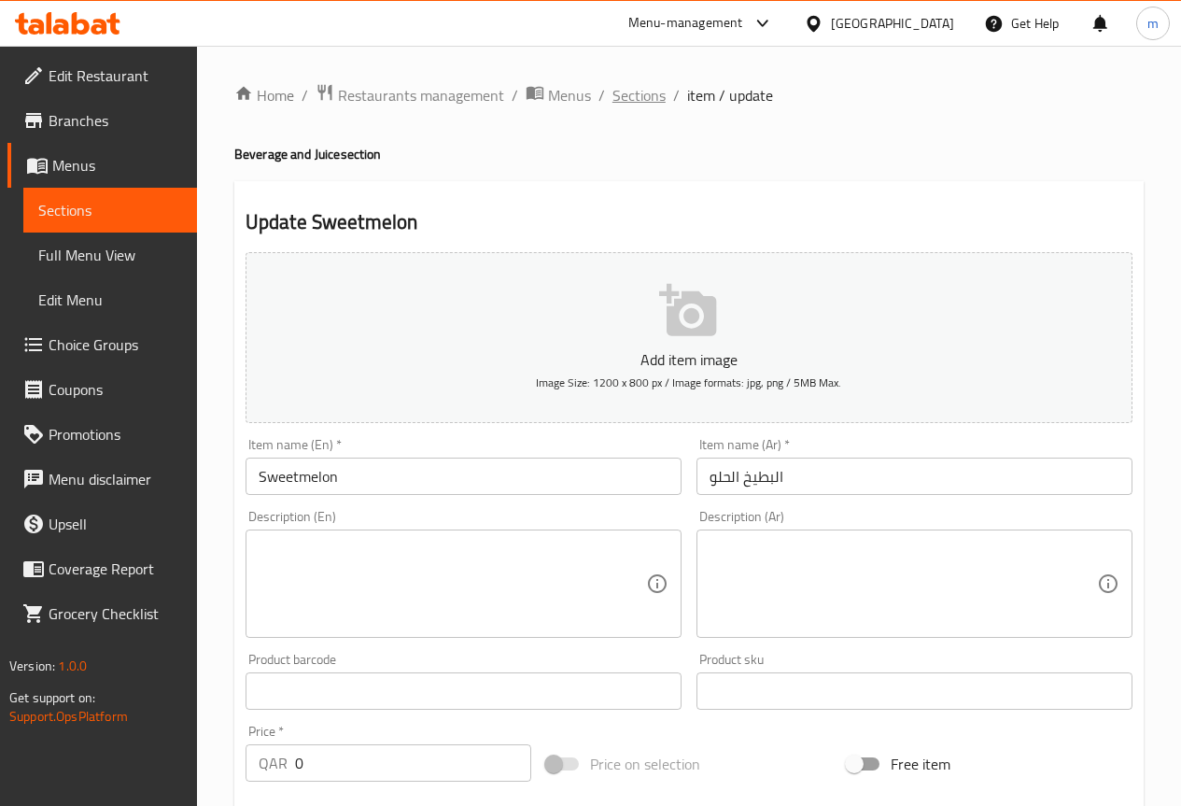
click at [643, 91] on span "Sections" at bounding box center [638, 95] width 53 height 22
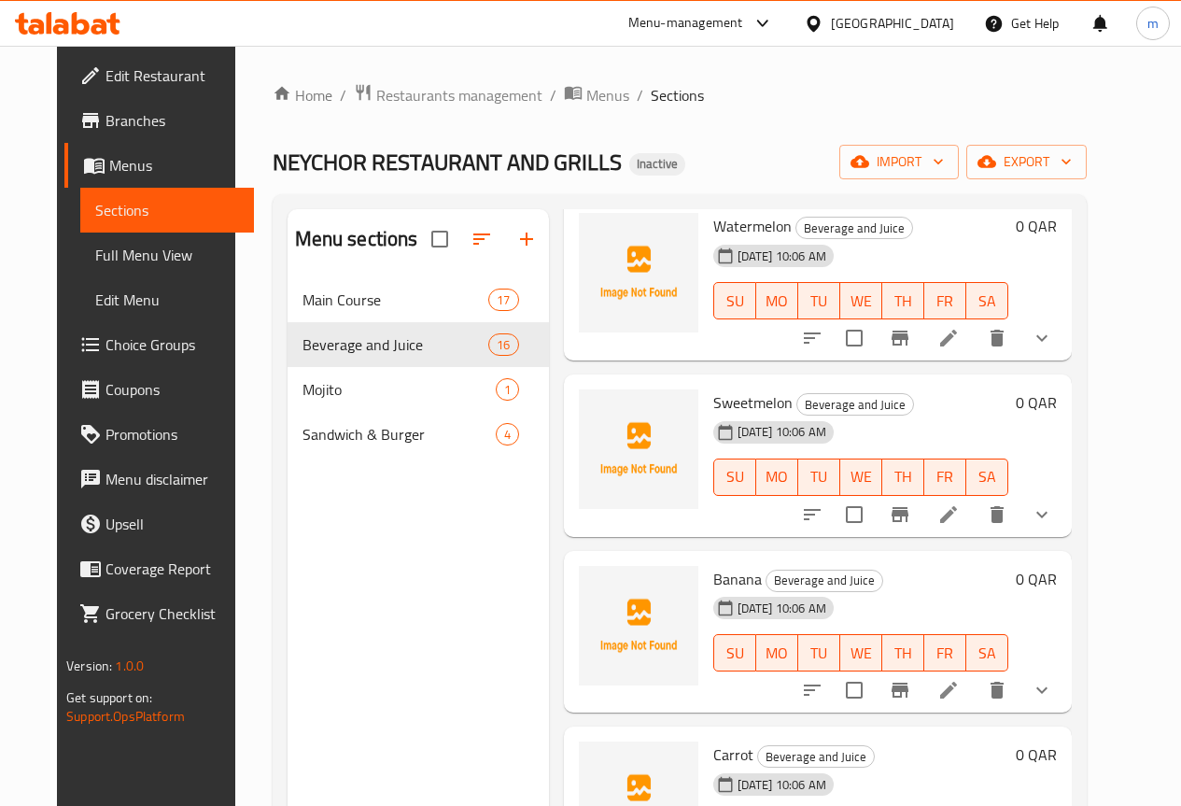
scroll to position [1027, 0]
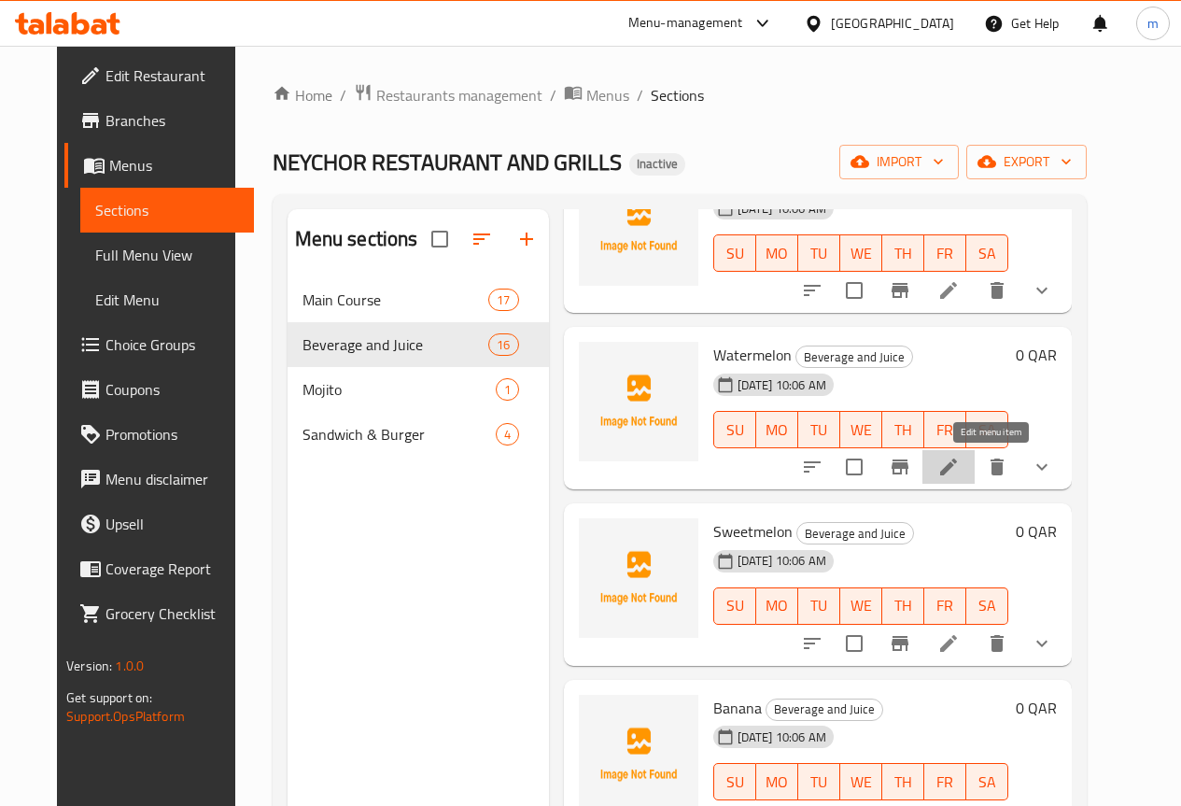
click at [960, 468] on icon at bounding box center [948, 467] width 22 height 22
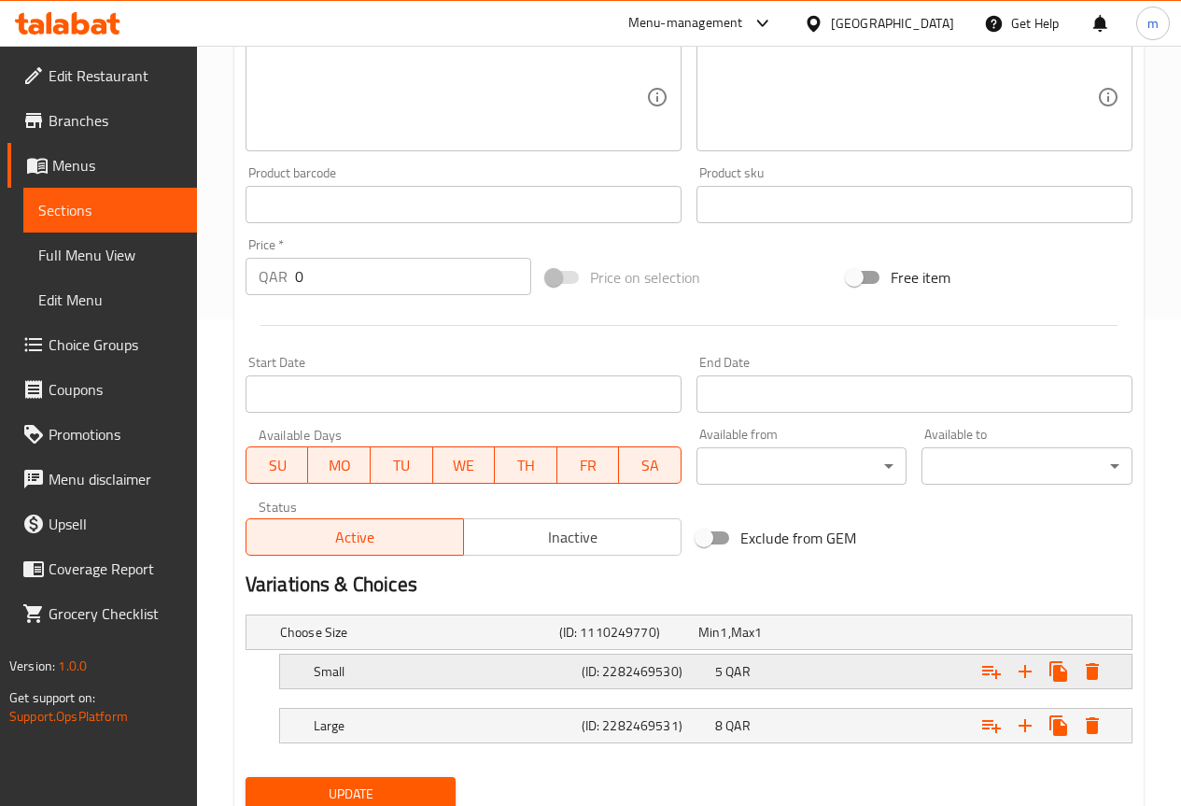
scroll to position [556, 0]
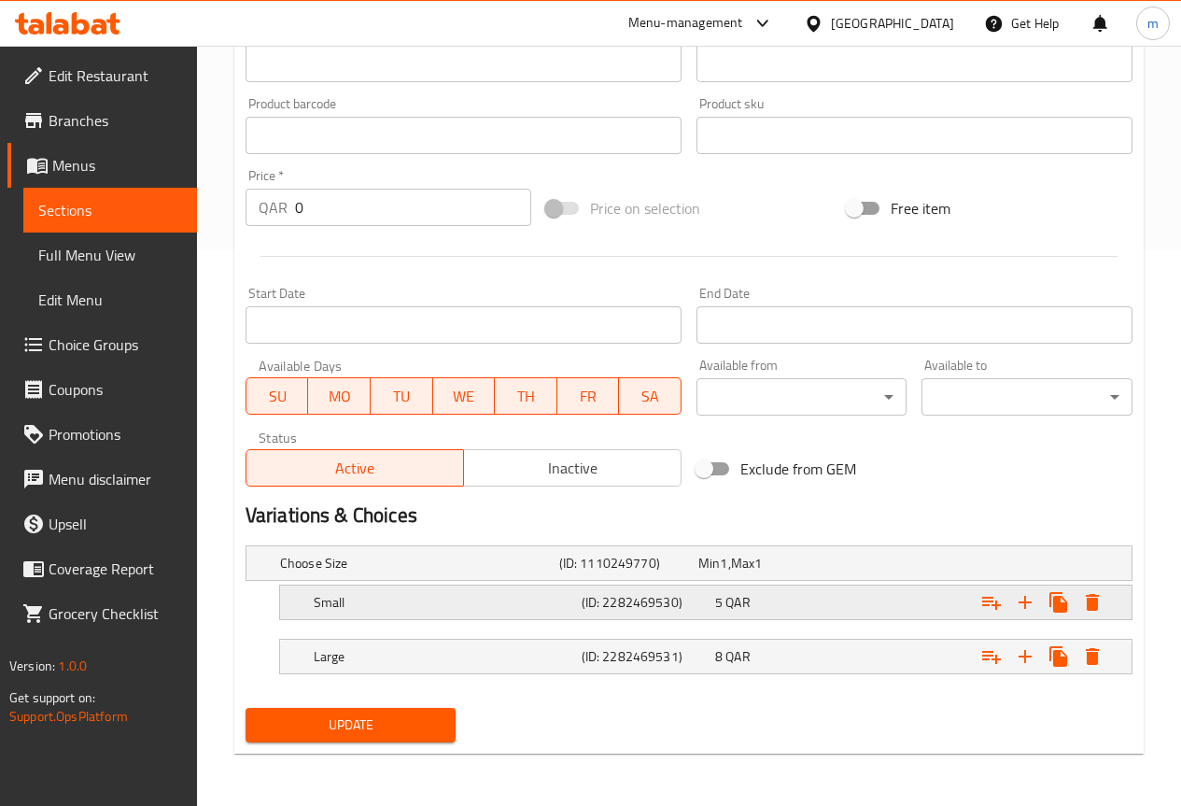
click at [756, 616] on div "Small (ID: 2282469530) 5 QAR" at bounding box center [711, 602] width 803 height 41
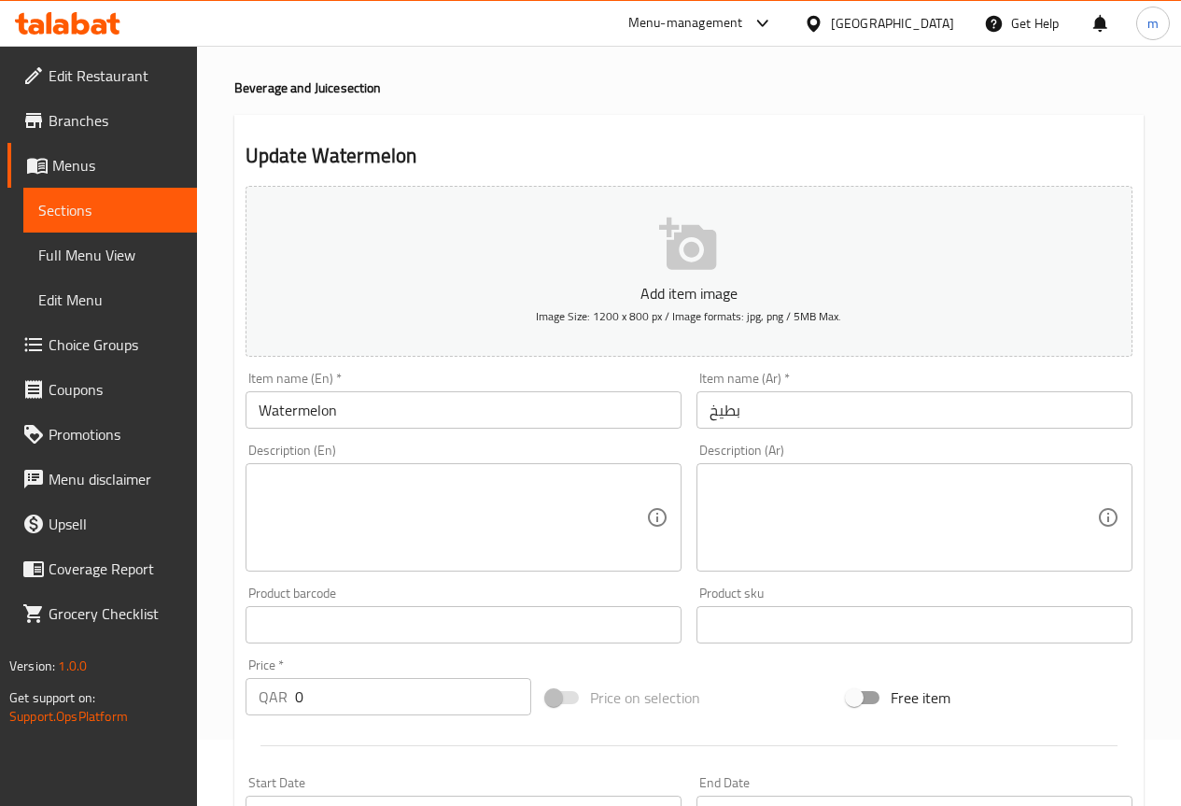
scroll to position [0, 0]
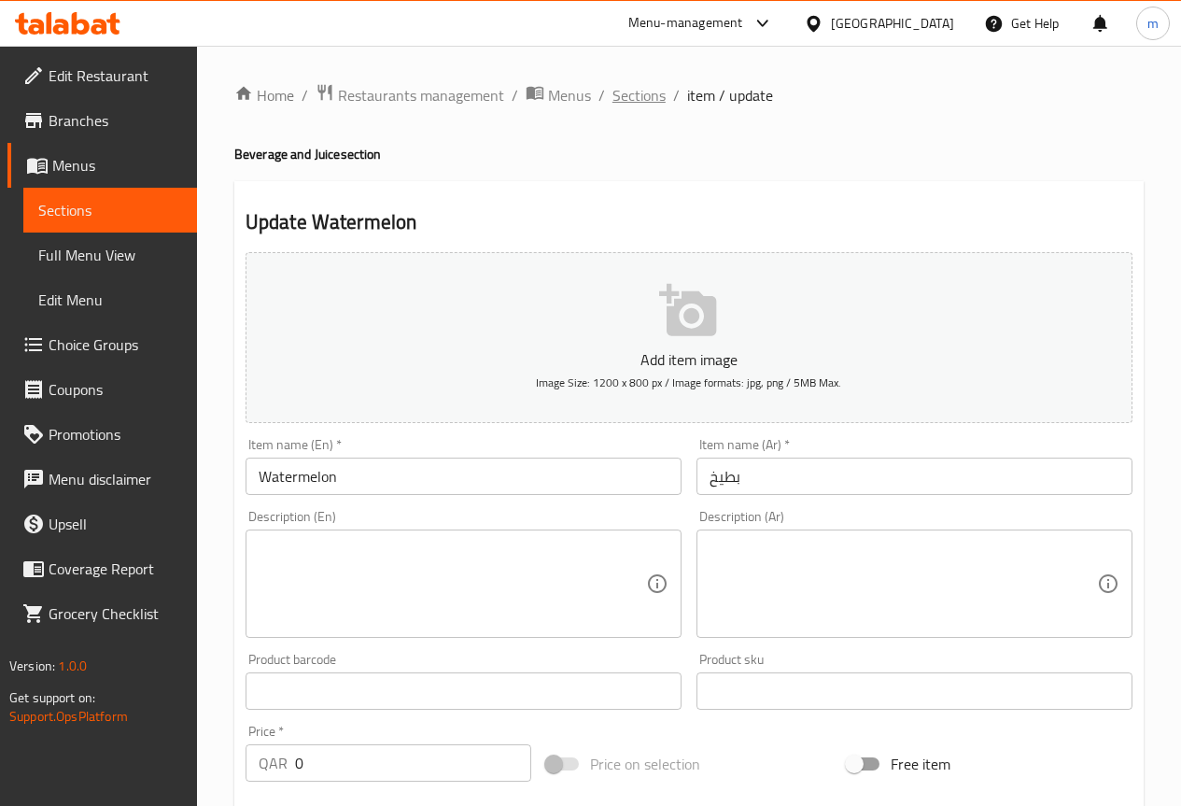
click at [639, 96] on span "Sections" at bounding box center [638, 95] width 53 height 22
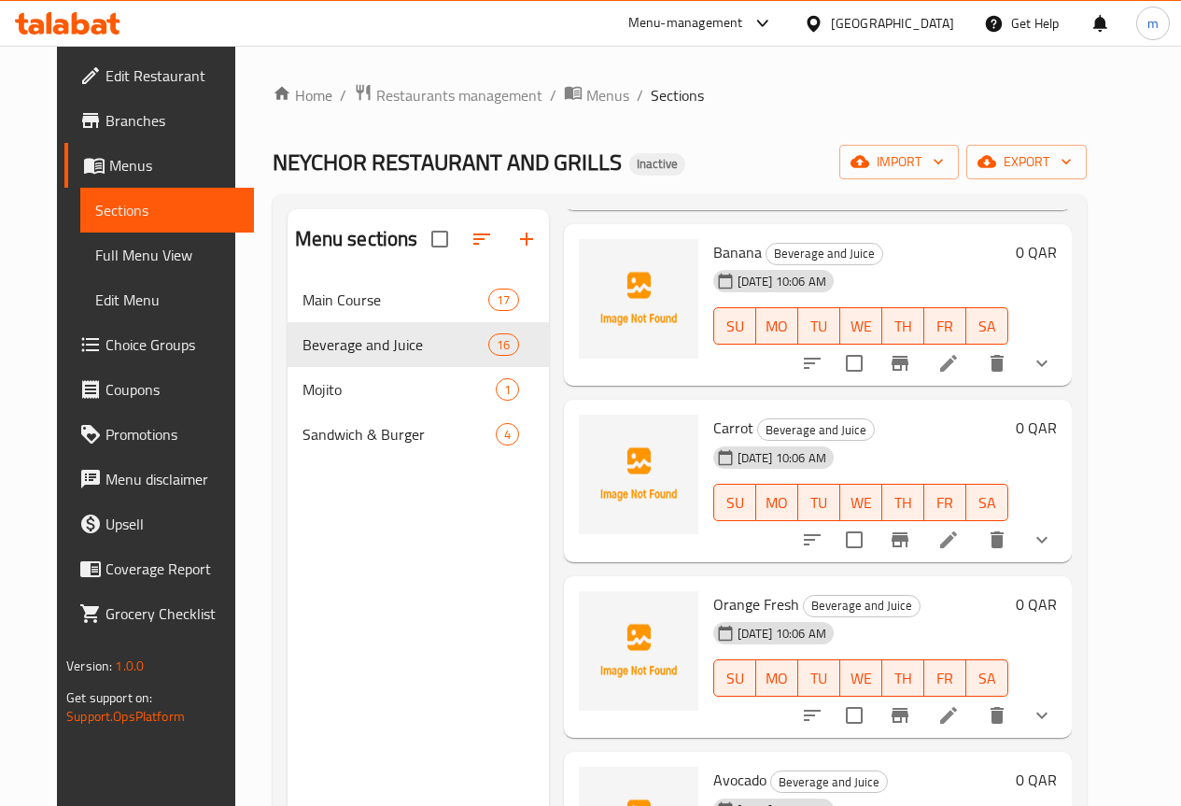
scroll to position [1494, 0]
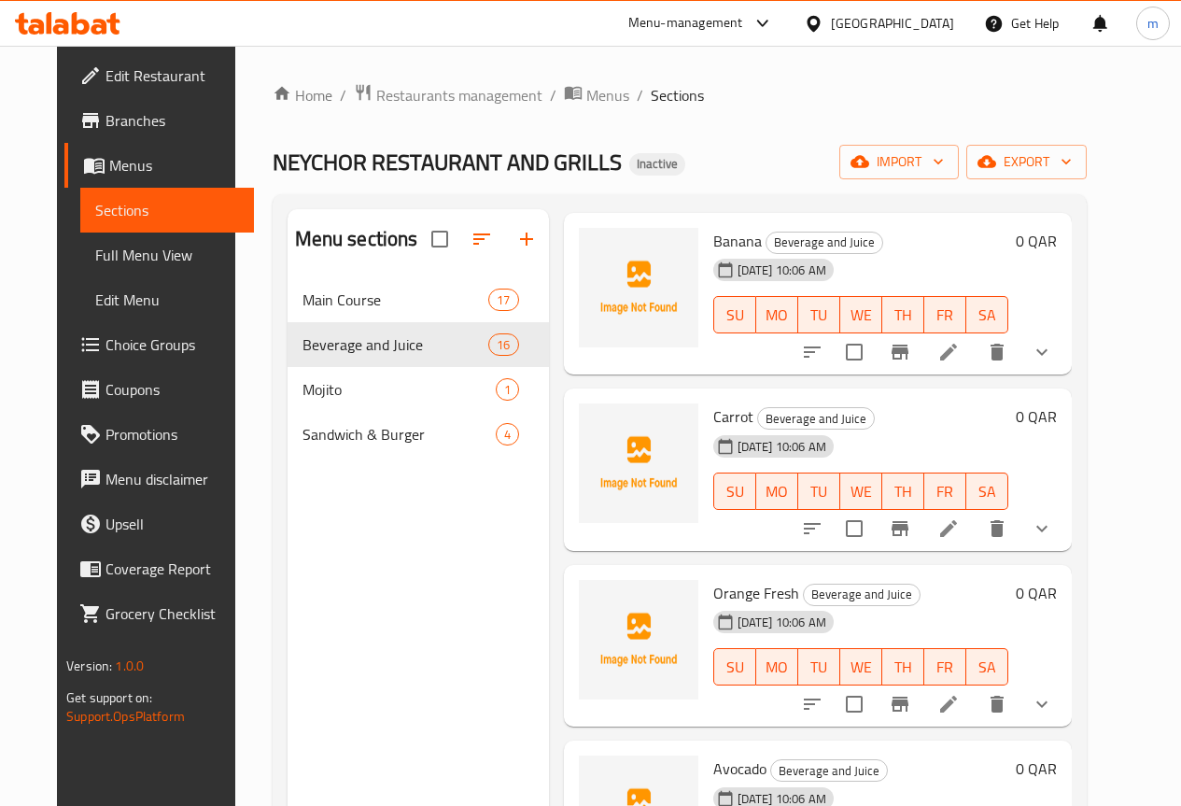
click at [957, 352] on icon at bounding box center [948, 352] width 17 height 17
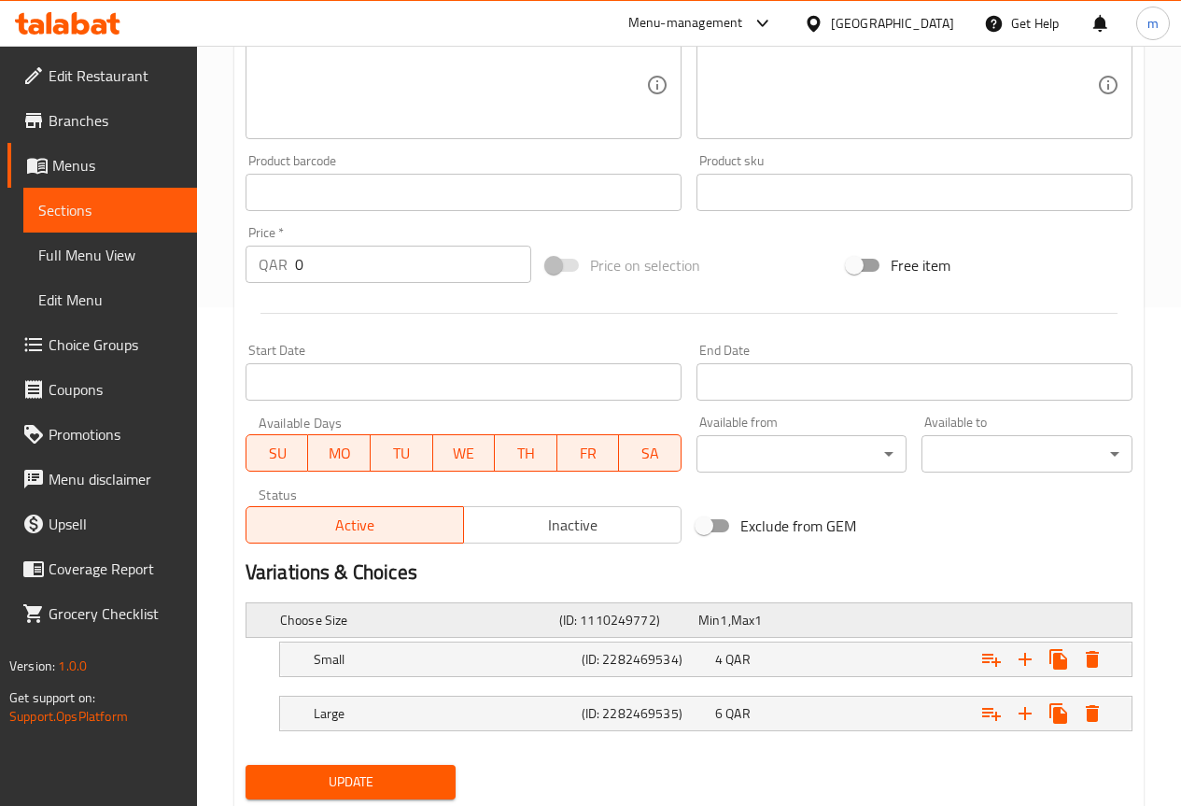
scroll to position [556, 0]
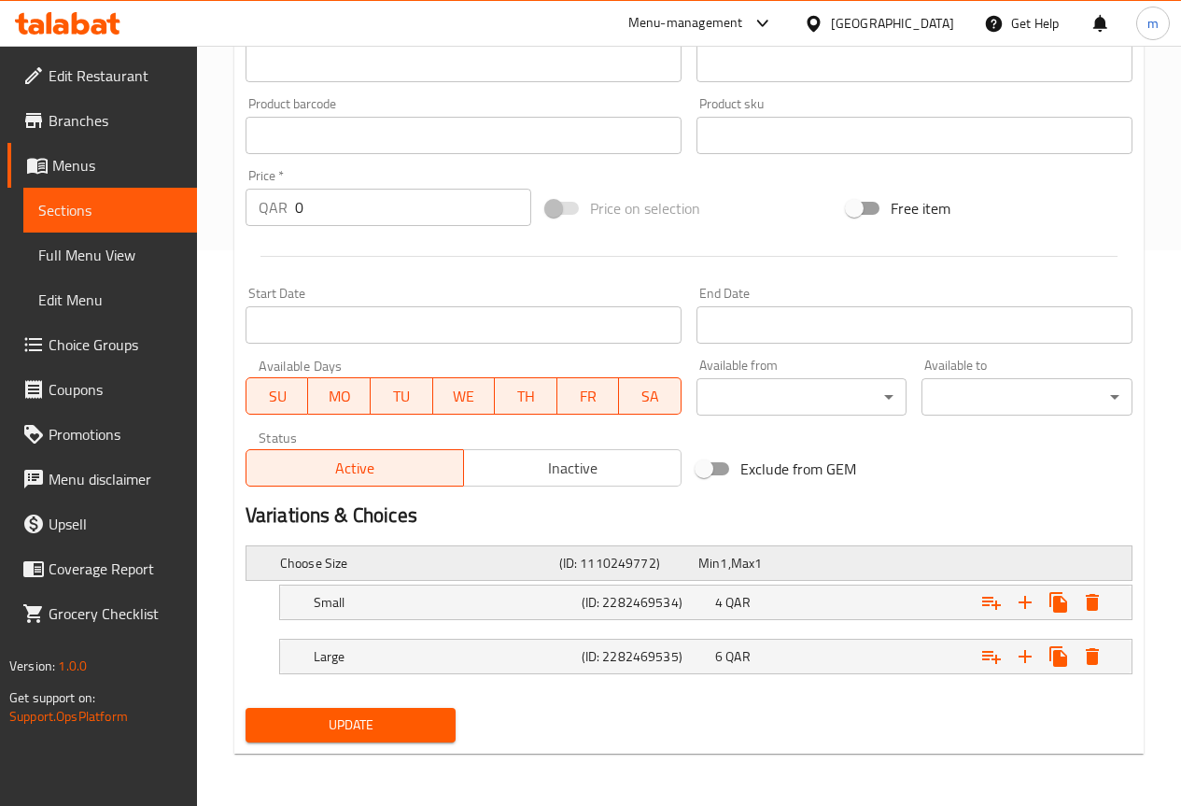
click at [556, 556] on div "(ID: 1110249772)" at bounding box center [625, 563] width 139 height 26
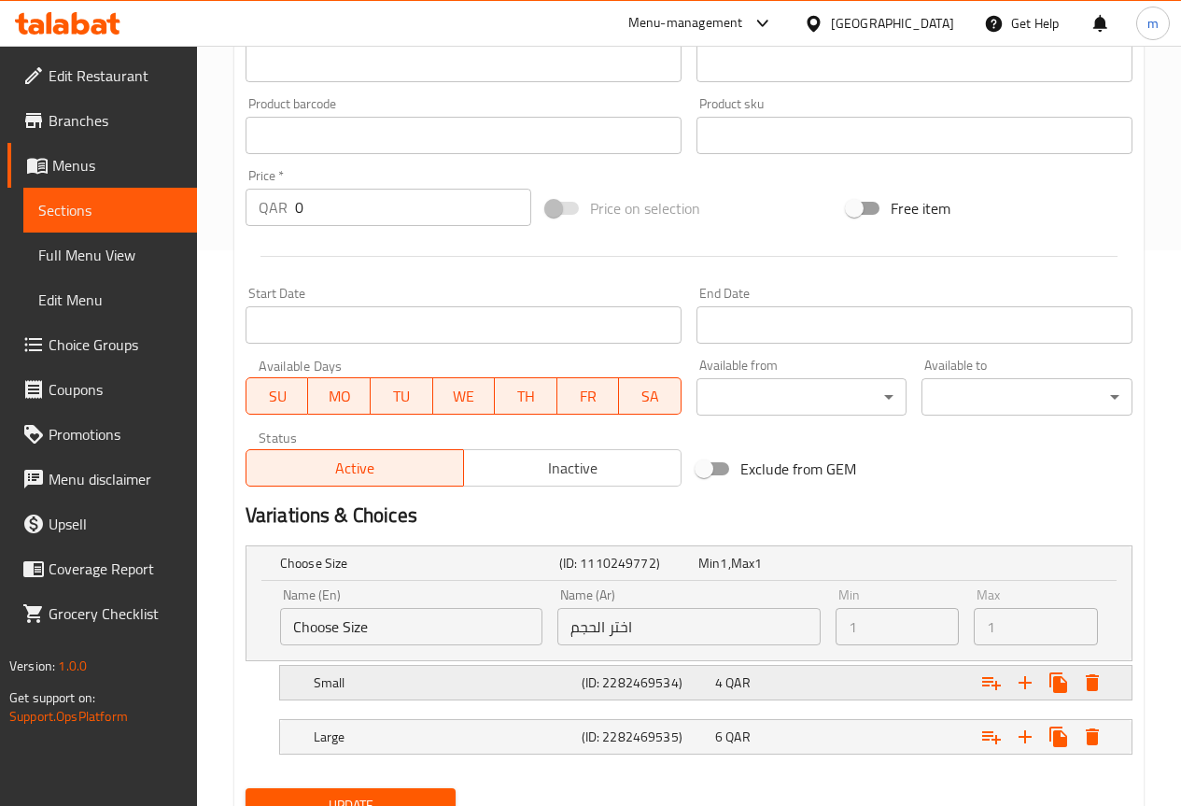
click at [500, 687] on h5 "Small" at bounding box center [444, 682] width 260 height 19
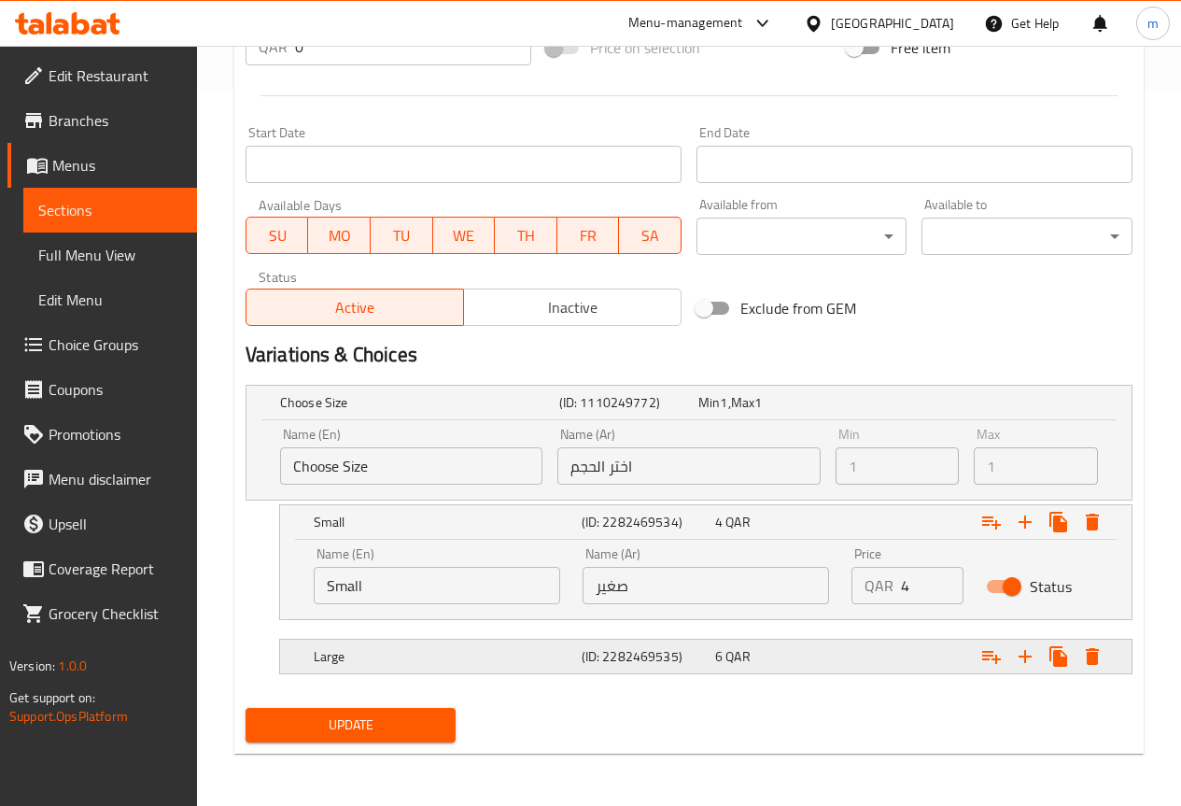
click at [524, 644] on div "Large" at bounding box center [444, 656] width 268 height 26
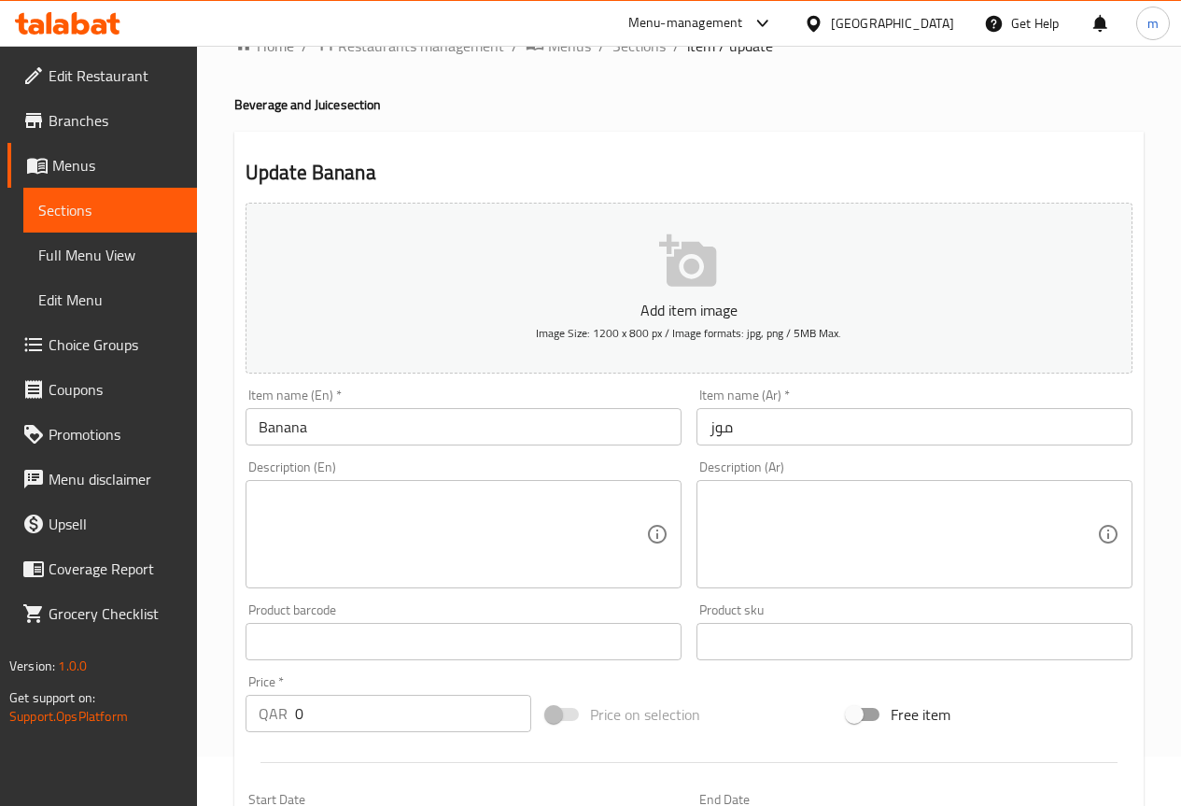
scroll to position [0, 0]
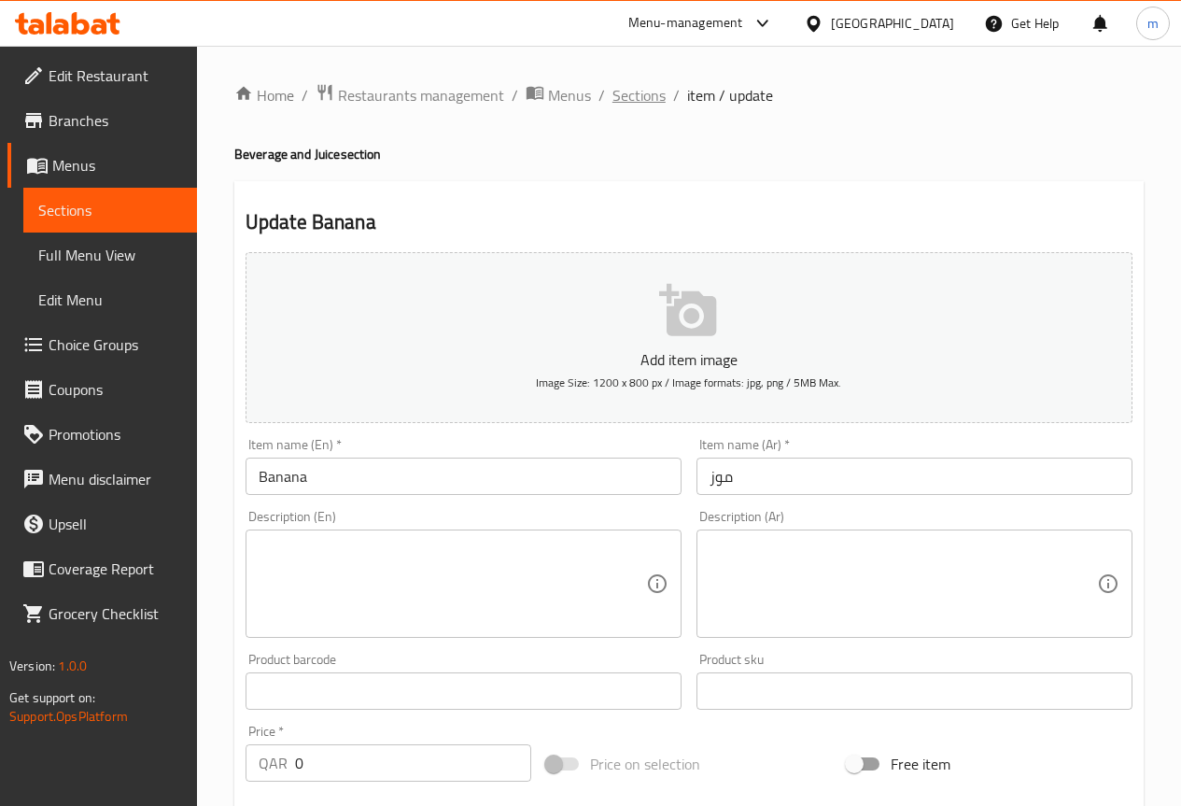
click at [647, 98] on span "Sections" at bounding box center [638, 95] width 53 height 22
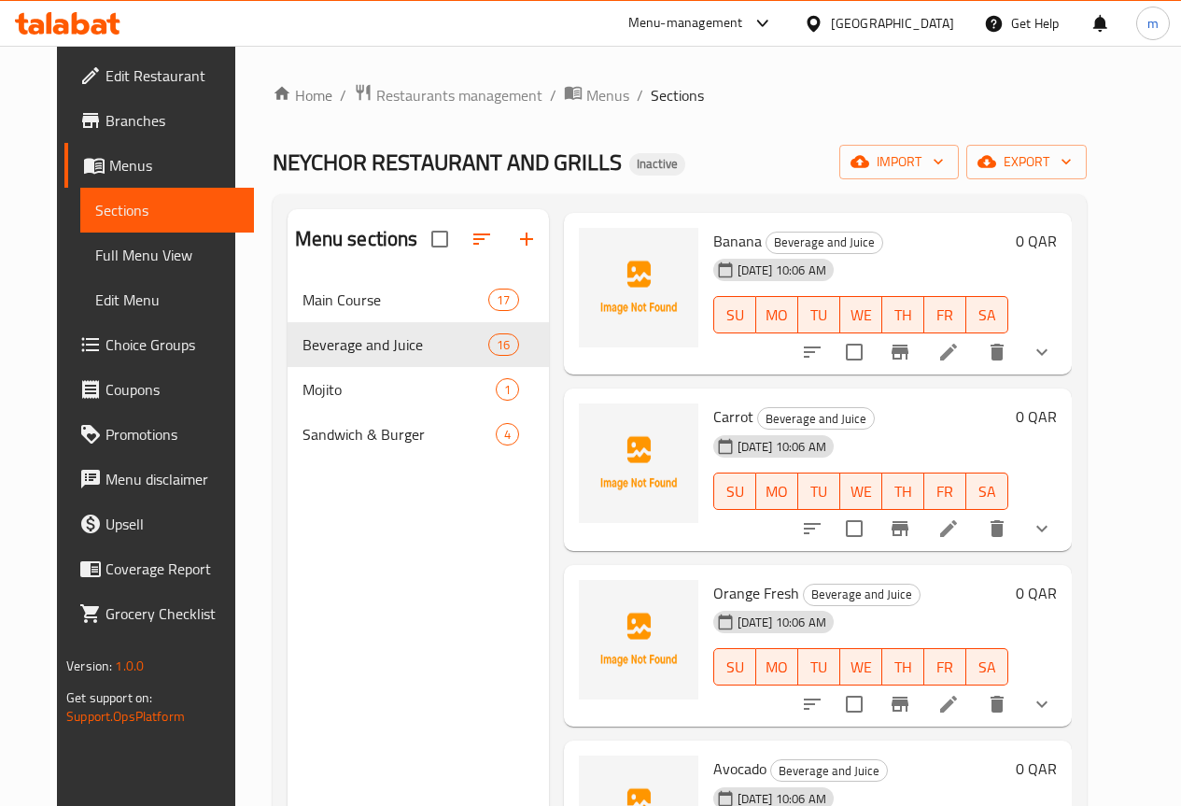
scroll to position [1587, 0]
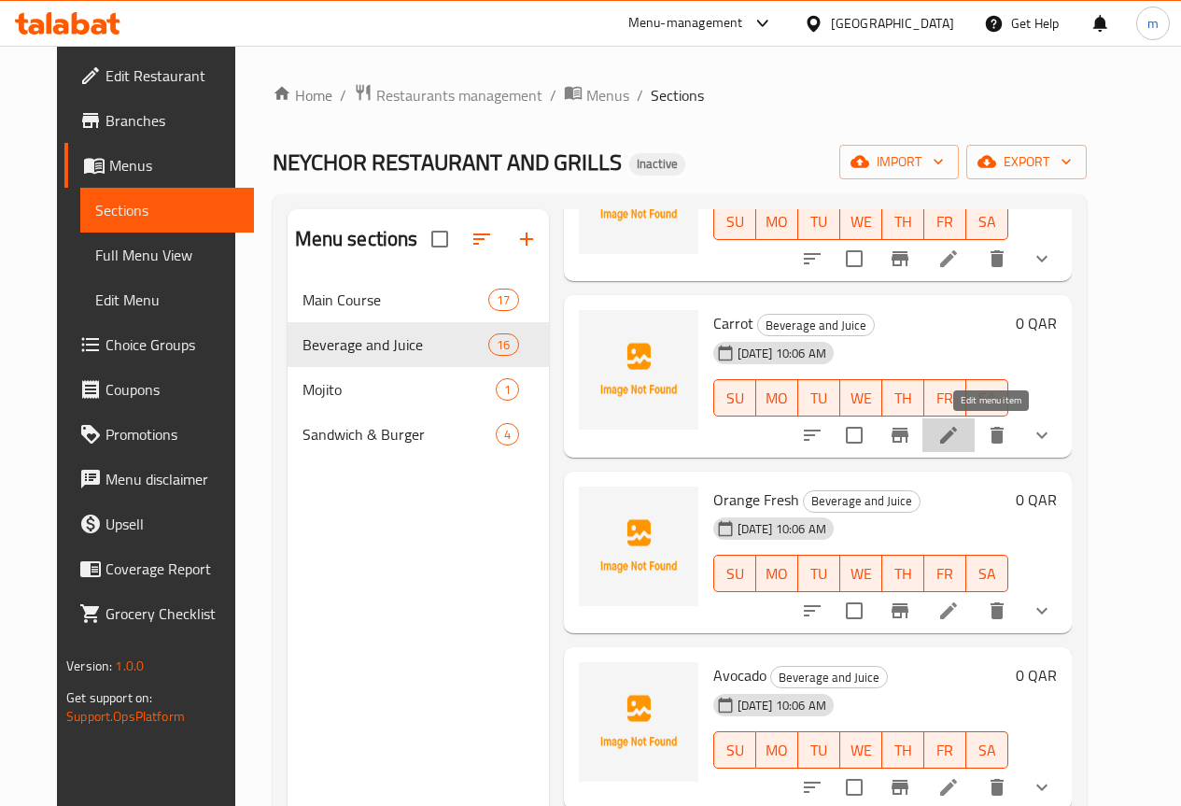
click at [960, 427] on icon at bounding box center [948, 435] width 22 height 22
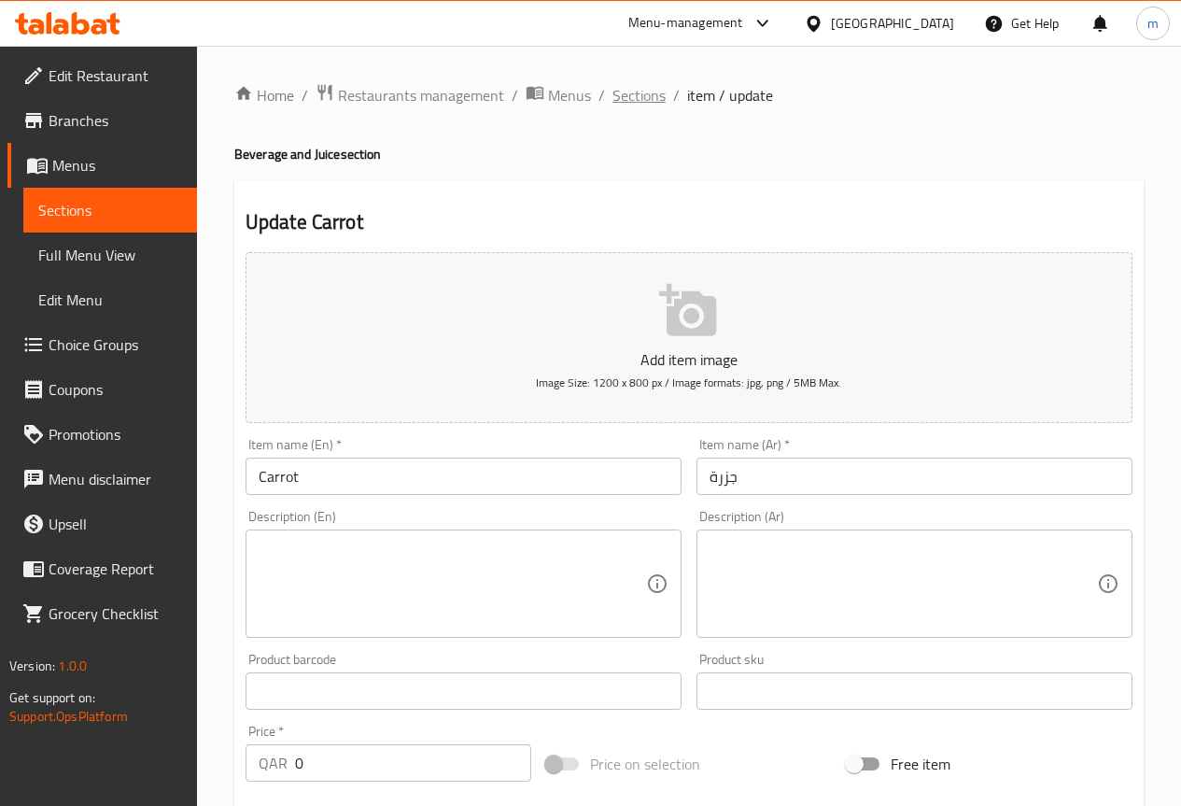
click at [647, 93] on span "Sections" at bounding box center [638, 95] width 53 height 22
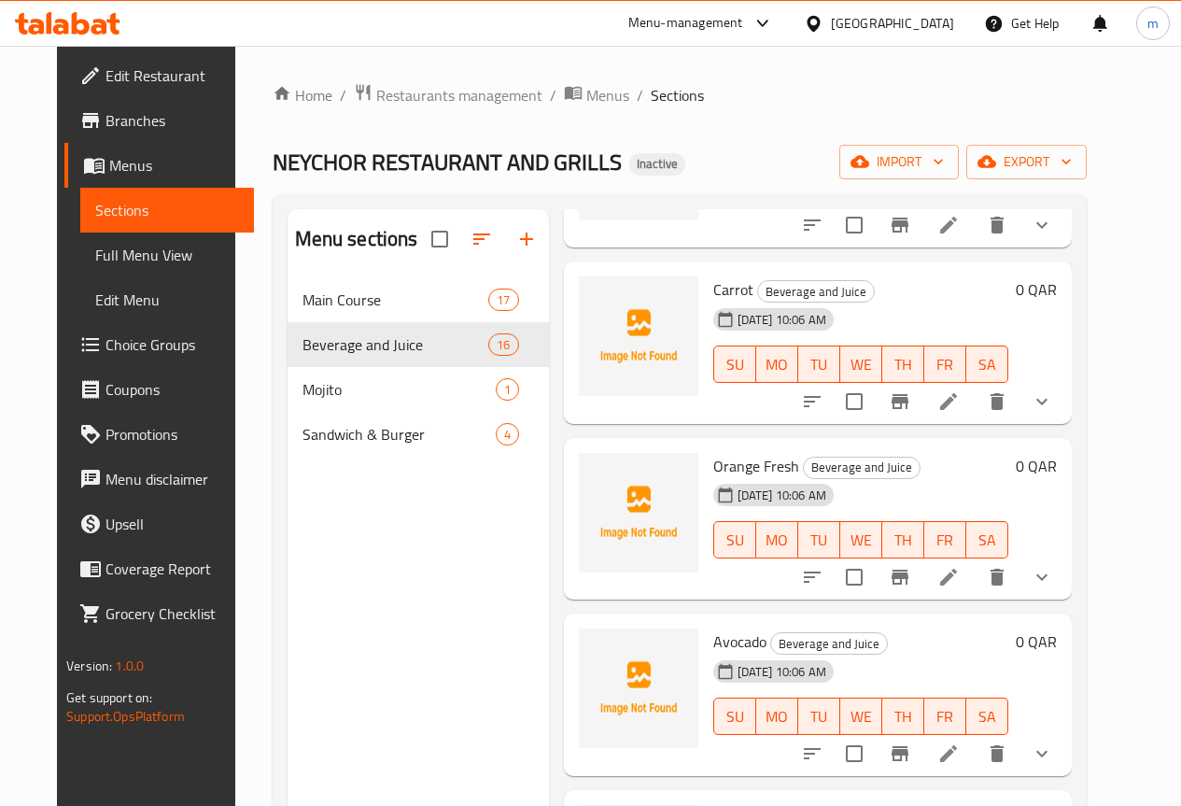
scroll to position [1619, 0]
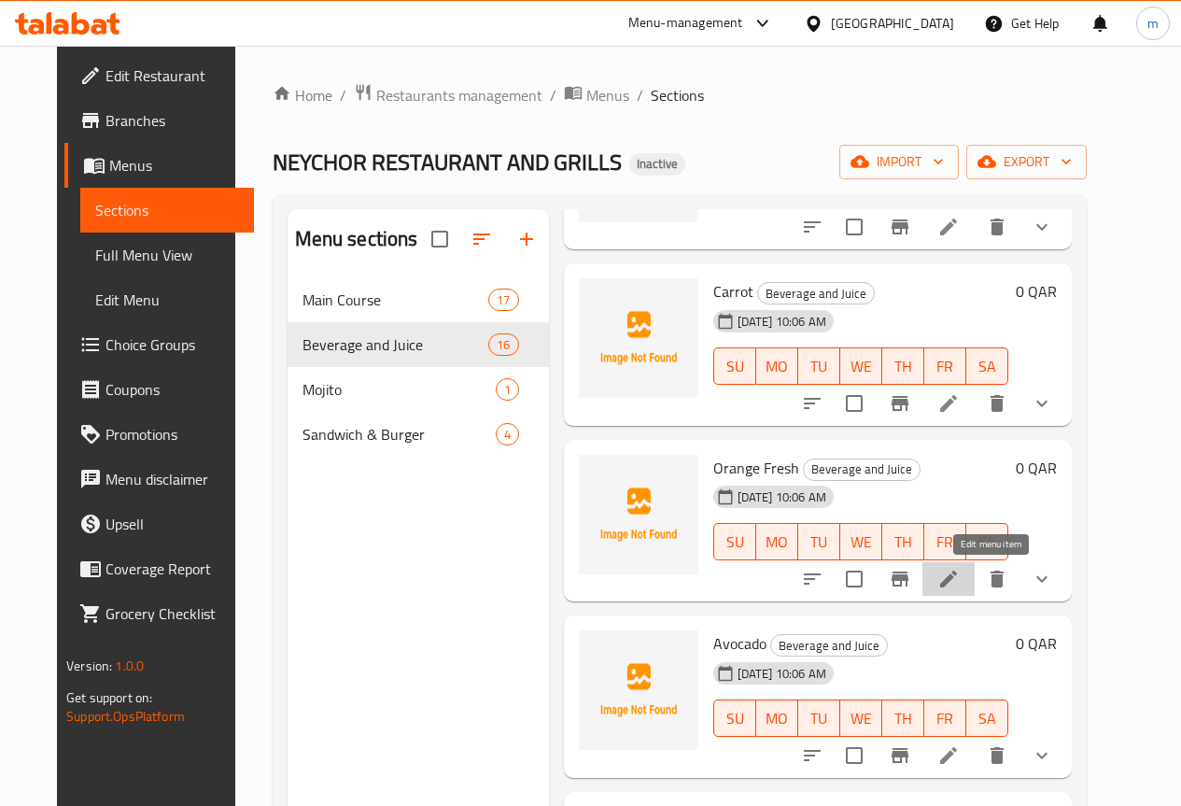
click at [960, 581] on icon at bounding box center [948, 579] width 22 height 22
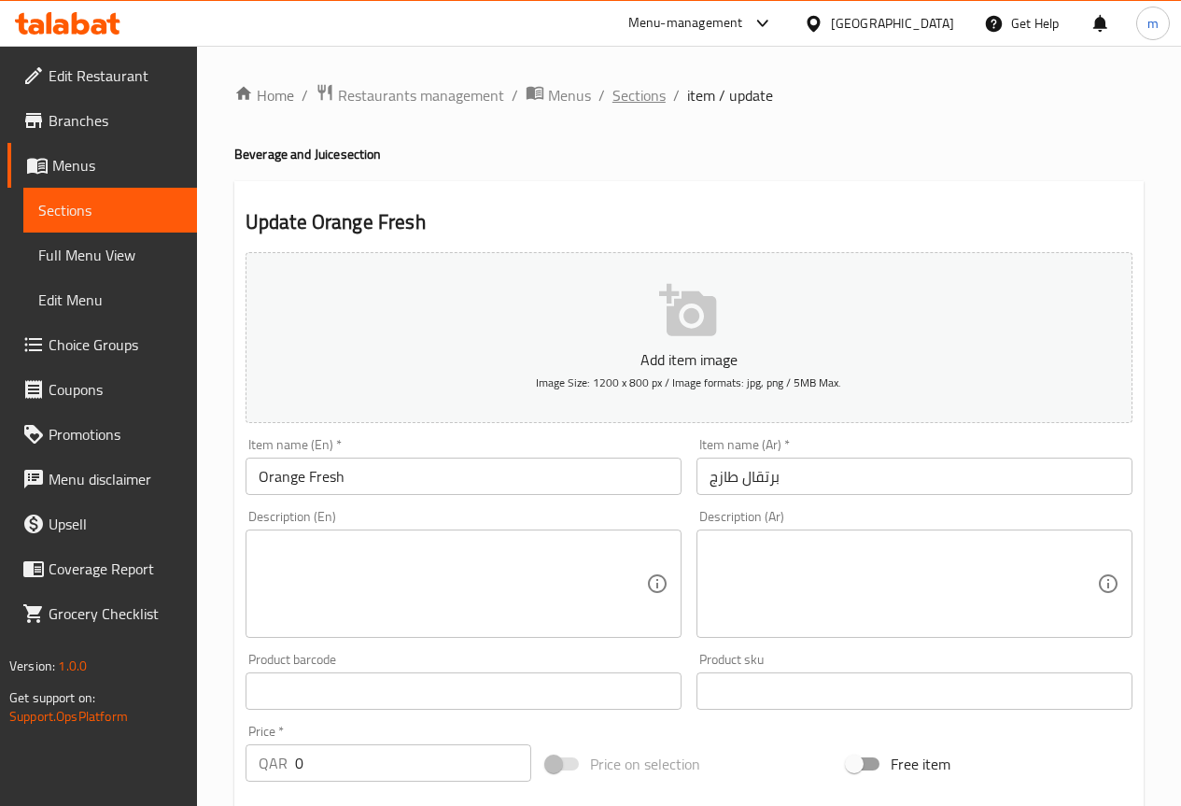
click at [647, 106] on span "Sections" at bounding box center [638, 95] width 53 height 22
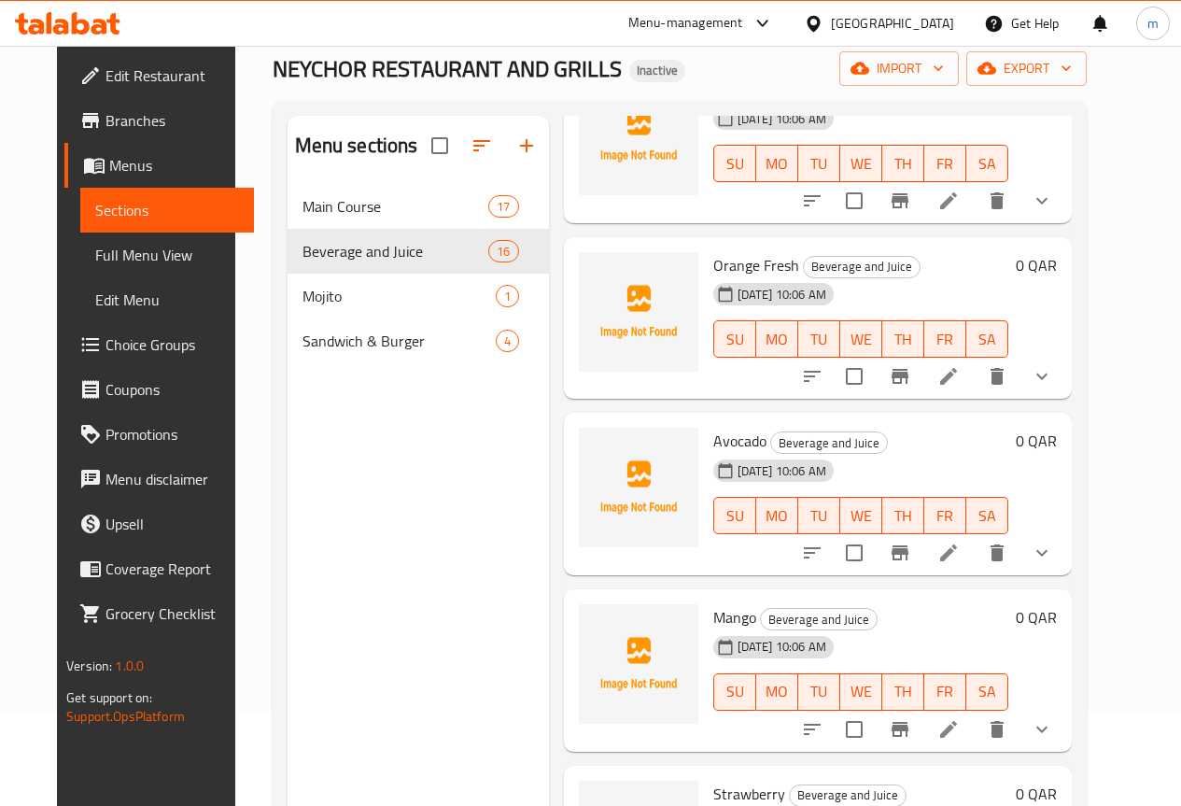
scroll to position [1712, 0]
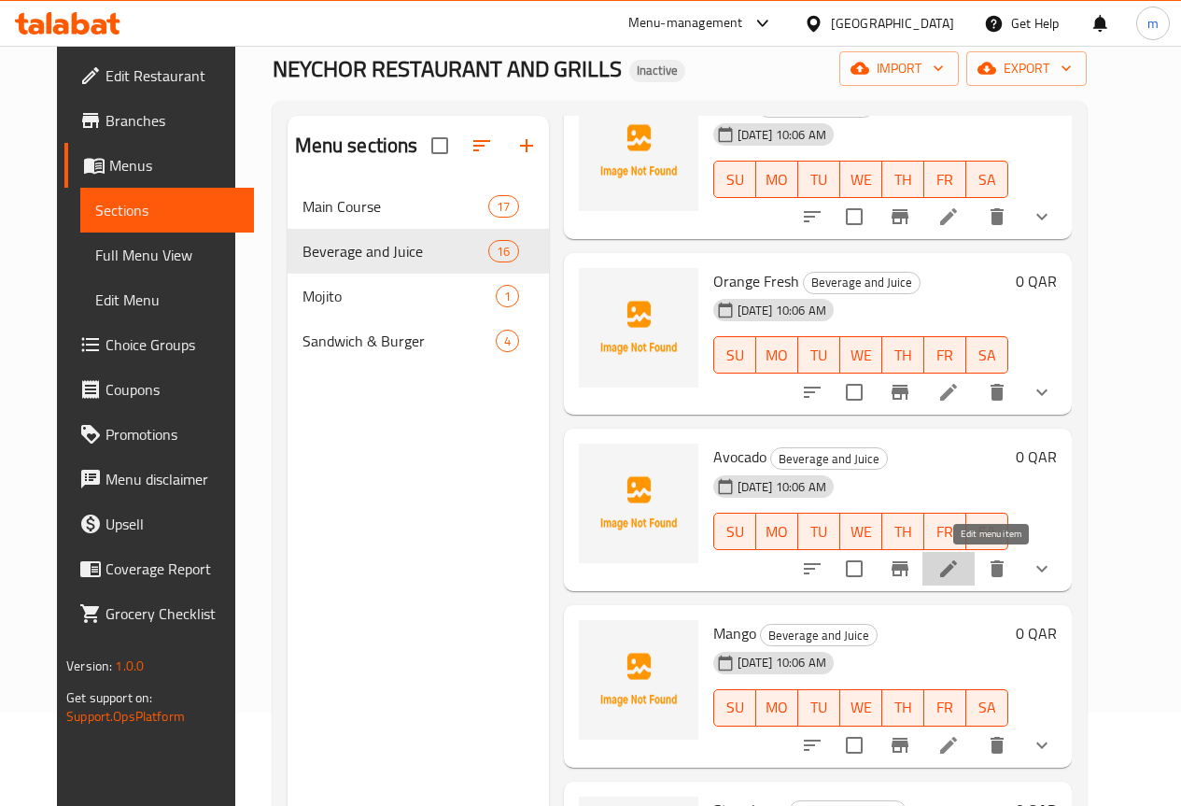
click at [960, 569] on icon at bounding box center [948, 568] width 22 height 22
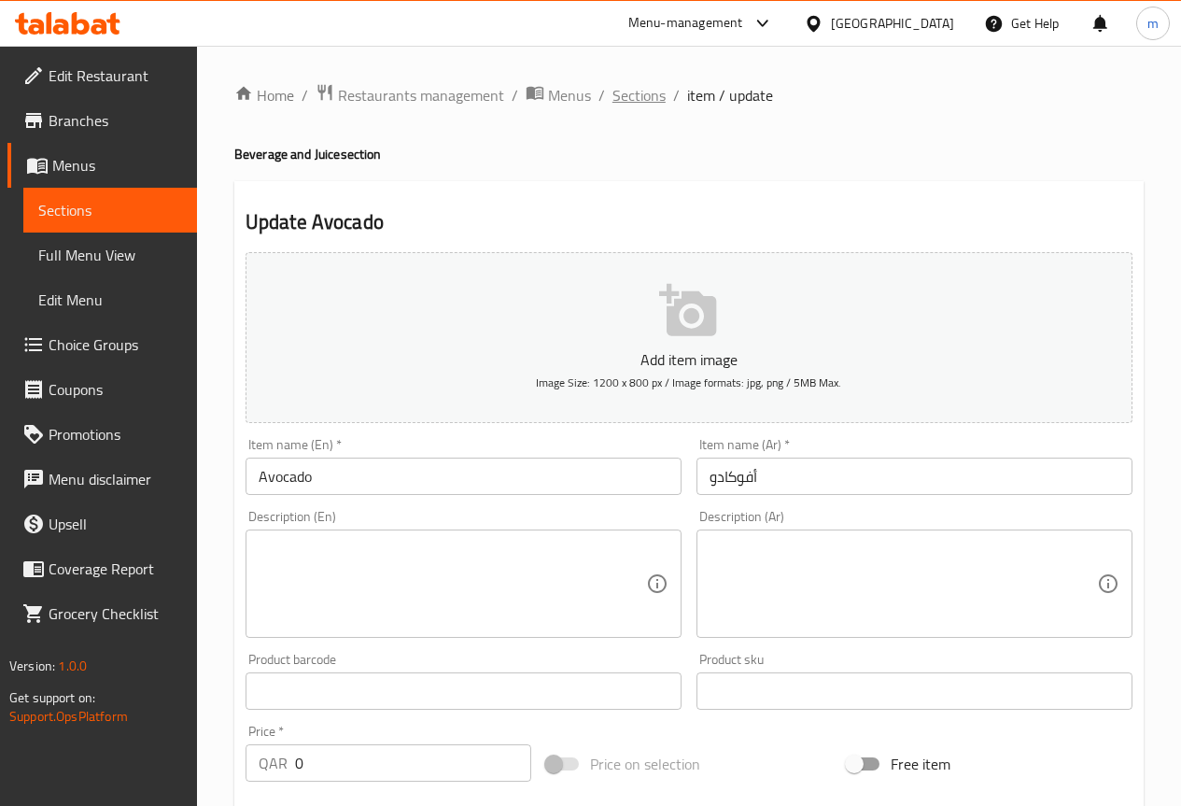
click at [656, 97] on span "Sections" at bounding box center [638, 95] width 53 height 22
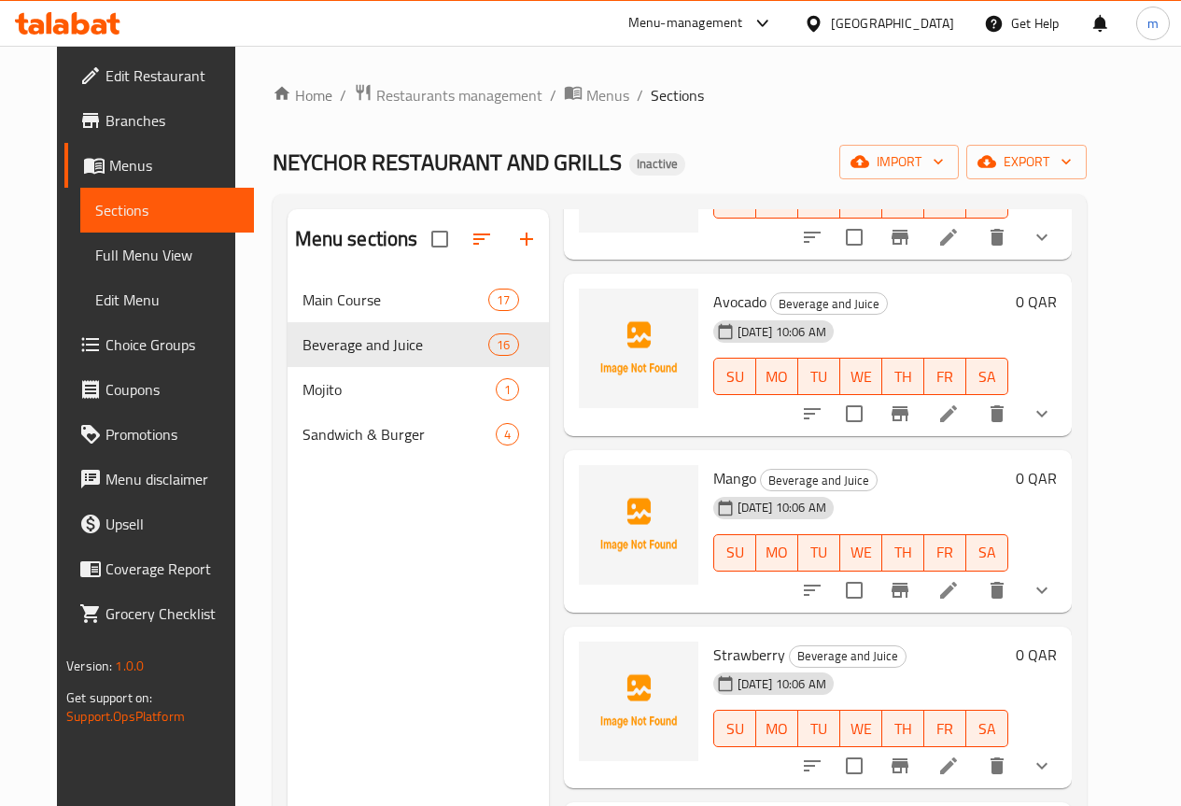
scroll to position [2054, 0]
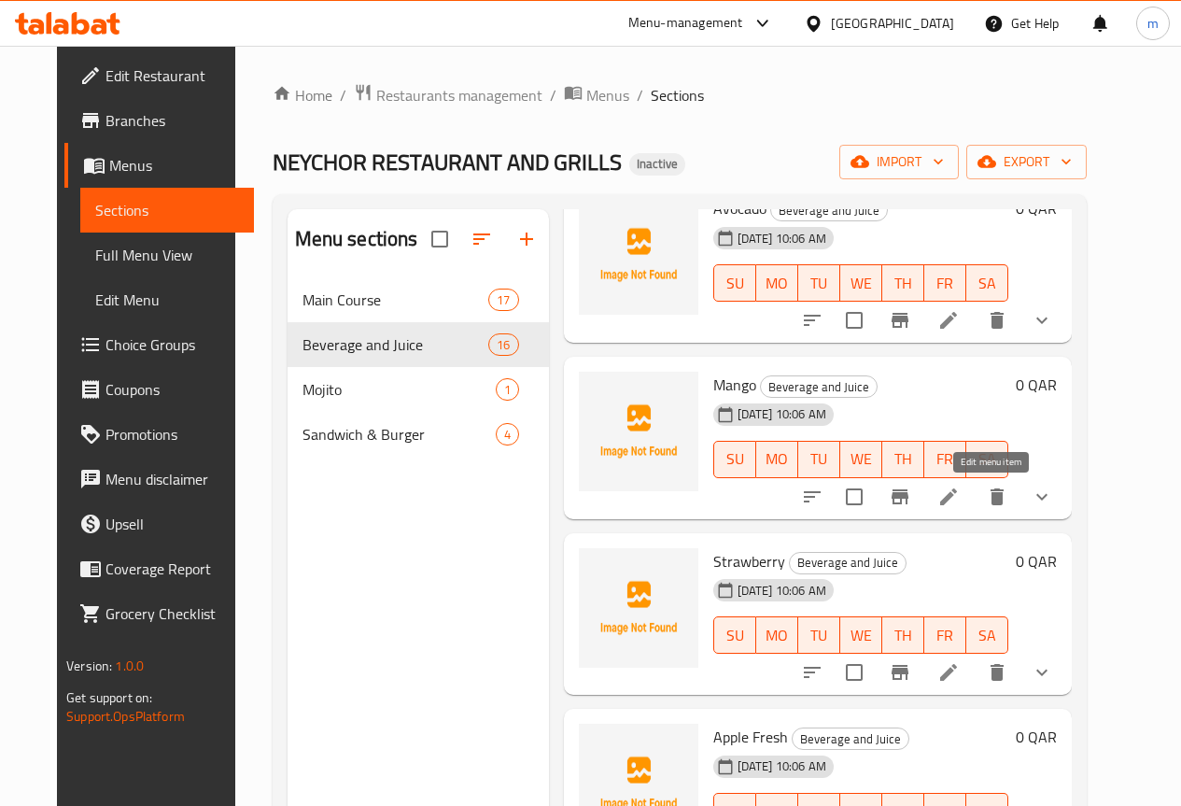
click at [960, 495] on icon at bounding box center [948, 496] width 22 height 22
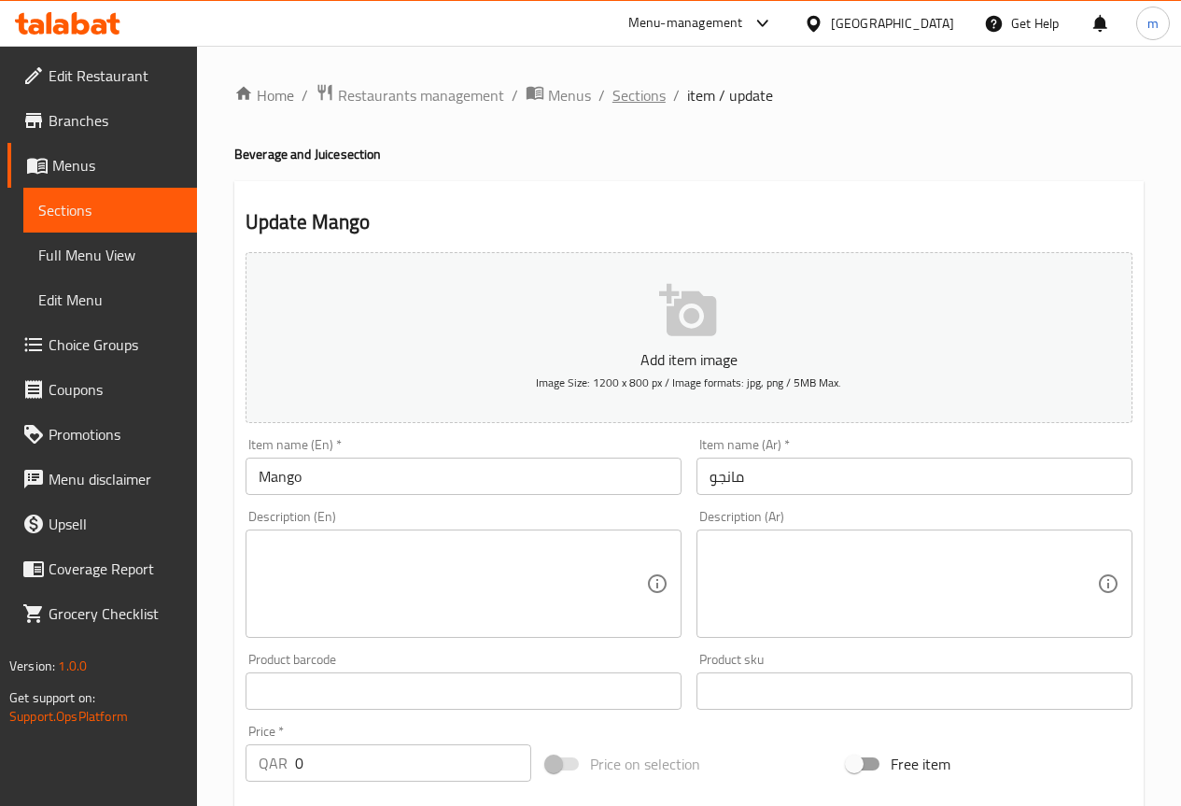
click at [644, 96] on span "Sections" at bounding box center [638, 95] width 53 height 22
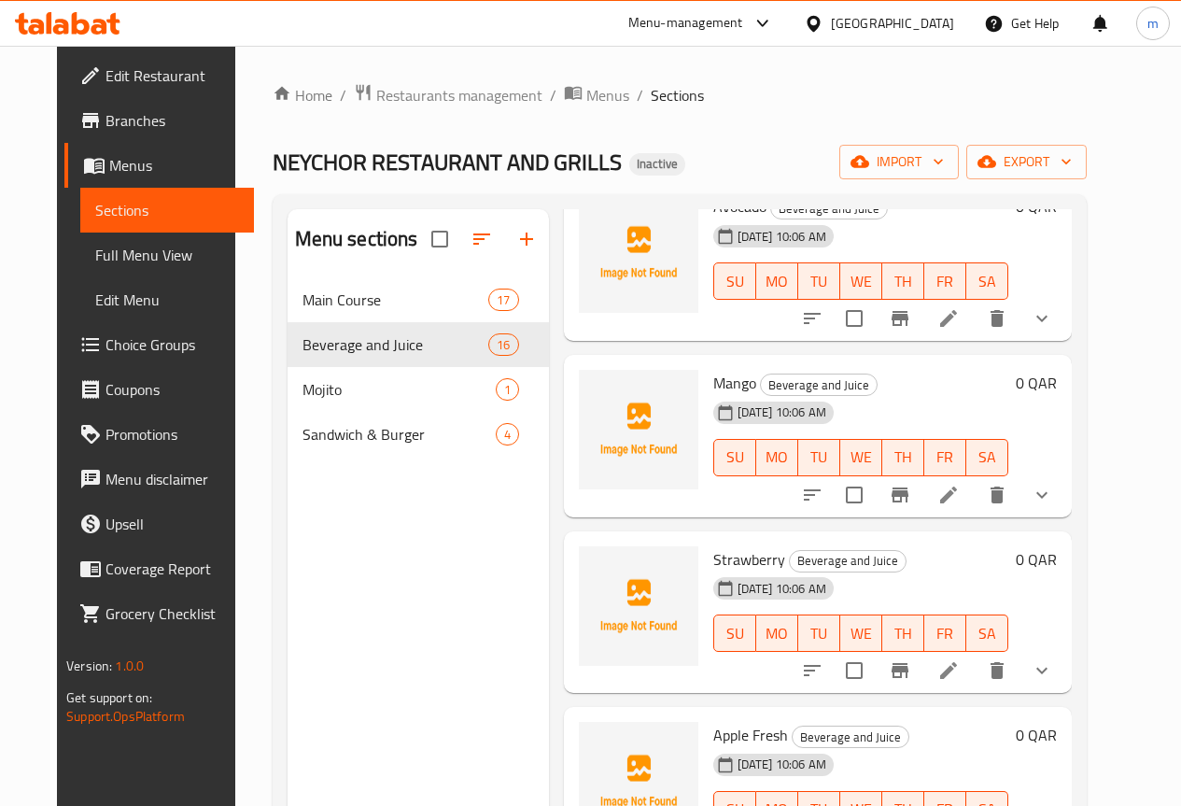
scroll to position [2086, 0]
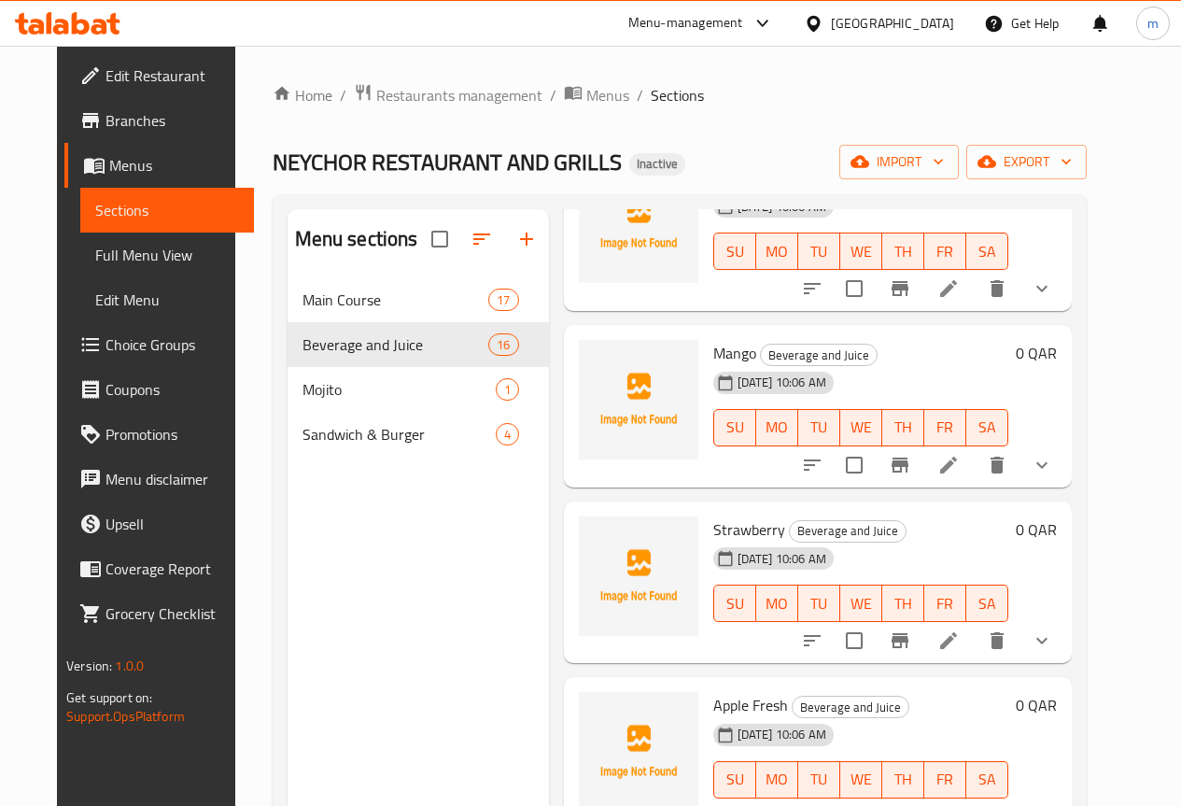
click at [960, 638] on icon at bounding box center [948, 640] width 22 height 22
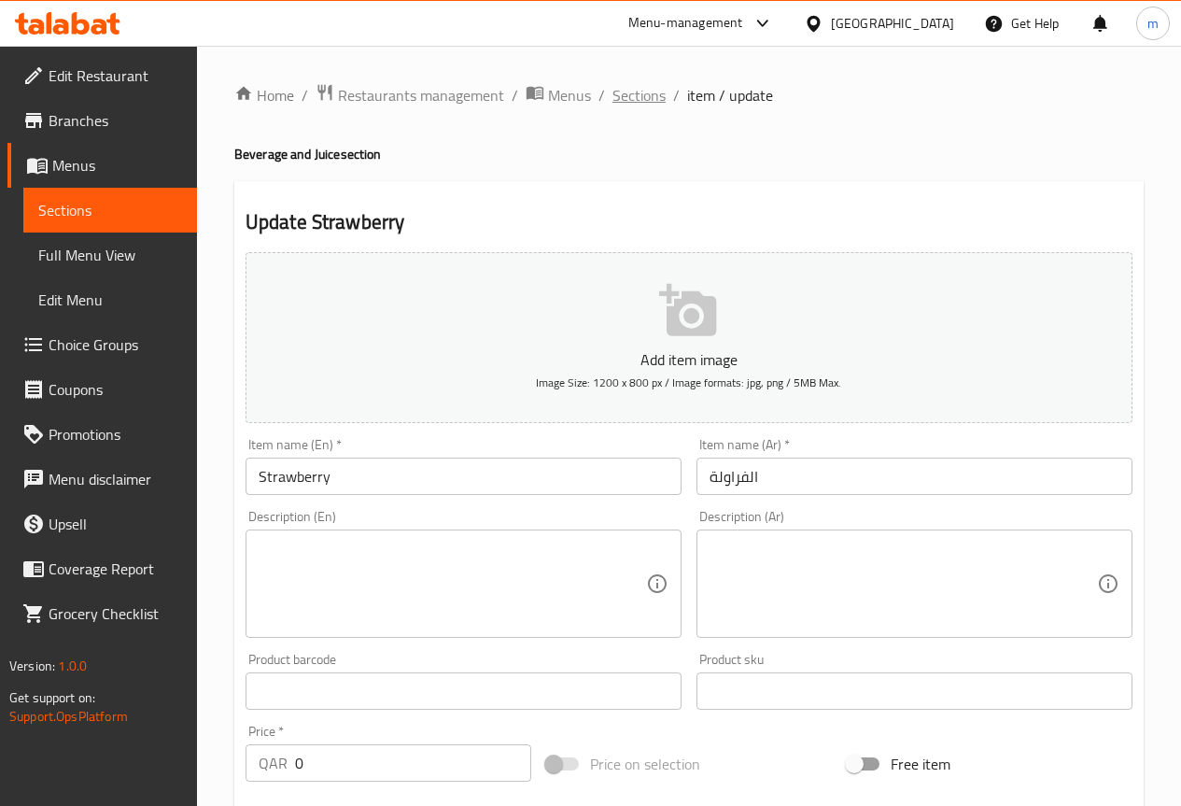
click at [628, 85] on span "Sections" at bounding box center [638, 95] width 53 height 22
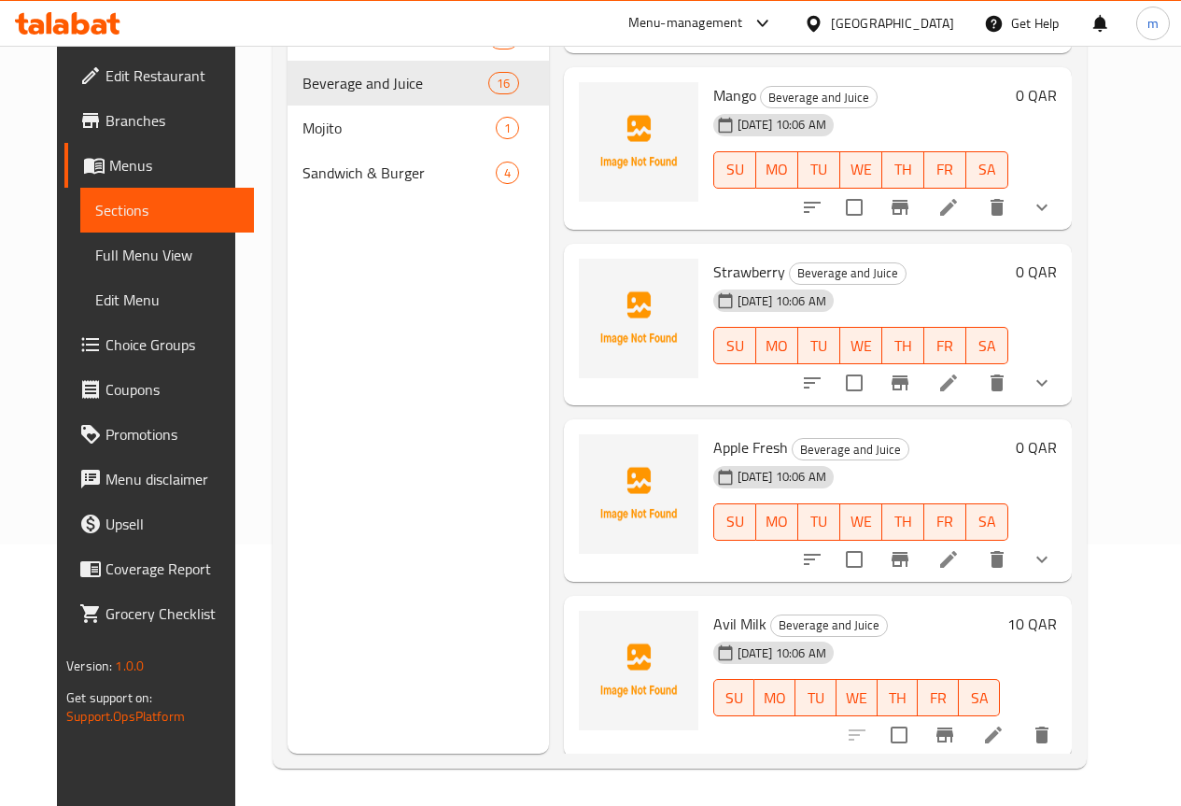
scroll to position [2086, 0]
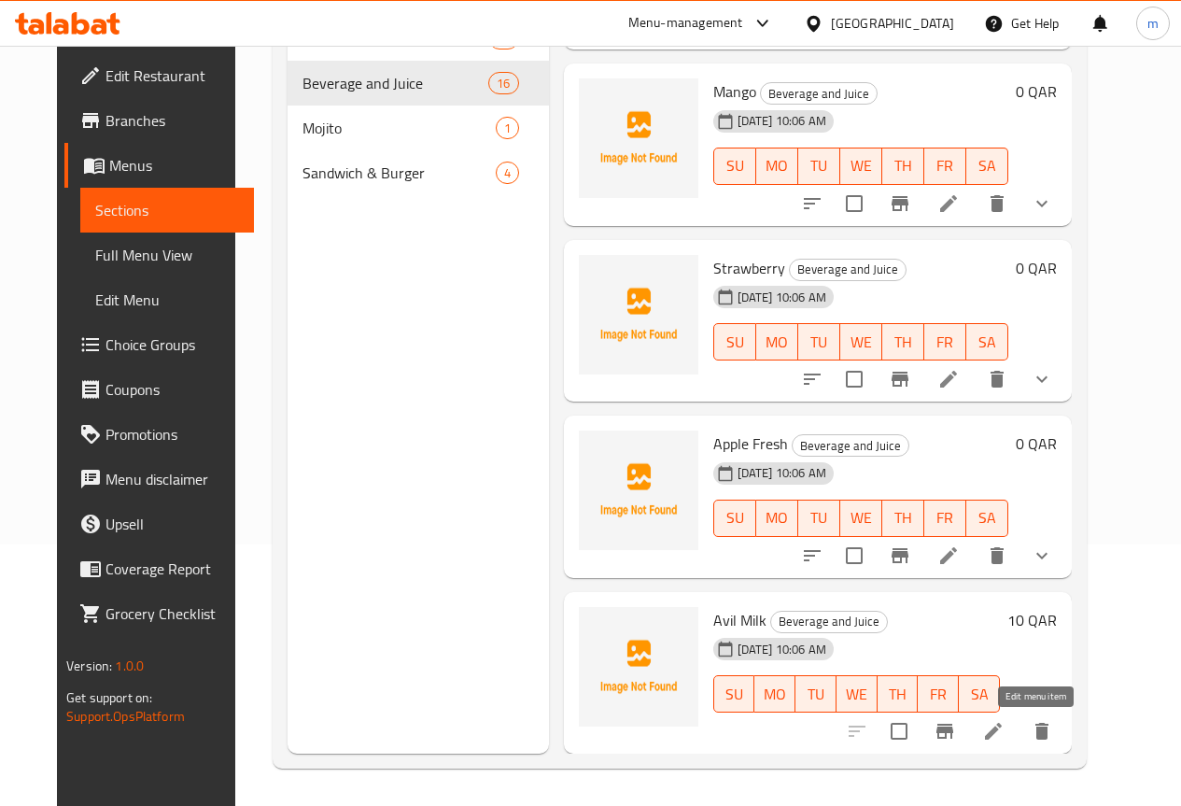
click at [1005, 734] on icon at bounding box center [993, 731] width 22 height 22
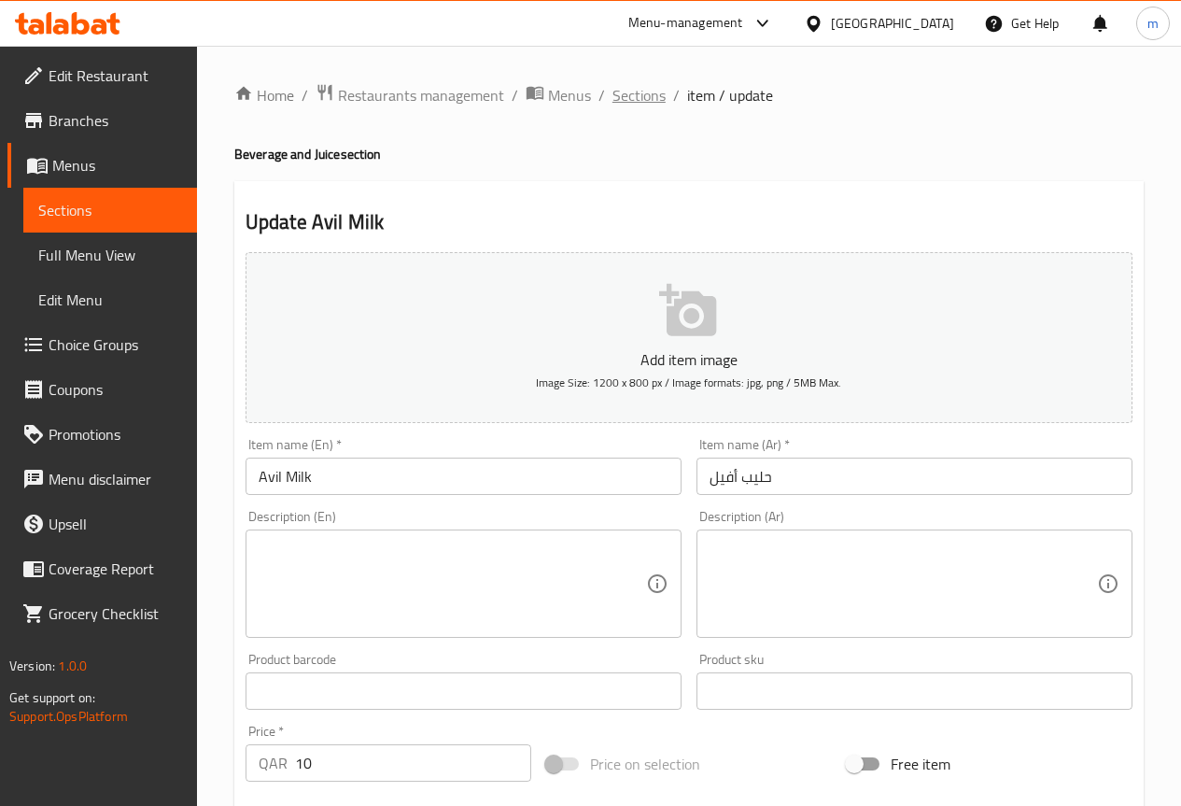
click at [652, 94] on span "Sections" at bounding box center [638, 95] width 53 height 22
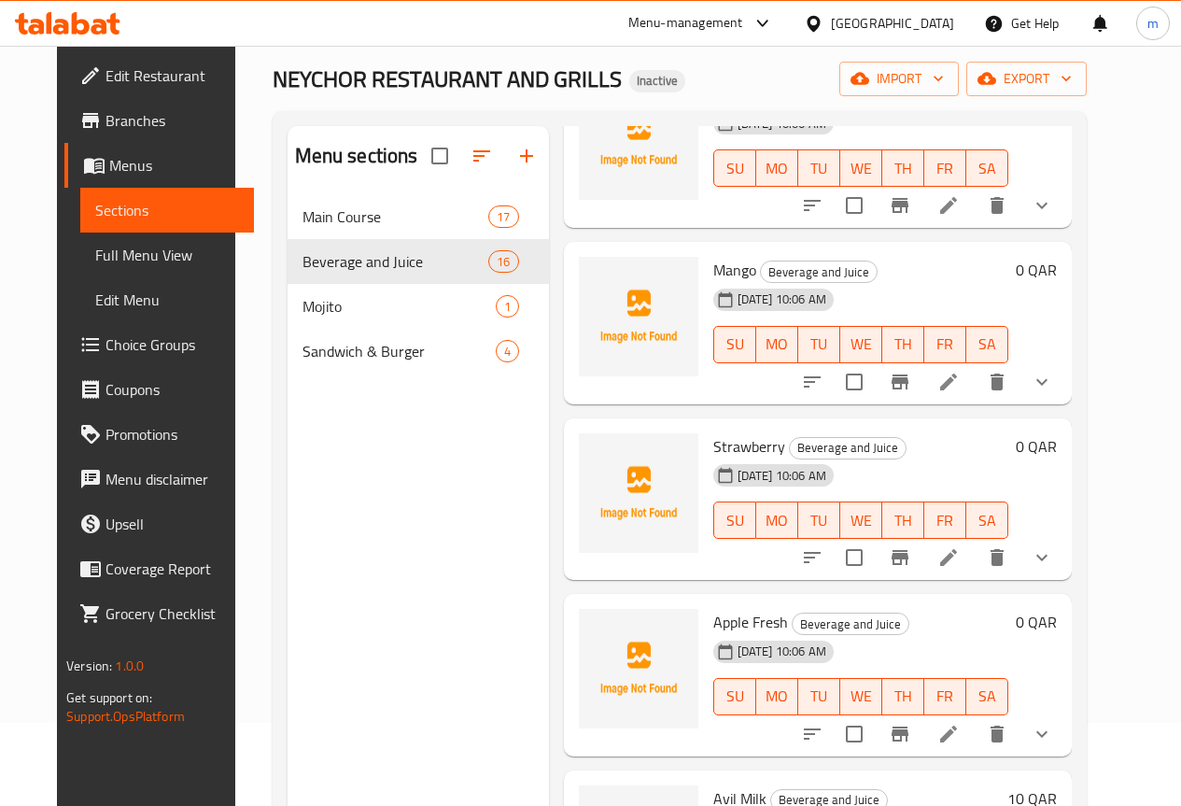
scroll to position [75, 0]
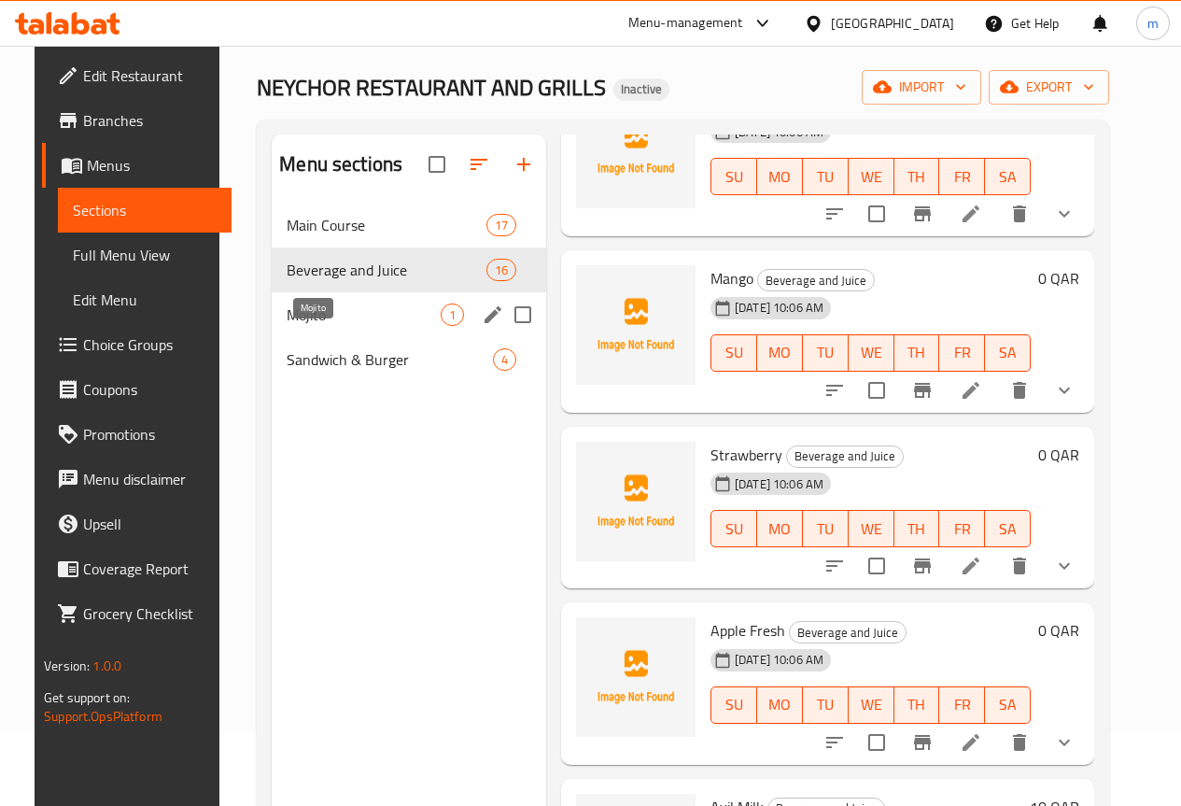
click at [296, 326] on span "Mojito" at bounding box center [364, 314] width 154 height 22
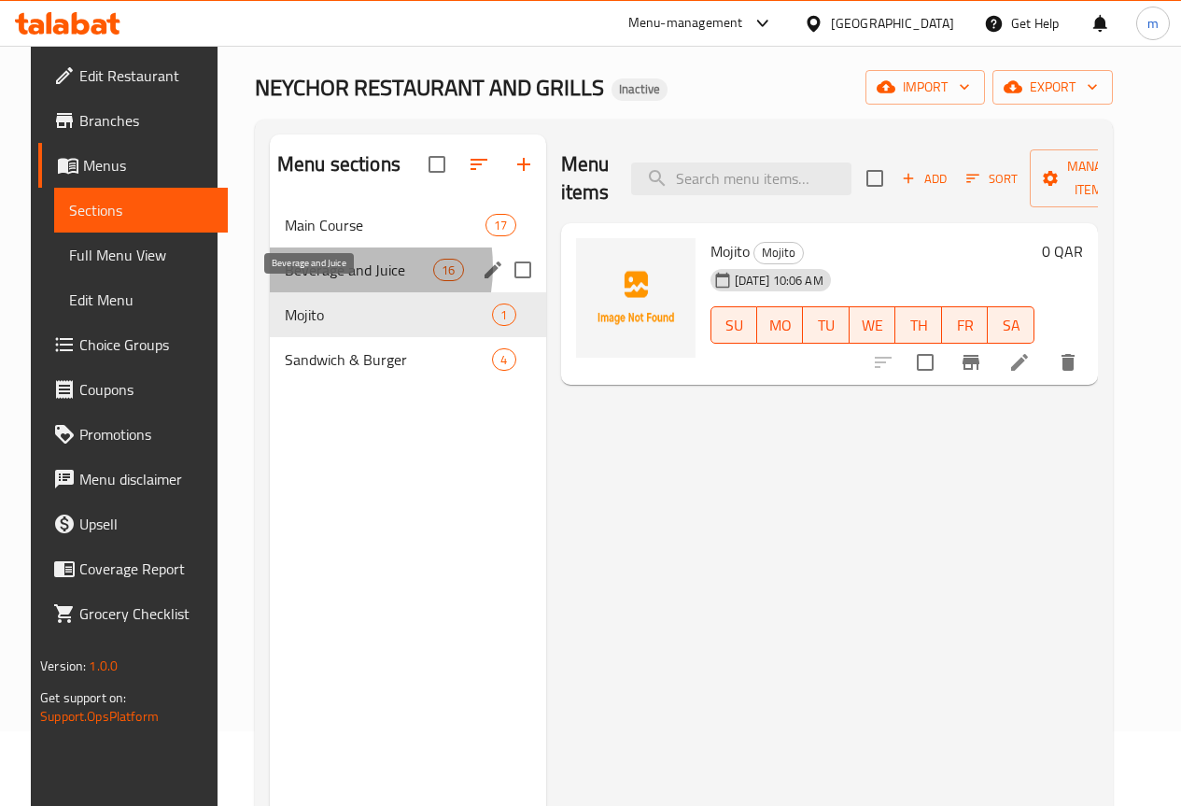
click at [301, 281] on span "Beverage and Juice" at bounding box center [359, 270] width 148 height 22
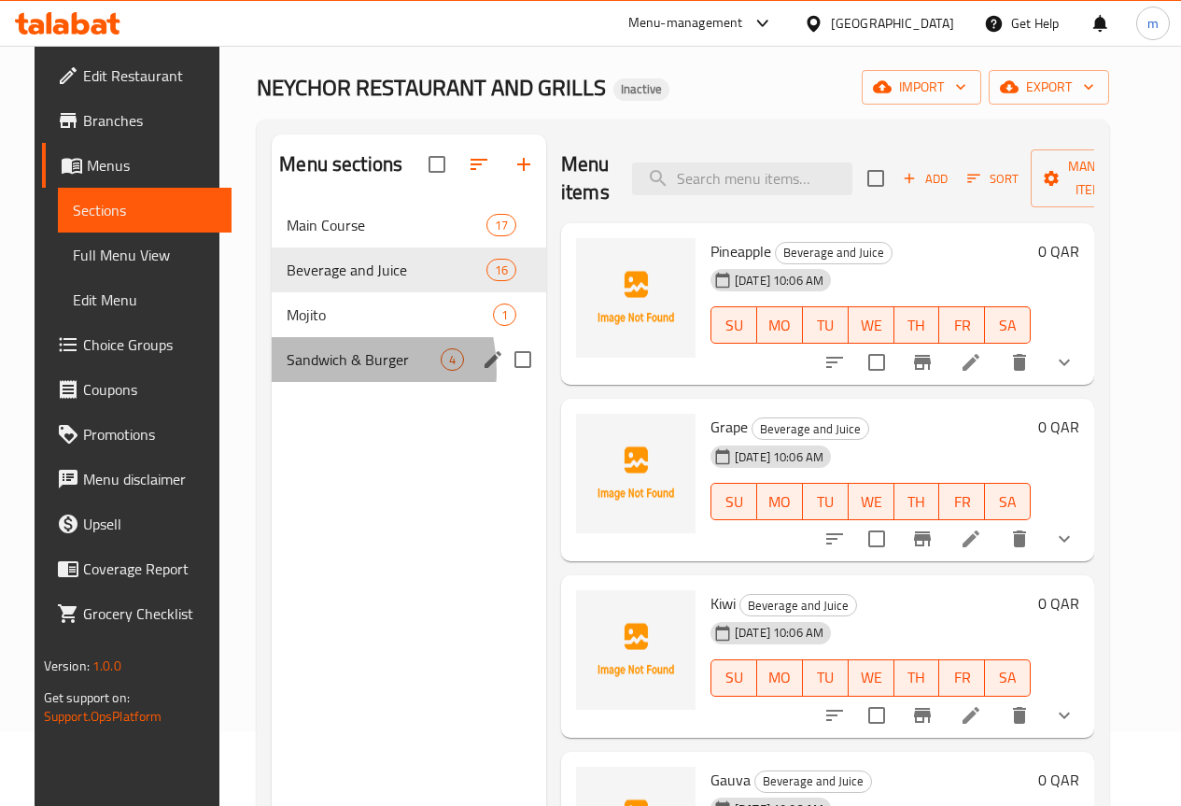
click at [309, 382] on div "Sandwich & Burger 4" at bounding box center [409, 359] width 274 height 45
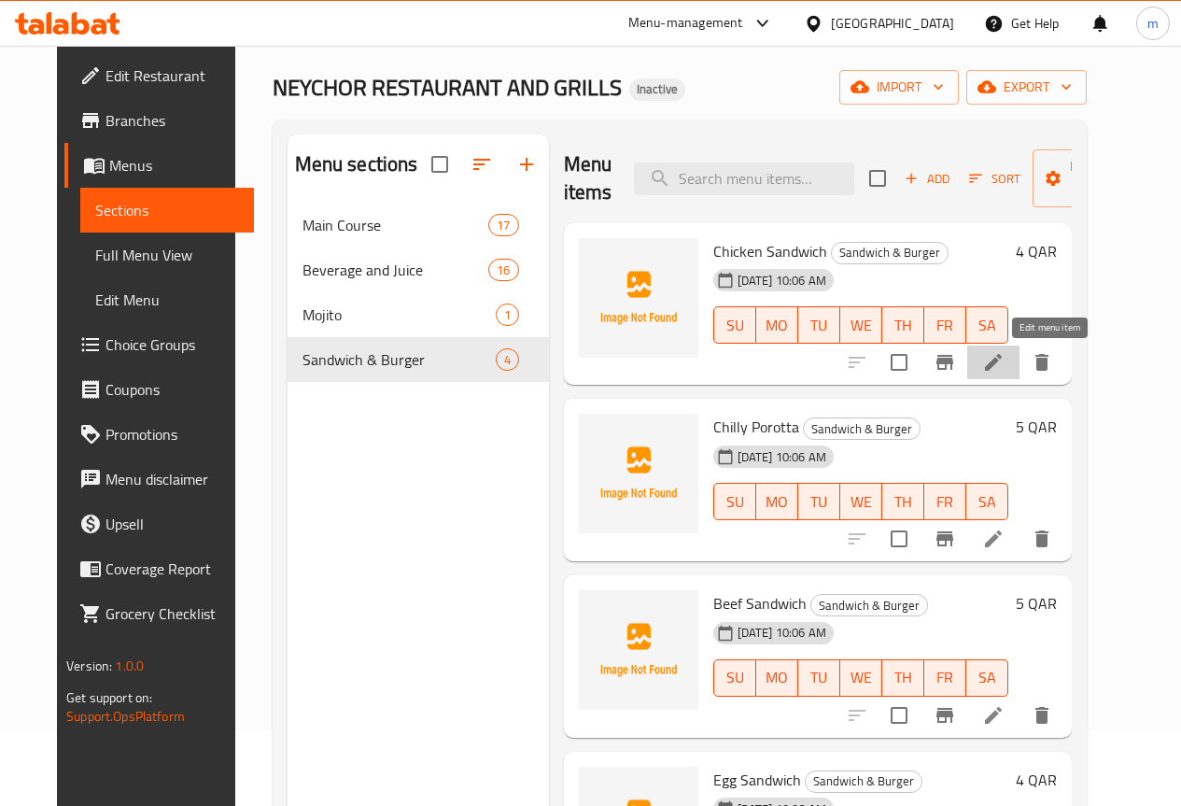
click at [1002, 363] on icon at bounding box center [993, 362] width 17 height 17
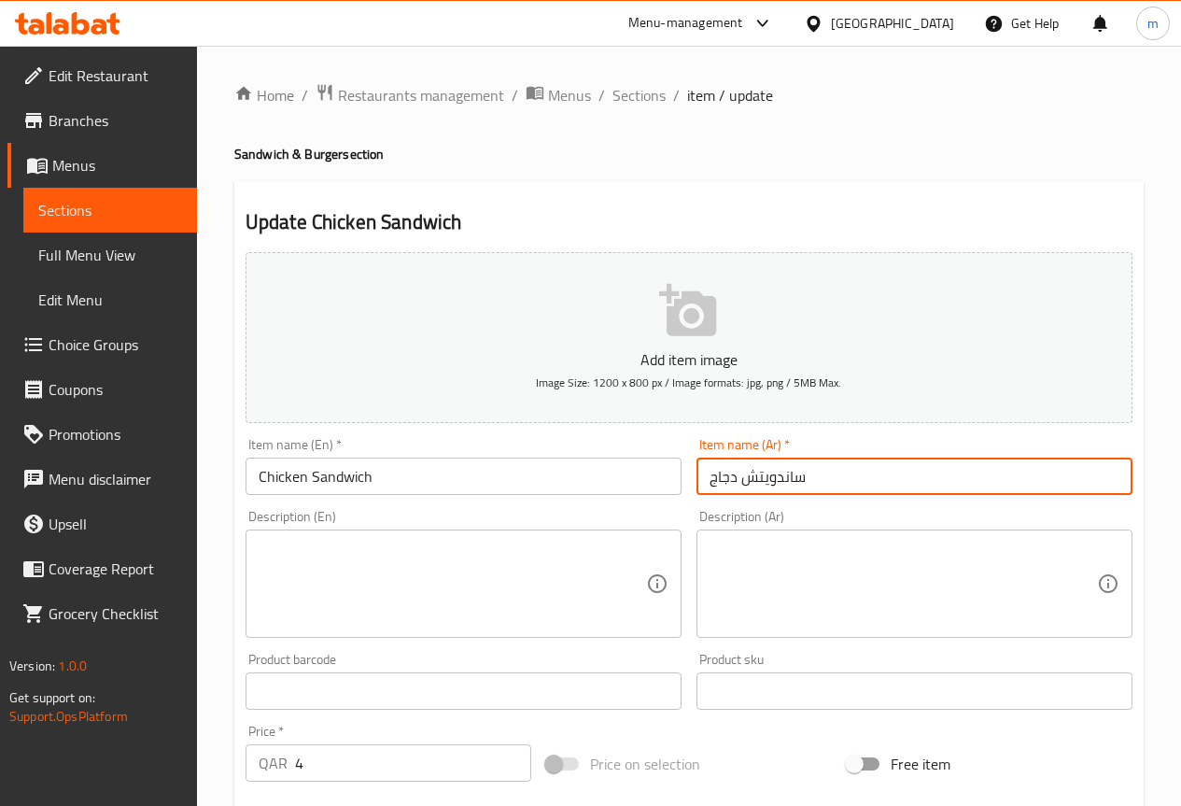
drag, startPoint x: 715, startPoint y: 481, endPoint x: 737, endPoint y: 480, distance: 21.5
click at [737, 480] on input "ساندويتش دجاج" at bounding box center [914, 475] width 436 height 37
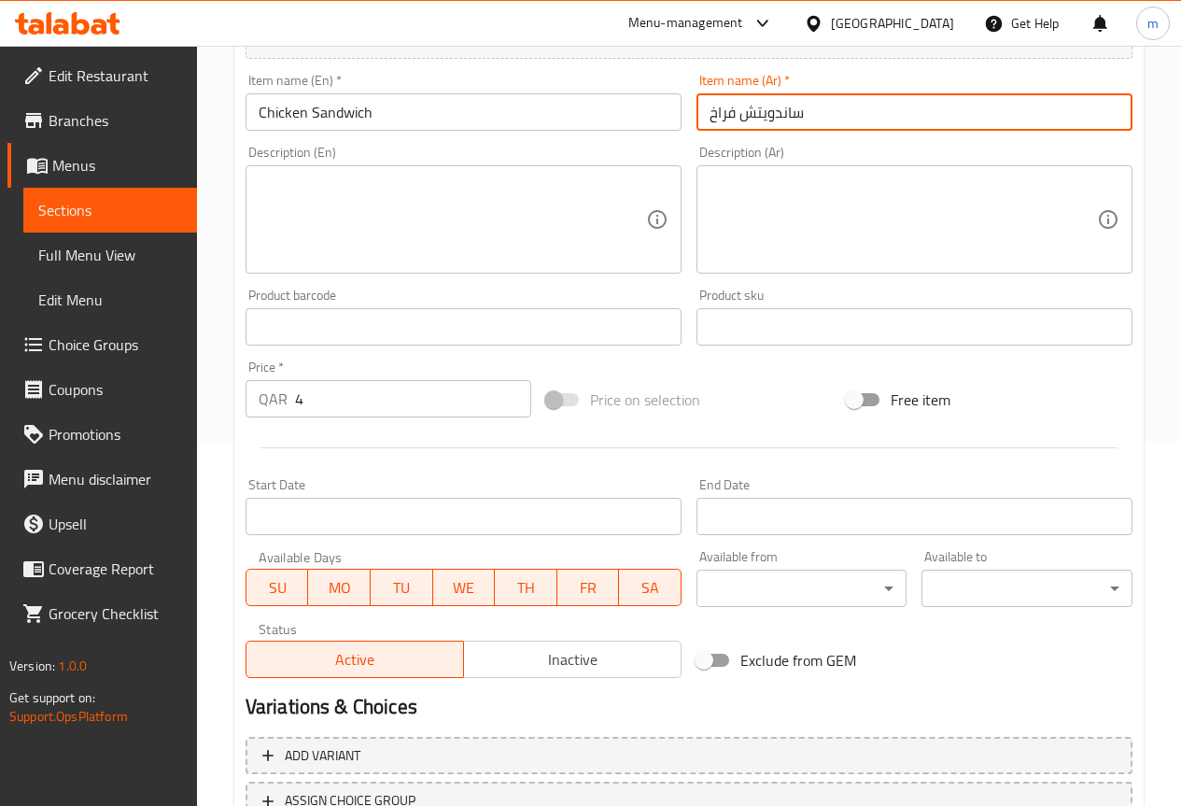
scroll to position [513, 0]
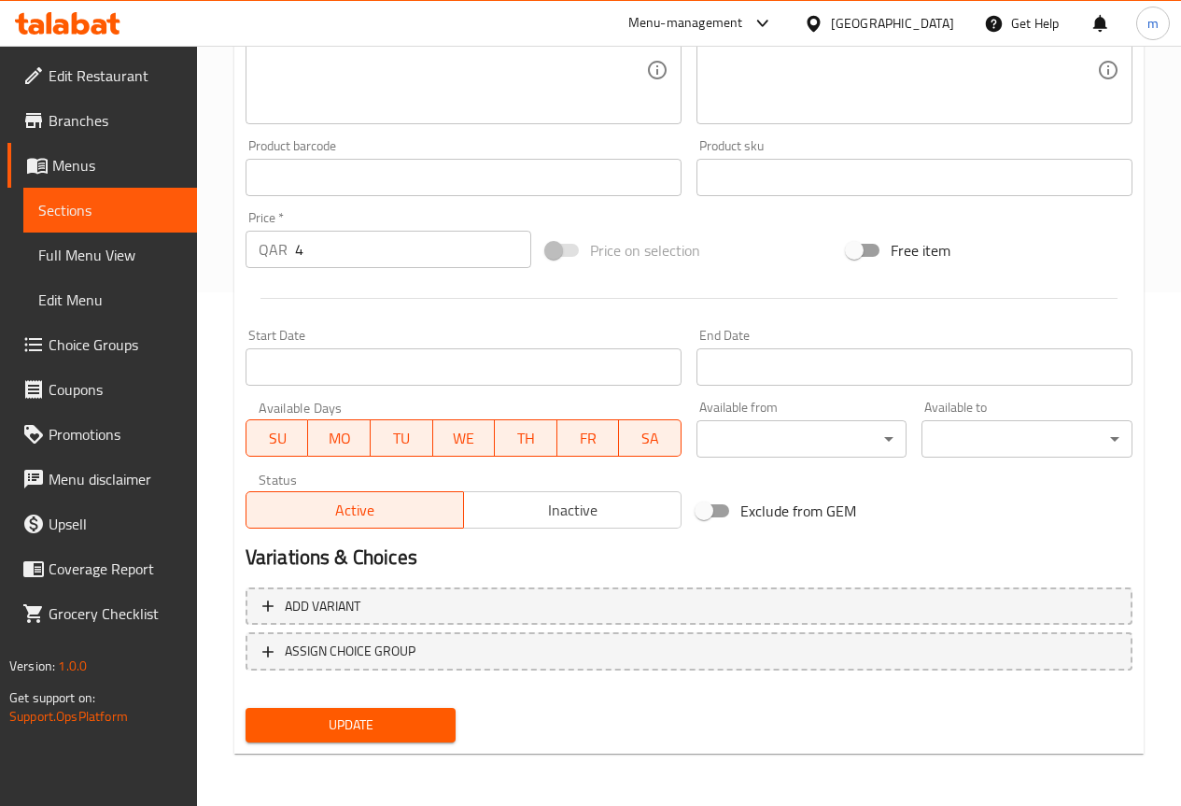
type input "ساندويتش فراخ"
click at [335, 722] on span "Update" at bounding box center [350, 724] width 181 height 23
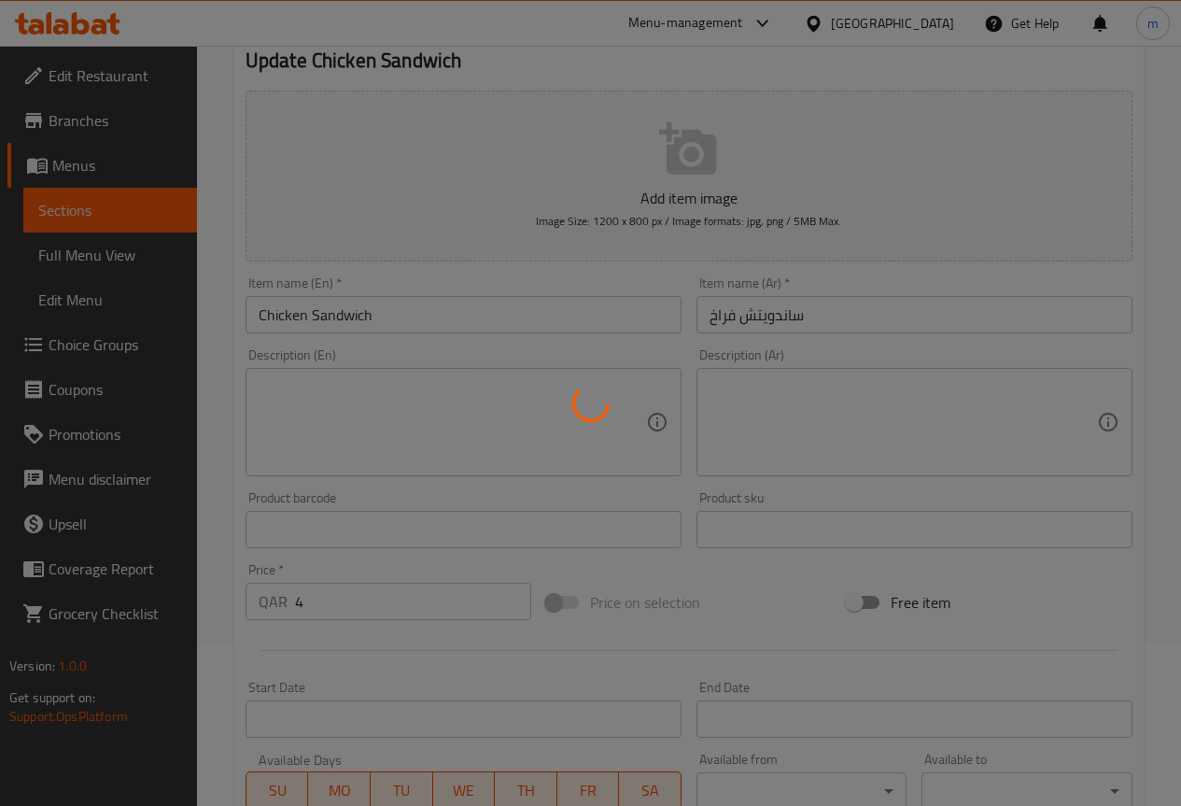
scroll to position [0, 0]
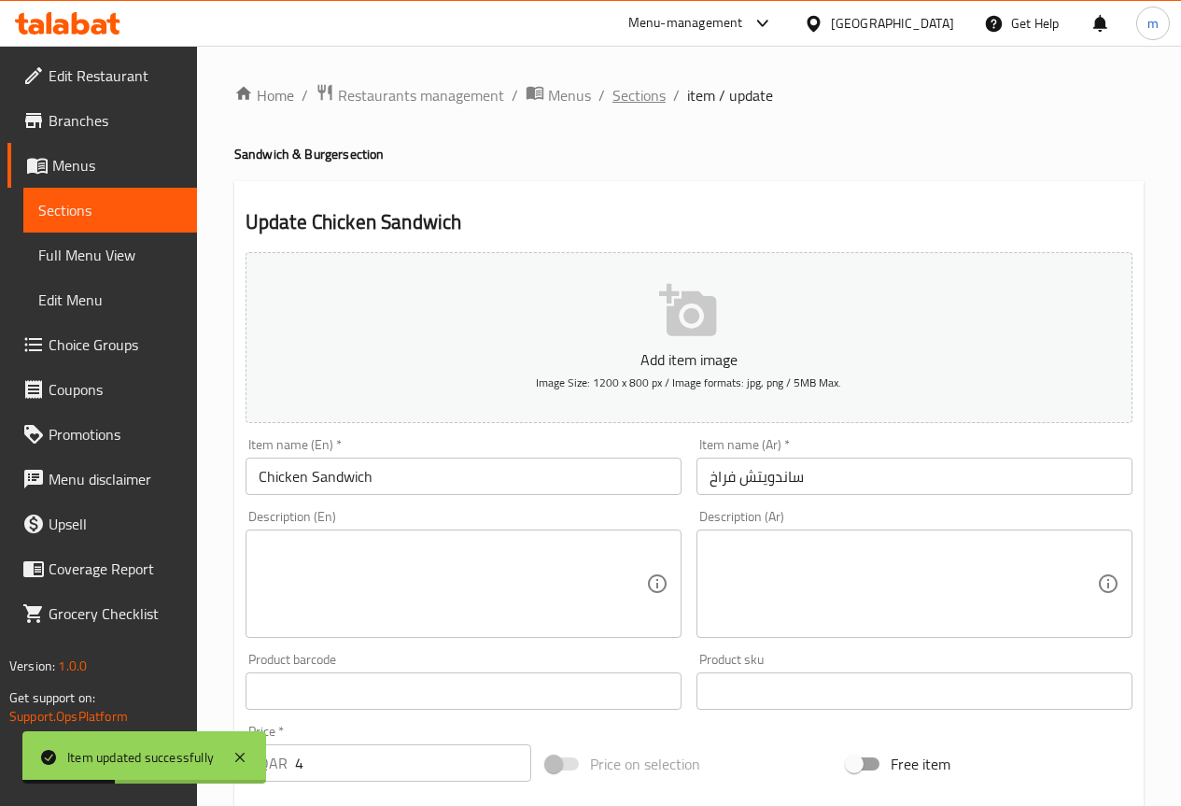
click at [631, 96] on span "Sections" at bounding box center [638, 95] width 53 height 22
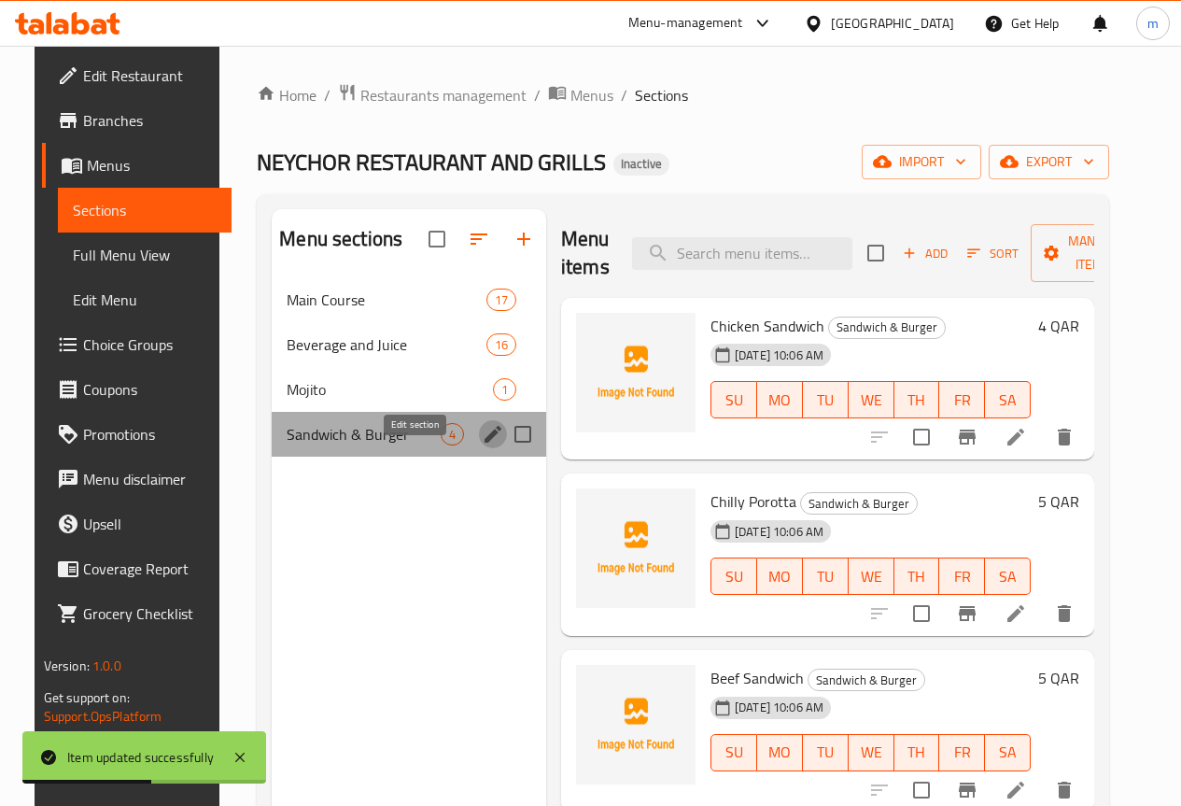
click at [482, 445] on icon "edit" at bounding box center [493, 434] width 22 height 22
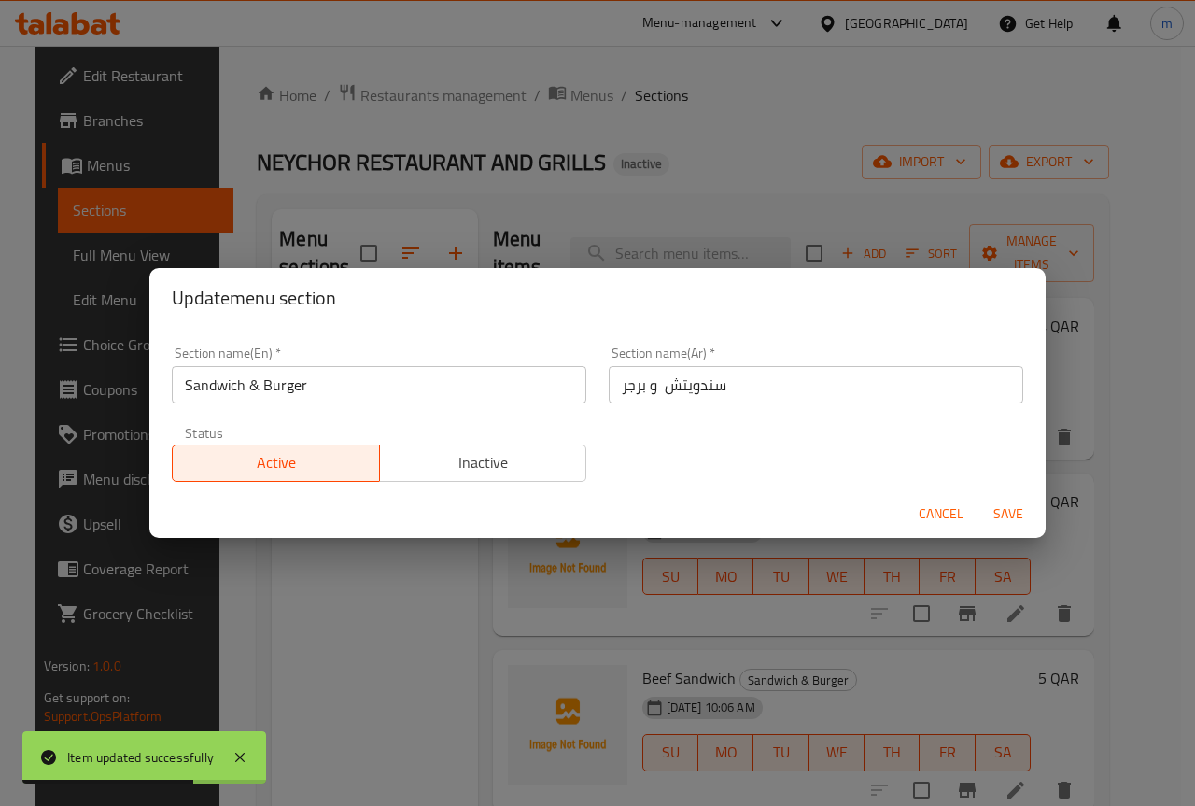
click at [415, 623] on div "Update menu section Section name(En)   * Sandwich & Burger Section name(En) * S…" at bounding box center [597, 403] width 1195 height 806
click at [934, 511] on span "Cancel" at bounding box center [941, 513] width 45 height 23
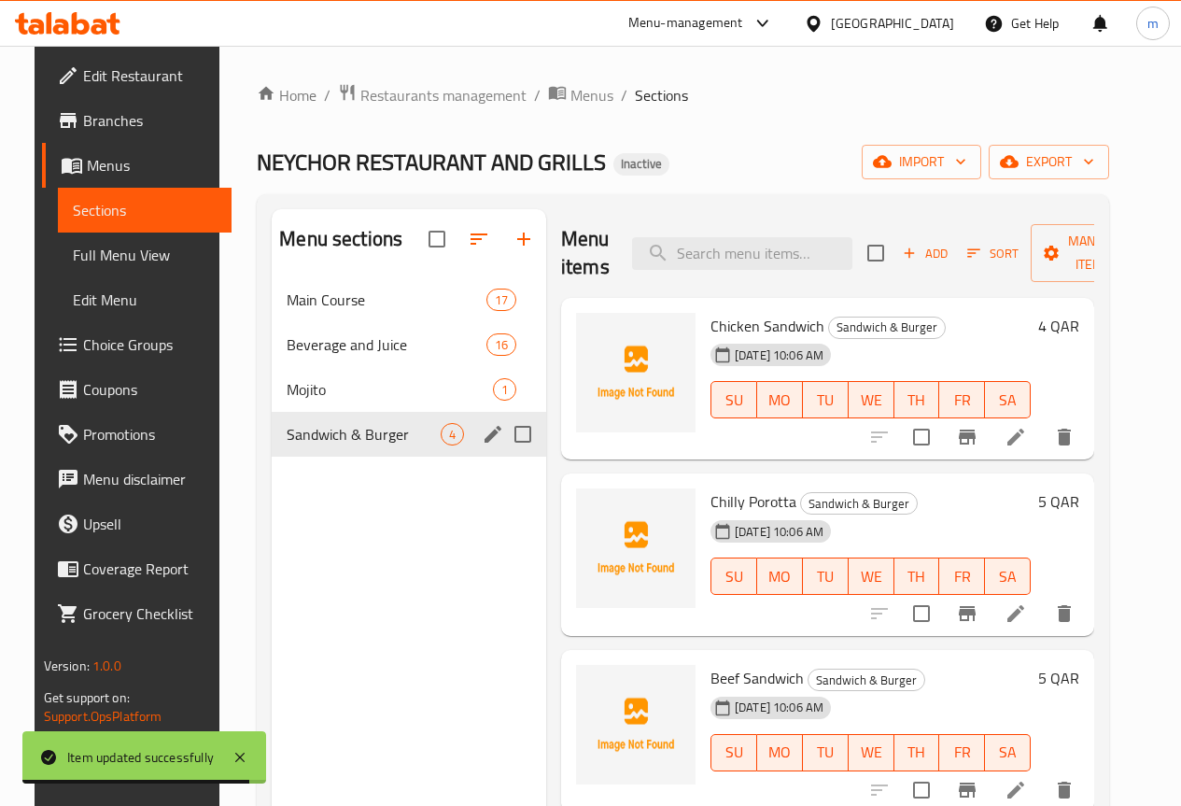
click at [1027, 443] on icon at bounding box center [1016, 437] width 22 height 22
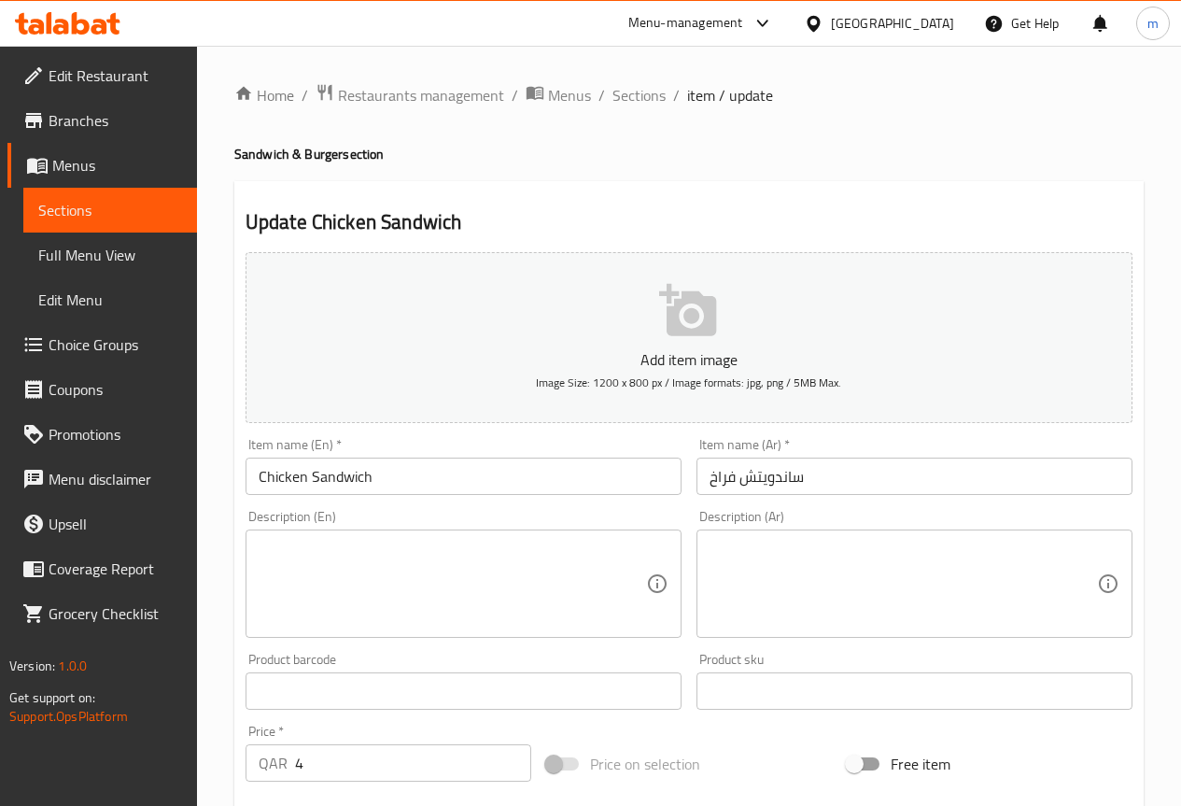
click at [787, 479] on input "ساندويتش فراخ" at bounding box center [914, 475] width 436 height 37
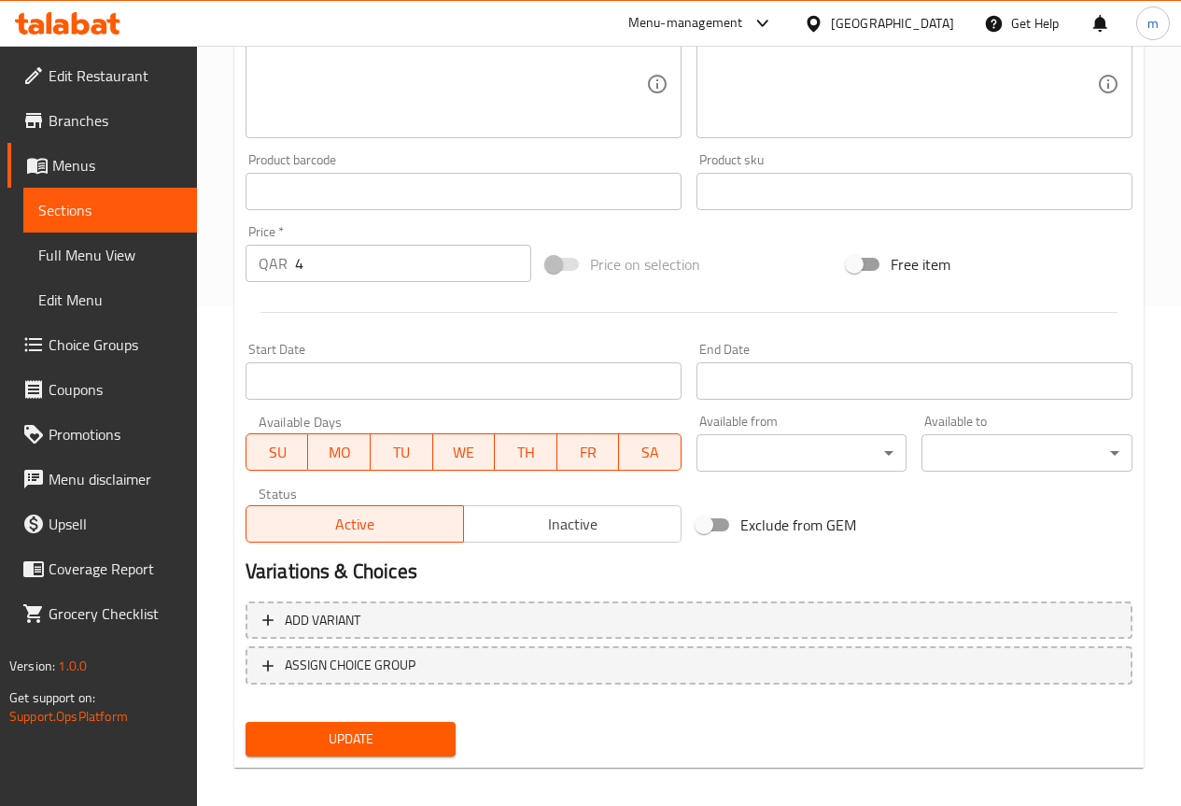
scroll to position [513, 0]
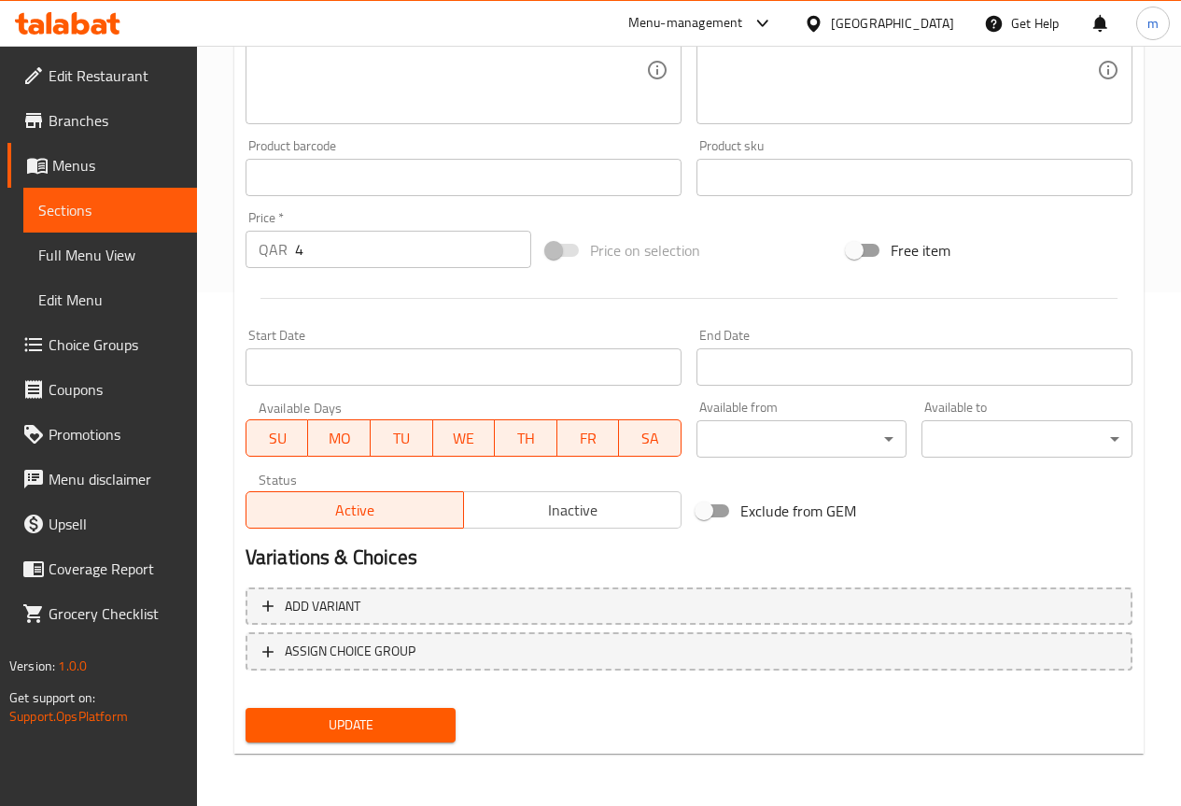
type input "سندويتش فراخ"
click at [375, 747] on div "Update" at bounding box center [351, 724] width 226 height 49
click at [373, 734] on span "Update" at bounding box center [350, 724] width 181 height 23
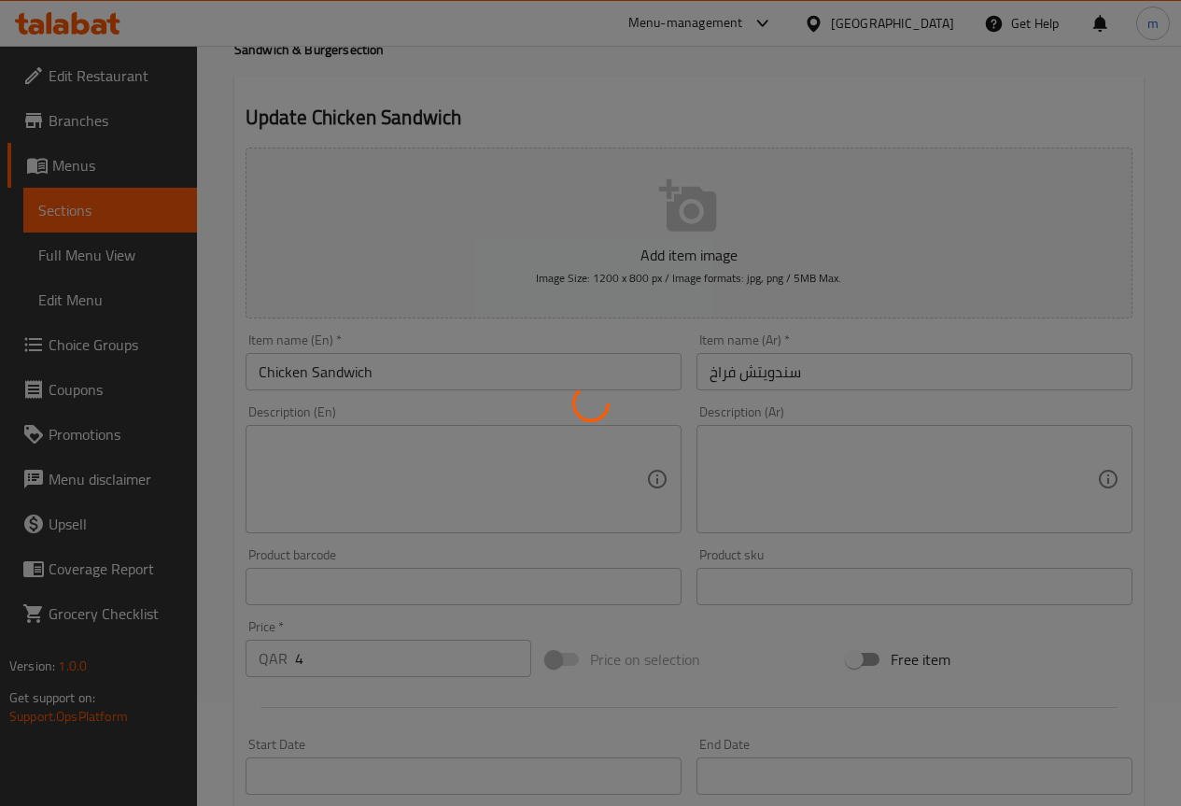
scroll to position [0, 0]
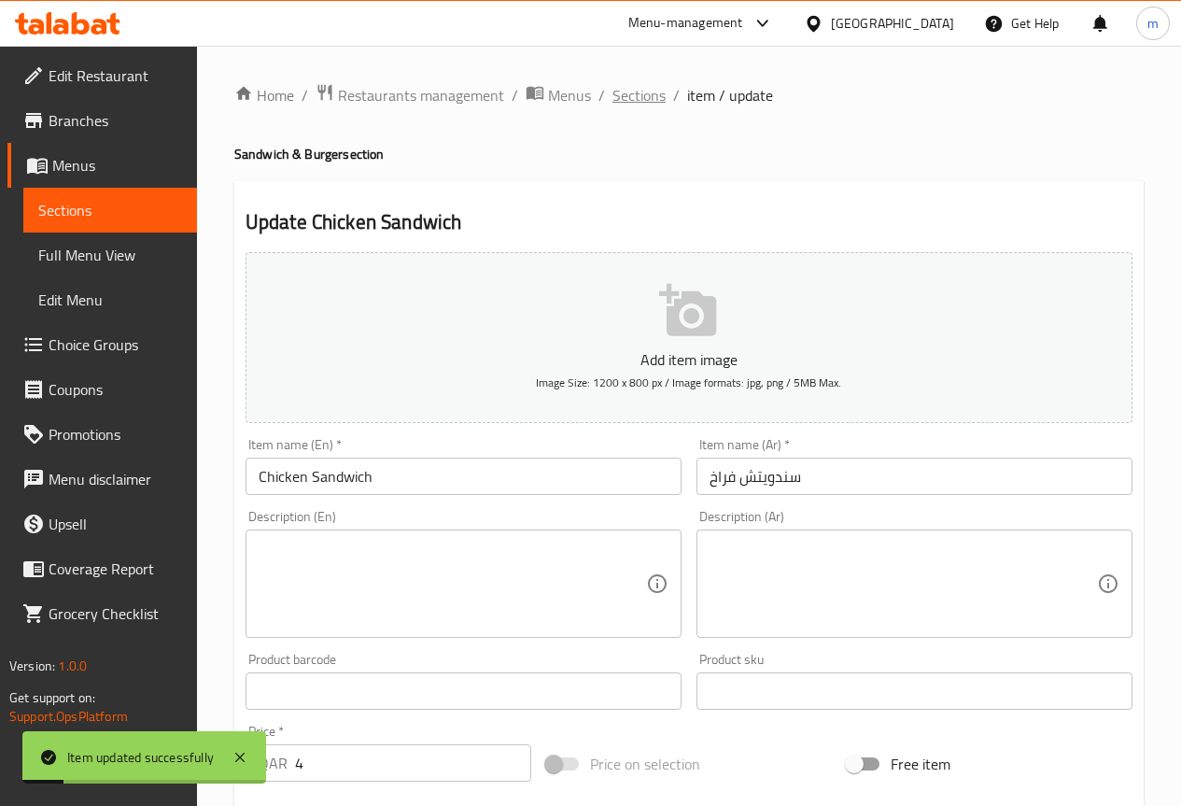
click at [654, 100] on span "Sections" at bounding box center [638, 95] width 53 height 22
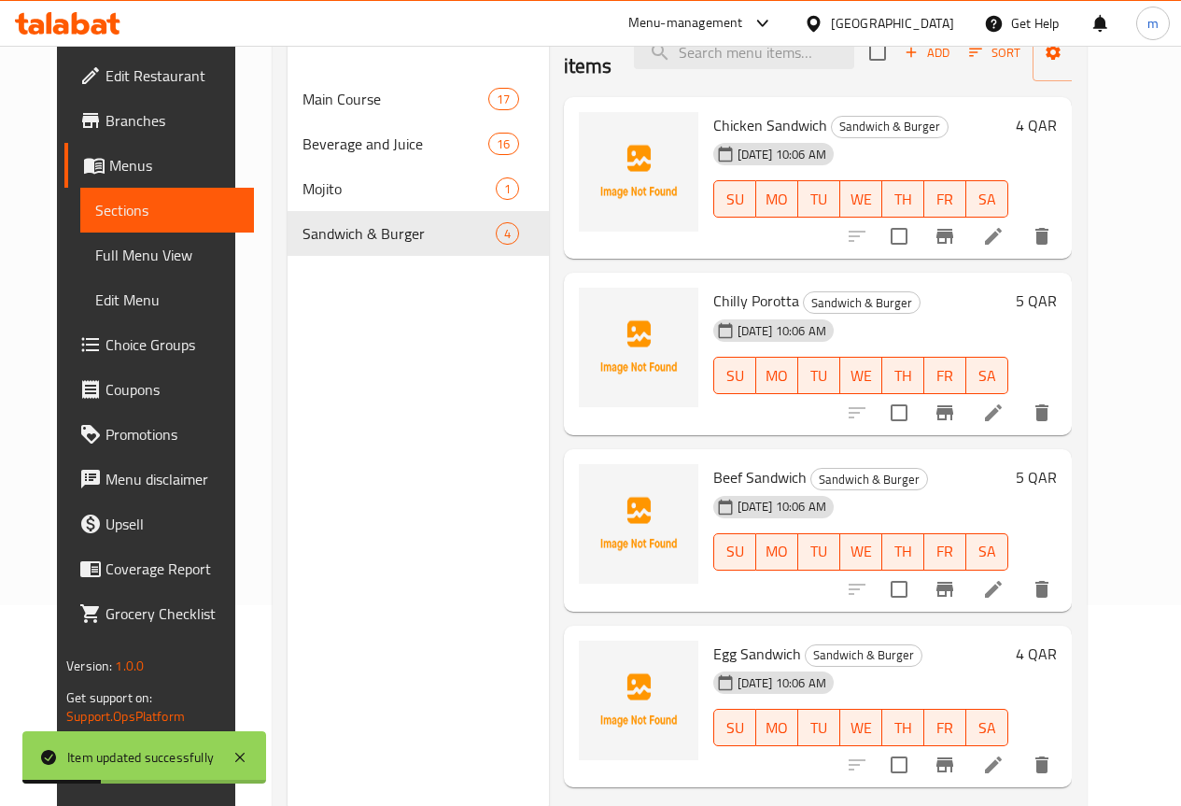
scroll to position [168, 0]
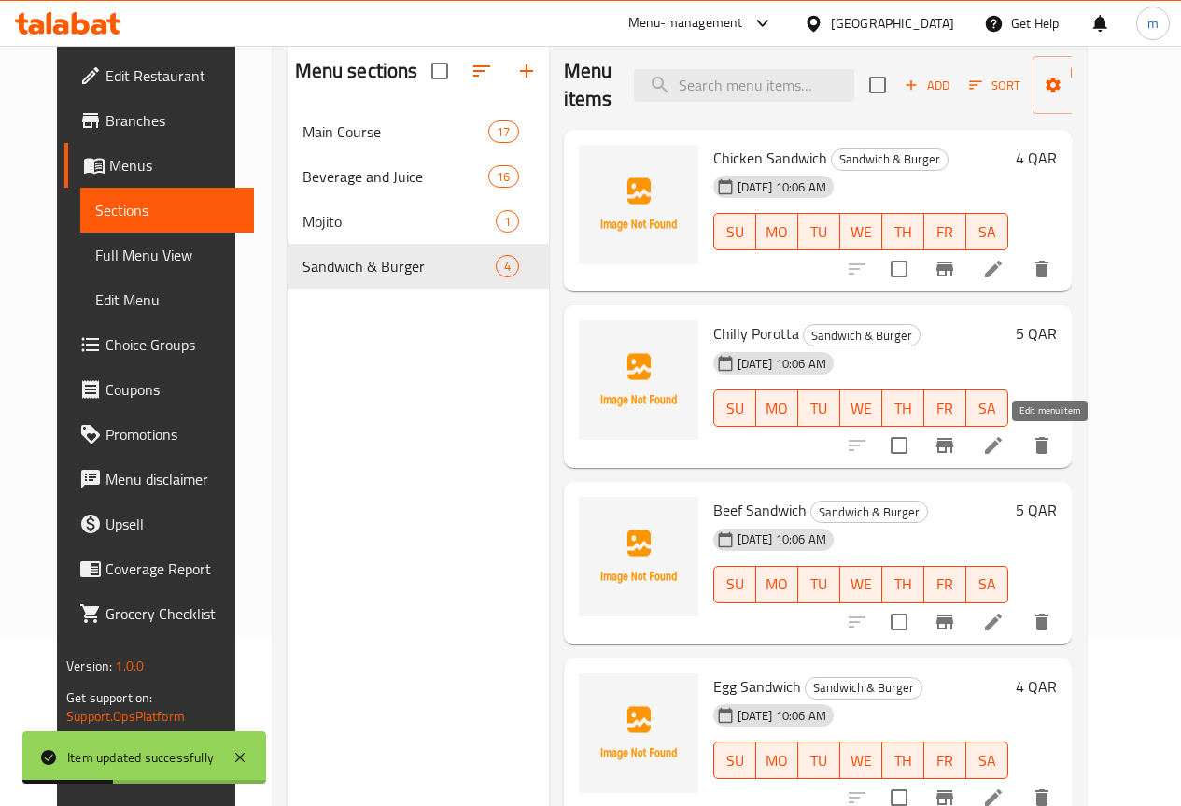
click at [1005, 436] on icon at bounding box center [993, 445] width 22 height 22
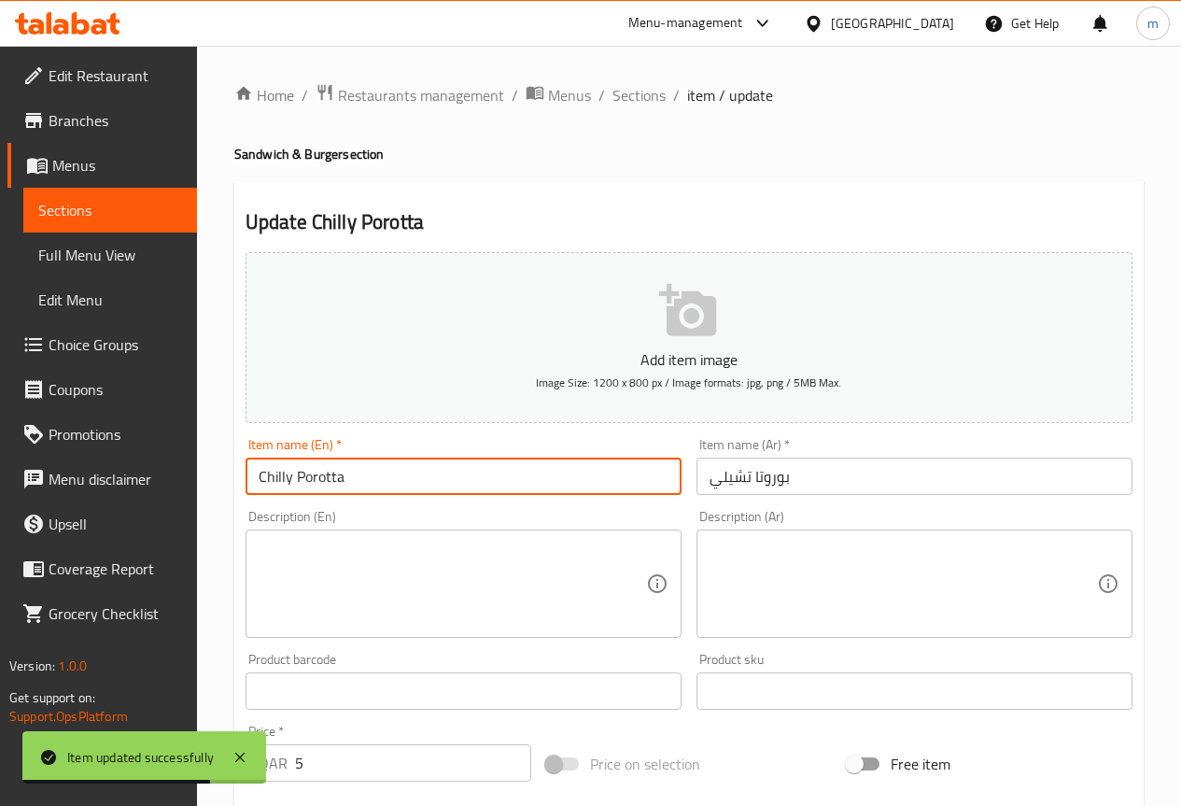
drag, startPoint x: 281, startPoint y: 483, endPoint x: 238, endPoint y: 488, distance: 43.3
click at [238, 488] on div "Item name (En)   * Chilly Porotta Item name (En) *" at bounding box center [463, 466] width 451 height 72
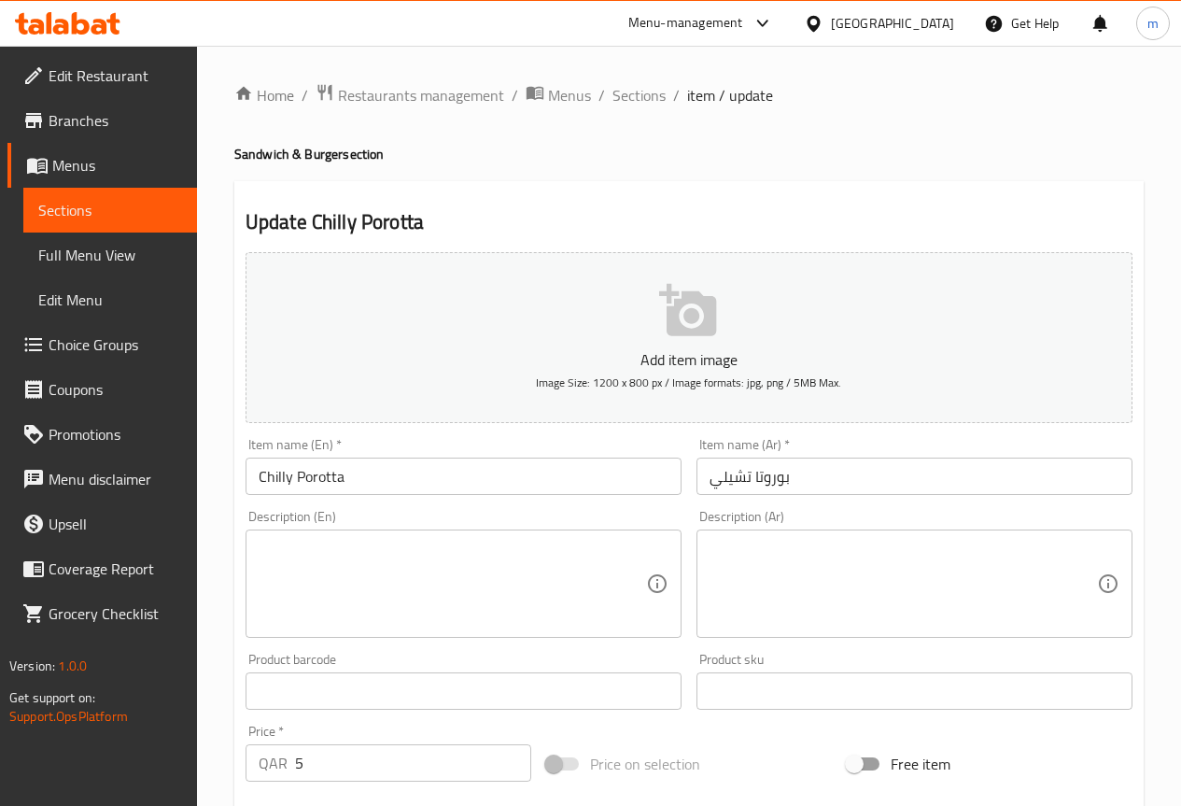
click at [292, 477] on input "Chilly Porotta" at bounding box center [464, 475] width 436 height 37
click at [406, 452] on div "Item name (En)   * Chilly Porotta Item name (En) *" at bounding box center [464, 466] width 436 height 57
click at [643, 96] on span "Sections" at bounding box center [638, 95] width 53 height 22
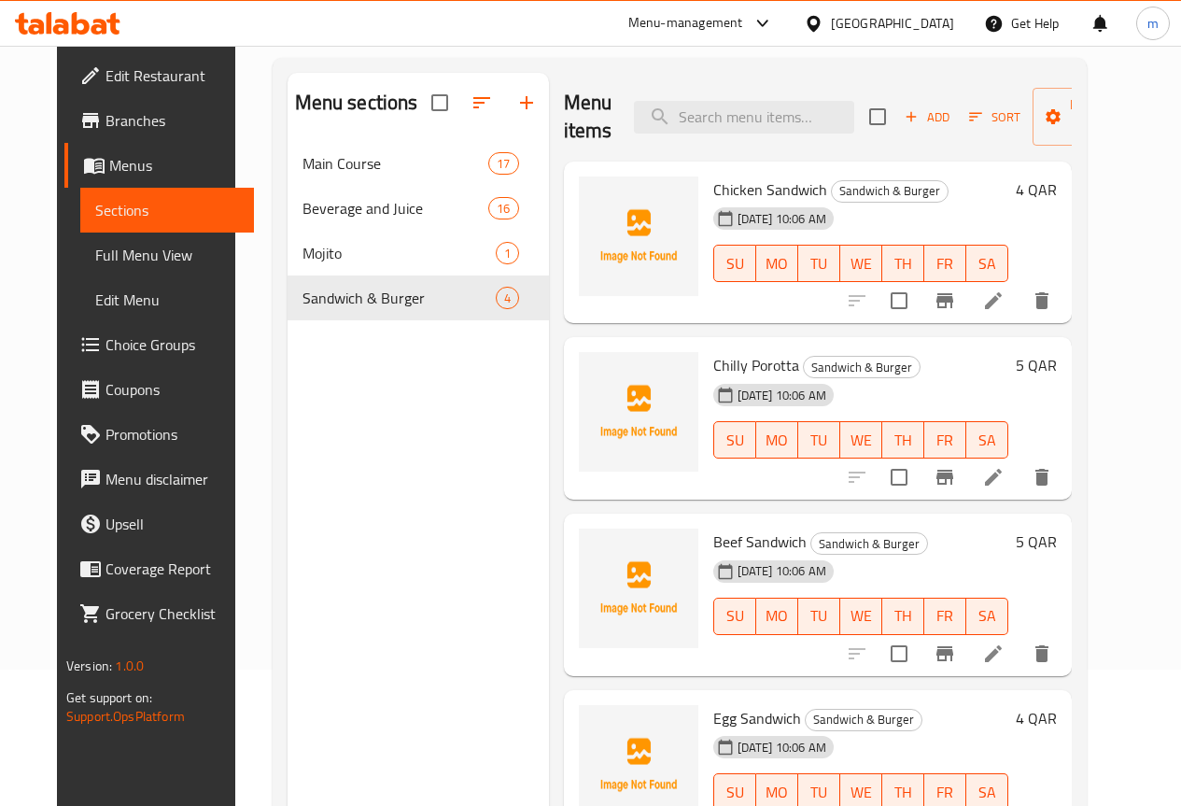
scroll to position [187, 0]
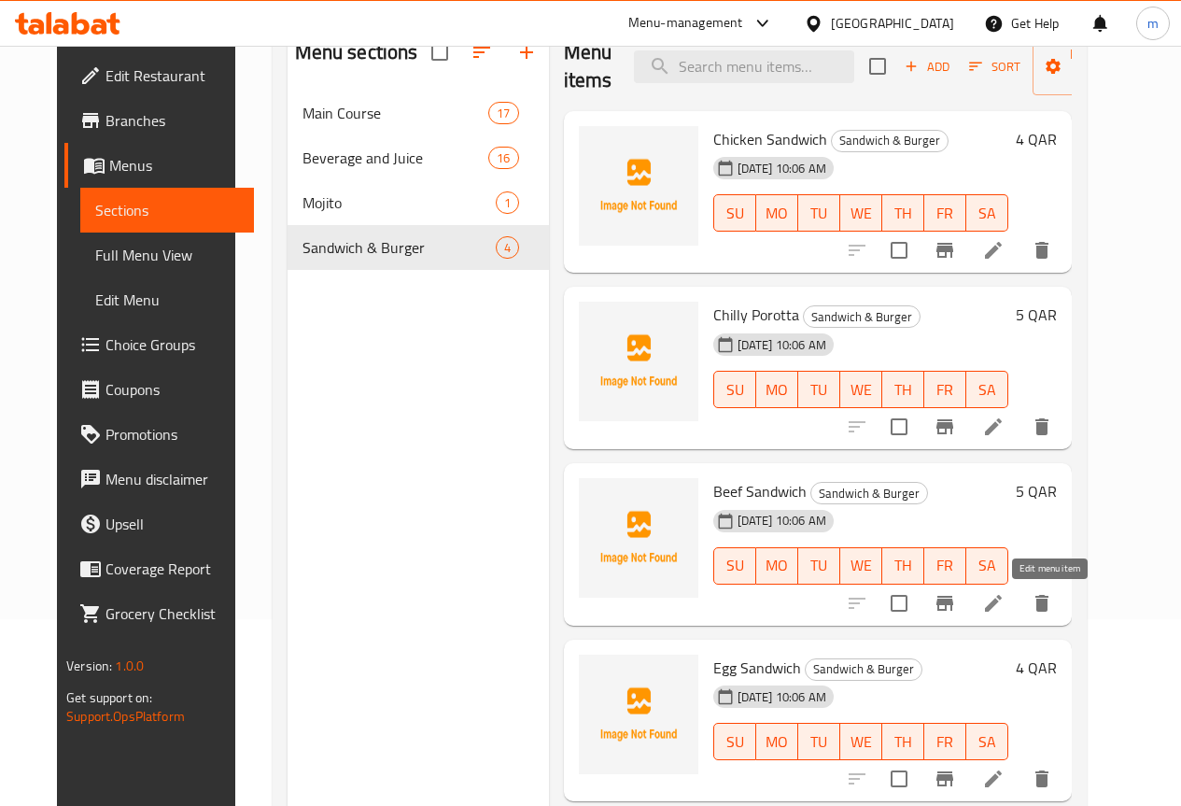
click at [1005, 598] on icon at bounding box center [993, 603] width 22 height 22
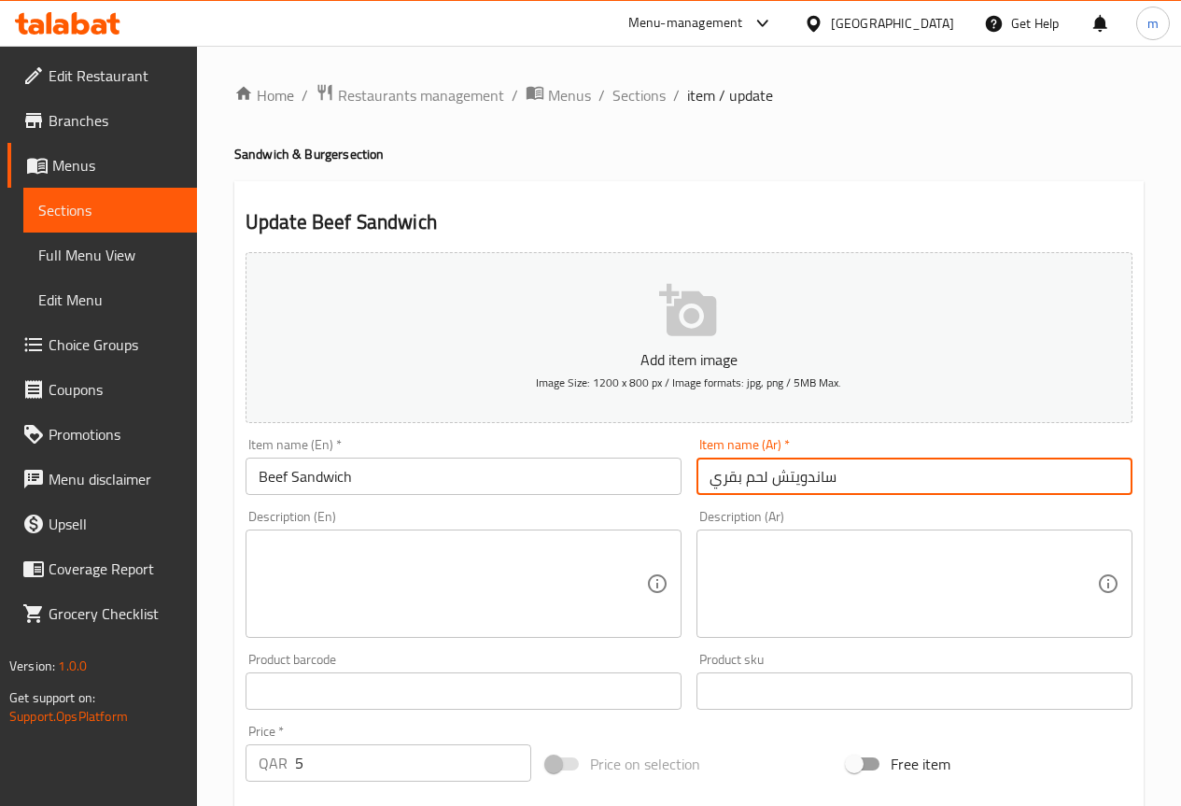
click at [818, 477] on input "ساندويتش لحم بقري" at bounding box center [914, 475] width 436 height 37
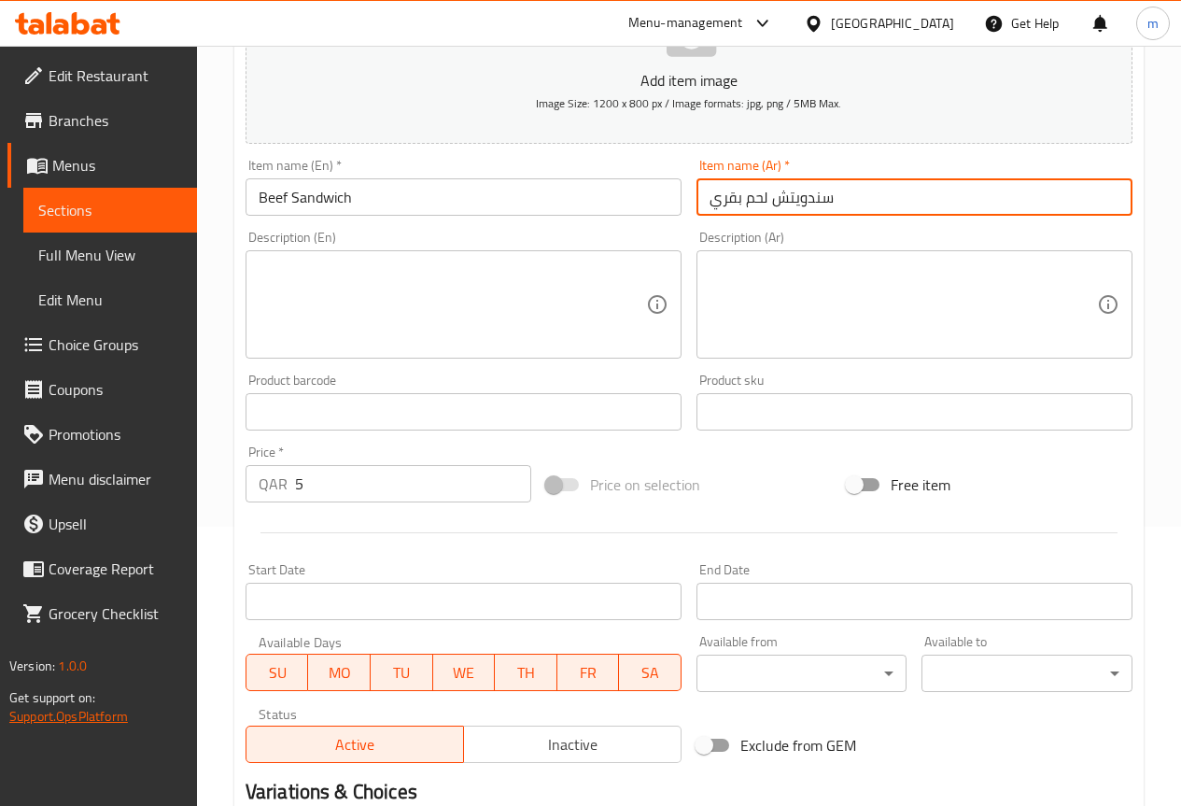
scroll to position [280, 0]
type input "سندويتش لحم بقري"
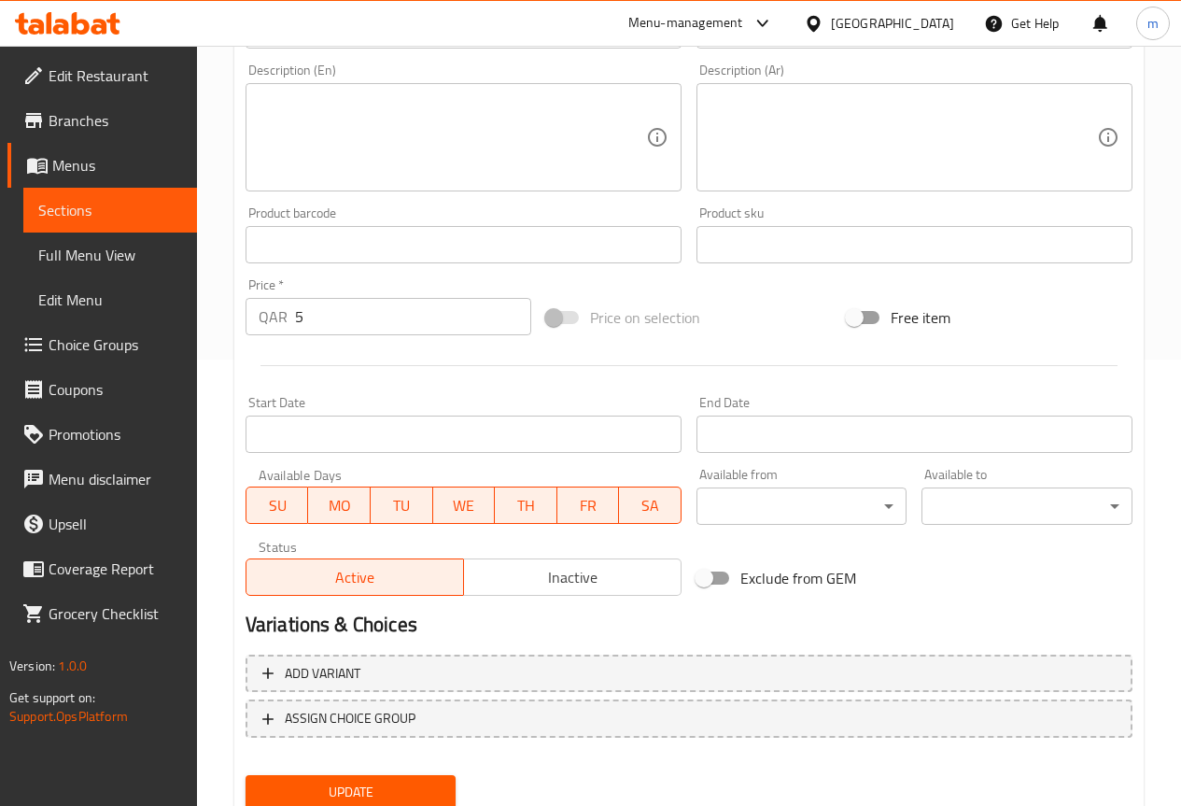
scroll to position [513, 0]
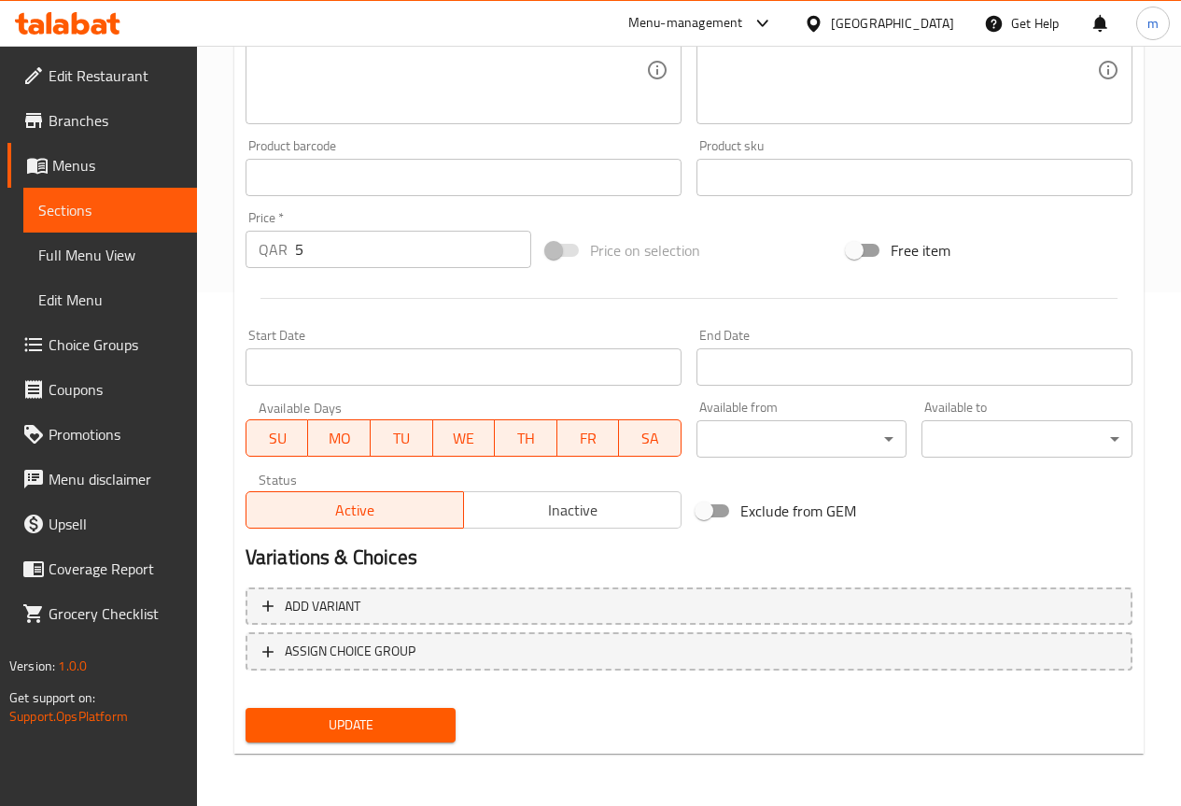
click at [362, 739] on button "Update" at bounding box center [351, 725] width 211 height 35
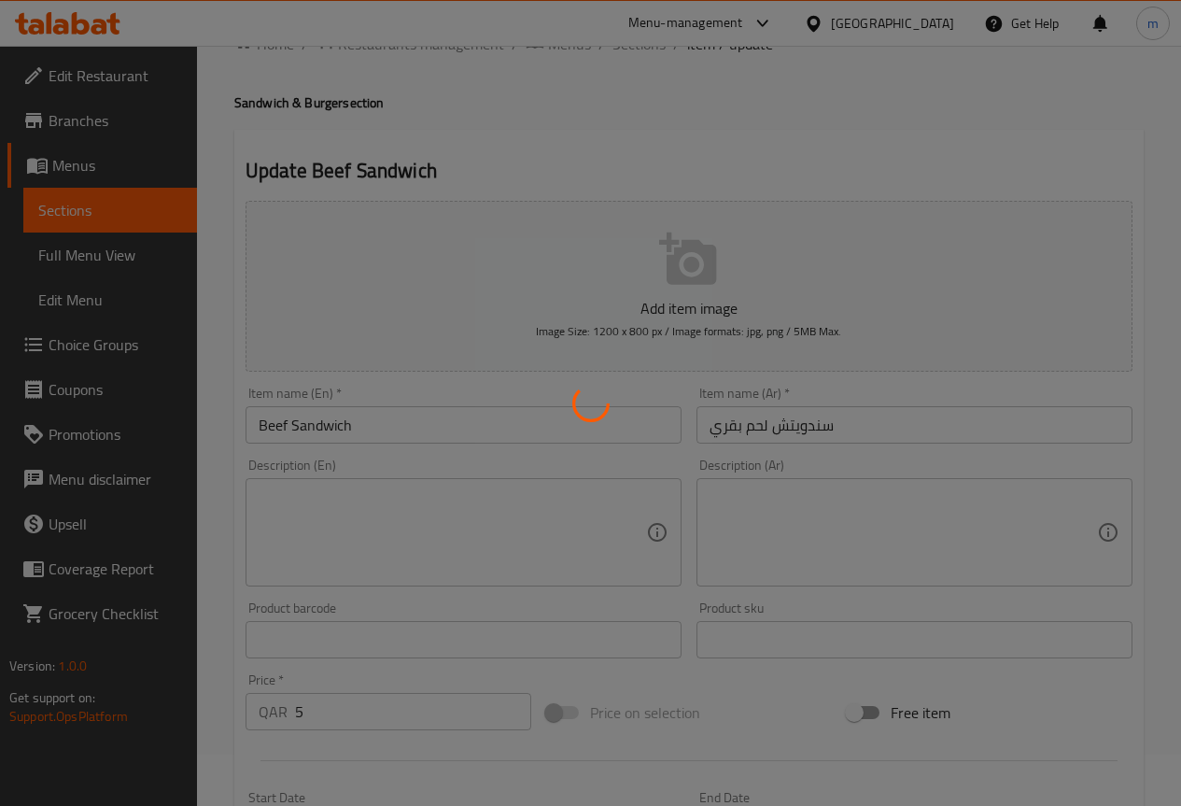
scroll to position [0, 0]
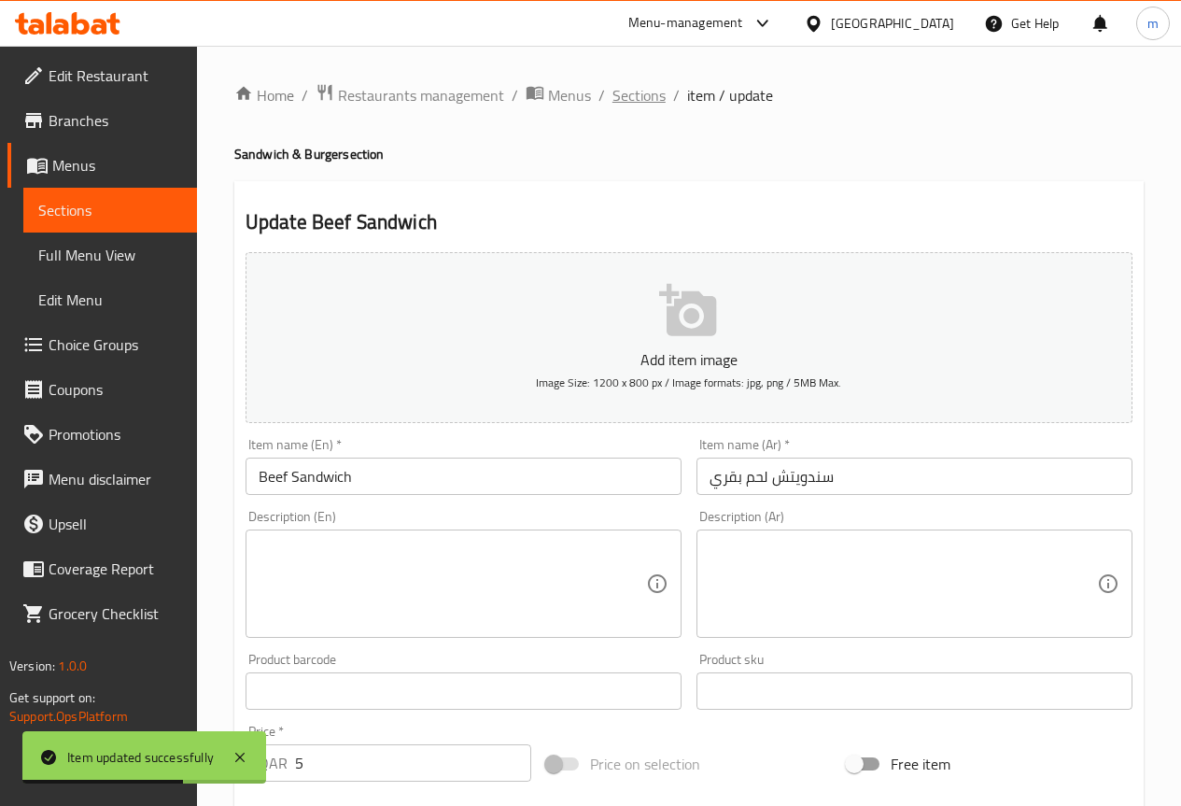
click at [642, 96] on span "Sections" at bounding box center [638, 95] width 53 height 22
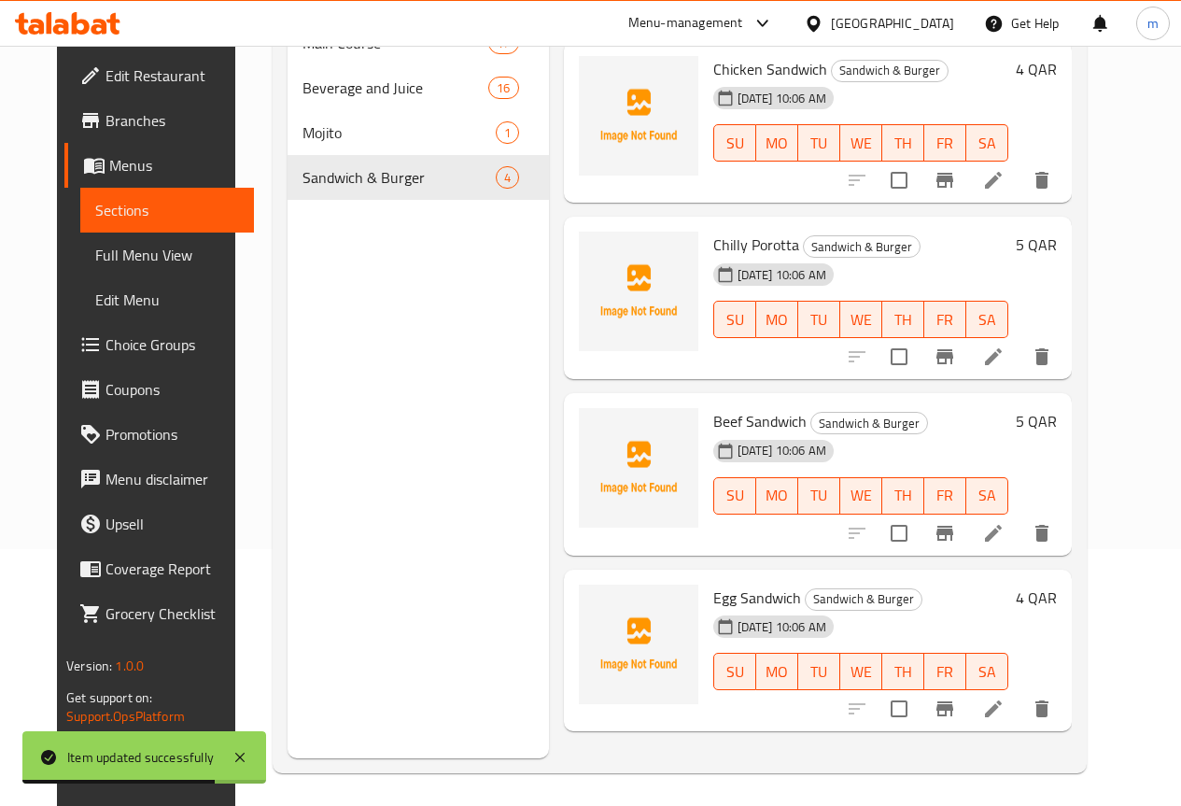
scroll to position [261, 0]
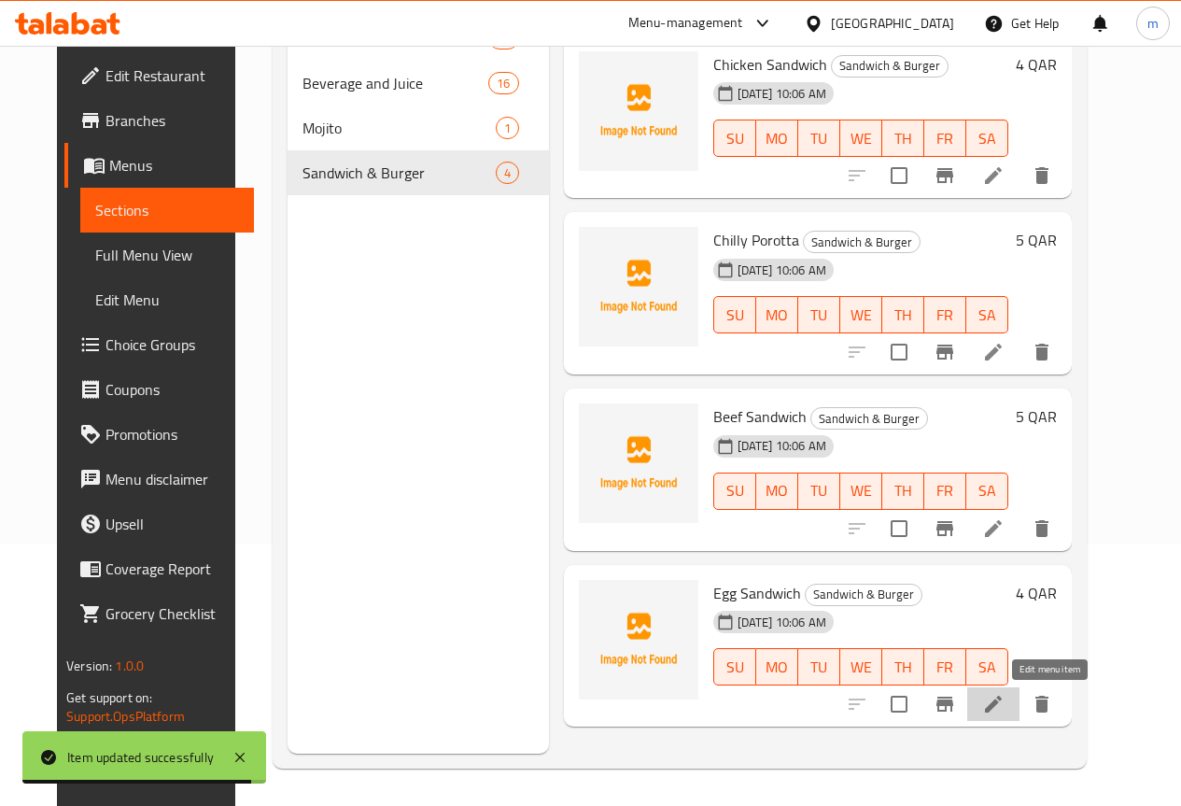
click at [1005, 714] on icon at bounding box center [993, 704] width 22 height 22
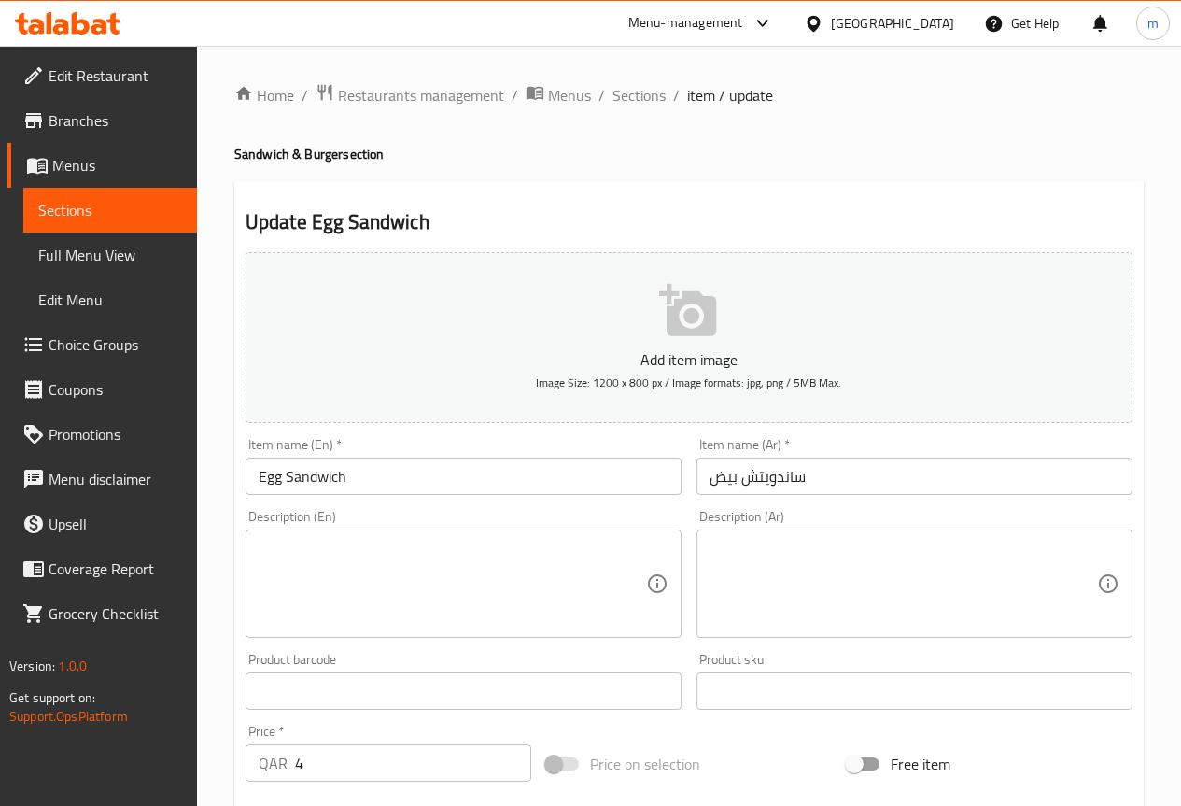
click at [791, 481] on input "ساندويتش بيض" at bounding box center [914, 475] width 436 height 37
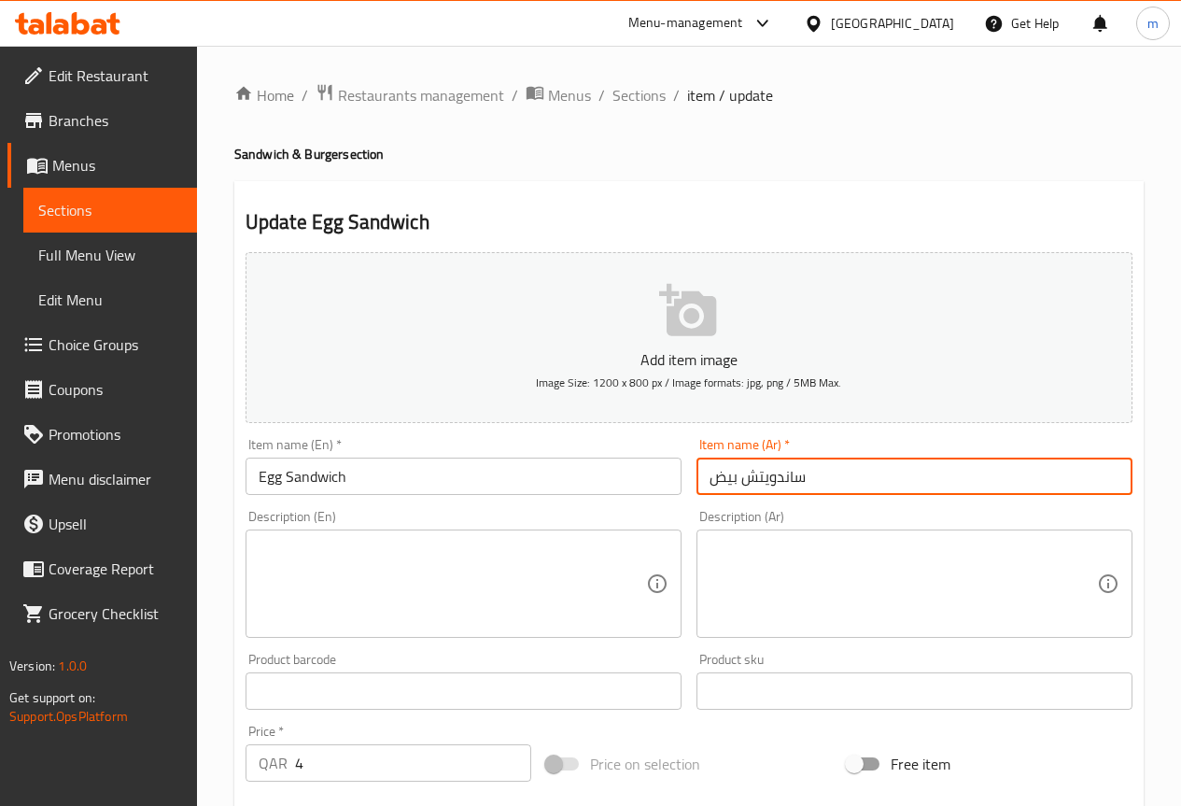
click at [788, 479] on input "ساندويتش بيض" at bounding box center [914, 475] width 436 height 37
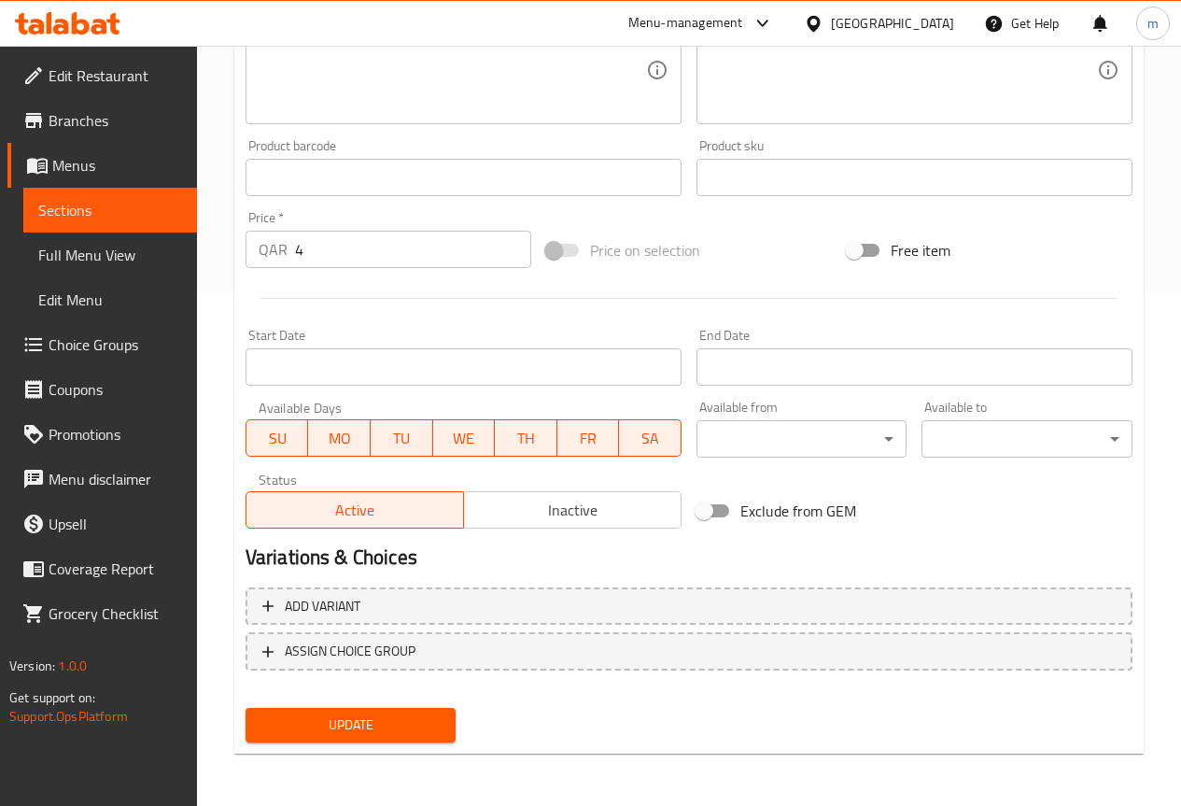
type input "سندويتش بيض"
click at [343, 709] on button "Update" at bounding box center [351, 725] width 211 height 35
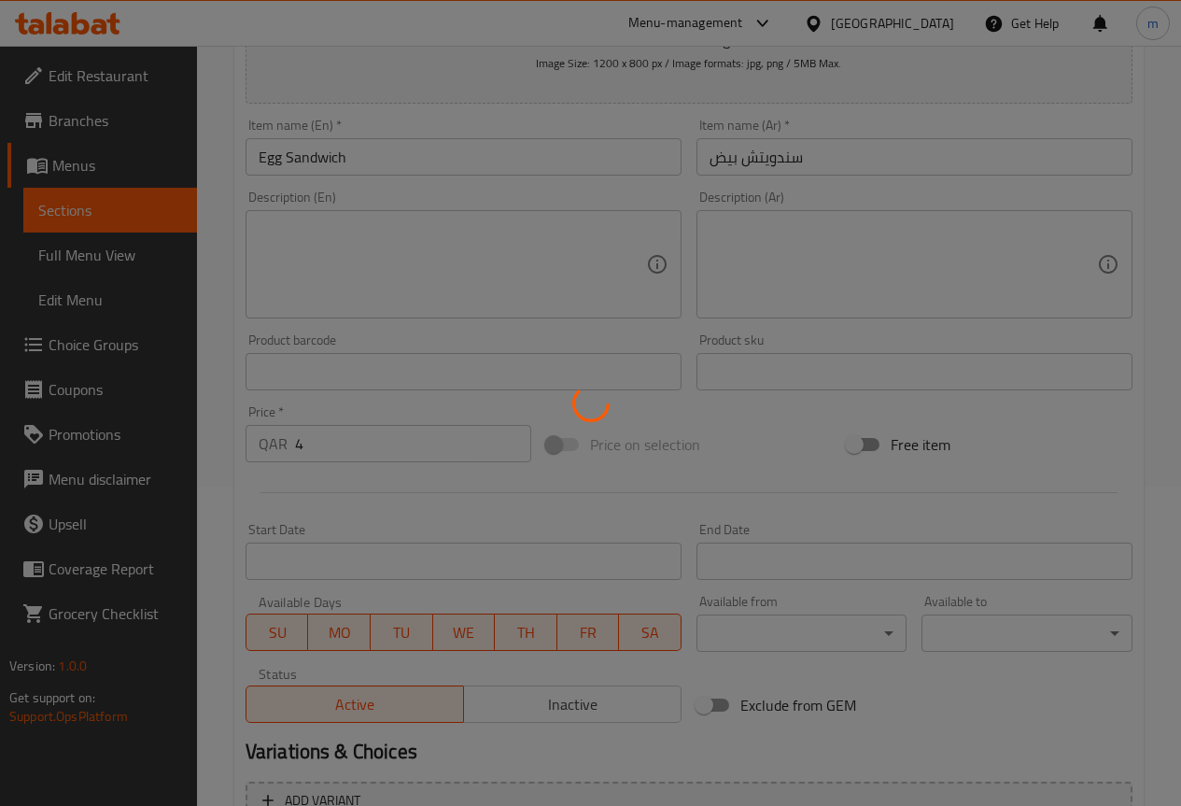
scroll to position [0, 0]
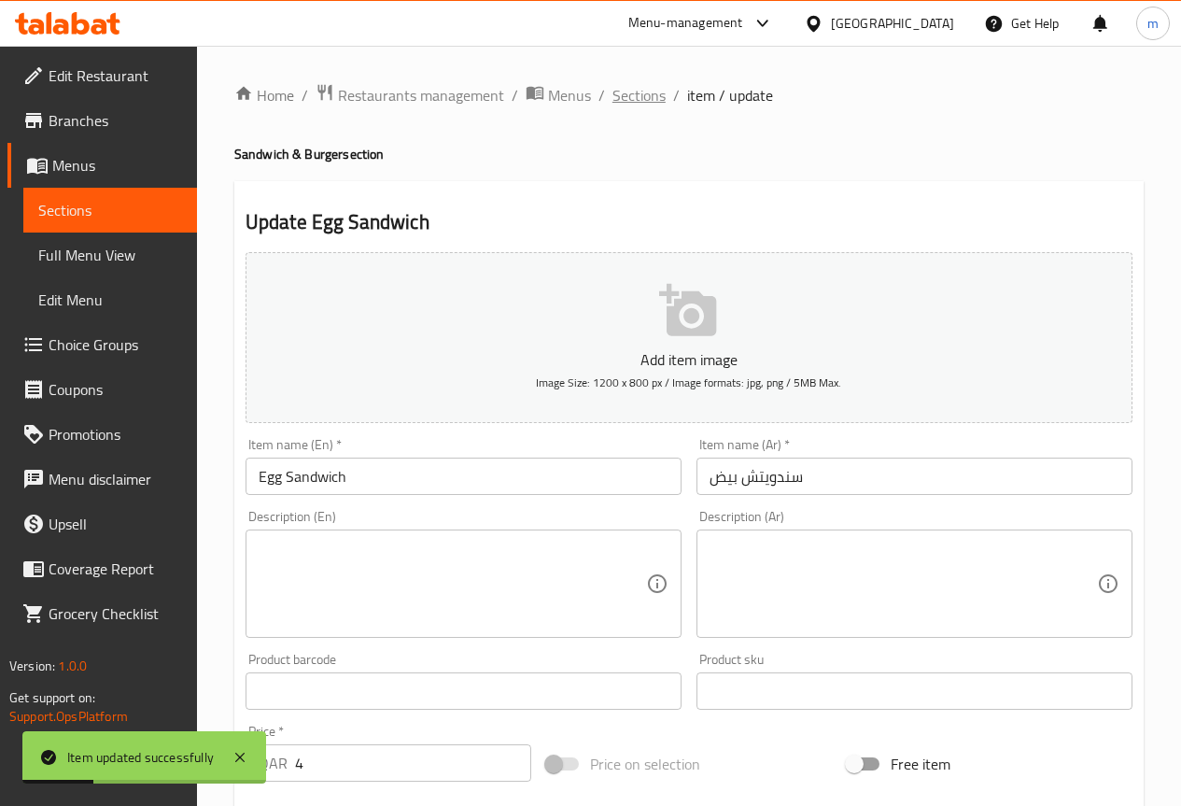
click at [645, 91] on span "Sections" at bounding box center [638, 95] width 53 height 22
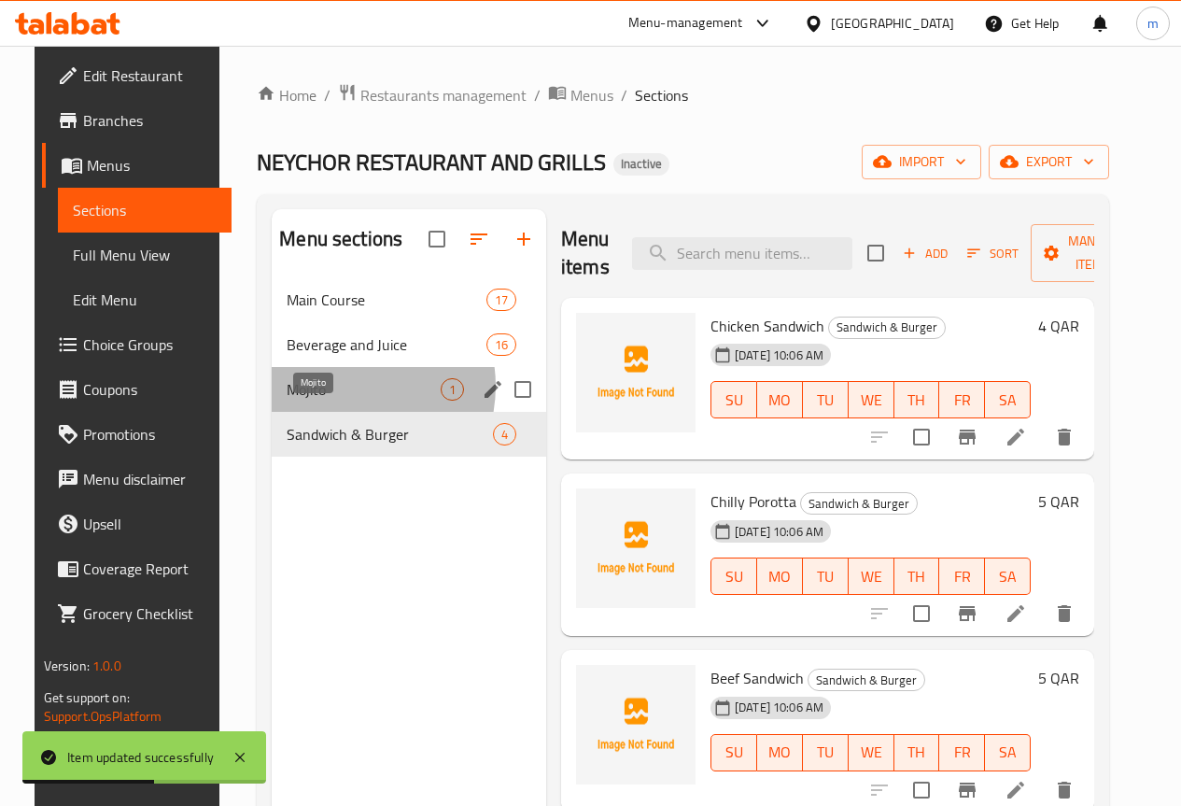
click at [324, 401] on span "Mojito" at bounding box center [364, 389] width 154 height 22
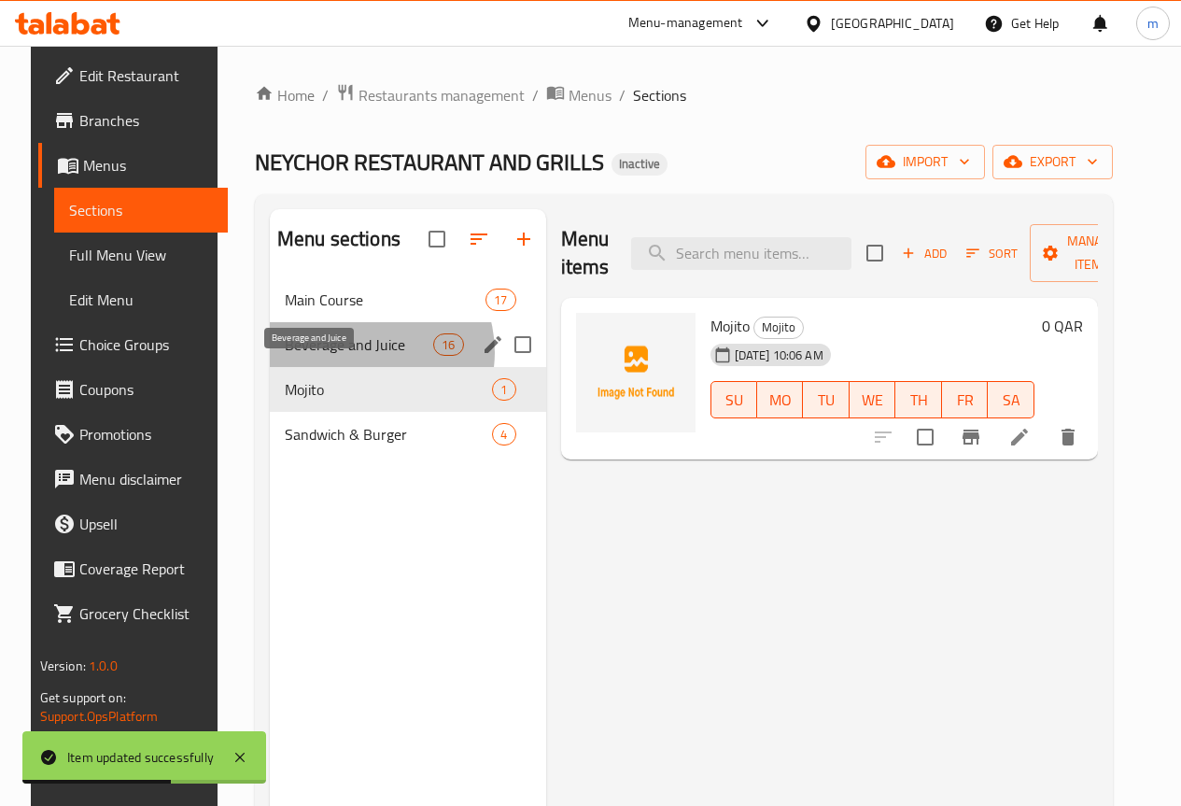
click at [345, 356] on span "Beverage and Juice" at bounding box center [359, 344] width 148 height 22
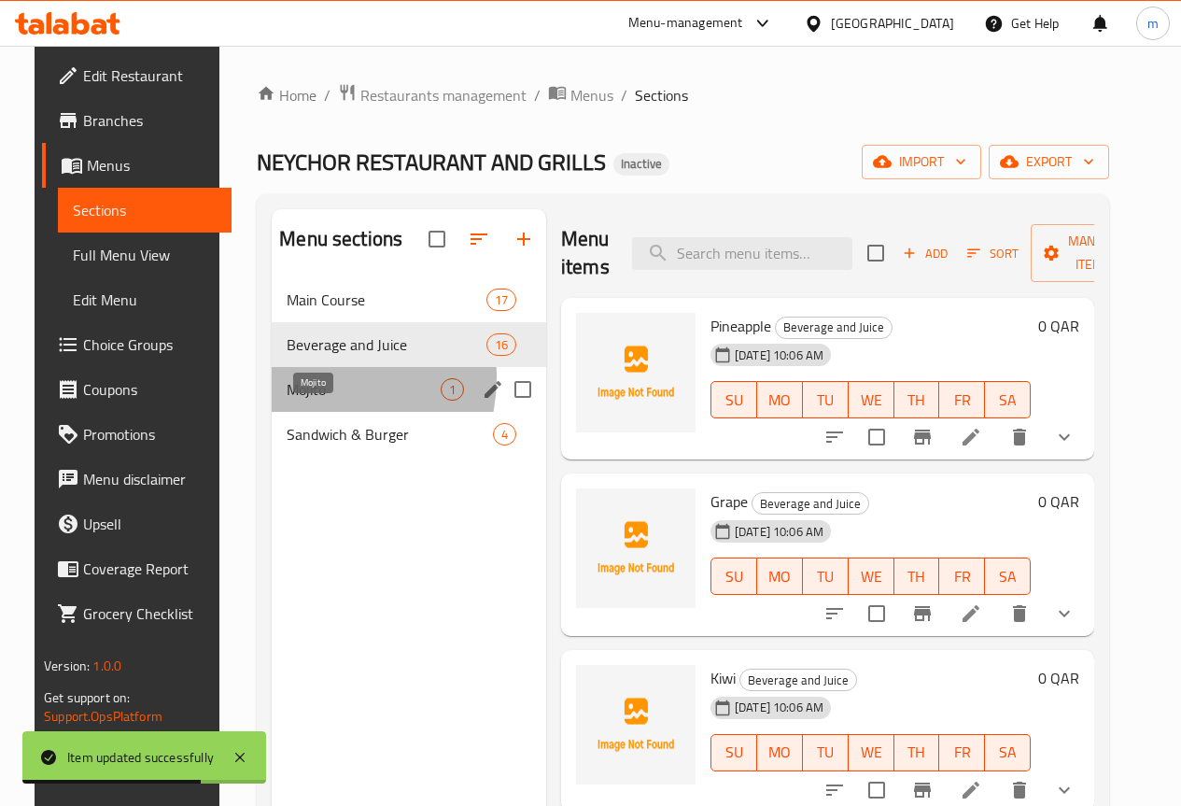
click at [291, 401] on span "Mojito" at bounding box center [364, 389] width 154 height 22
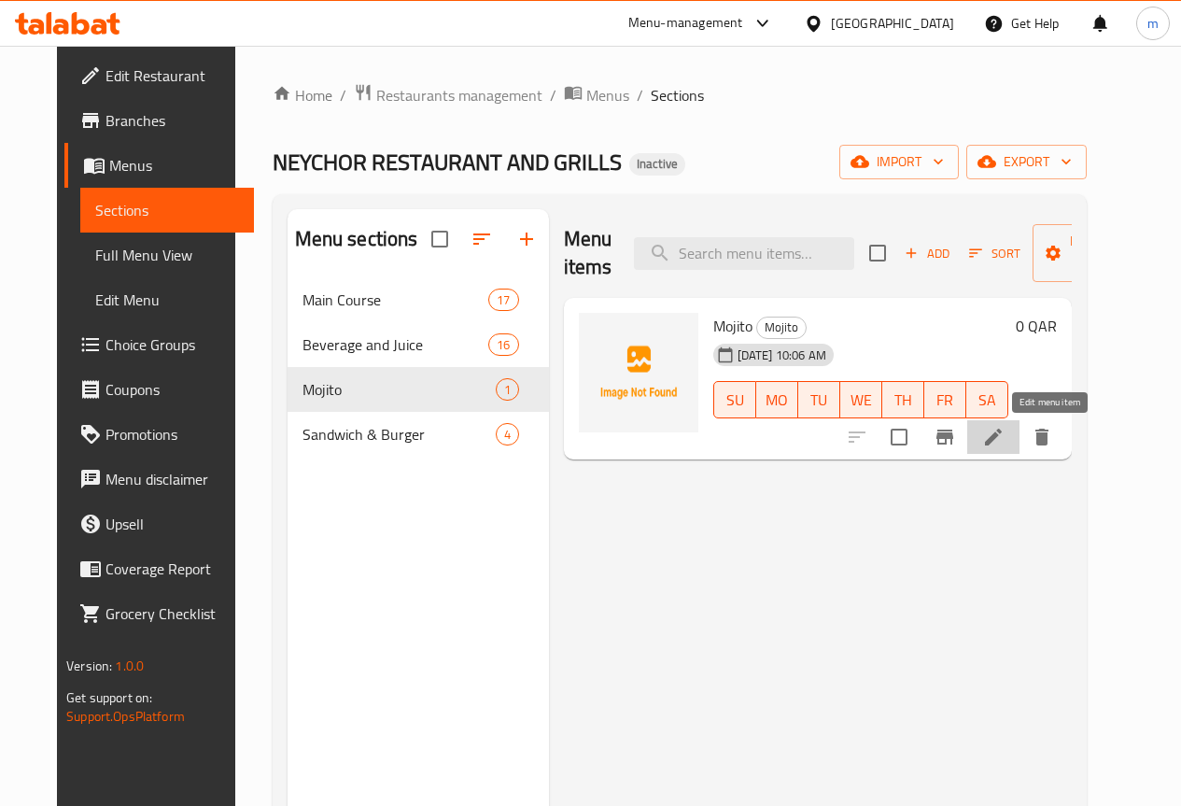
click at [1002, 443] on icon at bounding box center [993, 437] width 17 height 17
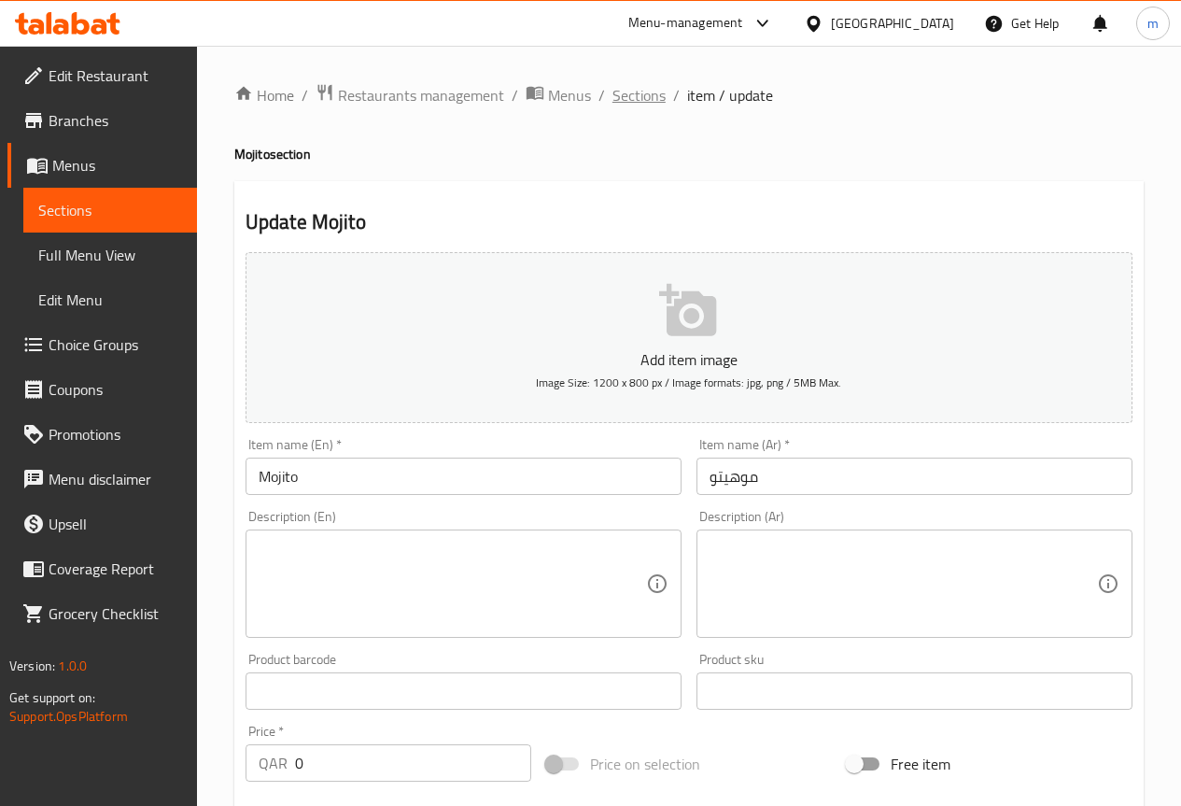
click at [656, 97] on span "Sections" at bounding box center [638, 95] width 53 height 22
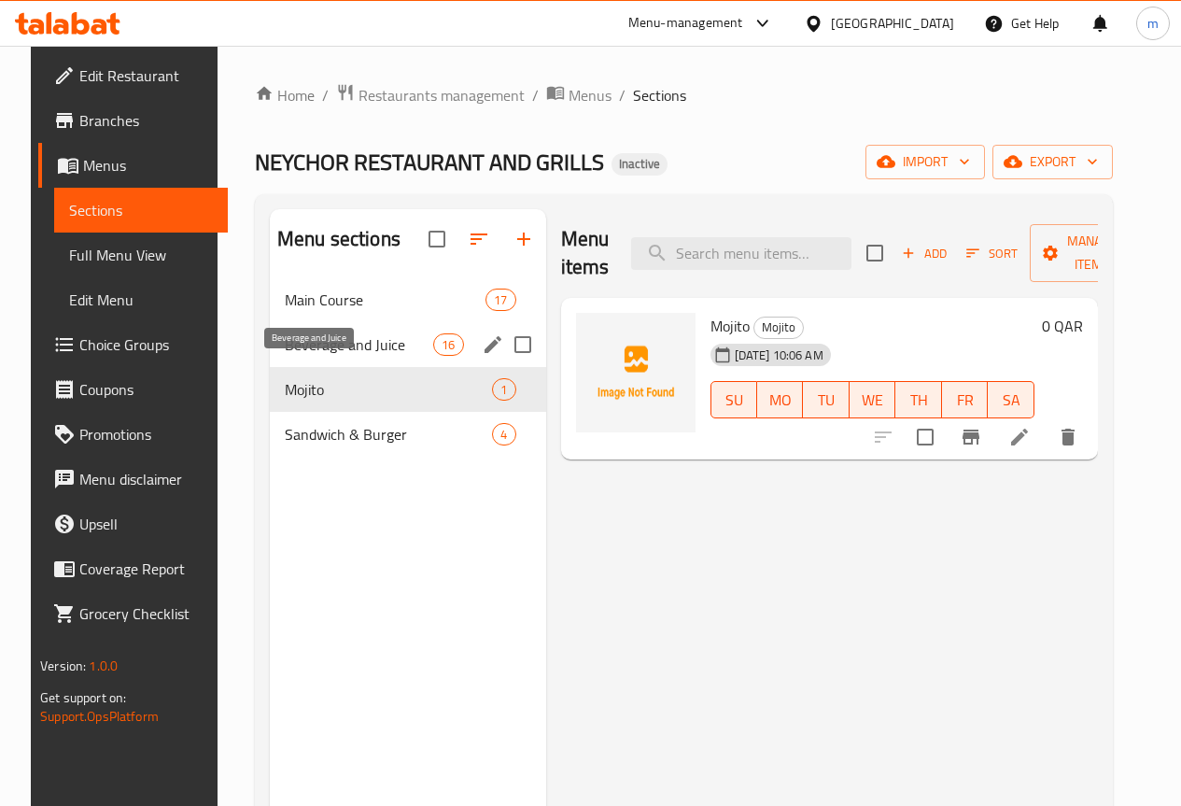
click at [299, 356] on span "Beverage and Juice" at bounding box center [359, 344] width 148 height 22
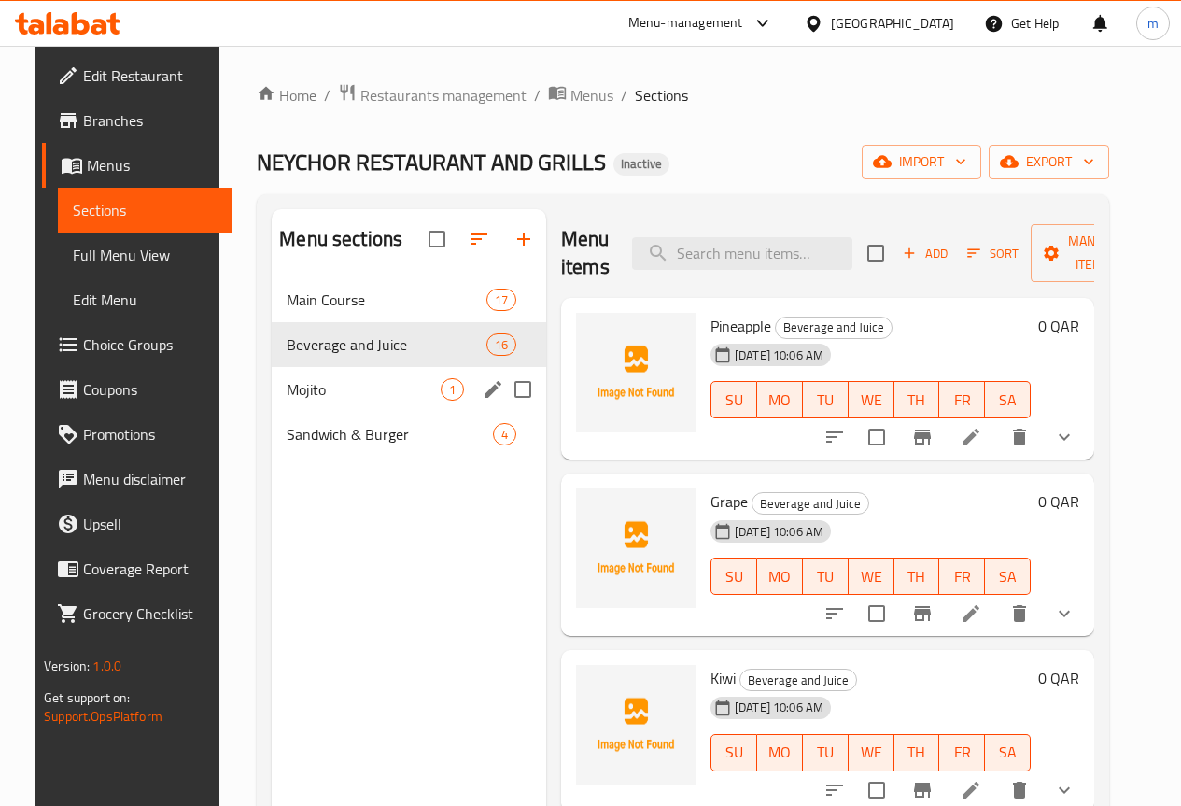
click at [311, 401] on span "Mojito" at bounding box center [364, 389] width 154 height 22
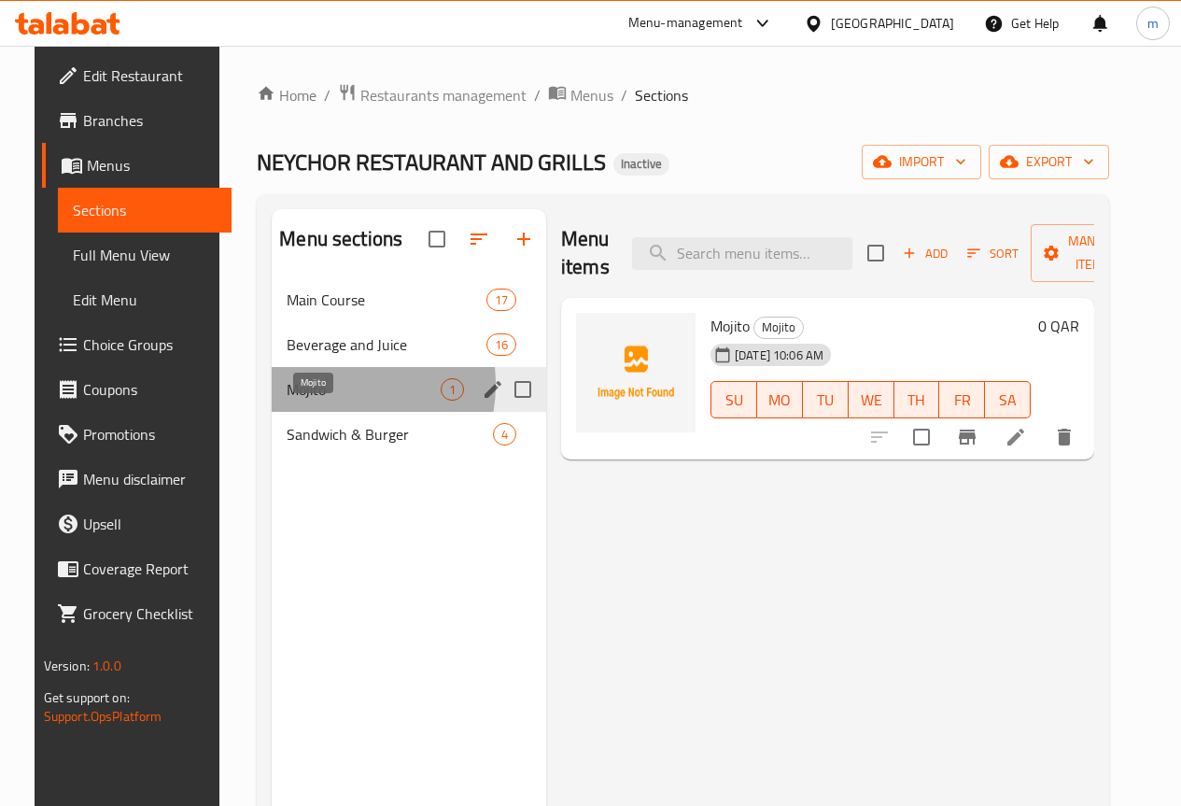
click at [318, 401] on span "Mojito" at bounding box center [364, 389] width 154 height 22
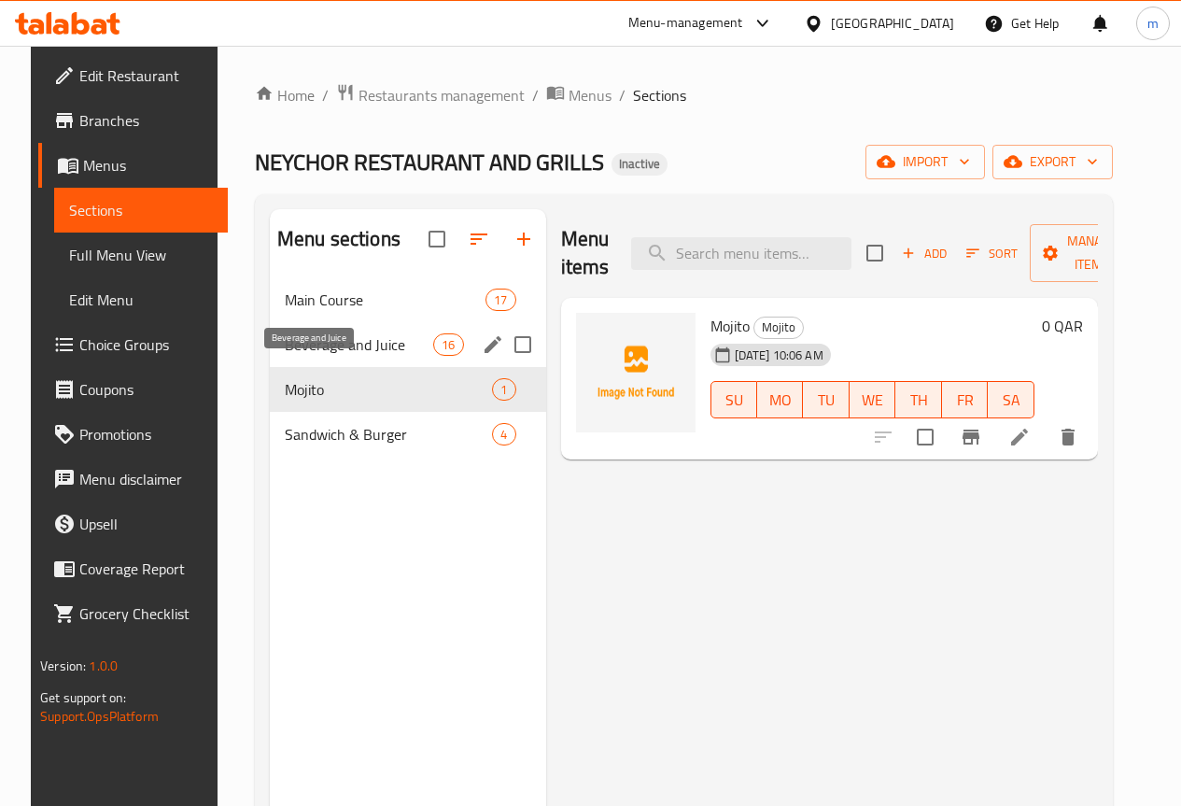
click at [328, 356] on span "Beverage and Juice" at bounding box center [359, 344] width 148 height 22
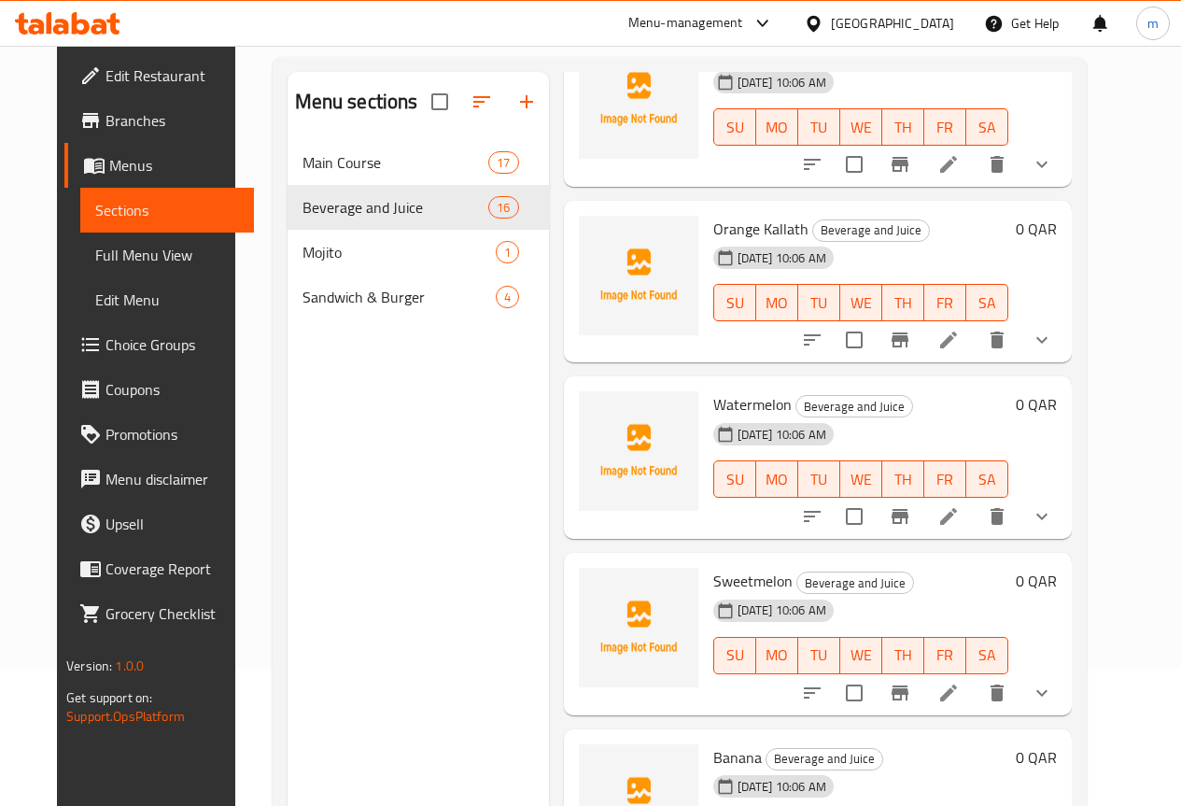
scroll to position [261, 0]
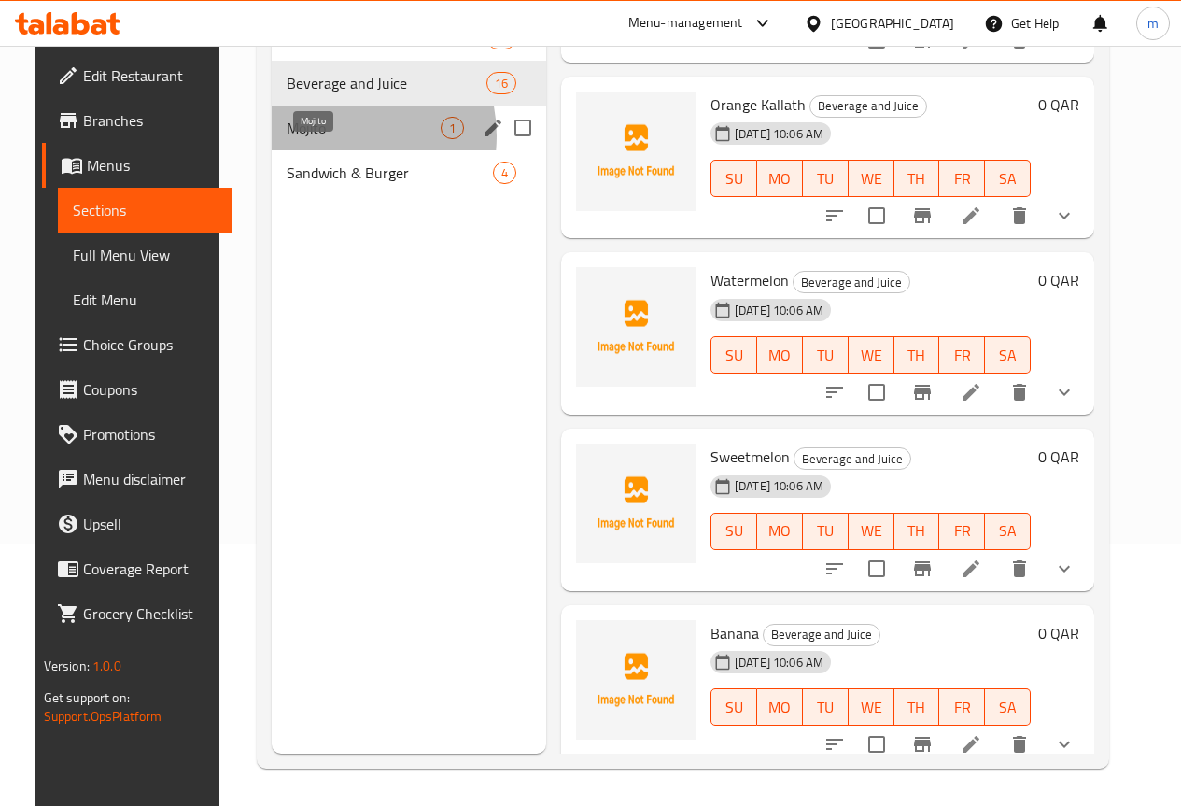
click at [314, 139] on span "Mojito" at bounding box center [364, 128] width 154 height 22
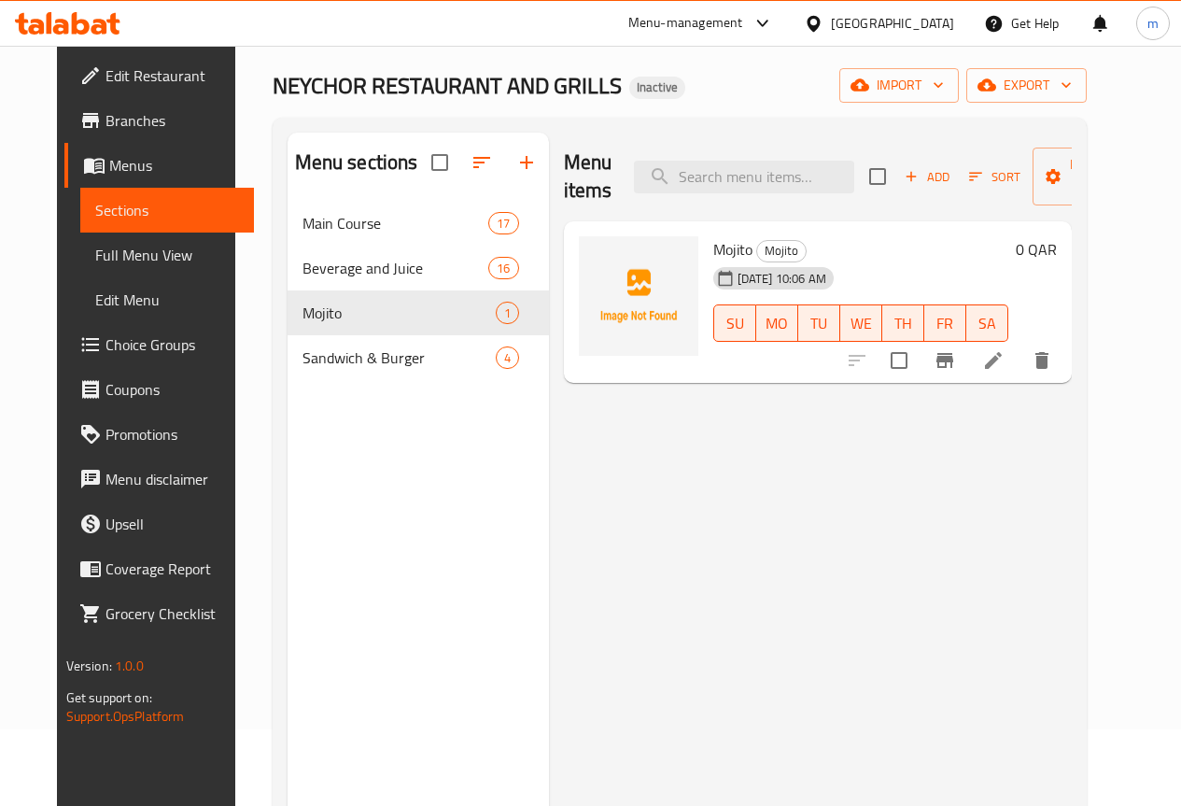
scroll to position [75, 0]
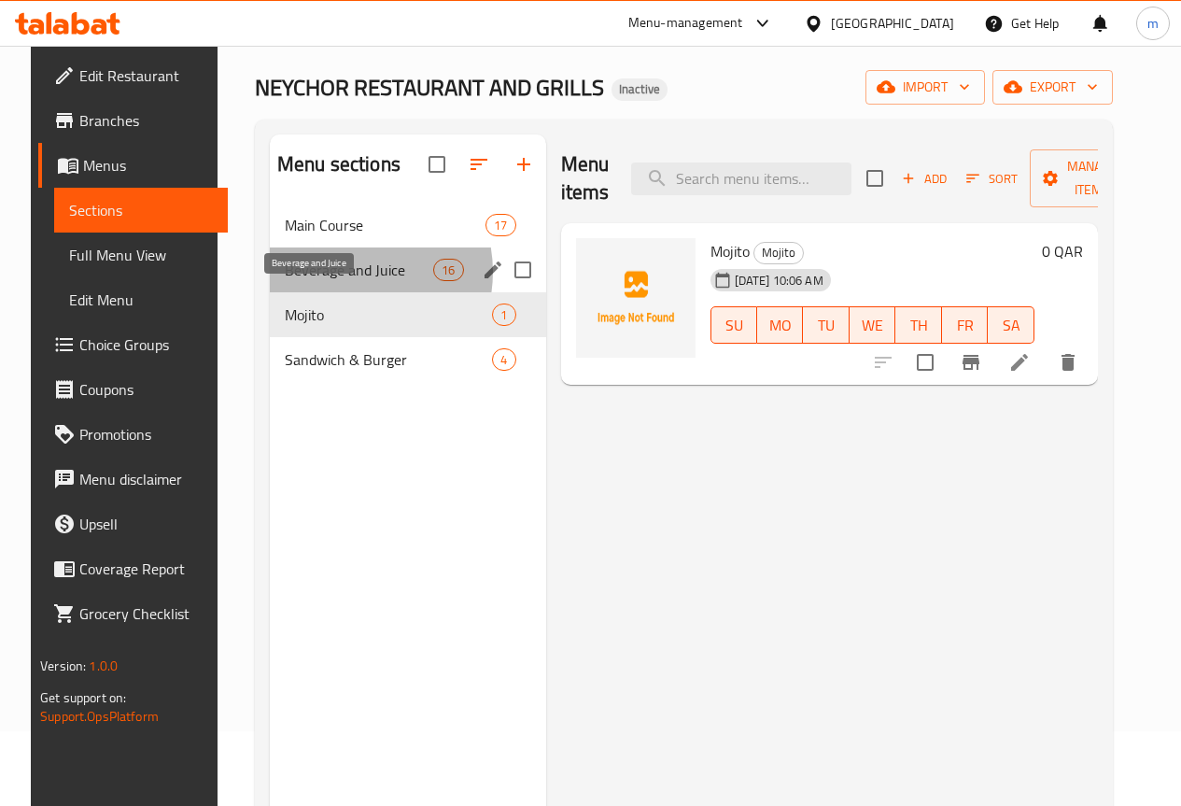
click at [325, 281] on span "Beverage and Juice" at bounding box center [359, 270] width 148 height 22
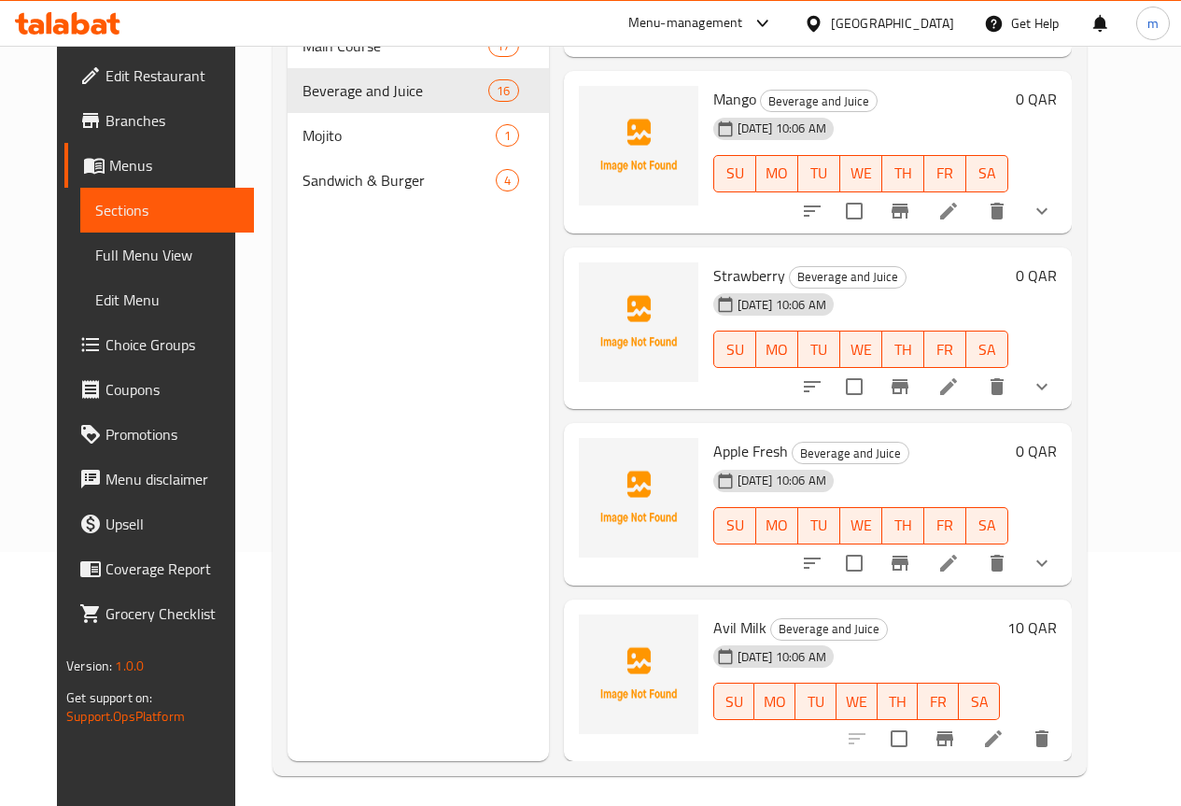
scroll to position [261, 0]
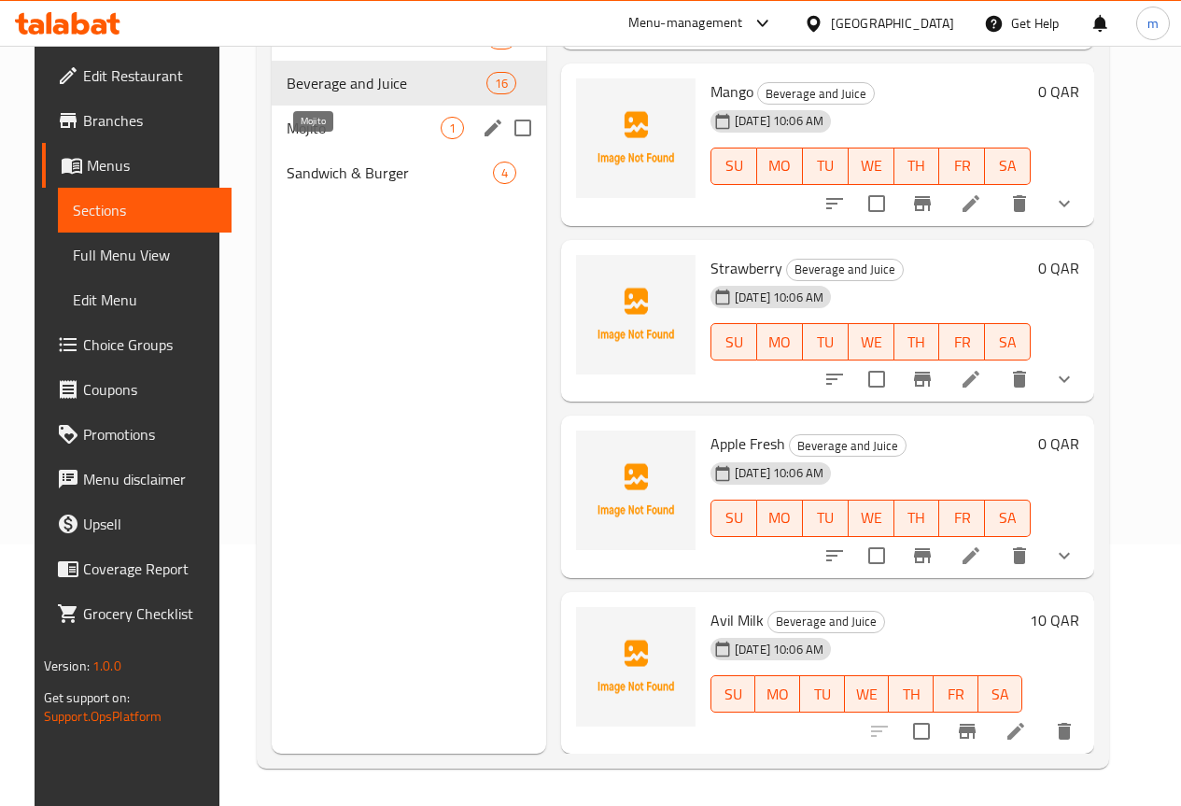
click at [324, 139] on span "Mojito" at bounding box center [364, 128] width 154 height 22
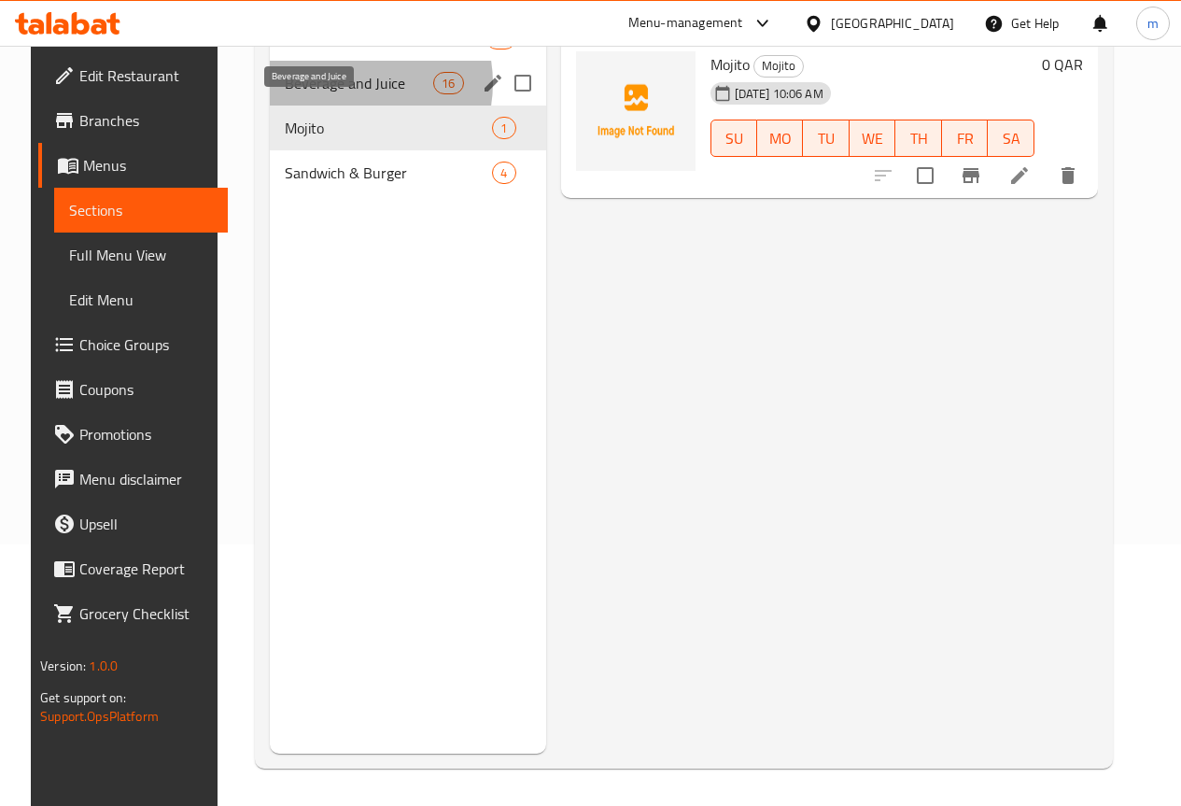
click at [329, 94] on span "Beverage and Juice" at bounding box center [359, 83] width 148 height 22
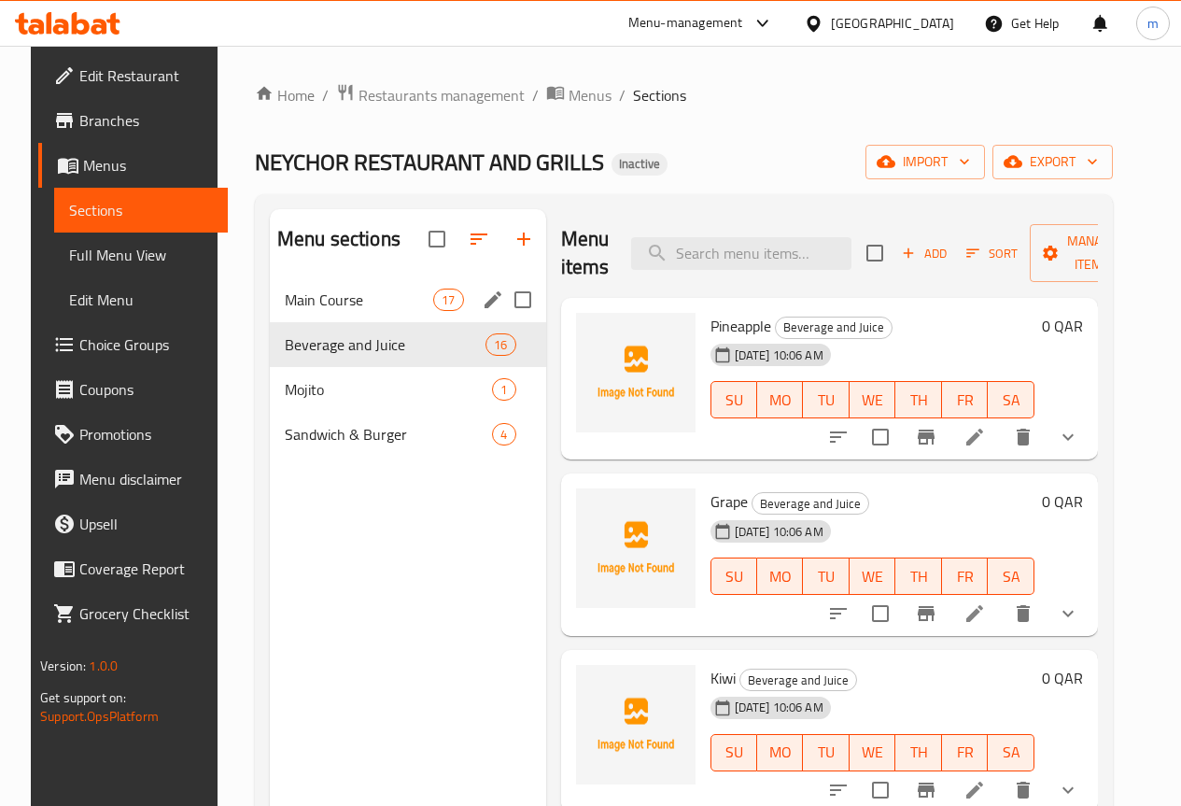
click at [293, 322] on div "Main Course 17" at bounding box center [408, 299] width 276 height 45
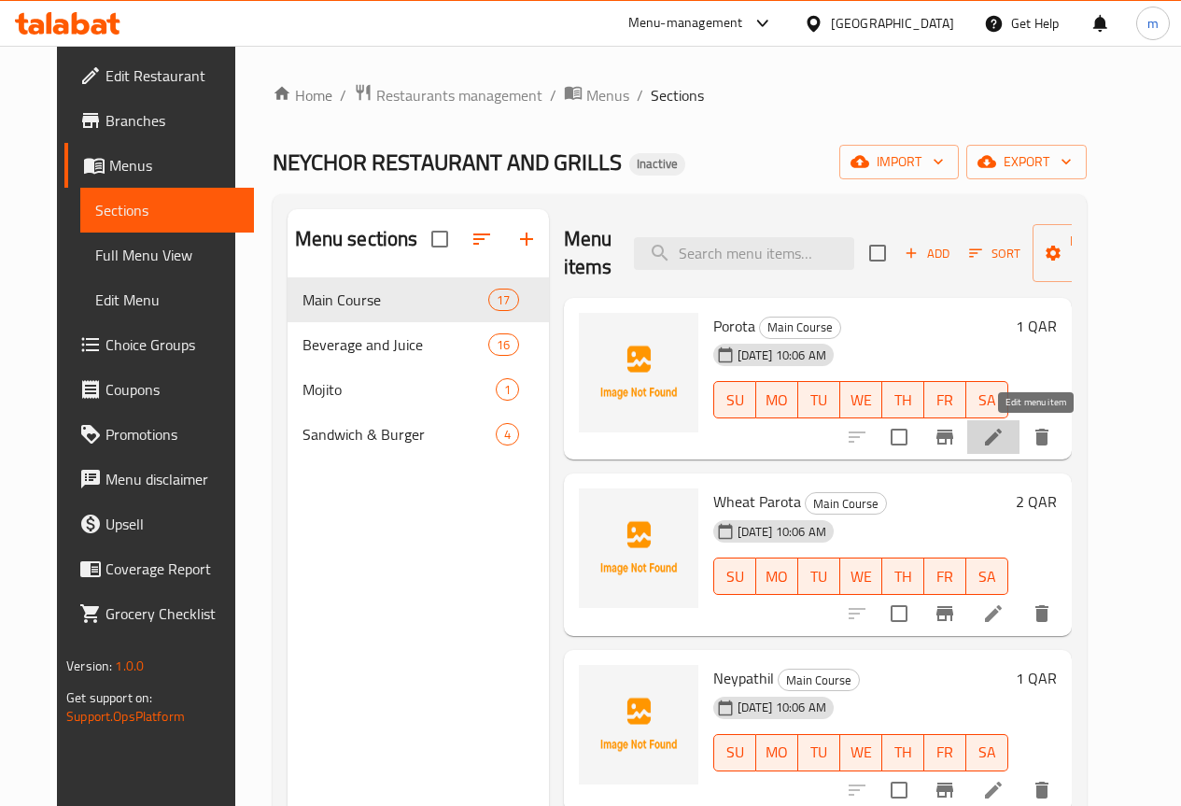
click at [1005, 431] on icon at bounding box center [993, 437] width 22 height 22
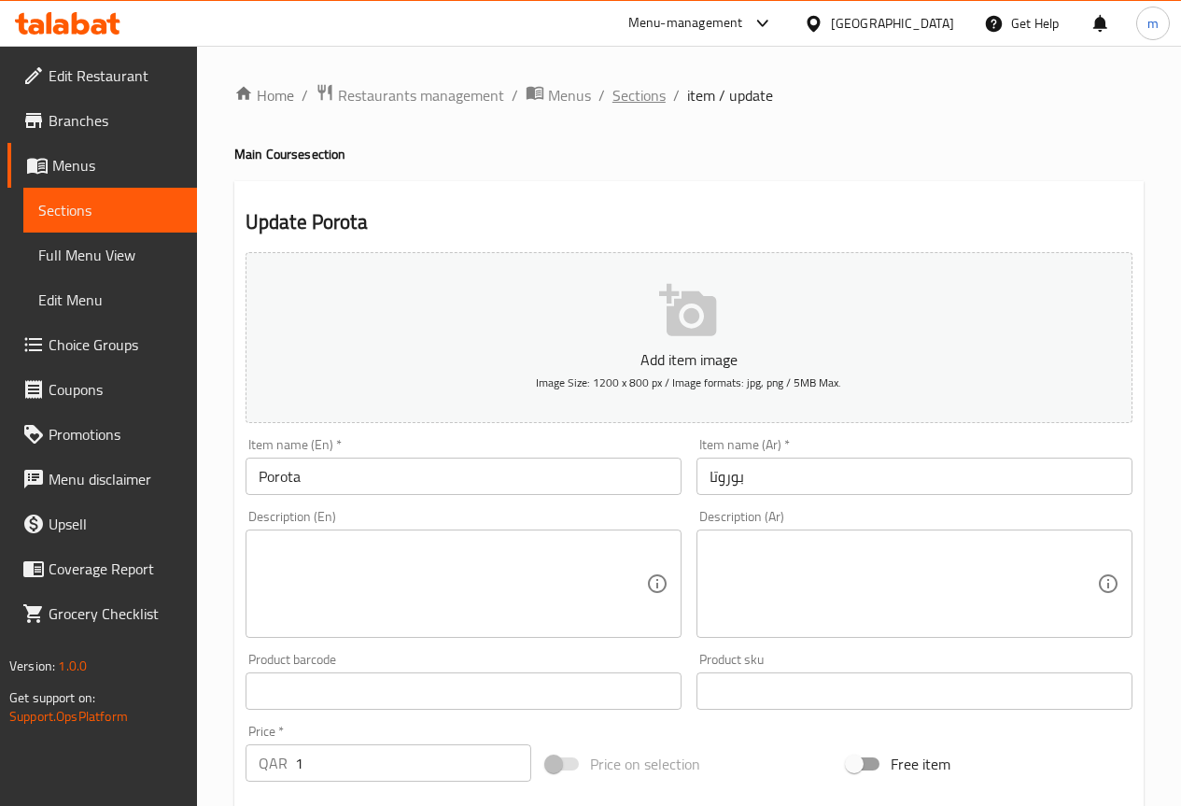
click at [645, 97] on span "Sections" at bounding box center [638, 95] width 53 height 22
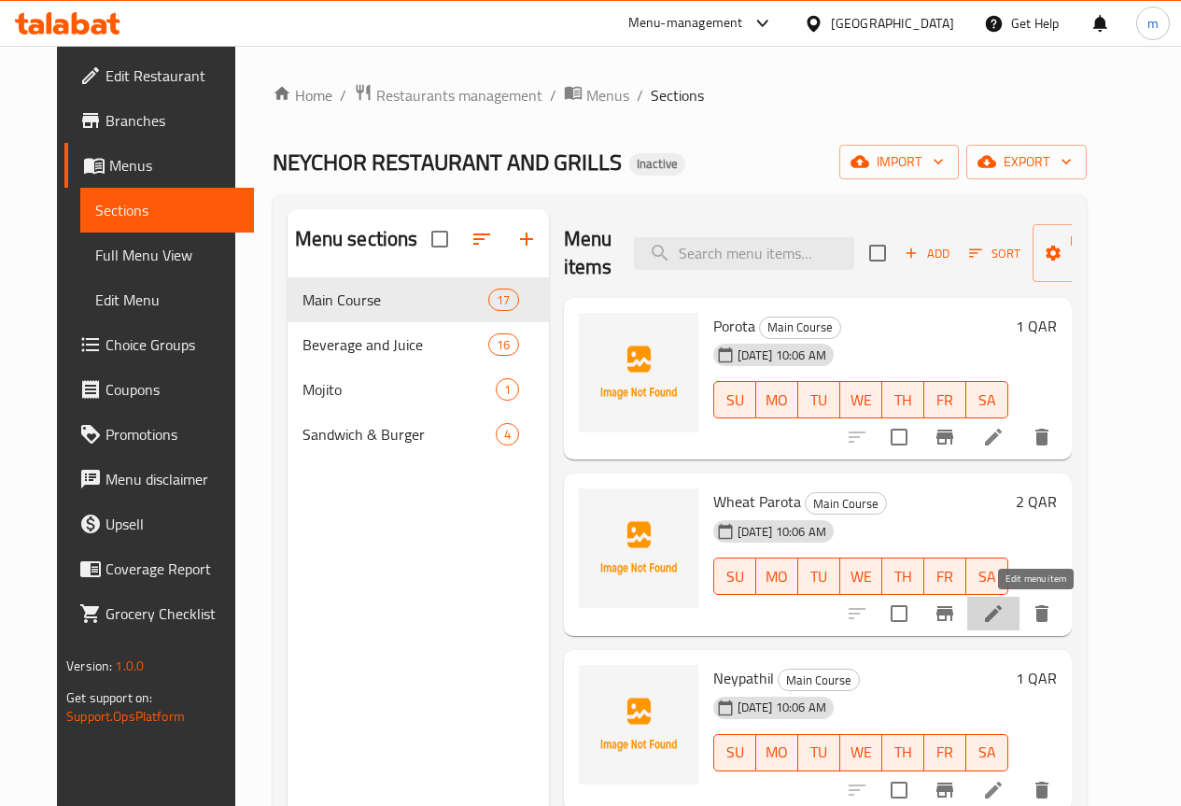
click at [1002, 614] on icon at bounding box center [993, 613] width 17 height 17
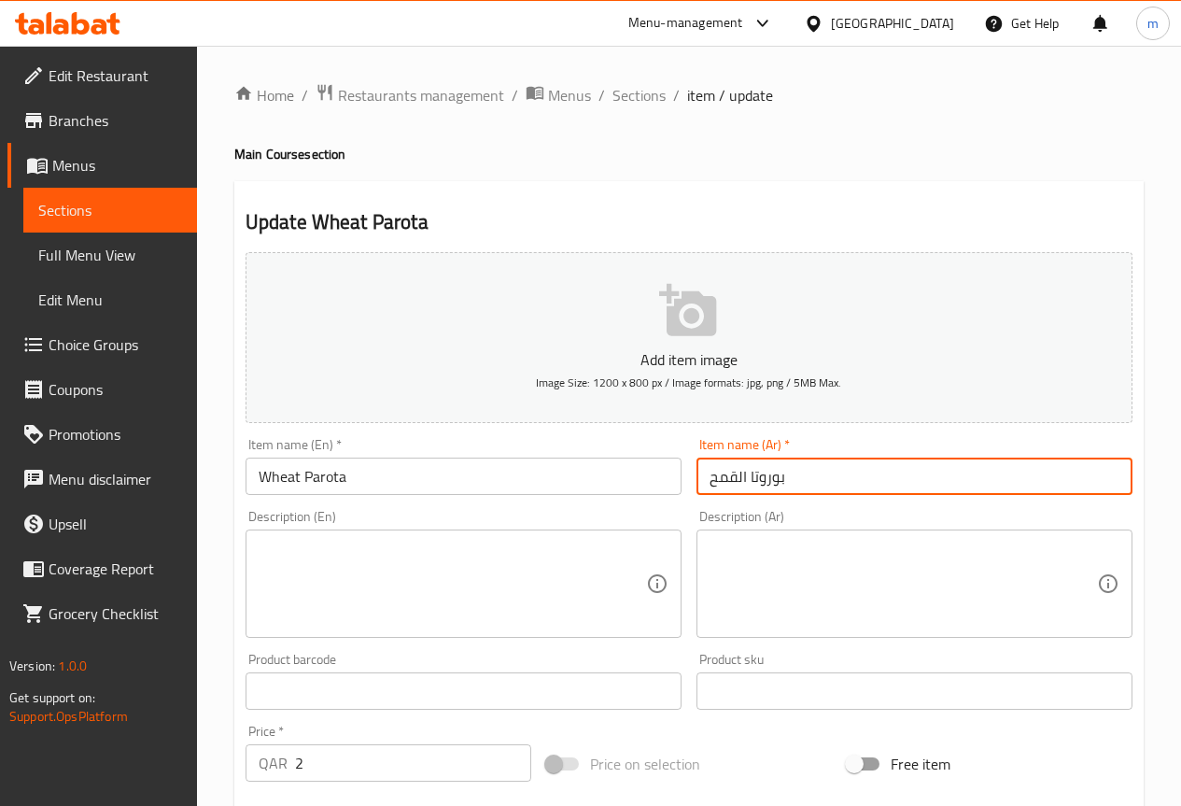
click at [774, 480] on input "بوروتا القمح" at bounding box center [914, 475] width 436 height 37
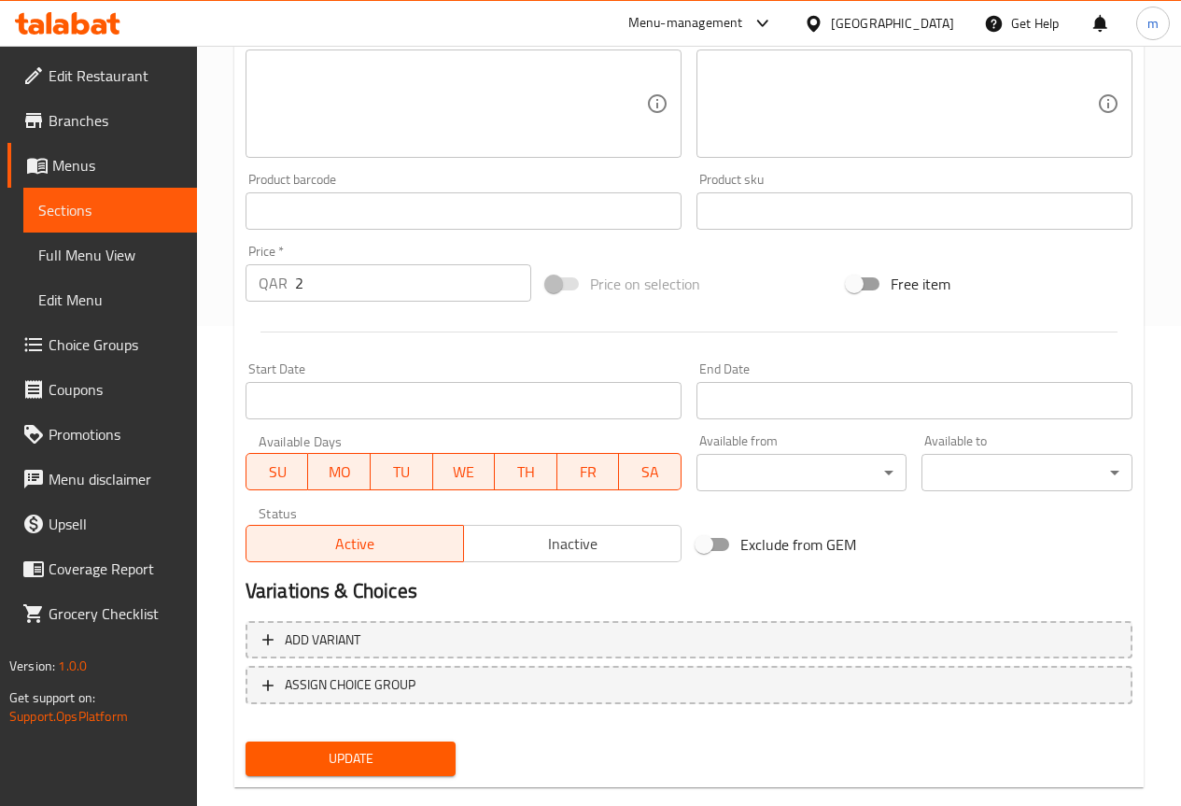
scroll to position [513, 0]
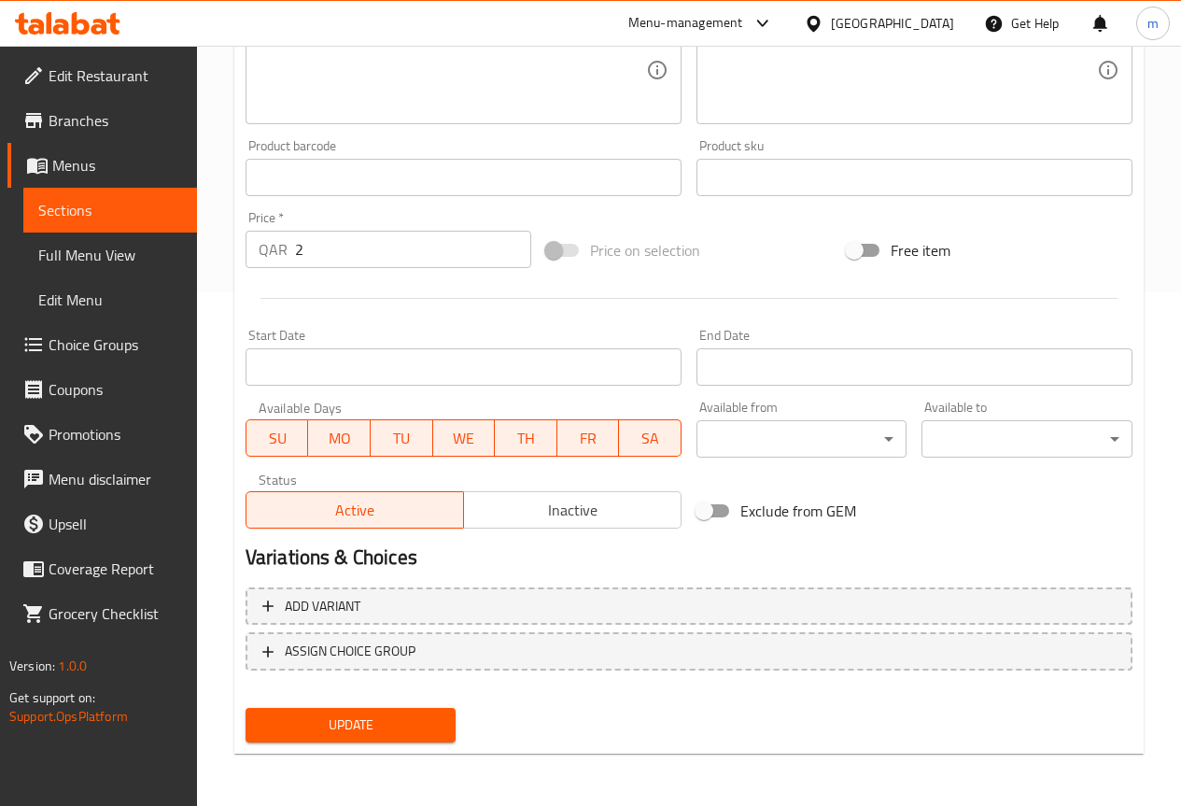
type input "باروتا القمح"
click at [343, 718] on span "Update" at bounding box center [350, 724] width 181 height 23
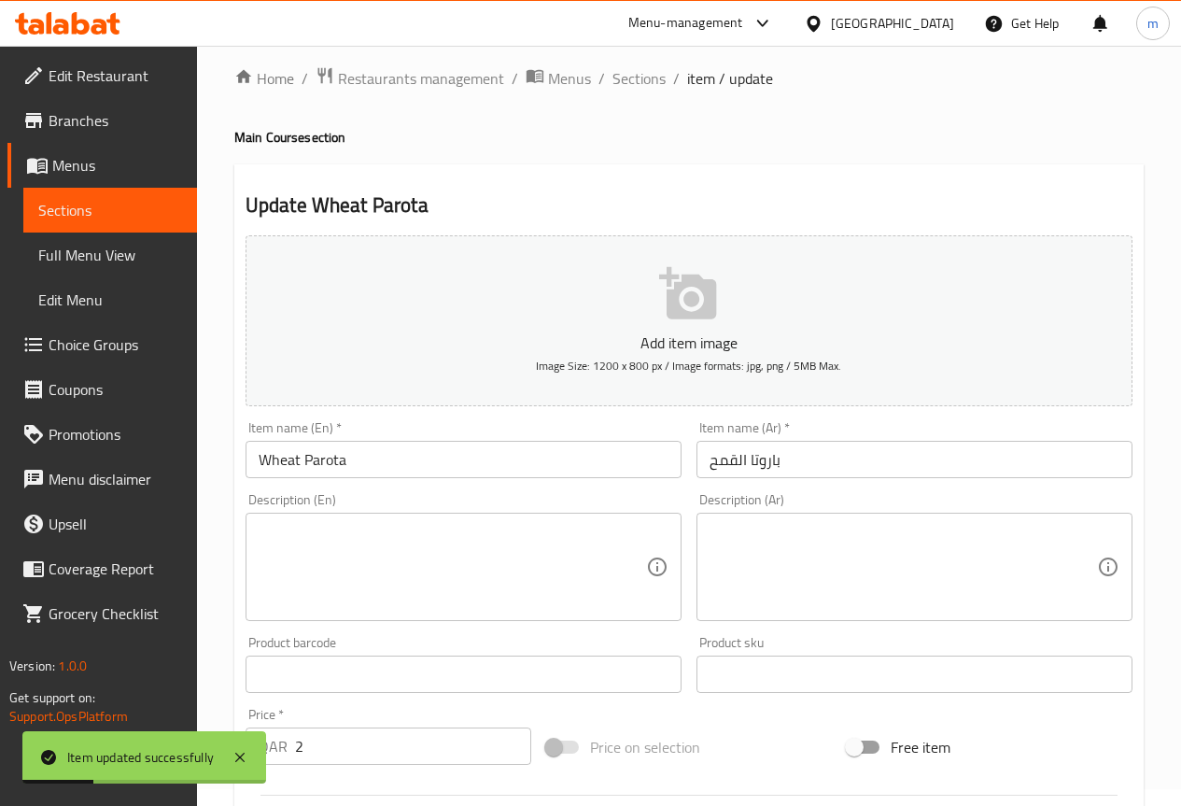
scroll to position [0, 0]
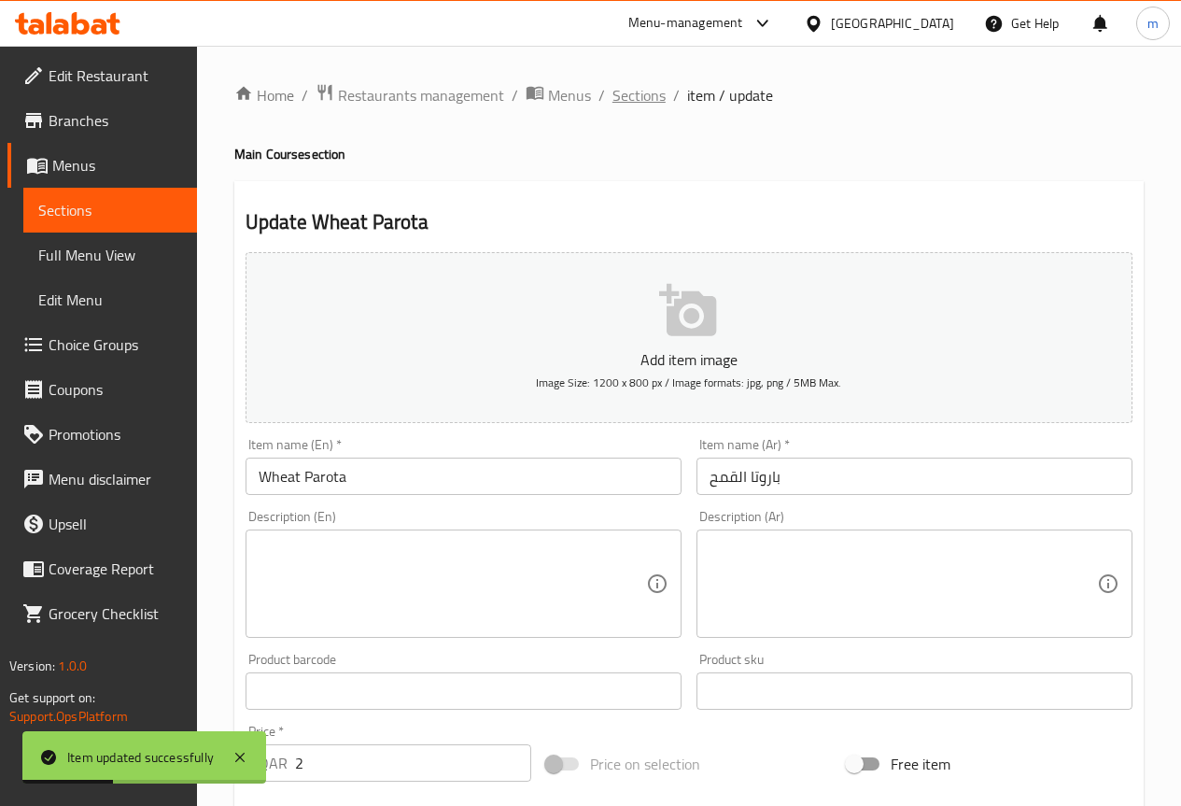
click at [632, 98] on span "Sections" at bounding box center [638, 95] width 53 height 22
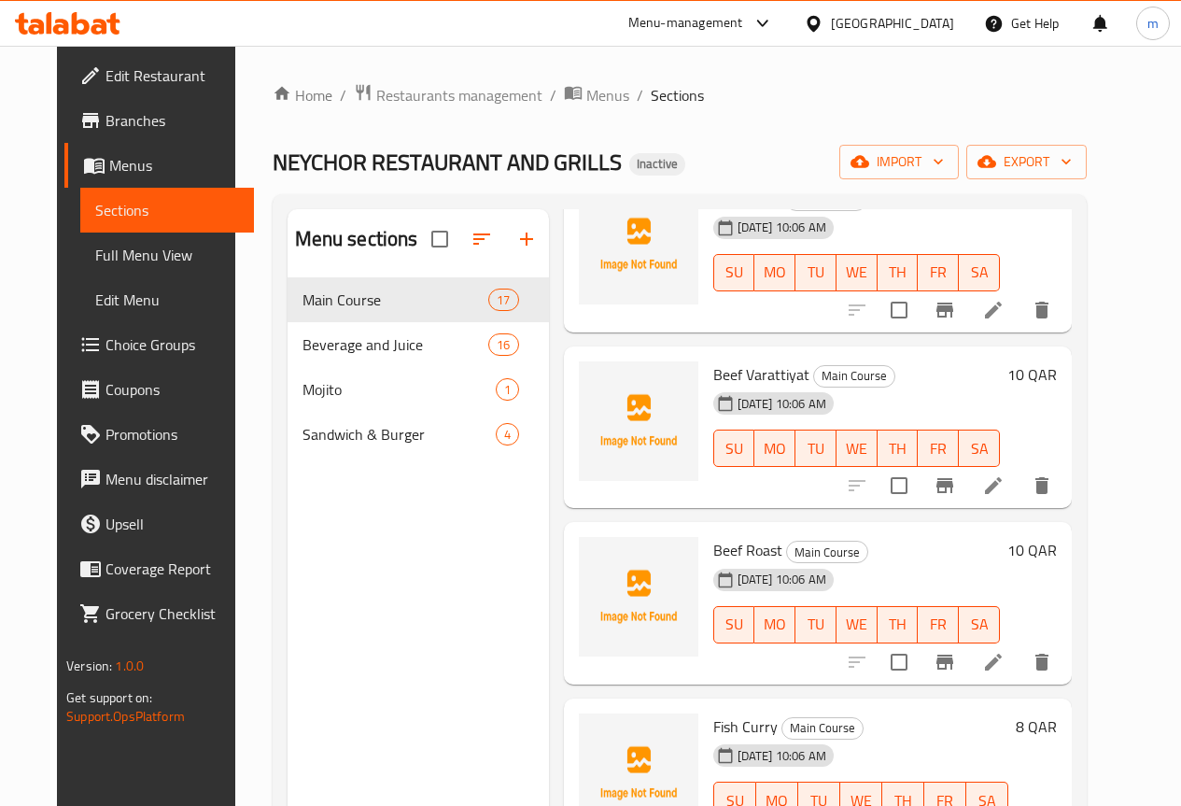
scroll to position [2262, 0]
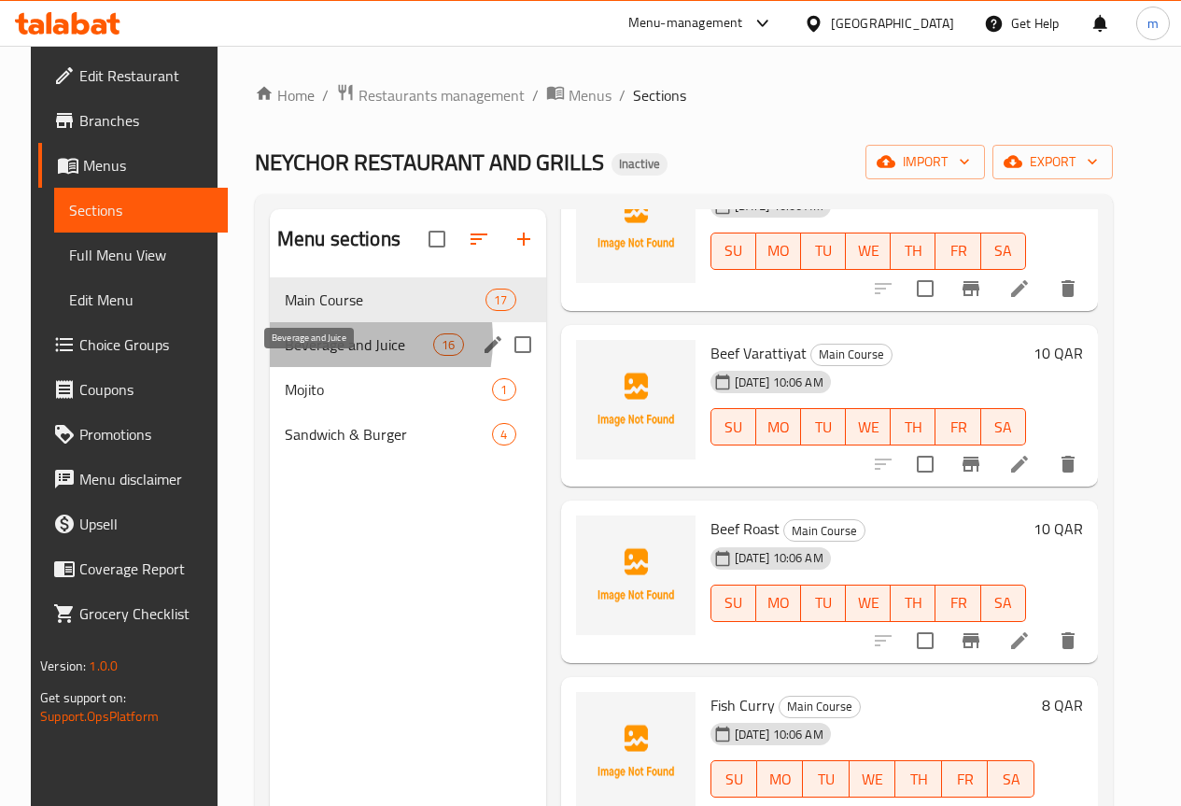
click at [299, 356] on span "Beverage and Juice" at bounding box center [359, 344] width 148 height 22
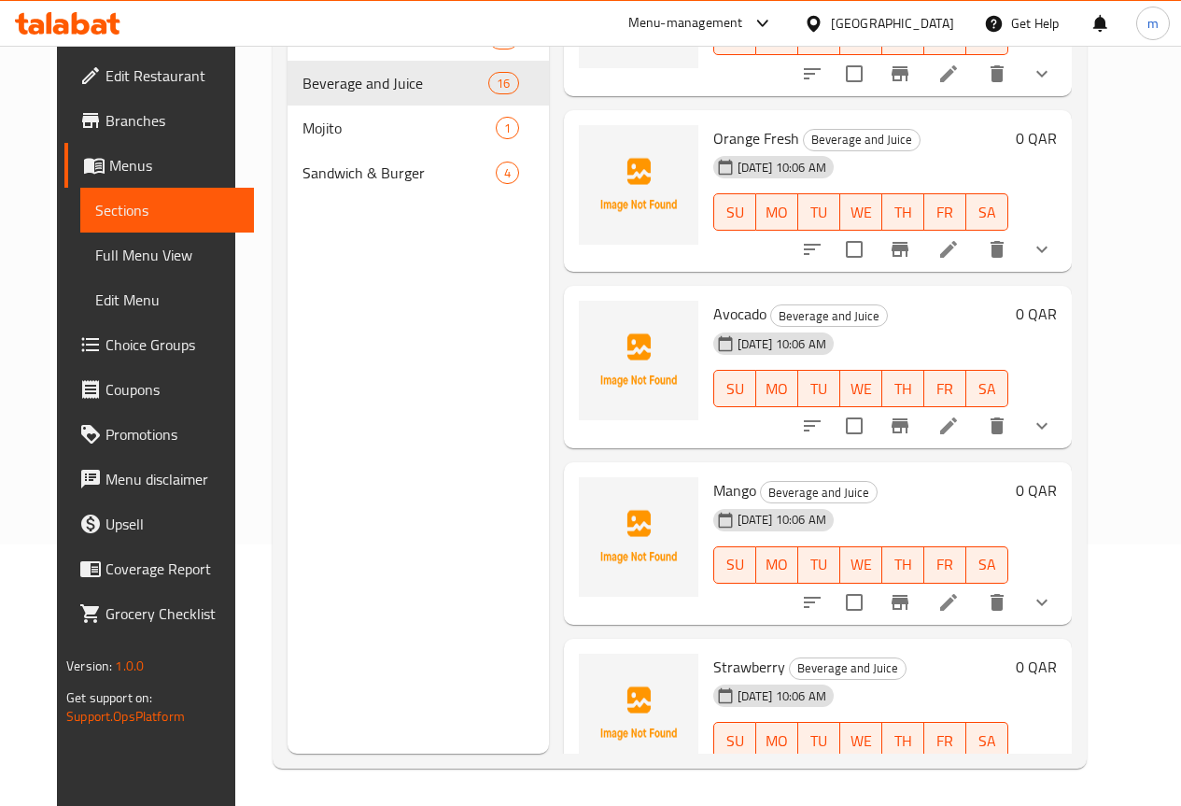
scroll to position [1619, 0]
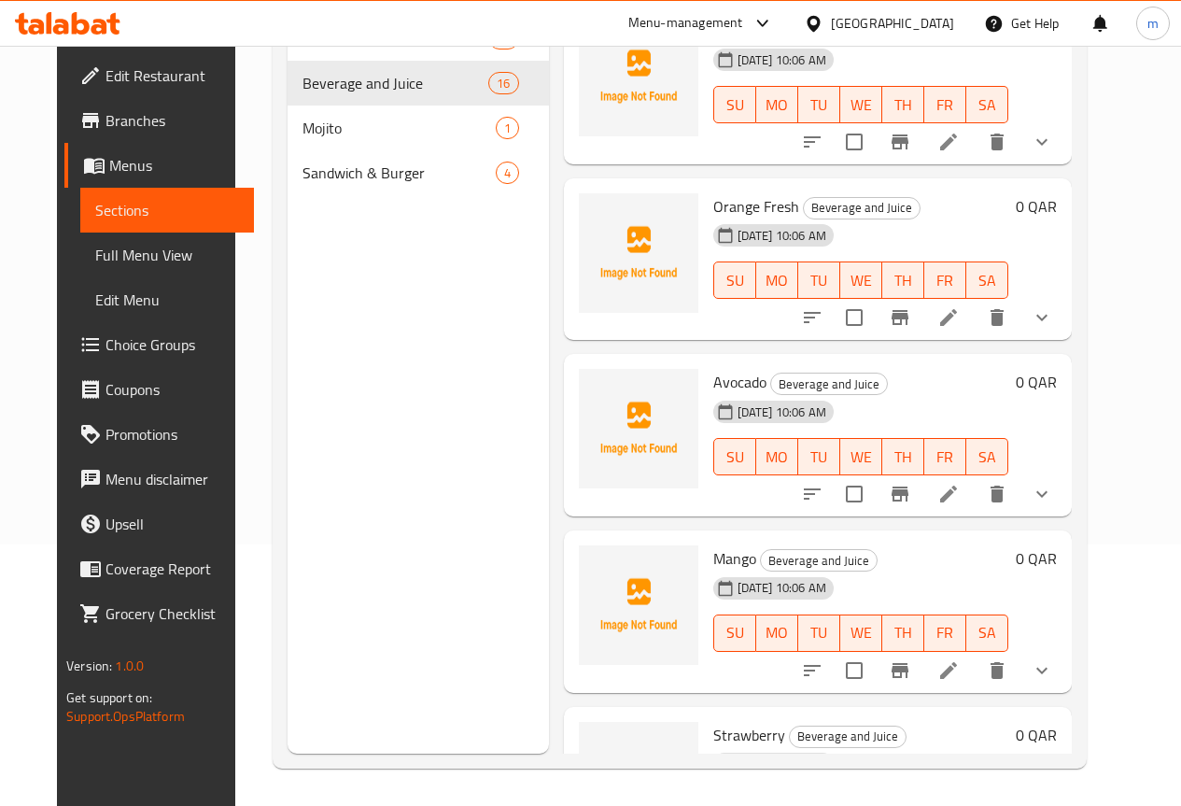
click at [359, 184] on span "Sandwich & Burger" at bounding box center [398, 173] width 193 height 22
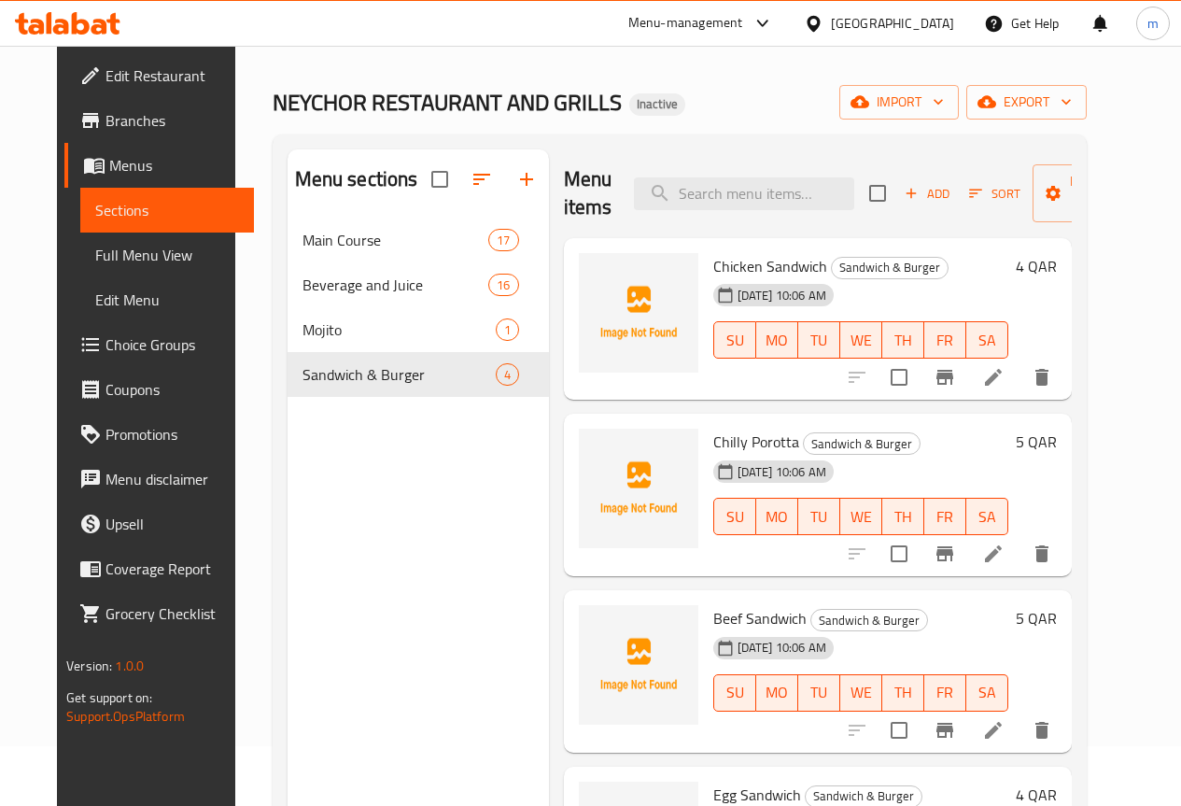
scroll to position [93, 0]
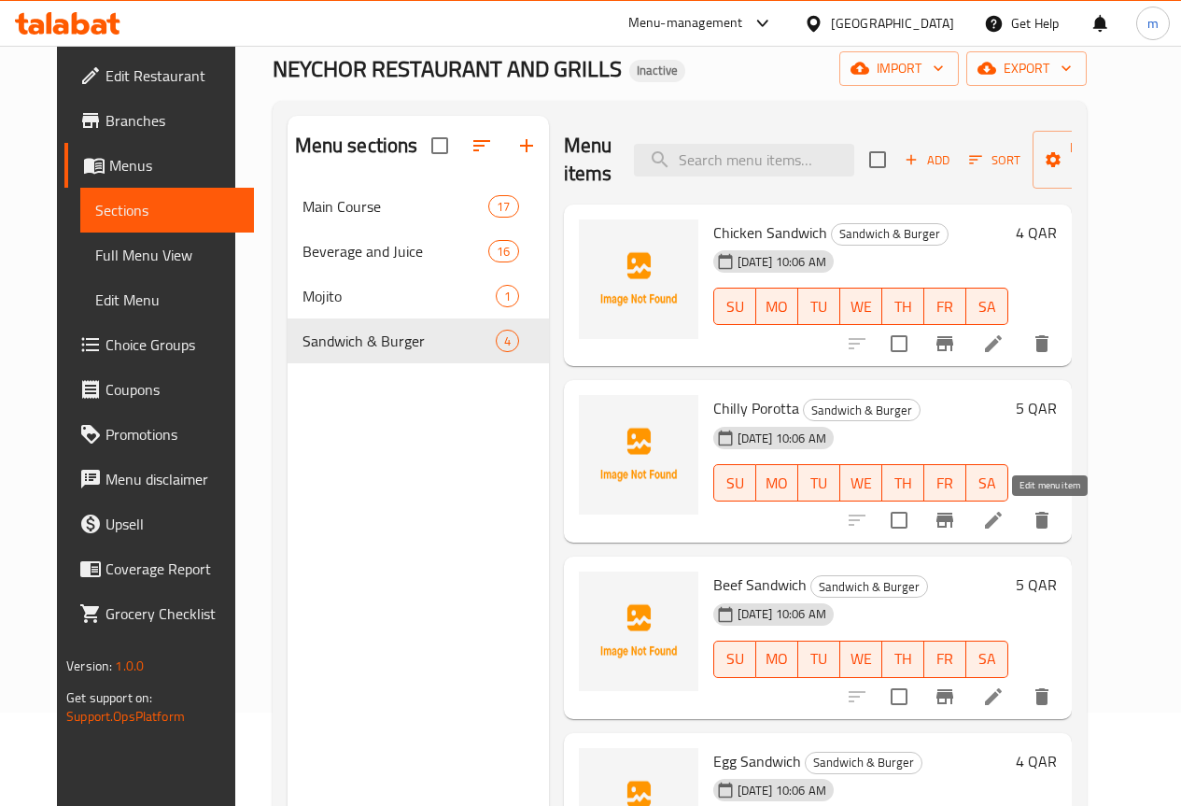
click at [1005, 516] on icon at bounding box center [993, 520] width 22 height 22
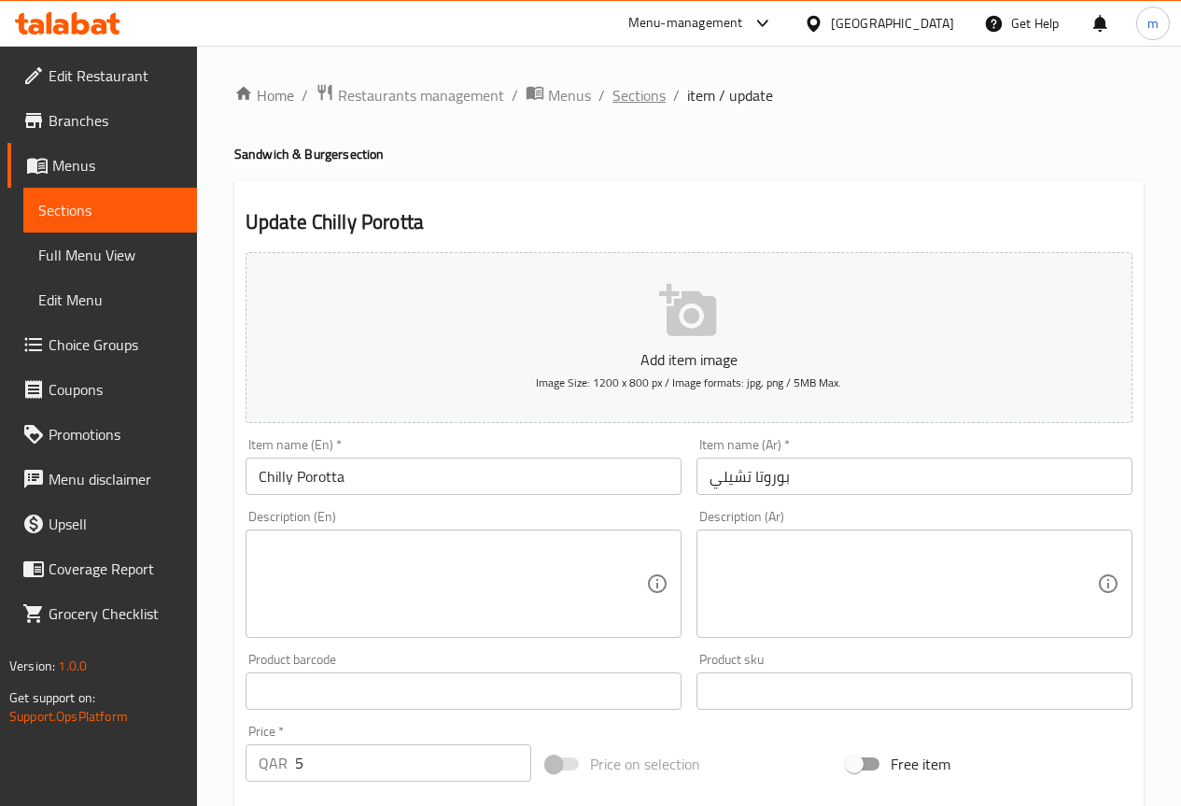
click at [630, 93] on span "Sections" at bounding box center [638, 95] width 53 height 22
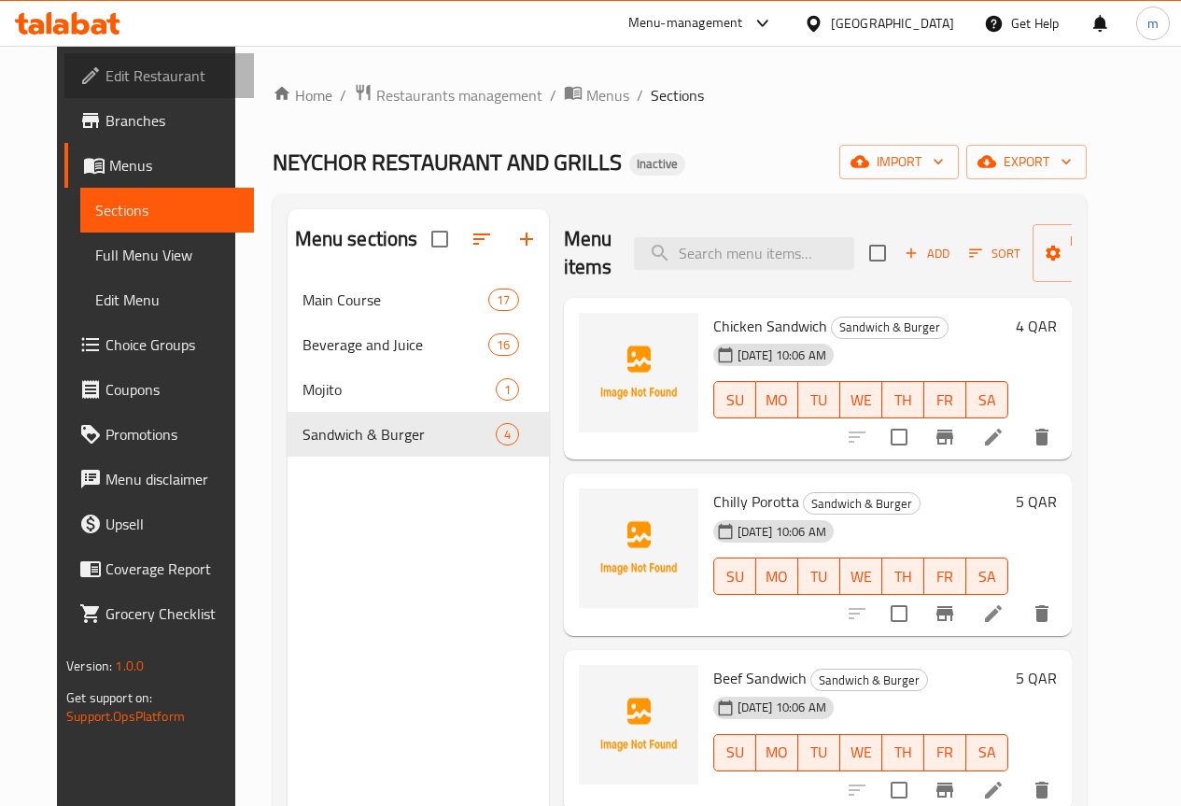
click at [130, 80] on span "Edit Restaurant" at bounding box center [173, 75] width 134 height 22
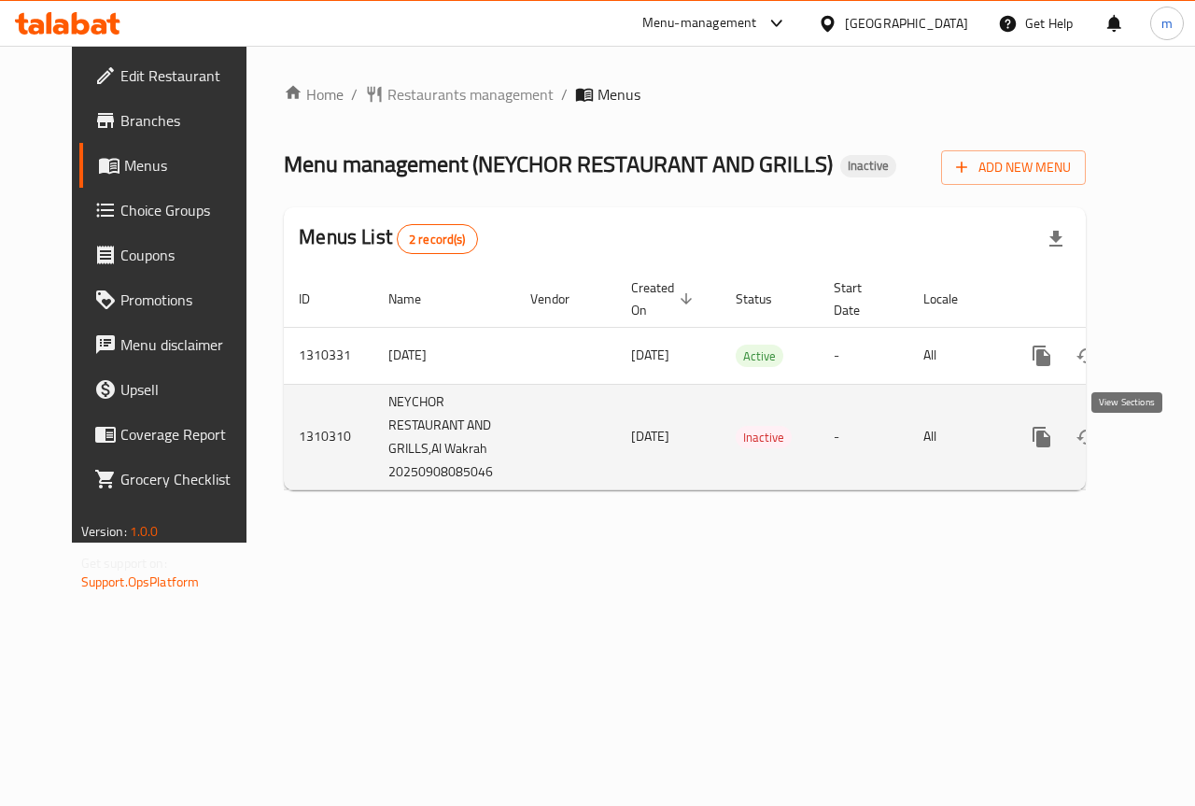
click at [1165, 442] on icon "enhanced table" at bounding box center [1176, 437] width 22 height 22
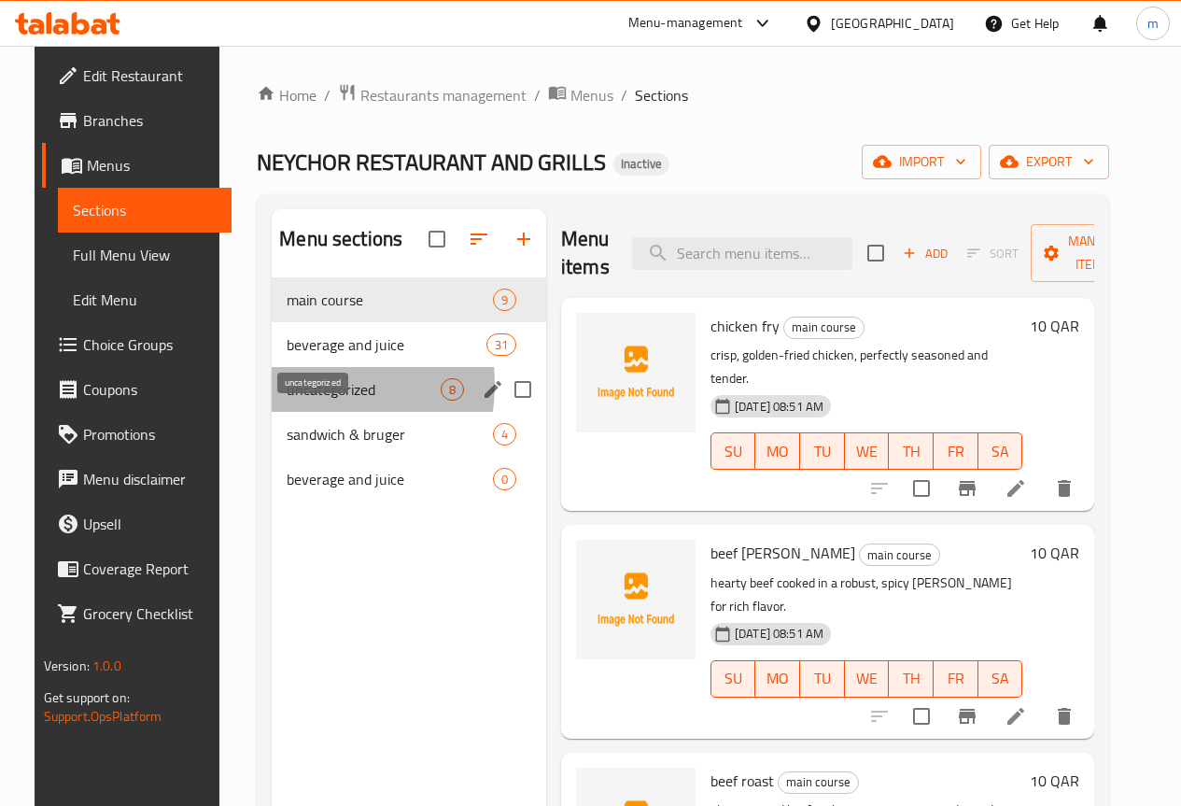
click at [287, 401] on span "uncategorized" at bounding box center [364, 389] width 154 height 22
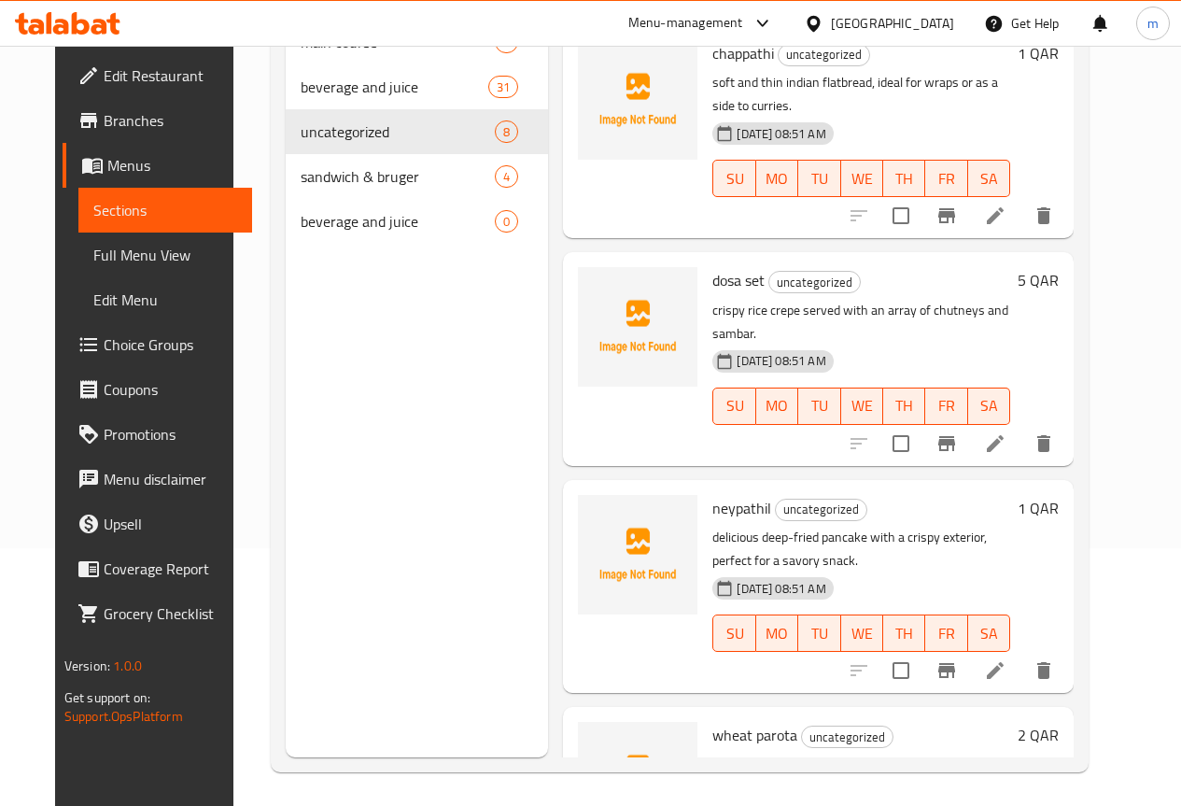
scroll to position [261, 0]
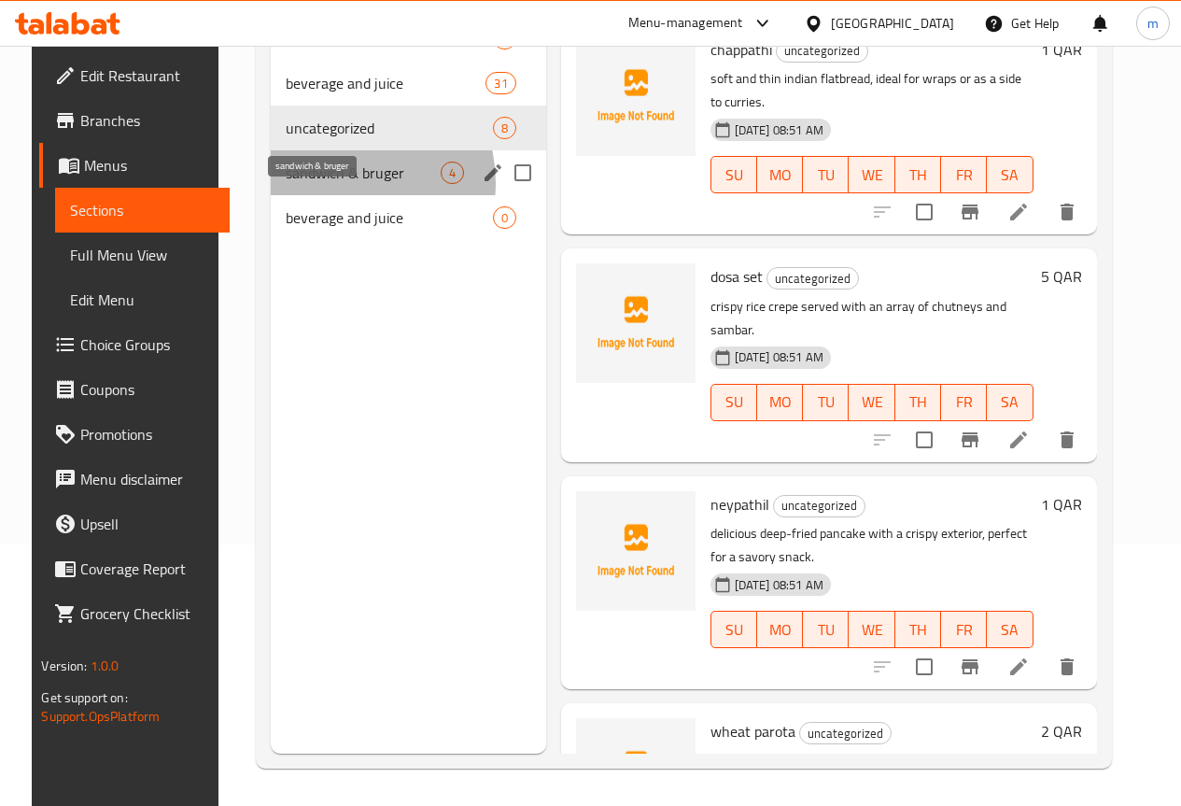
click at [319, 184] on span "sandwich & bruger" at bounding box center [363, 173] width 155 height 22
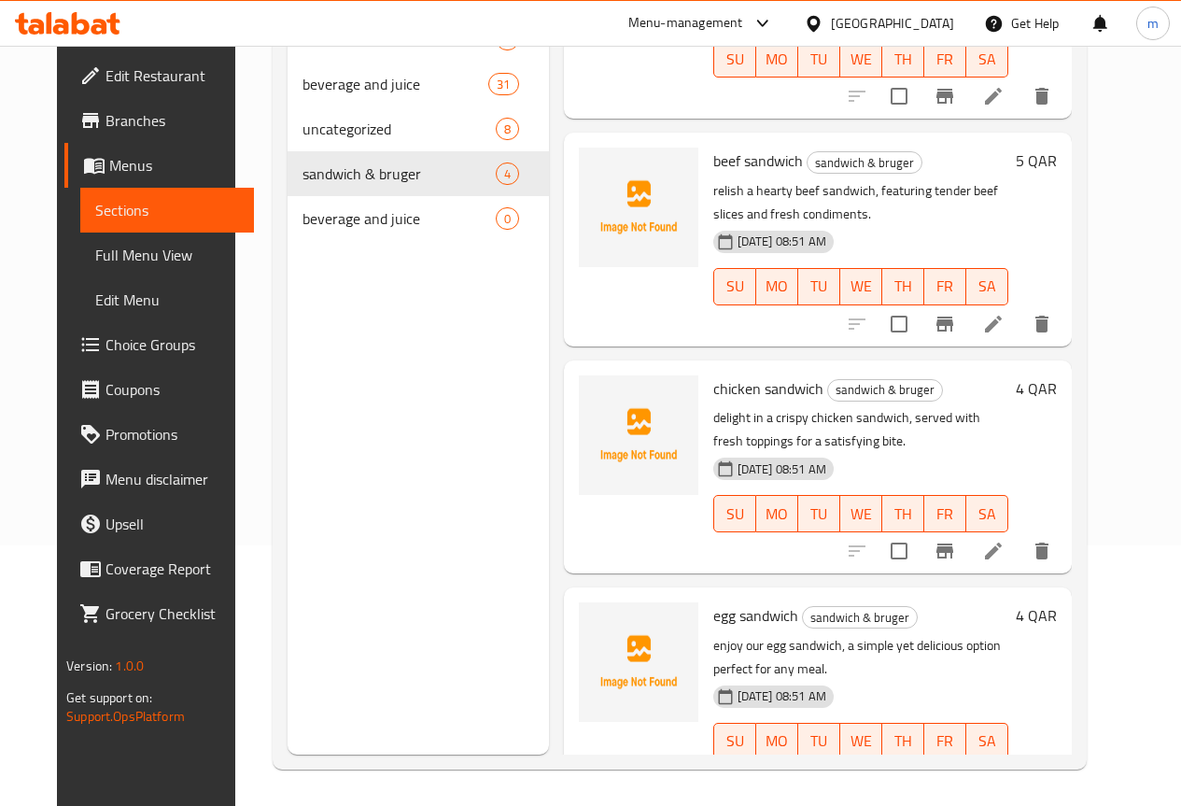
scroll to position [261, 0]
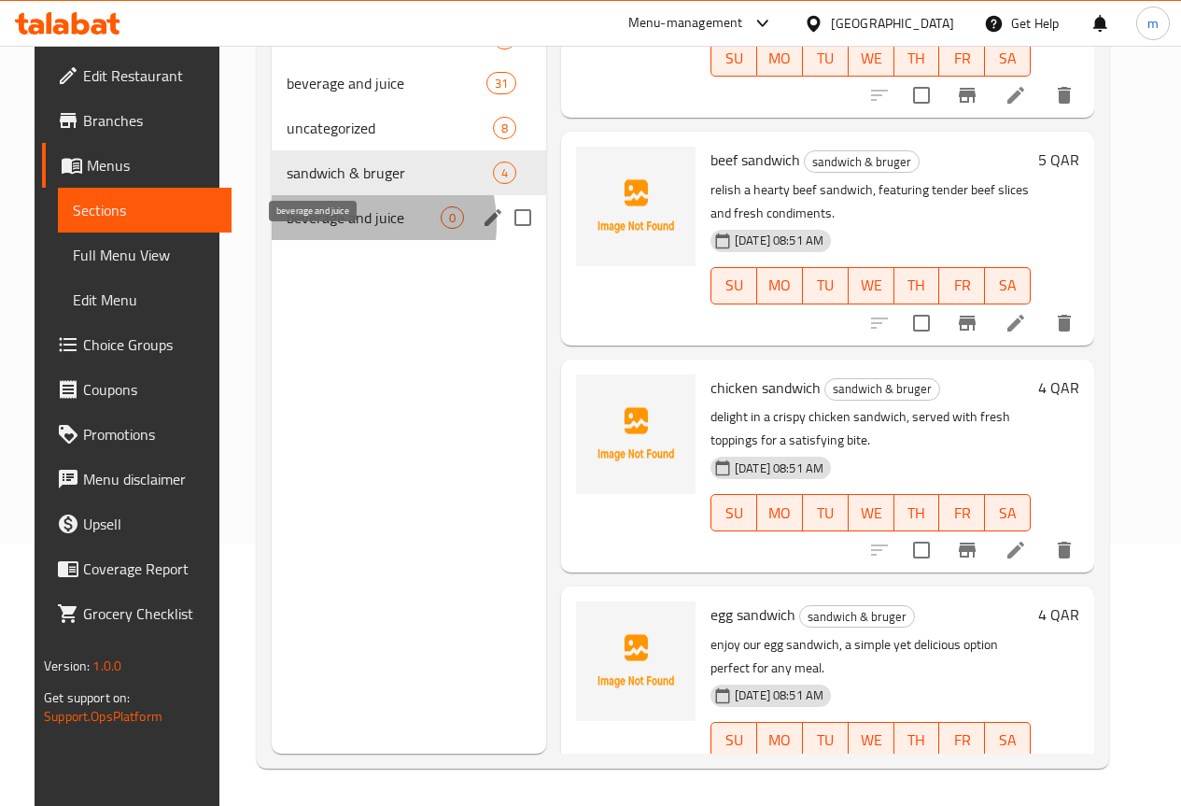
click at [326, 229] on span "beverage and juice" at bounding box center [364, 217] width 154 height 22
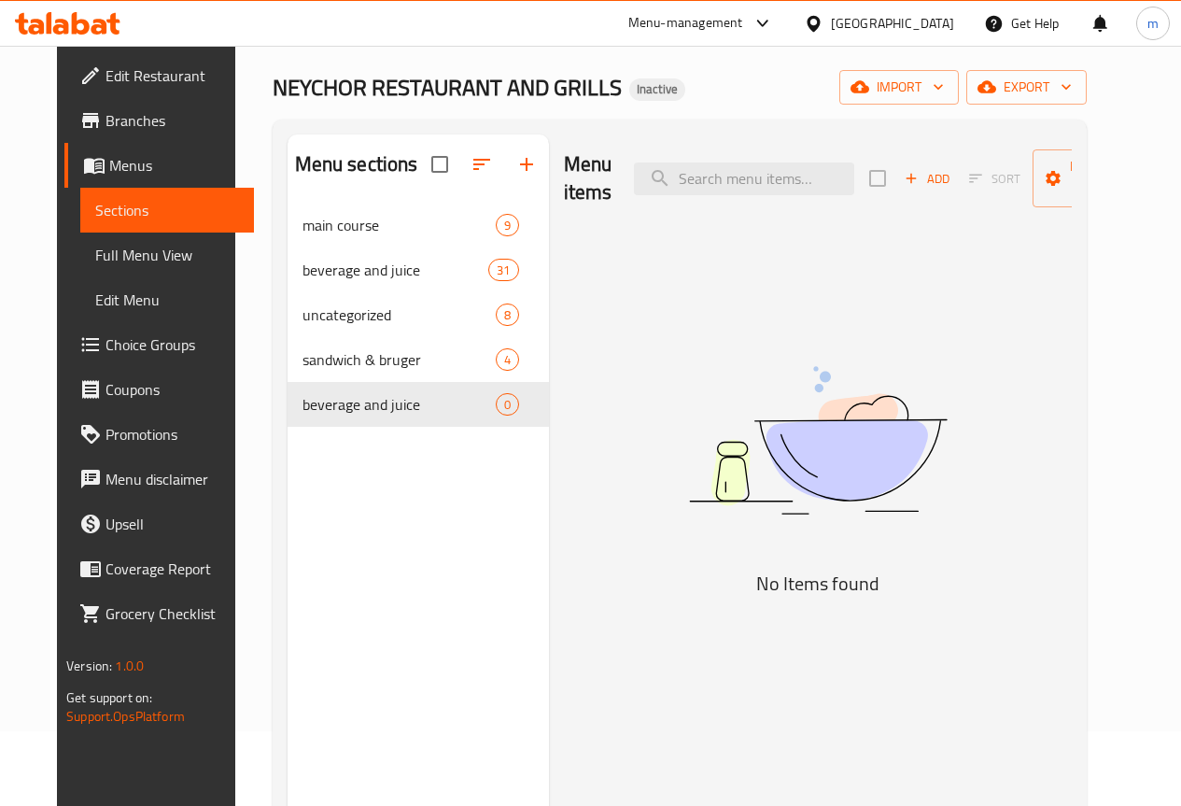
scroll to position [93, 0]
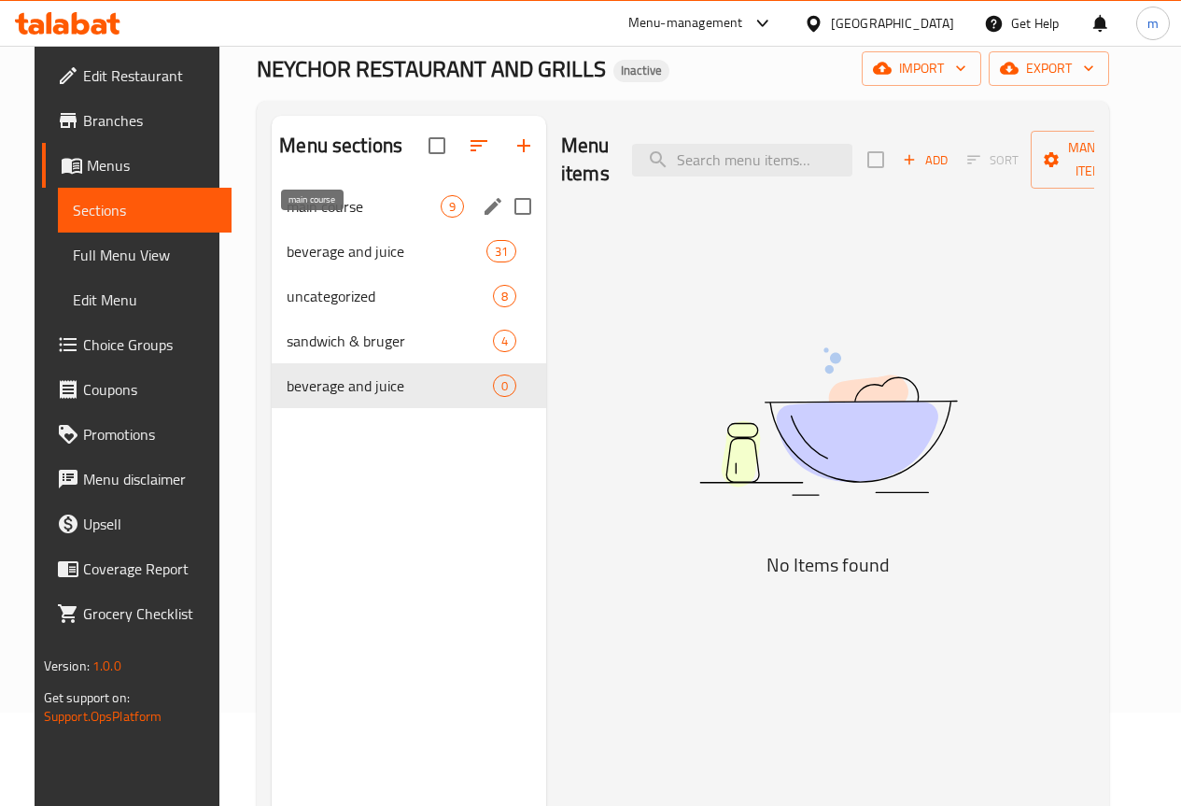
click at [287, 218] on span "main course" at bounding box center [364, 206] width 154 height 22
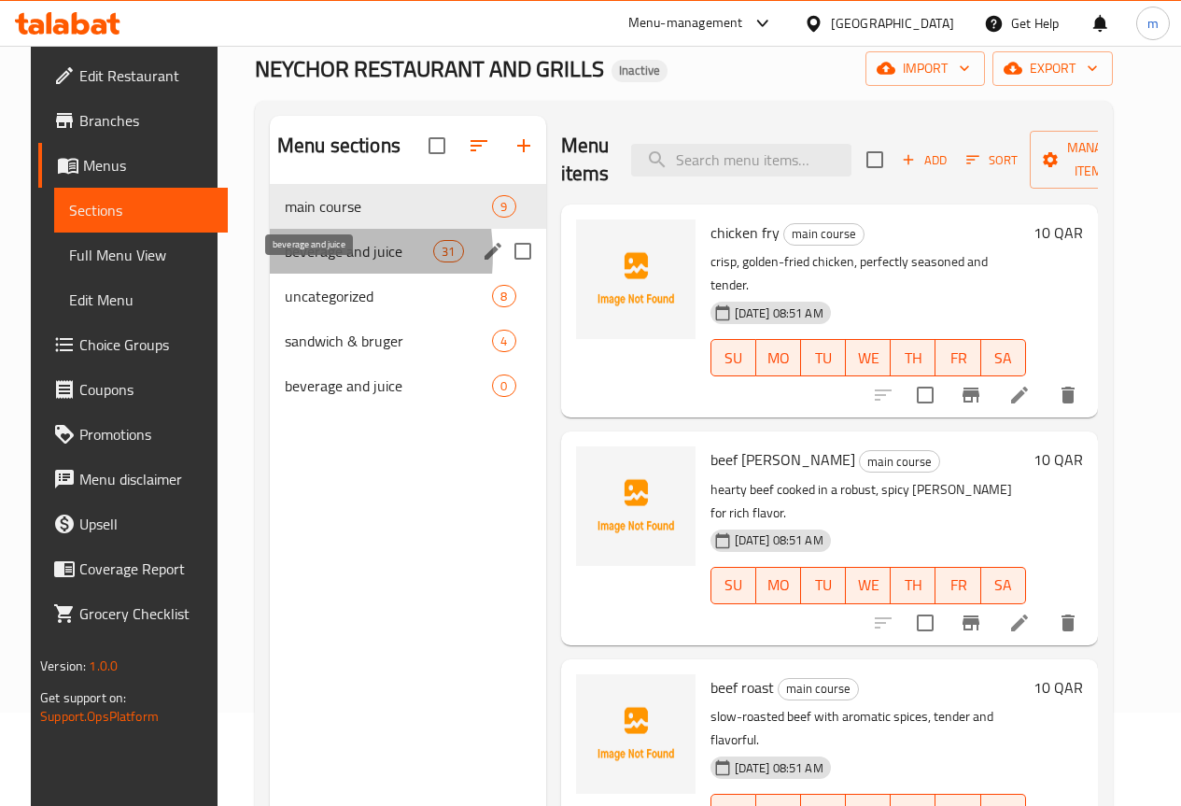
click at [285, 262] on span "beverage and juice" at bounding box center [359, 251] width 148 height 22
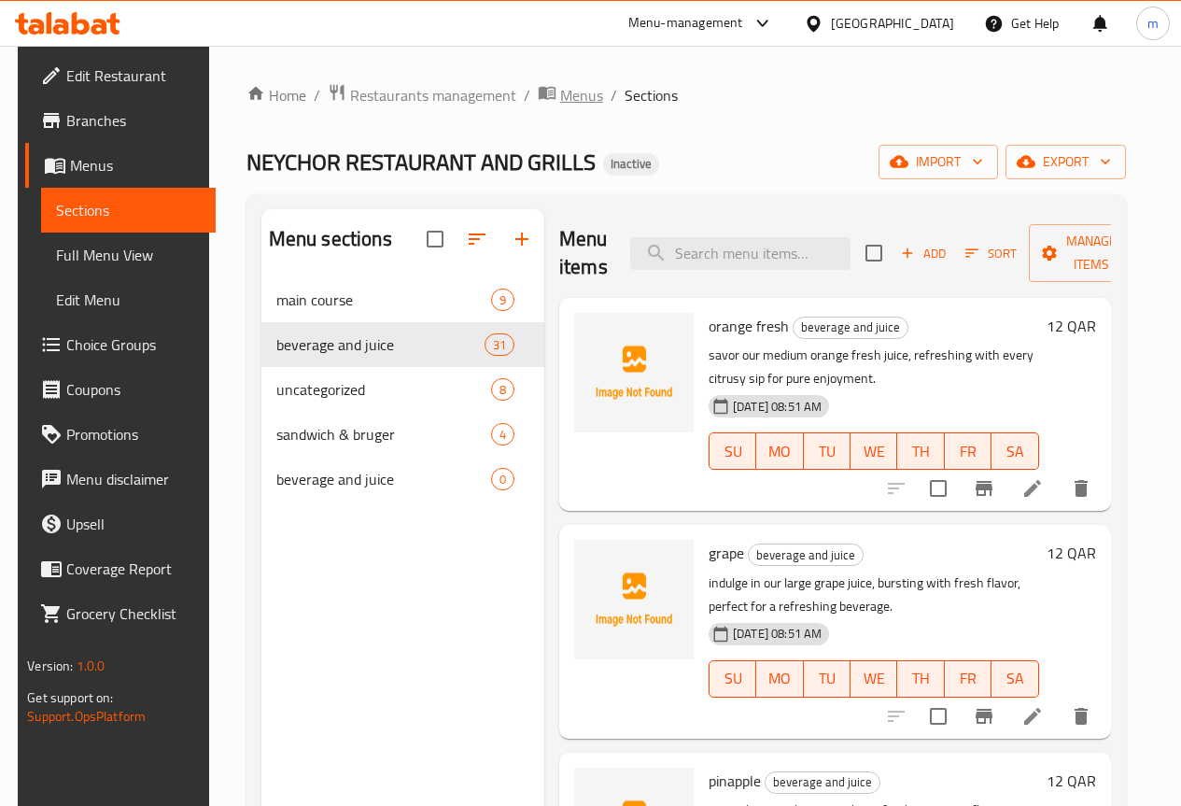
click at [576, 102] on span "Menus" at bounding box center [581, 95] width 43 height 22
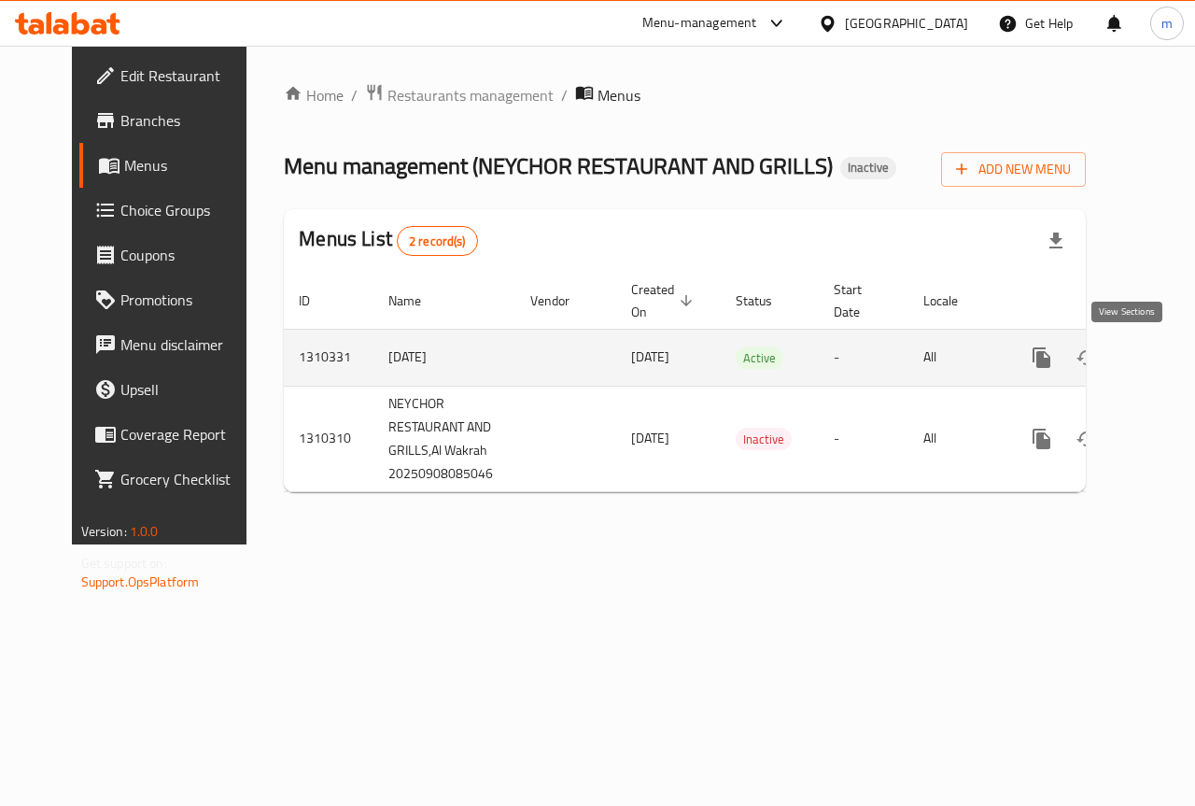
click at [1154, 347] on link "enhanced table" at bounding box center [1176, 357] width 45 height 45
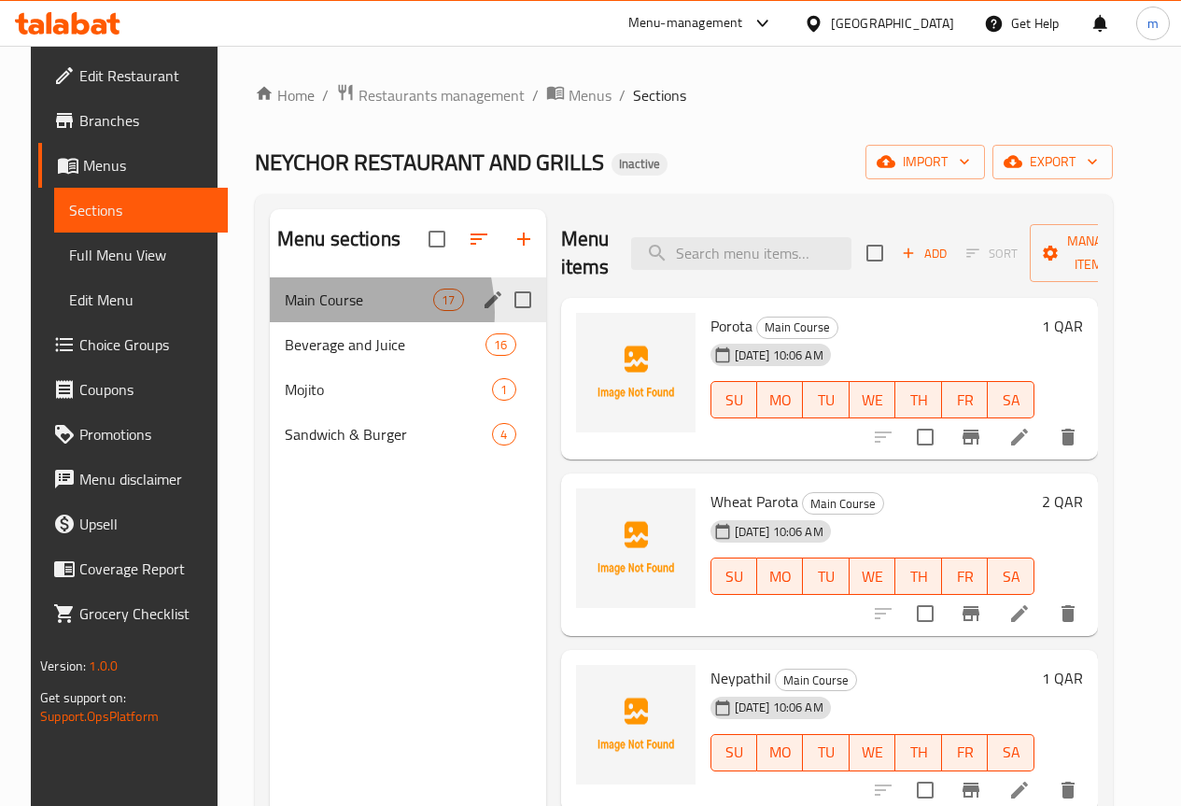
click at [309, 322] on div "Main Course 17" at bounding box center [408, 299] width 276 height 45
click at [306, 311] on span "Main Course" at bounding box center [359, 299] width 148 height 22
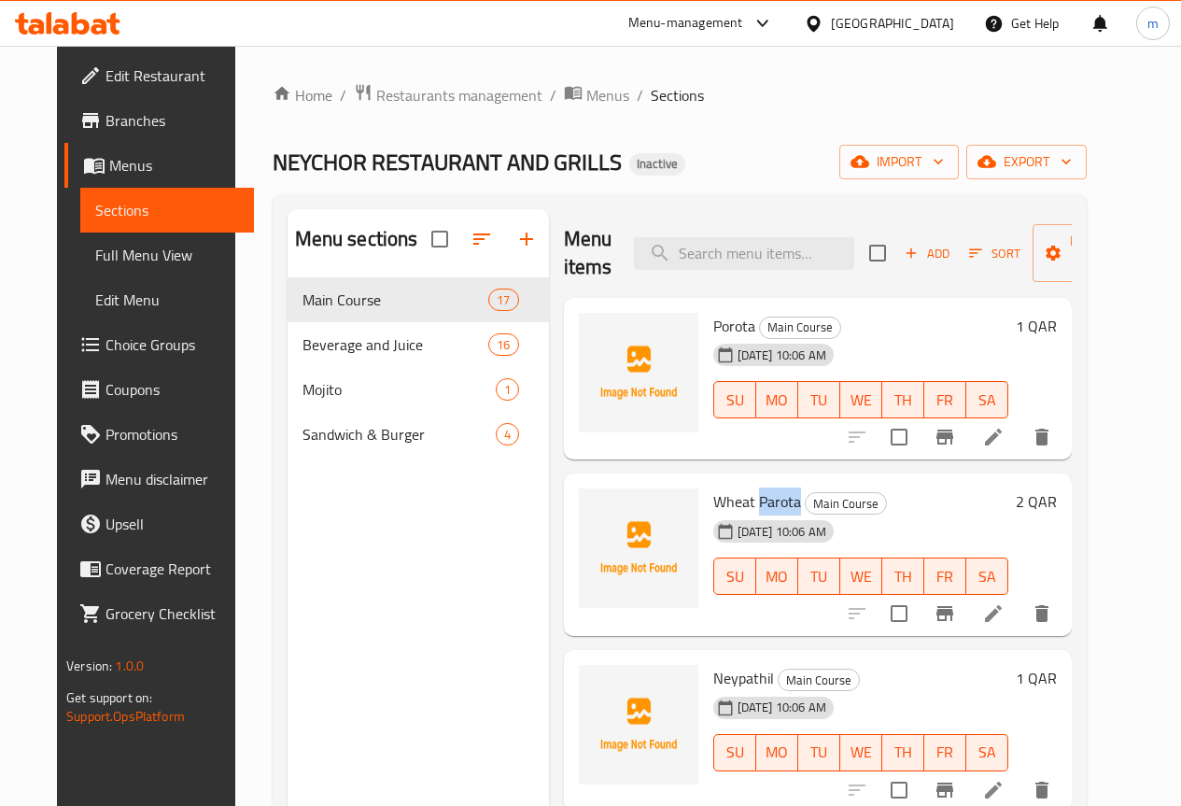
drag, startPoint x: 678, startPoint y: 497, endPoint x: 719, endPoint y: 509, distance: 42.8
click at [719, 509] on span "Wheat Parota" at bounding box center [757, 501] width 88 height 28
copy span "Parota"
click at [884, 505] on h6 "Wheat Parota Main Course" at bounding box center [860, 501] width 295 height 26
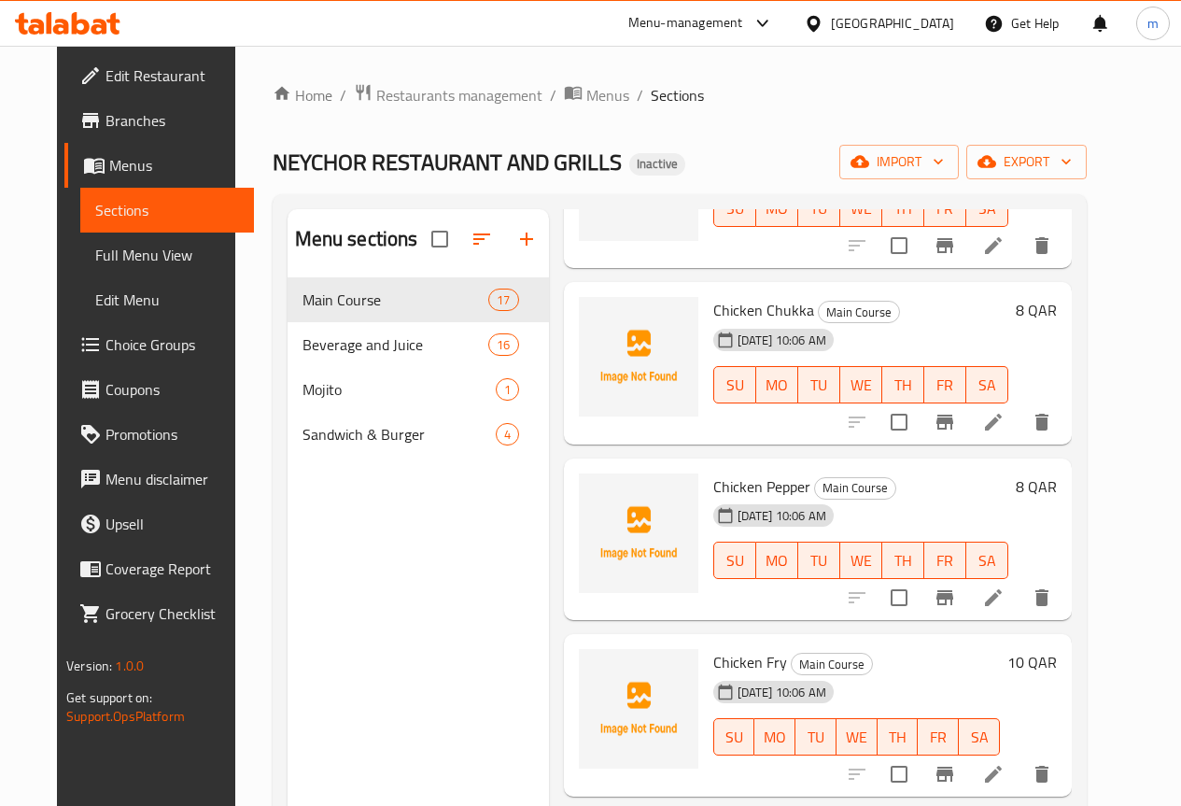
scroll to position [1329, 0]
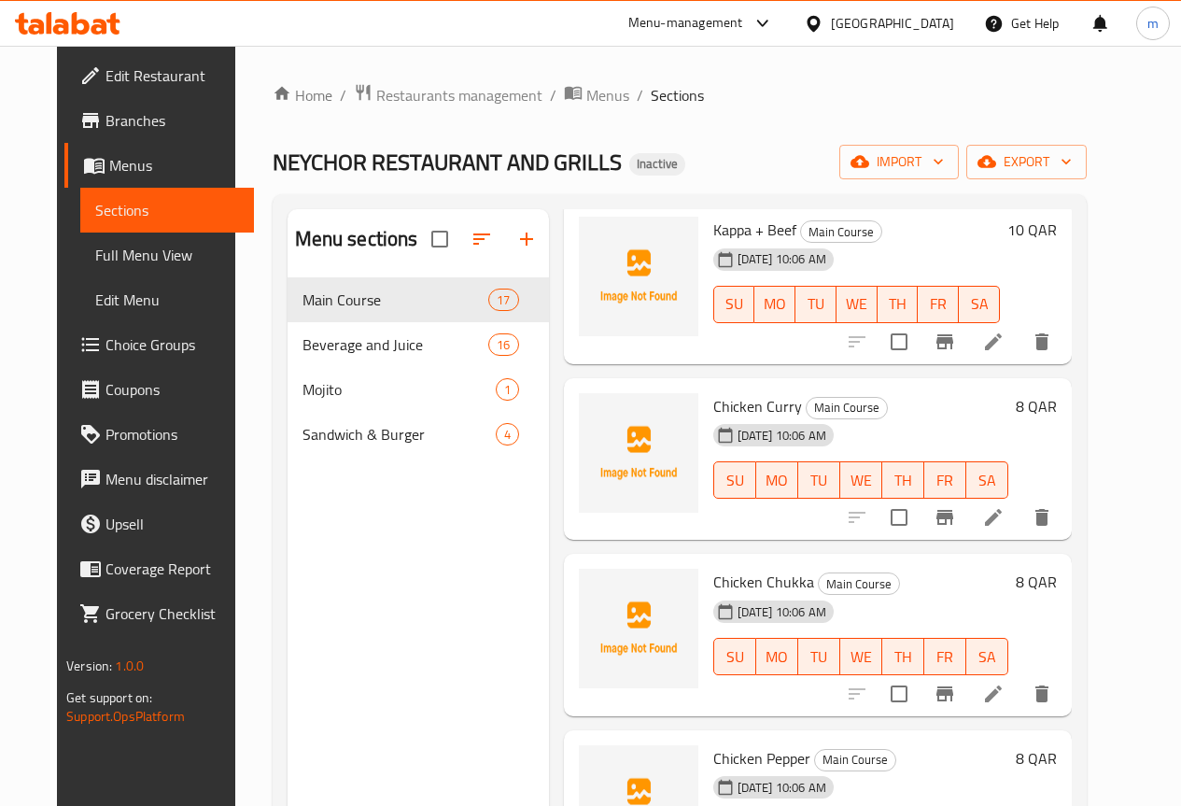
click at [106, 83] on span "Edit Restaurant" at bounding box center [173, 75] width 134 height 22
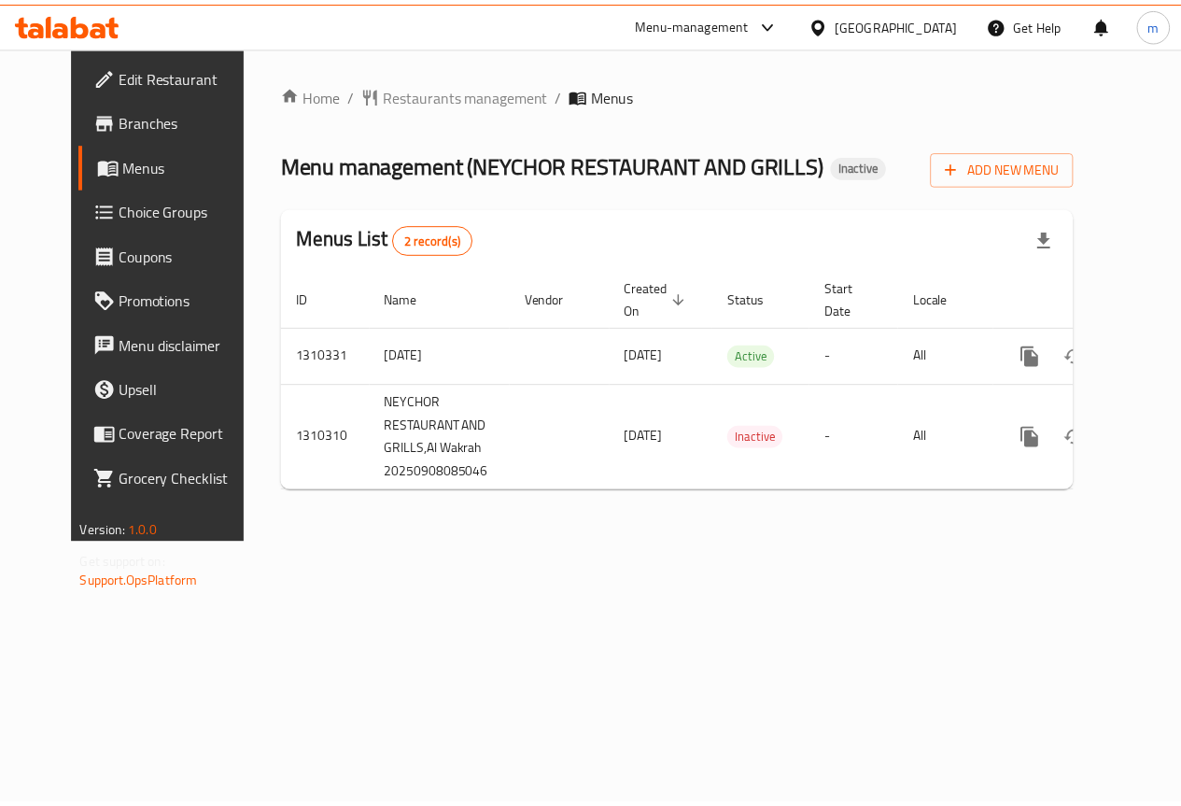
scroll to position [0, 7]
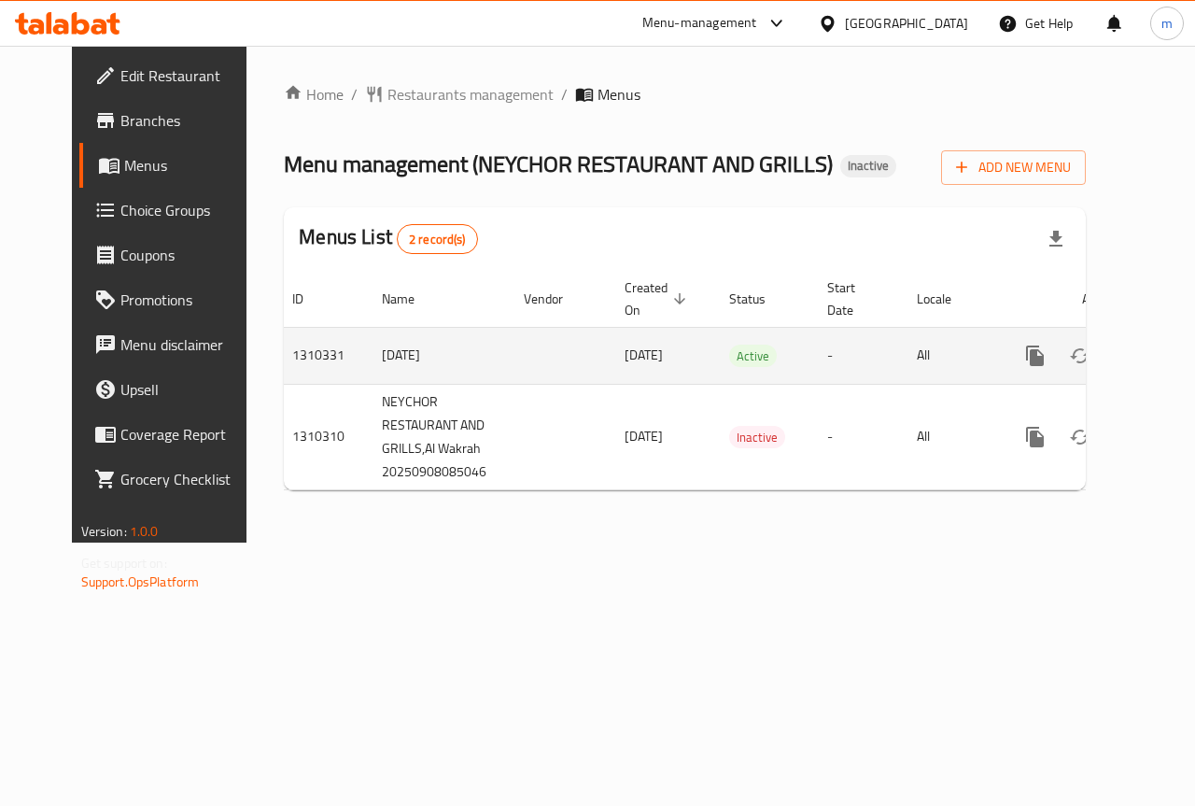
click at [1161, 361] on icon "enhanced table" at bounding box center [1169, 355] width 17 height 17
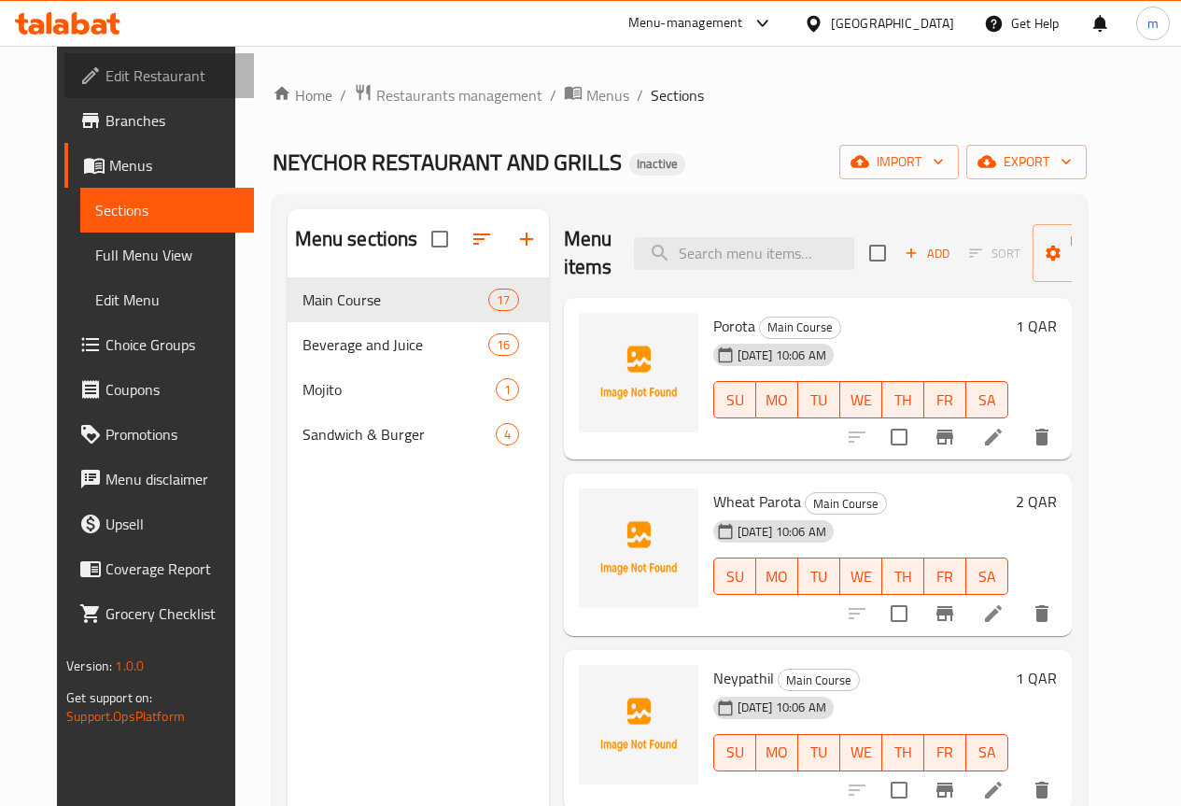
click at [106, 78] on span "Edit Restaurant" at bounding box center [173, 75] width 134 height 22
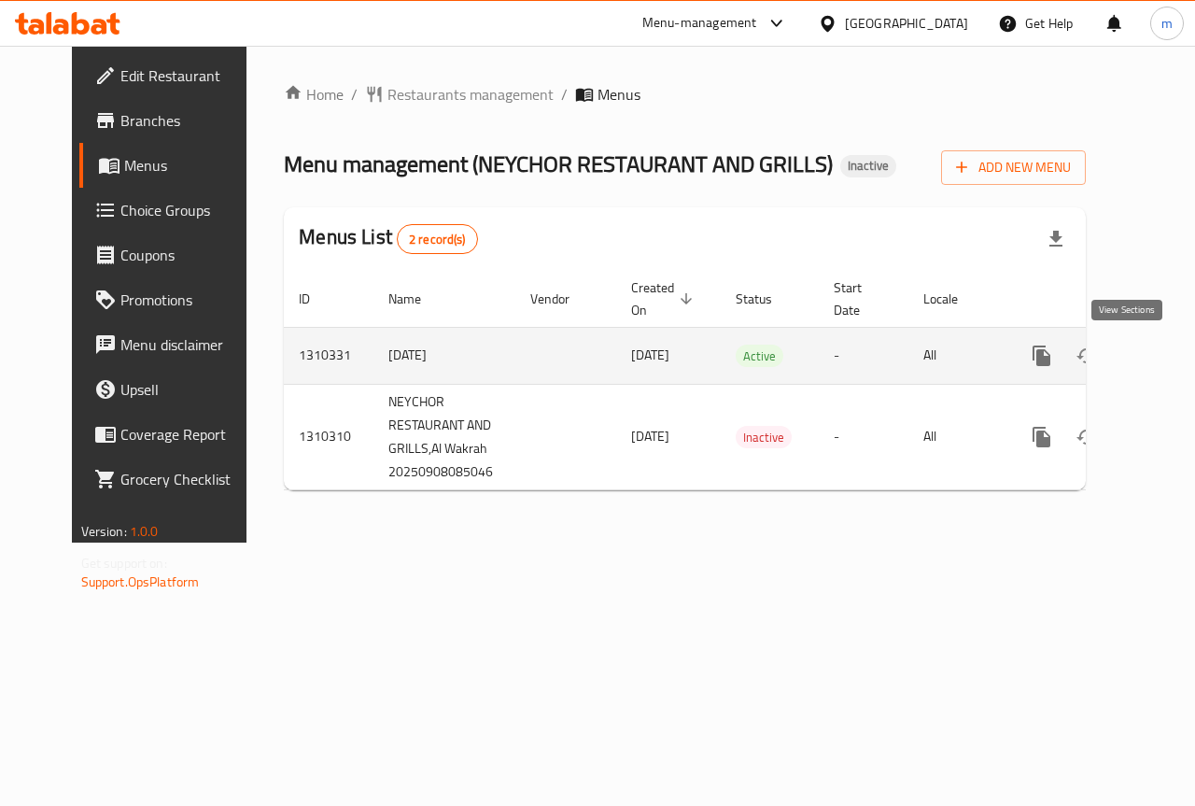
click at [1154, 359] on link "enhanced table" at bounding box center [1176, 355] width 45 height 45
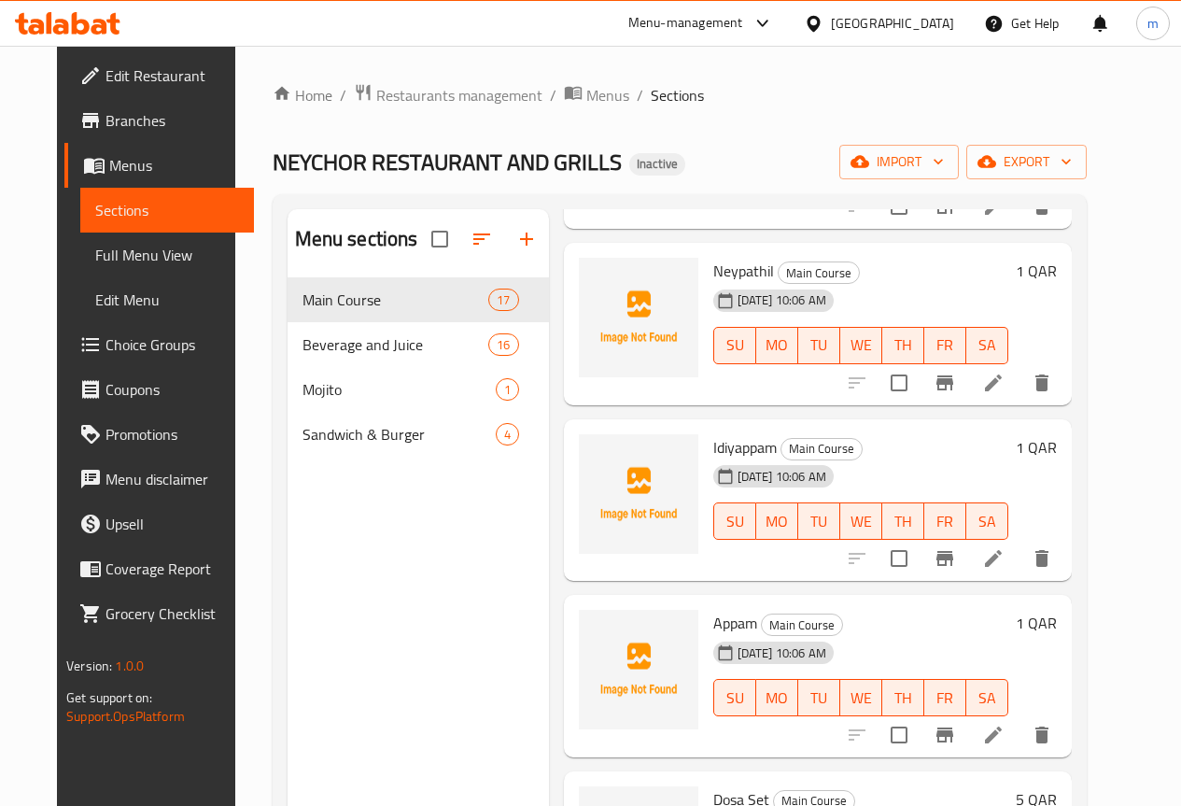
scroll to position [373, 0]
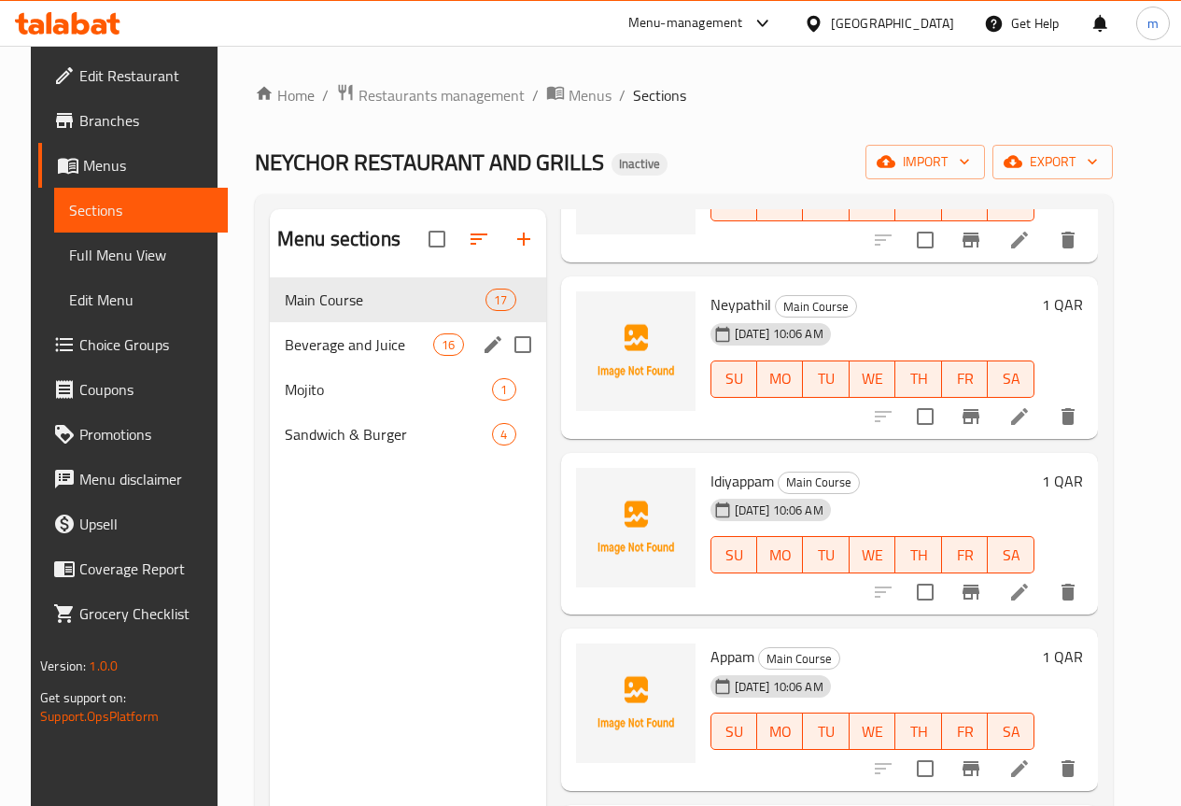
click at [285, 401] on span "Mojito" at bounding box center [389, 389] width 208 height 22
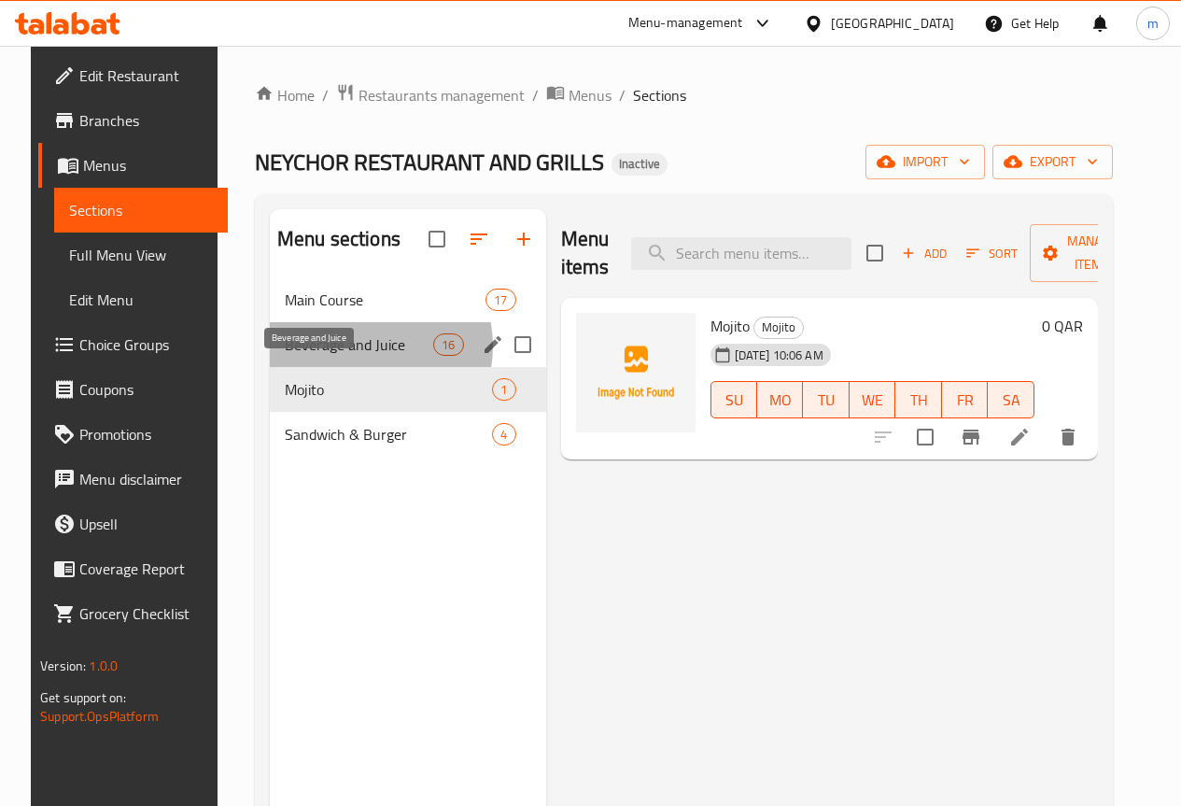
click at [341, 356] on span "Beverage and Juice" at bounding box center [359, 344] width 148 height 22
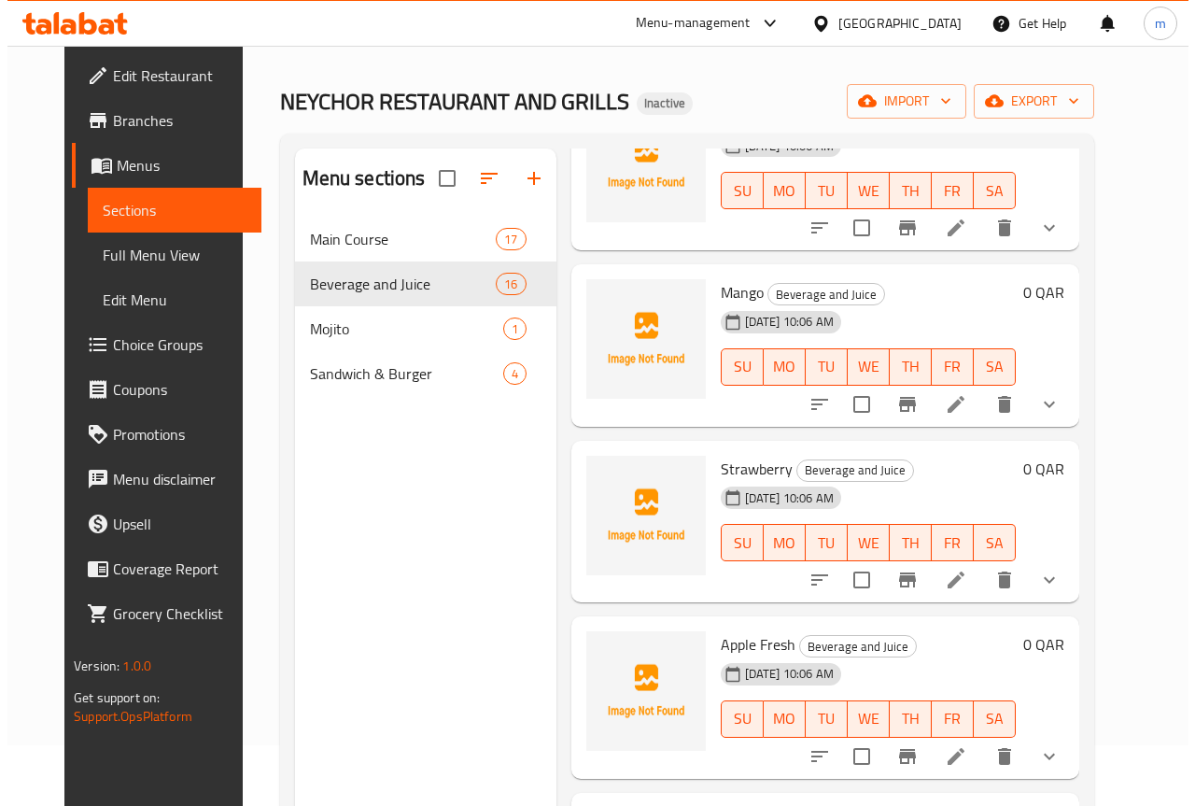
scroll to position [93, 0]
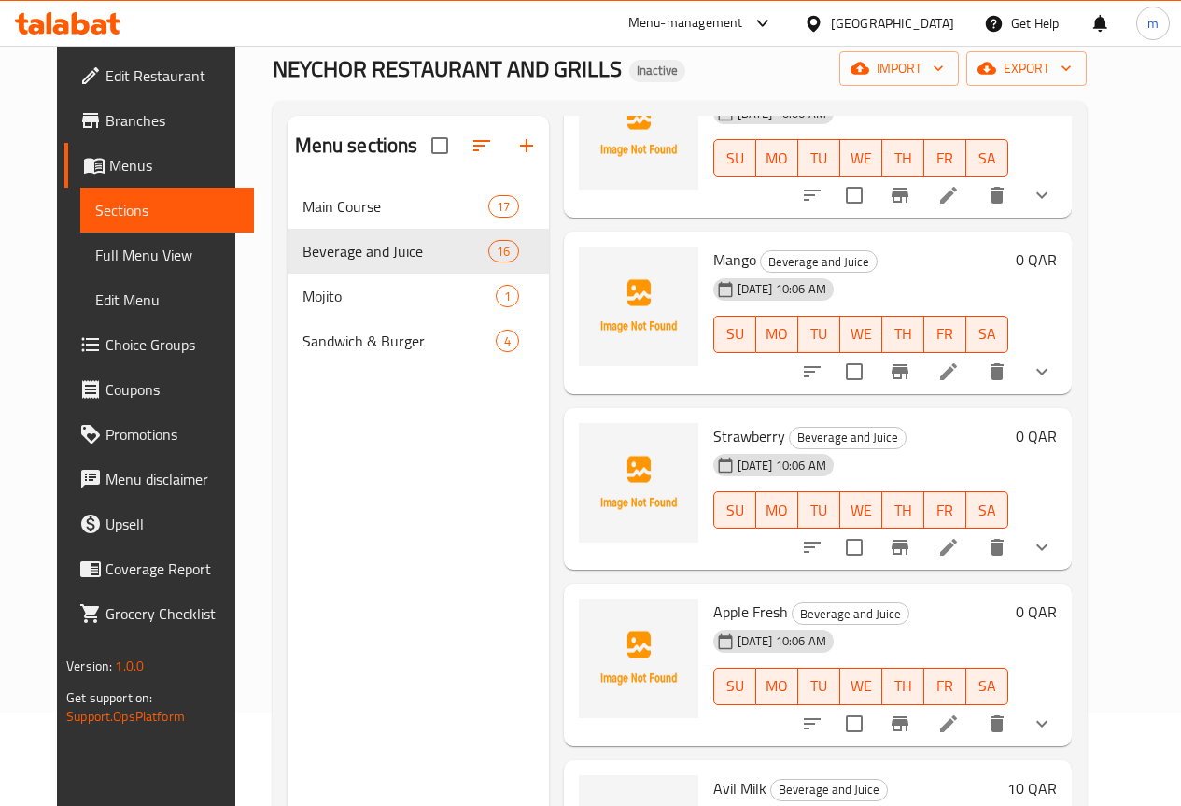
click at [307, 482] on div "Menu sections Main Course 17 Beverage and Juice 16 Mojito 1 Sandwich & Burger 4" at bounding box center [418, 519] width 261 height 806
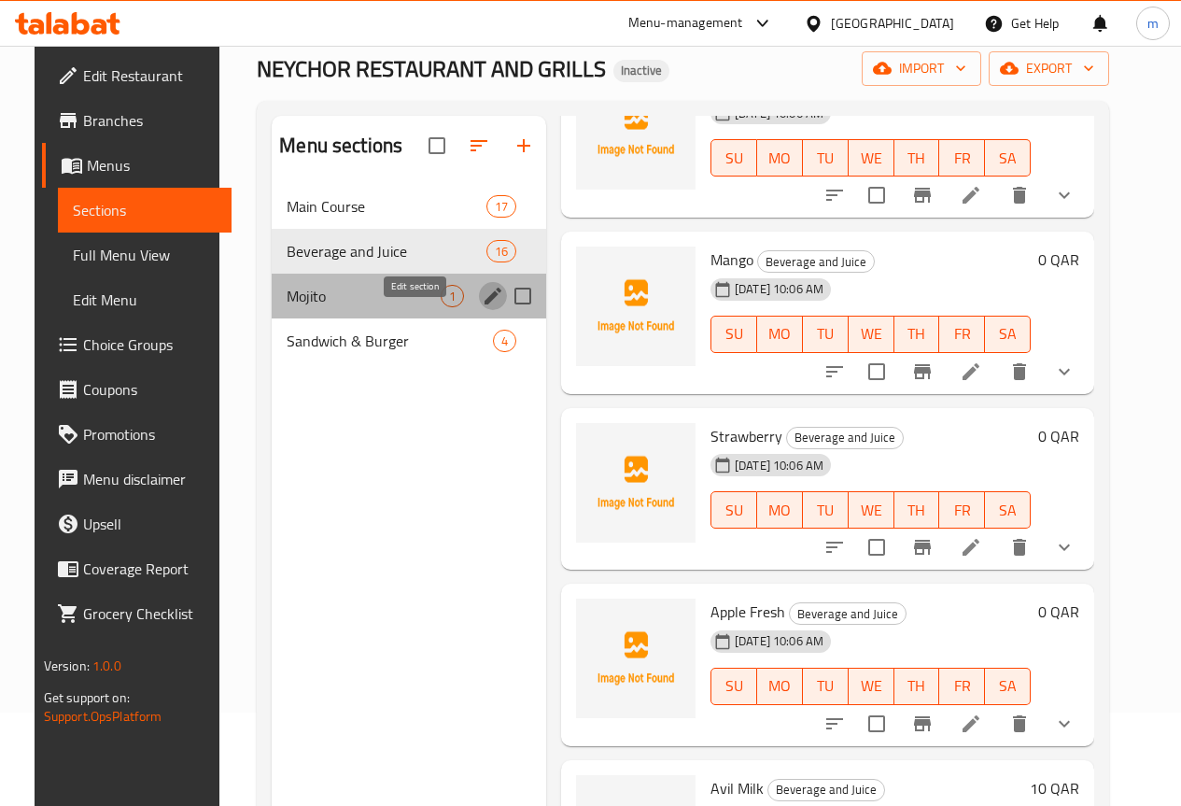
click at [485, 304] on icon "edit" at bounding box center [493, 296] width 17 height 17
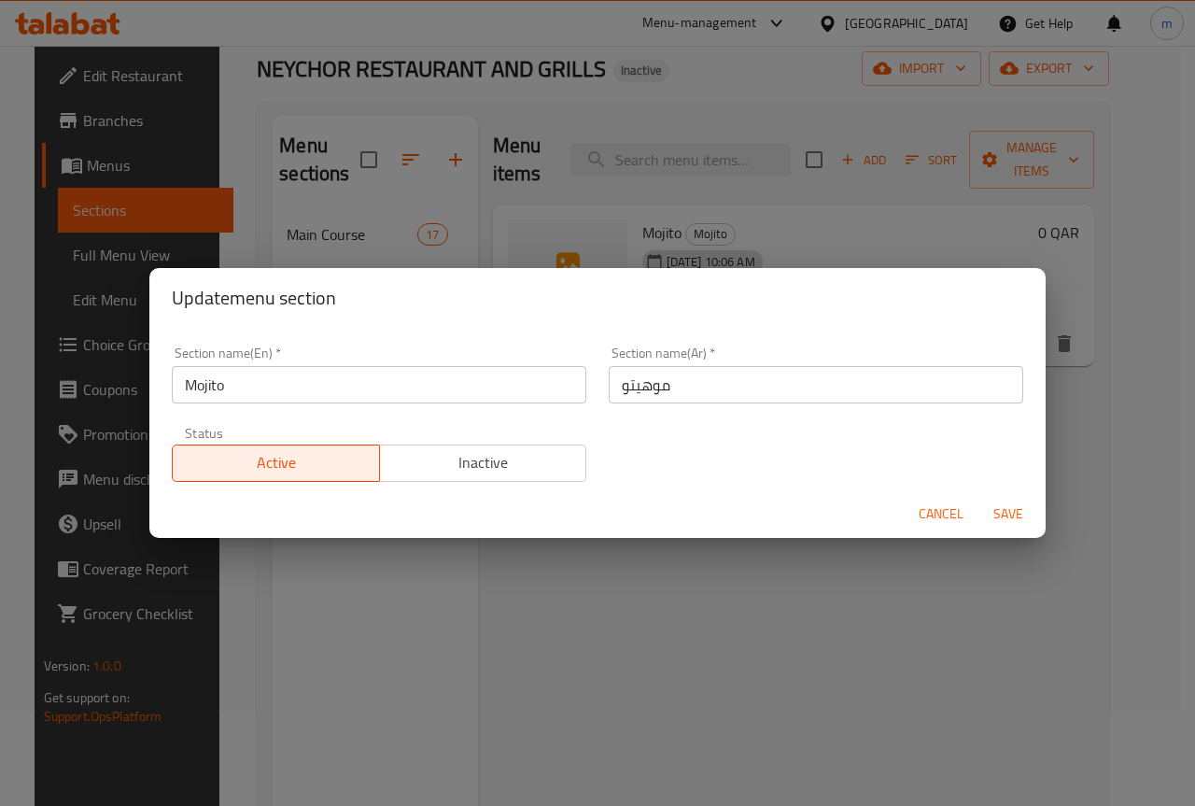
click at [949, 518] on span "Cancel" at bounding box center [941, 513] width 45 height 23
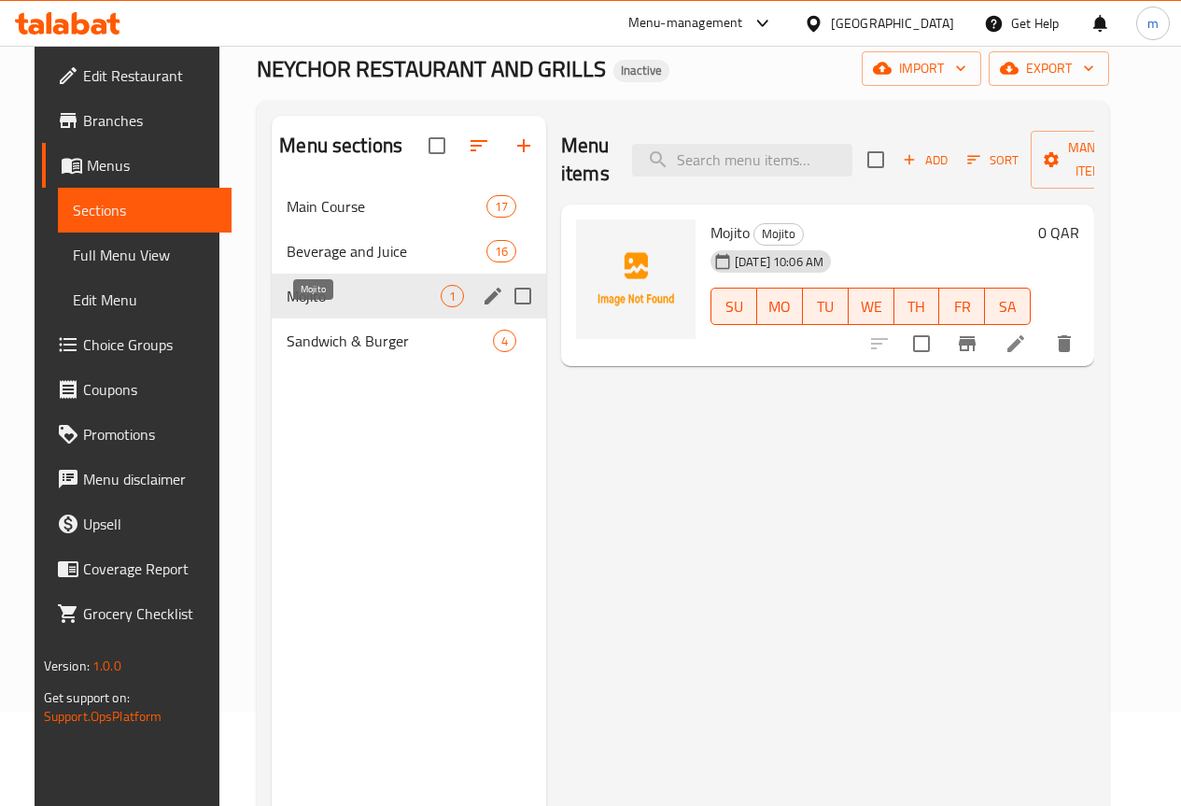
click at [324, 307] on span "Mojito" at bounding box center [364, 296] width 154 height 22
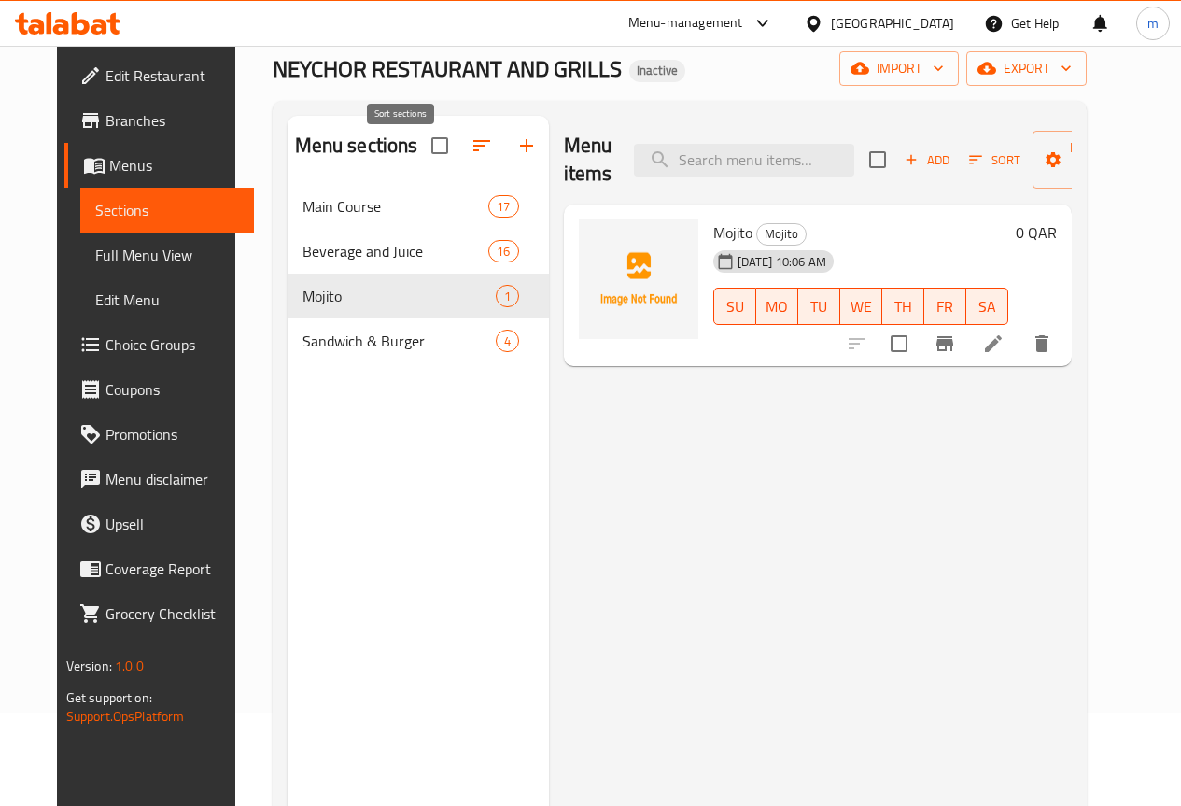
click at [473, 151] on icon "button" at bounding box center [481, 145] width 17 height 11
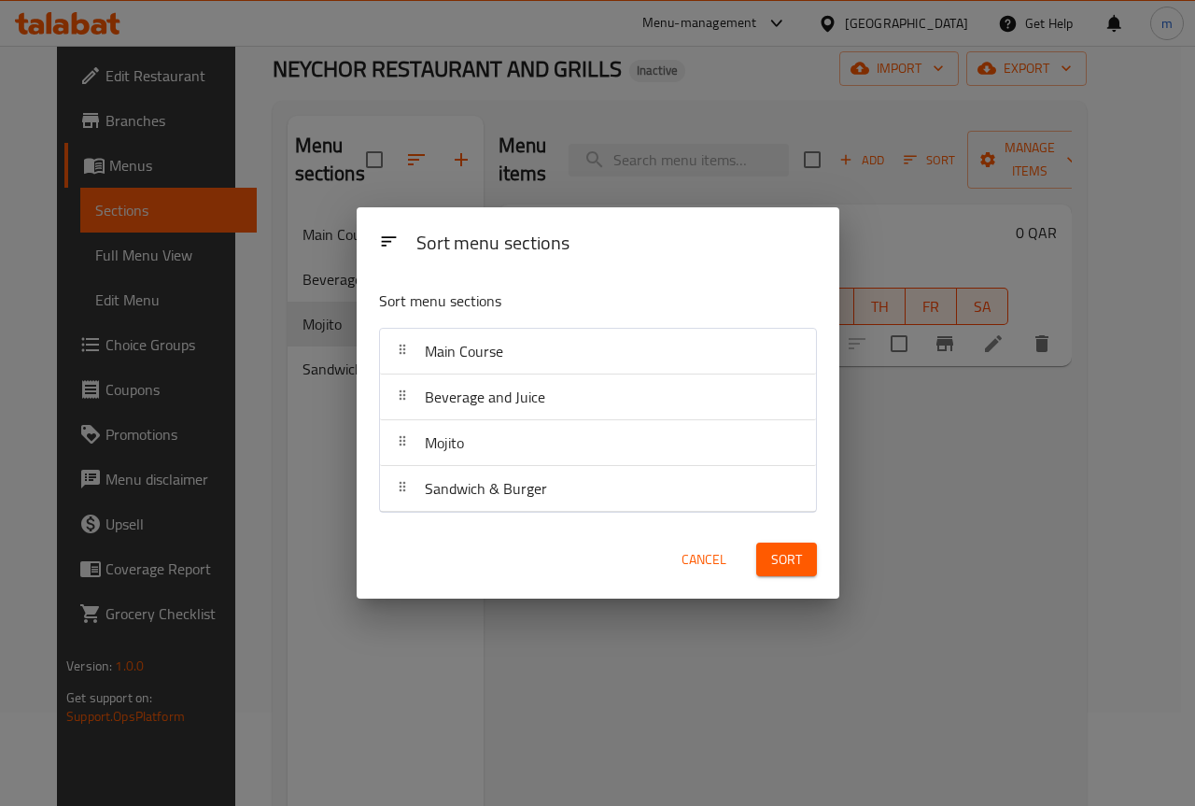
click at [288, 602] on div "Sort menu sections Sort menu sections Main Course Beverage and Juice Mojito San…" at bounding box center [597, 403] width 1195 height 806
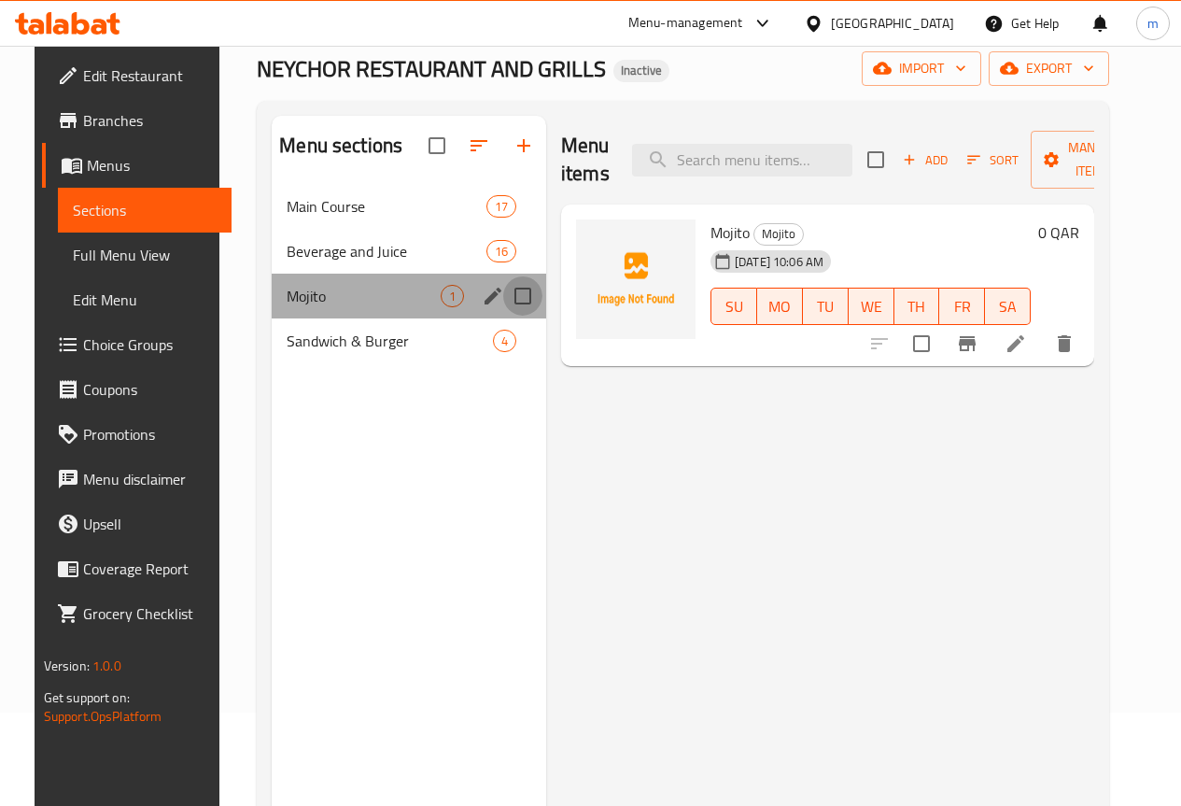
click at [503, 316] on input "Menu sections" at bounding box center [522, 295] width 39 height 39
checkbox input "true"
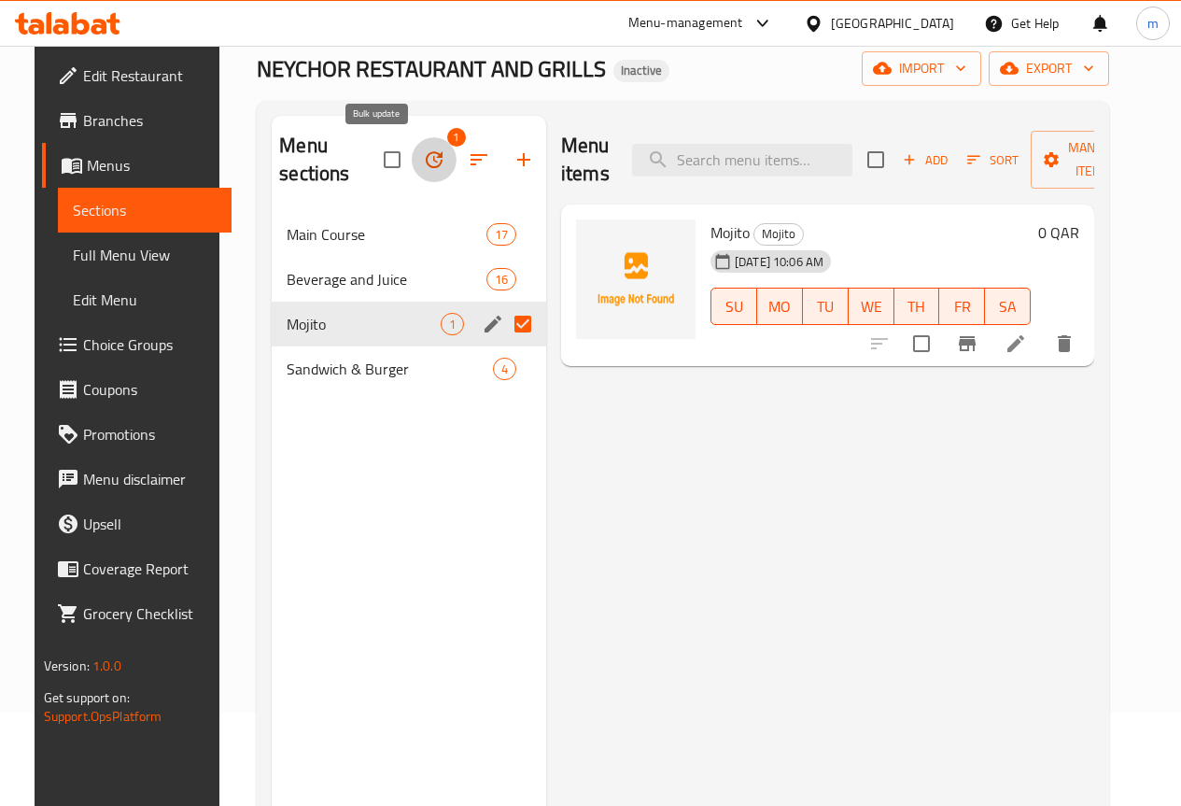
click at [426, 158] on icon "button" at bounding box center [434, 159] width 17 height 17
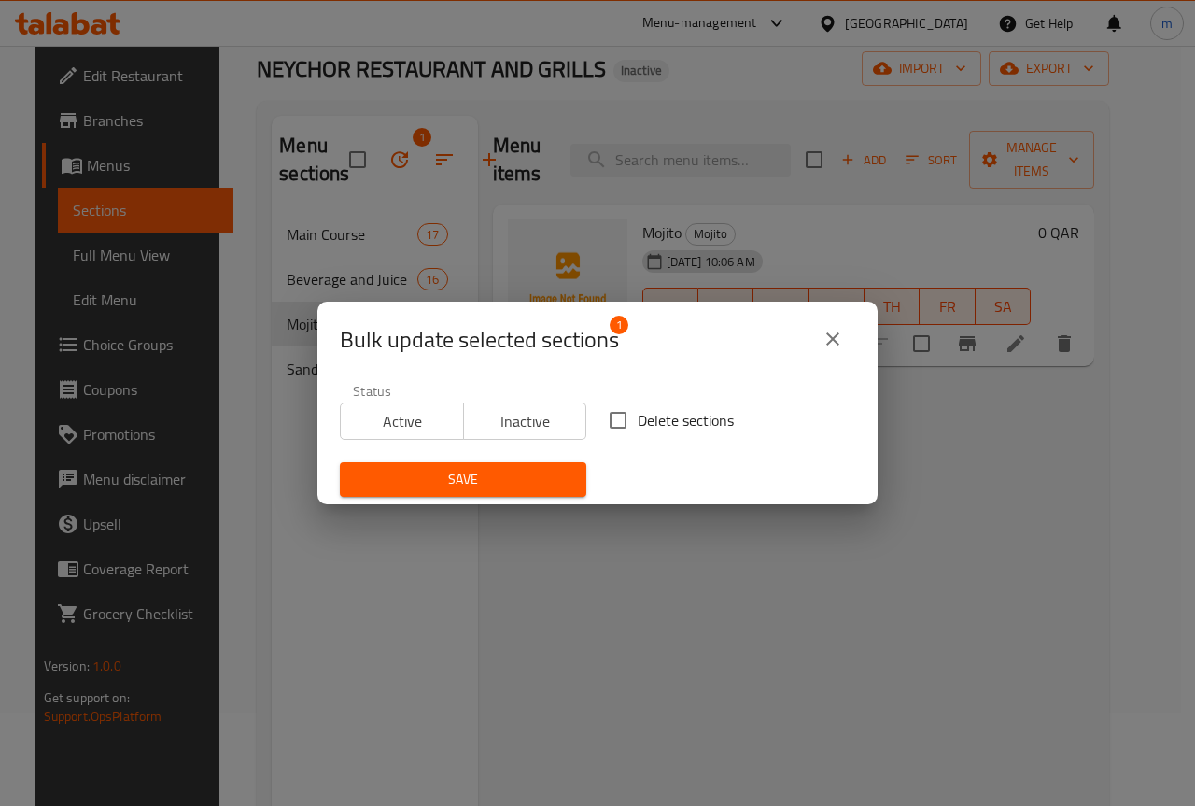
click at [629, 416] on input "Delete sections" at bounding box center [617, 420] width 39 height 39
checkbox input "true"
click at [499, 472] on span "Save" at bounding box center [463, 479] width 217 height 23
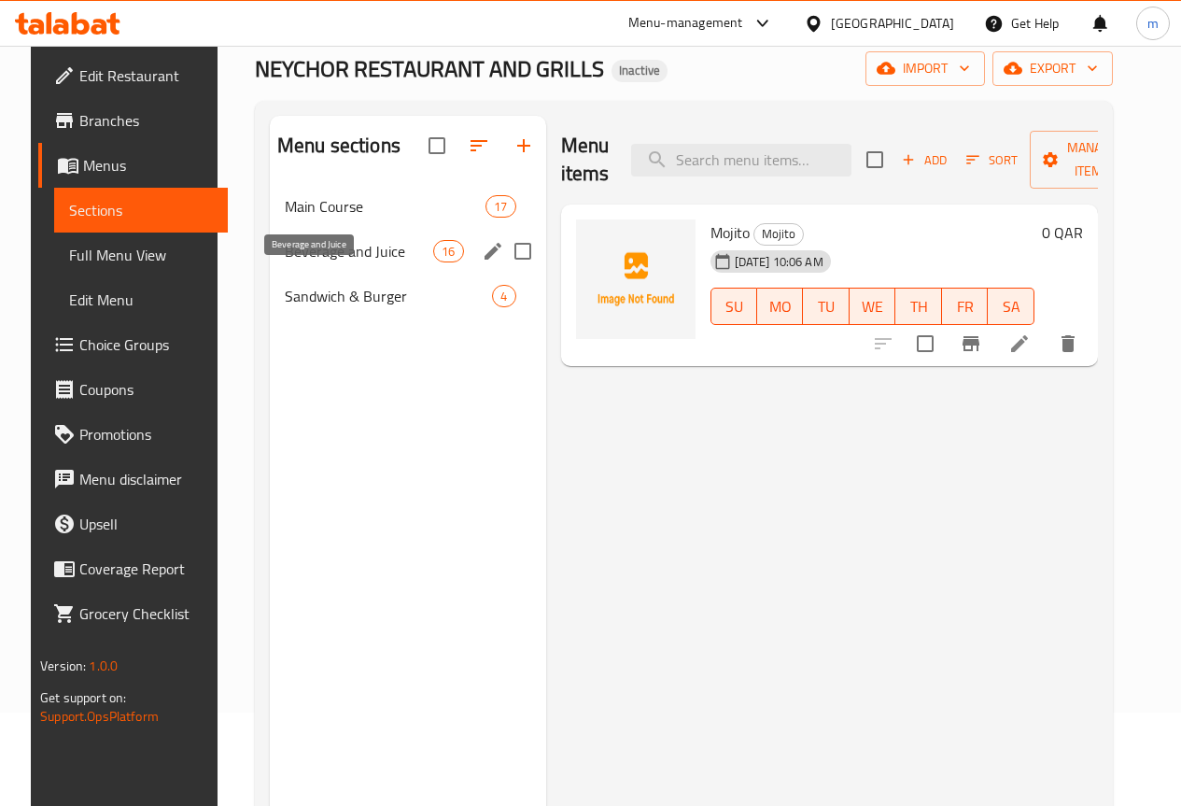
click at [291, 262] on span "Beverage and Juice" at bounding box center [359, 251] width 148 height 22
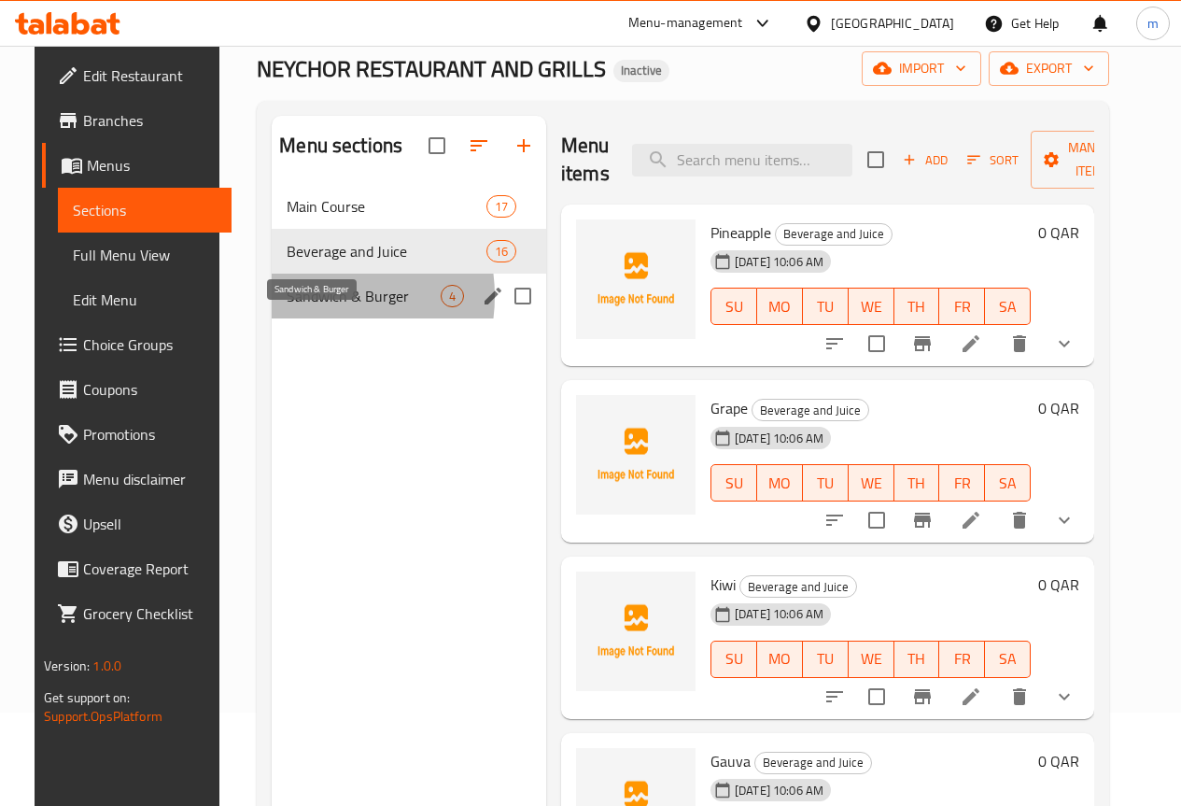
click at [298, 307] on span "Sandwich & Burger" at bounding box center [364, 296] width 154 height 22
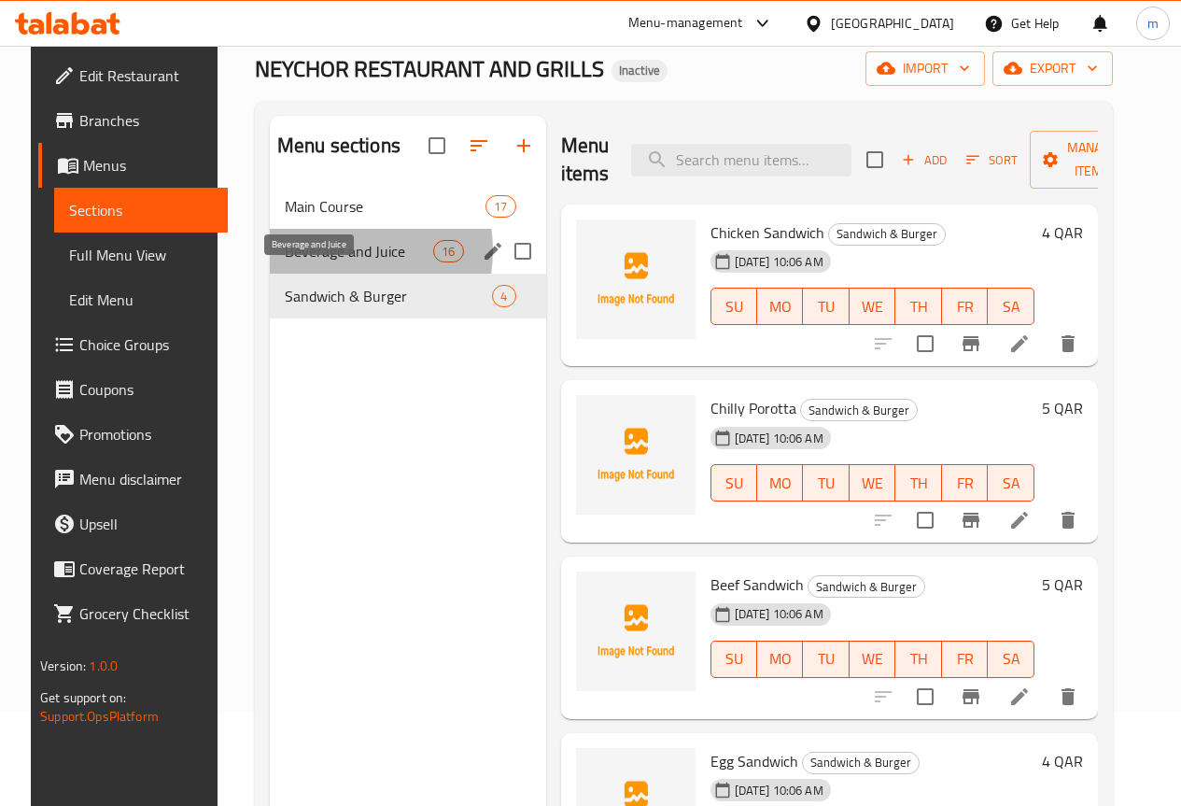
click at [317, 262] on span "Beverage and Juice" at bounding box center [359, 251] width 148 height 22
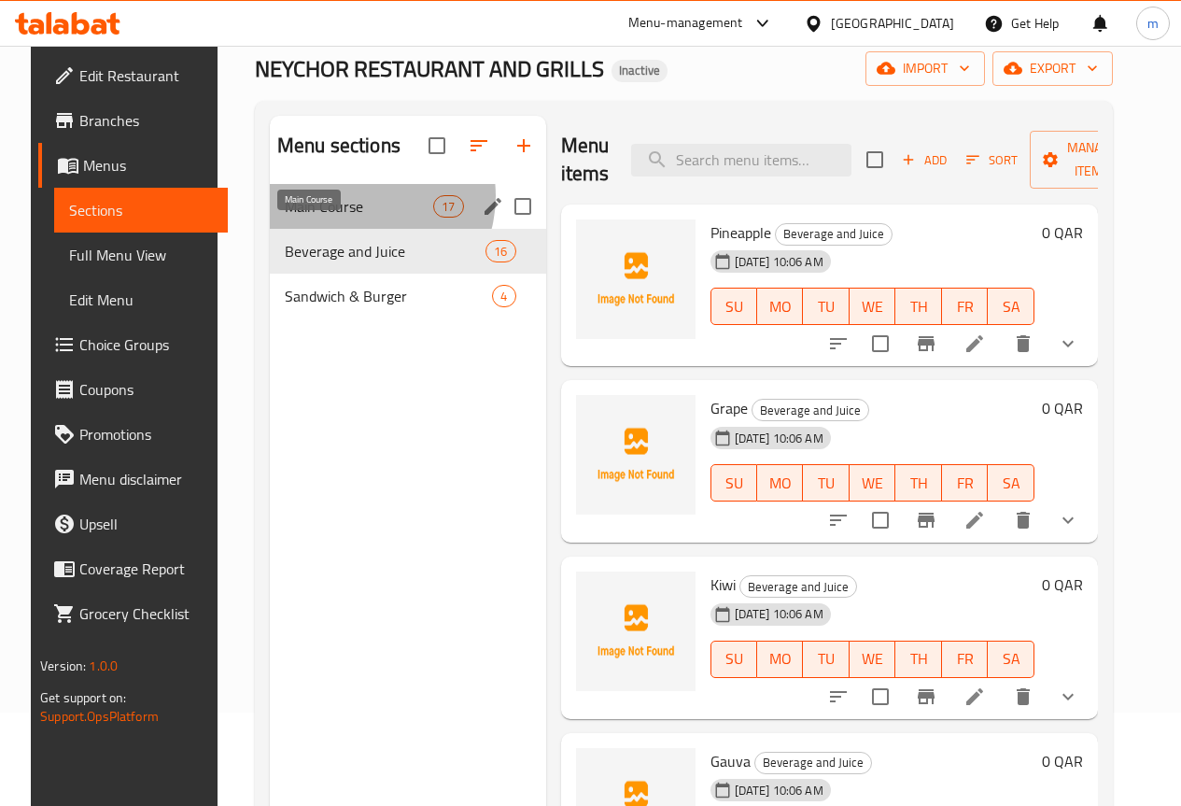
click at [344, 218] on span "Main Course" at bounding box center [359, 206] width 148 height 22
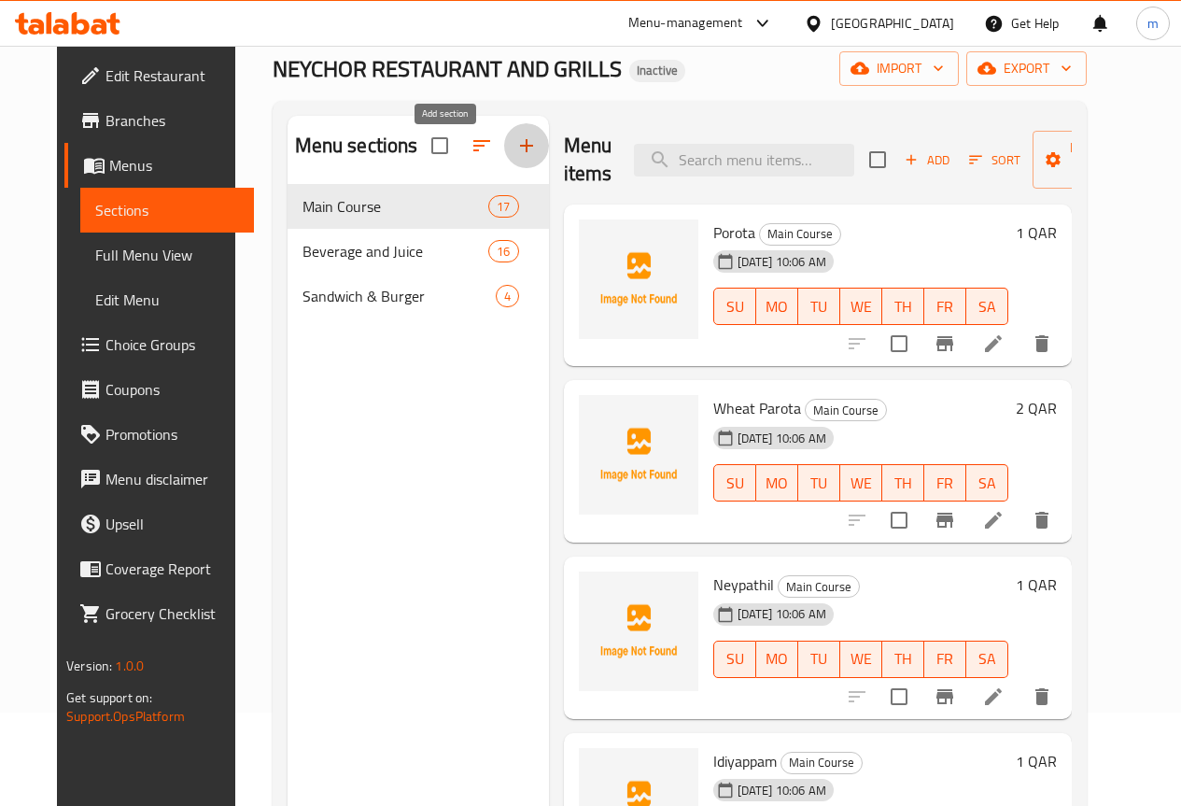
click at [520, 152] on icon "button" at bounding box center [526, 145] width 13 height 13
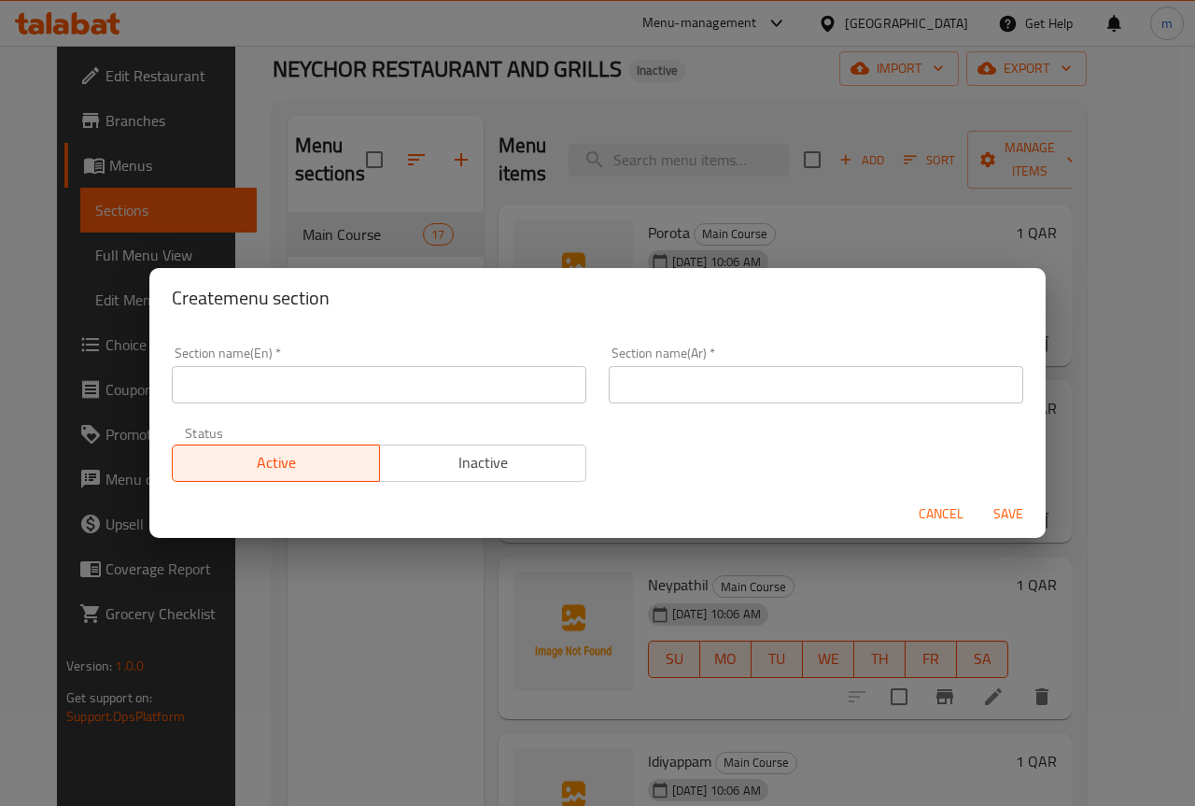
click at [706, 392] on input "text" at bounding box center [816, 384] width 415 height 37
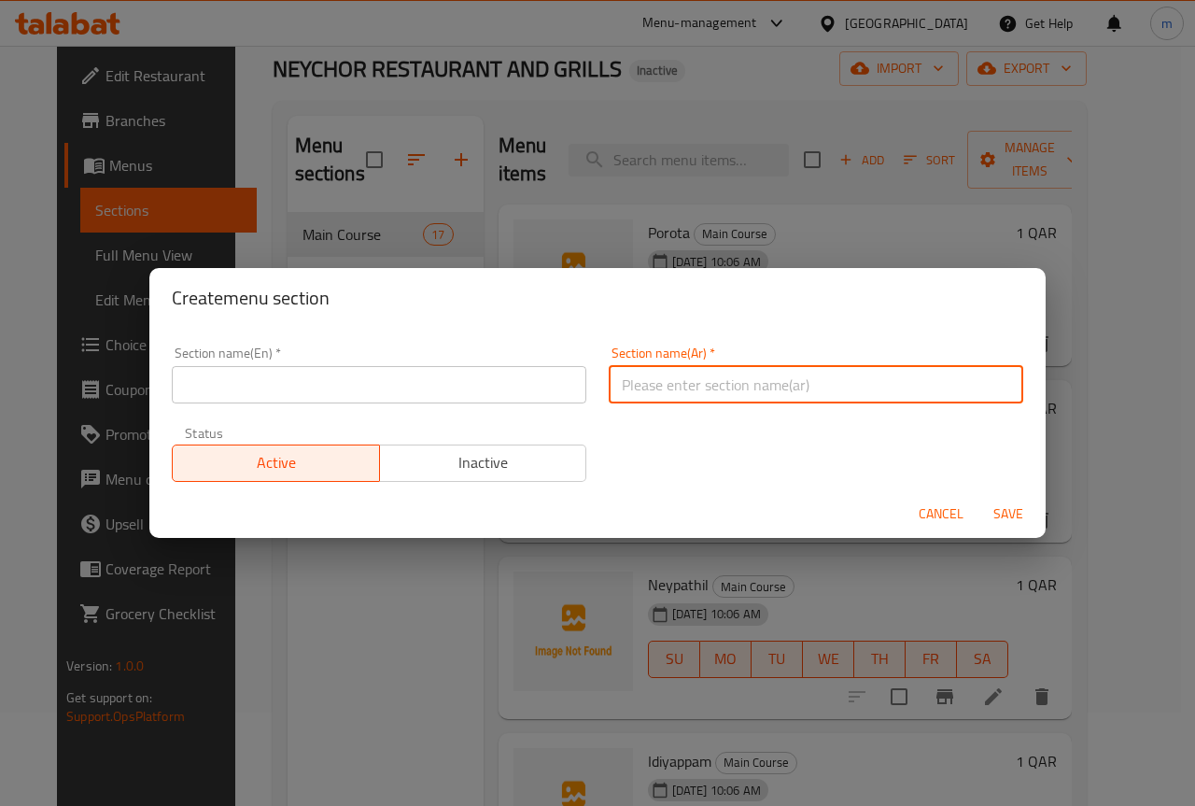
type input "h"
drag, startPoint x: 629, startPoint y: 387, endPoint x: 567, endPoint y: 387, distance: 62.6
click at [567, 387] on div "Section name(En)   * Section name(En) * Section name(Ar)   * اصناف متنوعة Secti…" at bounding box center [598, 414] width 874 height 158
paste input "Parota"
type input "Parota"
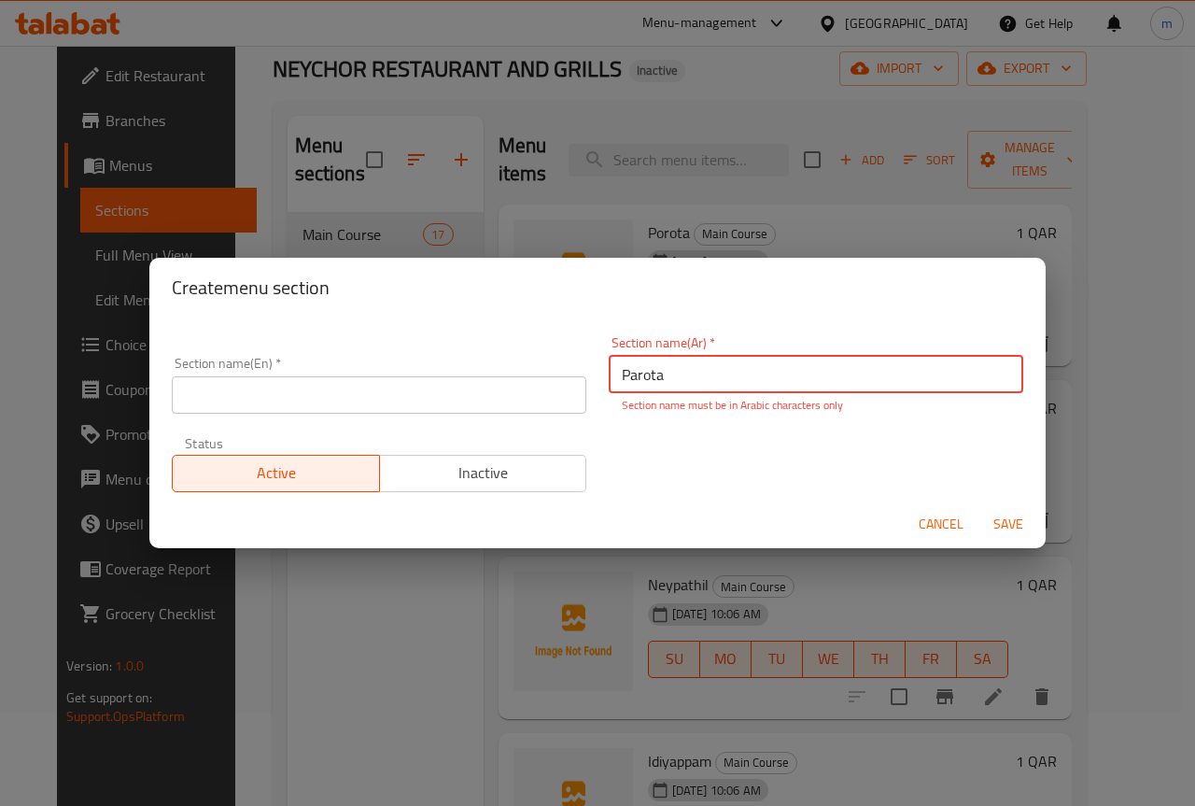
drag, startPoint x: 737, startPoint y: 384, endPoint x: 532, endPoint y: 396, distance: 204.8
click at [536, 393] on div "Section name(En)   * Section name(En) * Section name(Ar)   * Parota Section nam…" at bounding box center [598, 414] width 874 height 178
click at [799, 372] on input "text" at bounding box center [816, 374] width 415 height 37
click at [955, 373] on input "text" at bounding box center [816, 374] width 415 height 37
type input "v"
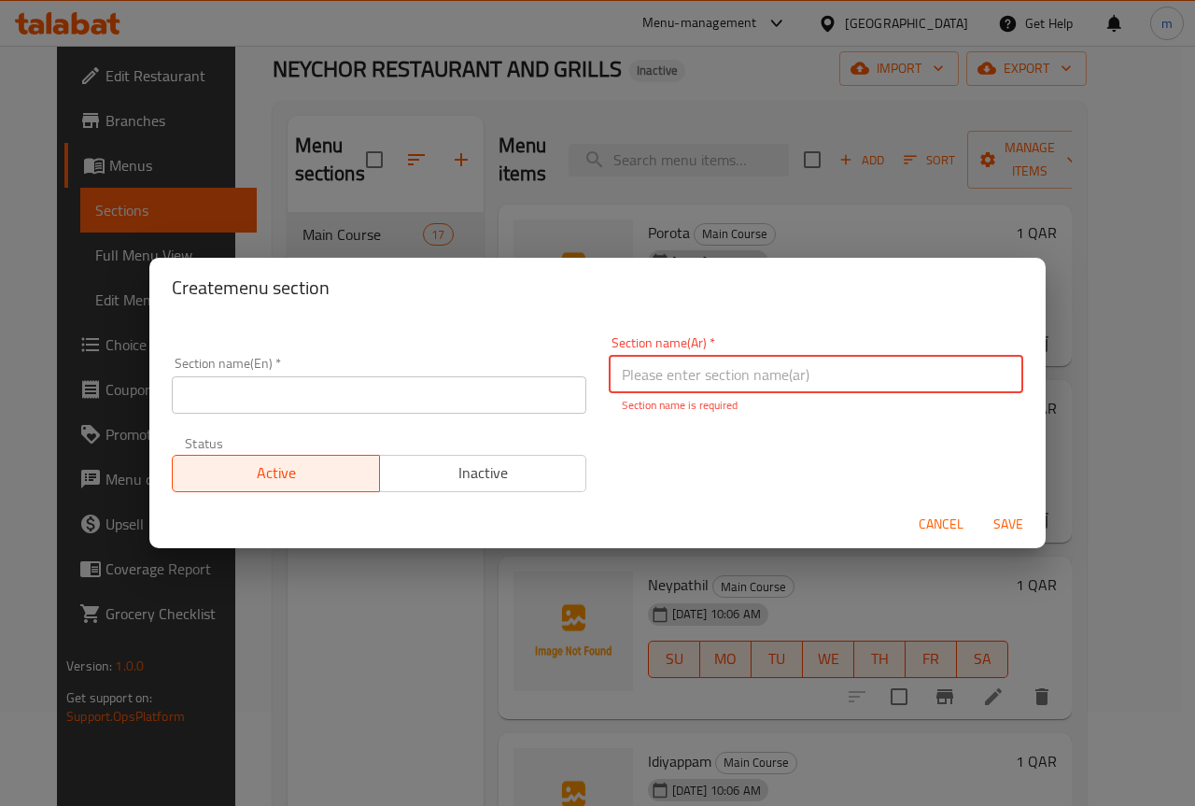
click at [387, 413] on input "text" at bounding box center [379, 394] width 415 height 37
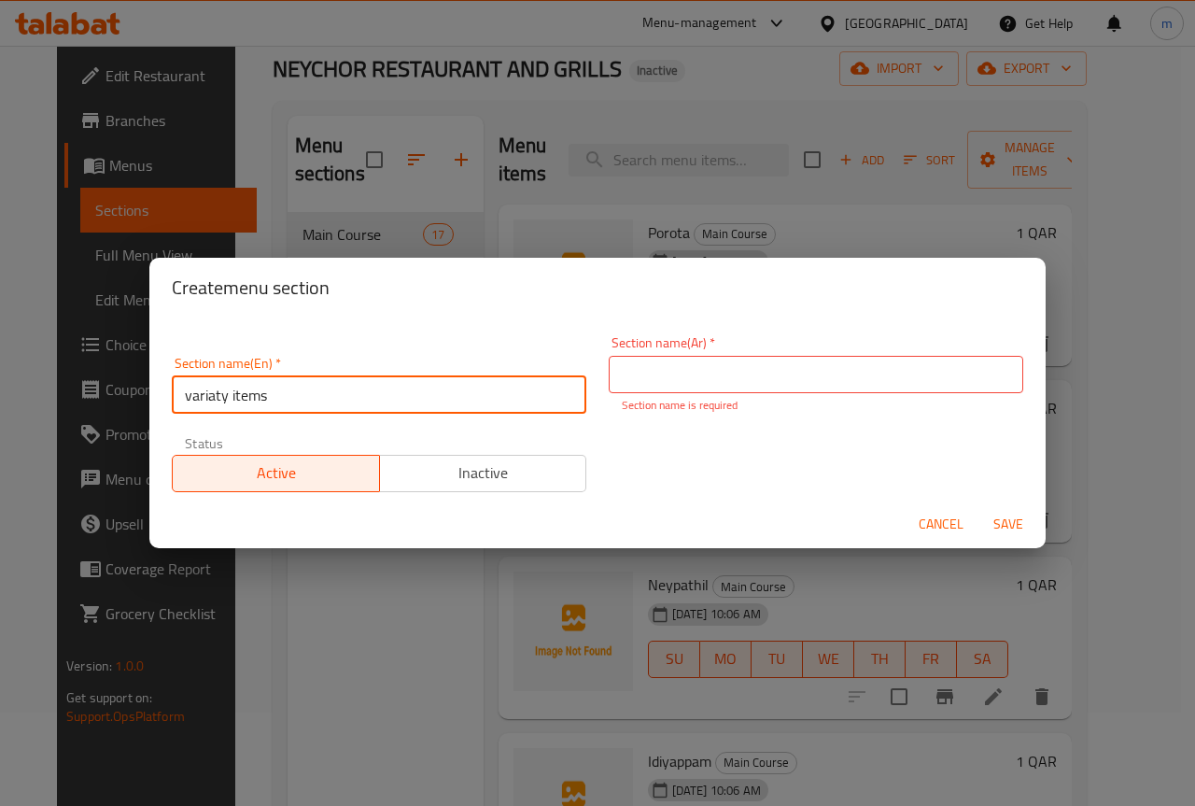
type input "variaty items"
click at [684, 397] on p "Section name is required" at bounding box center [816, 405] width 388 height 17
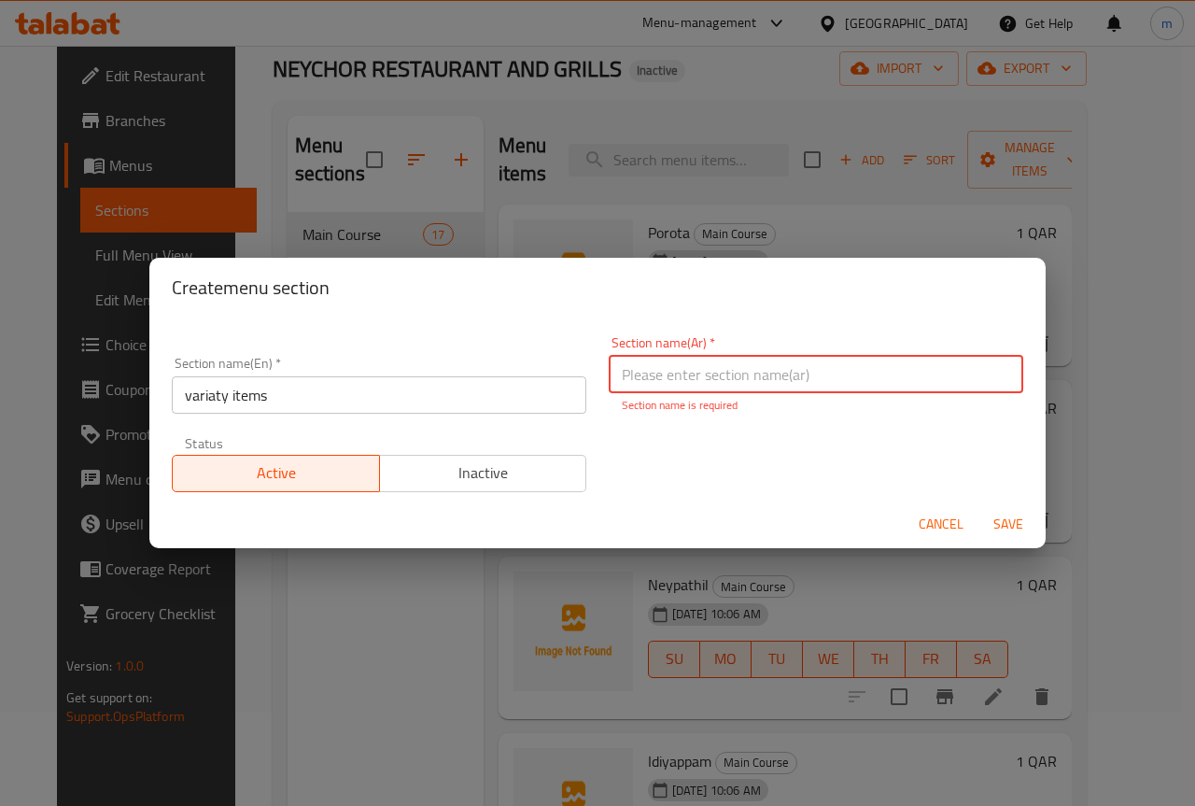
click at [929, 381] on input "text" at bounding box center [816, 374] width 415 height 37
paste input "أصناف"
type input "أصناف متنوعة"
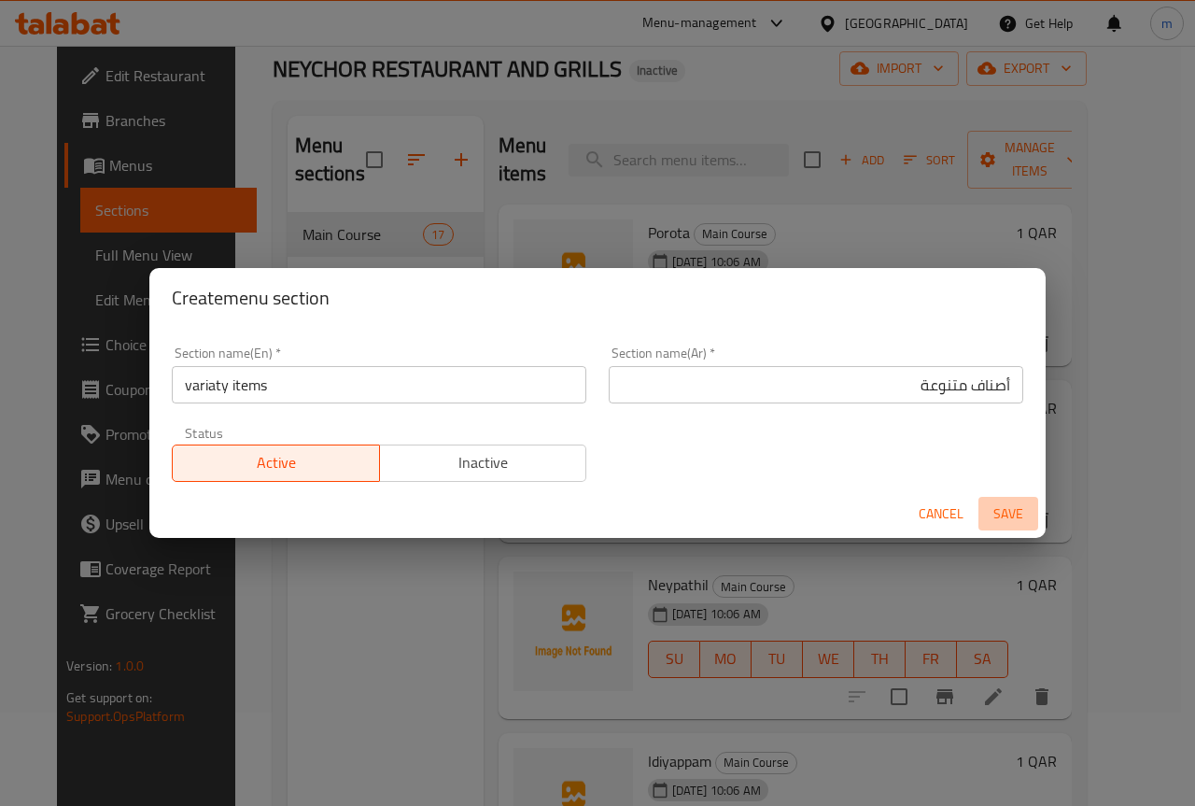
click at [998, 525] on span "Save" at bounding box center [1008, 513] width 45 height 23
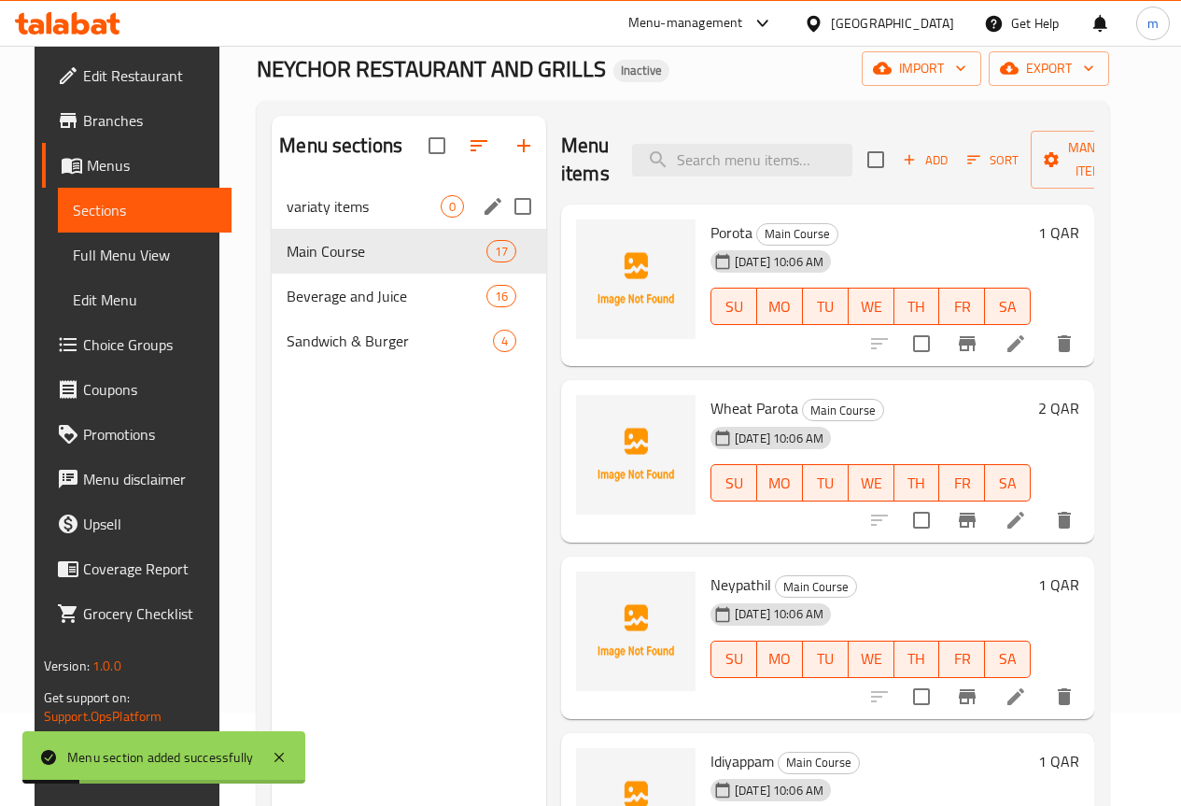
click at [322, 229] on div "variaty items 0" at bounding box center [409, 206] width 274 height 45
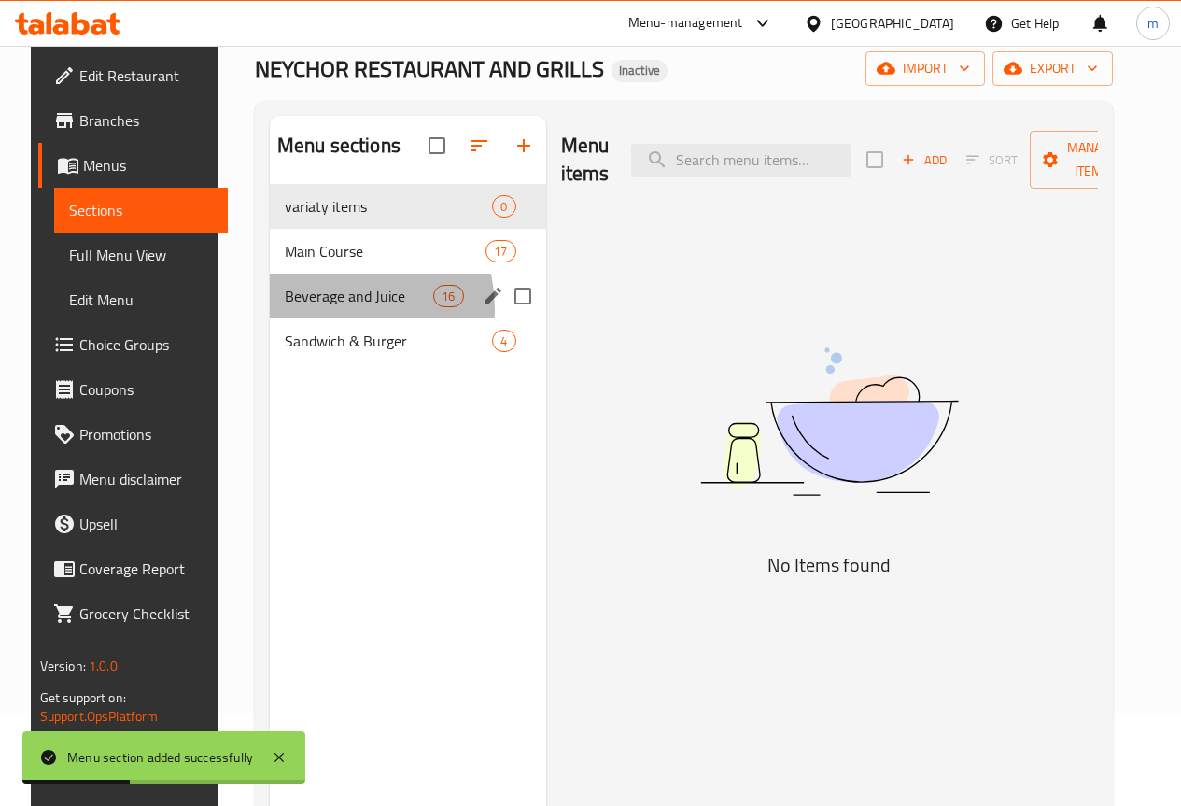
click at [302, 318] on div "Beverage and Juice 16" at bounding box center [408, 296] width 276 height 45
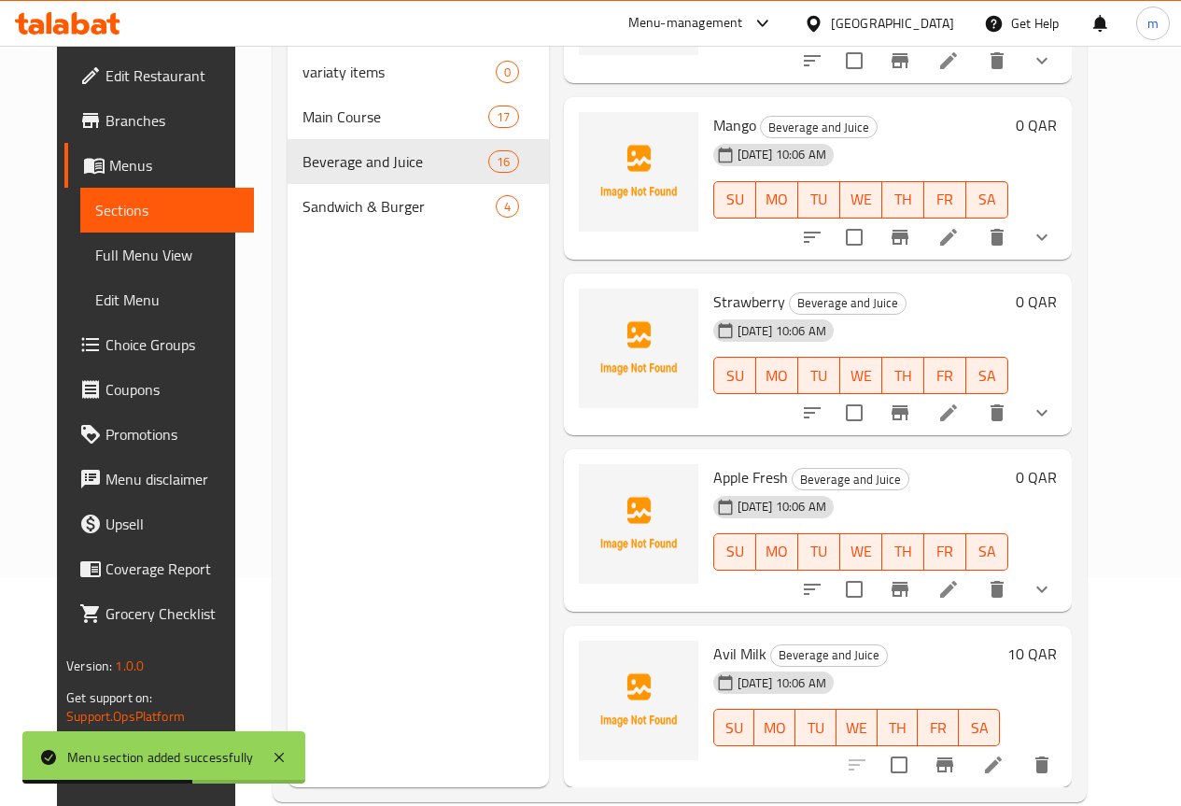
scroll to position [261, 0]
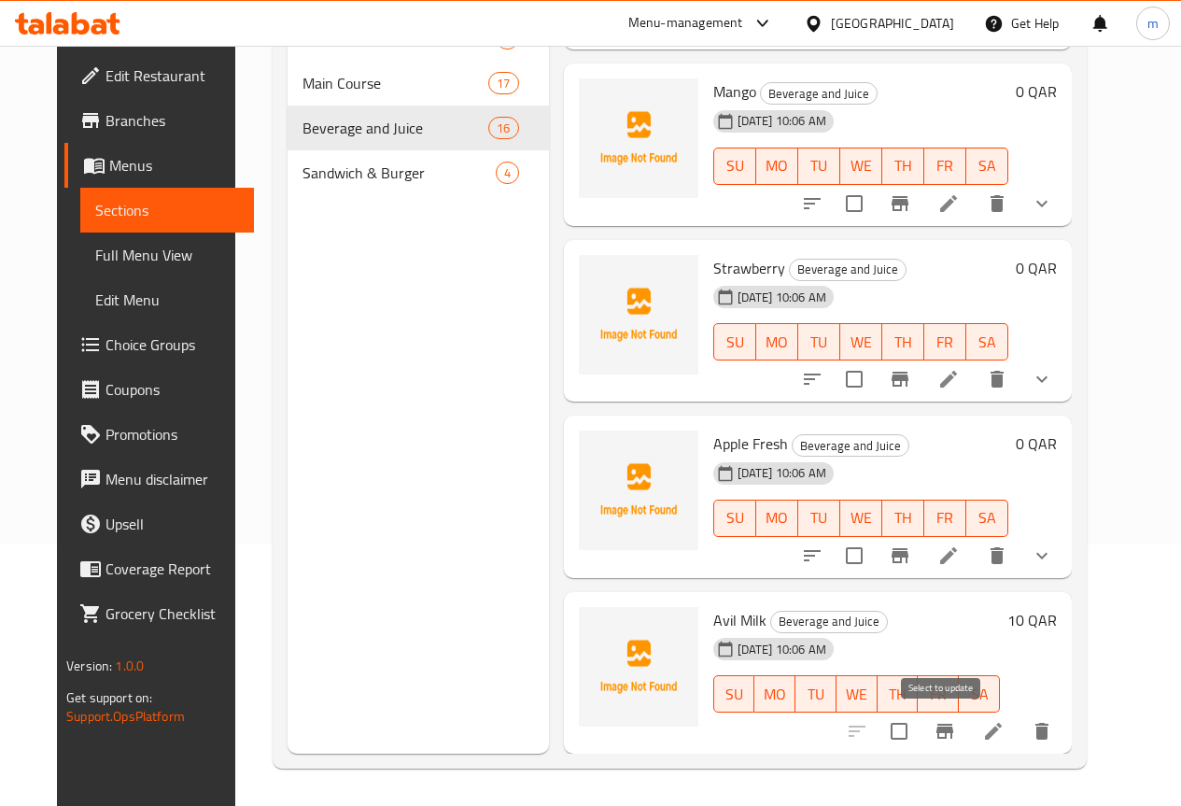
click at [919, 734] on input "checkbox" at bounding box center [898, 730] width 39 height 39
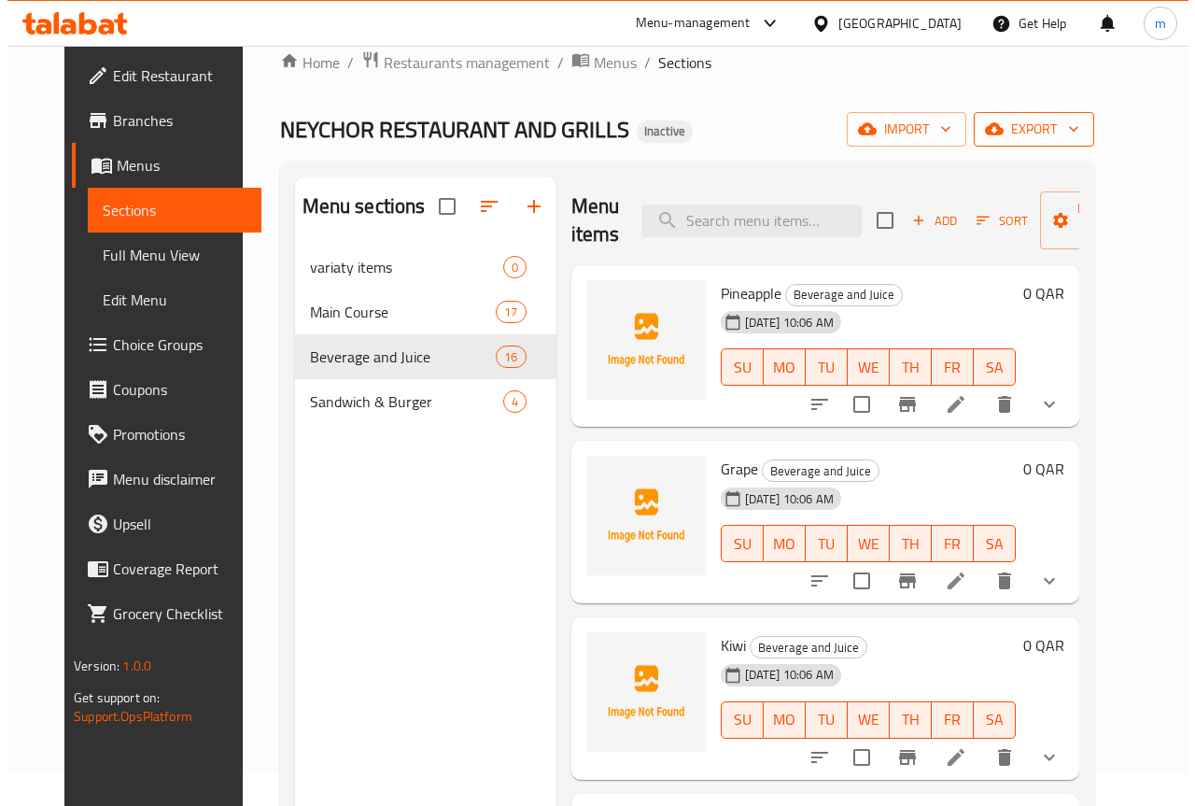
scroll to position [0, 0]
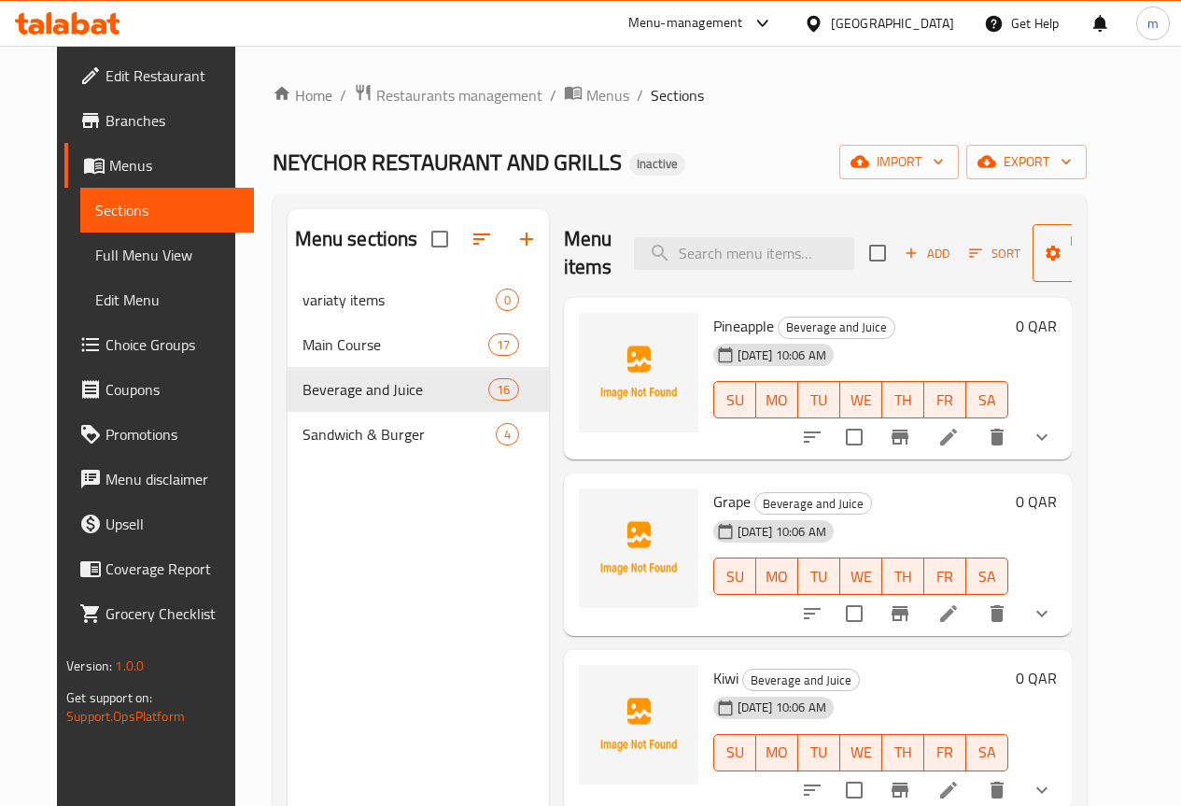
click at [1068, 260] on span "Manage items" at bounding box center [1095, 253] width 95 height 47
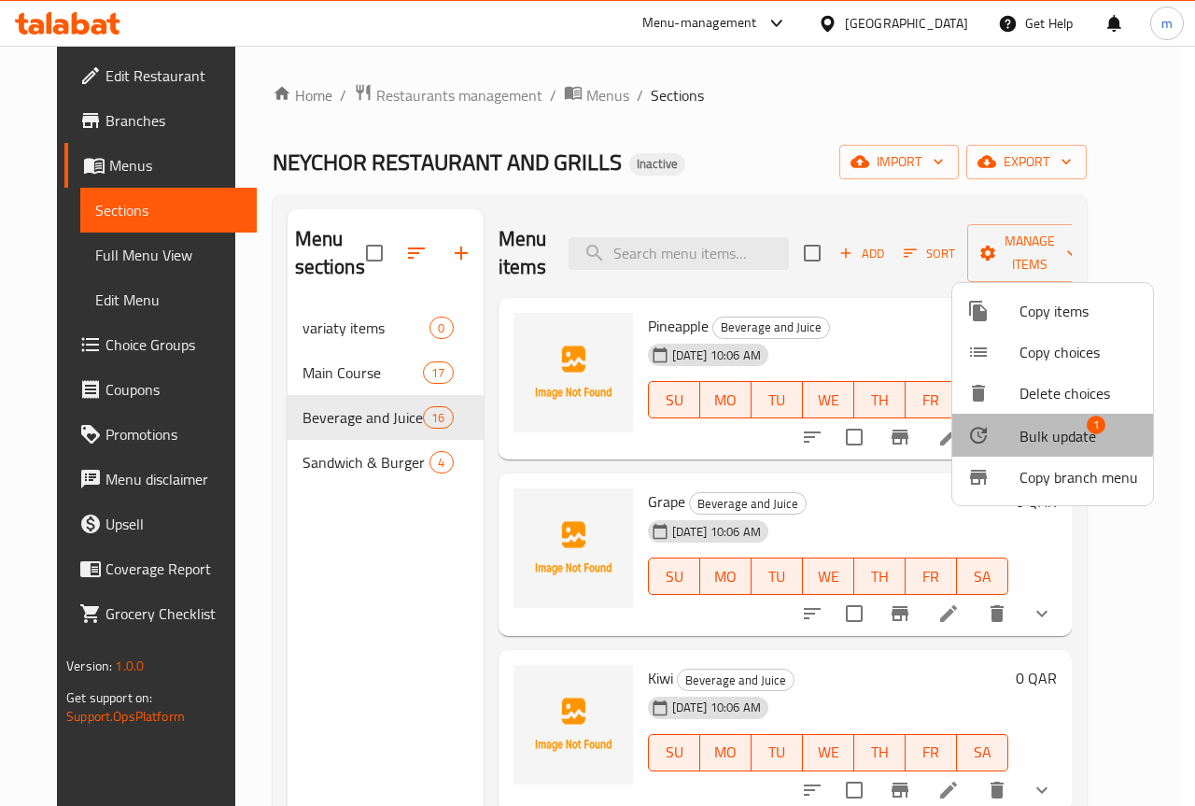
click at [1034, 432] on span "Bulk update" at bounding box center [1058, 436] width 77 height 22
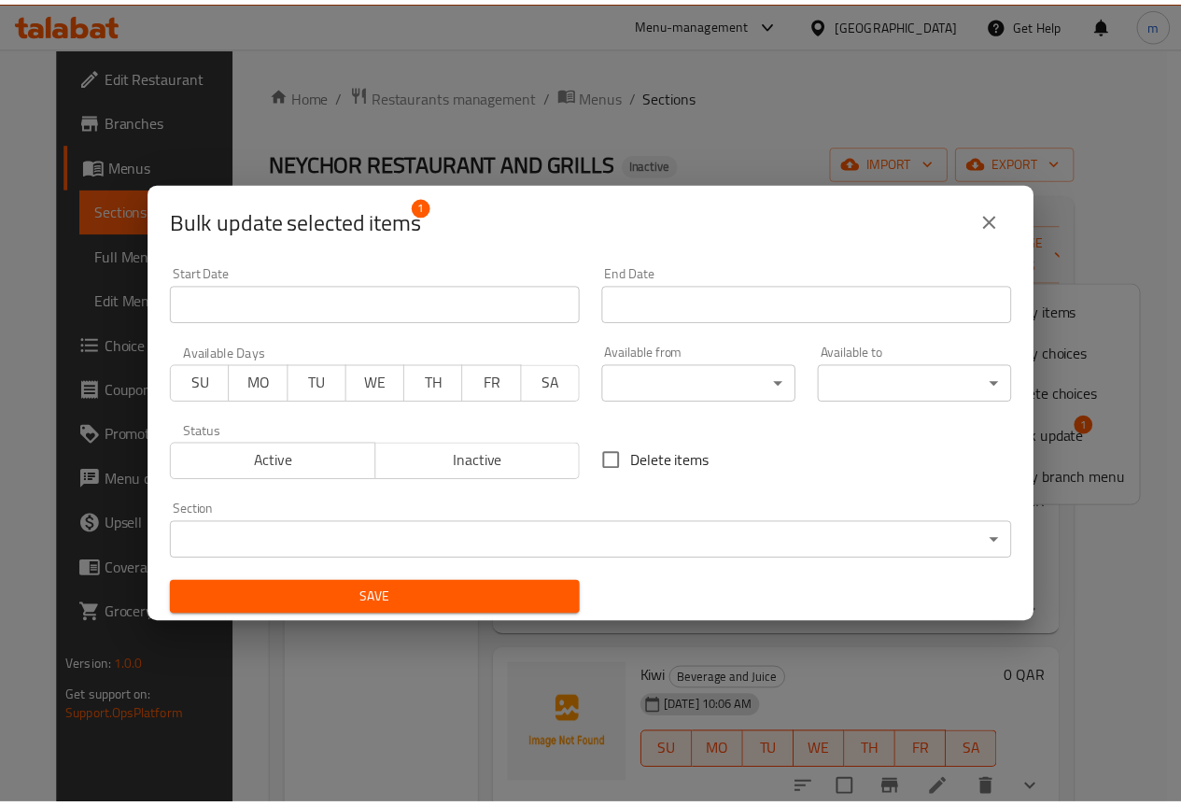
scroll to position [4, 0]
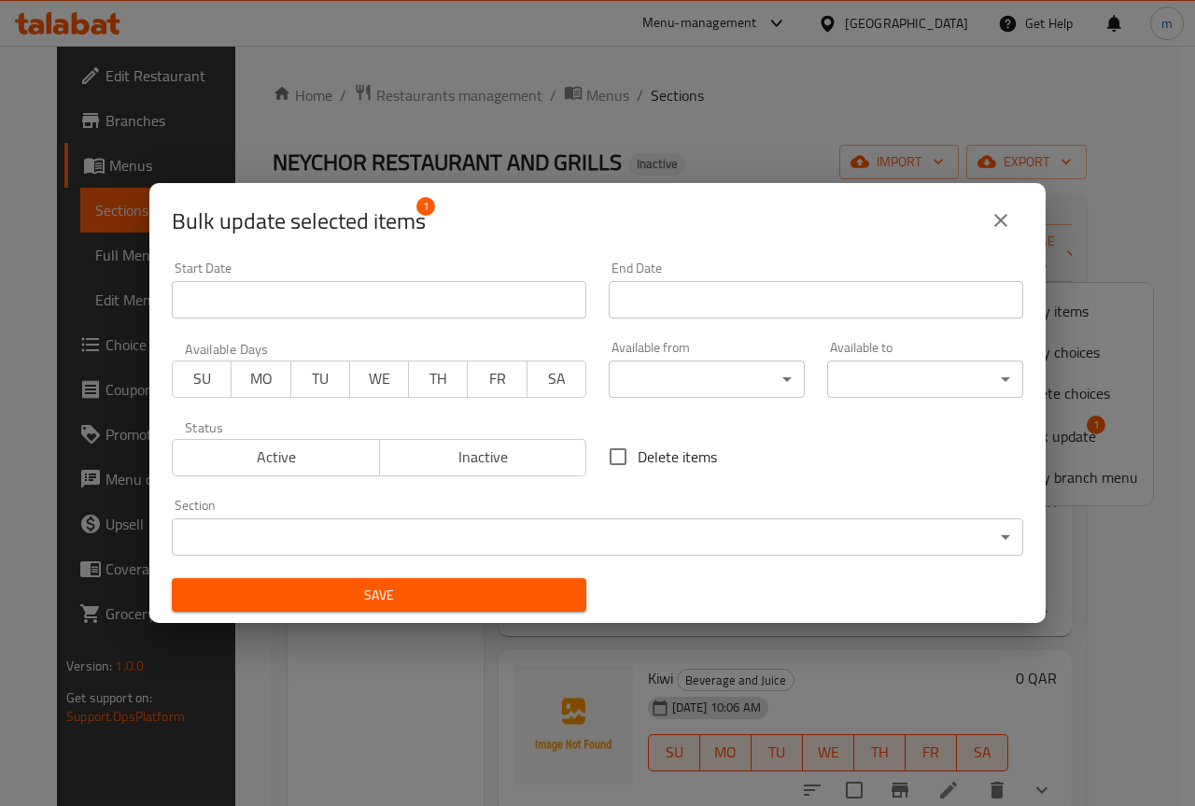
click at [619, 517] on body "​ Menu-management [GEOGRAPHIC_DATA] Get Help m Edit Restaurant Branches Menus S…" at bounding box center [597, 426] width 1195 height 760
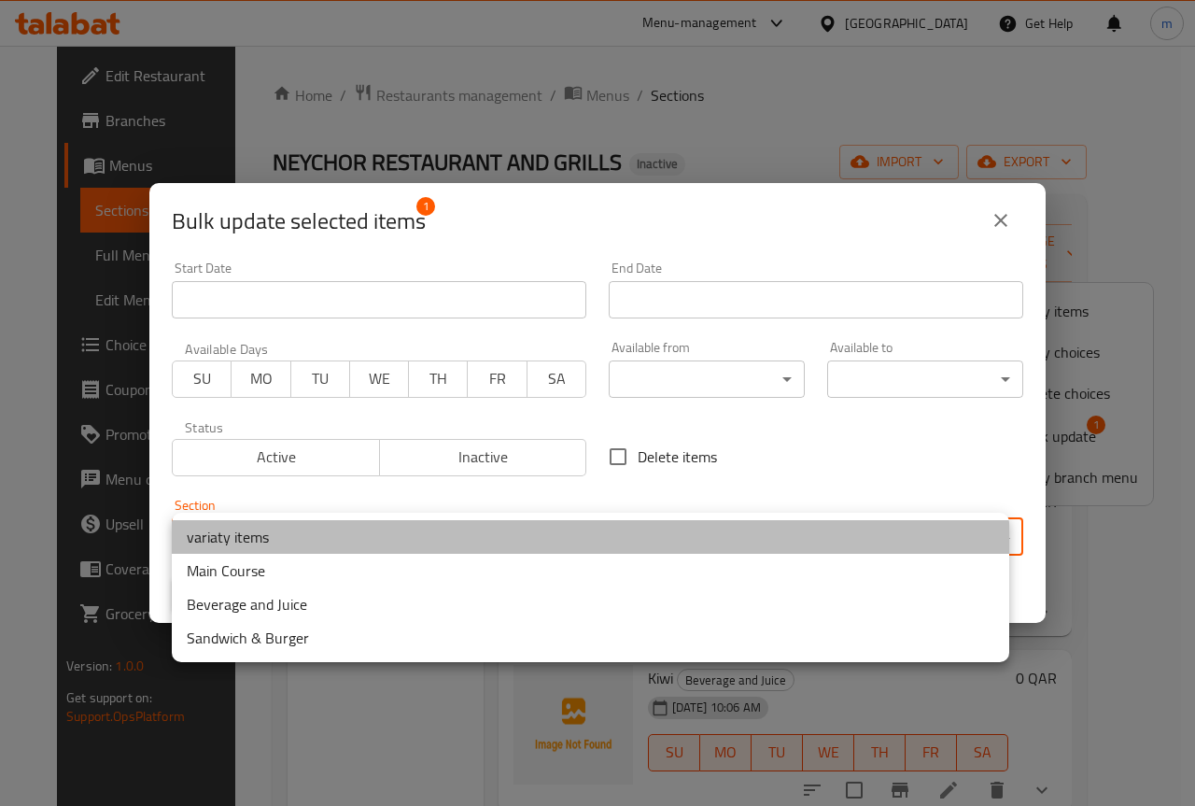
click at [290, 540] on li "variaty items" at bounding box center [590, 537] width 837 height 34
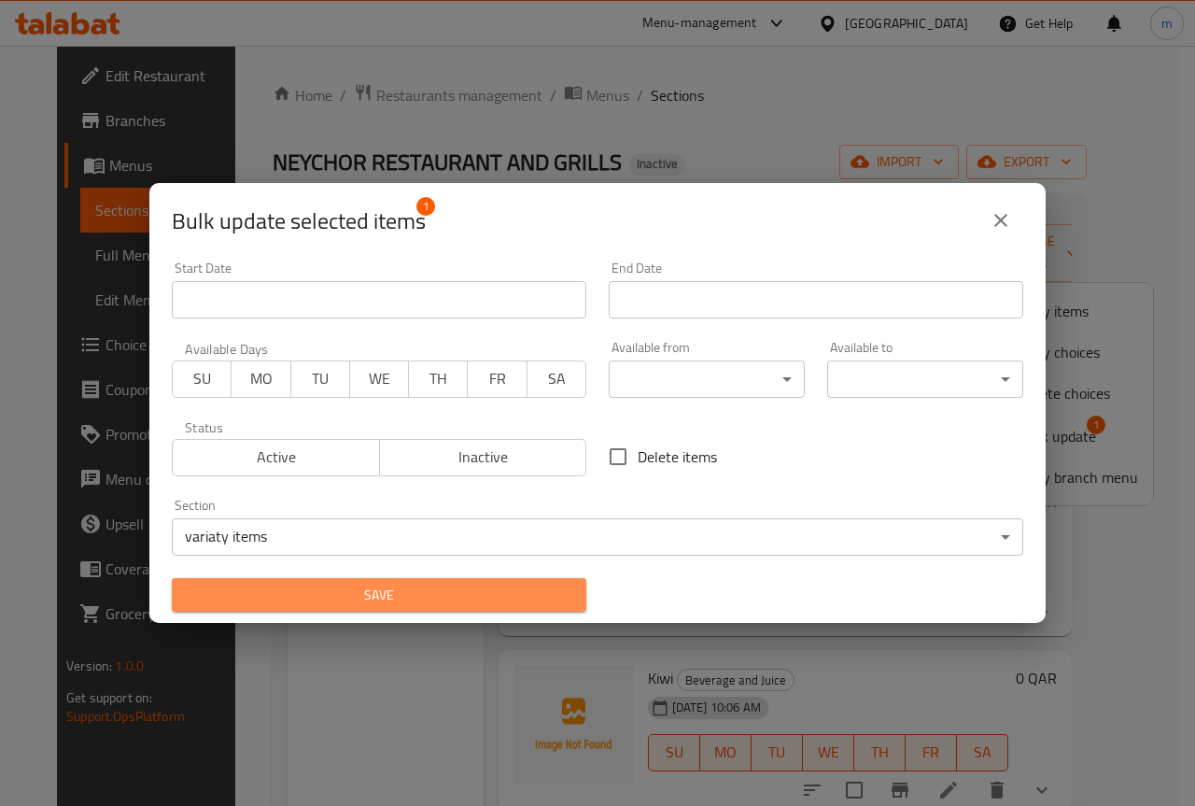
click at [415, 589] on span "Save" at bounding box center [379, 595] width 385 height 23
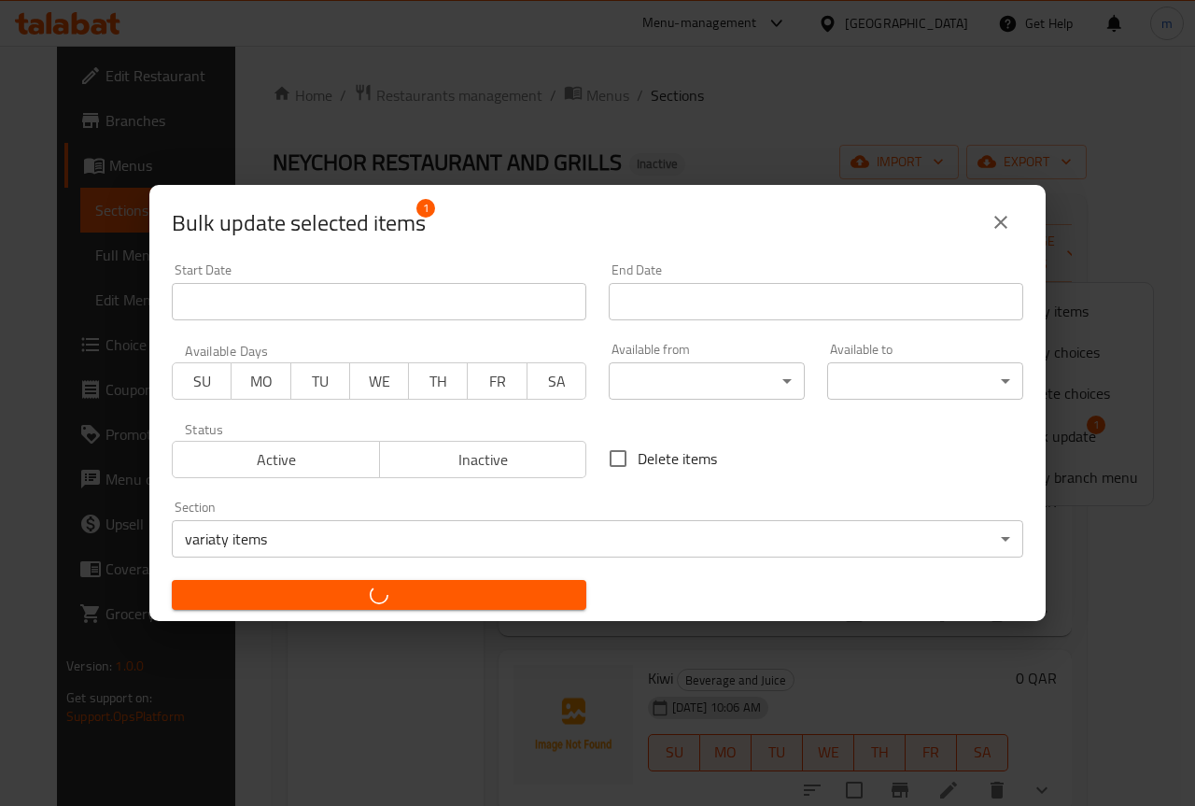
checkbox input "false"
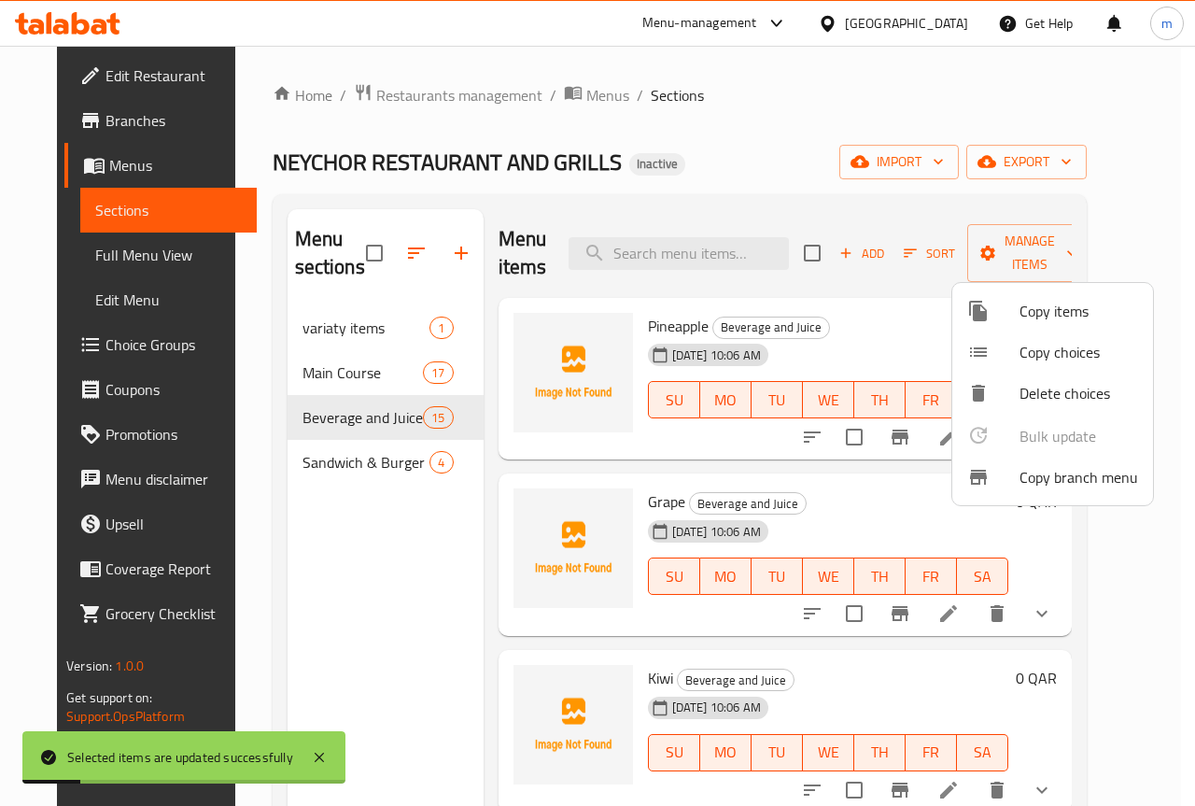
click at [321, 330] on div at bounding box center [597, 403] width 1195 height 806
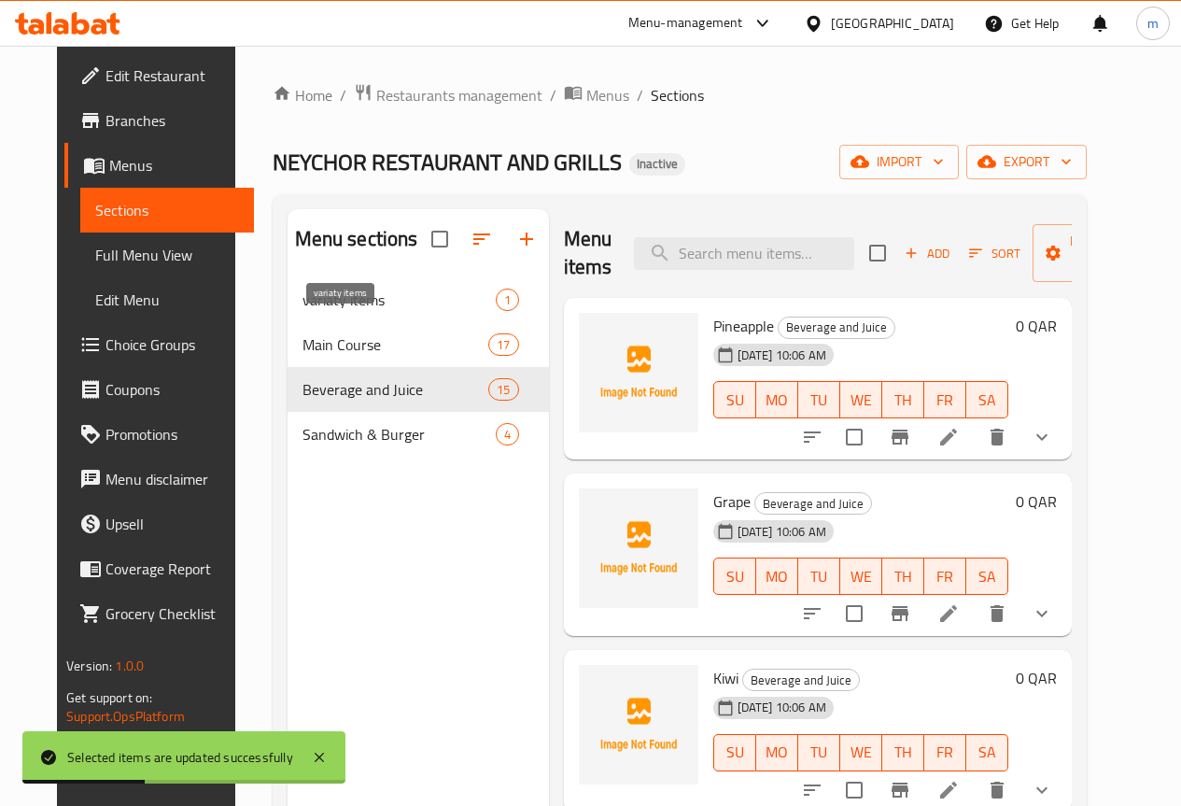
click at [402, 311] on span "variaty items" at bounding box center [398, 299] width 193 height 22
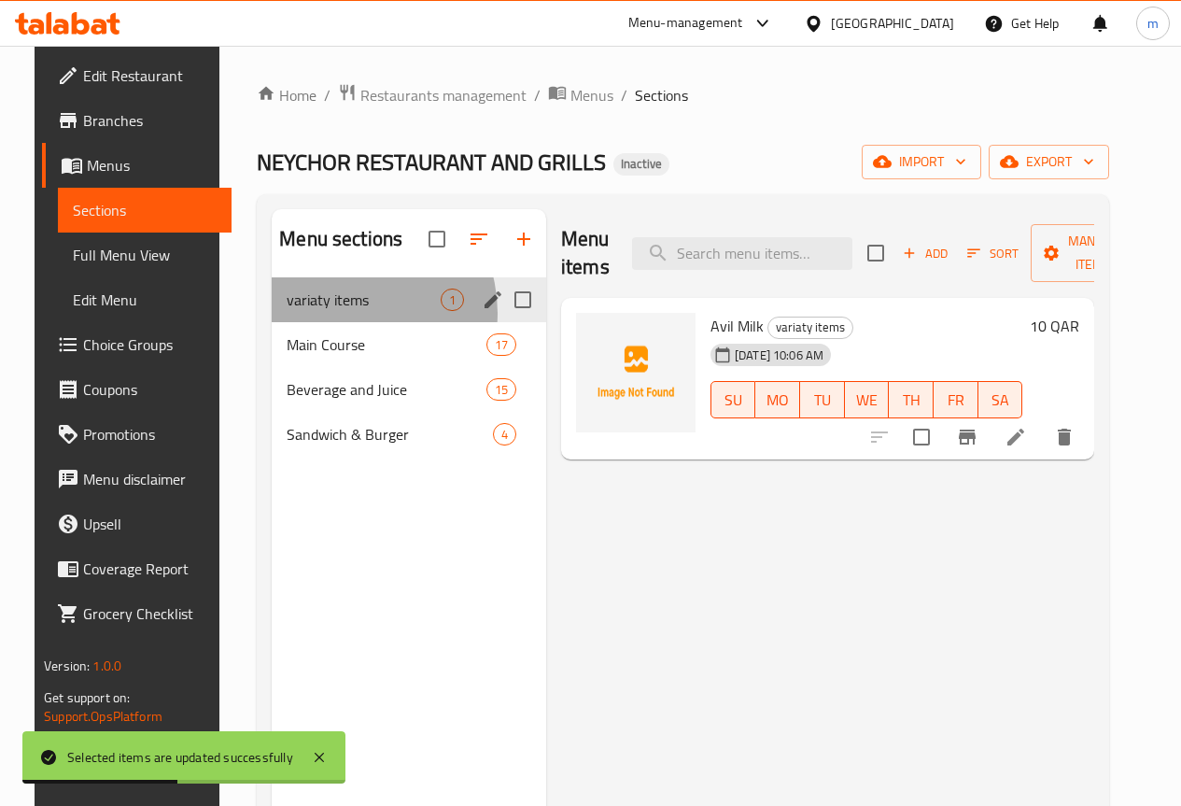
click at [325, 322] on div "variaty items 1" at bounding box center [409, 299] width 274 height 45
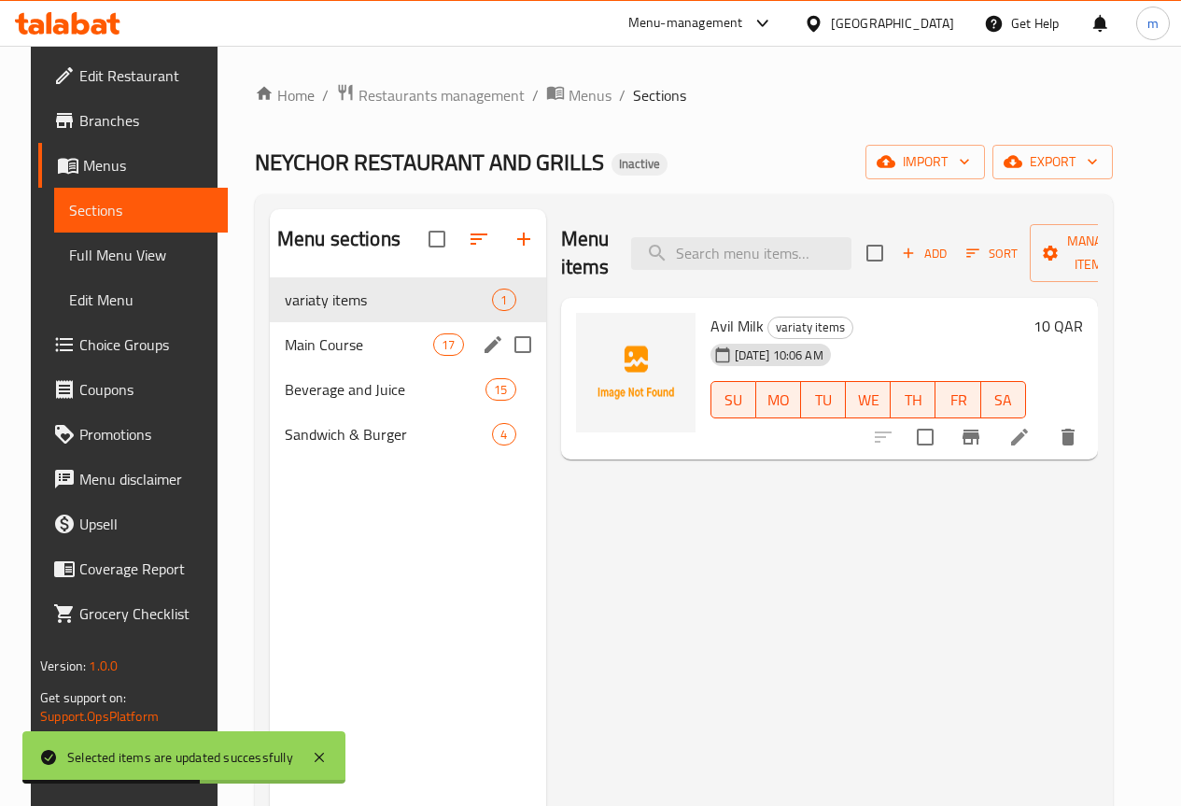
click at [289, 358] on div "Main Course 17" at bounding box center [408, 344] width 276 height 45
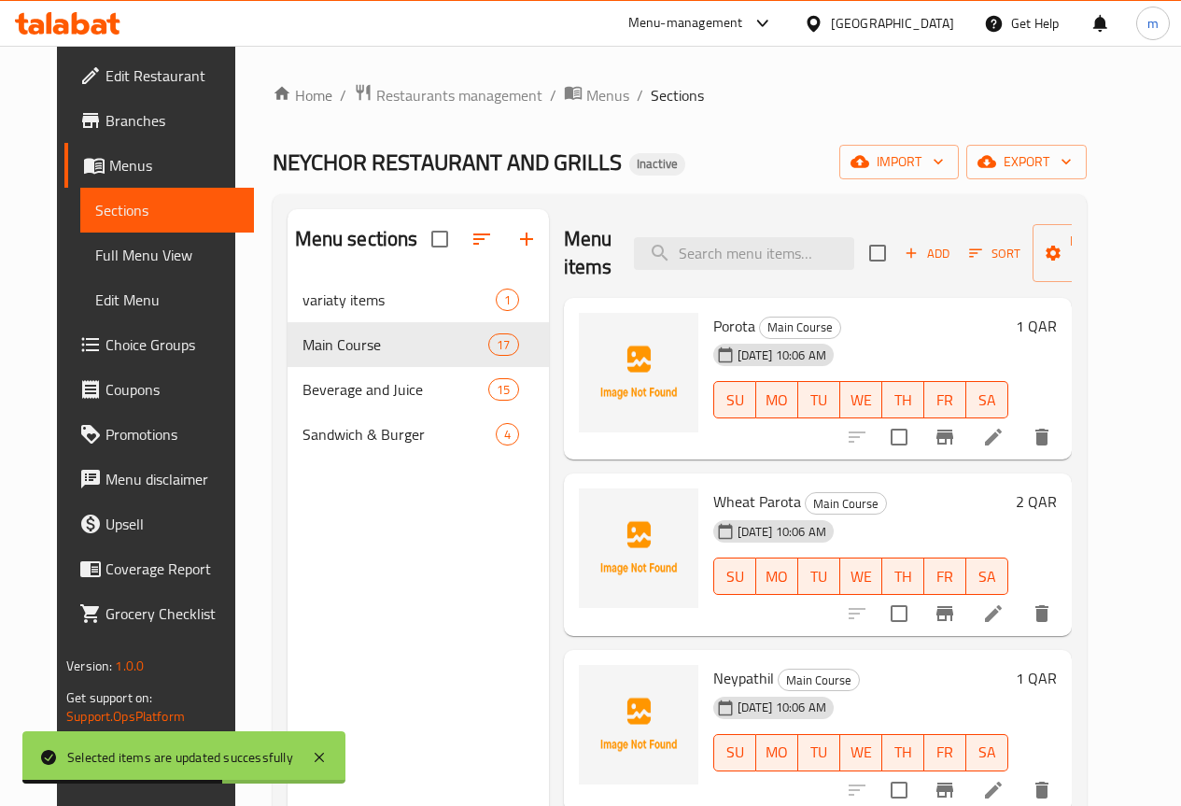
click at [353, 301] on nav "variaty items 1 Main Course 17 Beverage and Juice 15 Sandwich & Burger 4" at bounding box center [418, 367] width 261 height 194
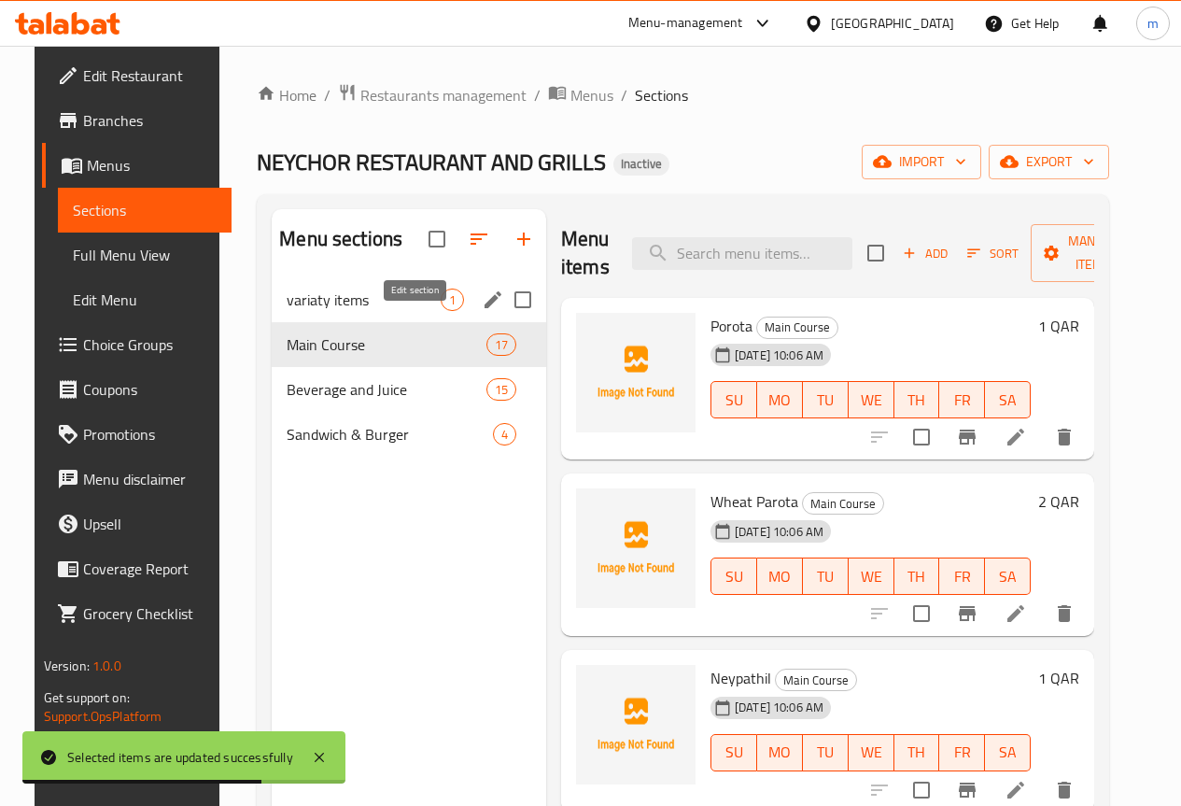
click at [482, 311] on icon "edit" at bounding box center [493, 299] width 22 height 22
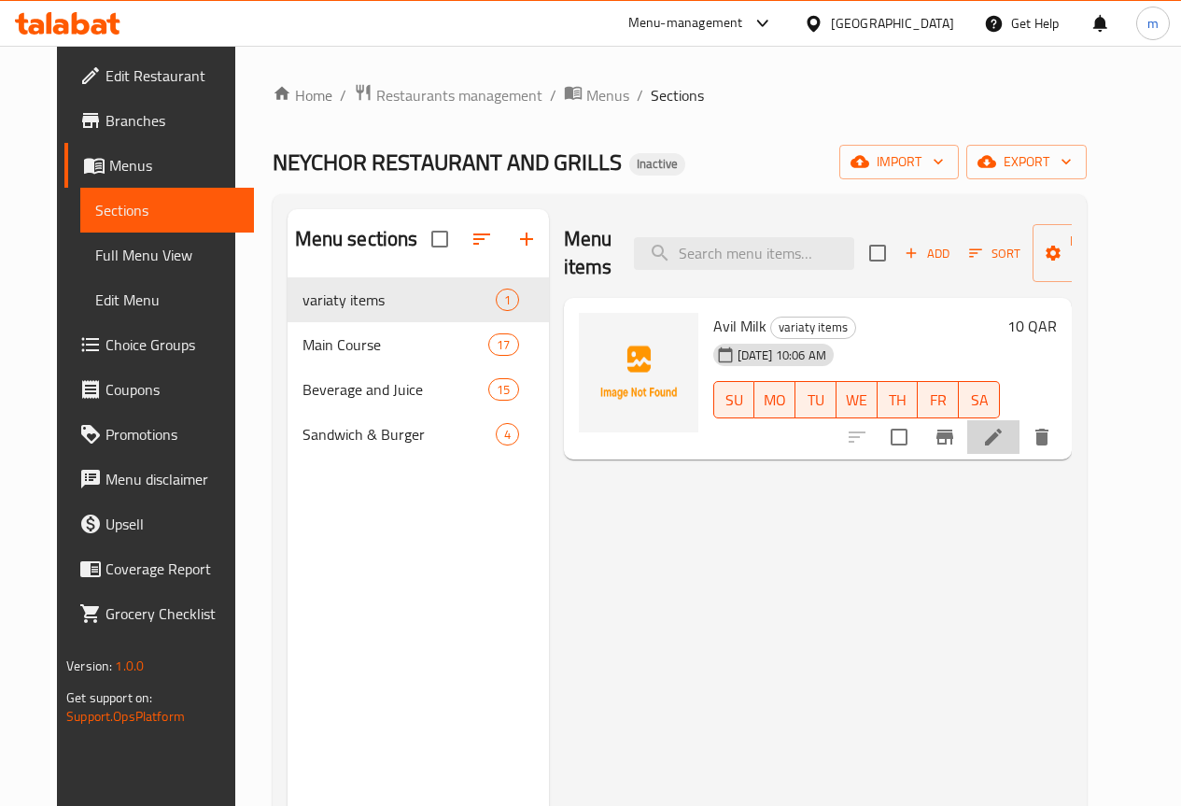
click at [1020, 450] on li at bounding box center [993, 437] width 52 height 34
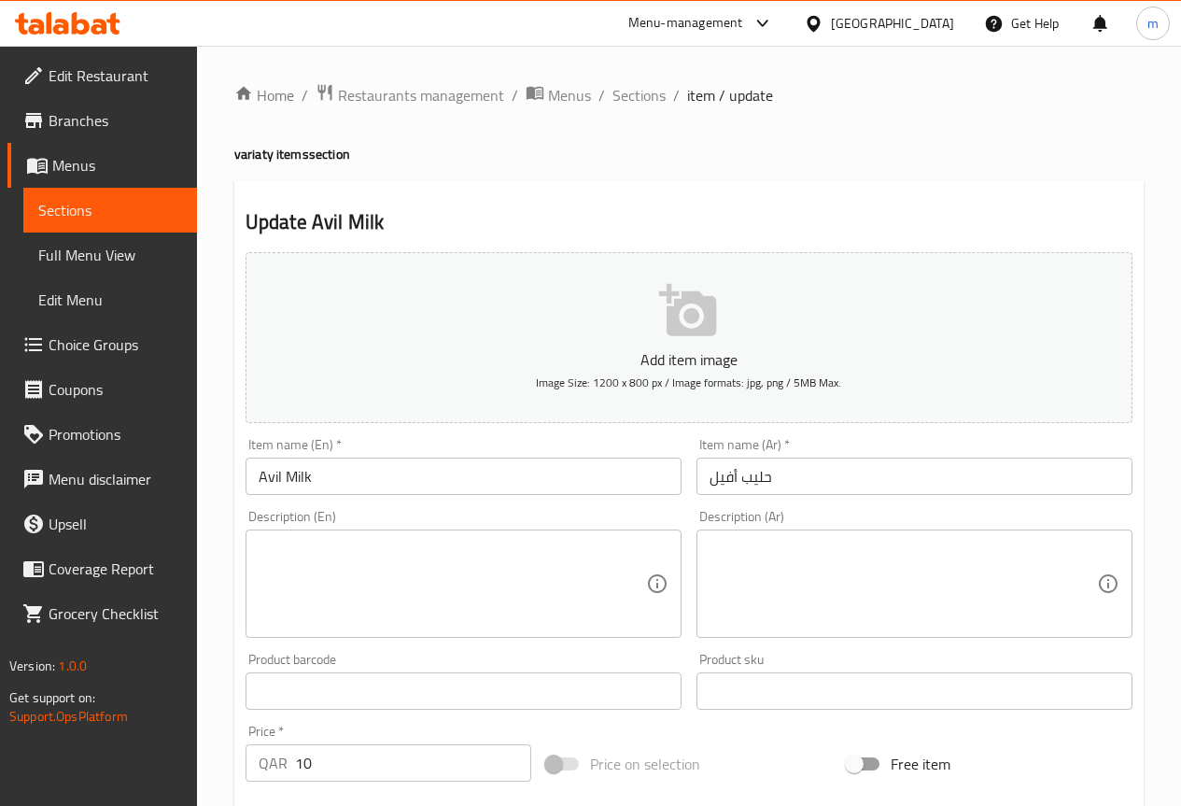
click at [819, 464] on input "حليب أفيل" at bounding box center [914, 475] width 436 height 37
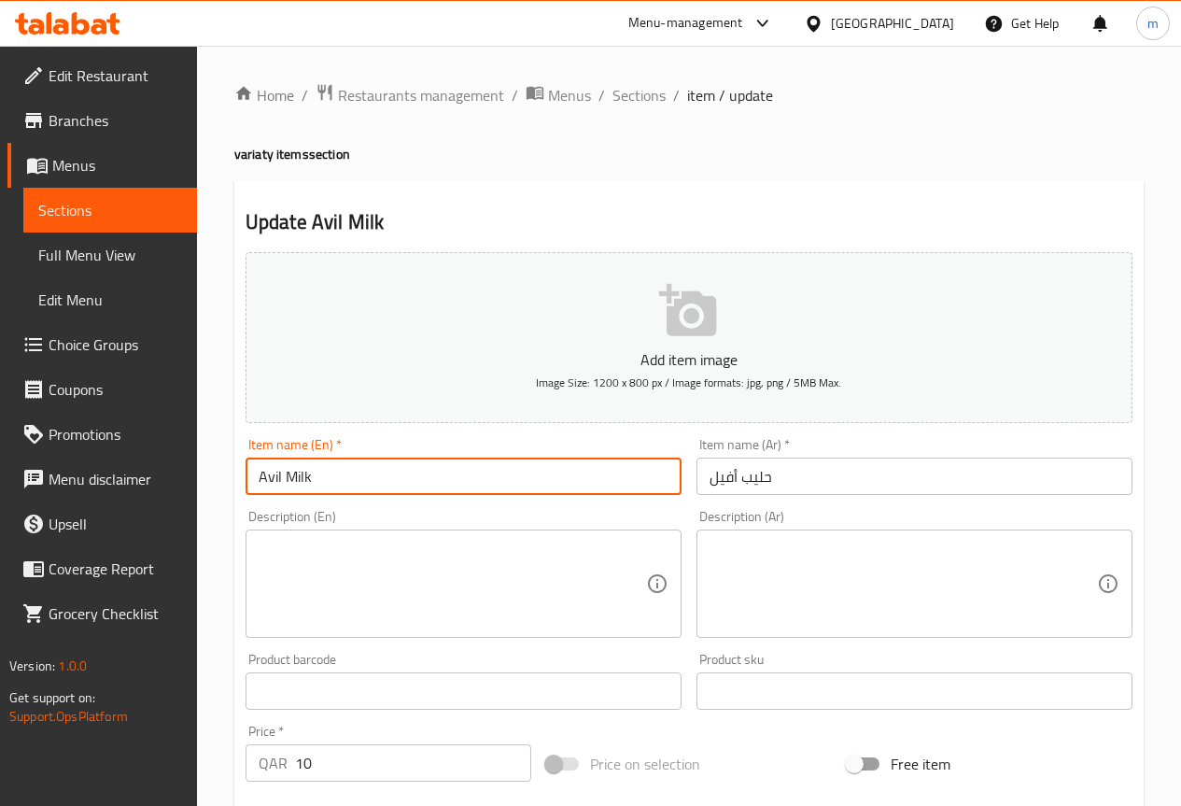
drag, startPoint x: 397, startPoint y: 480, endPoint x: 221, endPoint y: 500, distance: 176.7
click at [221, 500] on div "Home / Restaurants management / Menus / Sections / item / update variaty items …" at bounding box center [689, 682] width 984 height 1273
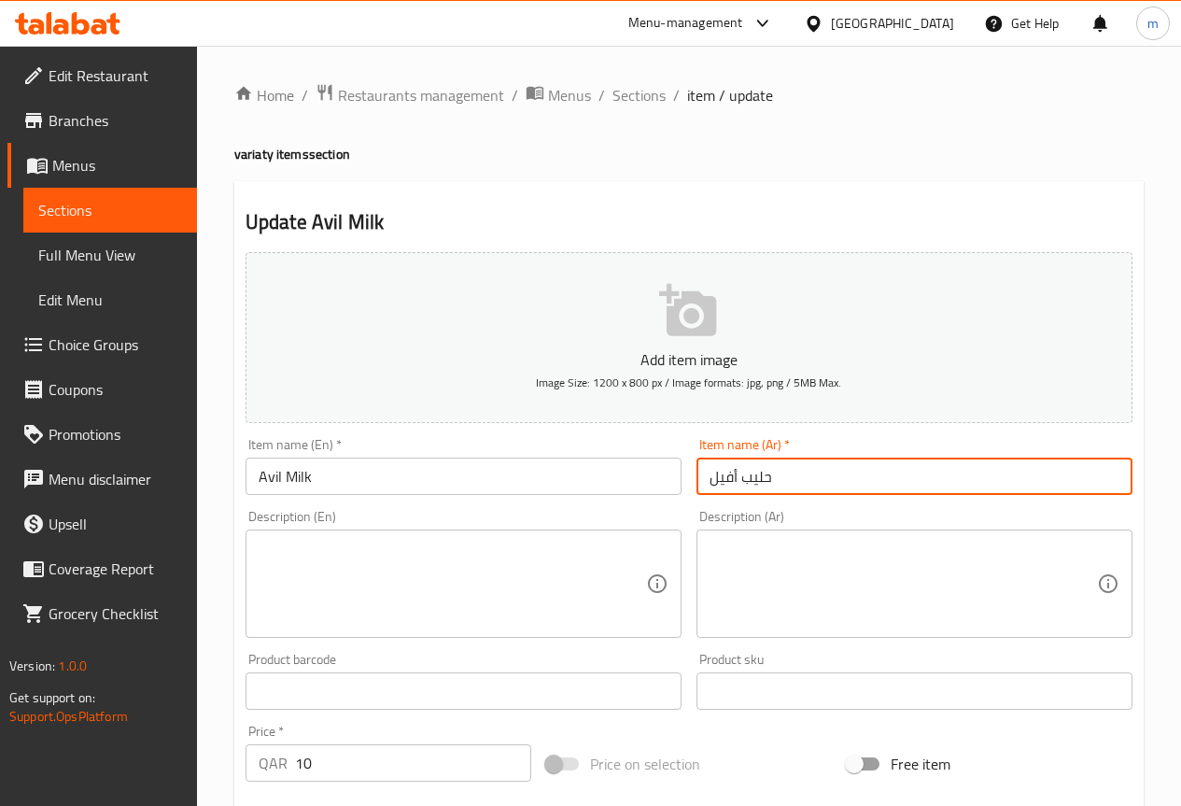
drag, startPoint x: 832, startPoint y: 479, endPoint x: 730, endPoint y: 584, distance: 145.9
click at [584, 523] on div "Add item image Image Size: 1200 x 800 px / Image formats: jpg, png / 5MB Max. I…" at bounding box center [689, 647] width 902 height 805
click at [792, 474] on input "حليب أفيل" at bounding box center [914, 475] width 436 height 37
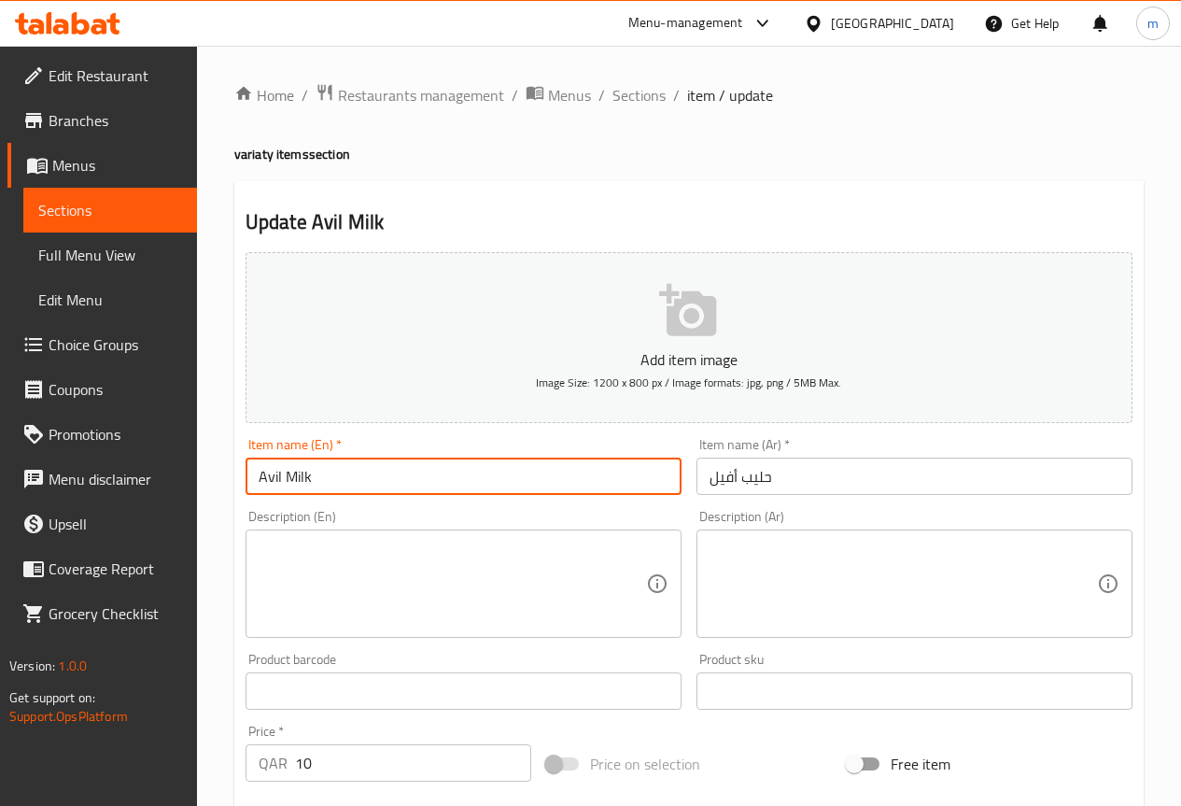
drag, startPoint x: 366, startPoint y: 469, endPoint x: 193, endPoint y: 480, distance: 173.1
click at [193, 480] on div "Edit Restaurant Branches Menus Sections Full Menu View Edit Menu Choice Groups …" at bounding box center [590, 682] width 1181 height 1273
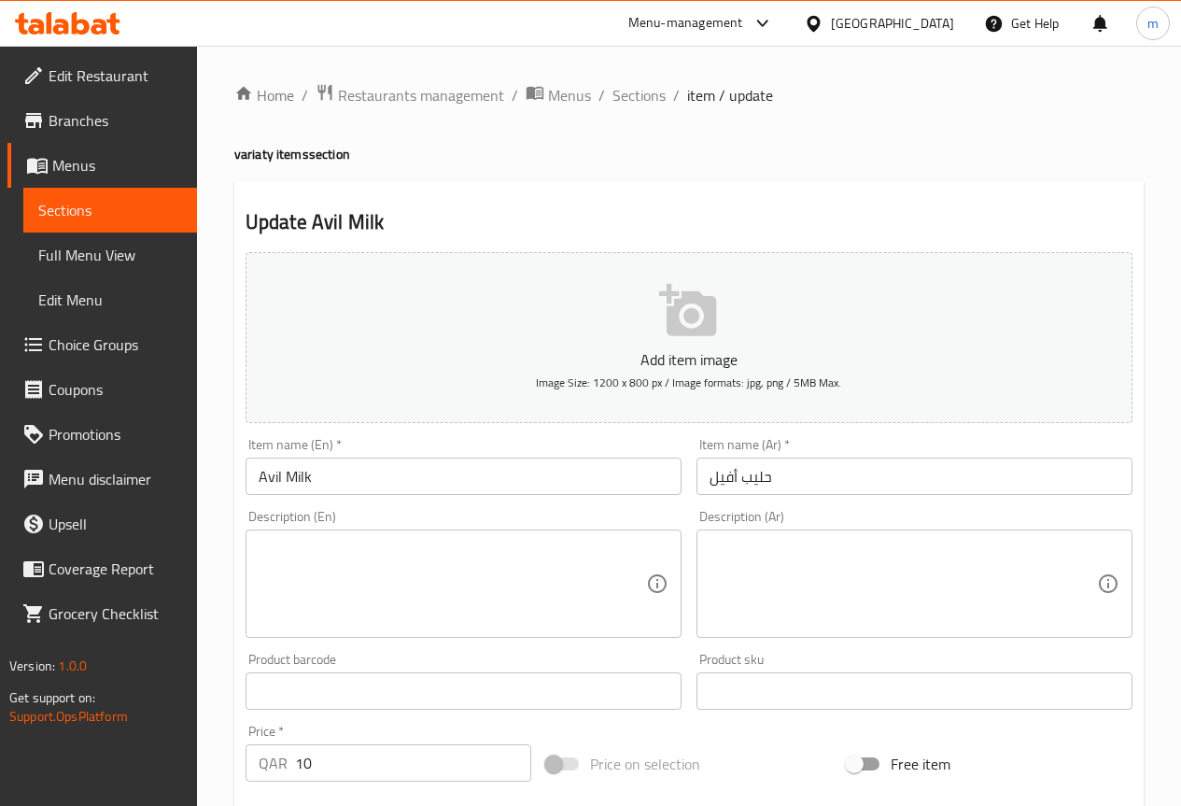
click at [733, 478] on input "حليب أفيل" at bounding box center [914, 475] width 436 height 37
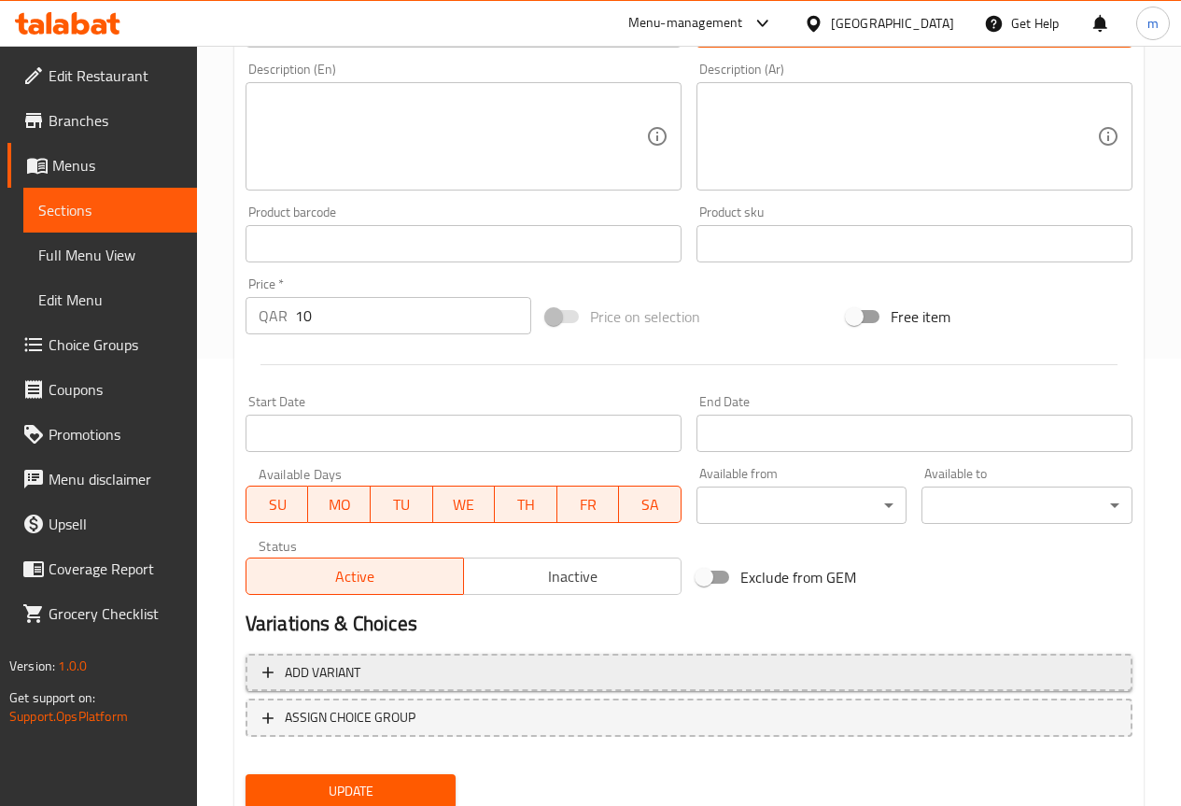
scroll to position [513, 0]
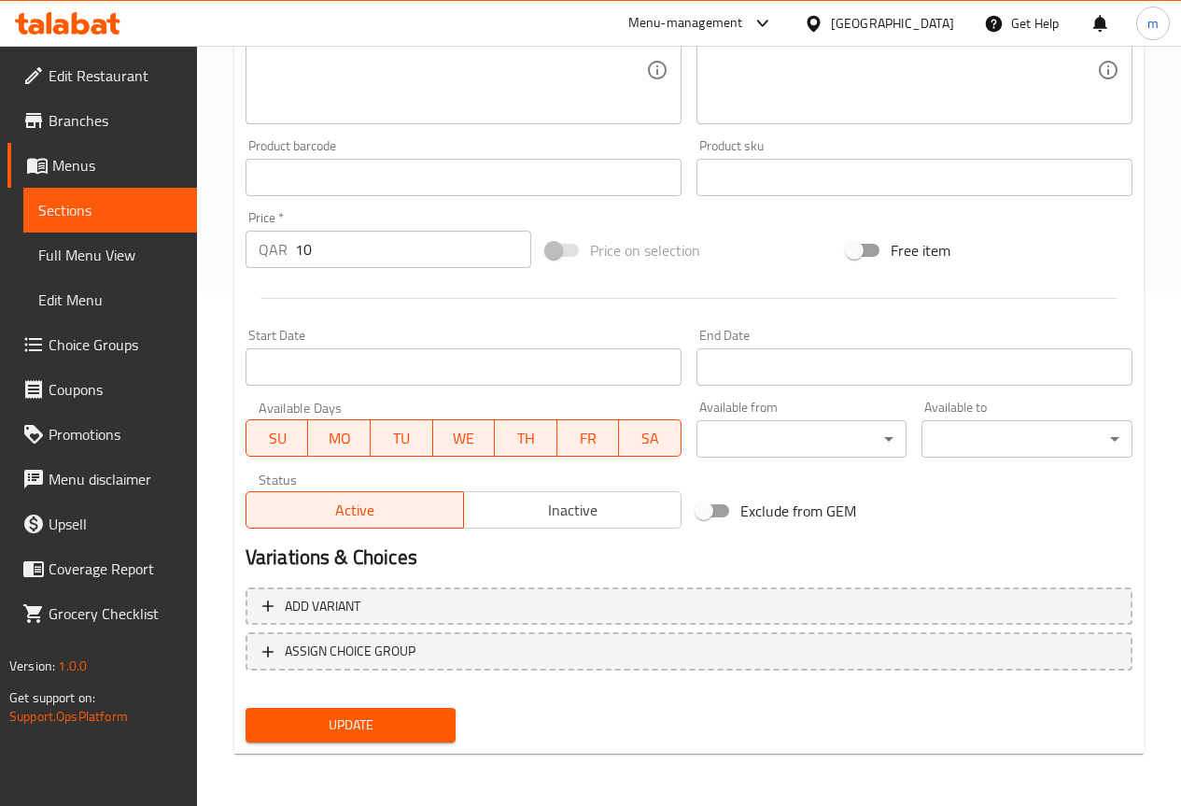
type input "حليب افيل"
click at [298, 724] on span "Update" at bounding box center [350, 724] width 181 height 23
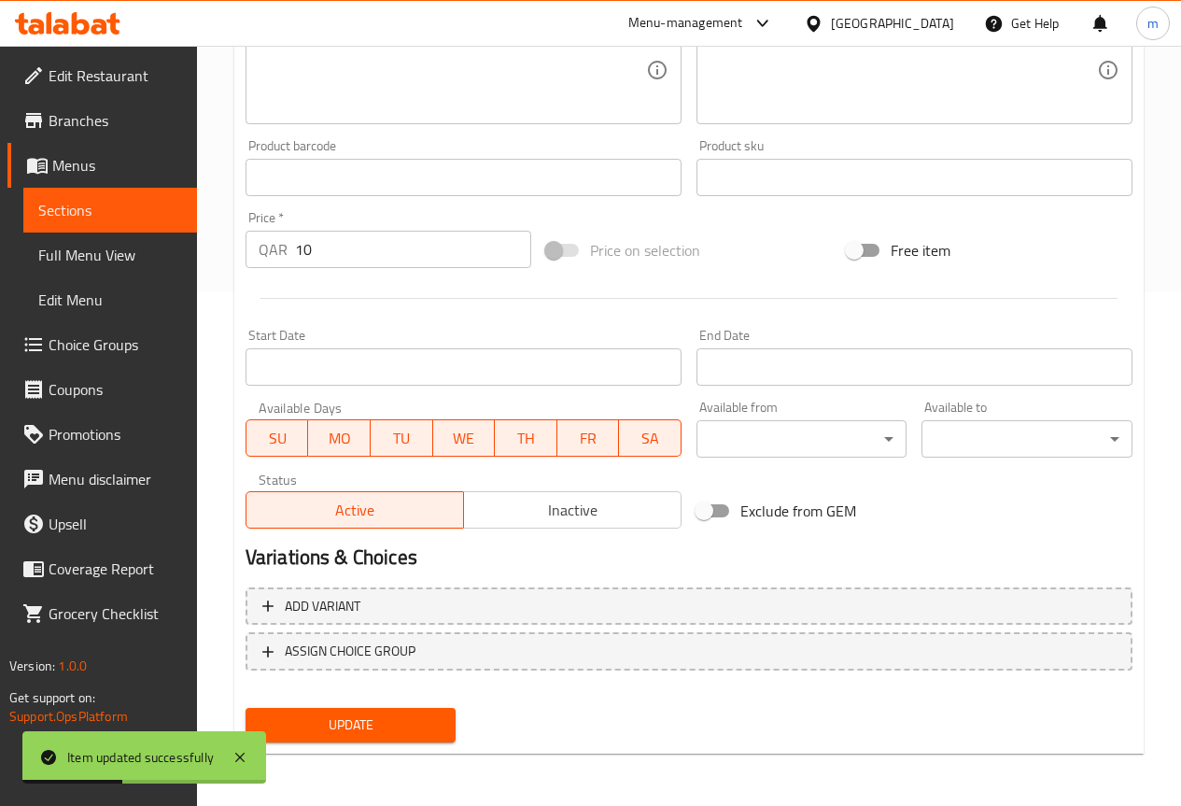
scroll to position [0, 0]
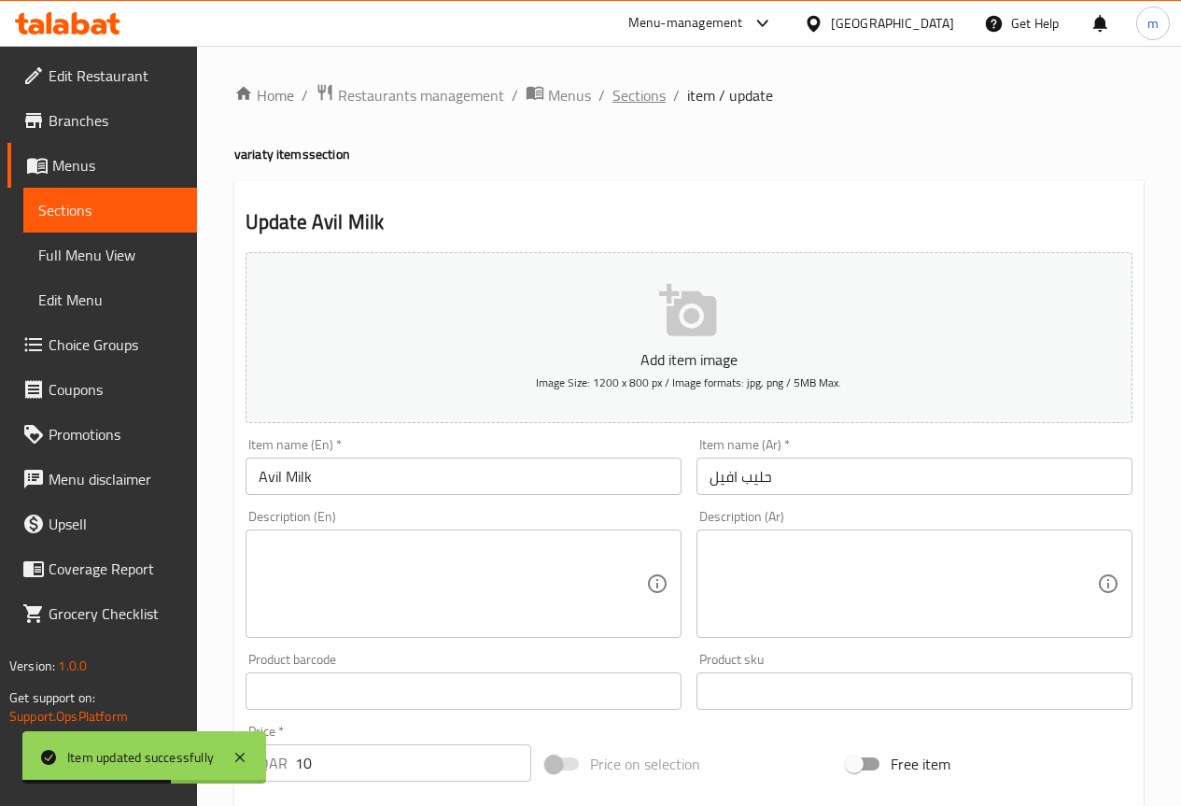
click at [616, 98] on span "Sections" at bounding box center [638, 95] width 53 height 22
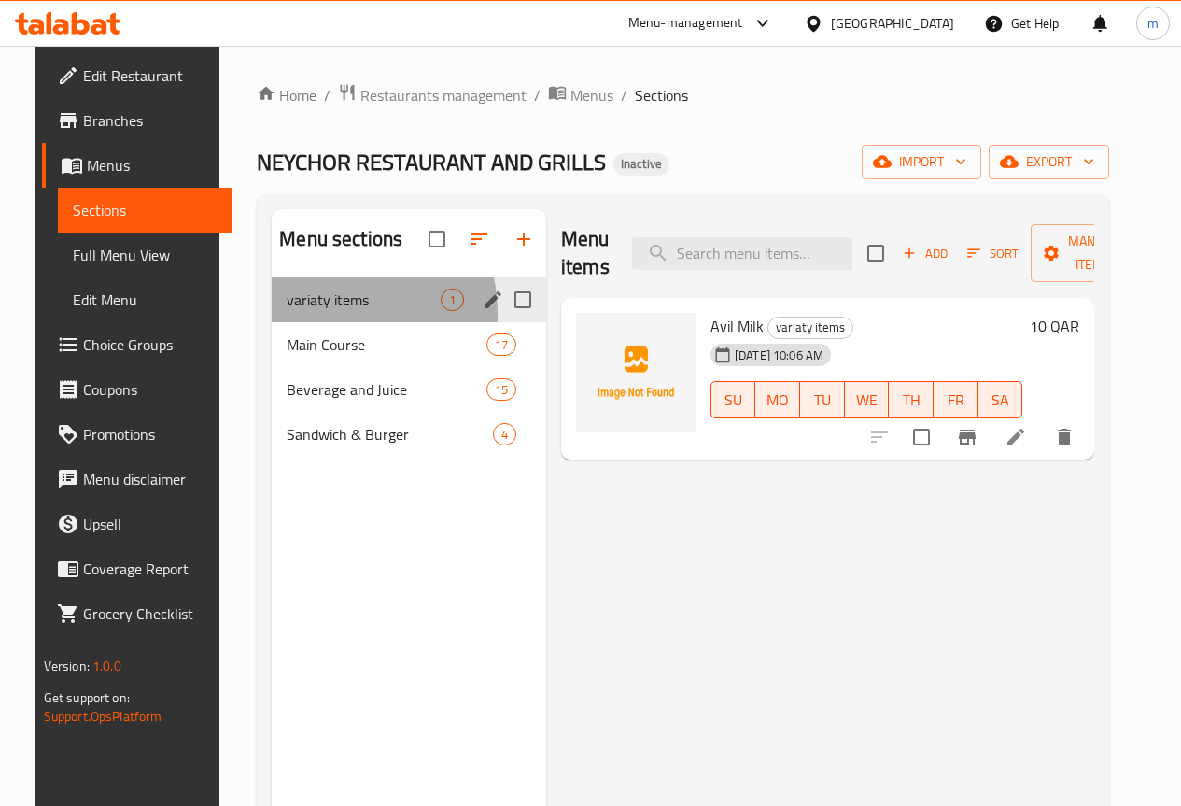
click at [296, 322] on div "variaty items 1" at bounding box center [409, 299] width 274 height 45
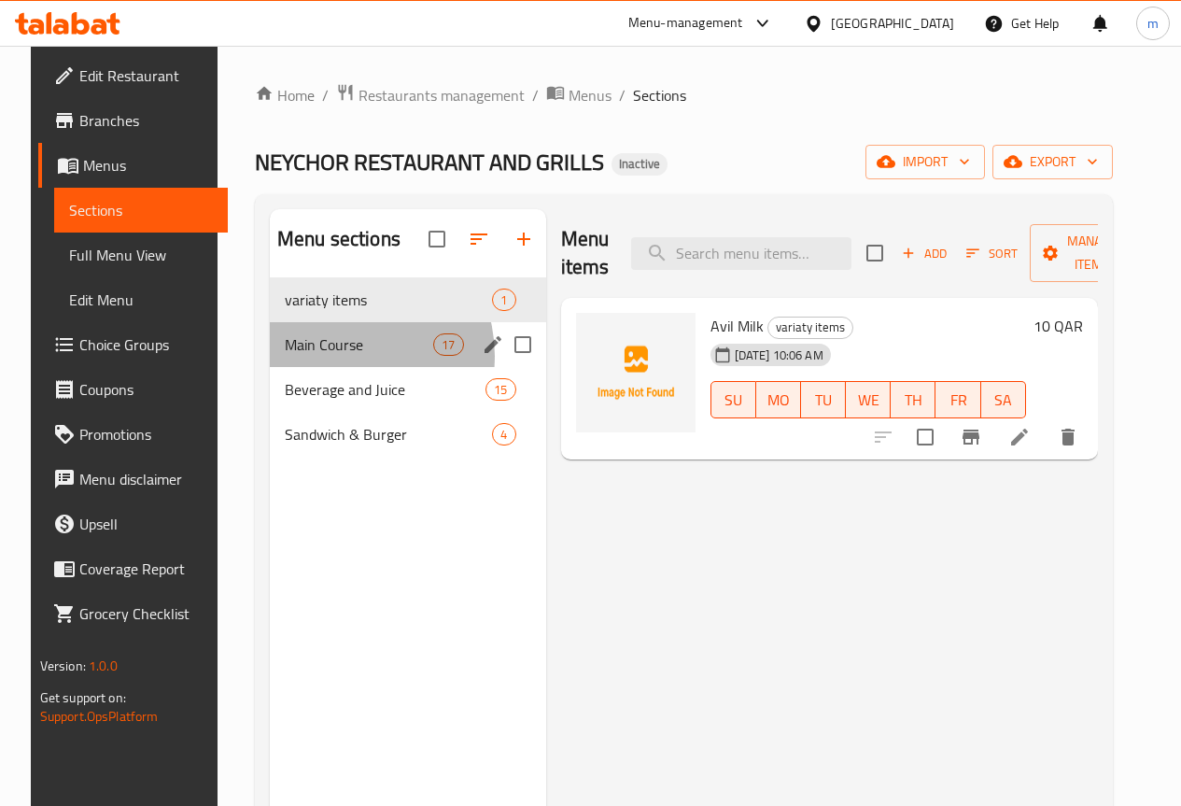
click at [321, 367] on div "Main Course 17" at bounding box center [408, 344] width 276 height 45
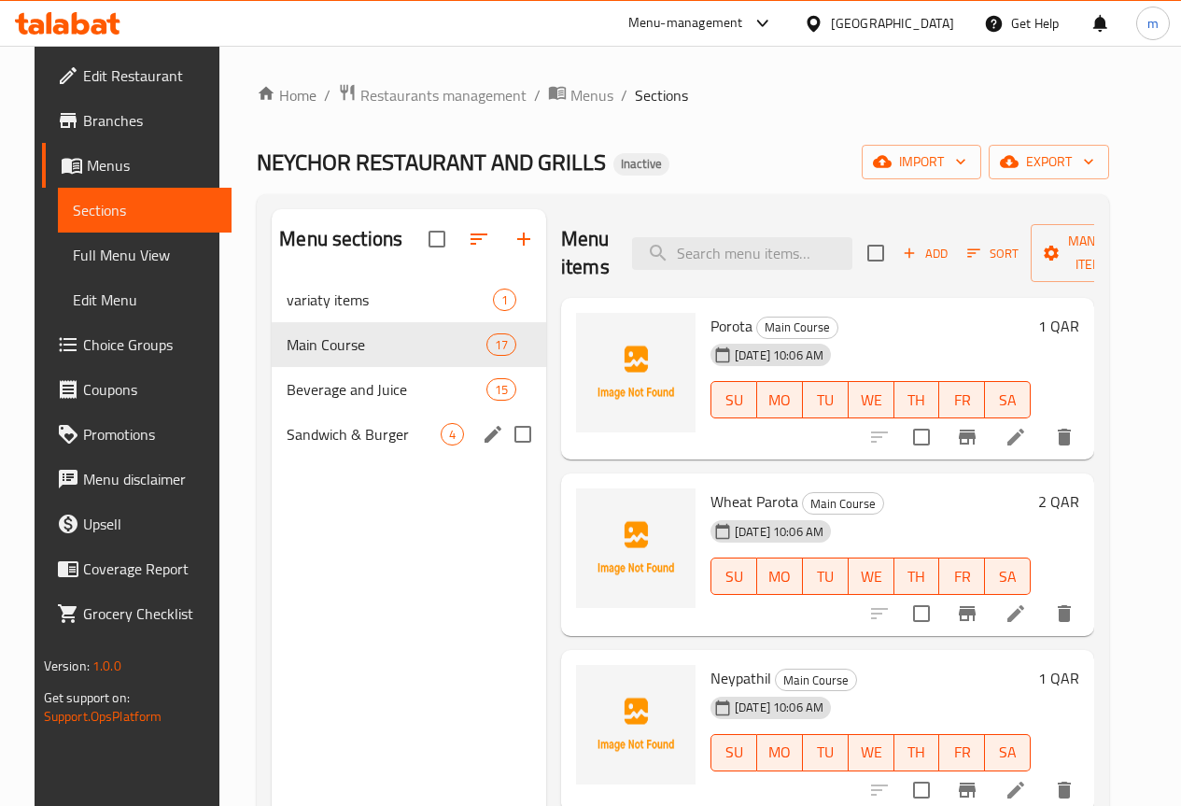
click at [309, 440] on div "Sandwich & Burger 4" at bounding box center [409, 434] width 274 height 45
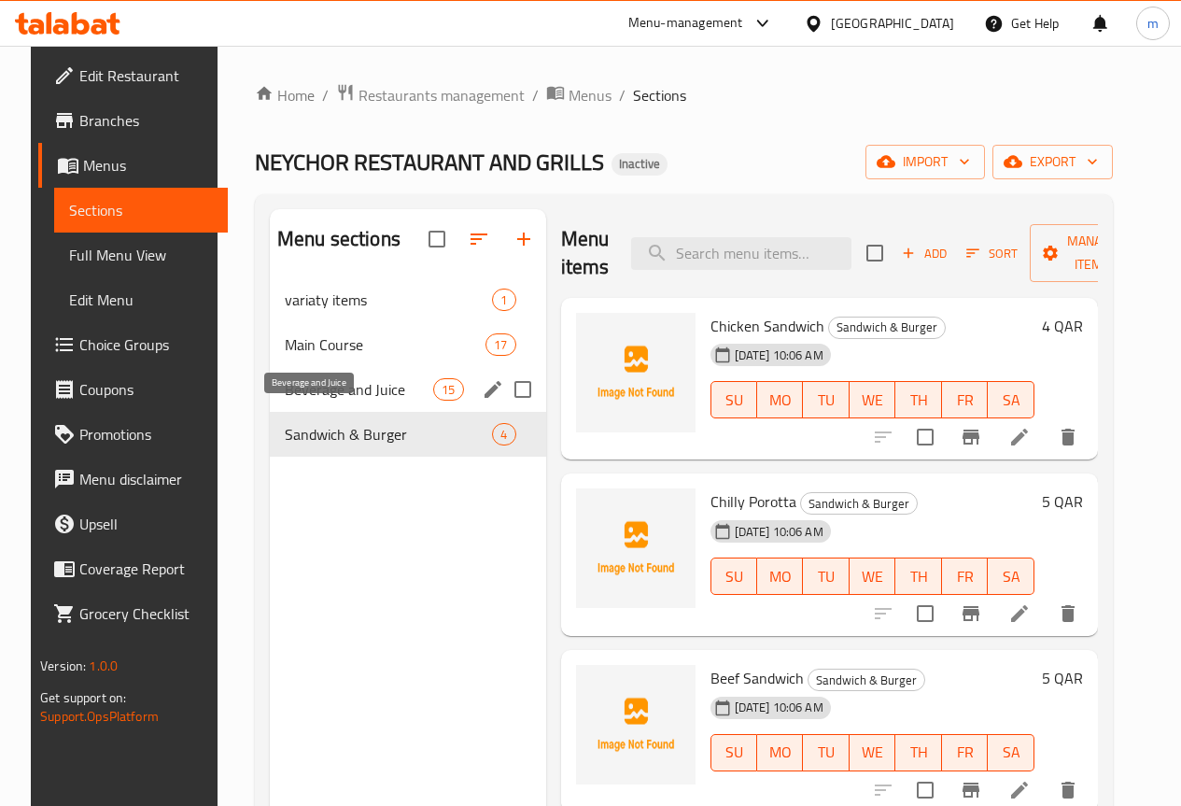
click at [298, 401] on span "Beverage and Juice" at bounding box center [359, 389] width 148 height 22
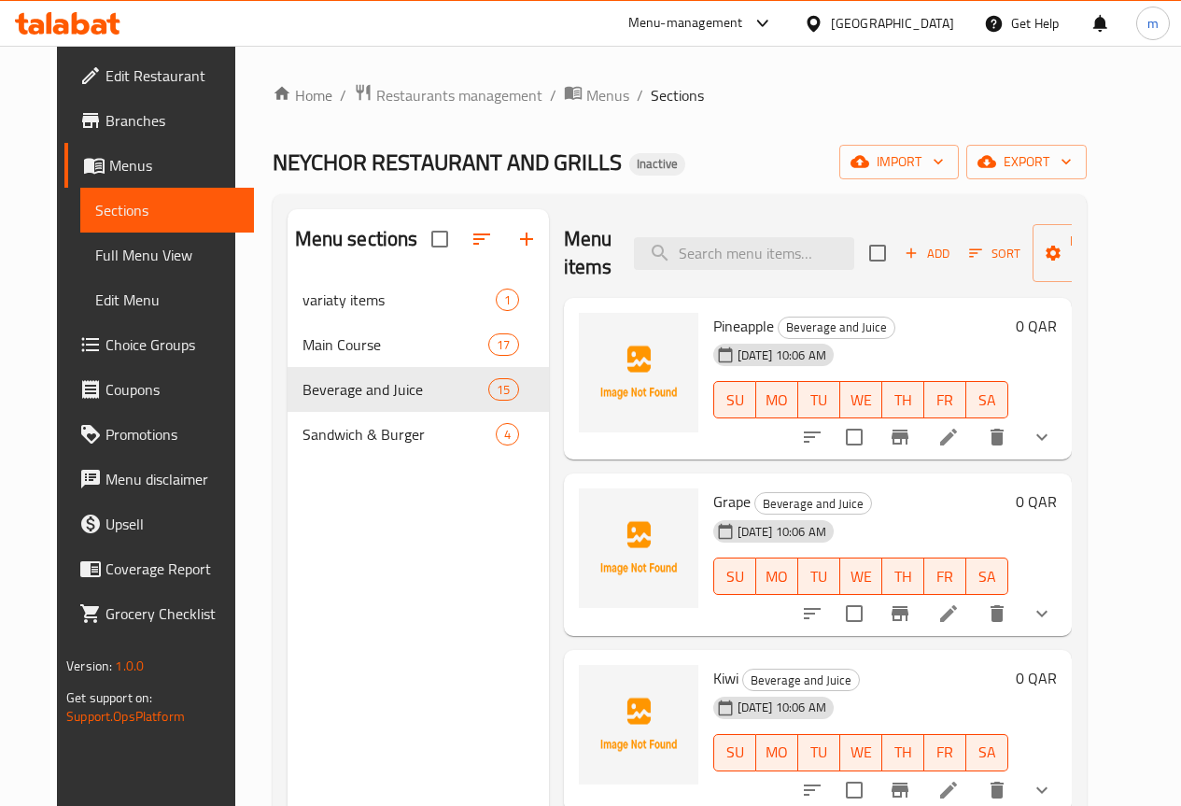
click at [95, 250] on span "Full Menu View" at bounding box center [167, 255] width 144 height 22
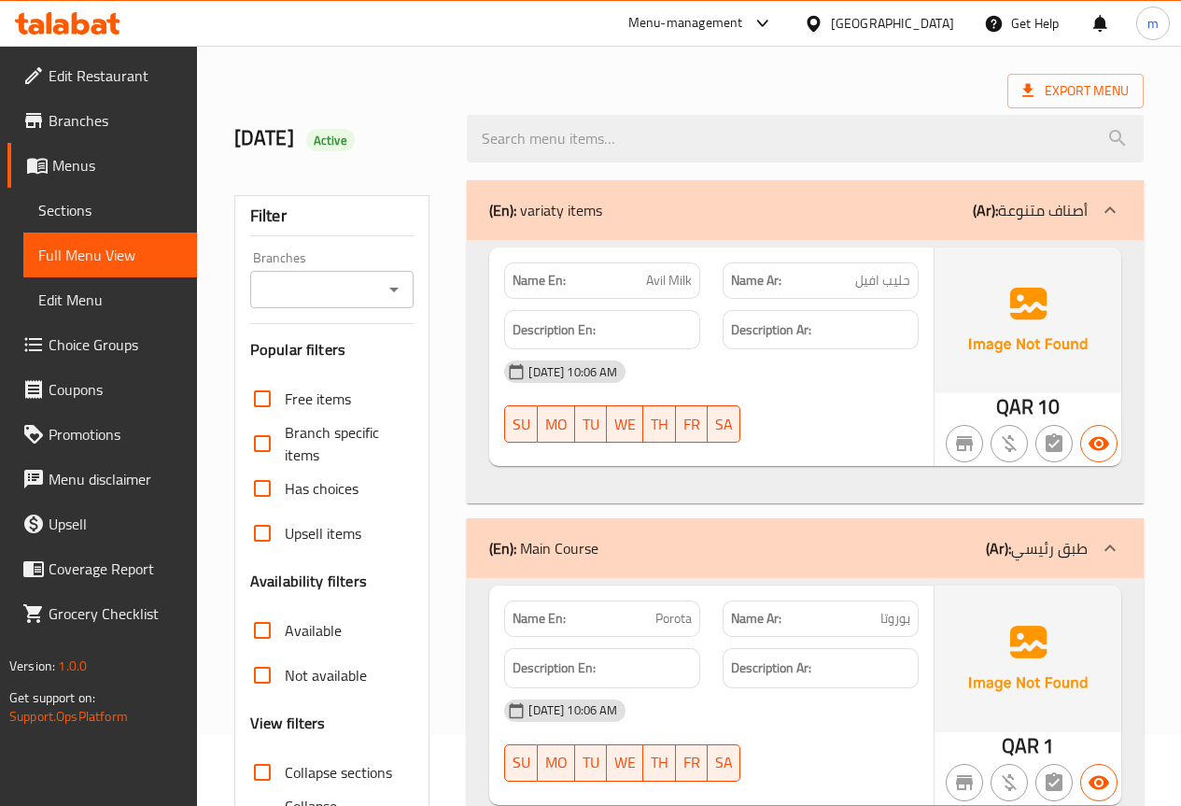
scroll to position [373, 0]
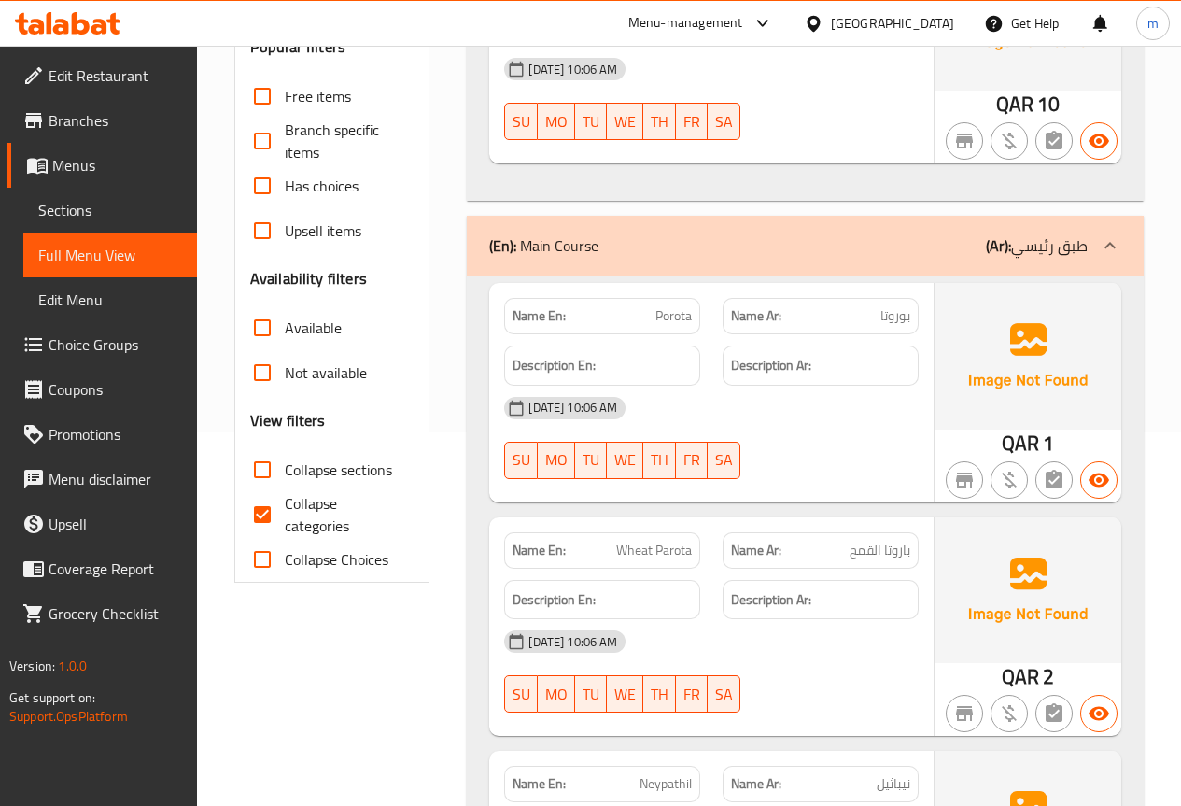
drag, startPoint x: 293, startPoint y: 498, endPoint x: 538, endPoint y: 534, distance: 247.3
click at [292, 498] on span "Collapse categories" at bounding box center [342, 514] width 115 height 45
click at [285, 498] on input "Collapse categories" at bounding box center [262, 514] width 45 height 45
checkbox input "false"
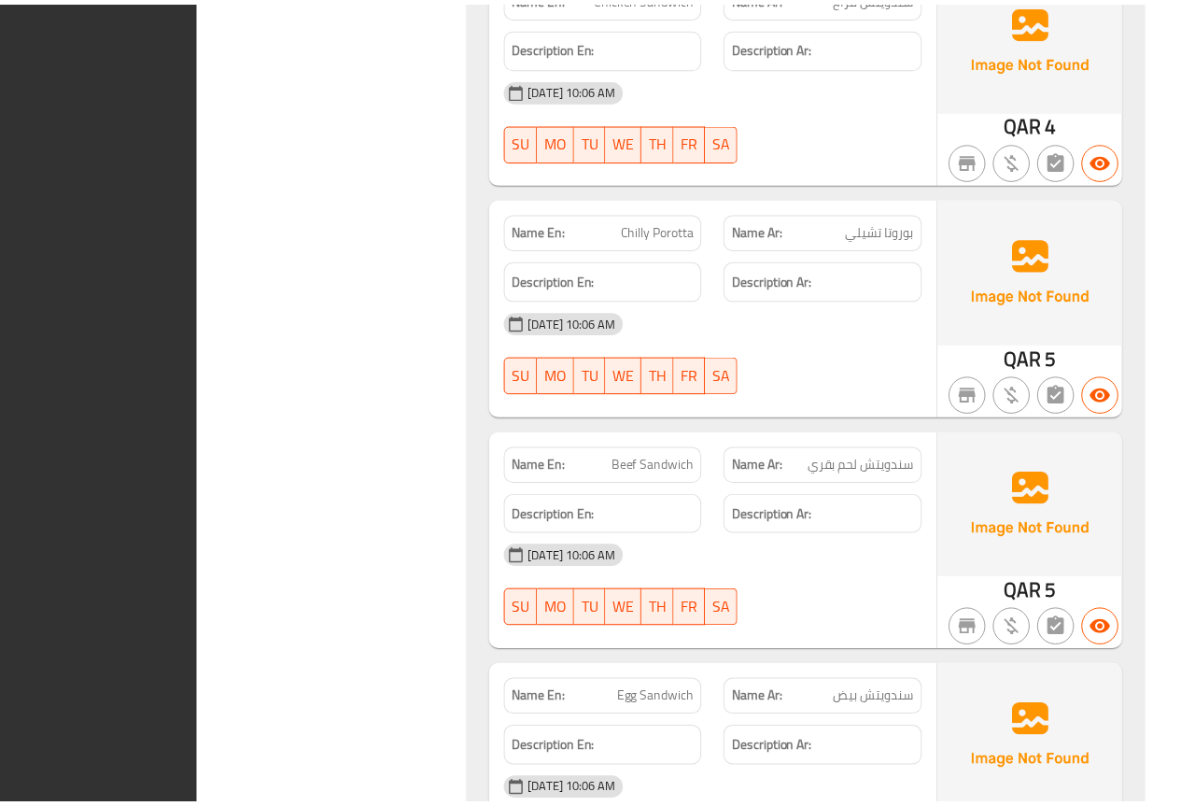
scroll to position [13133, 0]
